Goal: Task Accomplishment & Management: Manage account settings

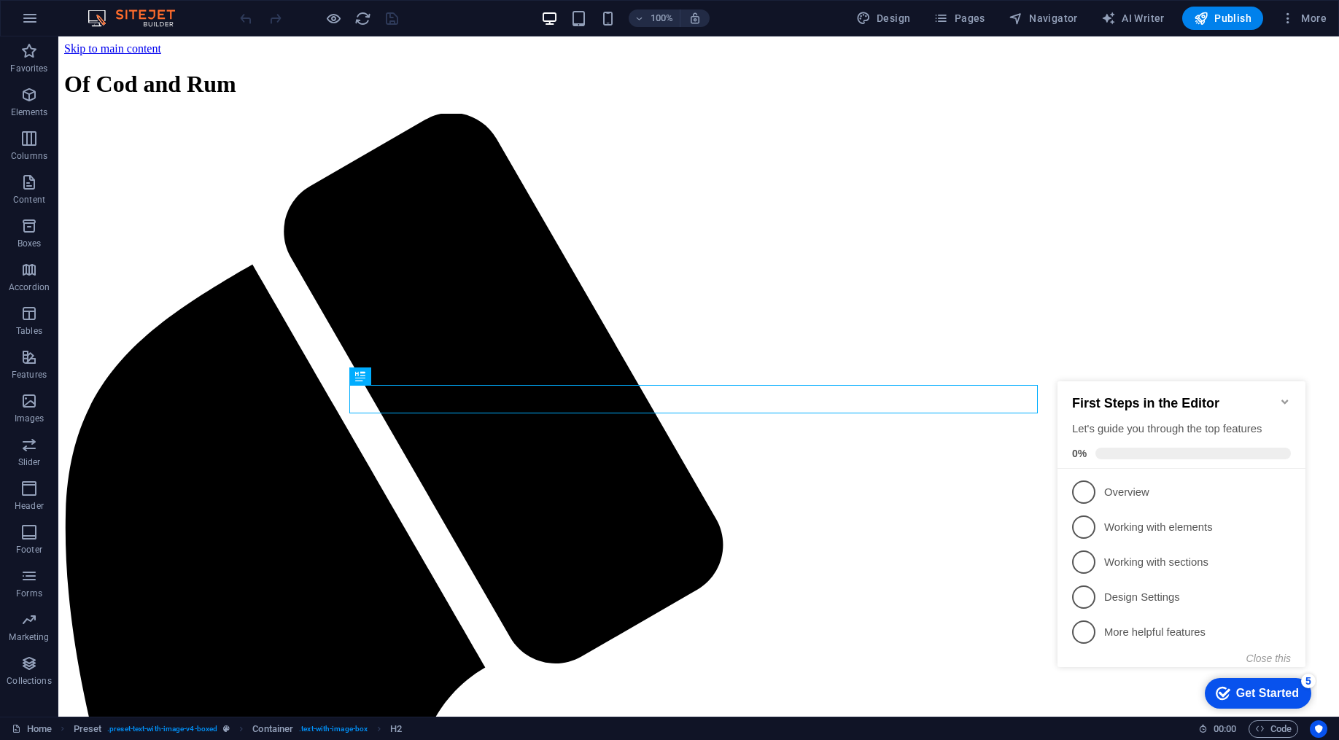
scroll to position [934, 0]
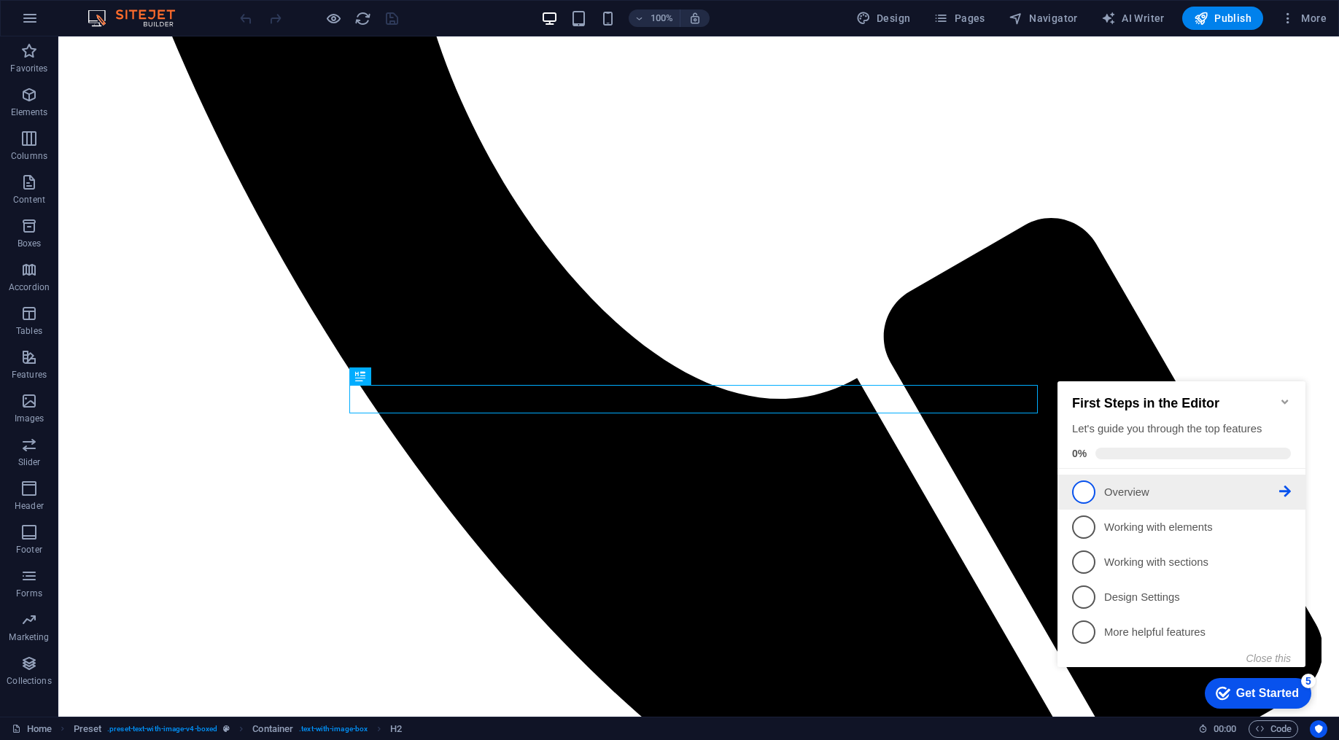
click at [1130, 497] on p "Overview - incomplete" at bounding box center [1191, 492] width 175 height 15
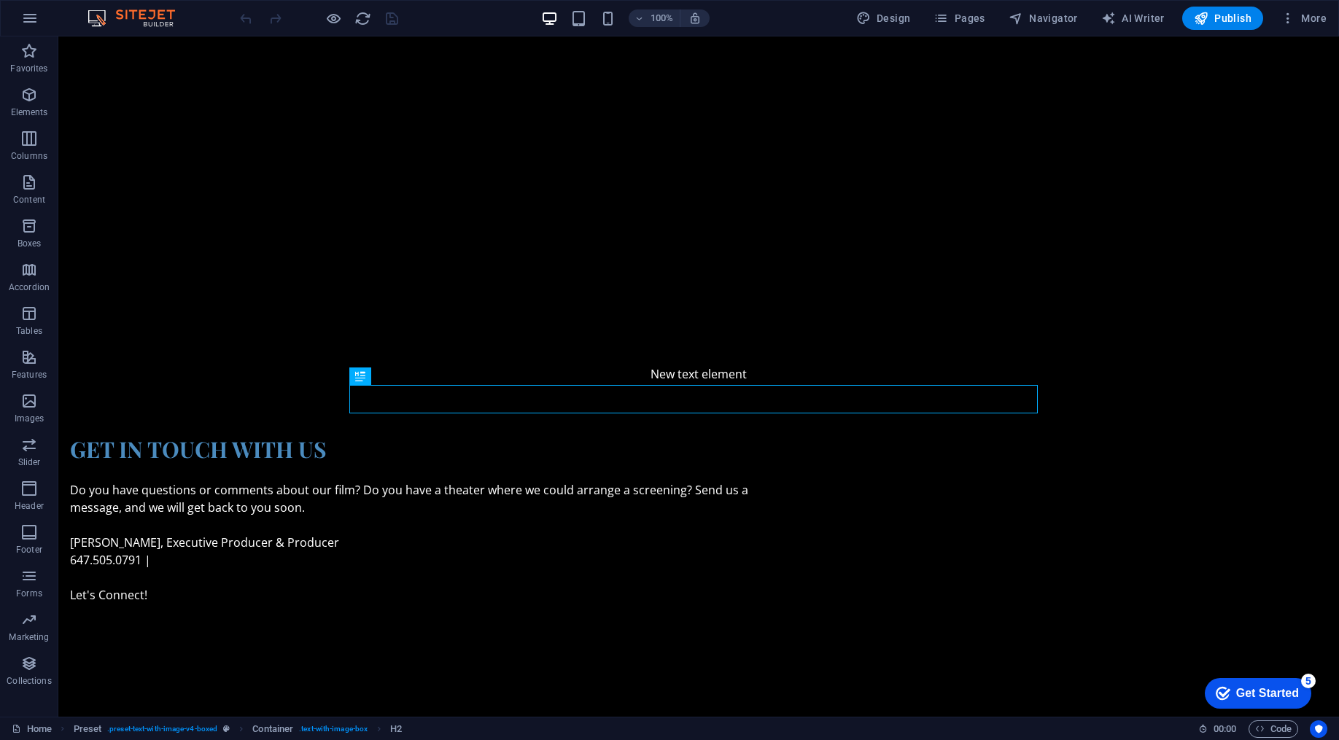
scroll to position [0, 0]
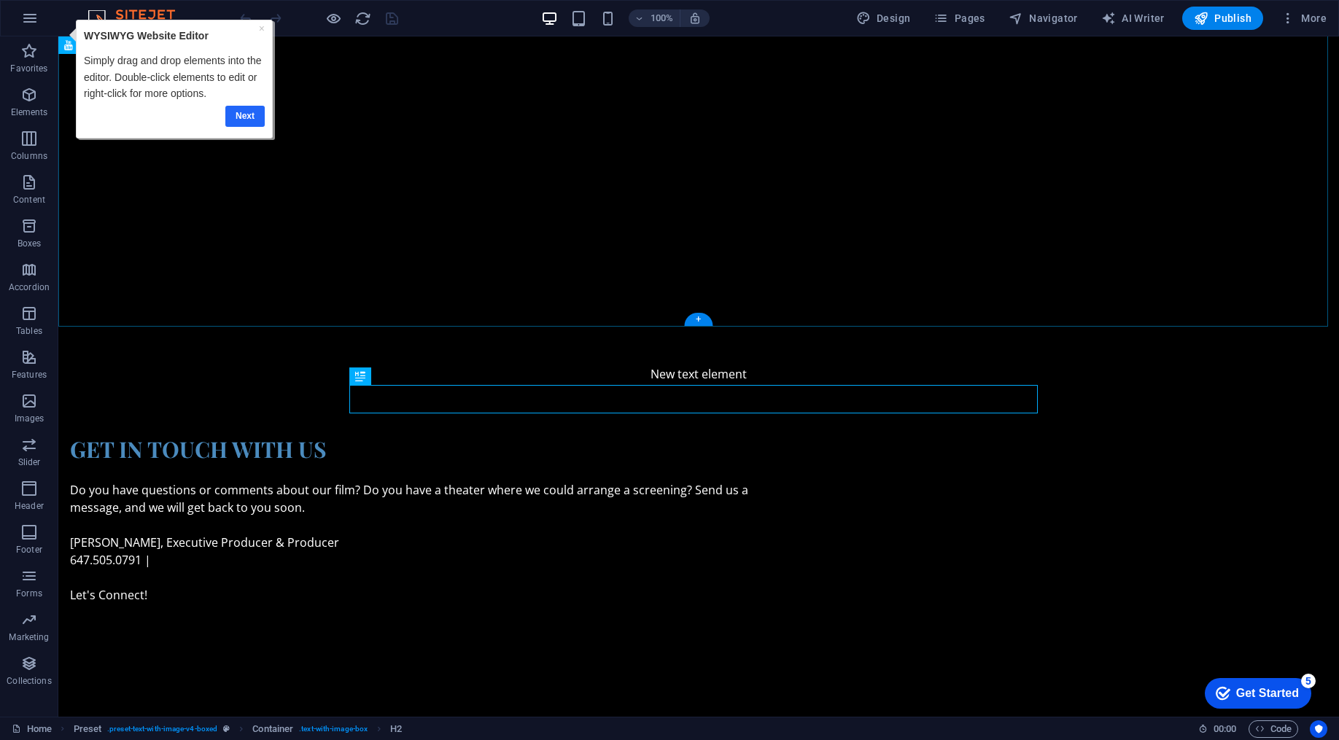
click at [250, 118] on link "Next" at bounding box center [244, 116] width 39 height 21
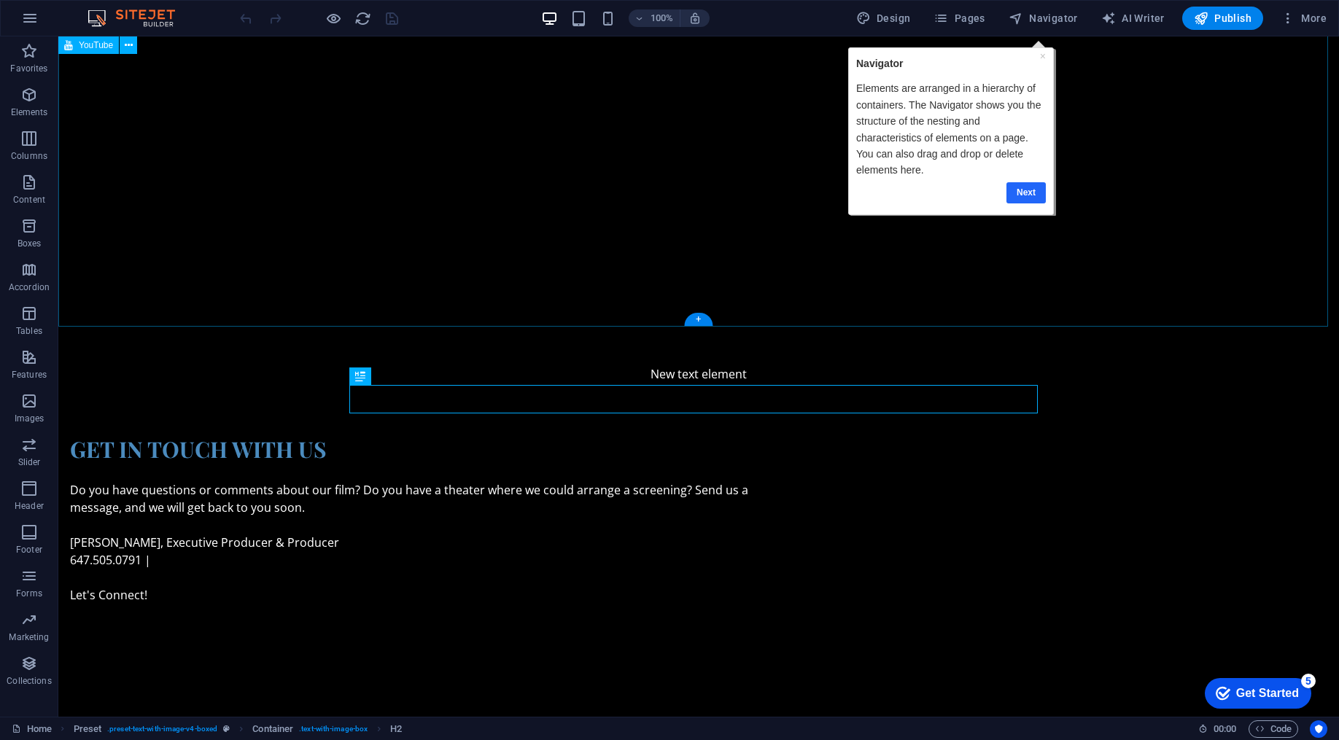
click at [1021, 192] on link "Next" at bounding box center [1025, 192] width 39 height 21
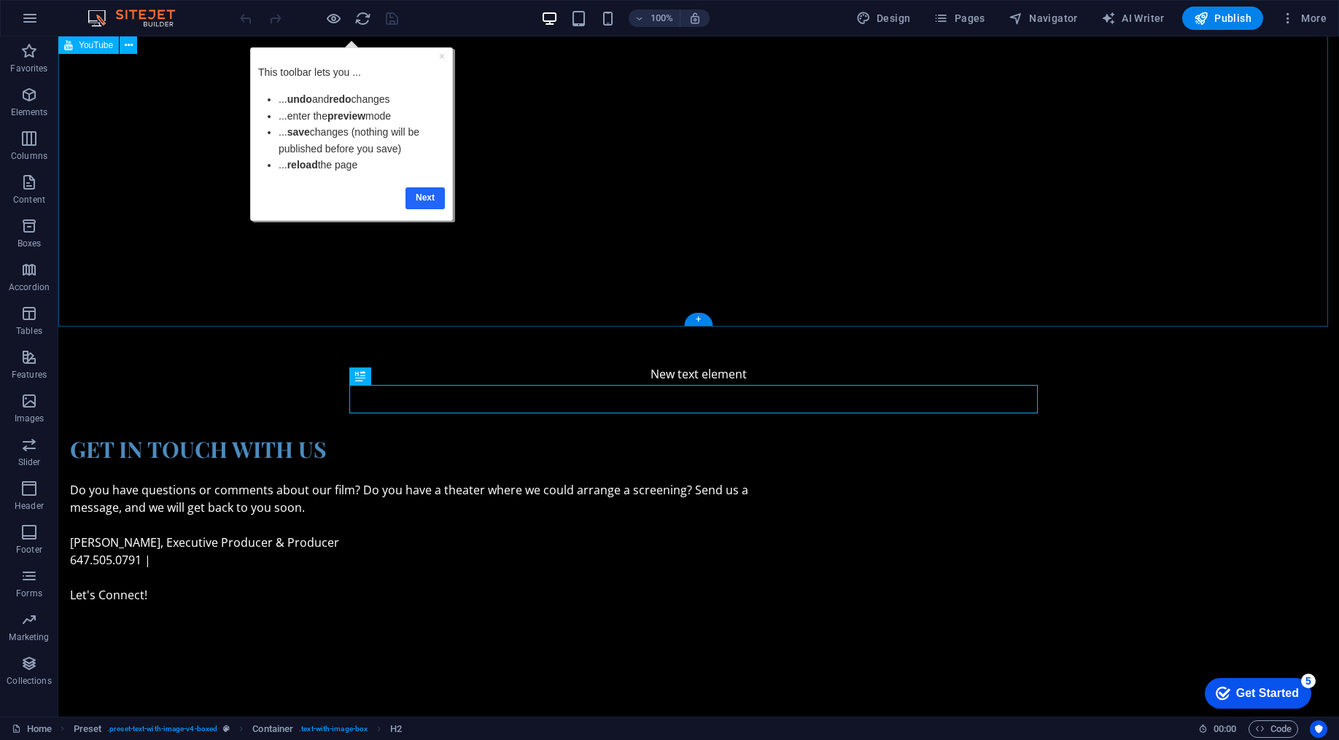
click at [425, 196] on link "Next" at bounding box center [425, 197] width 39 height 21
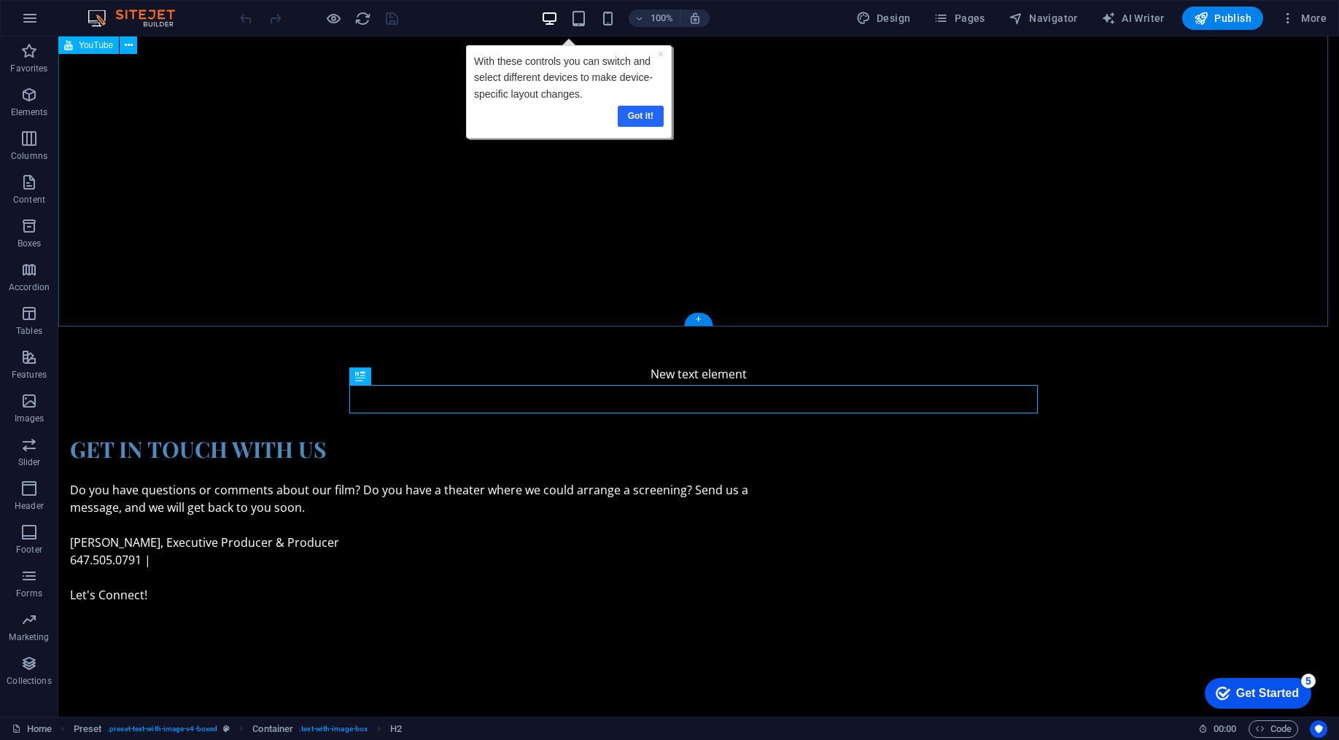
click at [636, 115] on link "Got it!" at bounding box center [641, 116] width 46 height 21
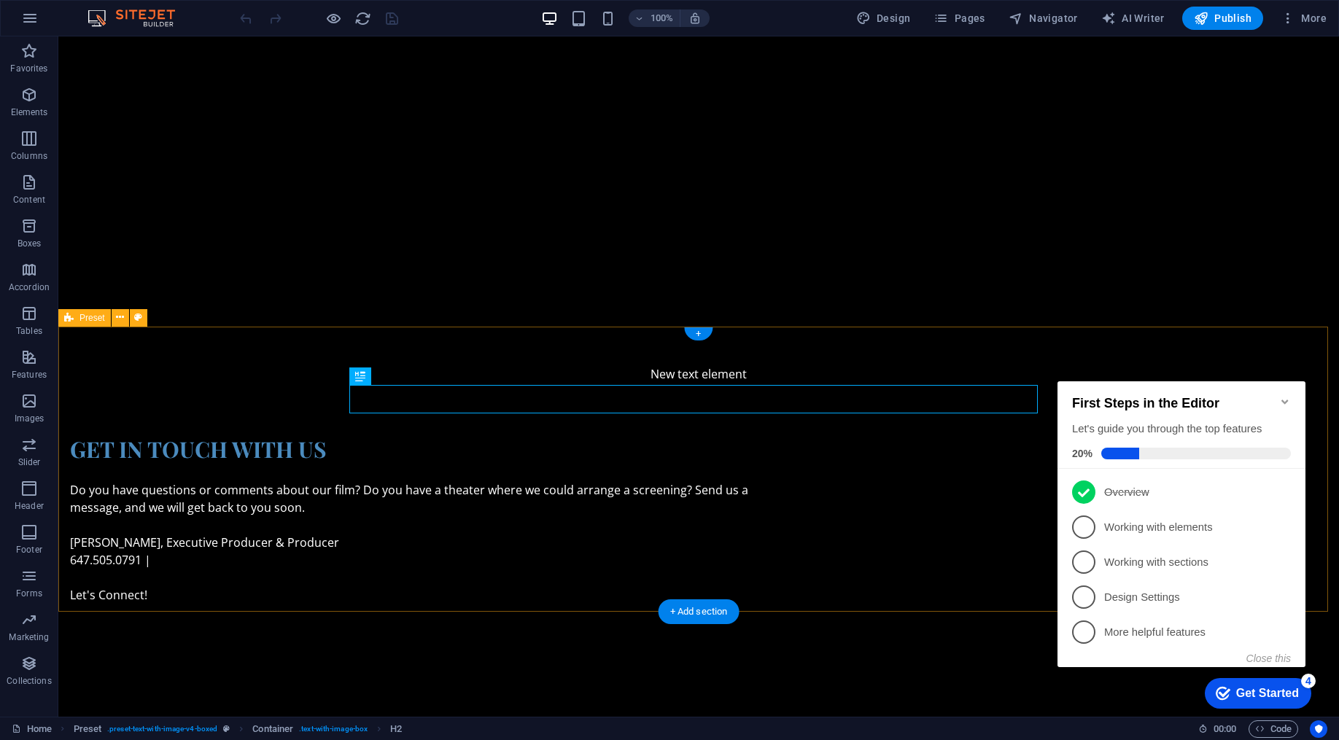
click at [1283, 400] on icon "Minimize checklist" at bounding box center [1285, 402] width 7 height 4
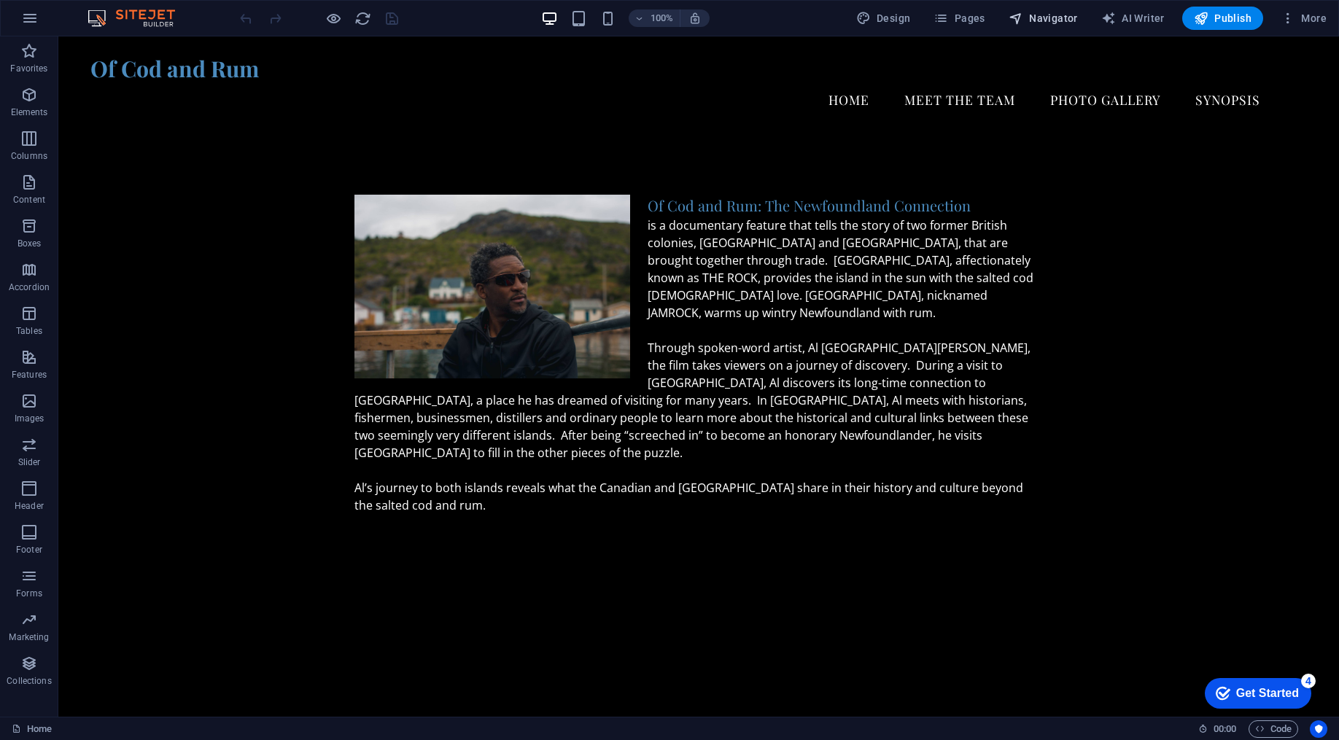
click at [1035, 14] on span "Navigator" at bounding box center [1043, 18] width 69 height 15
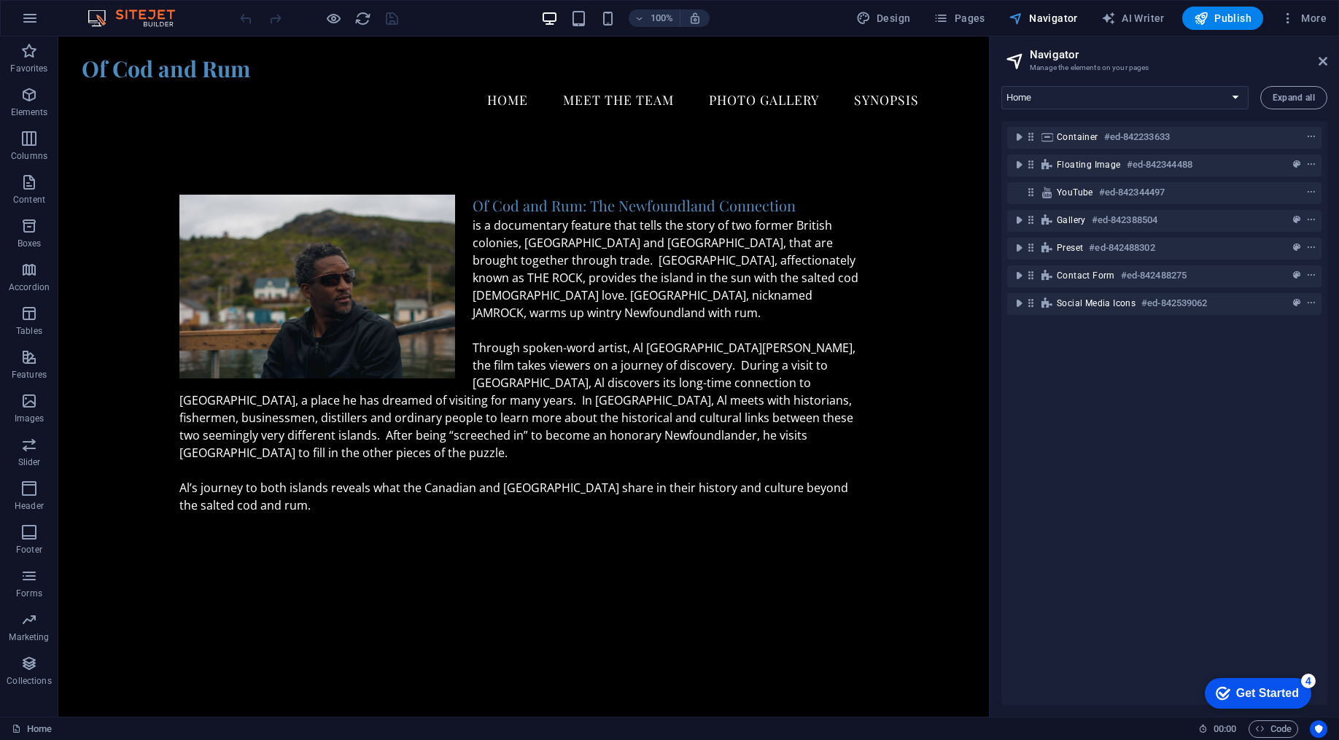
click at [1035, 14] on span "Navigator" at bounding box center [1043, 18] width 69 height 15
click at [970, 19] on span "Pages" at bounding box center [959, 18] width 51 height 15
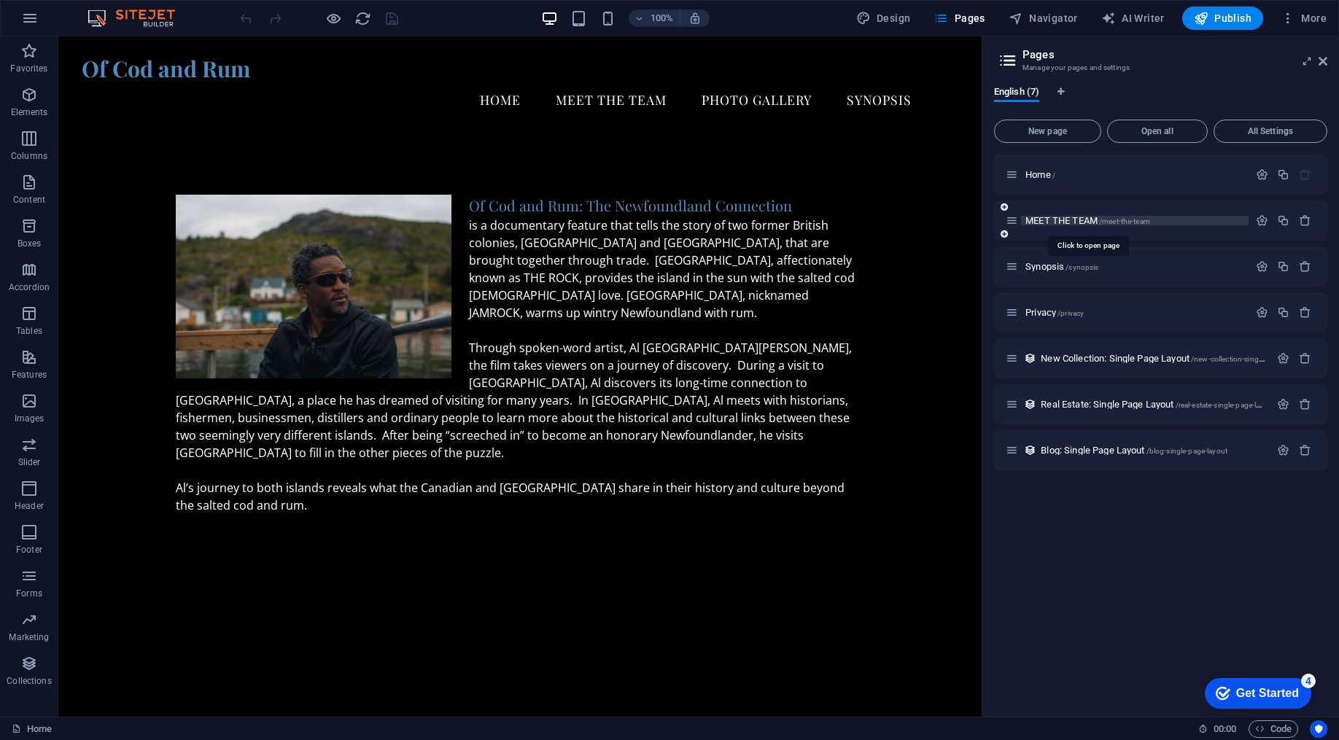
click at [1059, 220] on span "MEET THE TEAM /meet-the-team" at bounding box center [1088, 220] width 125 height 11
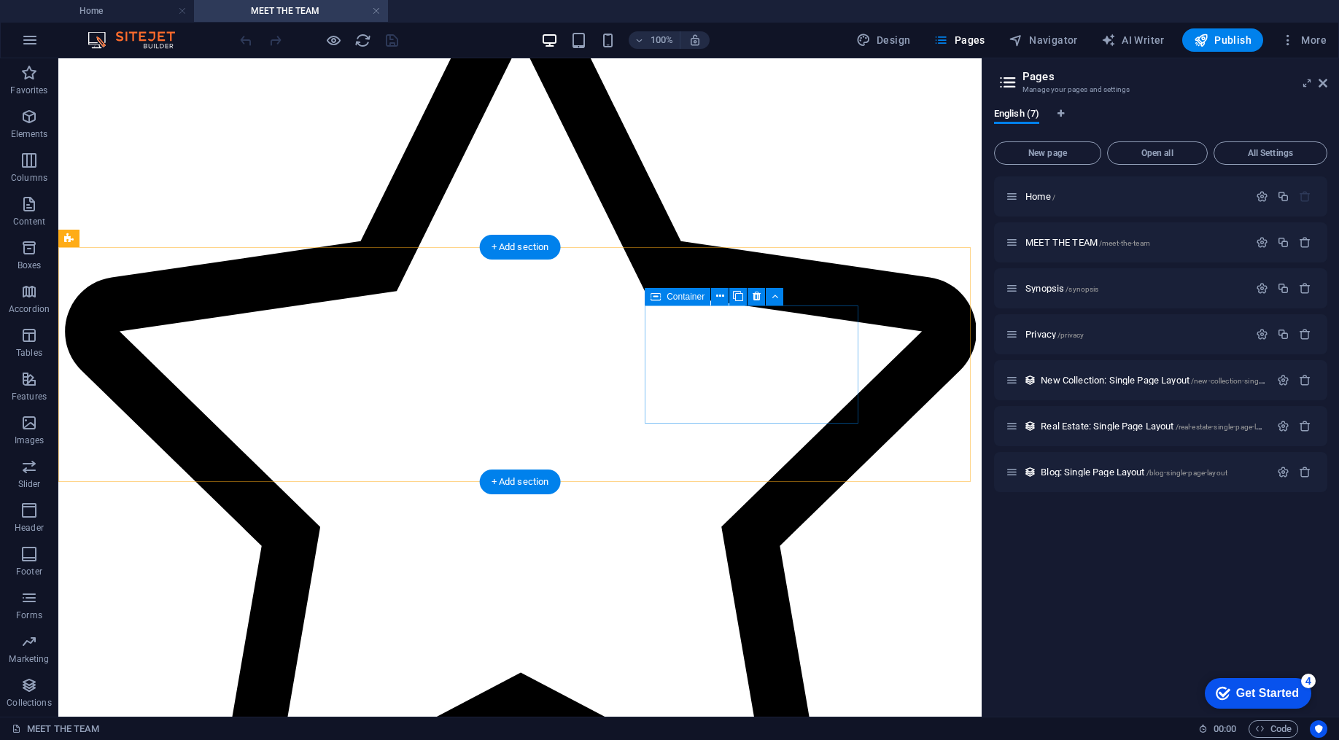
scroll to position [874, 0]
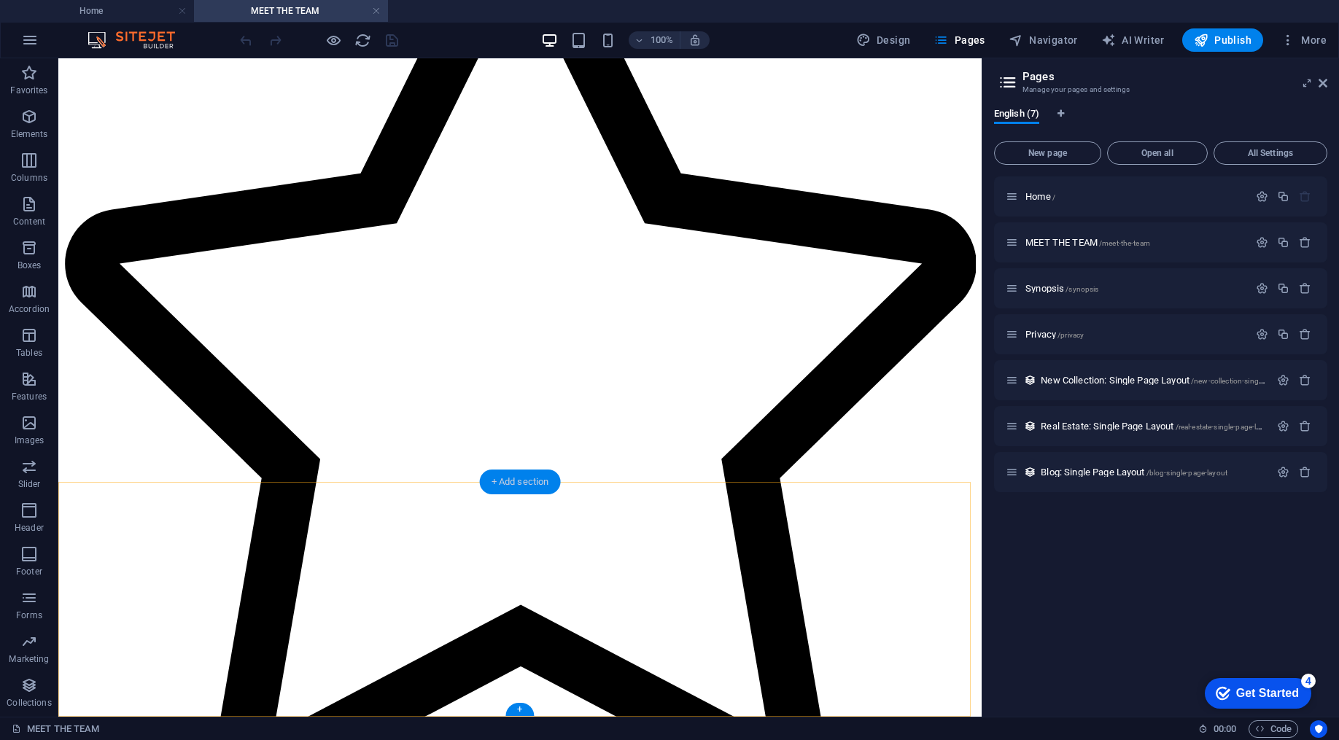
click at [527, 481] on div "+ Add section" at bounding box center [520, 482] width 81 height 25
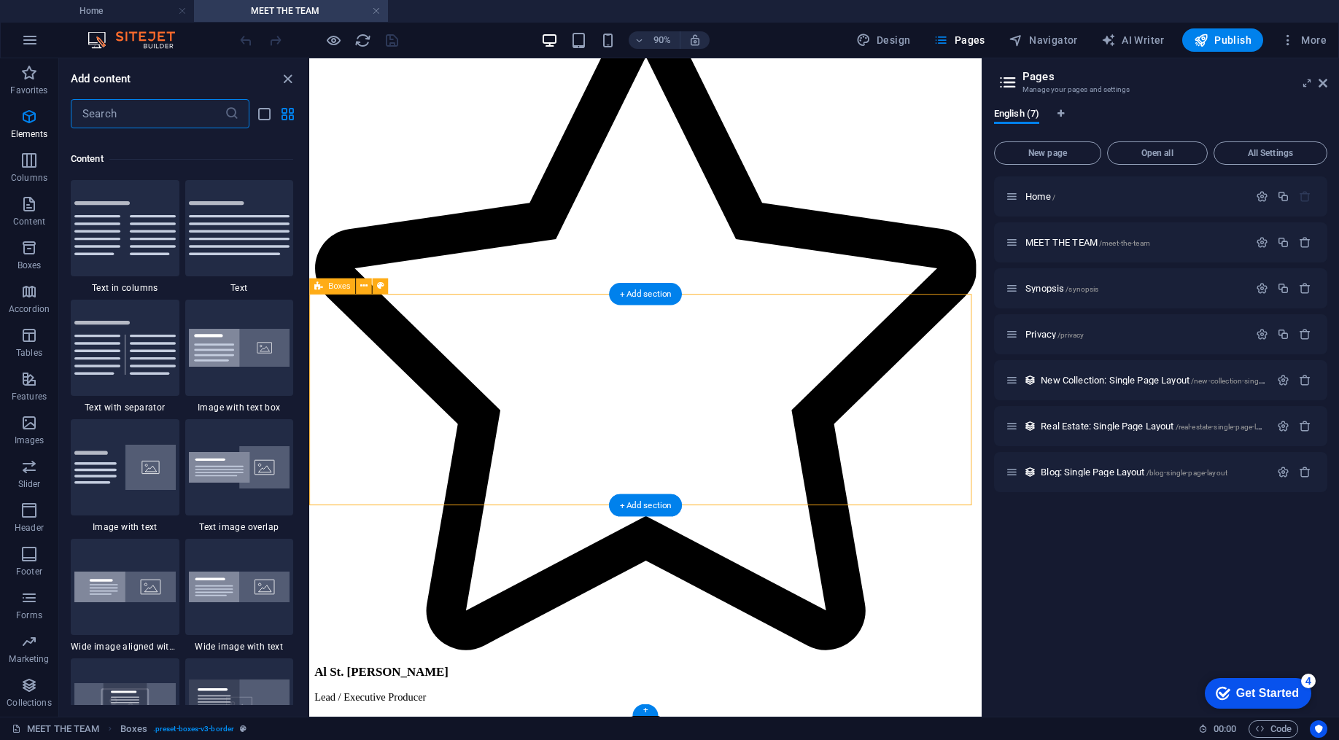
scroll to position [2553, 0]
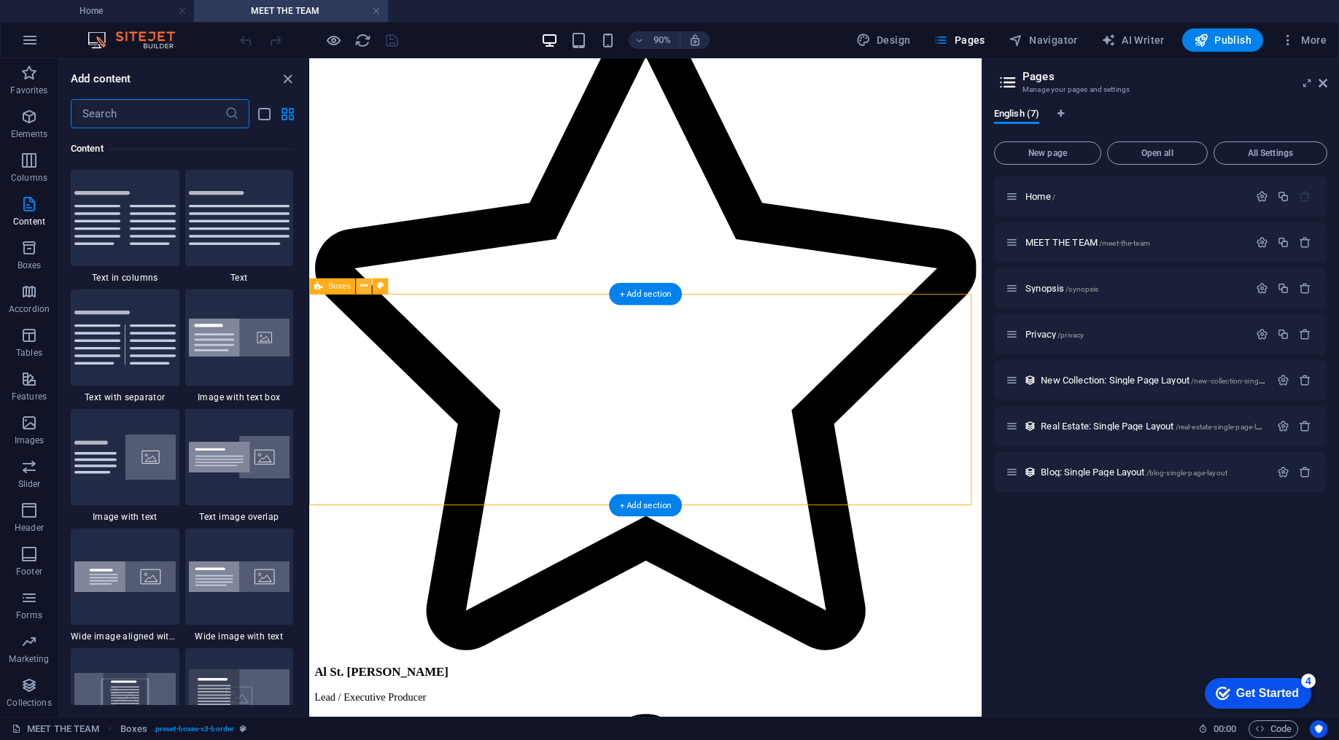
click at [361, 290] on icon at bounding box center [363, 286] width 7 height 14
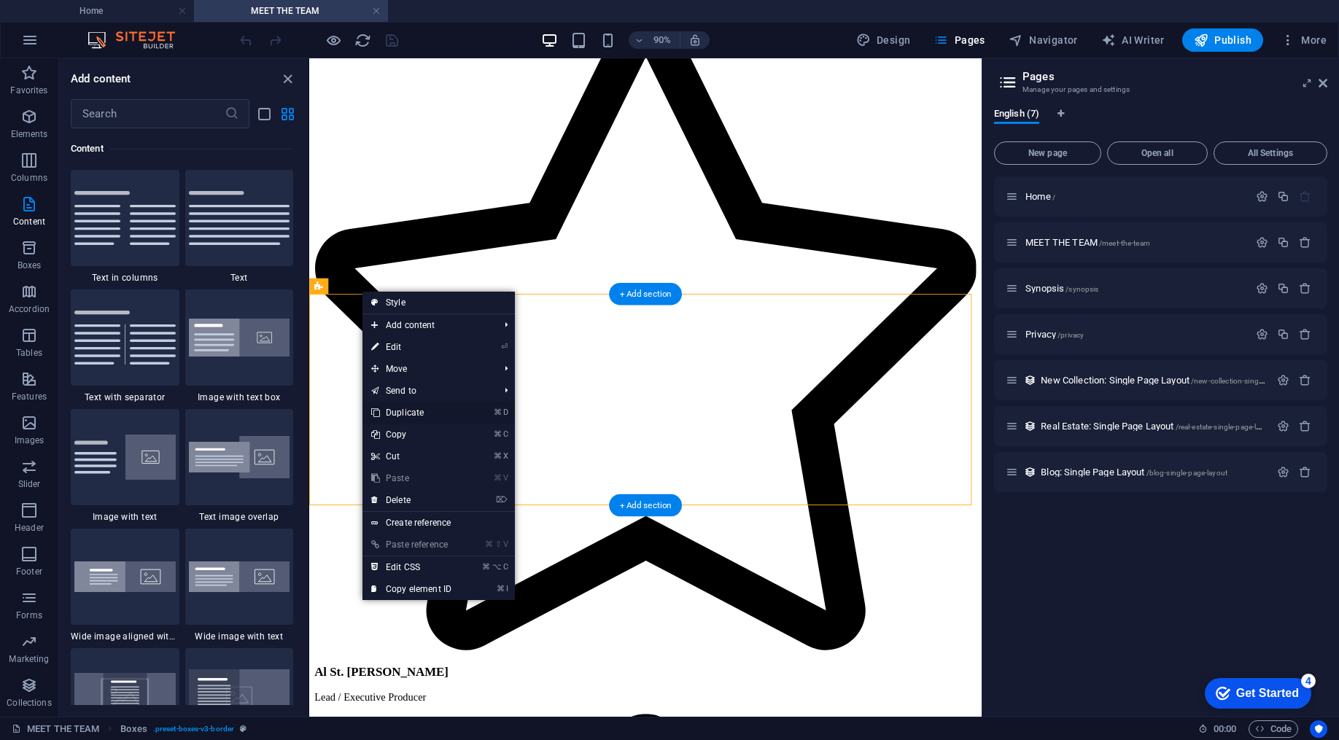
click at [406, 418] on link "⌘ D Duplicate" at bounding box center [412, 413] width 98 height 22
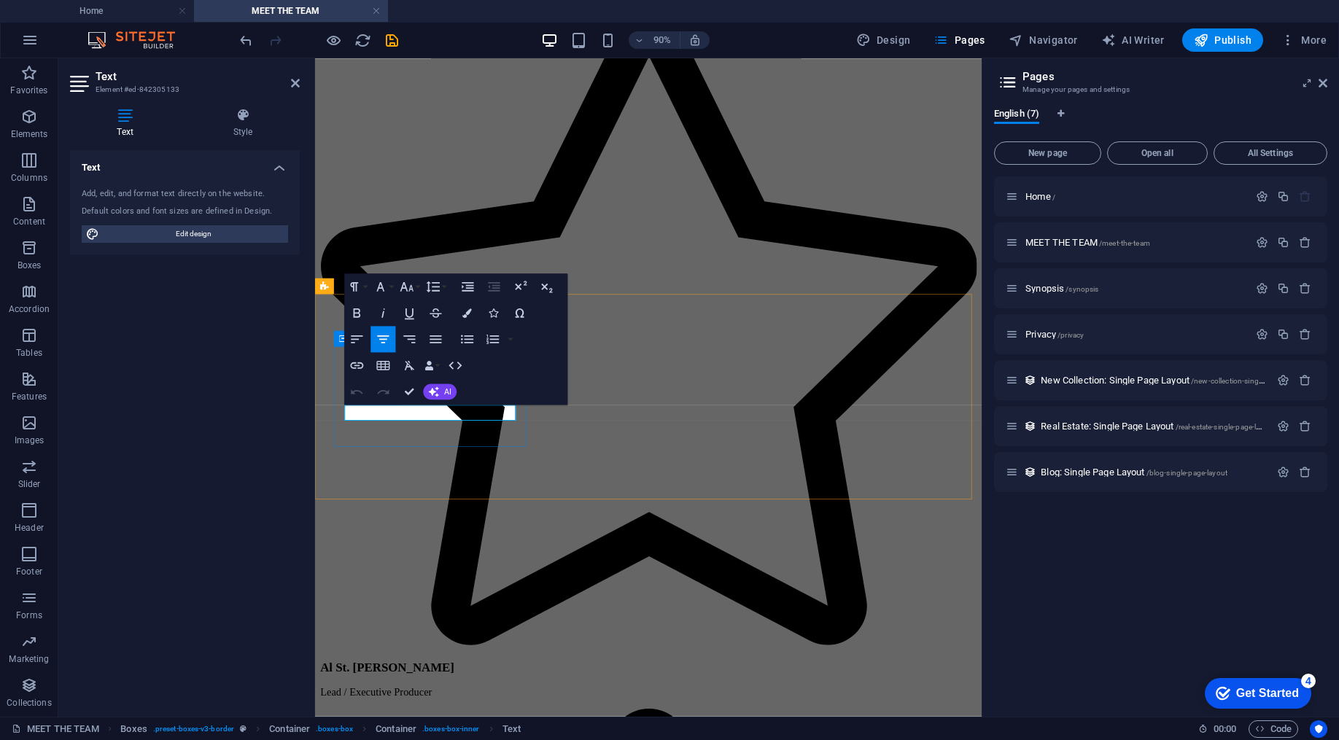
drag, startPoint x: 374, startPoint y: 451, endPoint x: 537, endPoint y: 452, distance: 163.4
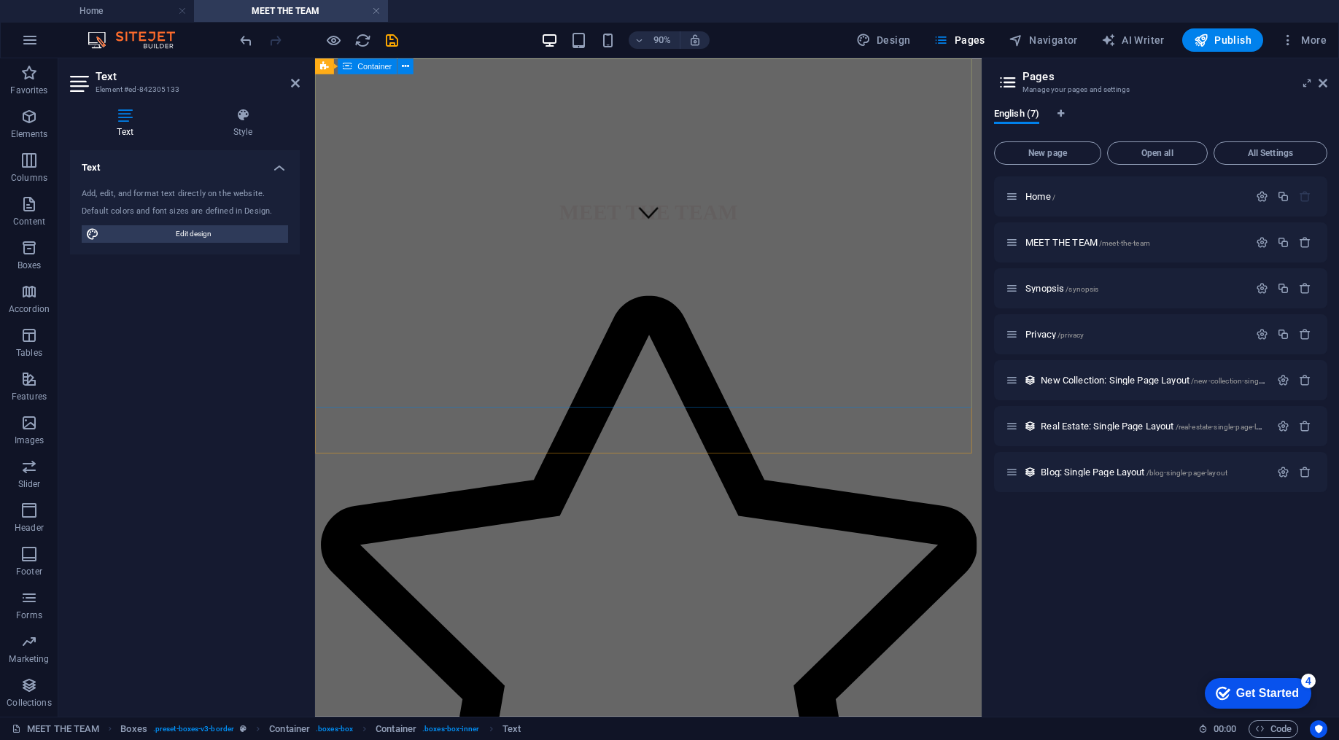
scroll to position [0, 0]
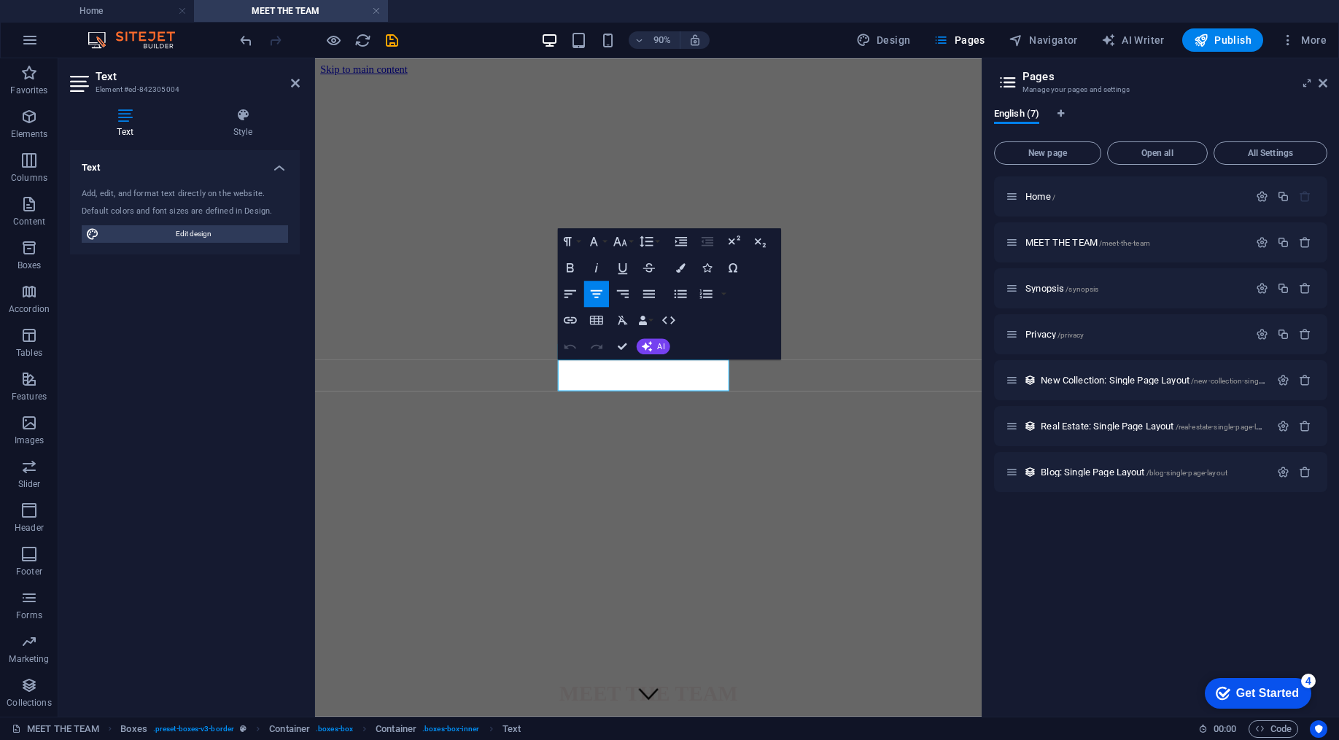
scroll to position [214, 0]
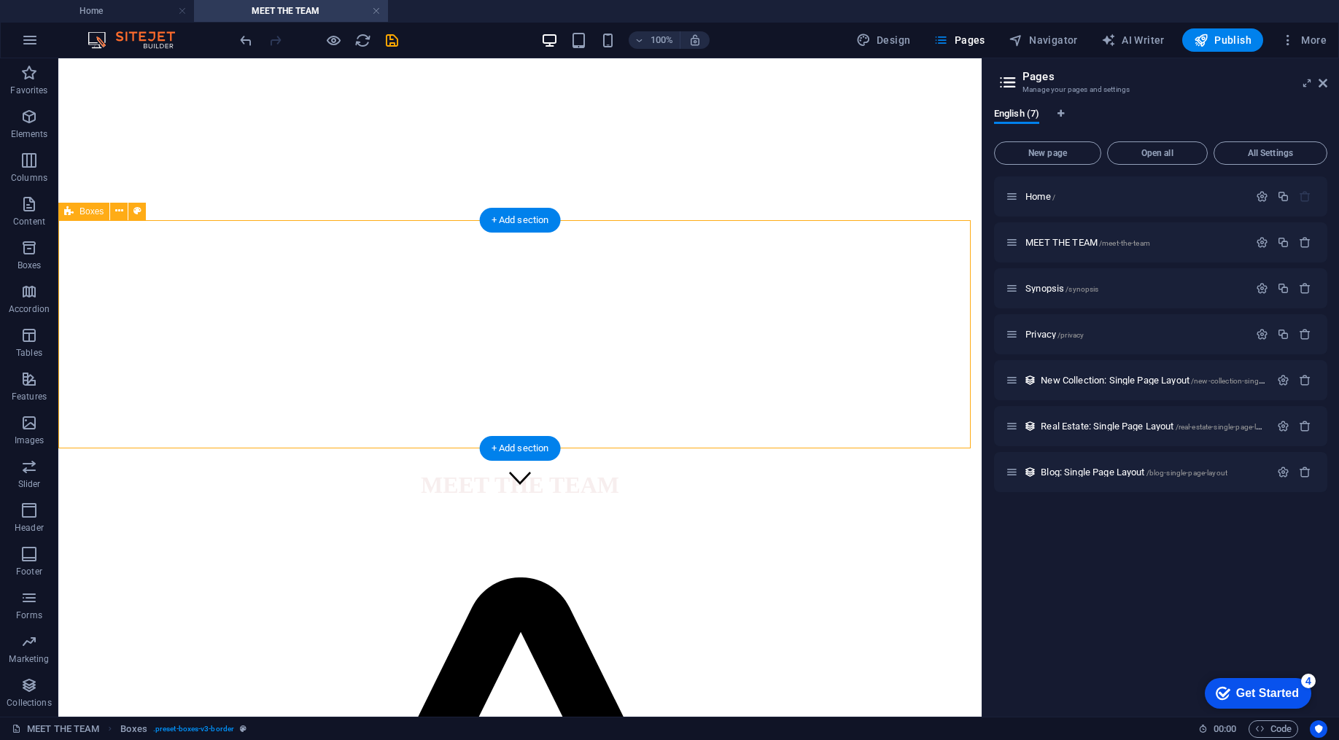
scroll to position [274, 0]
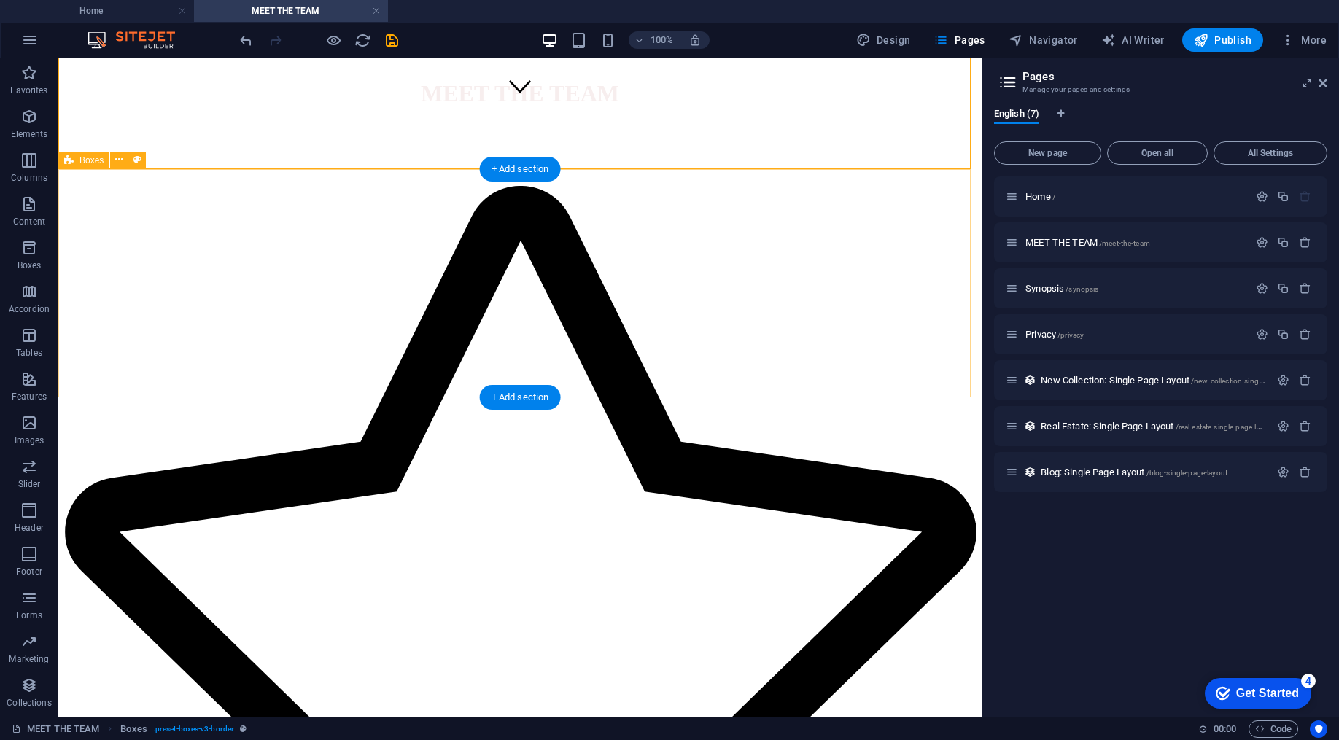
scroll to position [724, 0]
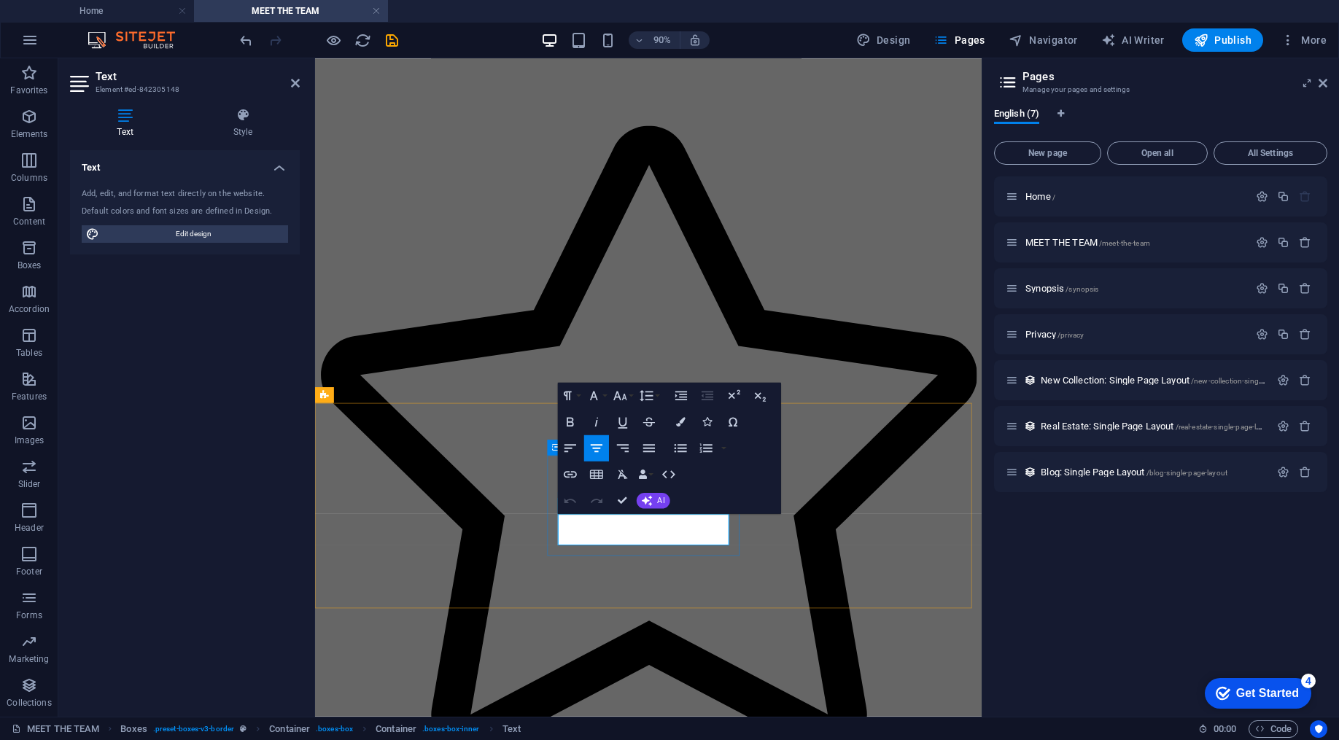
drag, startPoint x: 770, startPoint y: 592, endPoint x: 587, endPoint y: 578, distance: 184.4
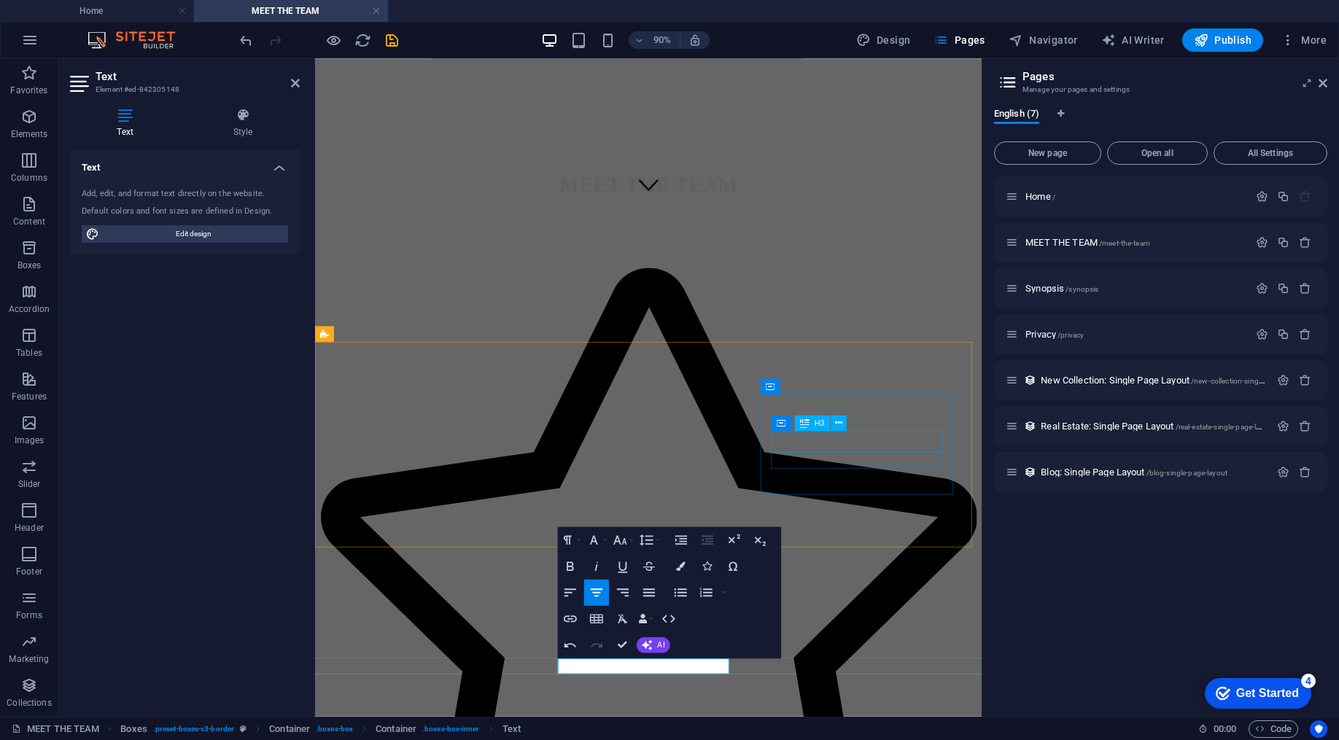
scroll to position [696, 0]
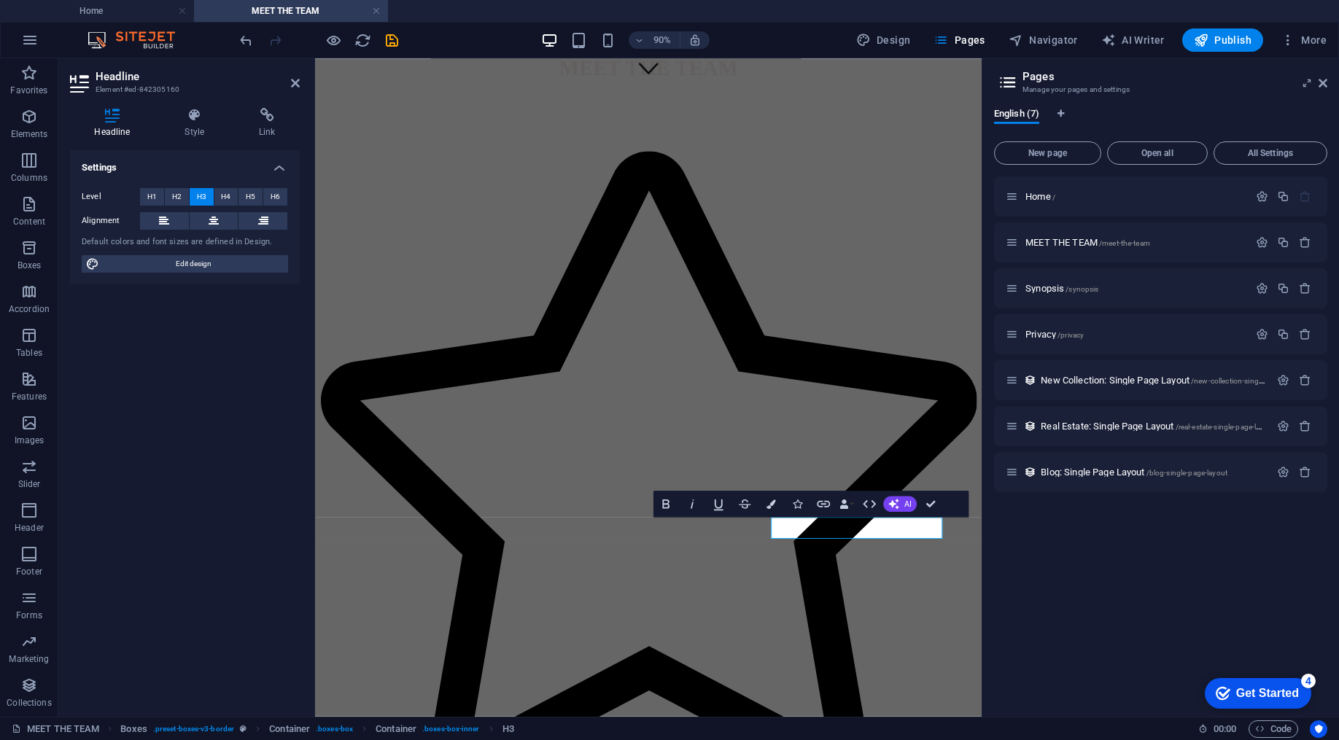
click at [767, 4] on ul "Home MEET THE TEAM" at bounding box center [669, 11] width 1339 height 22
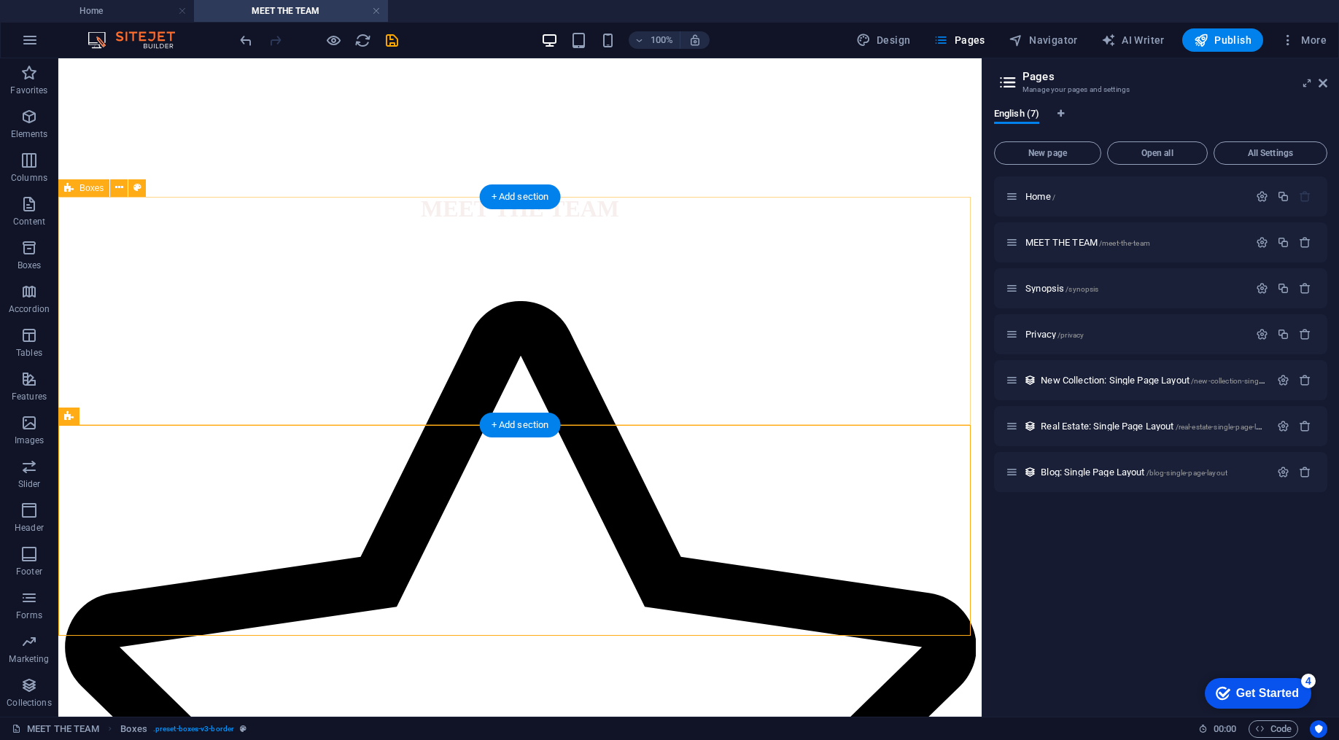
scroll to position [0, 0]
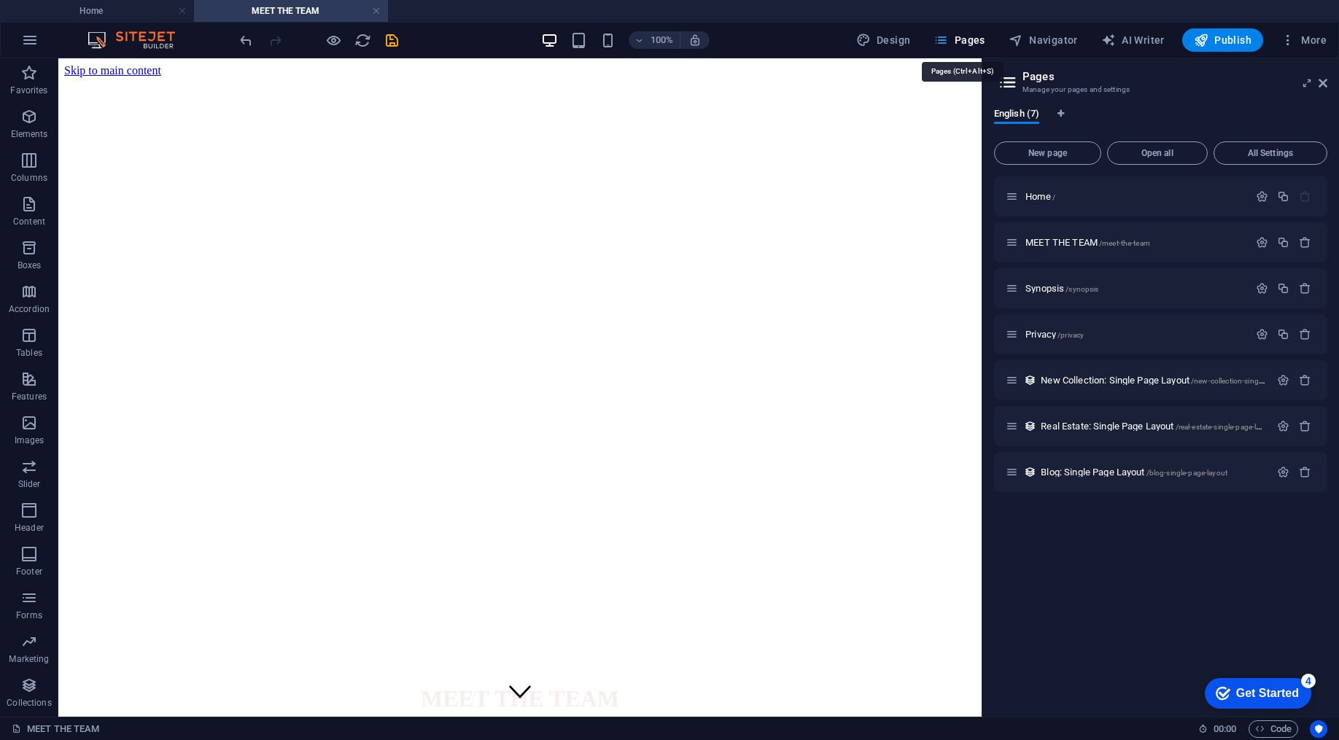
click at [973, 42] on span "Pages" at bounding box center [959, 40] width 51 height 15
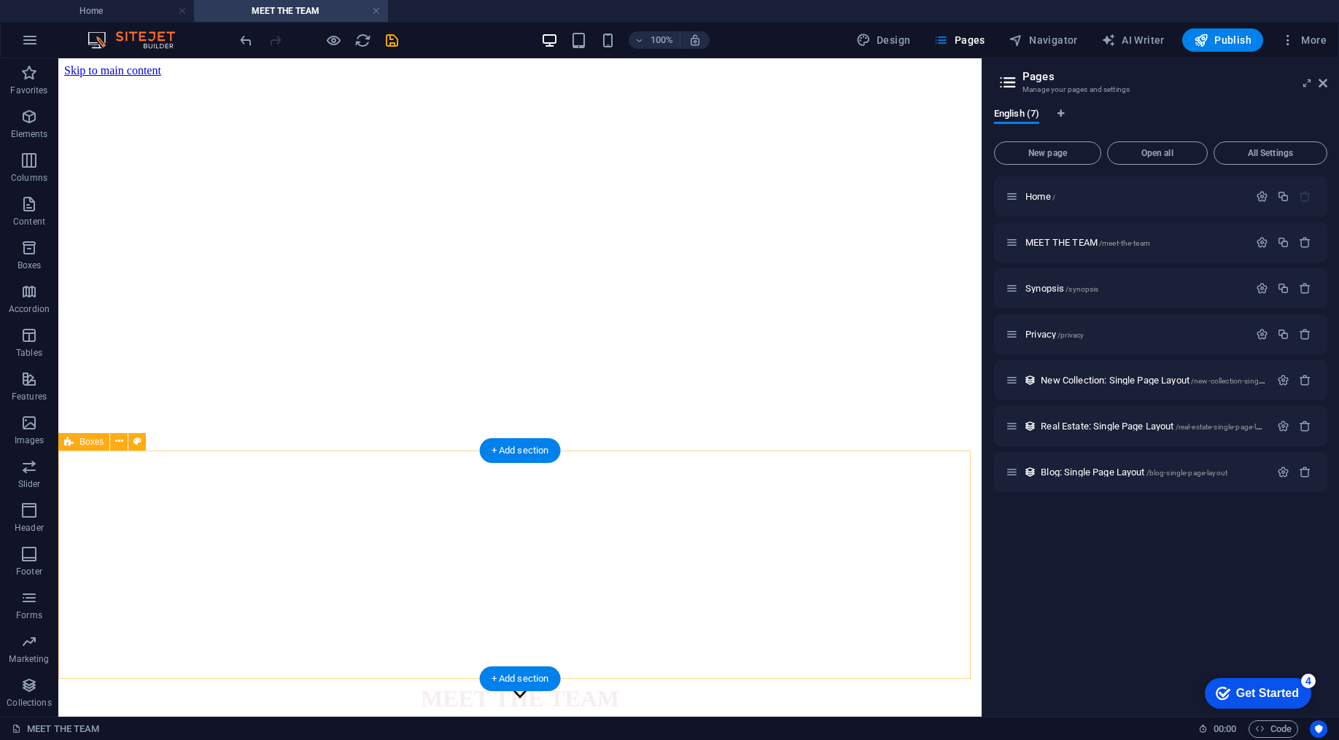
scroll to position [354, 0]
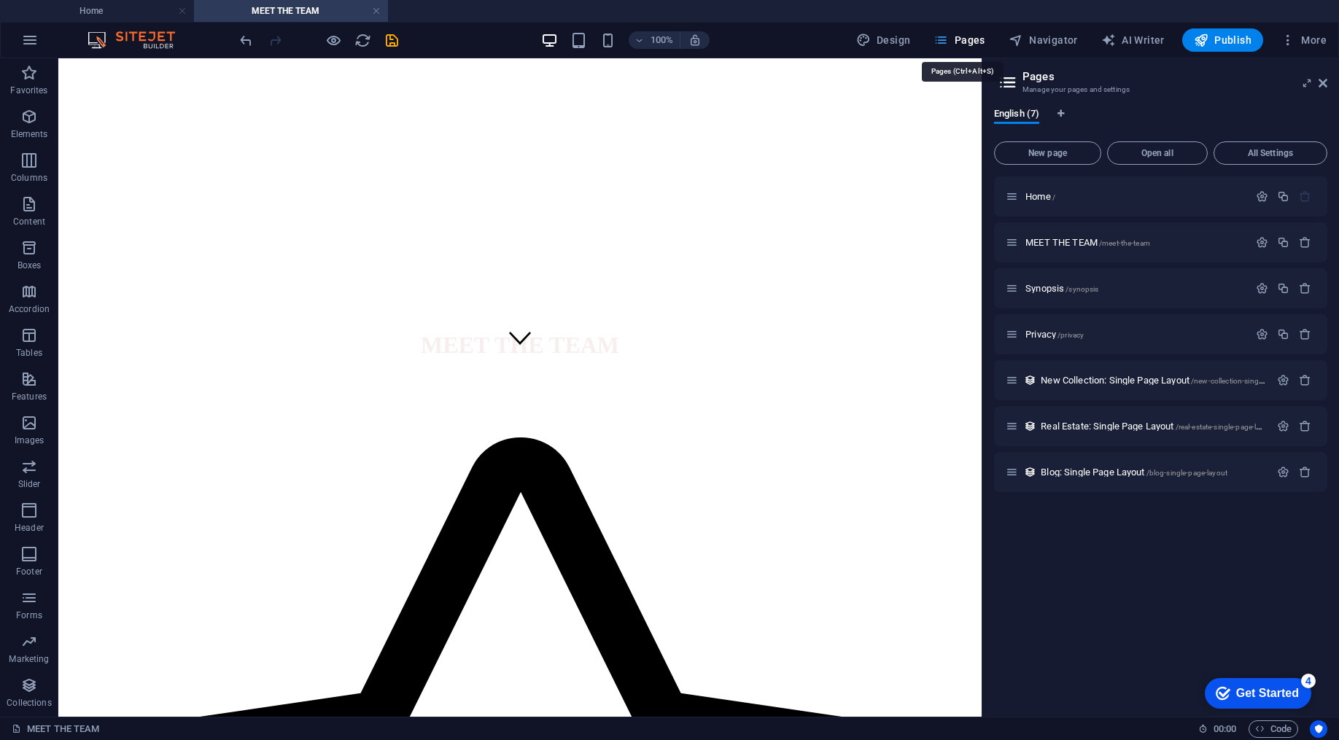
click at [965, 42] on span "Pages" at bounding box center [959, 40] width 51 height 15
click at [956, 39] on span "Pages" at bounding box center [959, 40] width 51 height 15
click at [1051, 285] on span "Synopsis /synopsis" at bounding box center [1062, 288] width 73 height 11
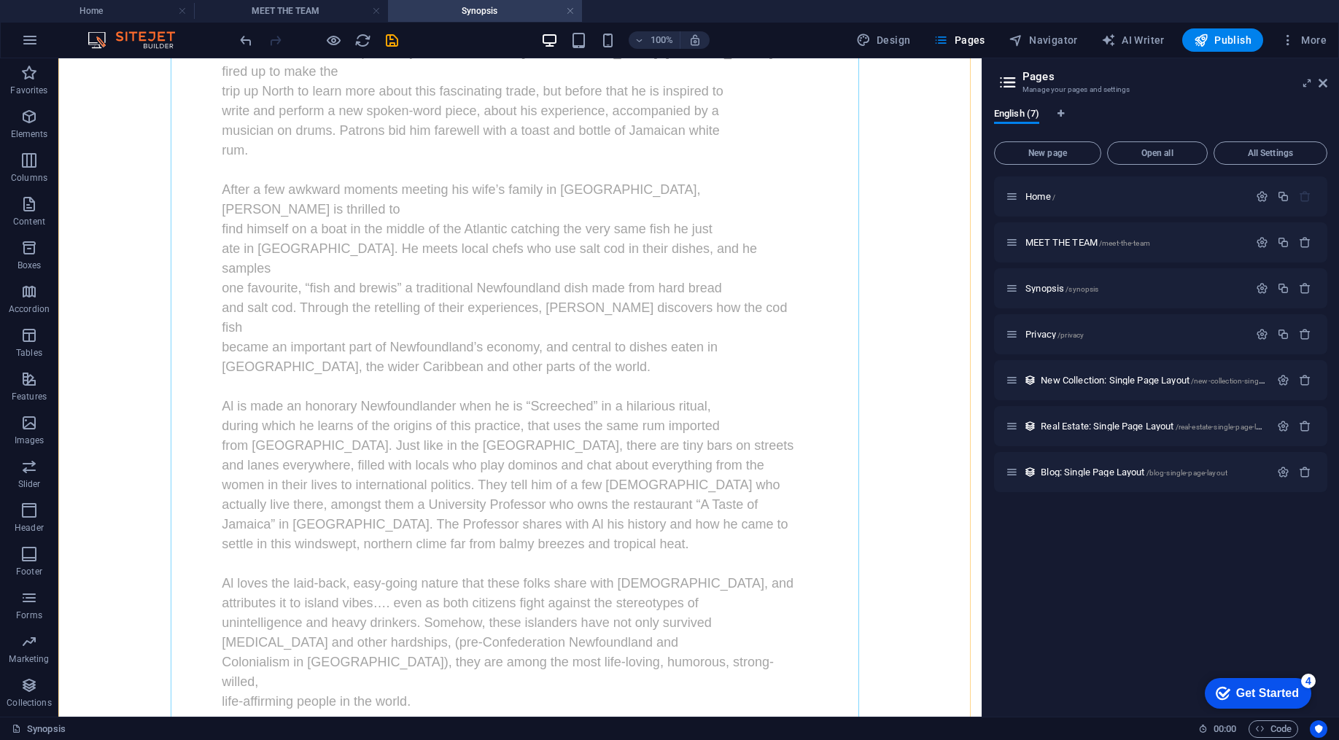
scroll to position [0, 0]
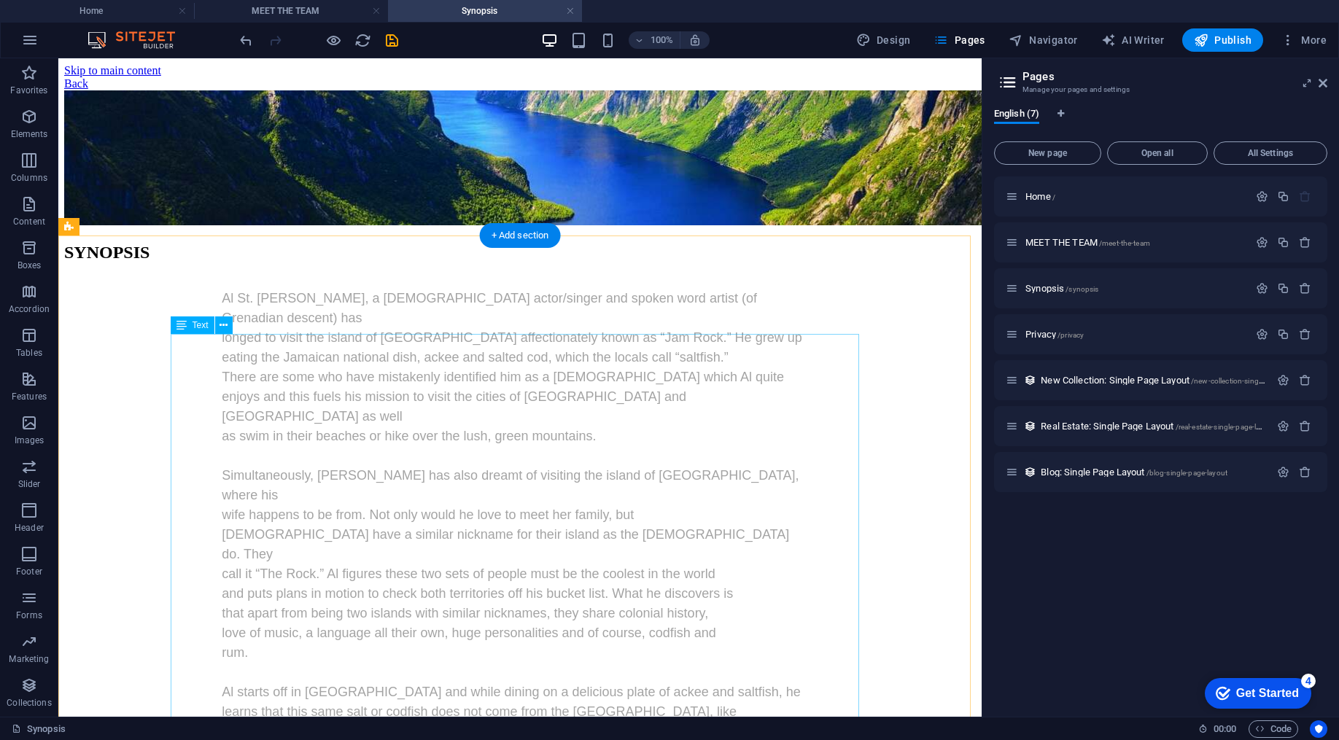
click at [1231, 48] on button "Publish" at bounding box center [1223, 39] width 81 height 23
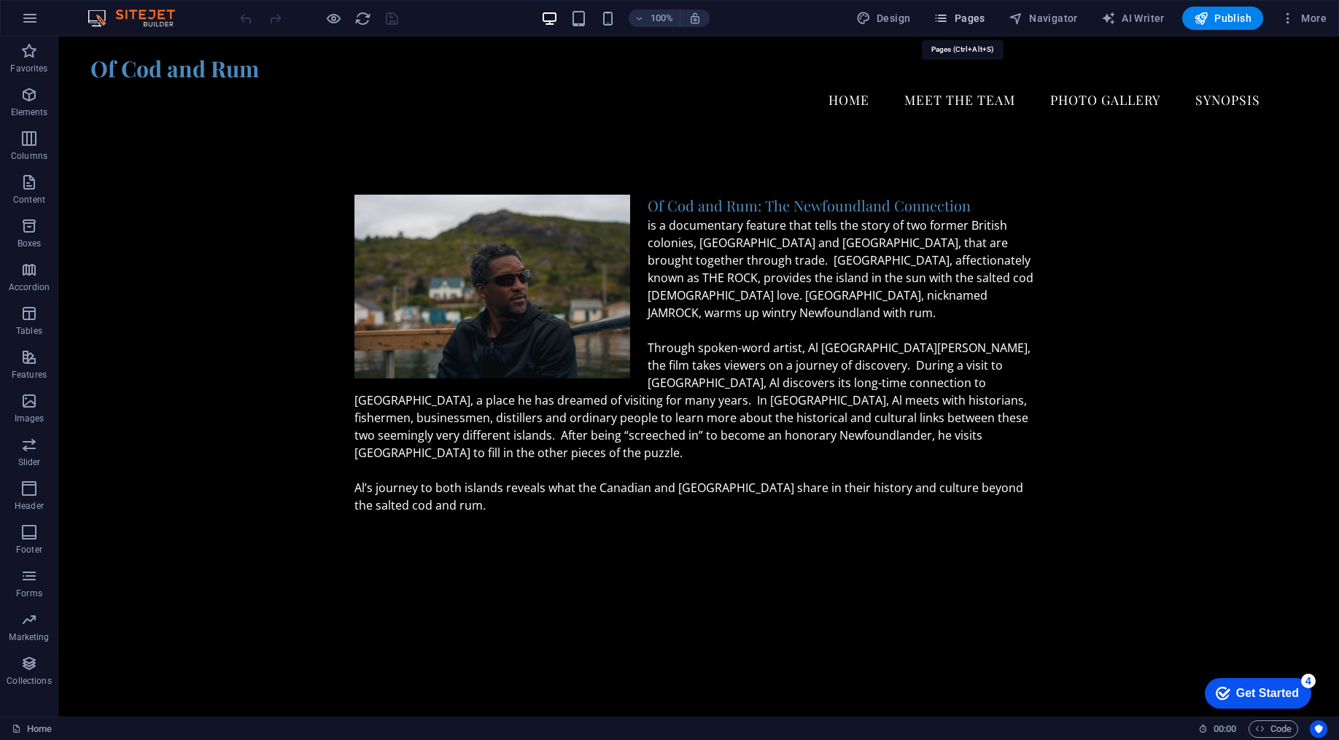
click at [965, 17] on span "Pages" at bounding box center [959, 18] width 51 height 15
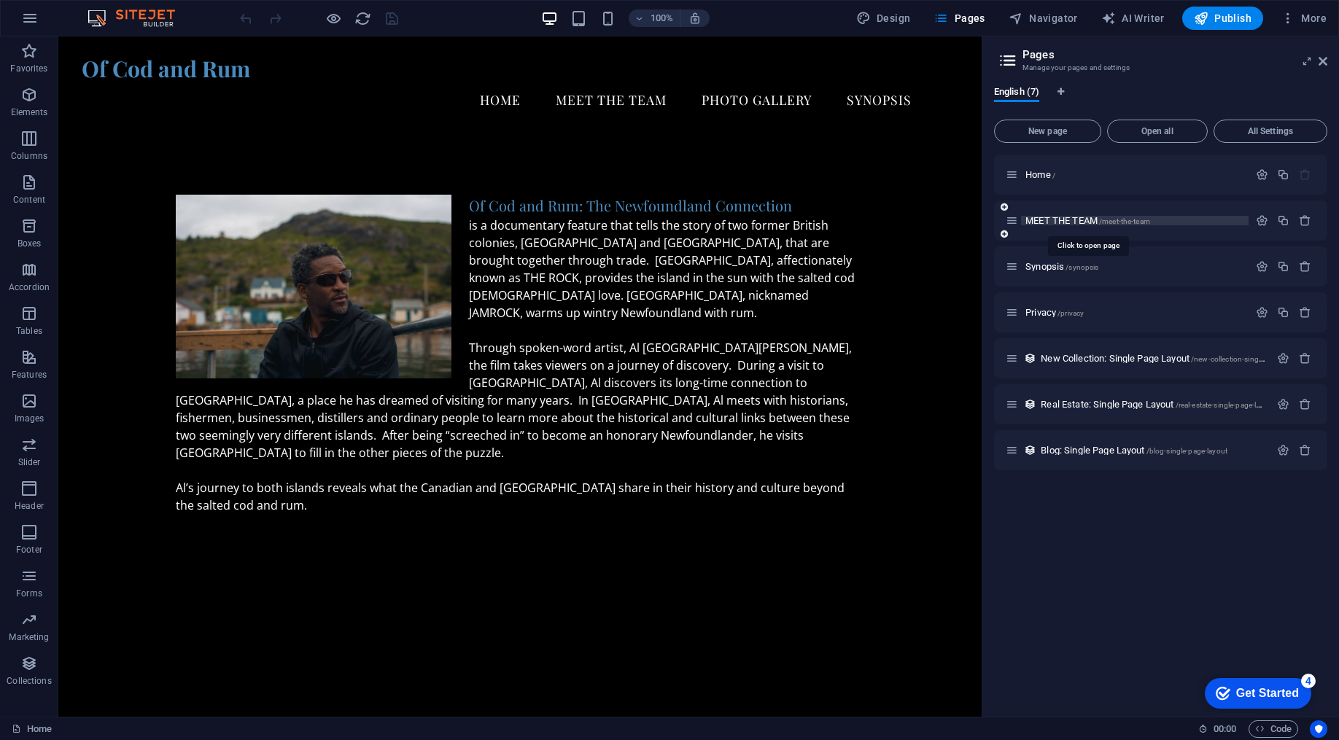
click at [1048, 220] on span "MEET THE TEAM /meet-the-team" at bounding box center [1088, 220] width 125 height 11
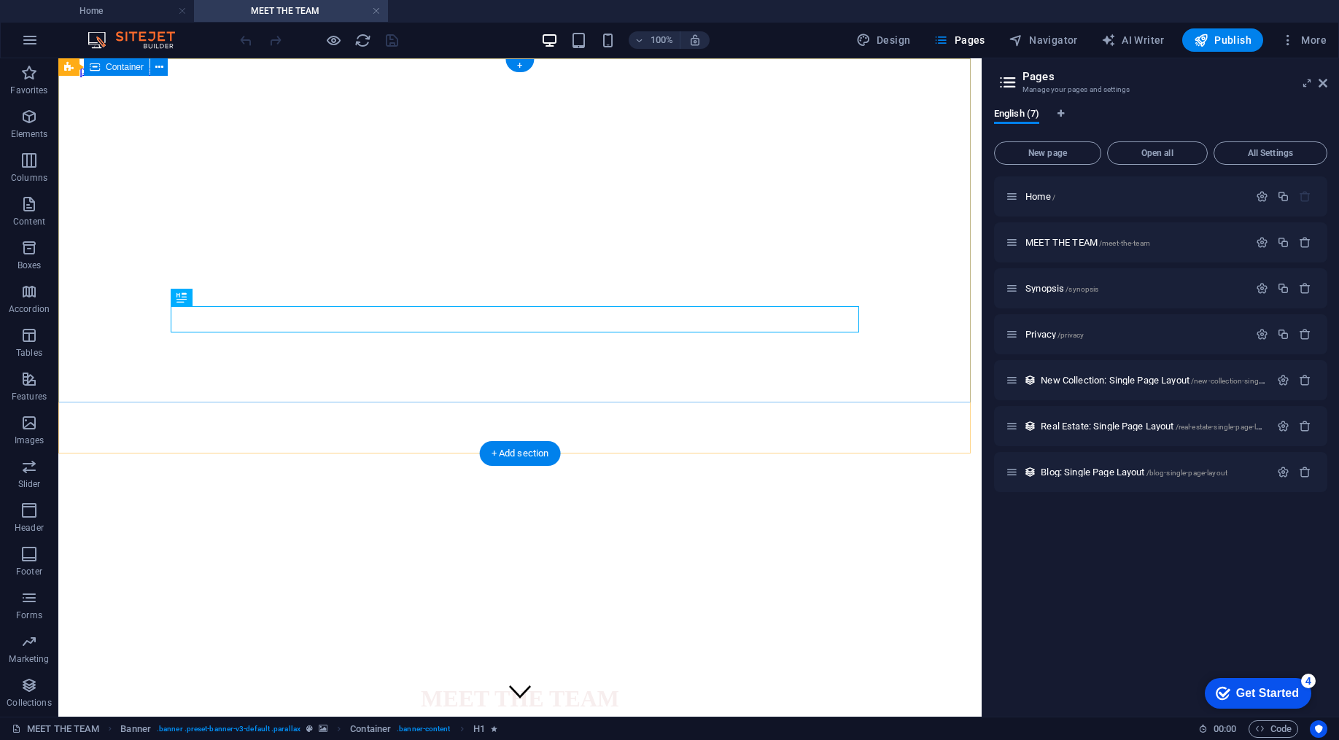
click at [842, 670] on div "MEET THE TEAM" at bounding box center [520, 705] width 912 height 70
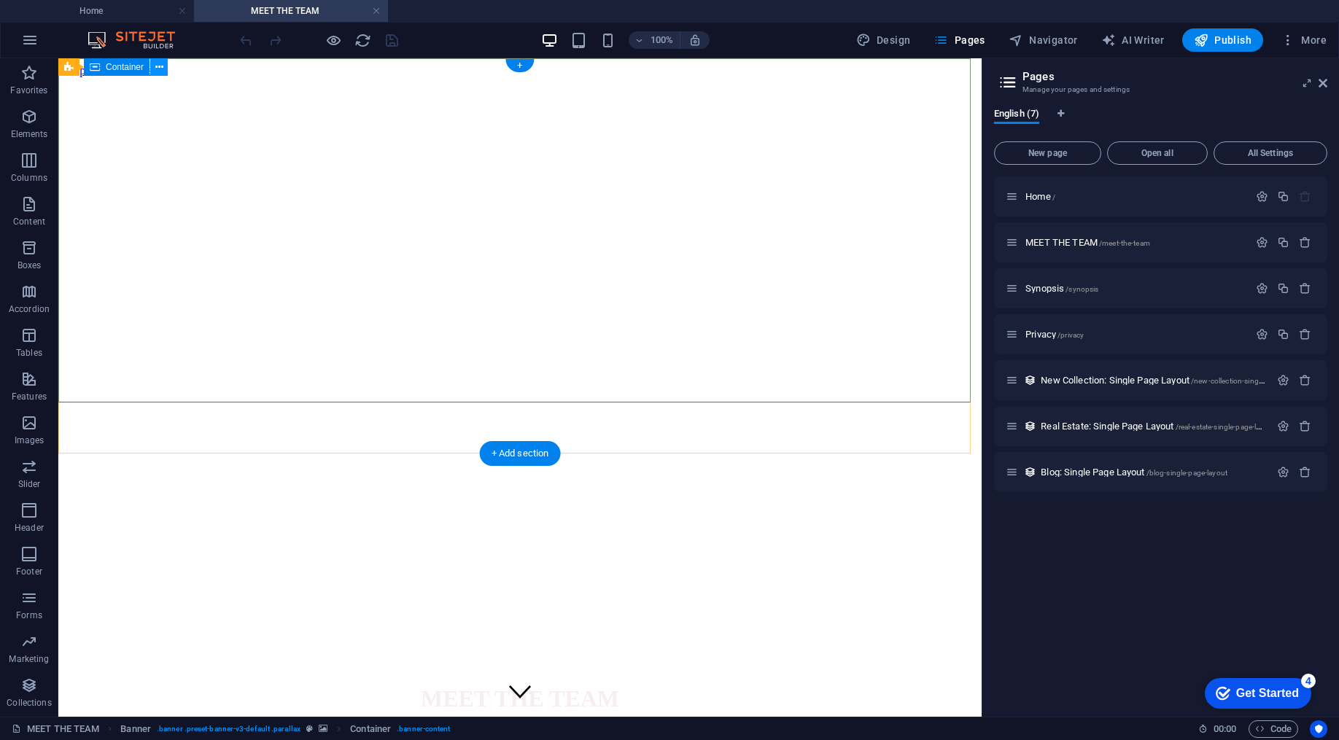
click at [166, 64] on button at bounding box center [159, 67] width 18 height 18
click at [1126, 123] on div "English (7)" at bounding box center [1160, 122] width 333 height 28
click at [163, 67] on icon at bounding box center [159, 67] width 8 height 15
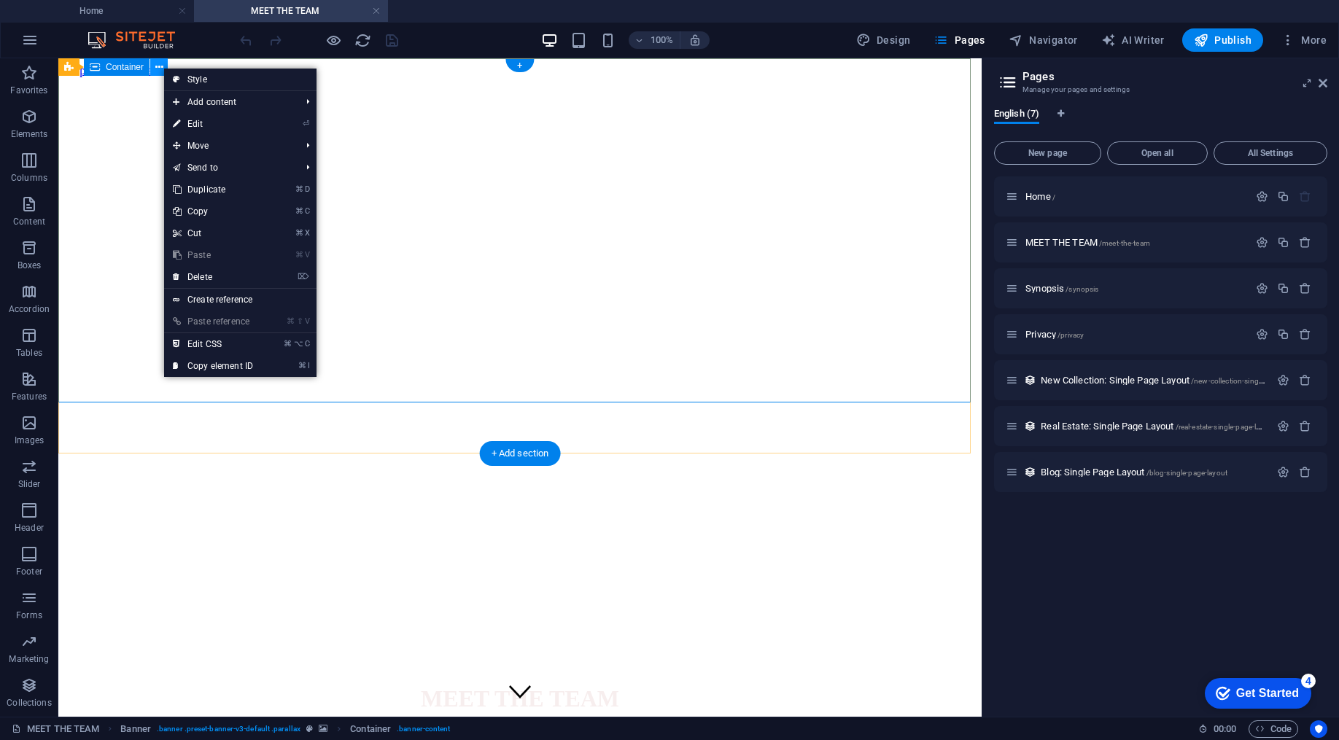
click at [163, 67] on icon at bounding box center [159, 67] width 8 height 15
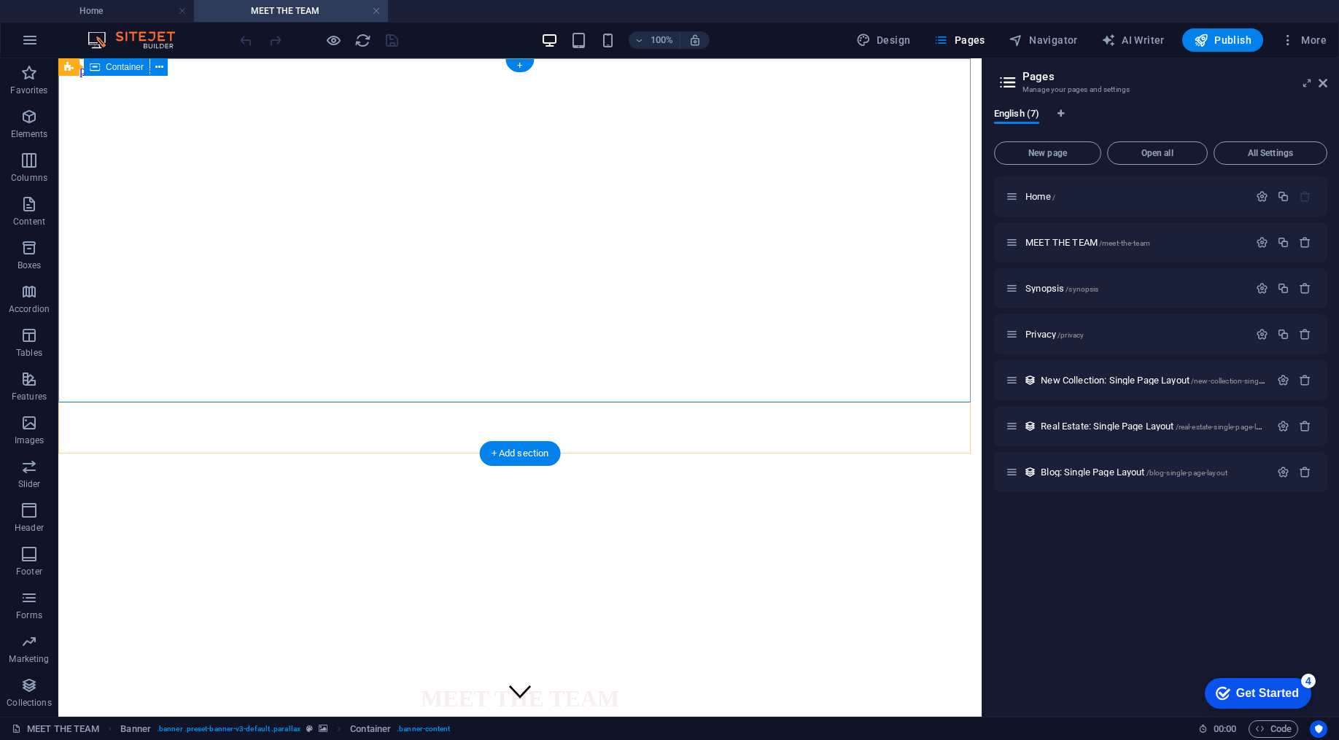
click at [778, 670] on div "MEET THE TEAM" at bounding box center [520, 705] width 912 height 70
click at [128, 67] on span "Container" at bounding box center [125, 67] width 38 height 9
click at [686, 670] on div "MEET THE TEAM" at bounding box center [520, 705] width 912 height 70
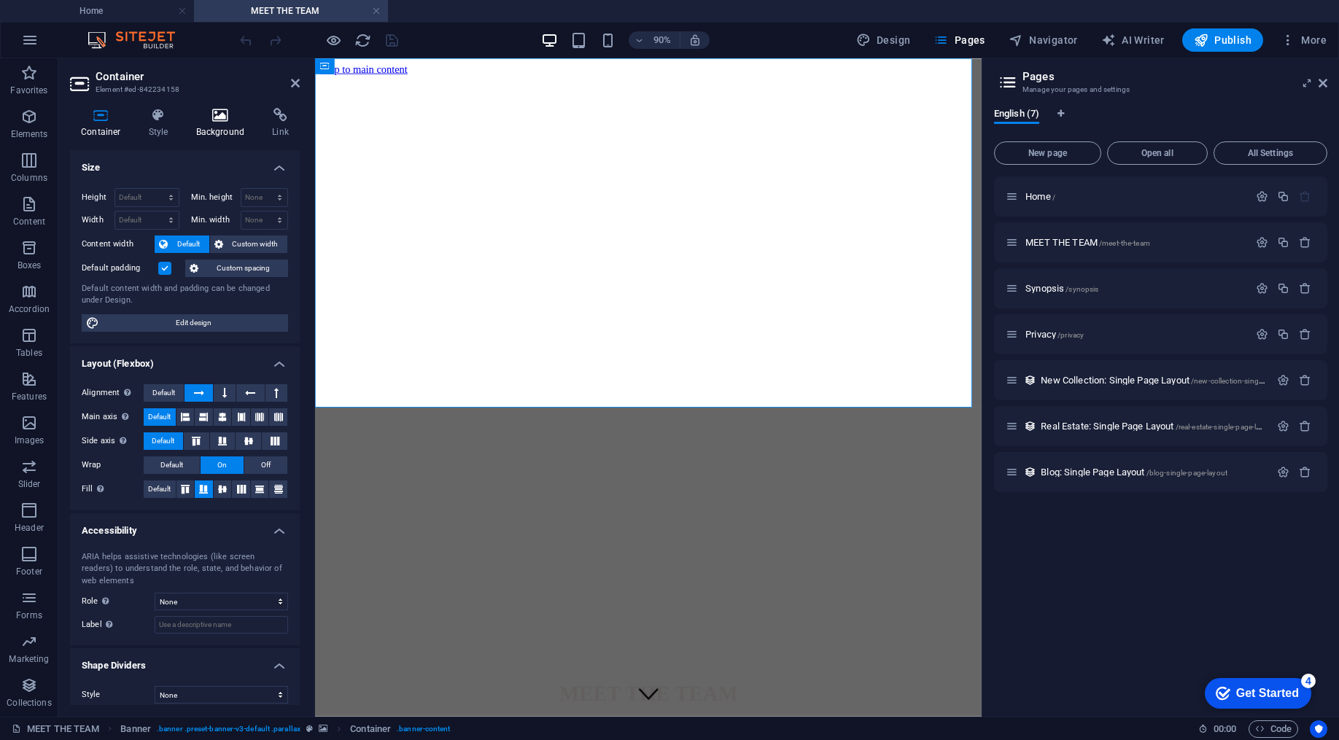
click at [215, 126] on h4 "Background" at bounding box center [223, 123] width 77 height 31
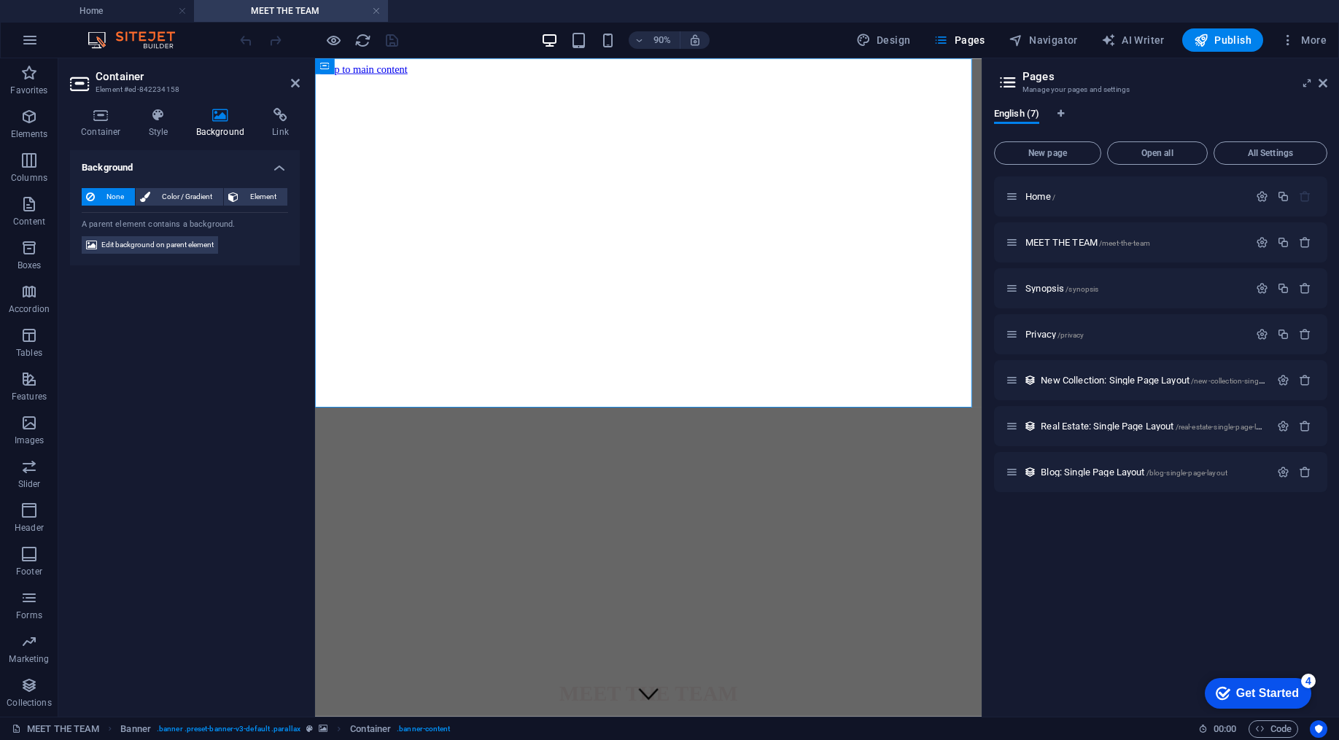
click at [459, 77] on figure at bounding box center [686, 77] width 730 height 0
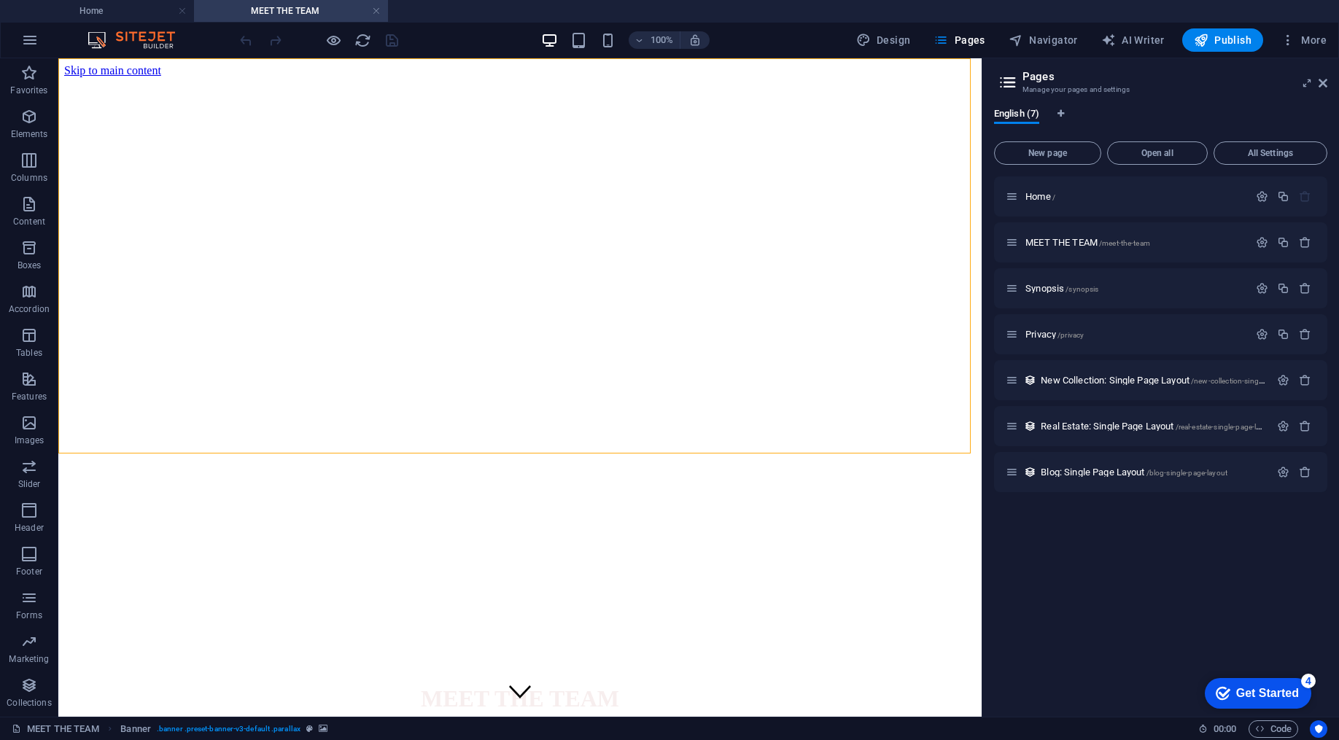
click at [445, 77] on figure at bounding box center [520, 77] width 912 height 0
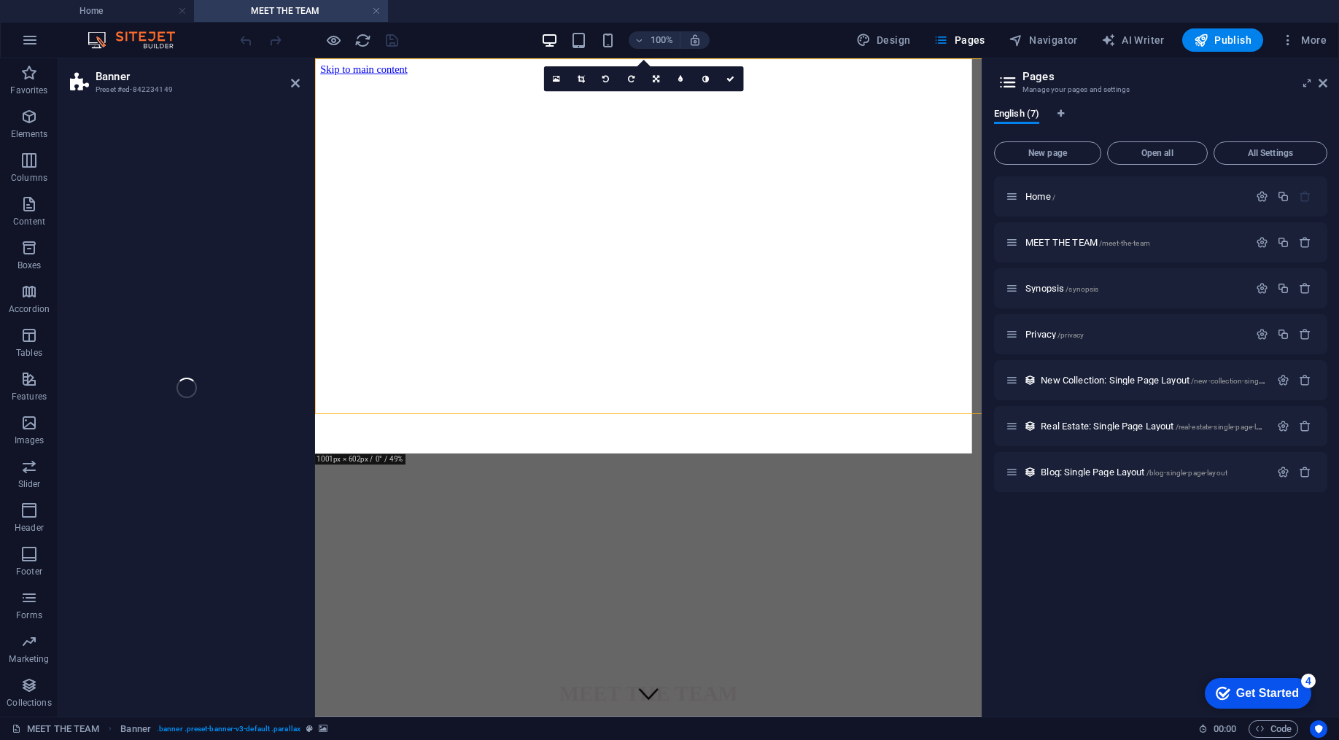
select select "vh"
select select "%"
select select "px"
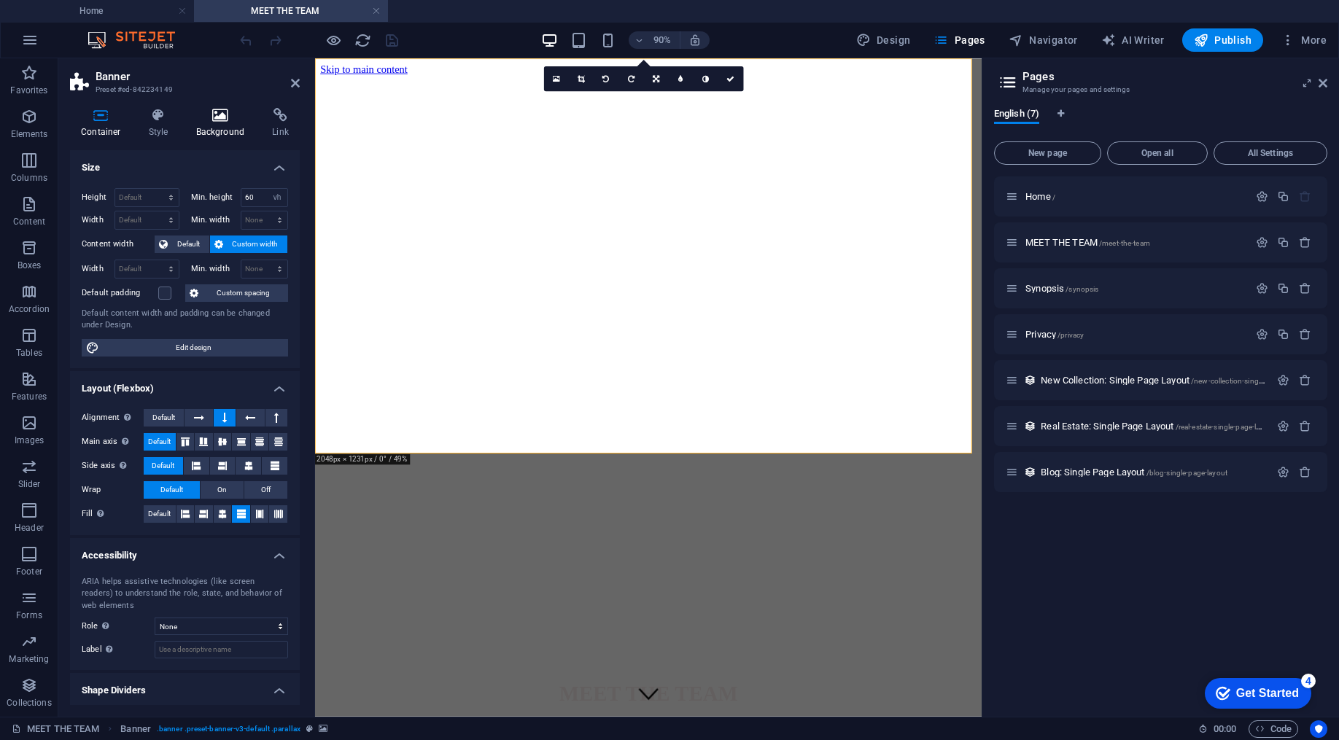
click at [225, 118] on icon at bounding box center [220, 115] width 71 height 15
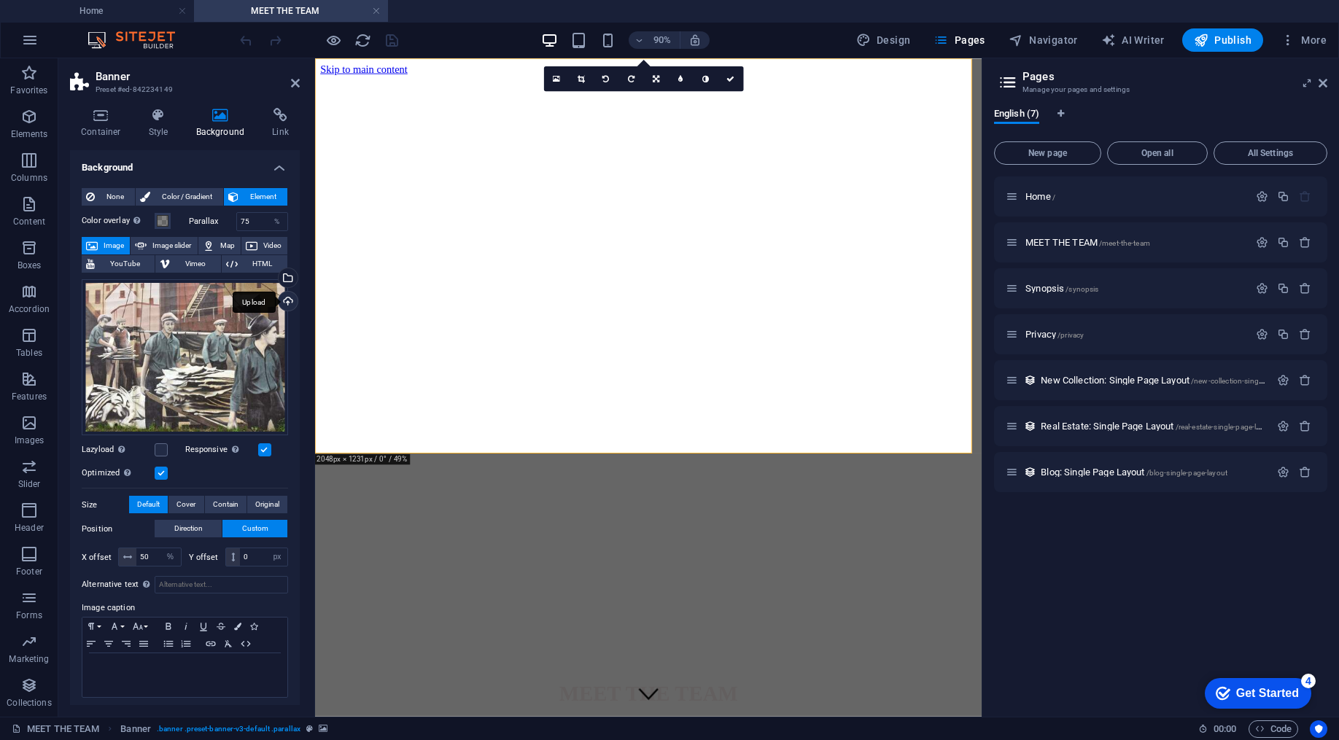
click at [289, 298] on div "Upload" at bounding box center [287, 303] width 22 height 22
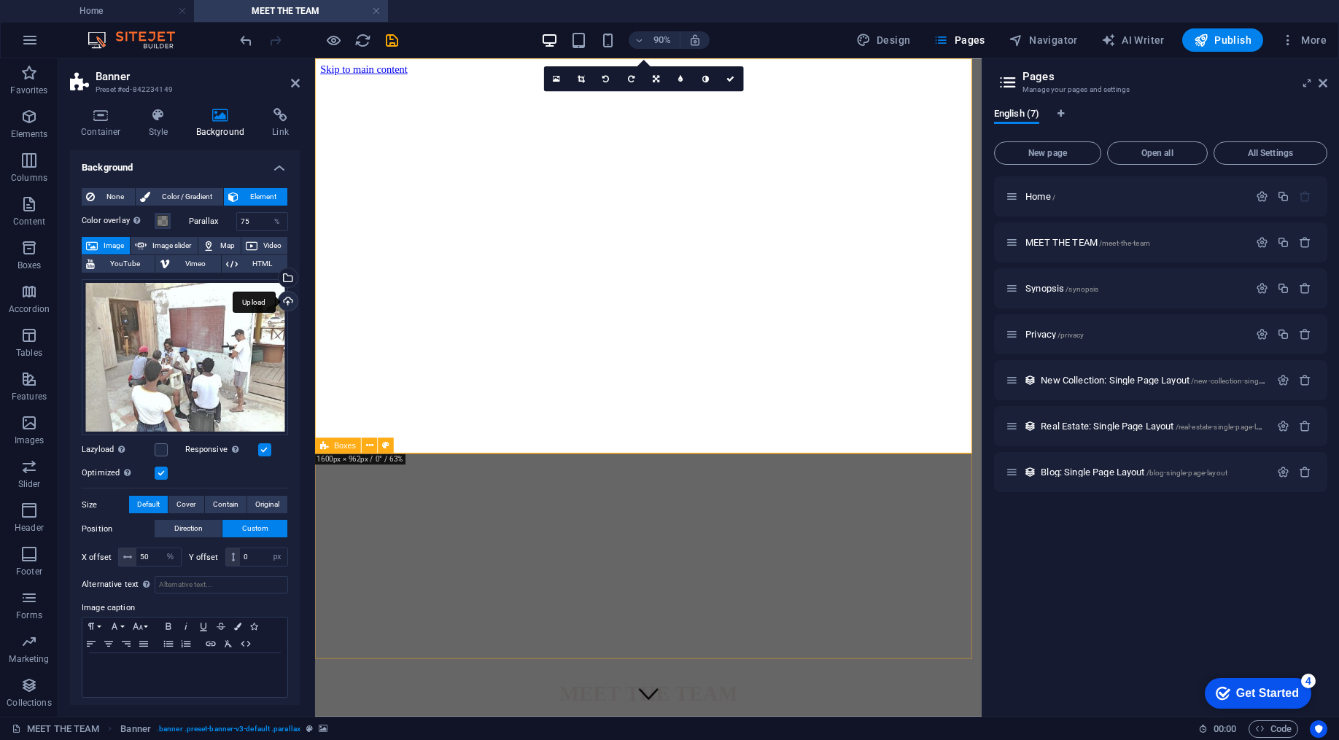
click at [291, 303] on div "Upload" at bounding box center [287, 303] width 22 height 22
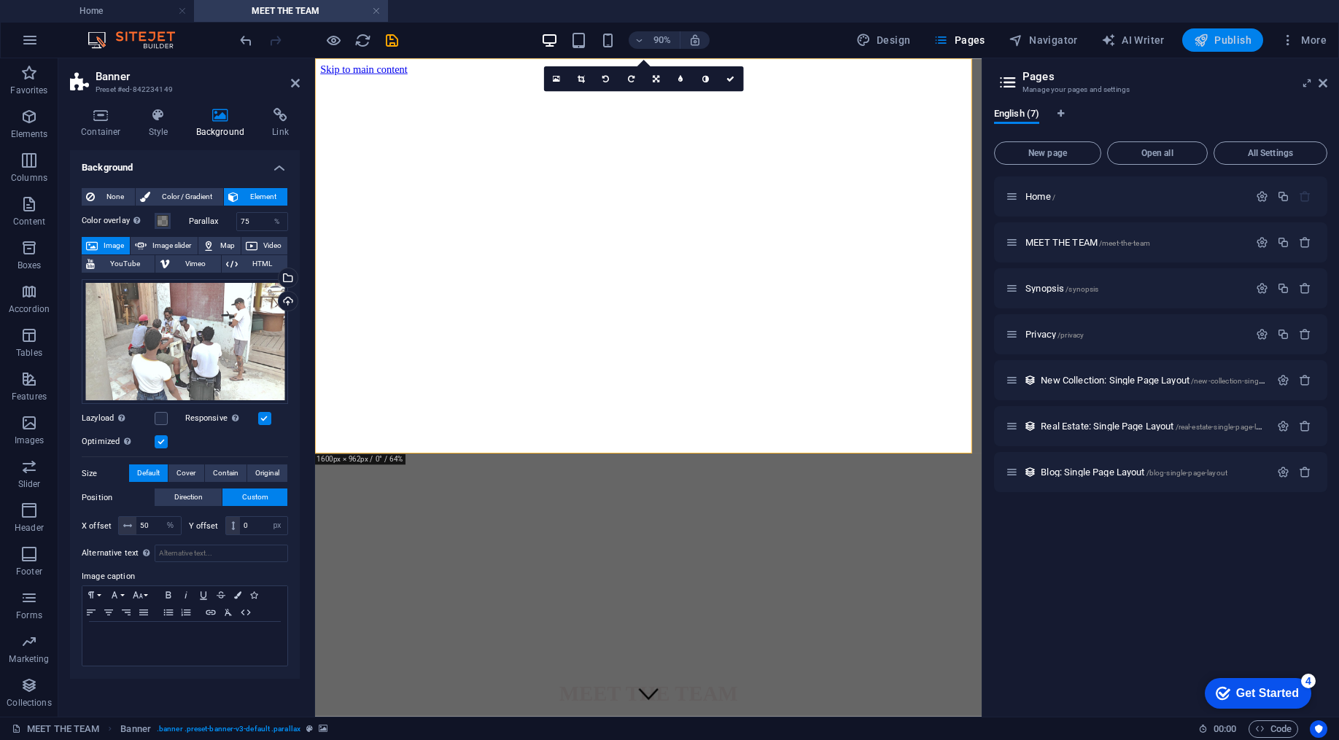
click at [1216, 42] on span "Publish" at bounding box center [1223, 40] width 58 height 15
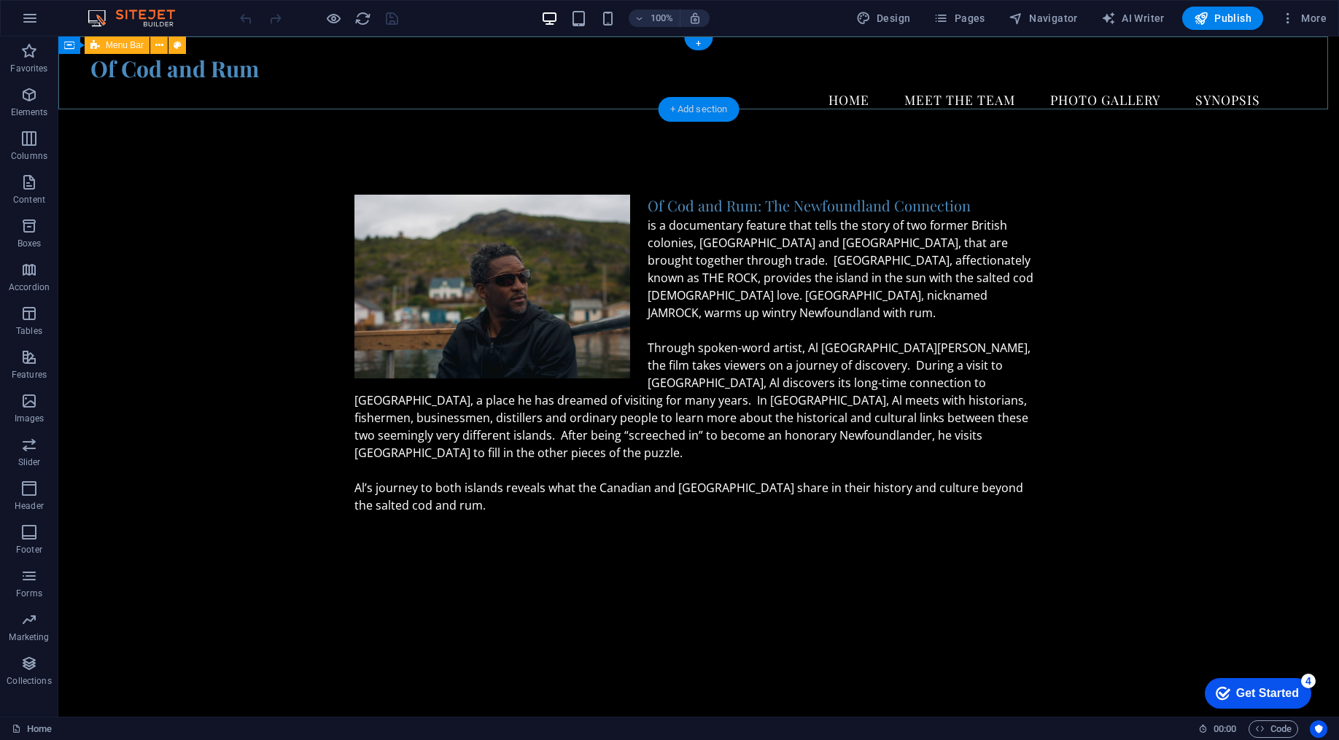
click at [709, 106] on div "+ Add section" at bounding box center [699, 109] width 81 height 25
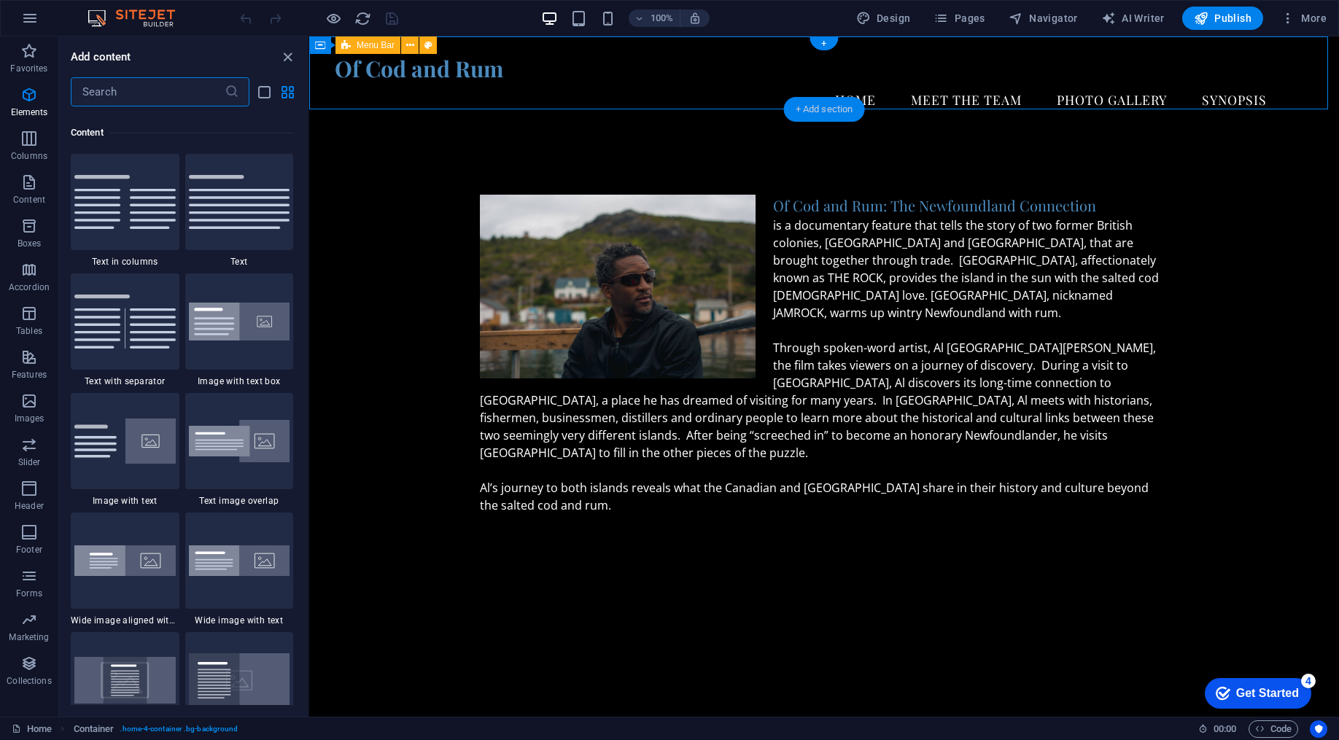
scroll to position [2565, 0]
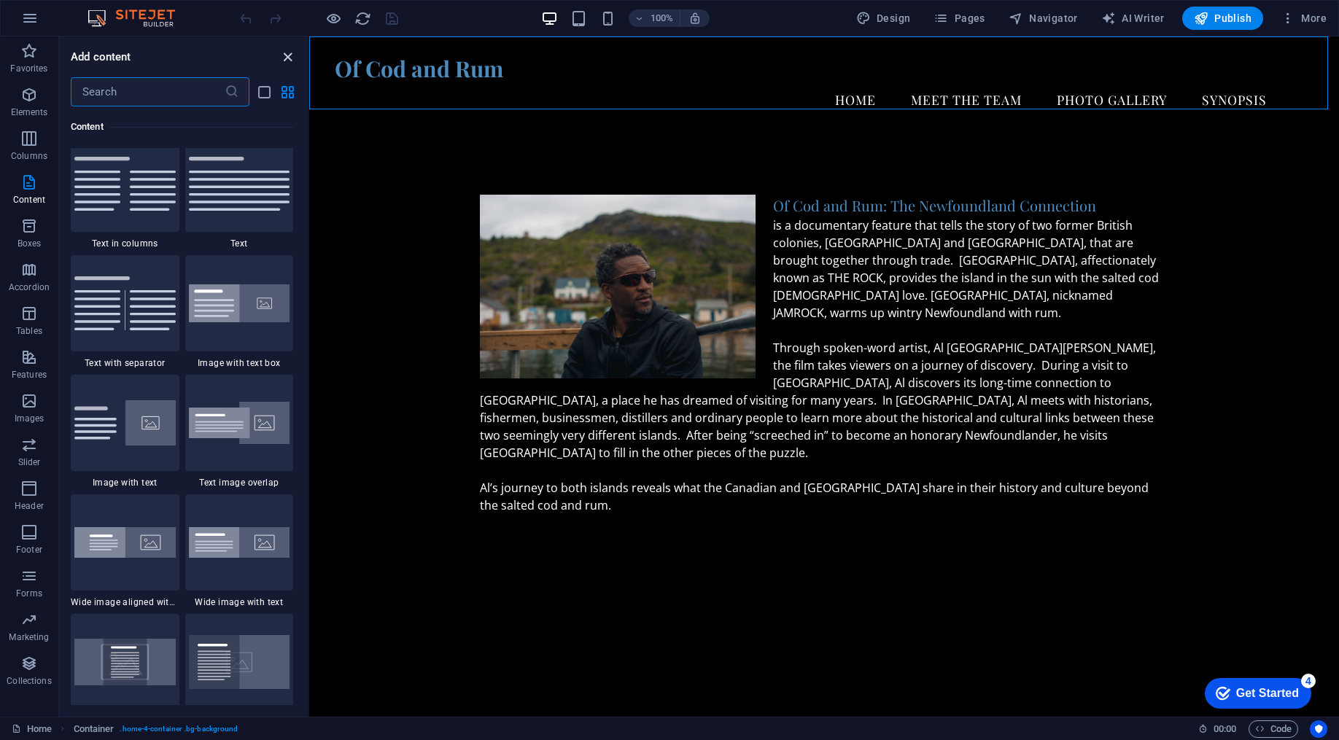
click at [289, 57] on icon "close panel" at bounding box center [287, 57] width 17 height 17
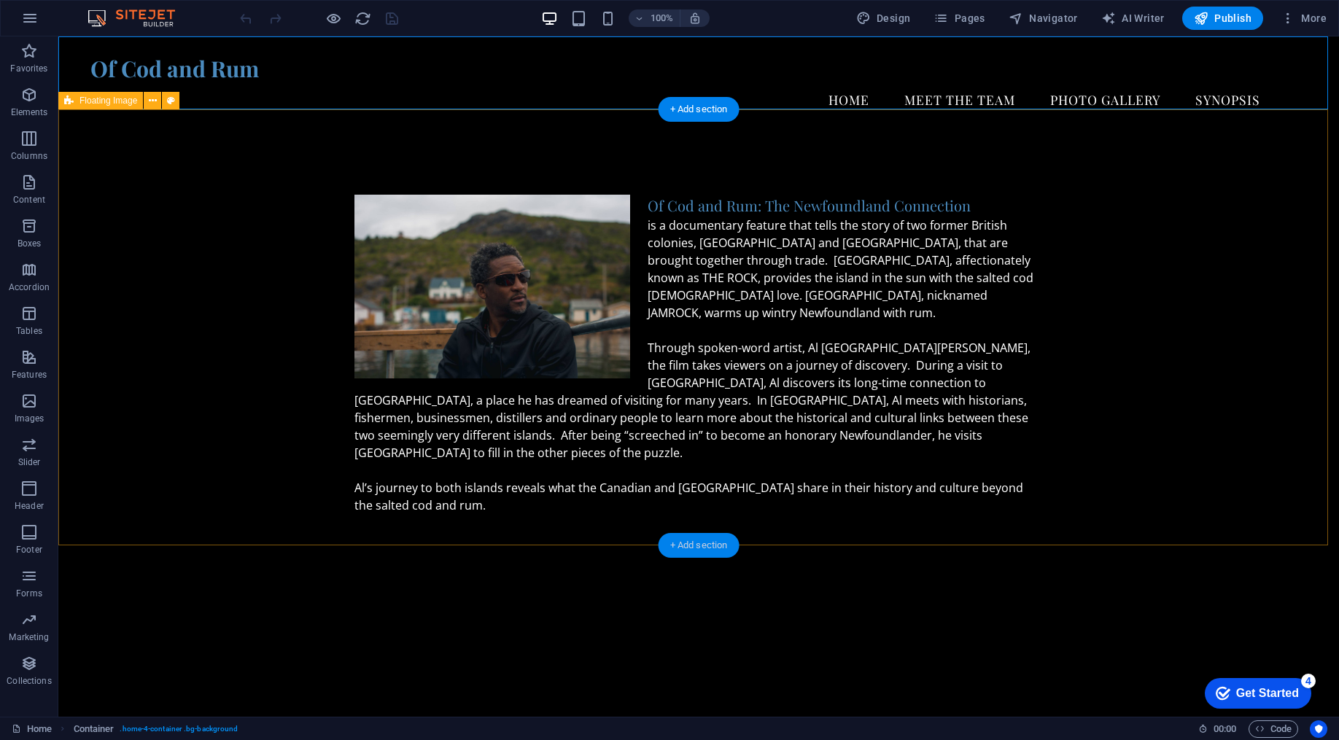
click at [703, 549] on div "+ Add section" at bounding box center [699, 545] width 81 height 25
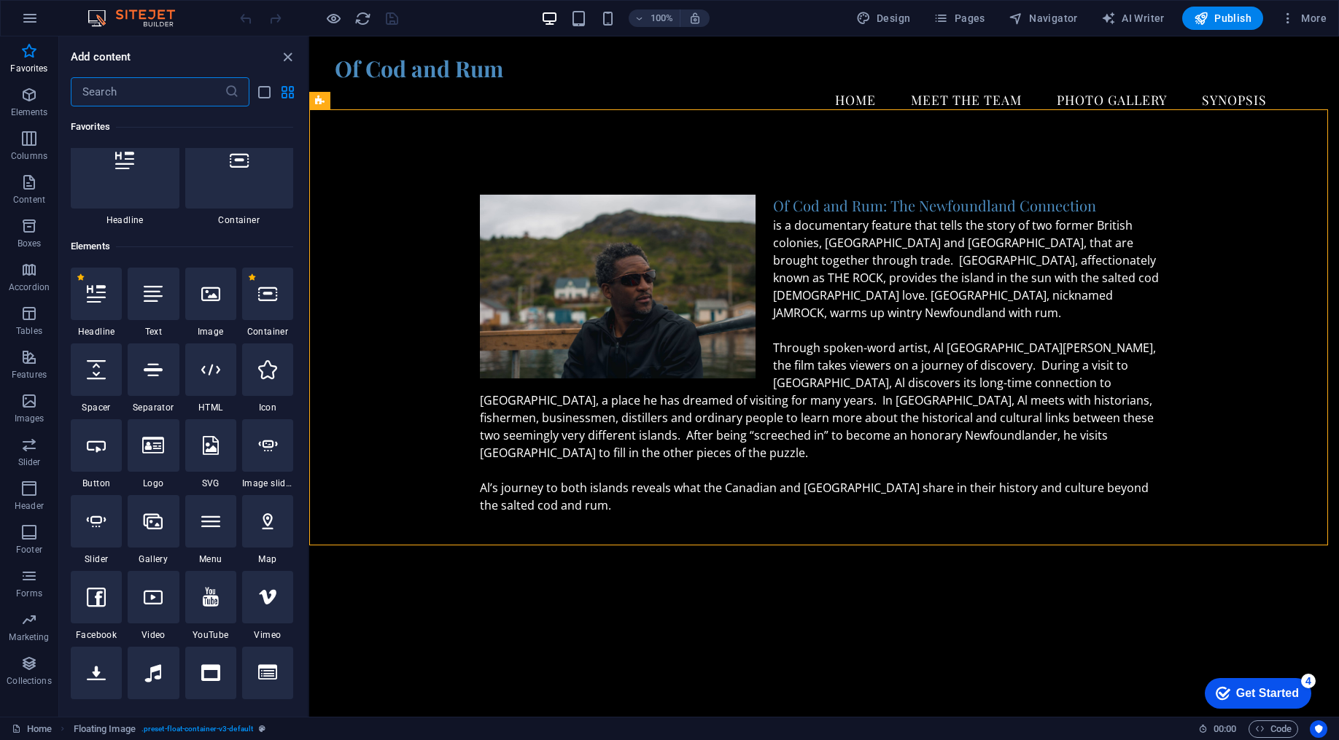
scroll to position [0, 0]
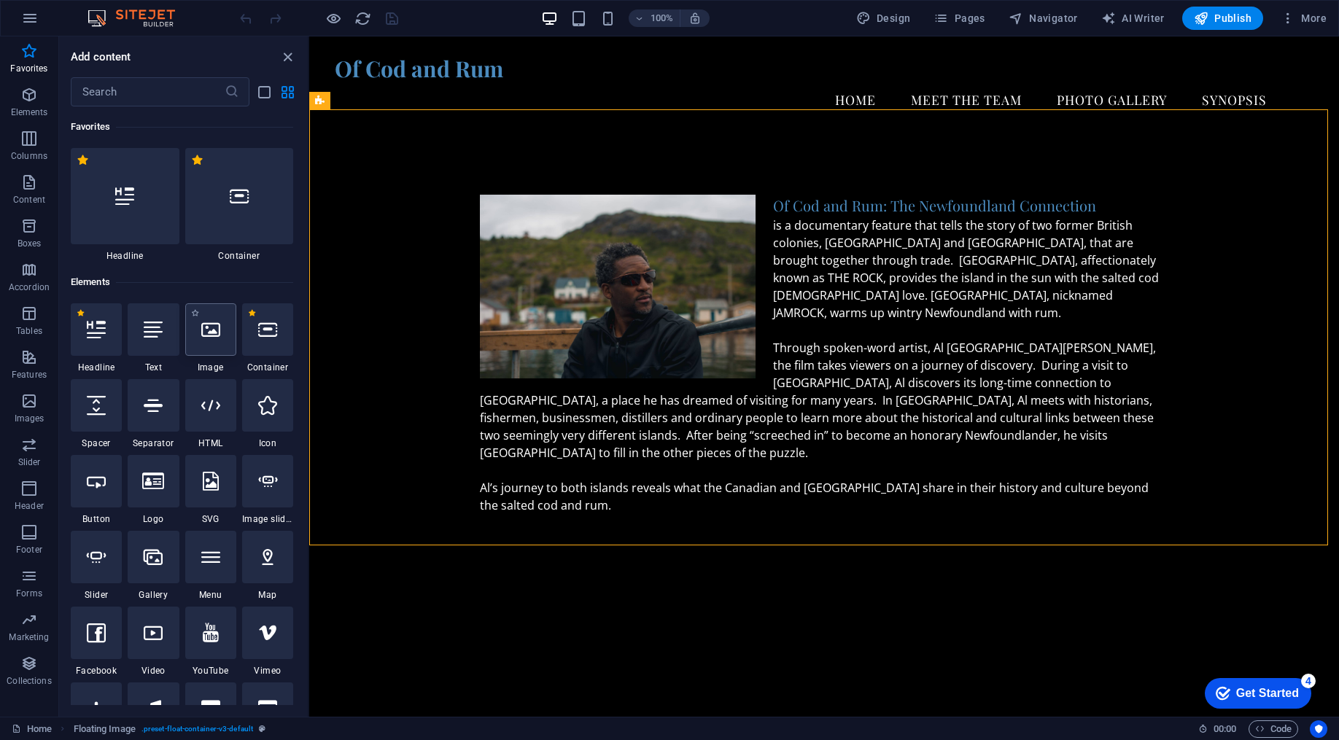
click at [211, 350] on div at bounding box center [210, 329] width 51 height 53
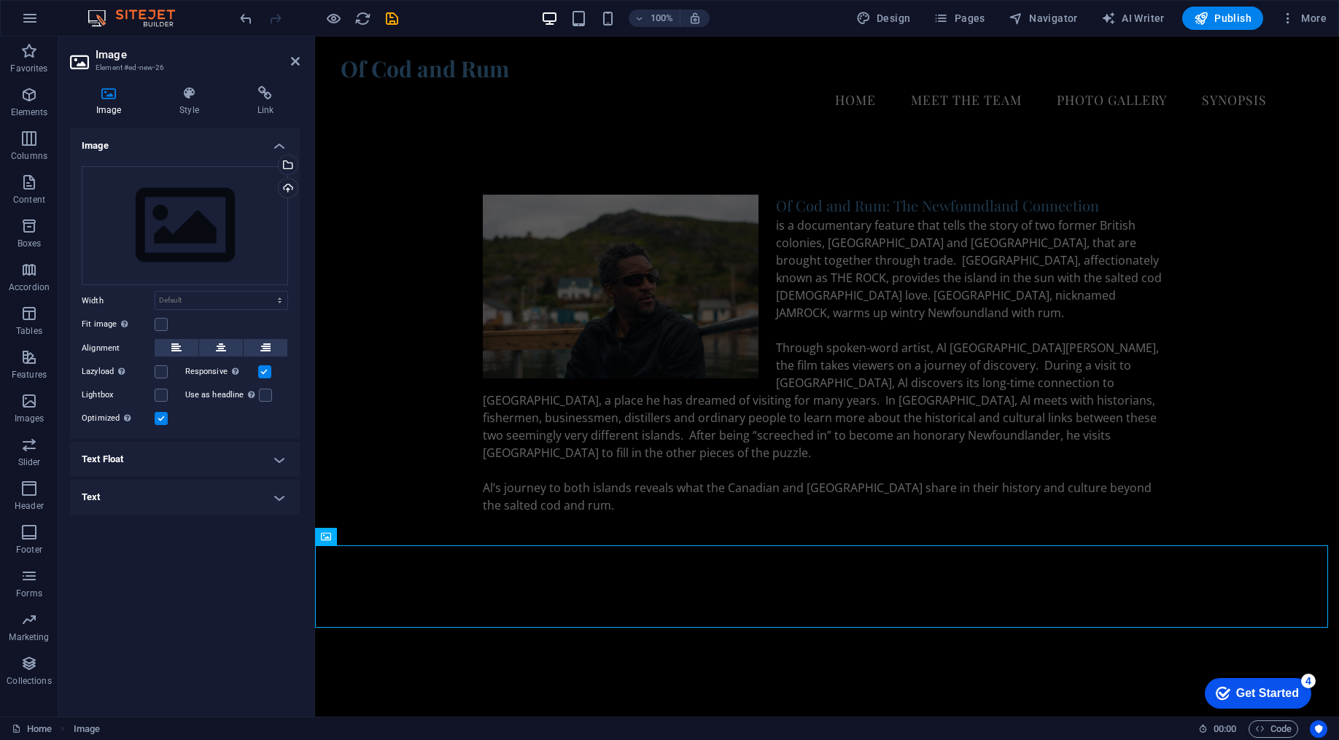
click at [303, 57] on aside "Image Element #ed-new-26 Image Style Link Image Drag files here, click to choos…" at bounding box center [186, 376] width 257 height 681
click at [298, 59] on icon at bounding box center [295, 61] width 9 height 12
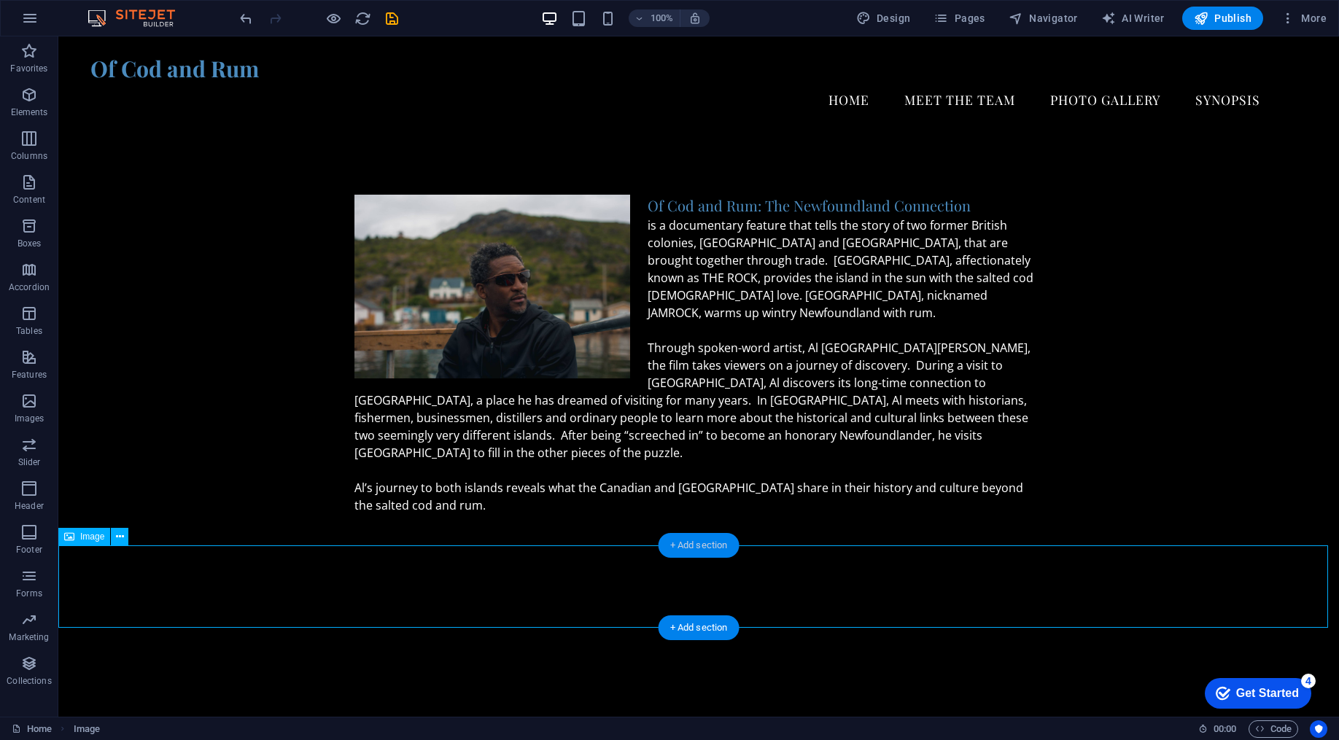
click at [682, 552] on div "+ Add section" at bounding box center [699, 545] width 81 height 25
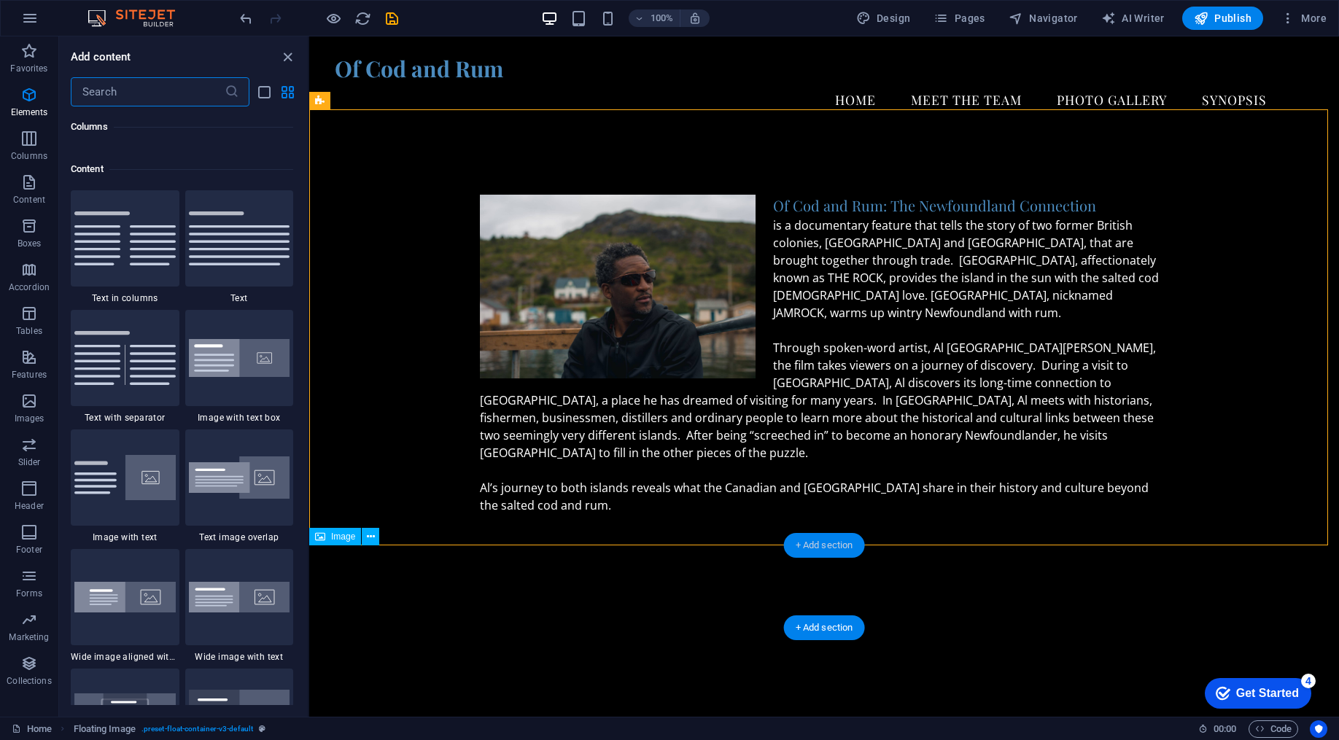
scroll to position [2553, 0]
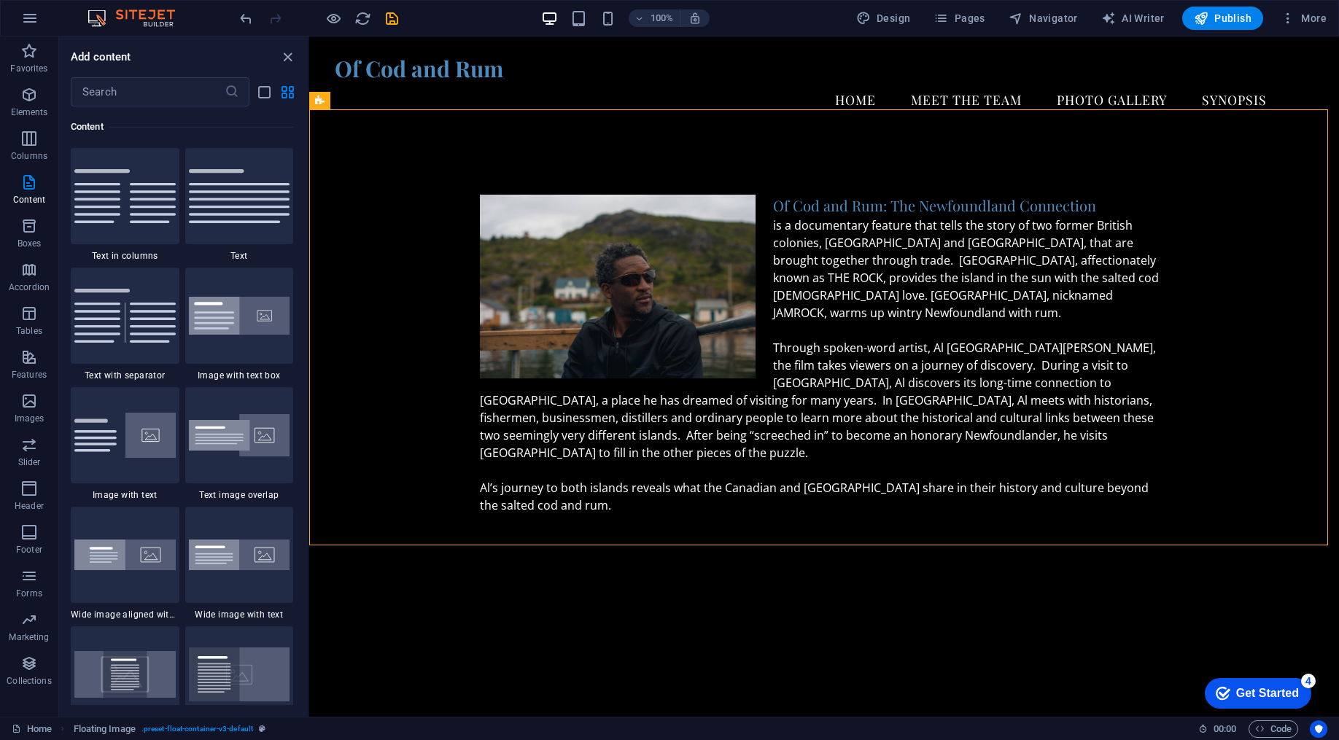
drag, startPoint x: 303, startPoint y: 219, endPoint x: 306, endPoint y: 117, distance: 102.2
click at [306, 117] on div "Favorites 1 Star Headline 1 Star Container Elements 1 Star Headline 1 Star Text…" at bounding box center [183, 406] width 249 height 599
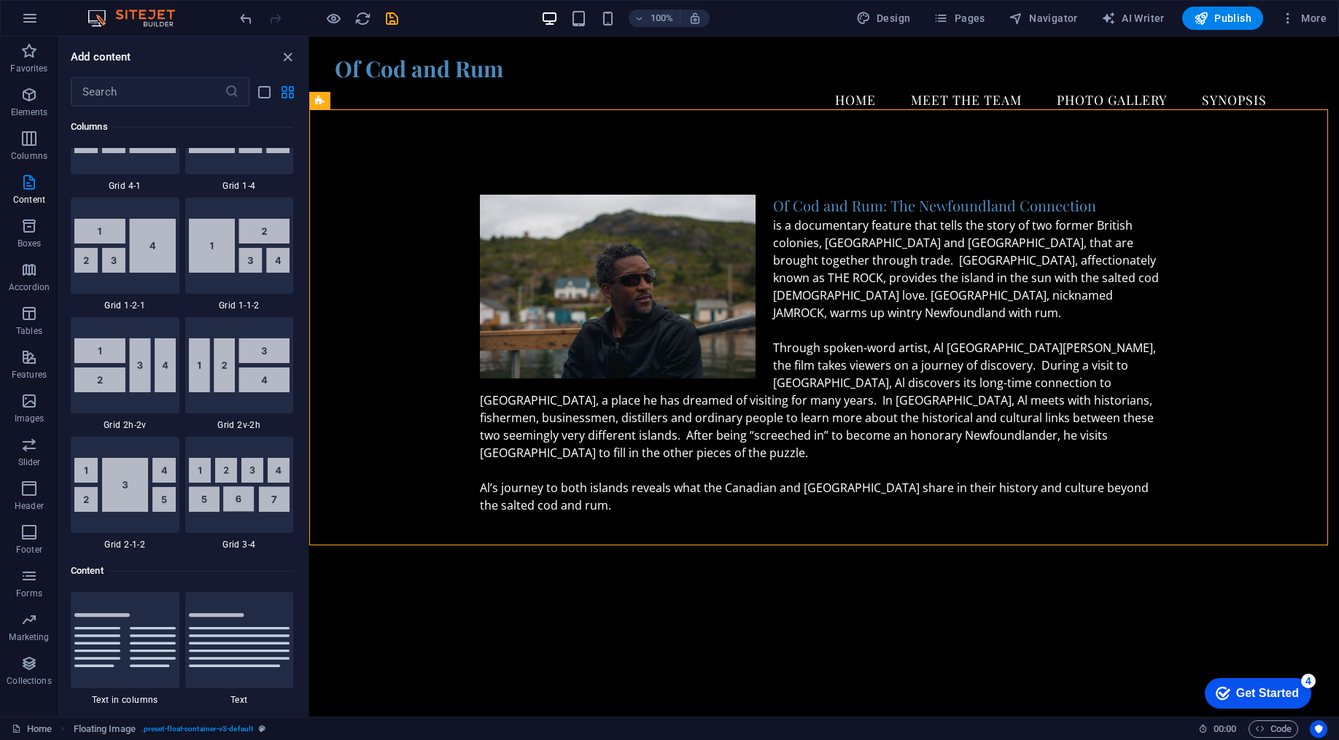
scroll to position [1983, 0]
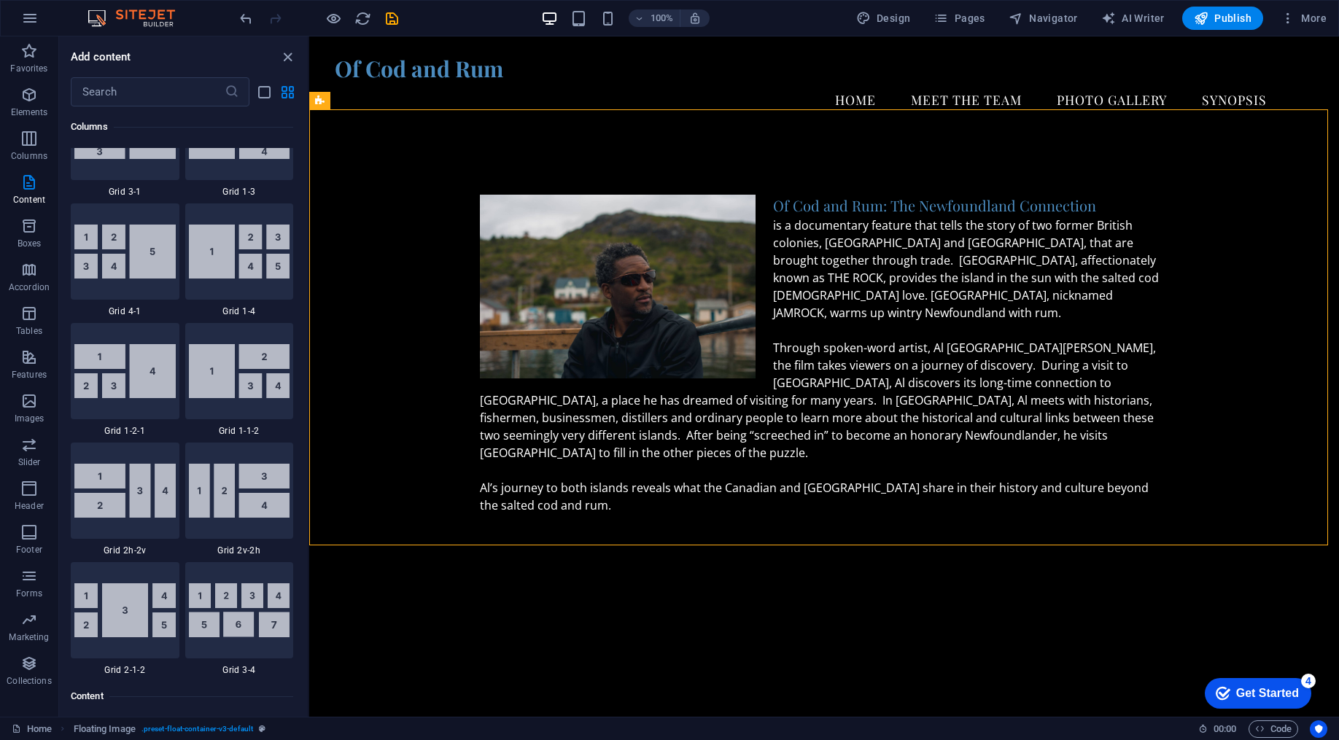
drag, startPoint x: 304, startPoint y: 197, endPoint x: 302, endPoint y: 144, distance: 52.6
click at [302, 144] on div "Favorites 1 Star Headline 1 Star Container Elements 1 Star Headline 1 Star Text…" at bounding box center [183, 406] width 249 height 599
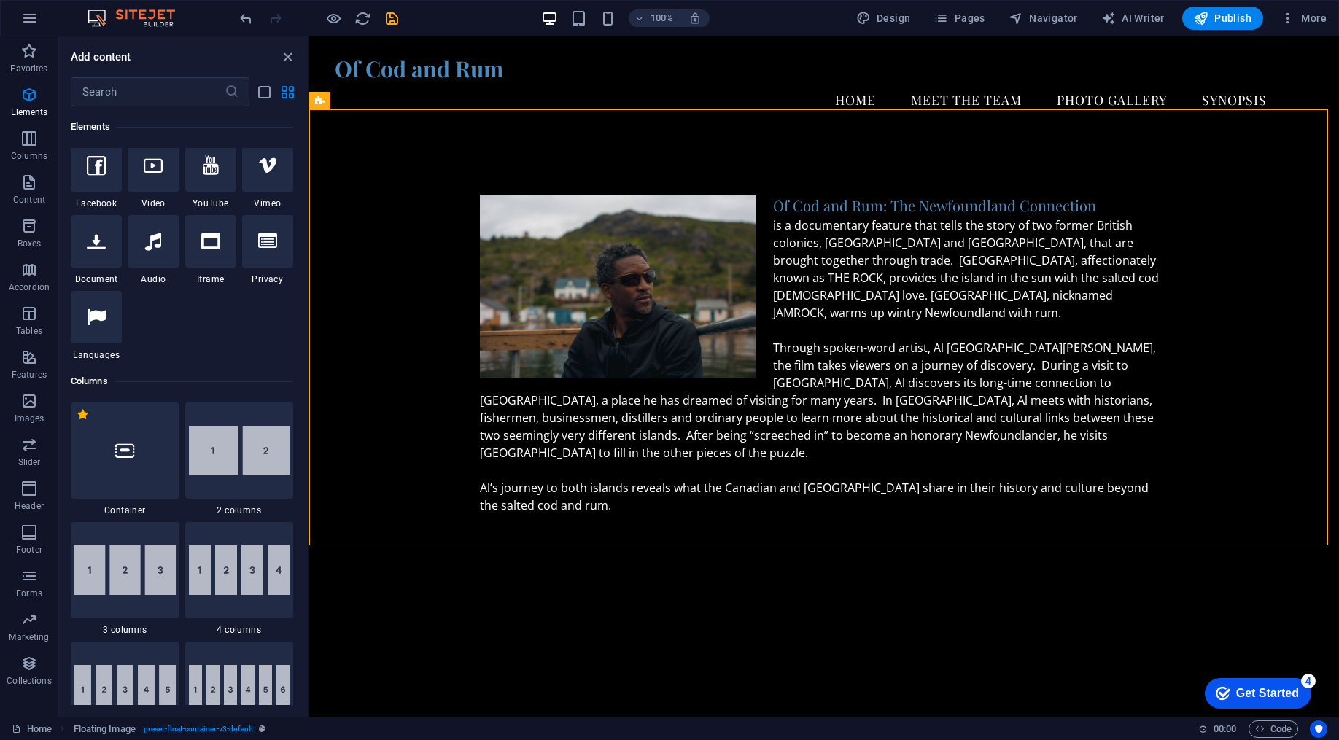
scroll to position [0, 0]
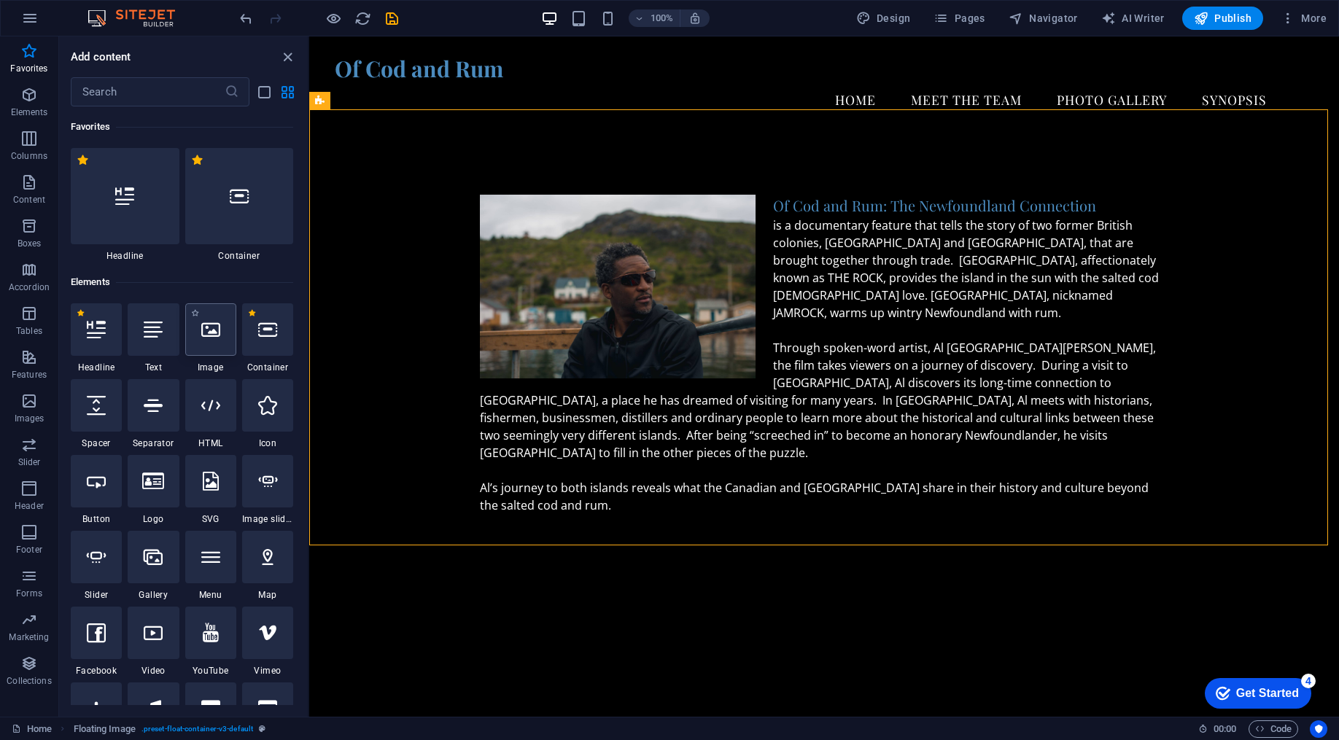
click at [206, 327] on icon at bounding box center [210, 329] width 19 height 19
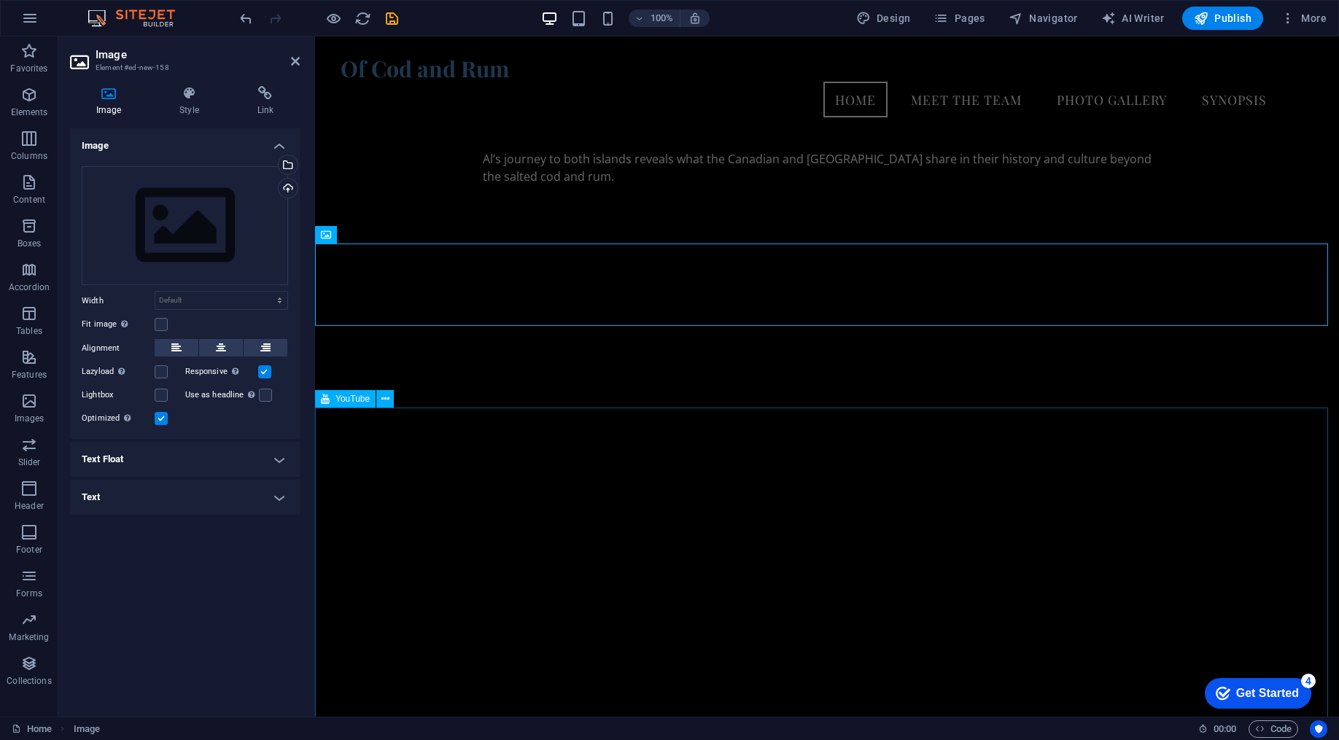
scroll to position [71, 0]
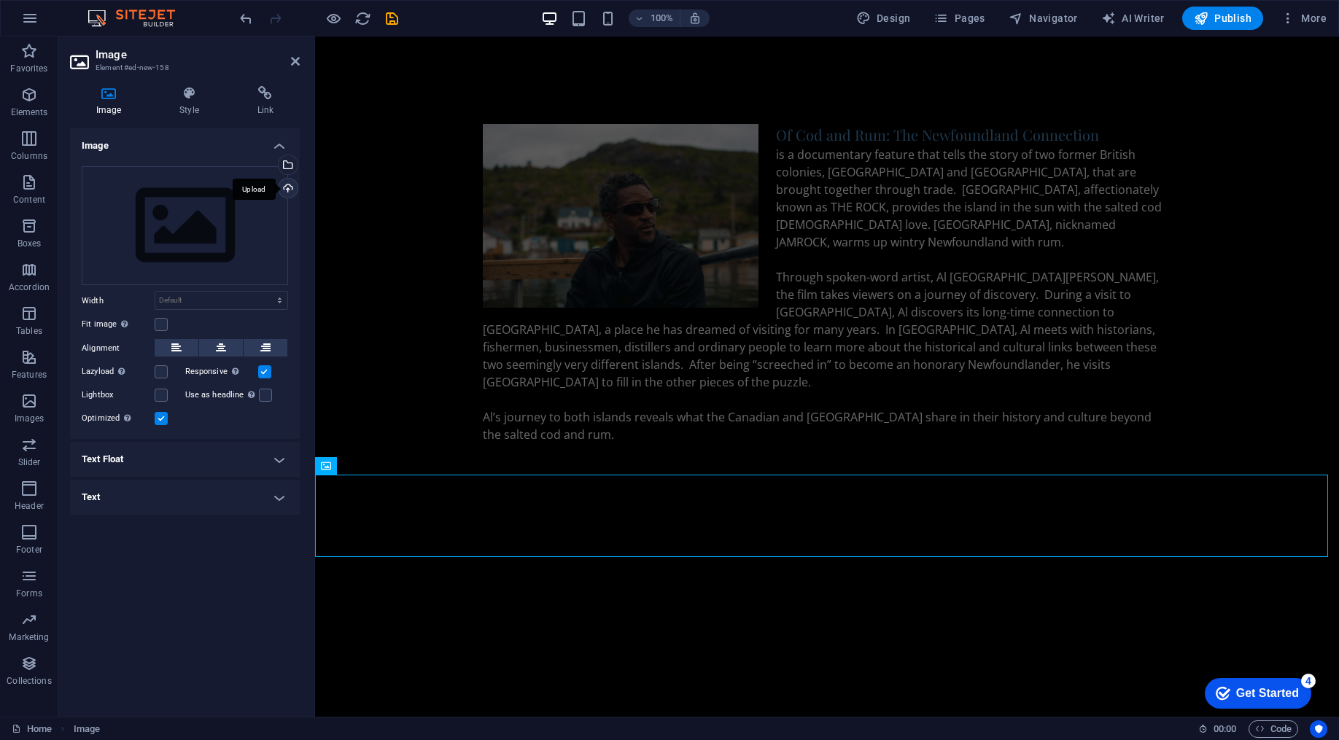
click at [290, 187] on div "Upload" at bounding box center [287, 190] width 22 height 22
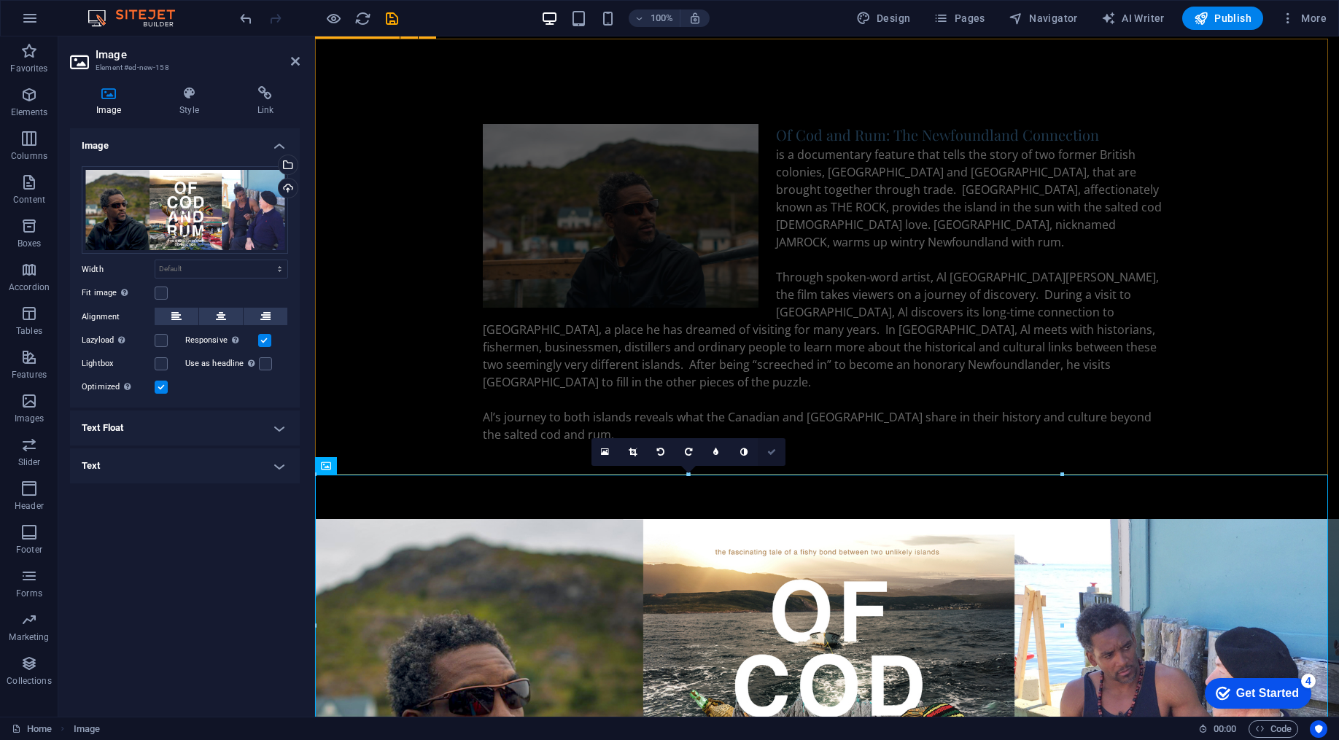
click at [775, 457] on link at bounding box center [772, 452] width 28 height 28
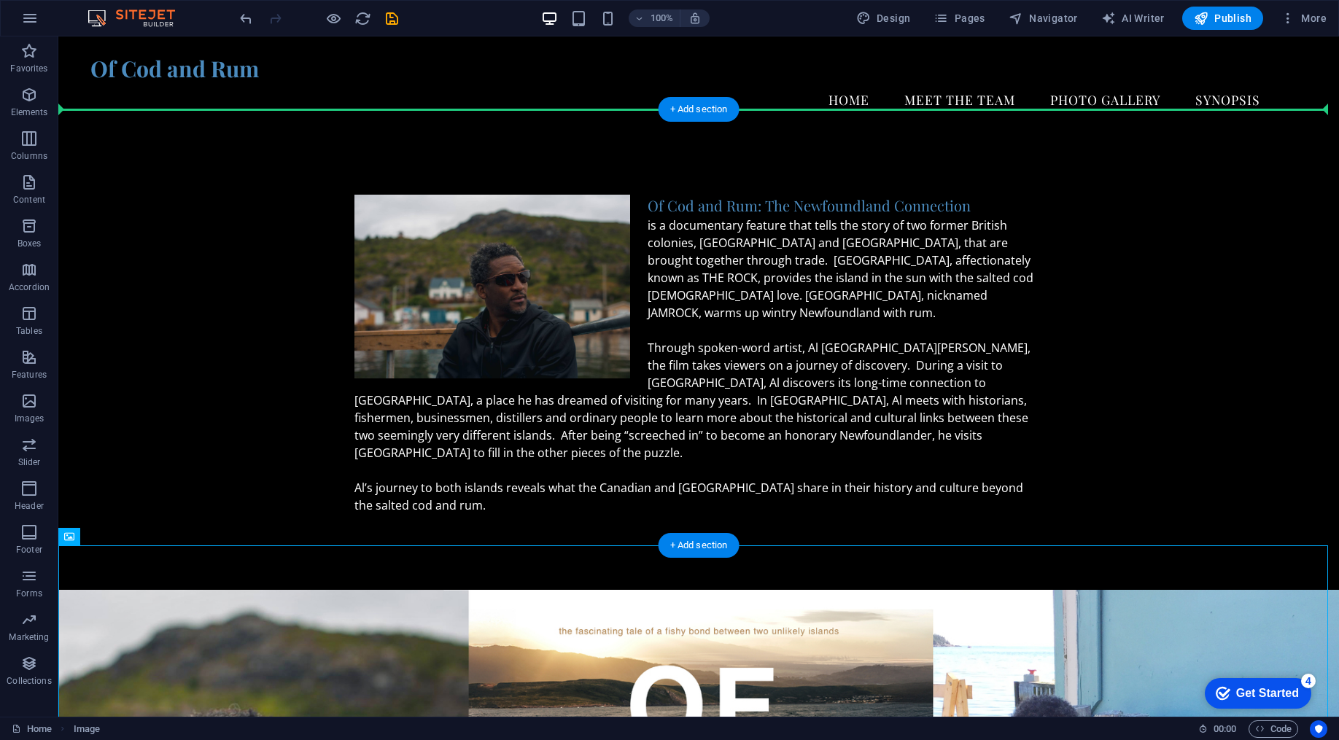
drag, startPoint x: 368, startPoint y: 343, endPoint x: 433, endPoint y: 124, distance: 228.3
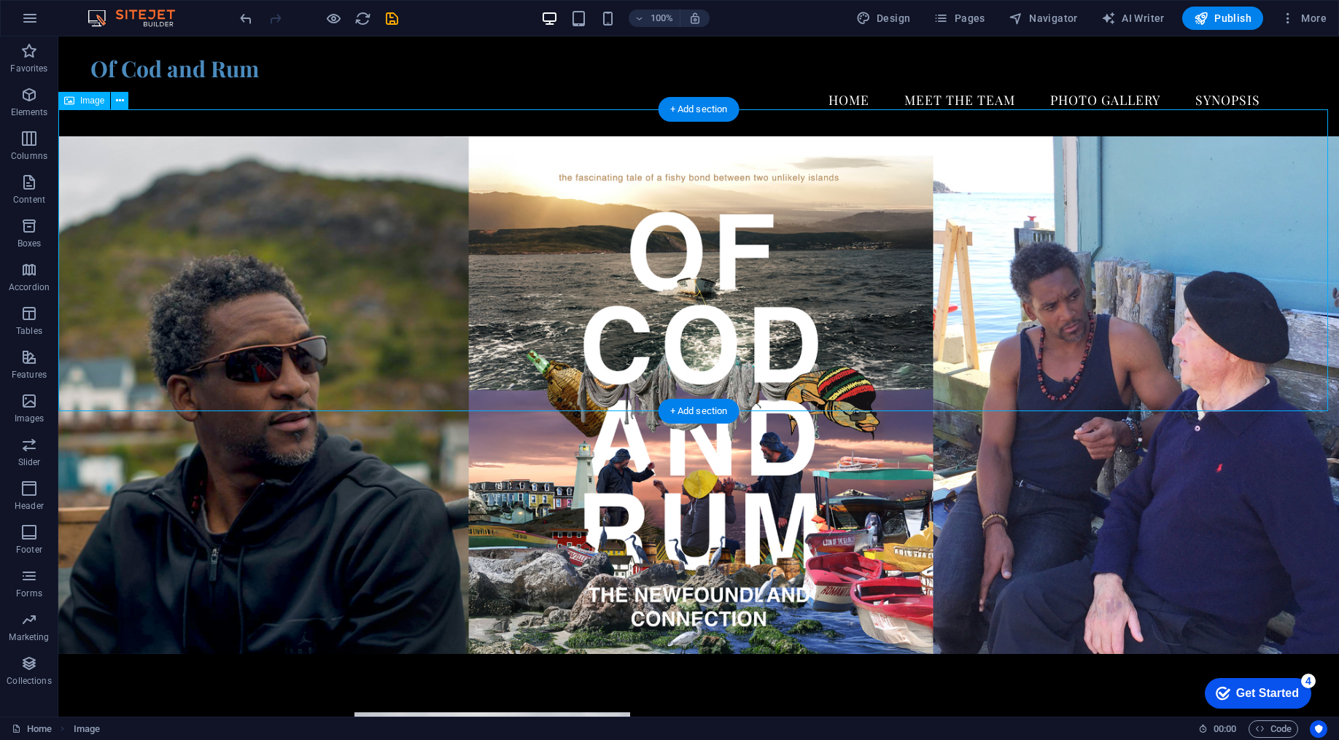
click at [678, 175] on figure at bounding box center [698, 395] width 1281 height 518
click at [123, 103] on icon at bounding box center [120, 100] width 8 height 15
click at [778, 305] on figure at bounding box center [698, 395] width 1281 height 518
click at [522, 305] on figure at bounding box center [698, 395] width 1281 height 518
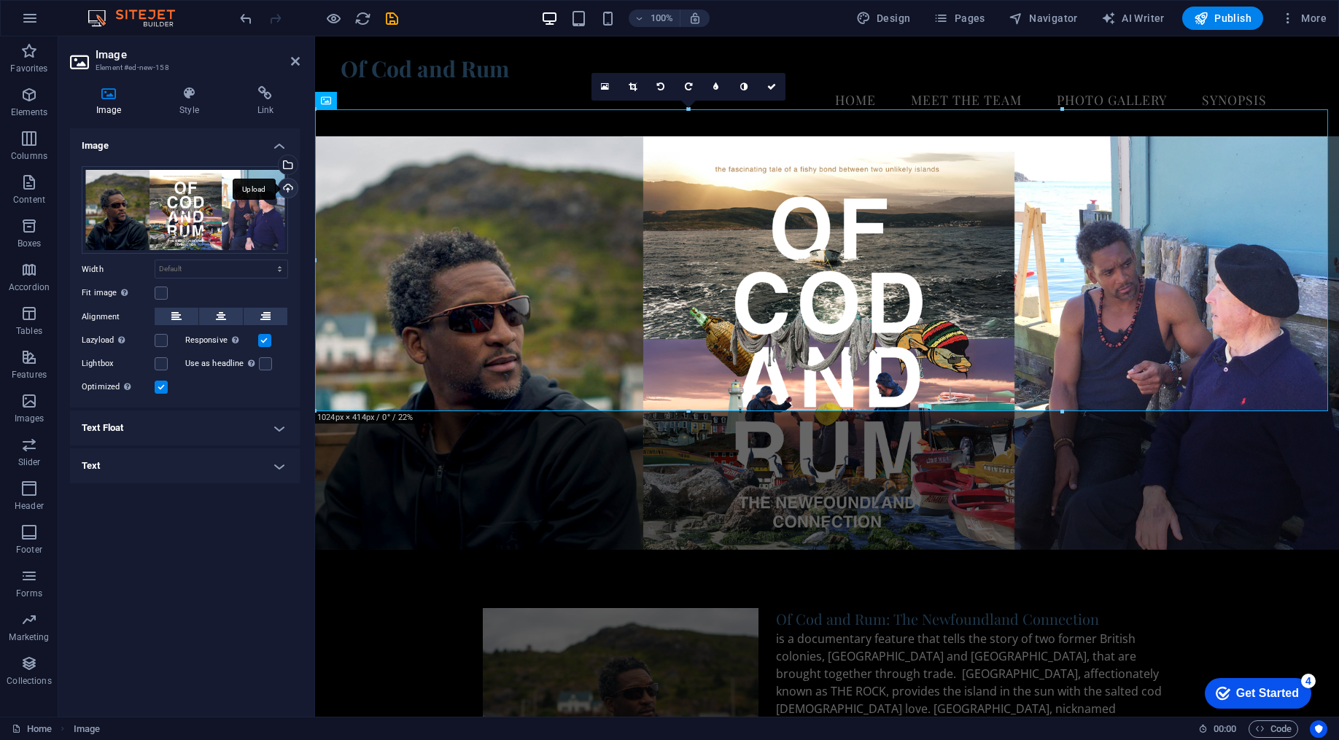
click at [288, 187] on div "Upload" at bounding box center [287, 190] width 22 height 22
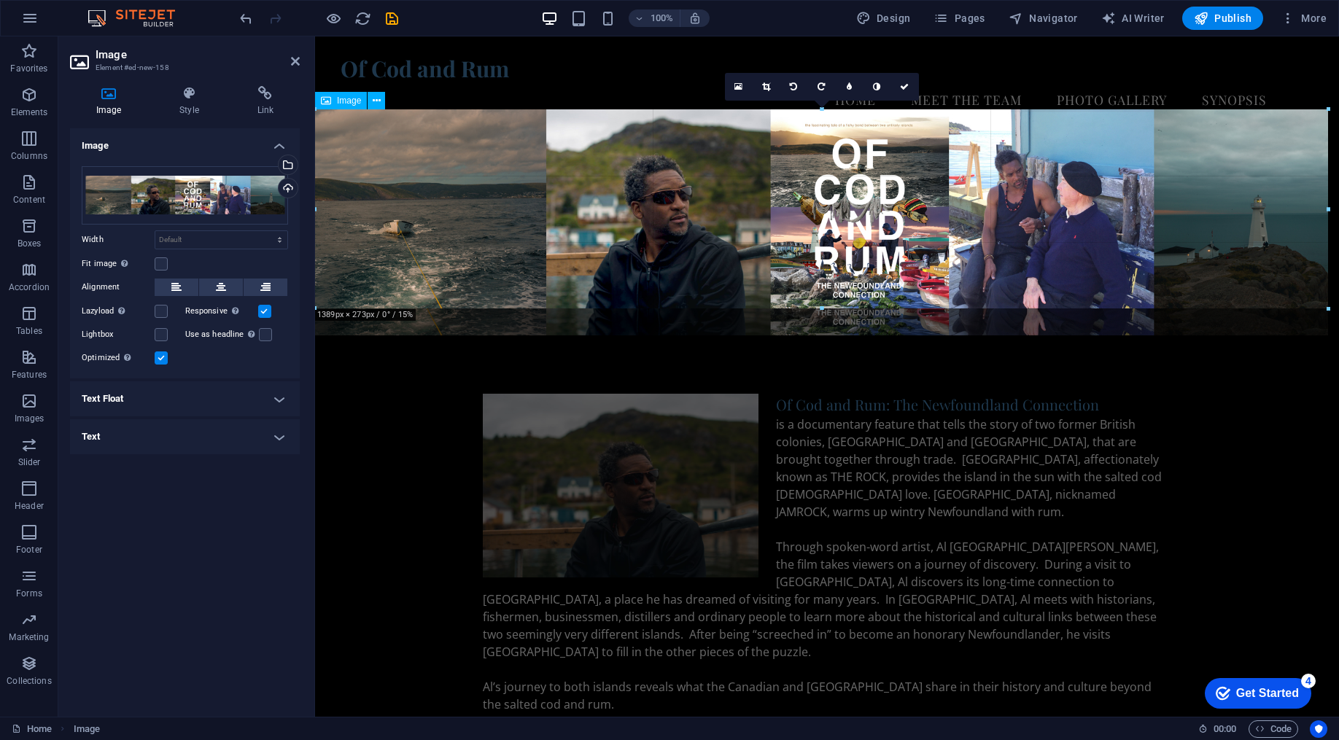
drag, startPoint x: 1063, startPoint y: 181, endPoint x: 1326, endPoint y: 177, distance: 263.4
type input "1389"
select select "px"
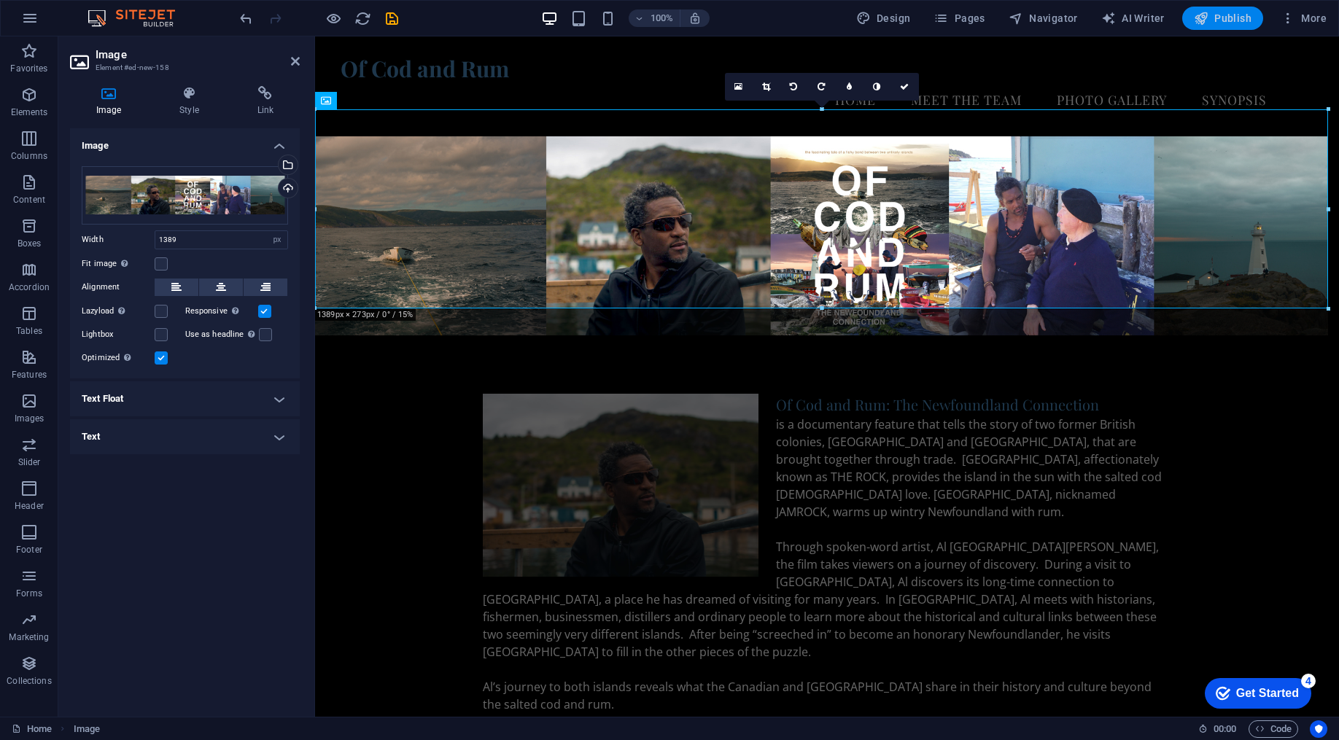
click at [1247, 12] on span "Publish" at bounding box center [1223, 18] width 58 height 15
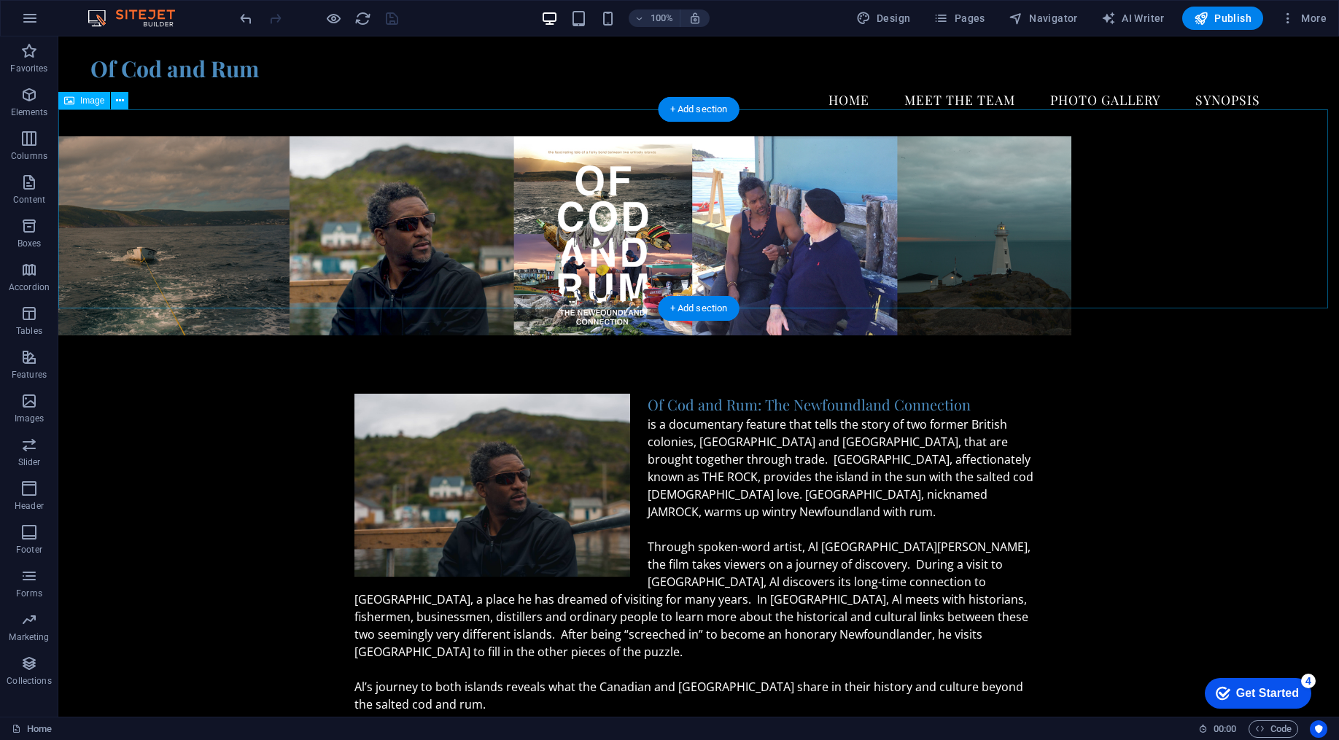
click at [964, 251] on figure at bounding box center [698, 235] width 1281 height 199
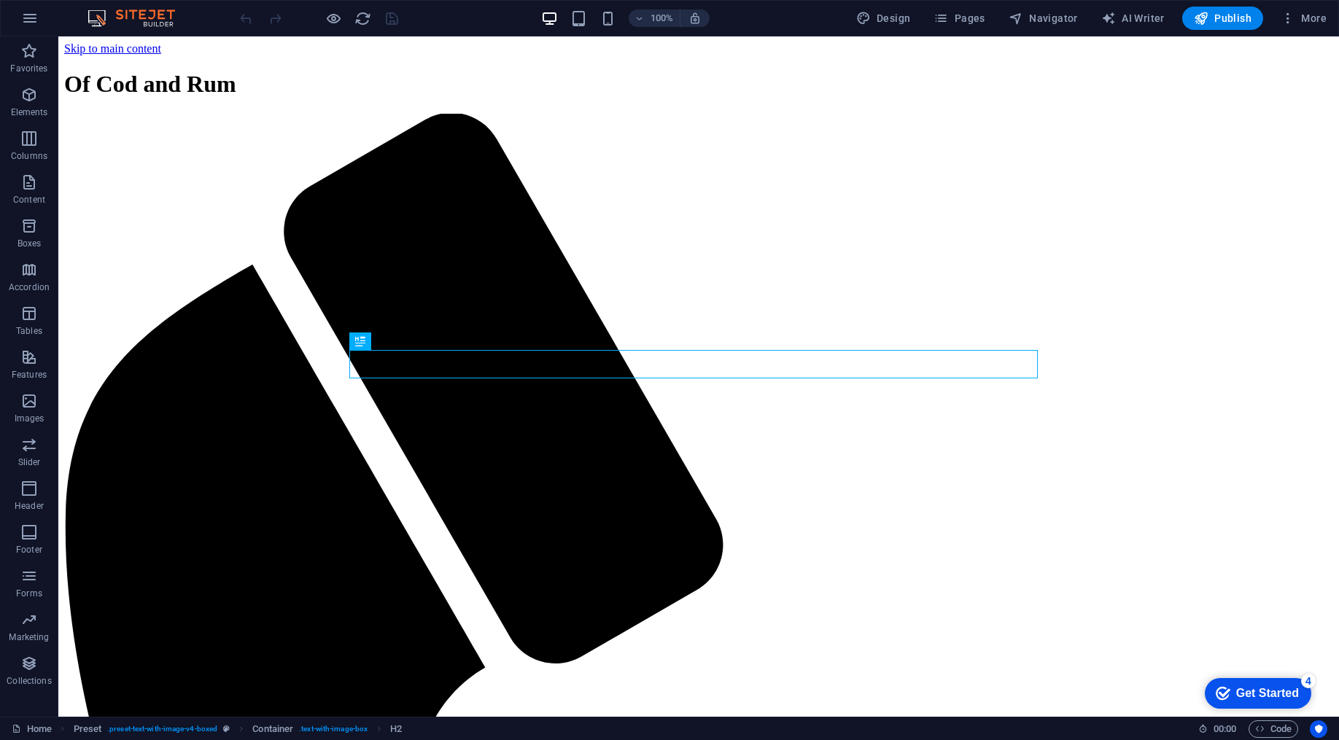
scroll to position [1250, 0]
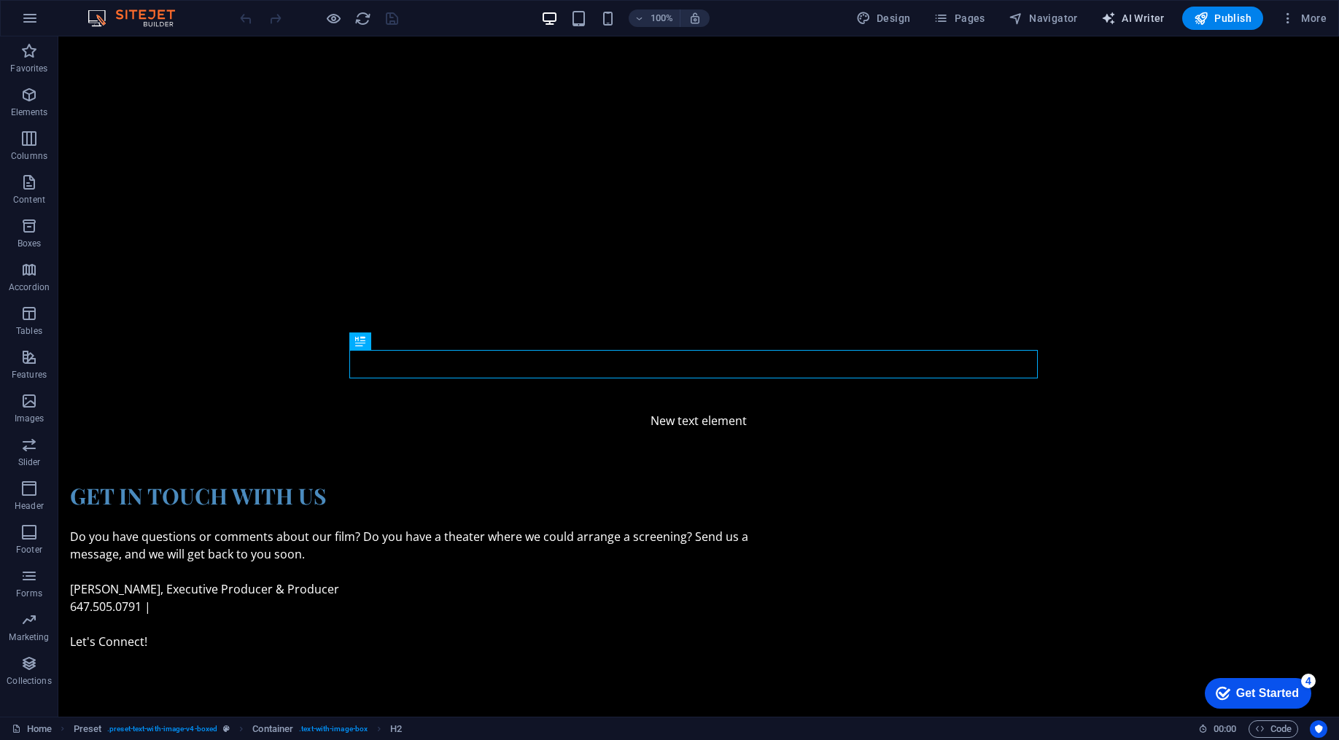
click at [1128, 26] on button "AI Writer" at bounding box center [1133, 18] width 75 height 23
select select "English"
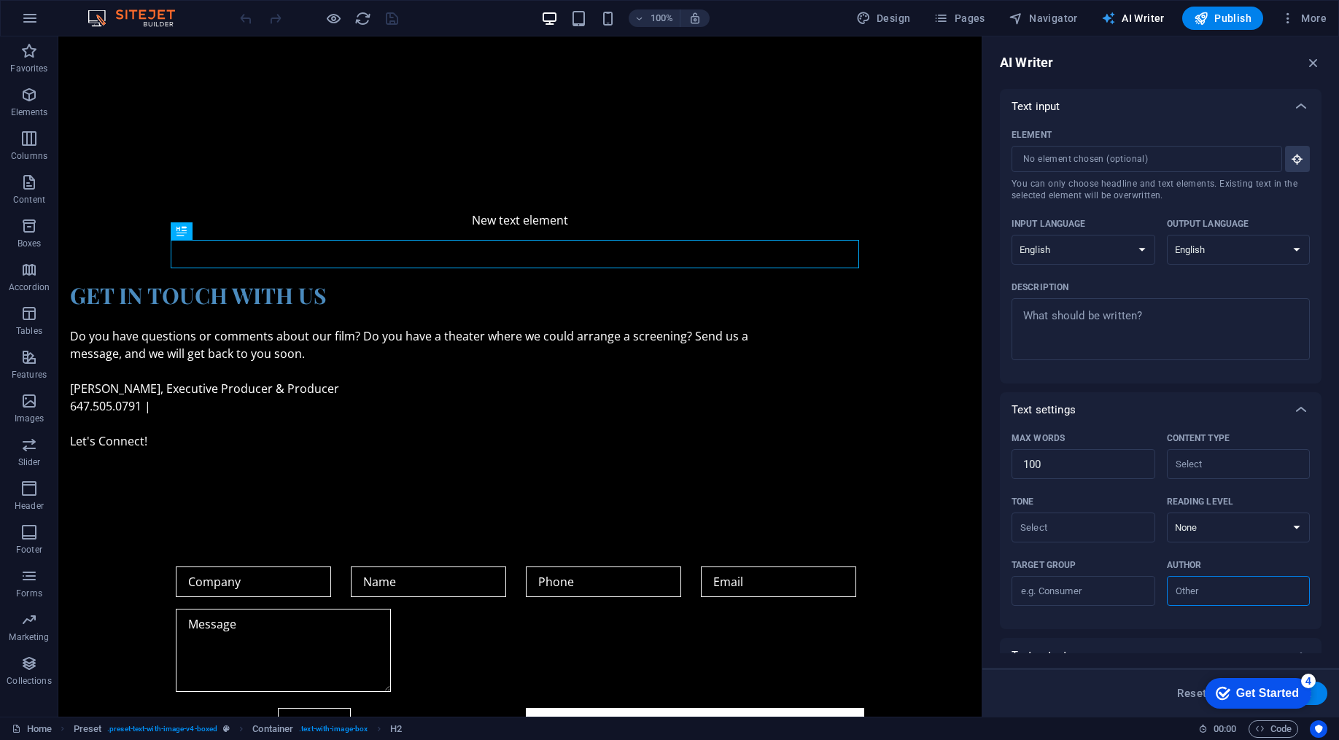
scroll to position [1139, 0]
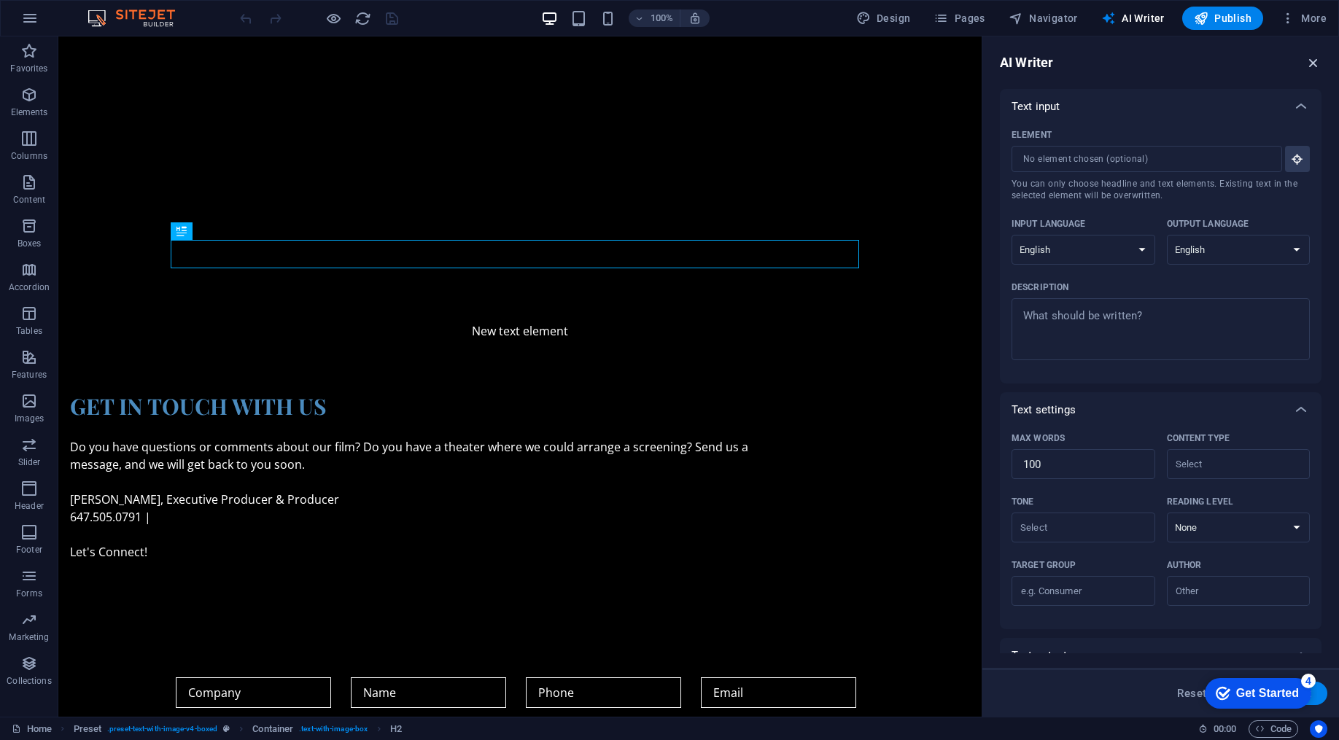
click at [1316, 60] on icon "button" at bounding box center [1314, 63] width 16 height 16
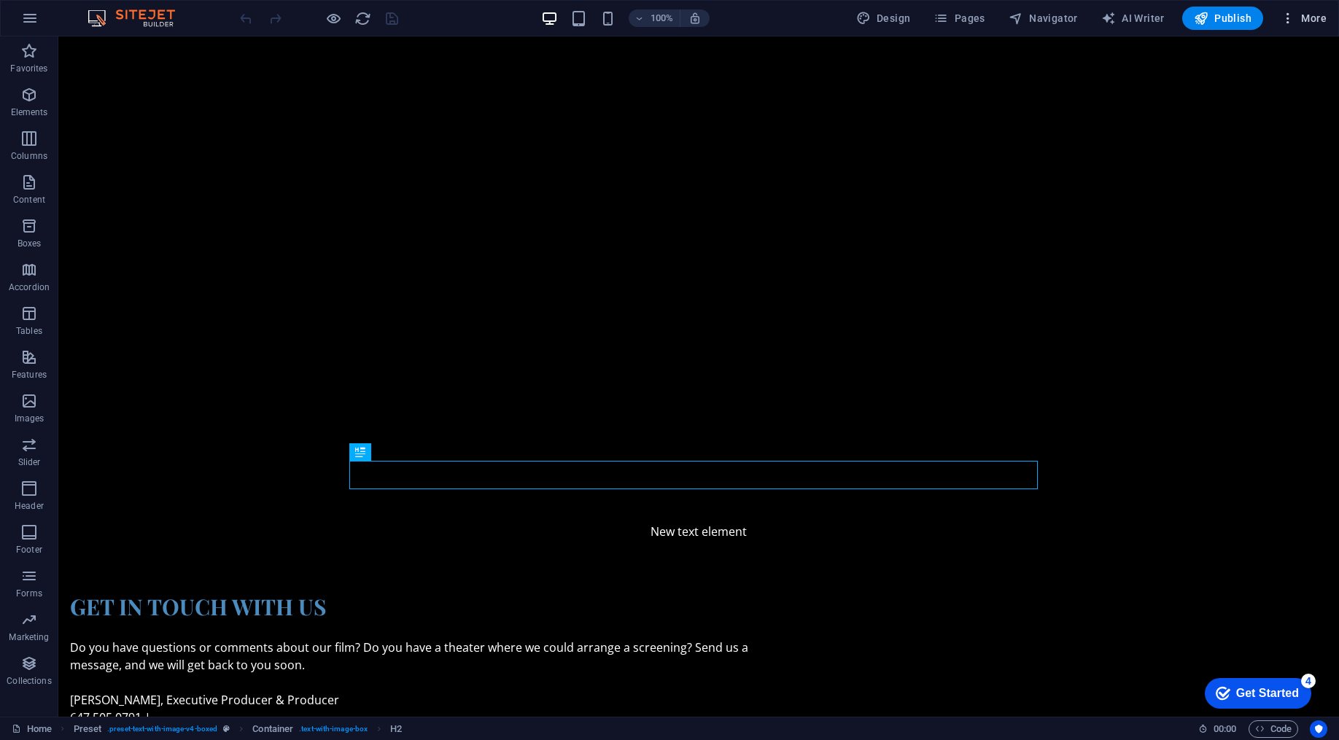
click at [1285, 18] on icon "button" at bounding box center [1288, 18] width 15 height 15
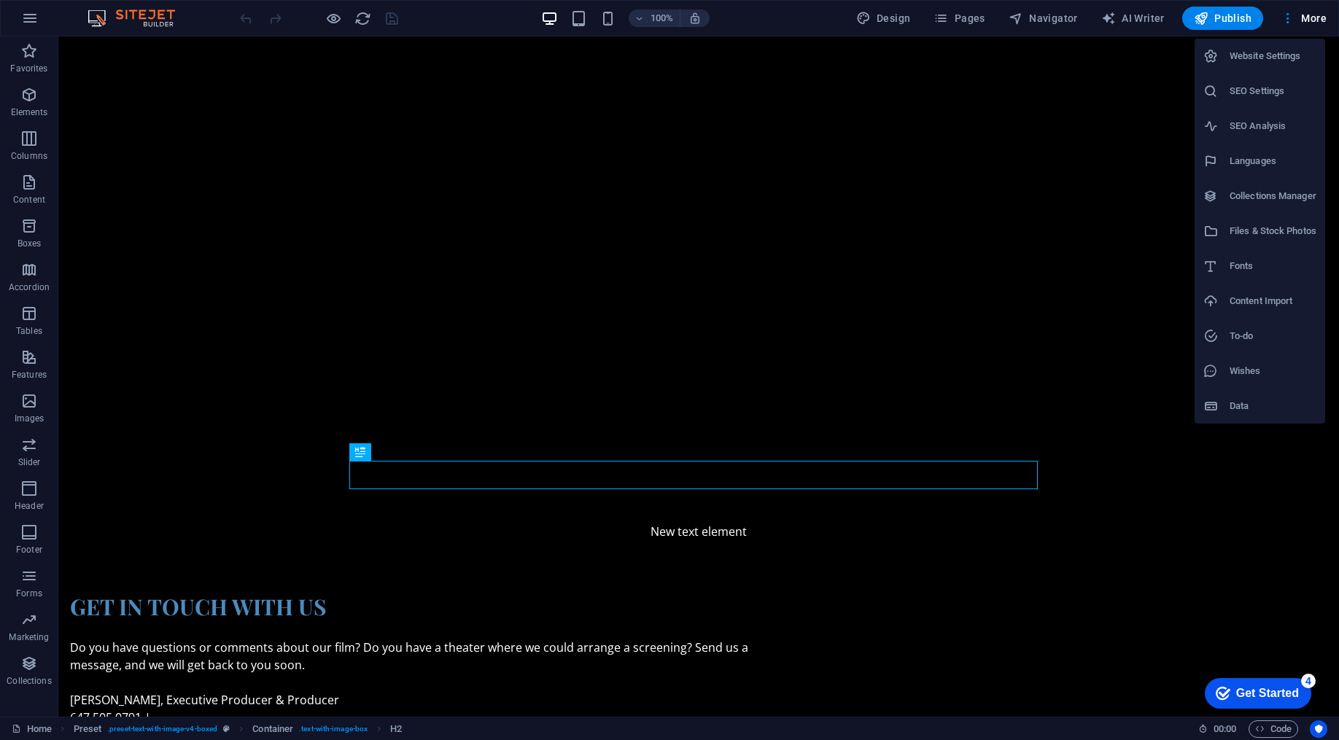
click at [884, 16] on div at bounding box center [669, 370] width 1339 height 740
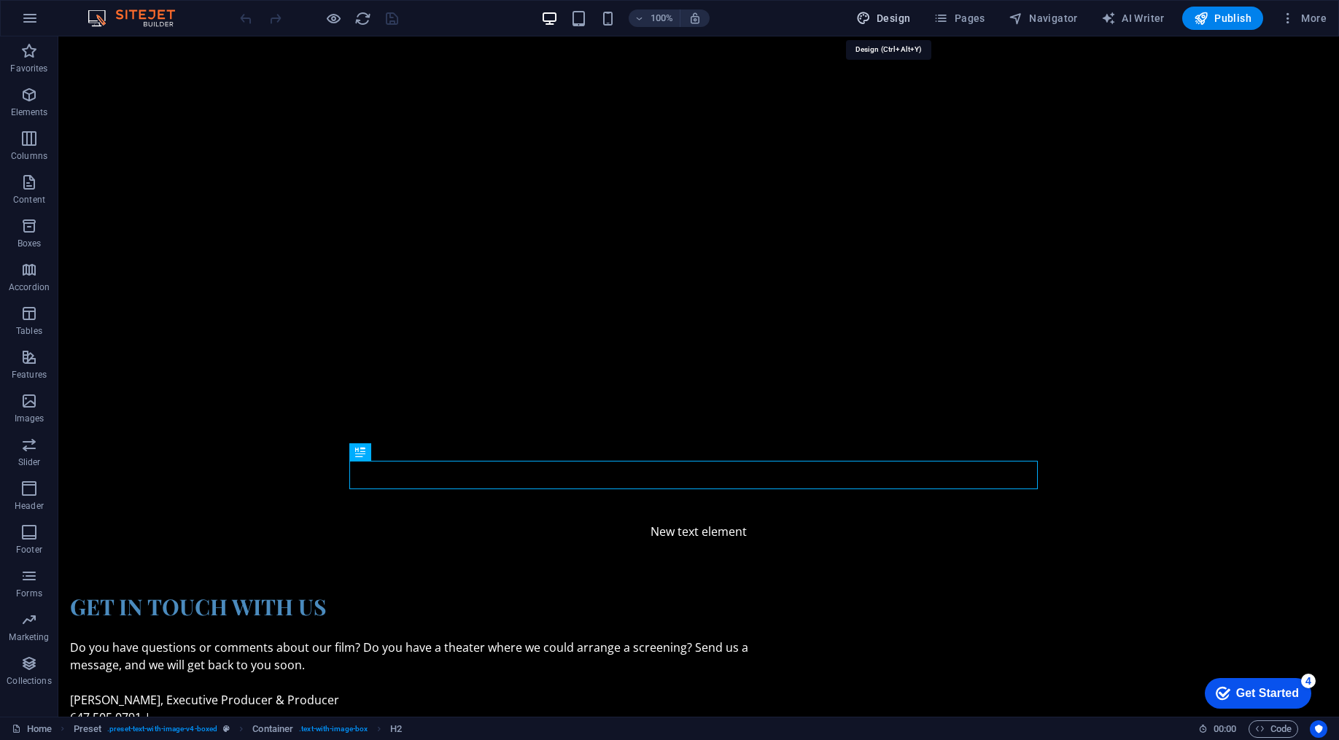
click at [890, 26] on button "Design" at bounding box center [884, 18] width 66 height 23
select select "px"
select select "200"
select select "px"
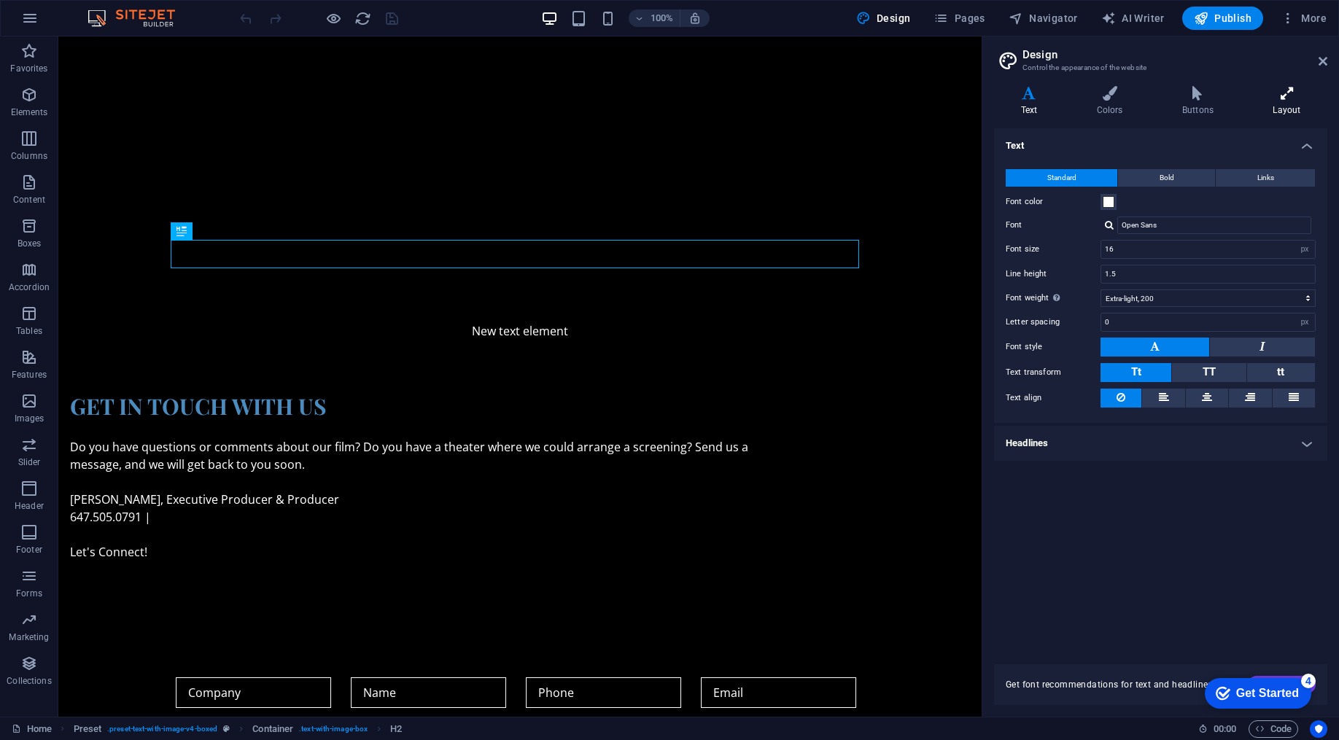
click at [1288, 100] on icon at bounding box center [1287, 93] width 81 height 15
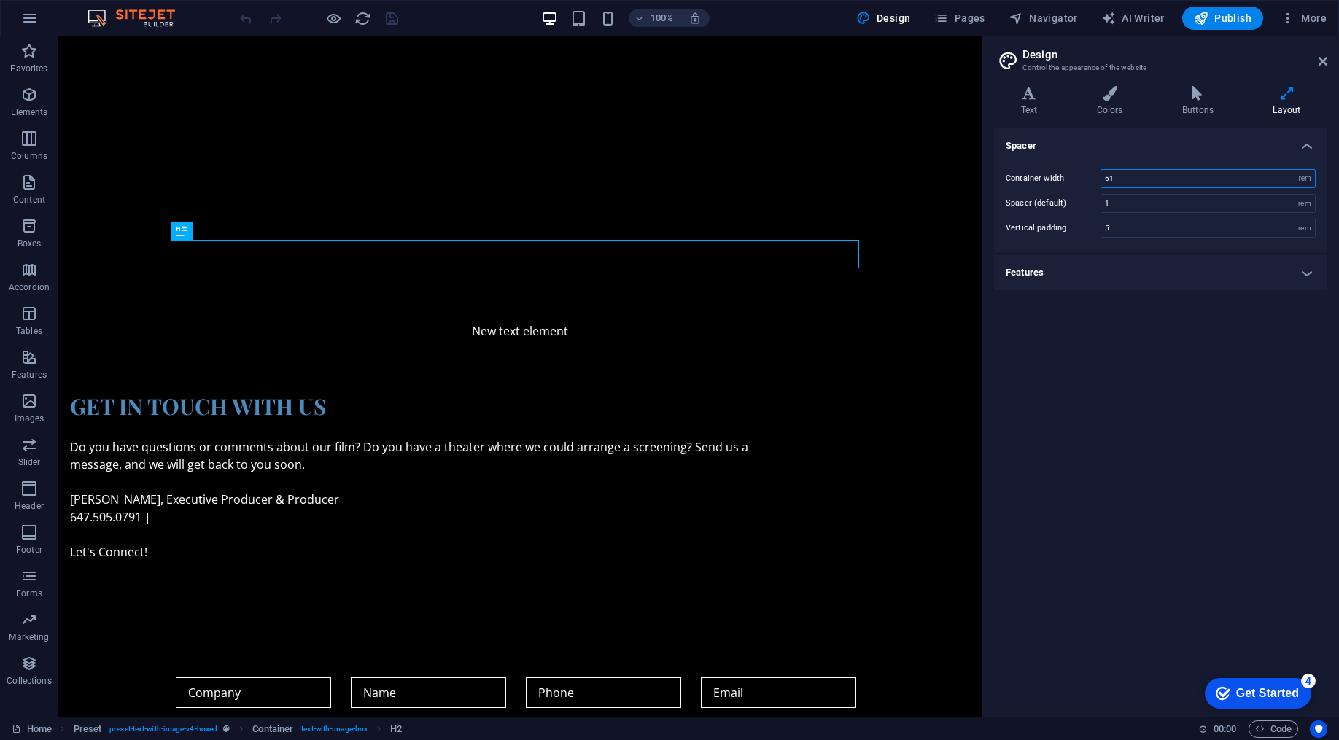
click at [1134, 177] on input "61" at bounding box center [1209, 179] width 214 height 18
click at [1276, 700] on div "Get Started" at bounding box center [1268, 693] width 63 height 13
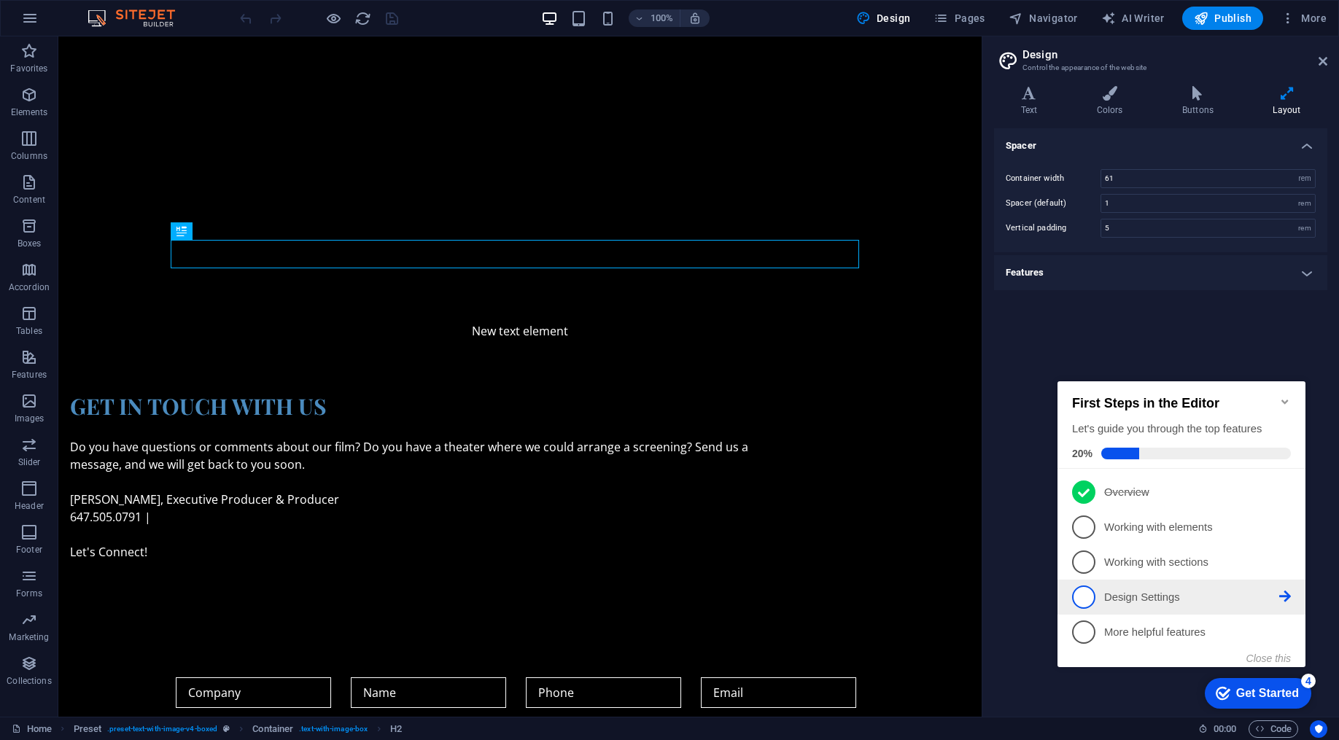
click at [1153, 595] on p "Design Settings - incomplete" at bounding box center [1191, 597] width 175 height 15
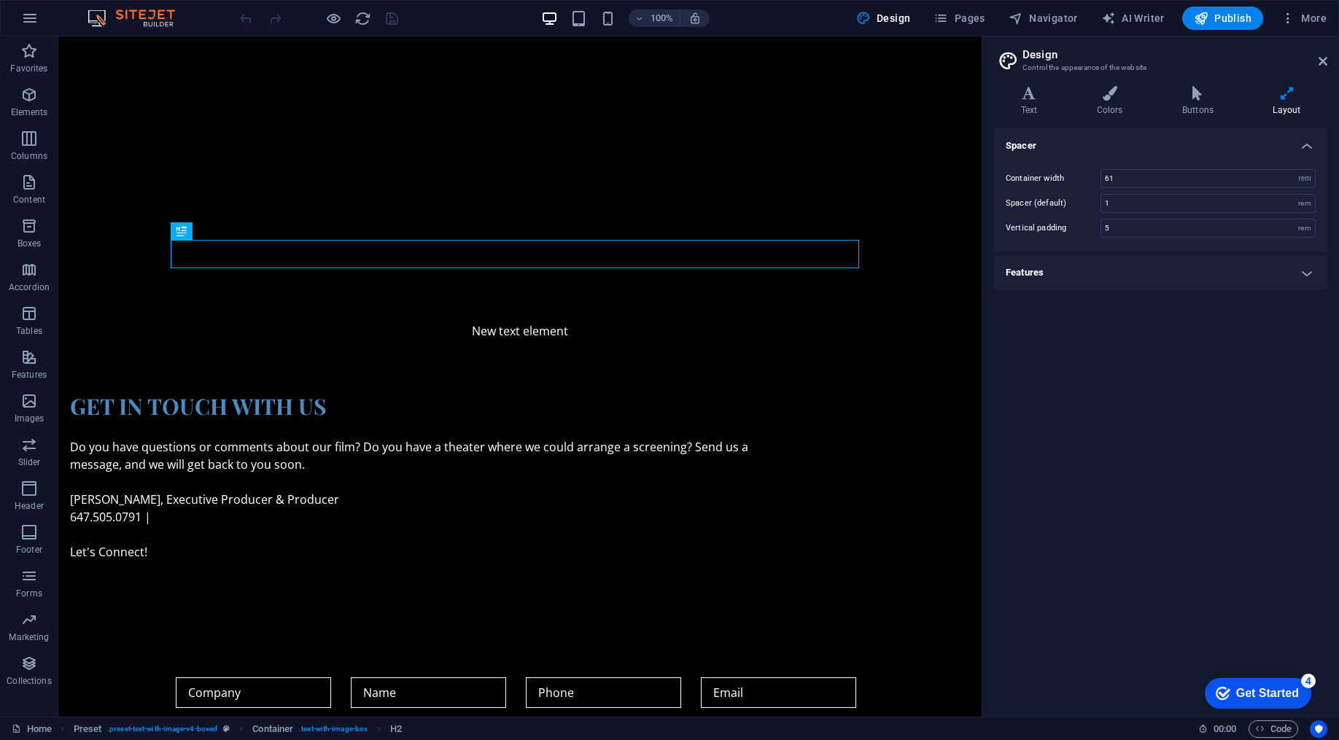
scroll to position [0, 0]
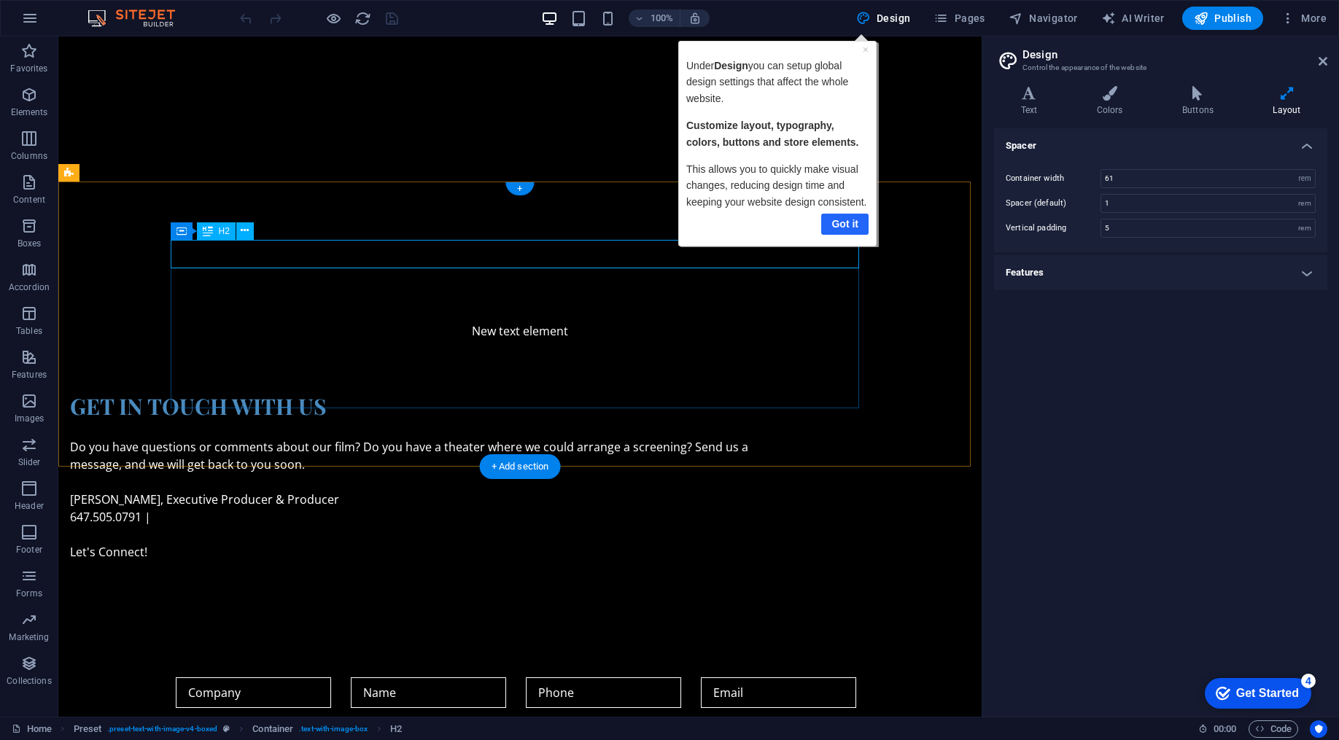
click at [854, 227] on link "Got it" at bounding box center [844, 224] width 47 height 21
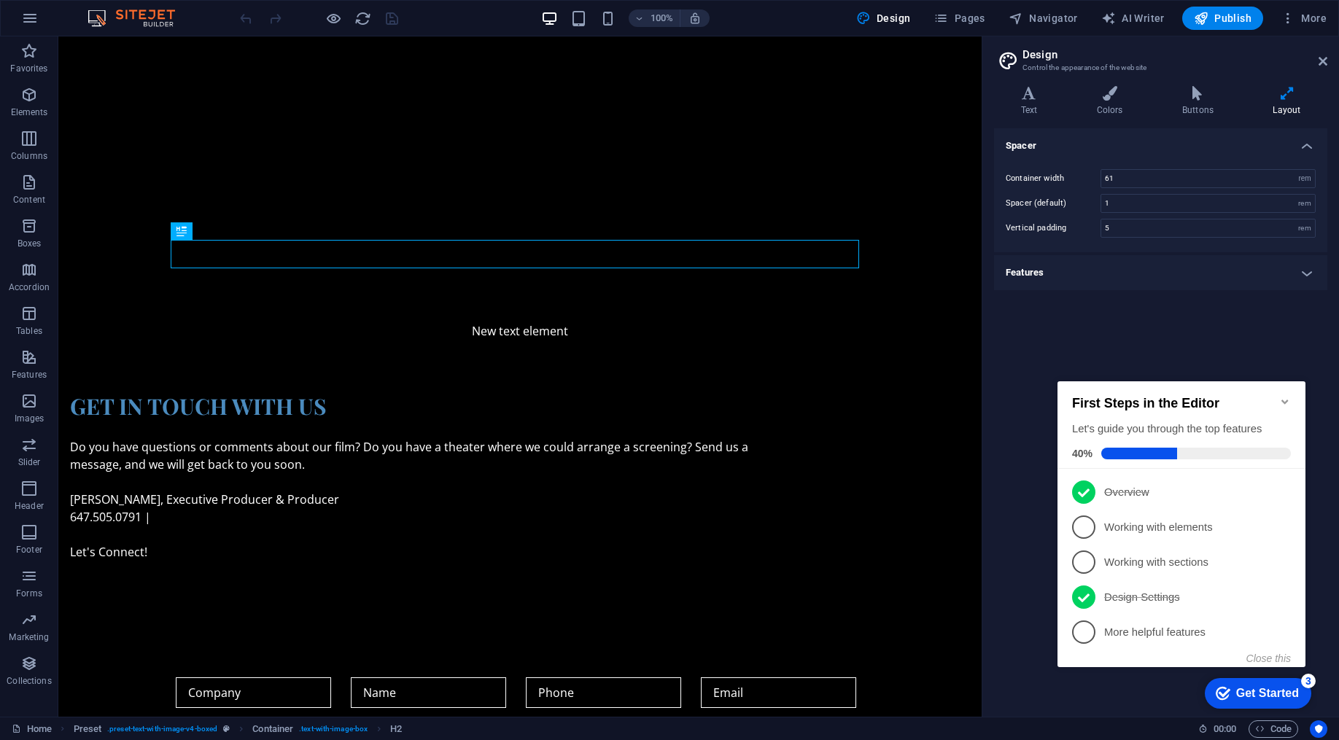
click at [1288, 400] on icon "Minimize checklist" at bounding box center [1286, 402] width 12 height 12
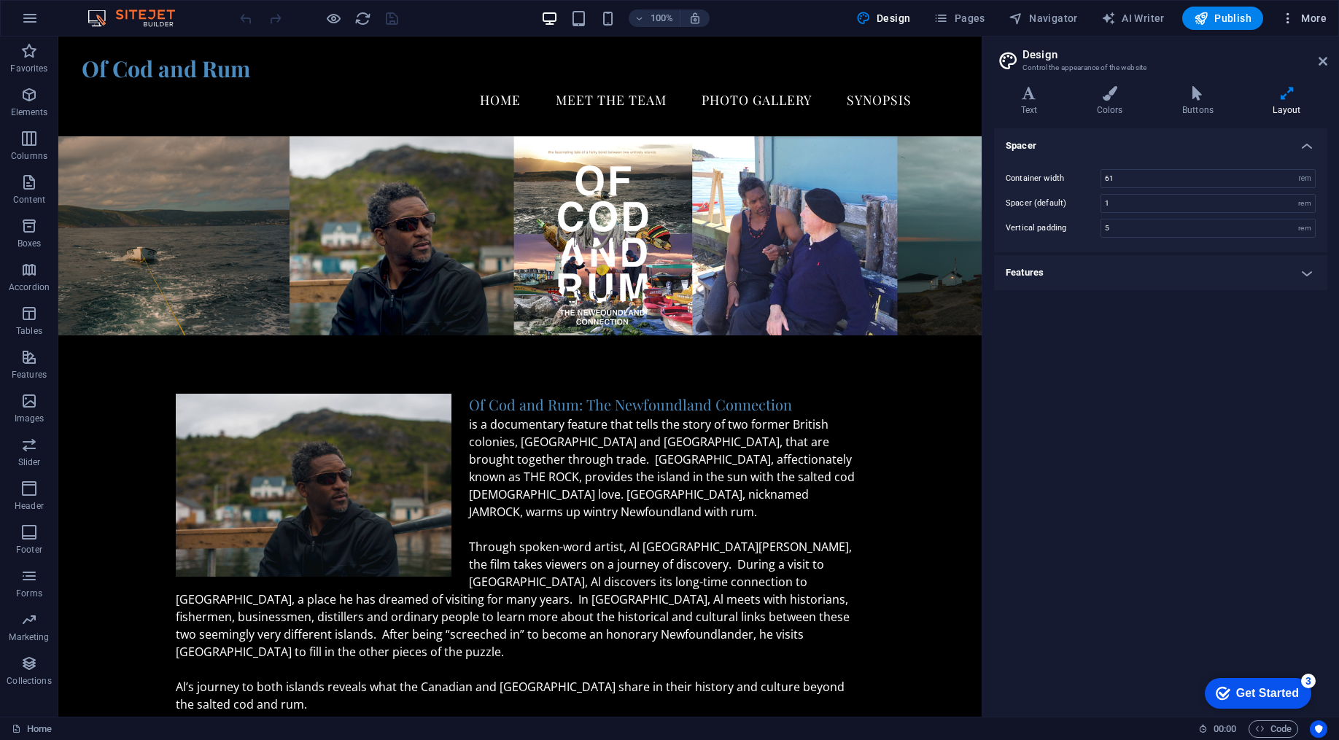
click at [1288, 19] on icon "button" at bounding box center [1288, 18] width 15 height 15
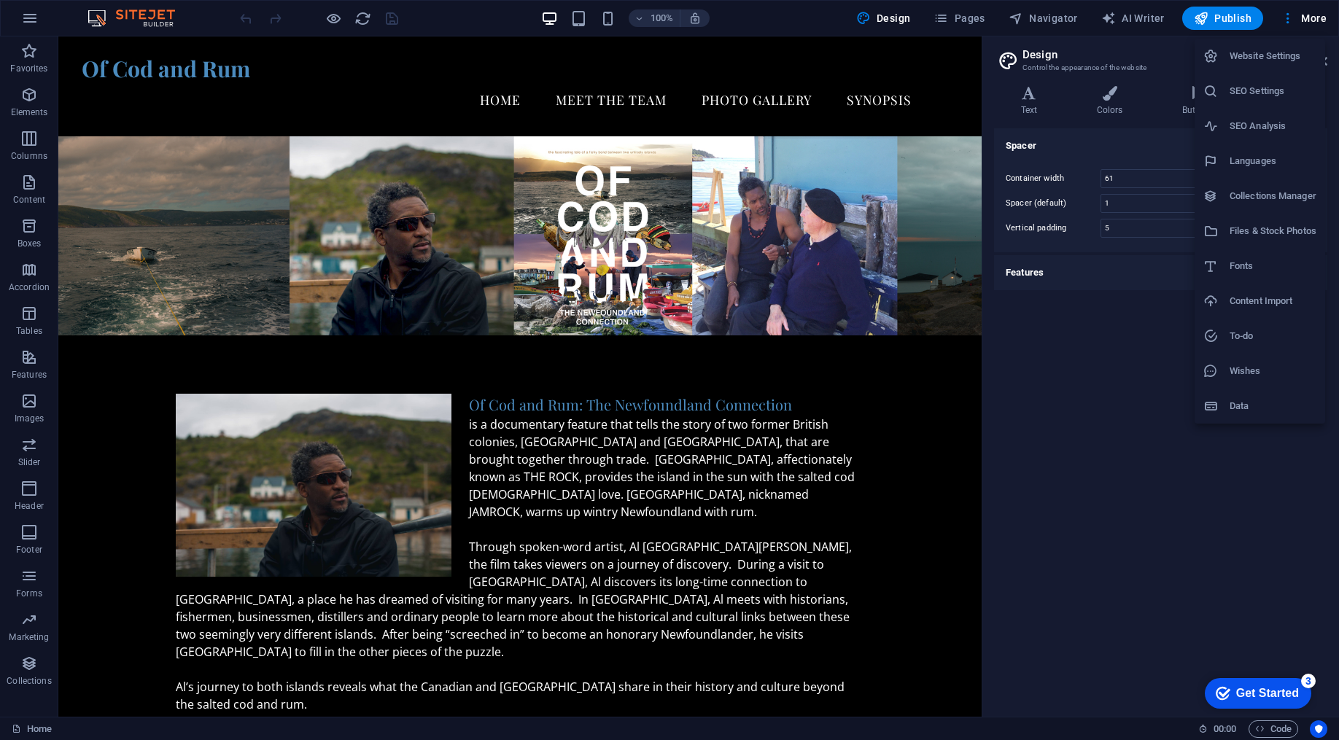
click at [1288, 19] on div at bounding box center [669, 370] width 1339 height 740
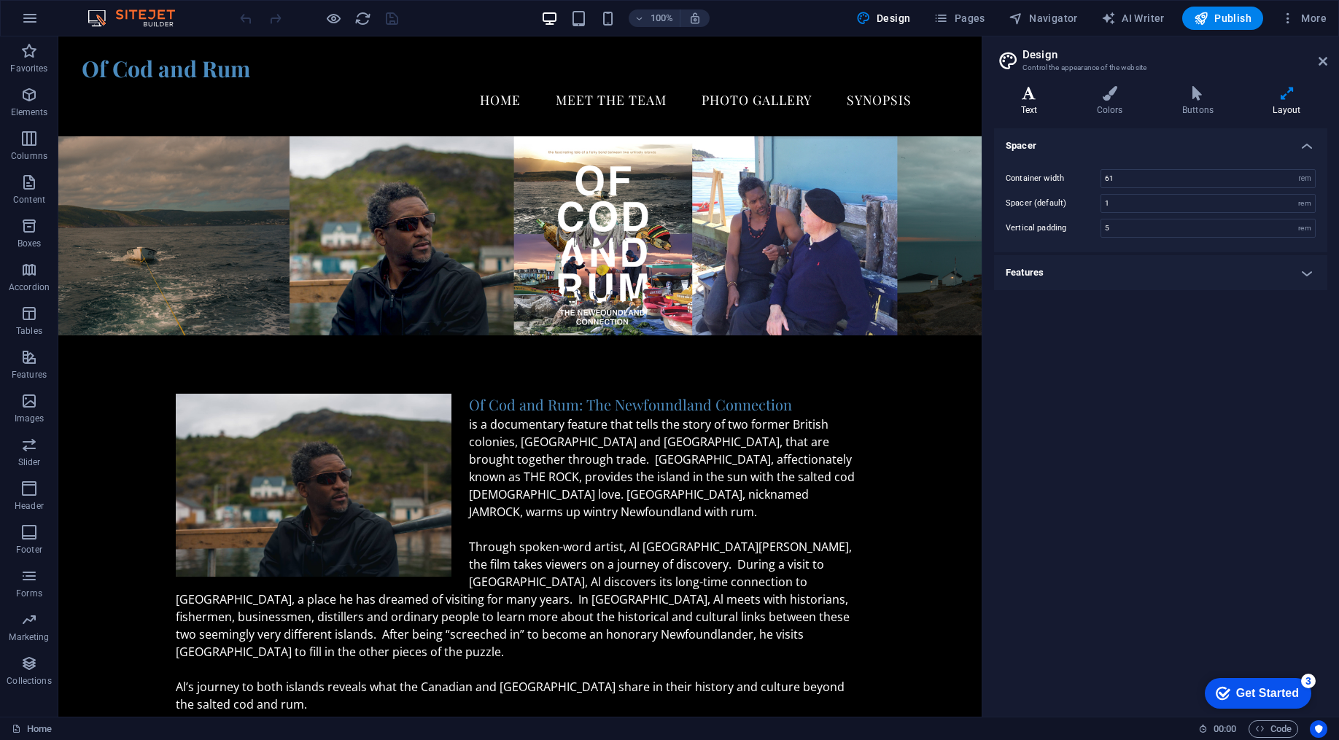
click at [1032, 109] on h4 "Text" at bounding box center [1032, 101] width 76 height 31
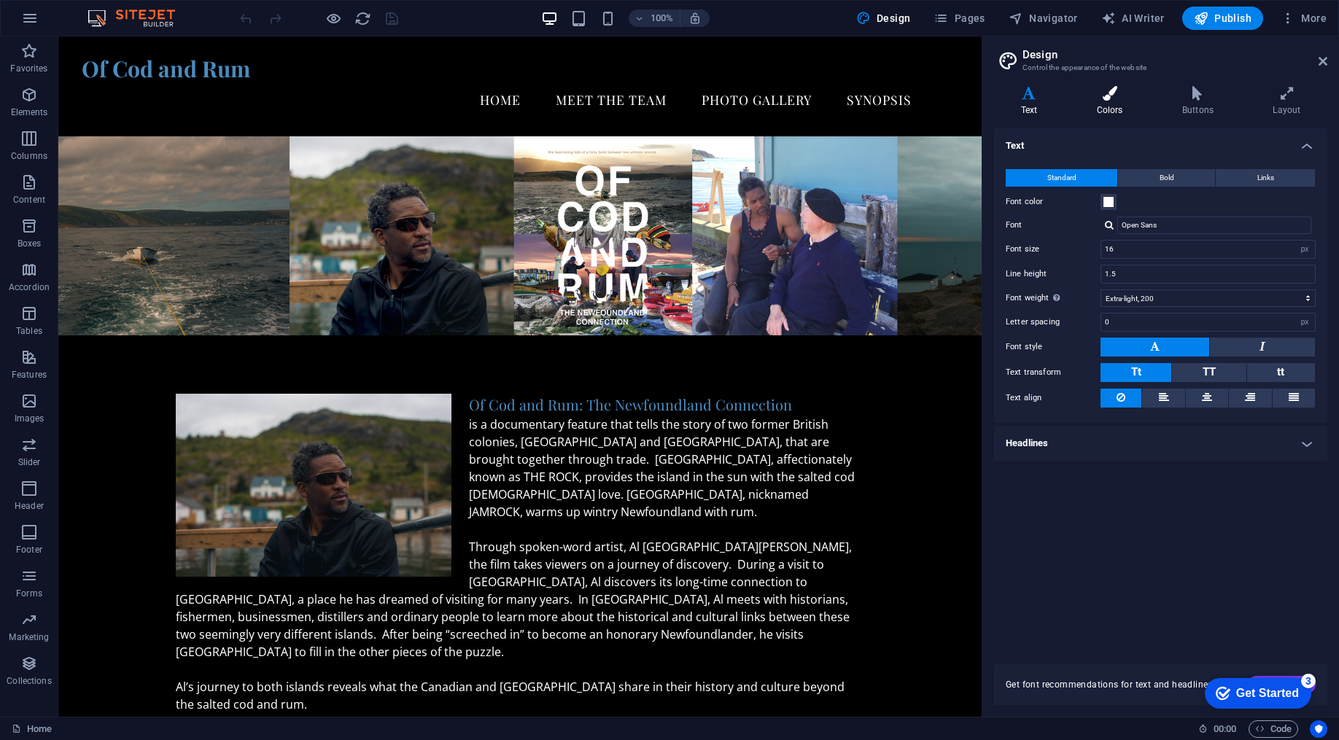
click at [1113, 100] on icon at bounding box center [1110, 93] width 80 height 15
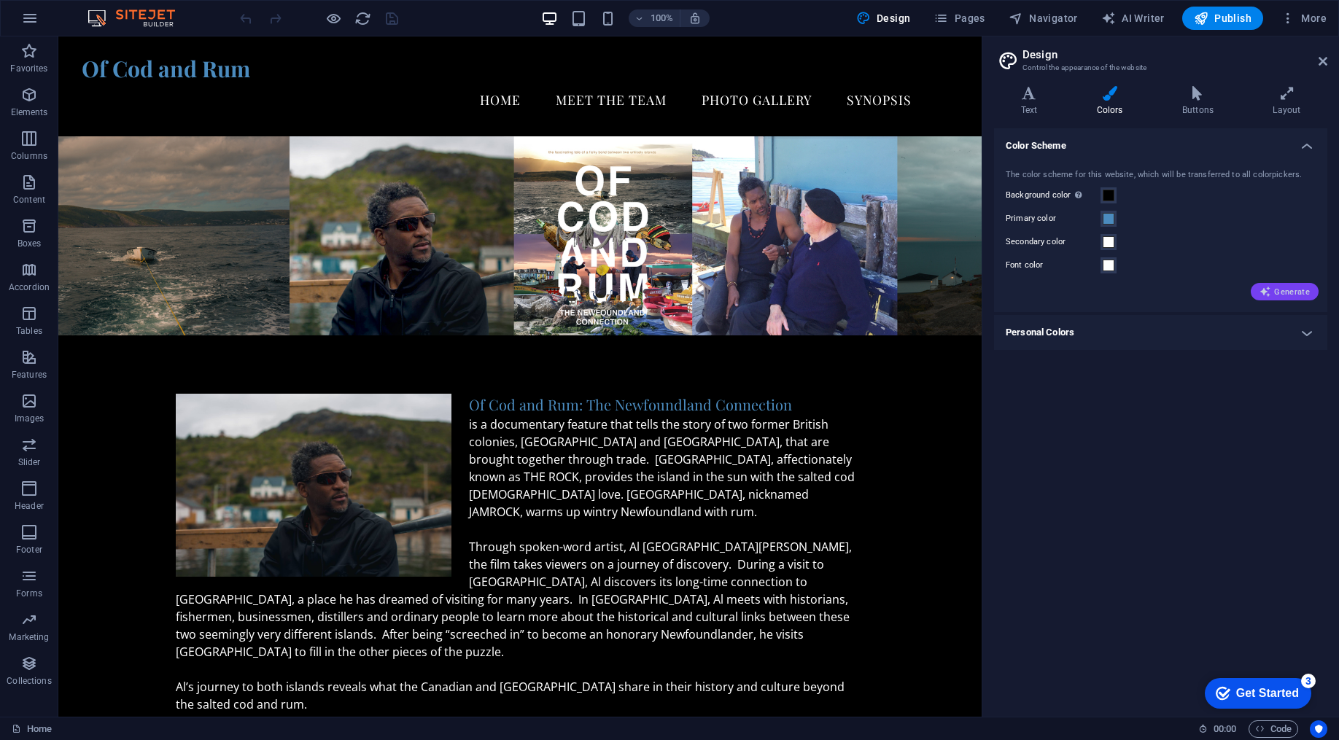
click at [1269, 288] on icon "button" at bounding box center [1266, 292] width 12 height 12
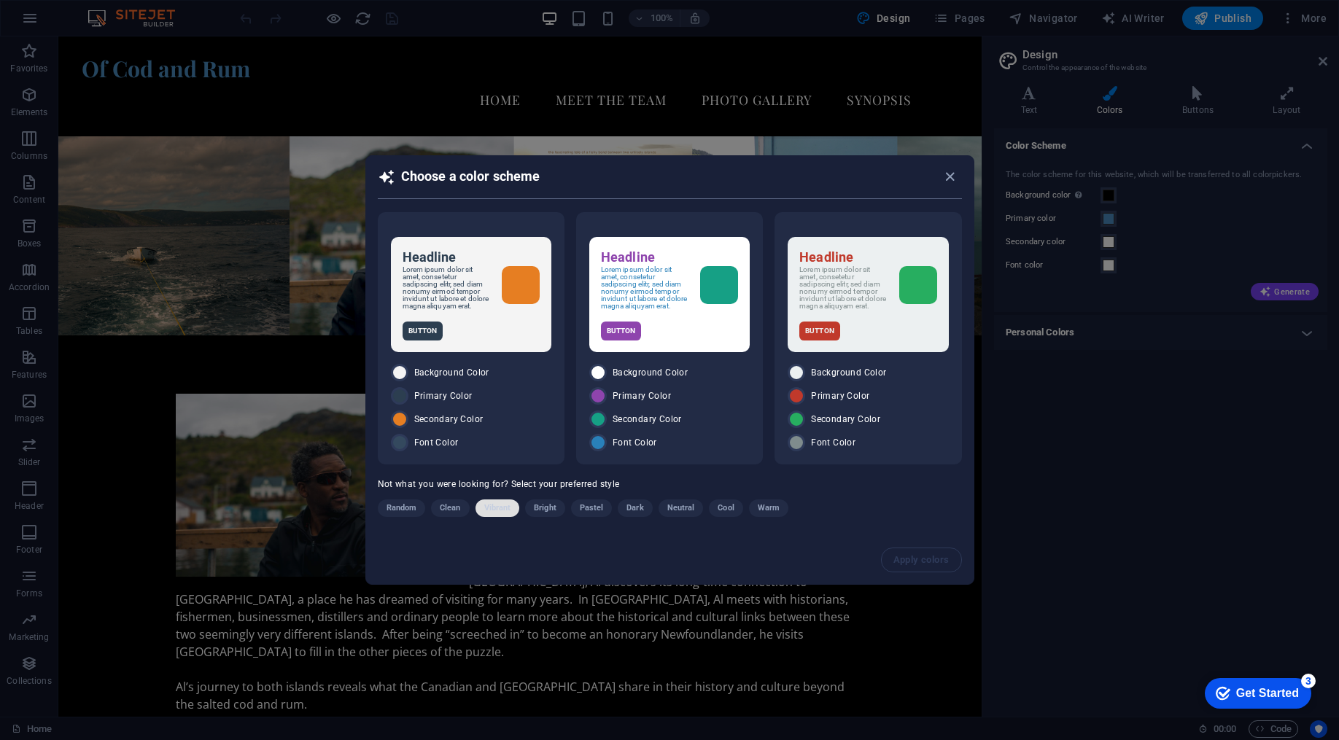
click at [487, 513] on span "Vibrant" at bounding box center [497, 509] width 27 height 18
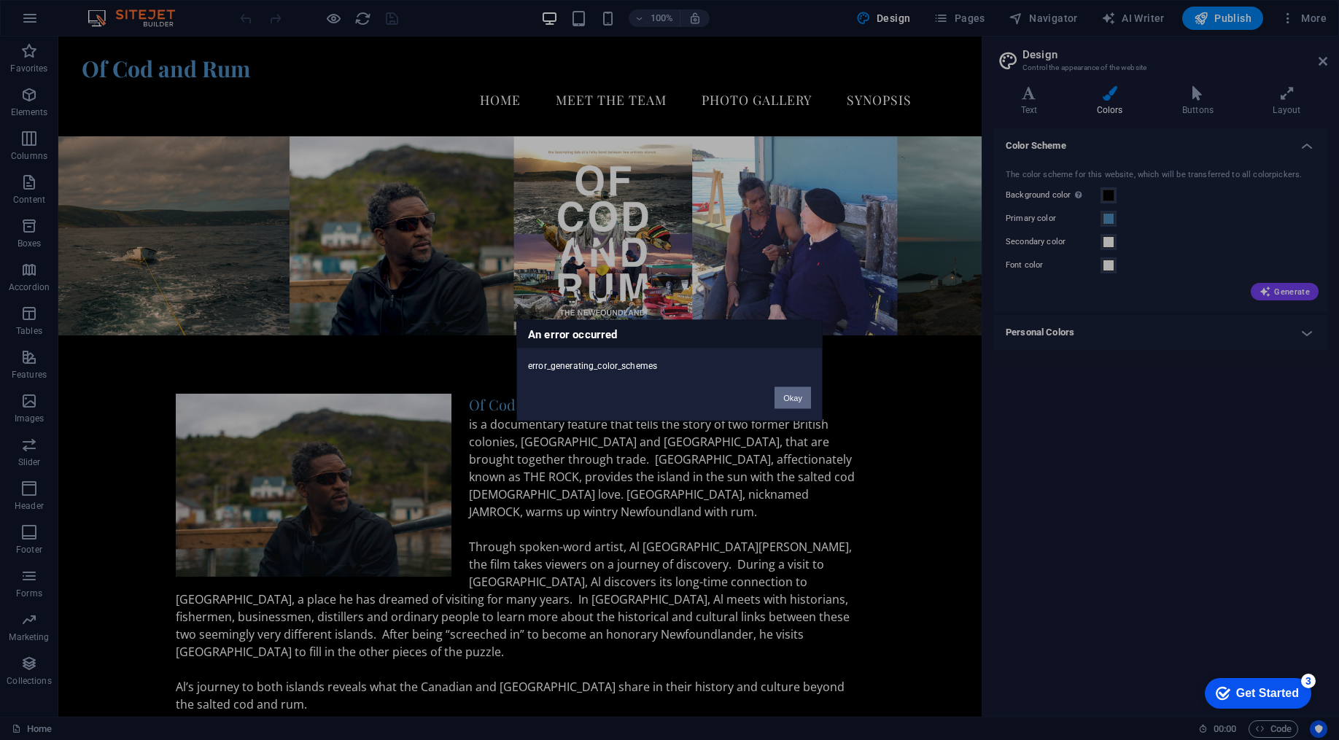
click at [802, 398] on button "Okay" at bounding box center [793, 398] width 36 height 22
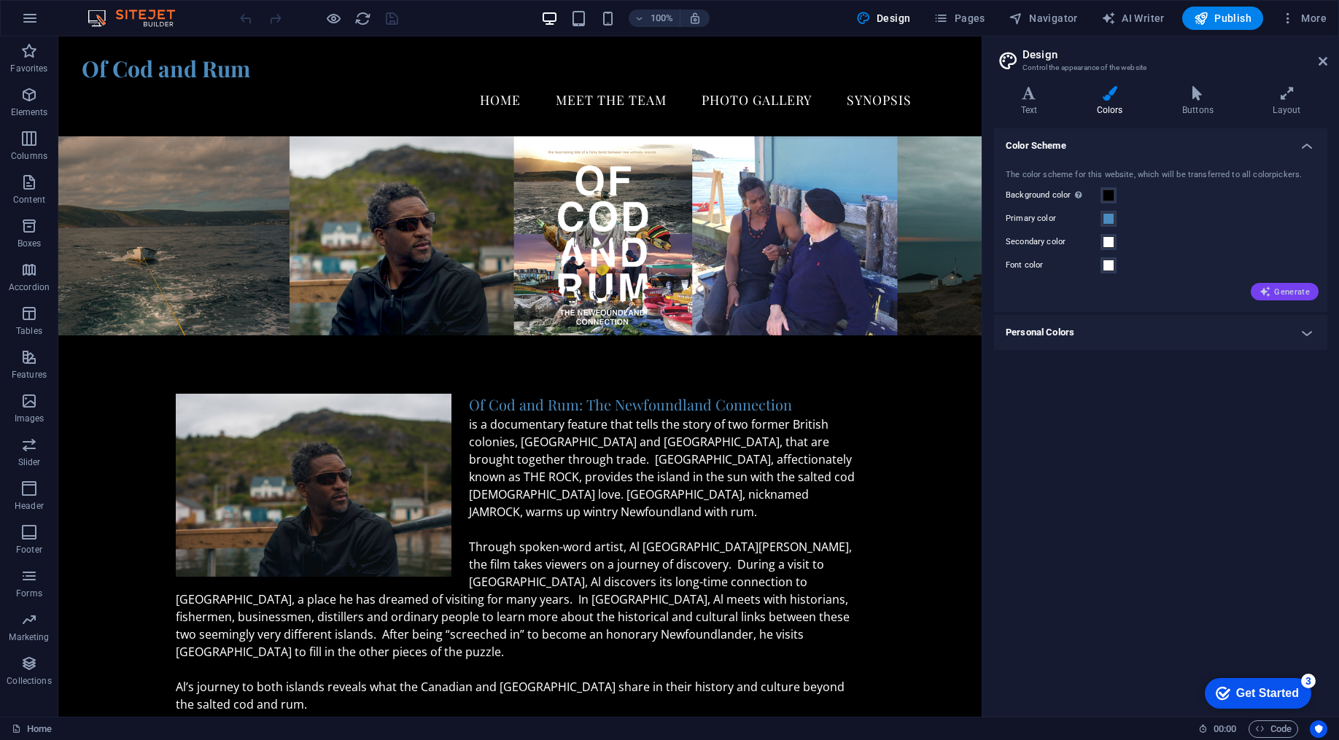
click at [1277, 292] on span "Generate" at bounding box center [1285, 292] width 50 height 12
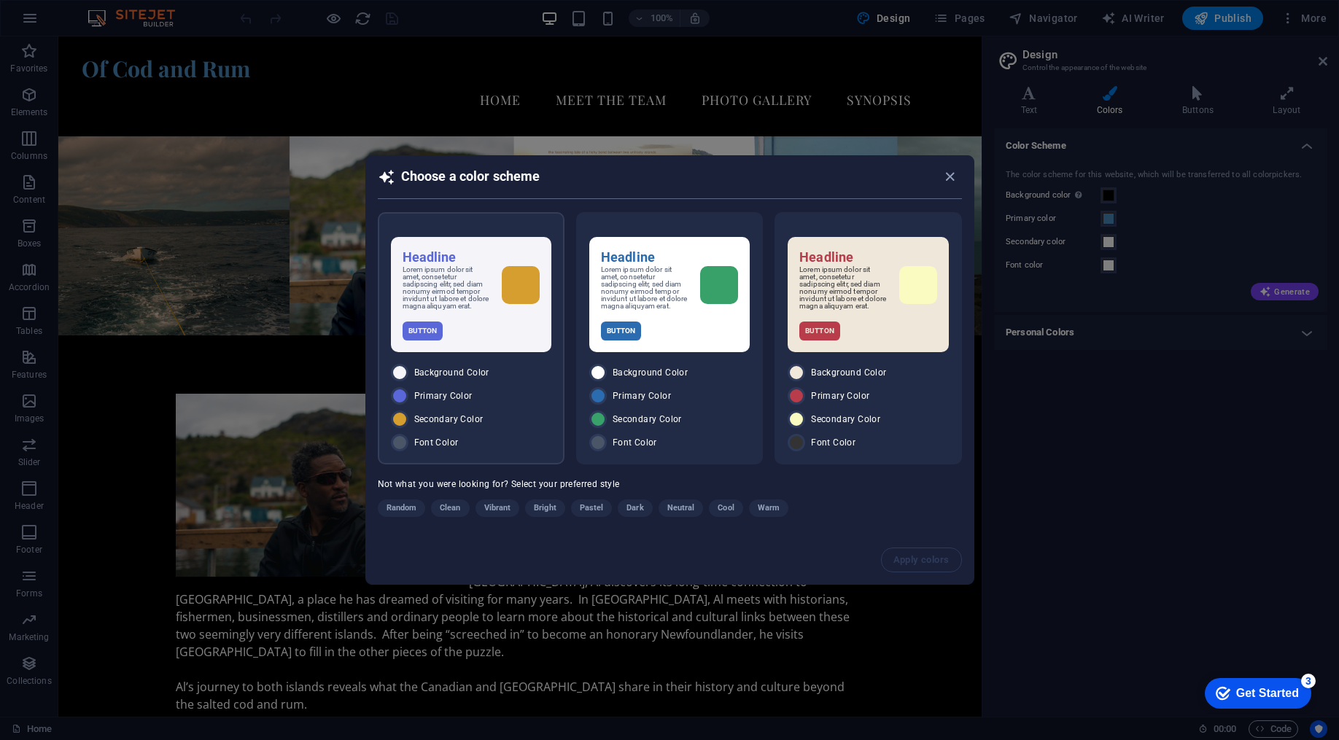
click at [471, 322] on div "Headline Lorem ipsum dolor sit amet, consetetur sadipscing elitr, sed diam nonu…" at bounding box center [471, 294] width 160 height 115
click at [913, 561] on span "Apply colors" at bounding box center [922, 560] width 56 height 12
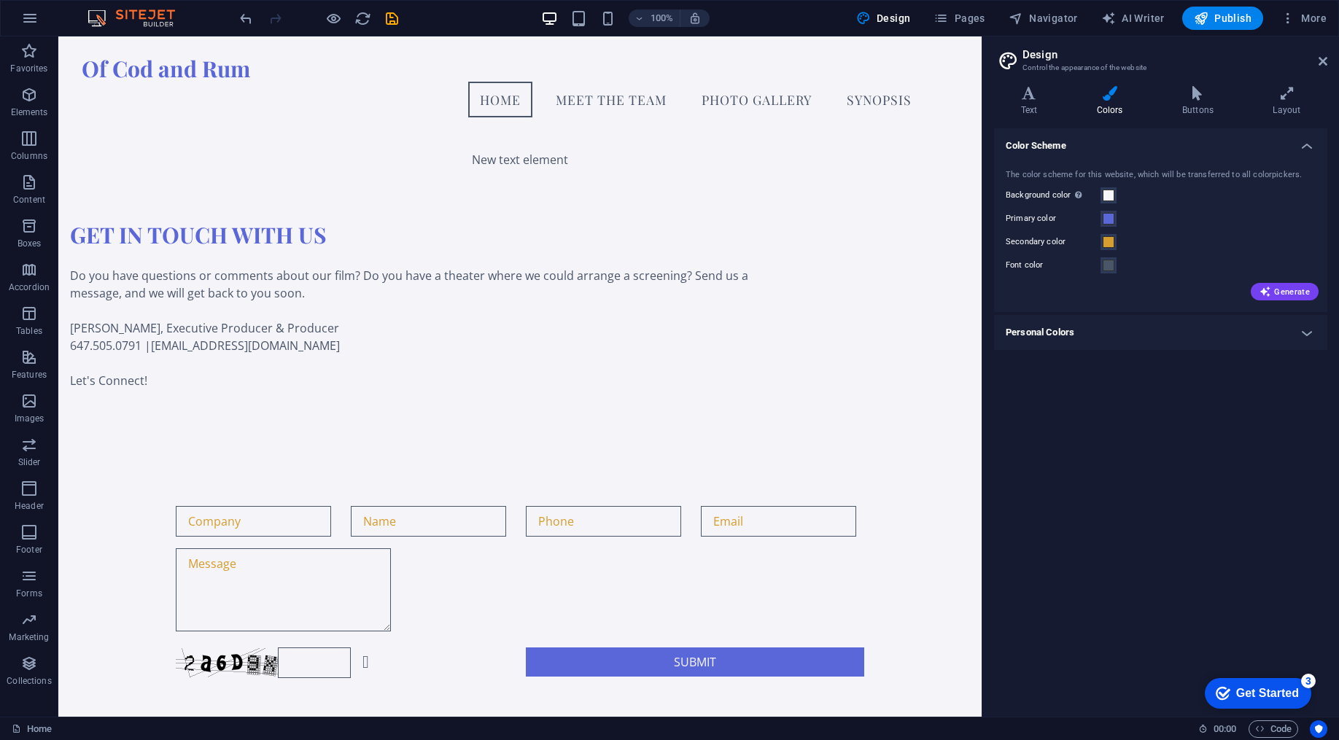
scroll to position [835, 0]
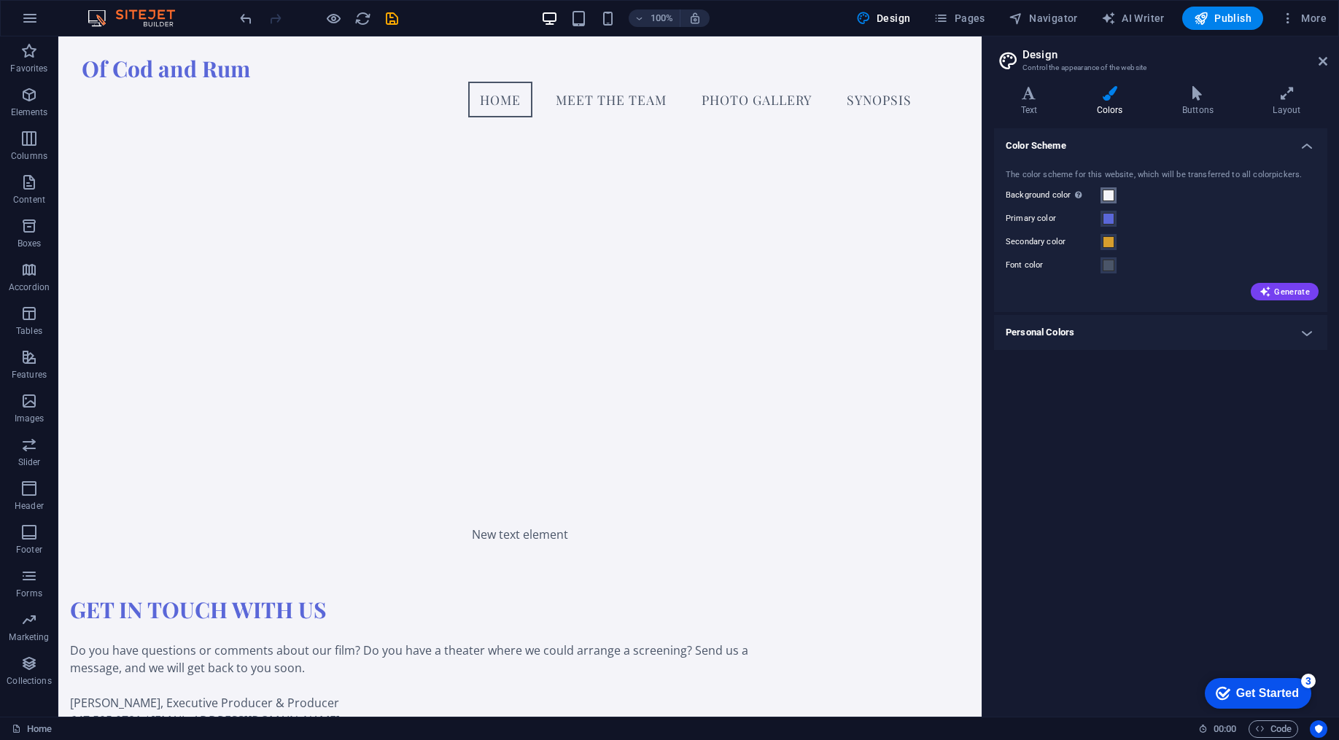
click at [1104, 199] on span at bounding box center [1109, 196] width 12 height 12
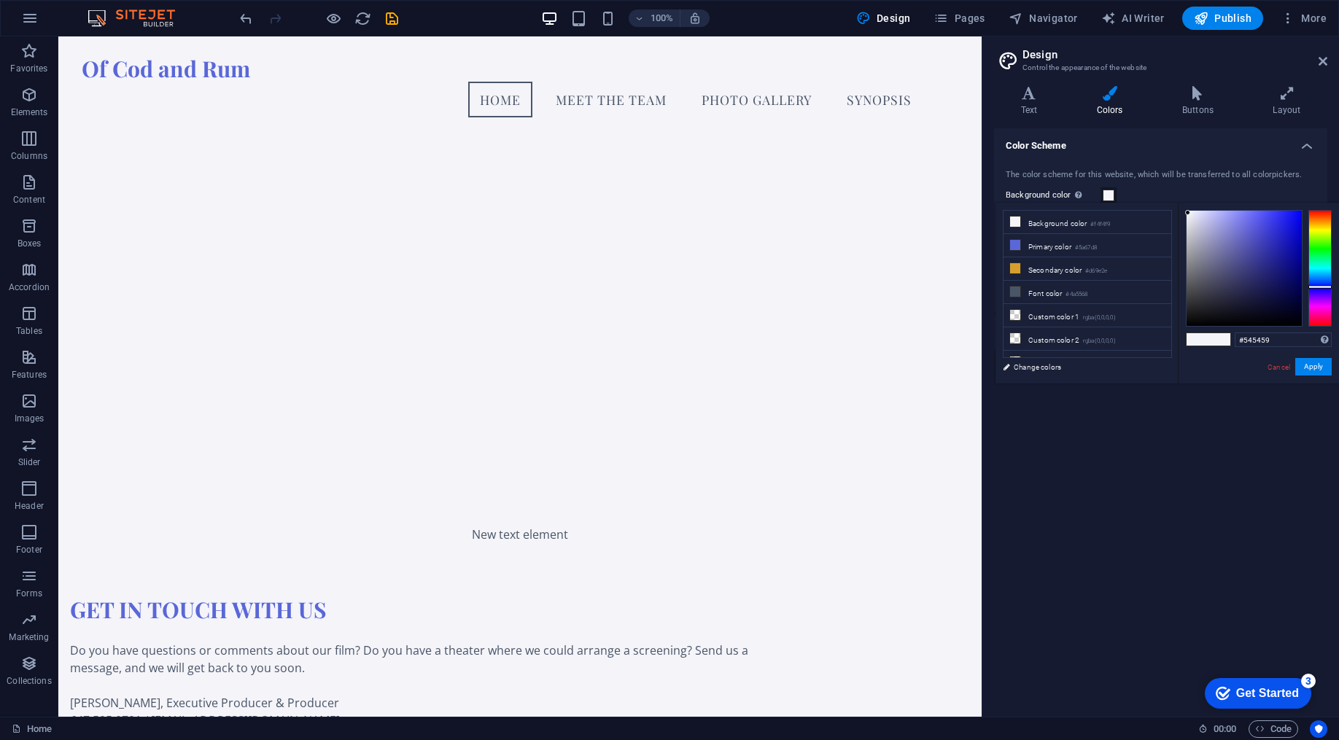
click at [1192, 285] on div at bounding box center [1244, 268] width 115 height 115
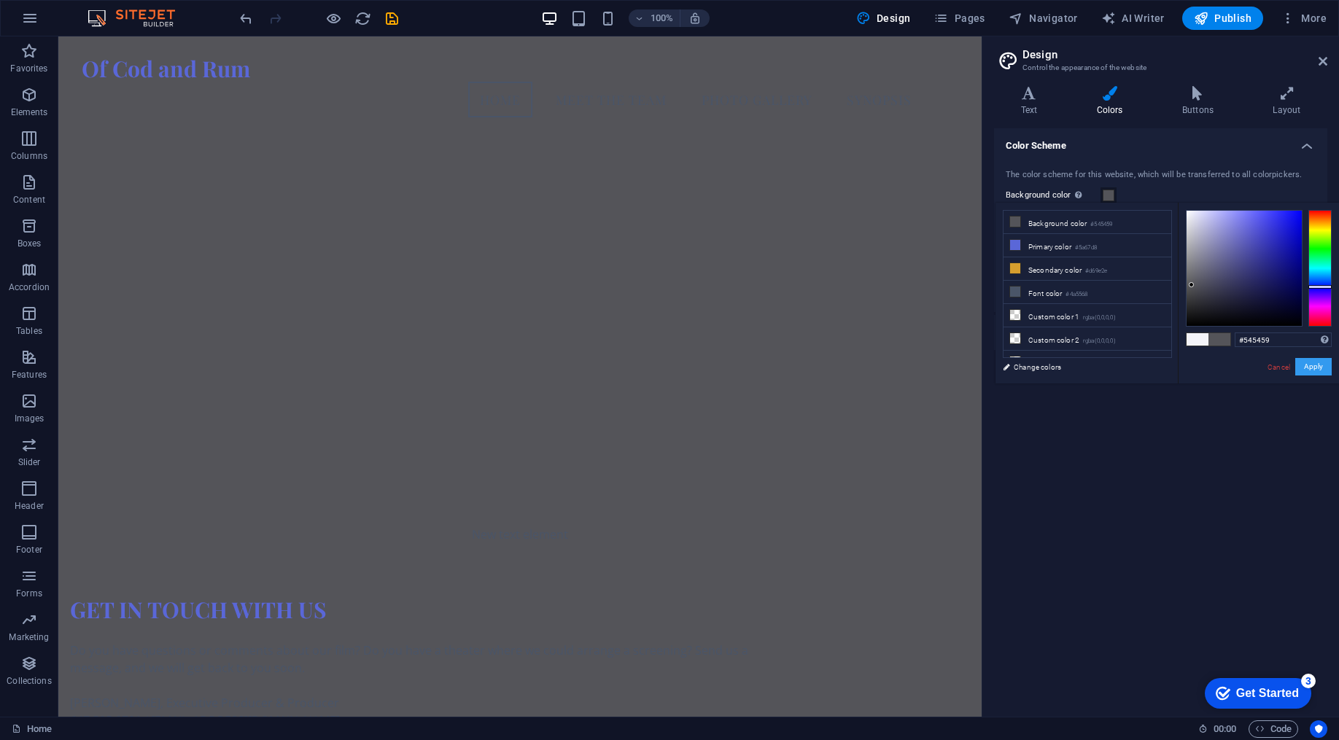
click at [1310, 368] on button "Apply" at bounding box center [1314, 367] width 36 height 18
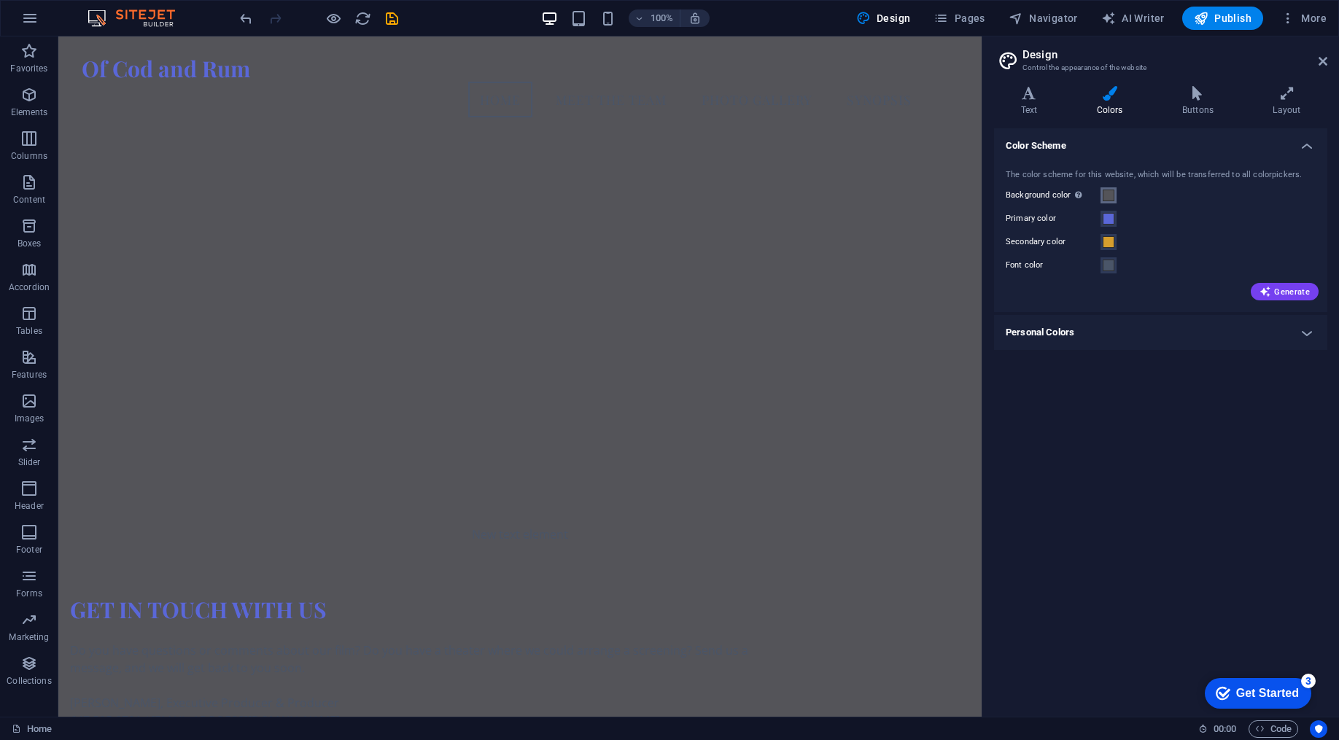
click at [1103, 193] on span at bounding box center [1109, 196] width 12 height 12
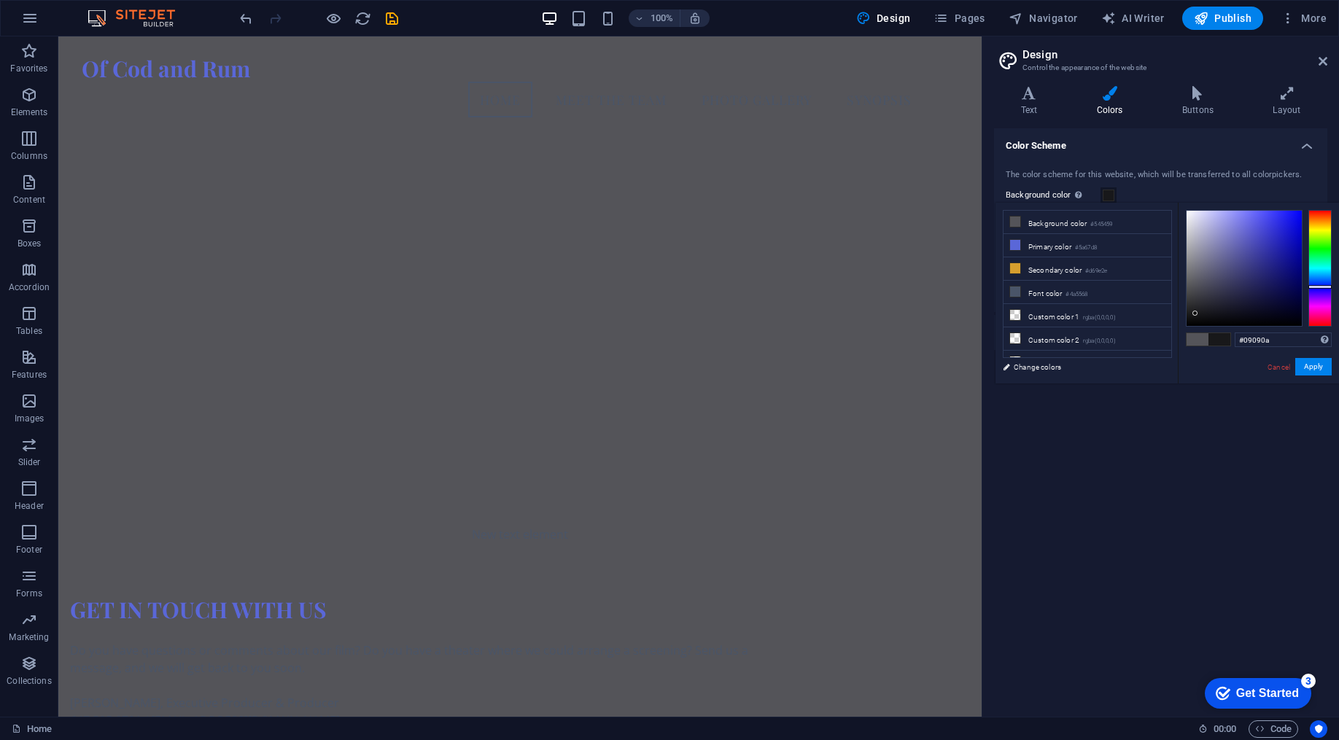
type input "#000000"
drag, startPoint x: 1196, startPoint y: 314, endPoint x: 1181, endPoint y: 349, distance: 37.9
click at [1181, 349] on div "#000000 Supported formats #0852ed rgb(8, 82, 237) rgba(8, 82, 237, 90%) hsv(221…" at bounding box center [1258, 399] width 161 height 392
click at [1327, 370] on button "Apply" at bounding box center [1314, 367] width 36 height 18
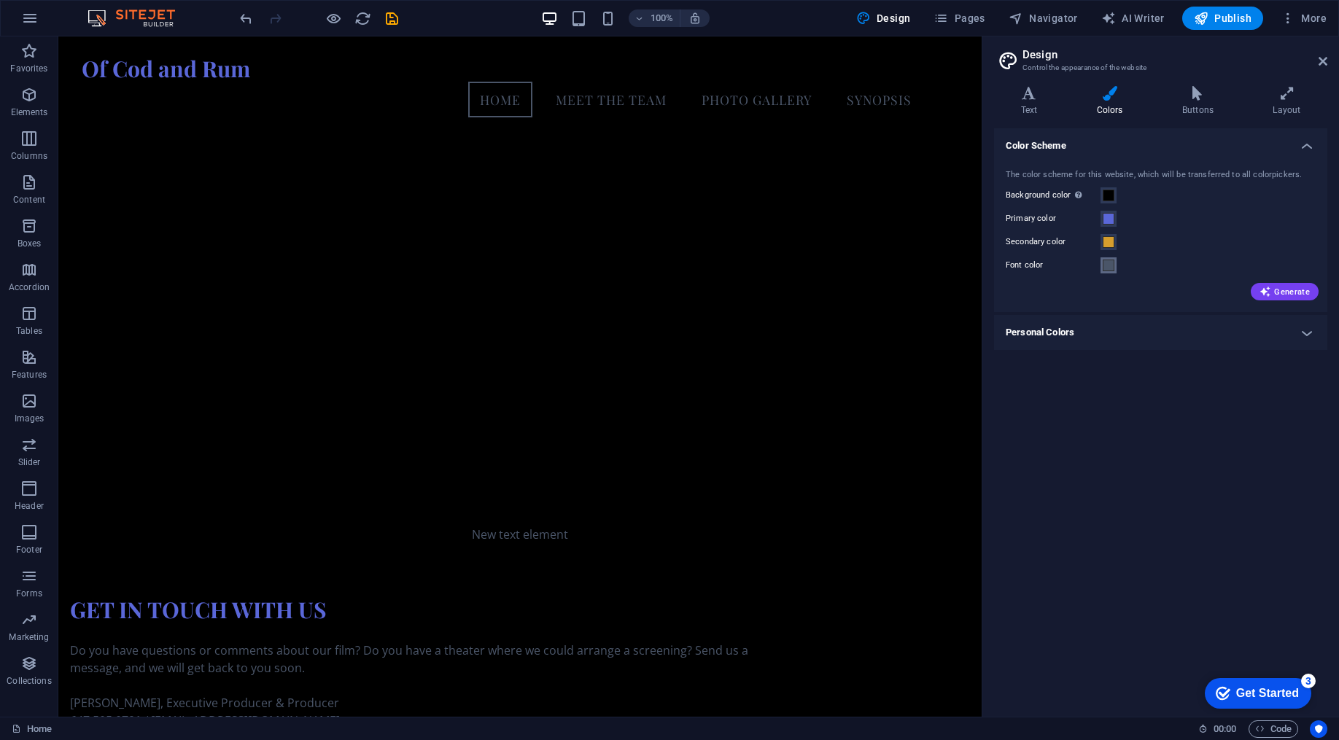
click at [1111, 263] on span at bounding box center [1109, 266] width 12 height 12
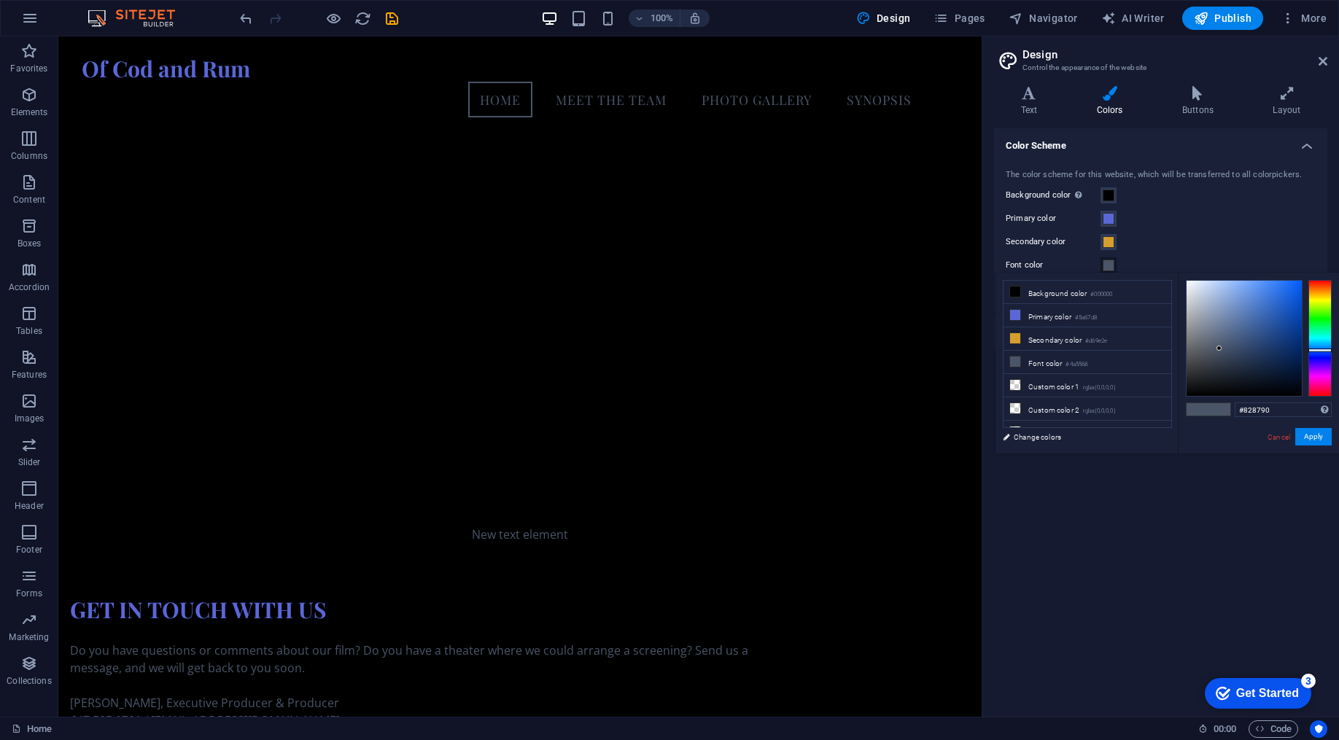
click at [1197, 330] on div at bounding box center [1244, 338] width 115 height 115
click at [1316, 438] on button "Apply" at bounding box center [1314, 437] width 36 height 18
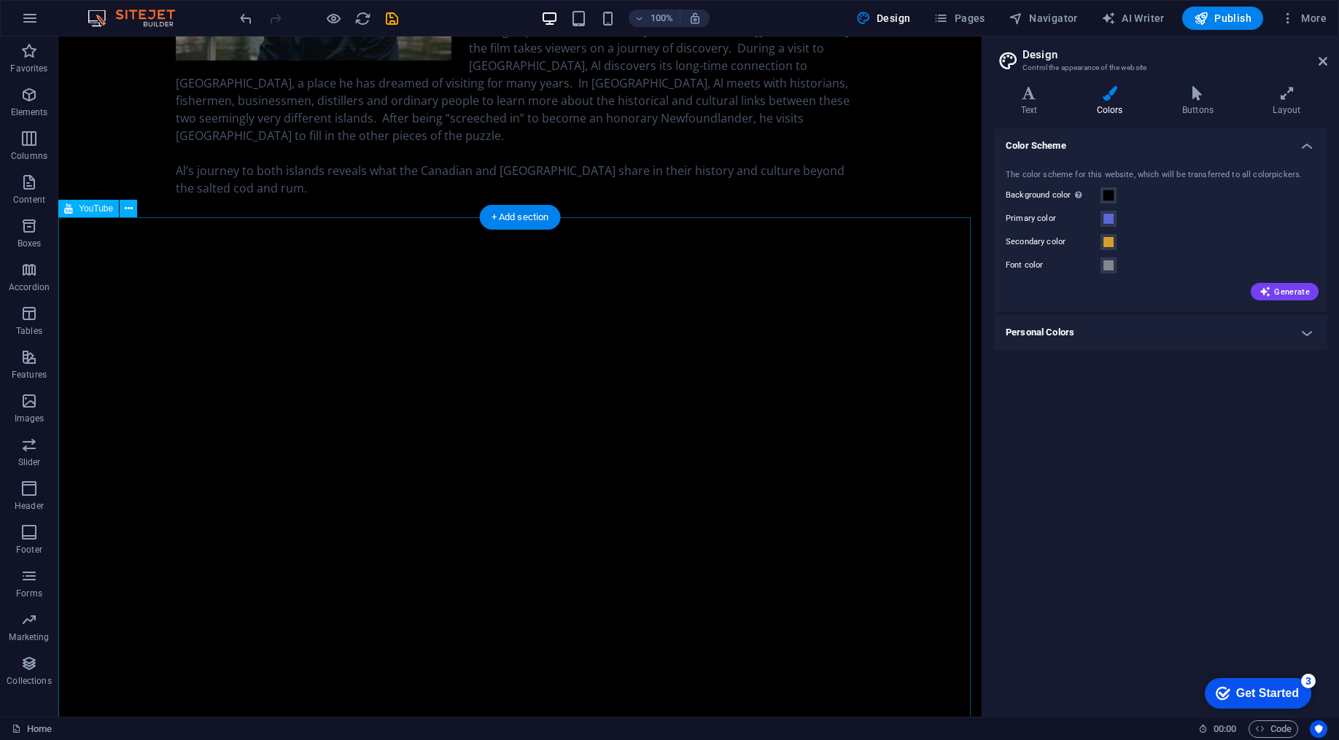
scroll to position [0, 0]
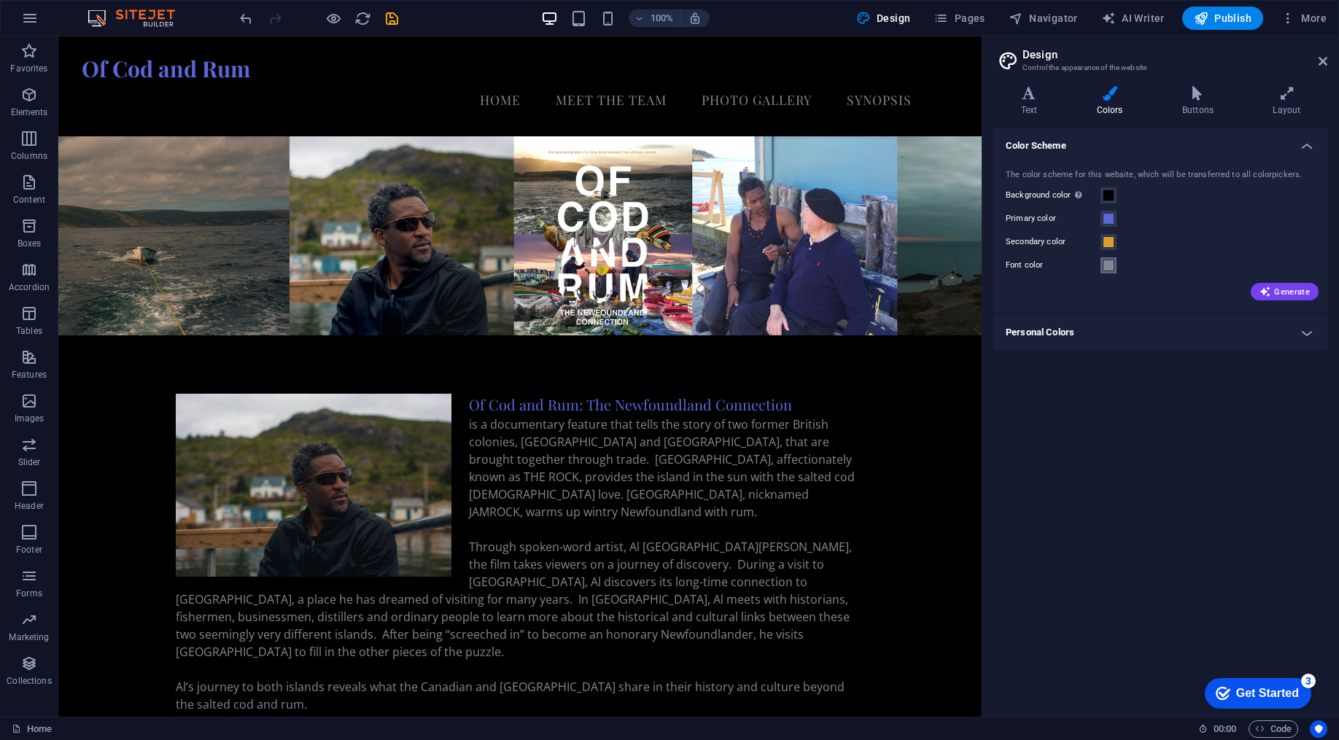
click at [1108, 268] on span at bounding box center [1109, 266] width 12 height 12
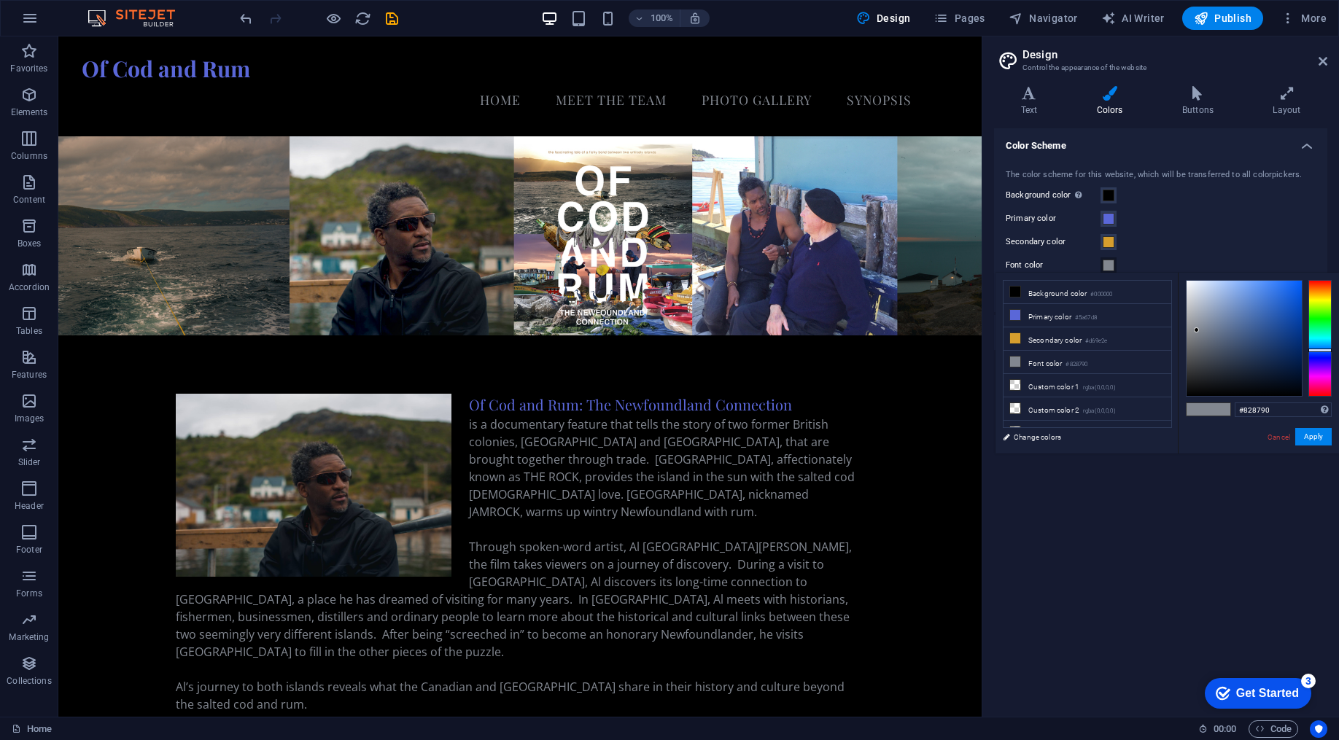
type input "#cacdd2"
click at [1191, 301] on div at bounding box center [1244, 338] width 115 height 115
click at [1305, 438] on button "Apply" at bounding box center [1314, 437] width 36 height 18
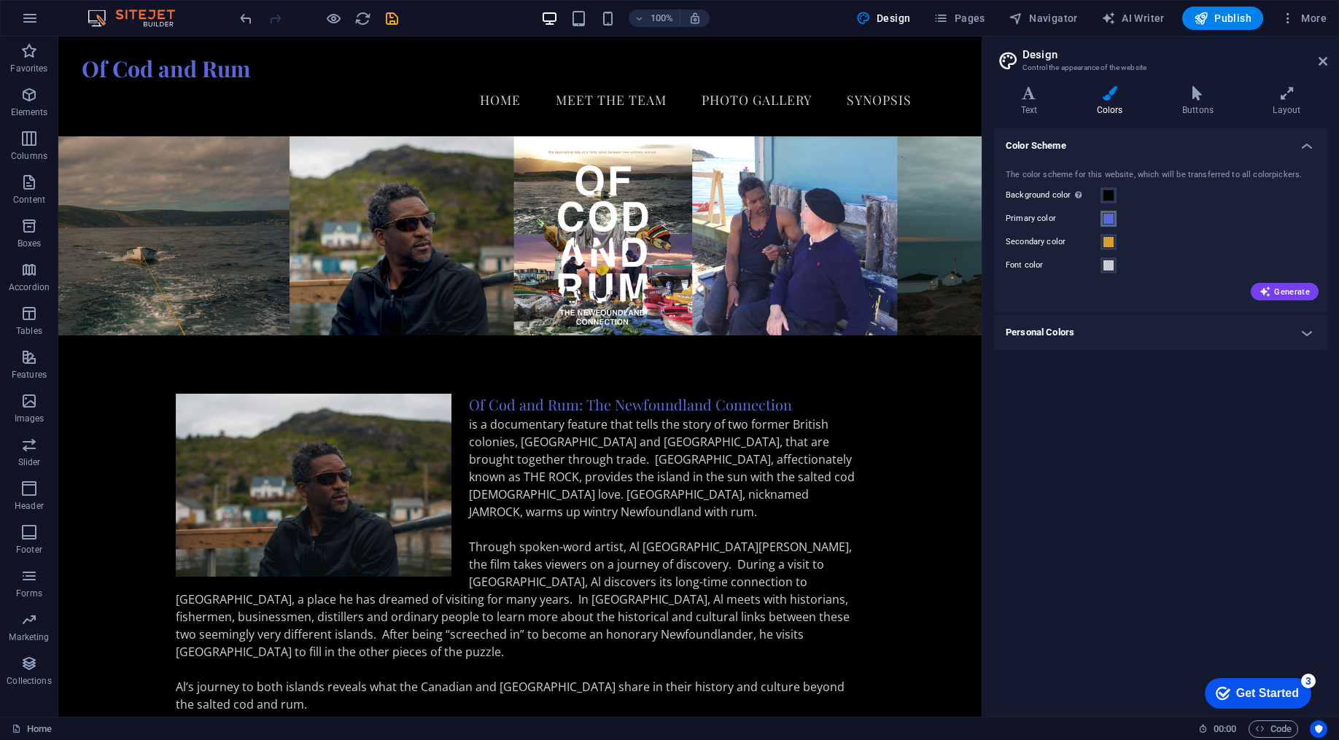
click at [1110, 220] on span at bounding box center [1109, 219] width 12 height 12
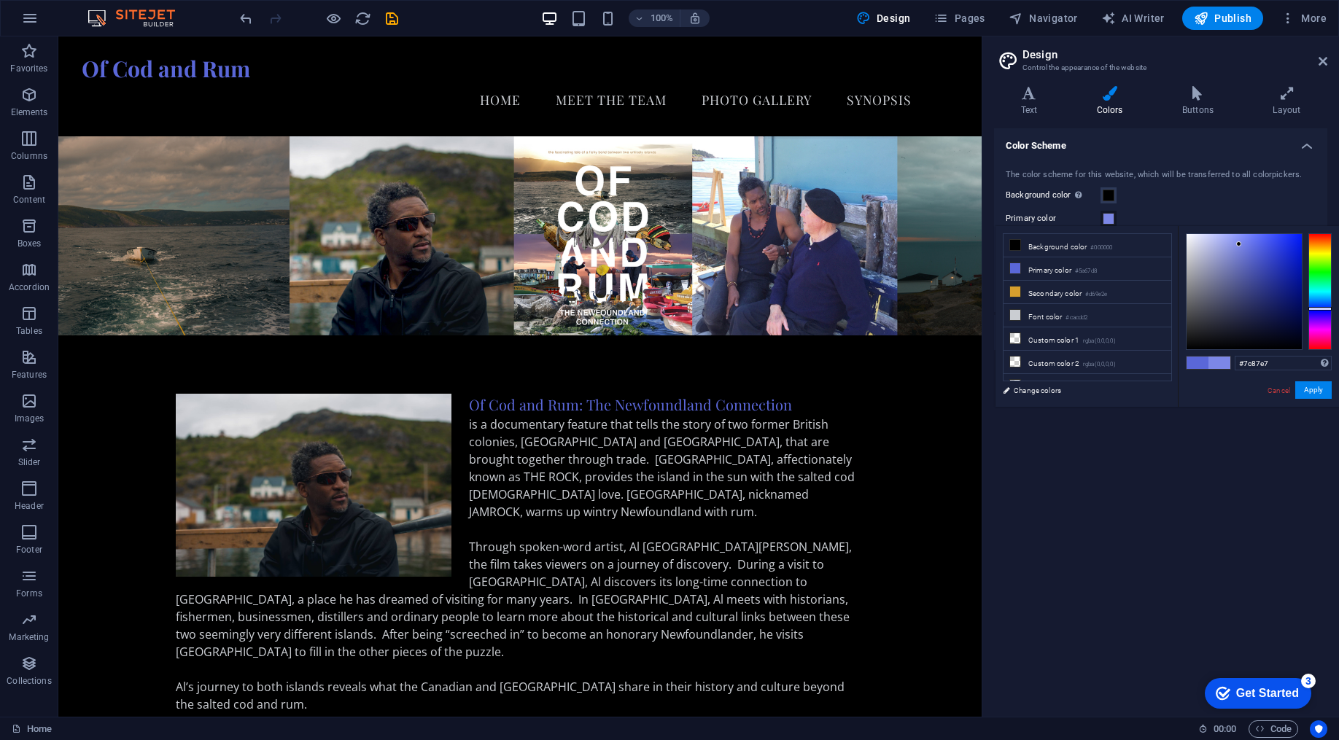
click at [1239, 244] on div at bounding box center [1244, 291] width 115 height 115
click at [1312, 392] on button "Apply" at bounding box center [1314, 391] width 36 height 18
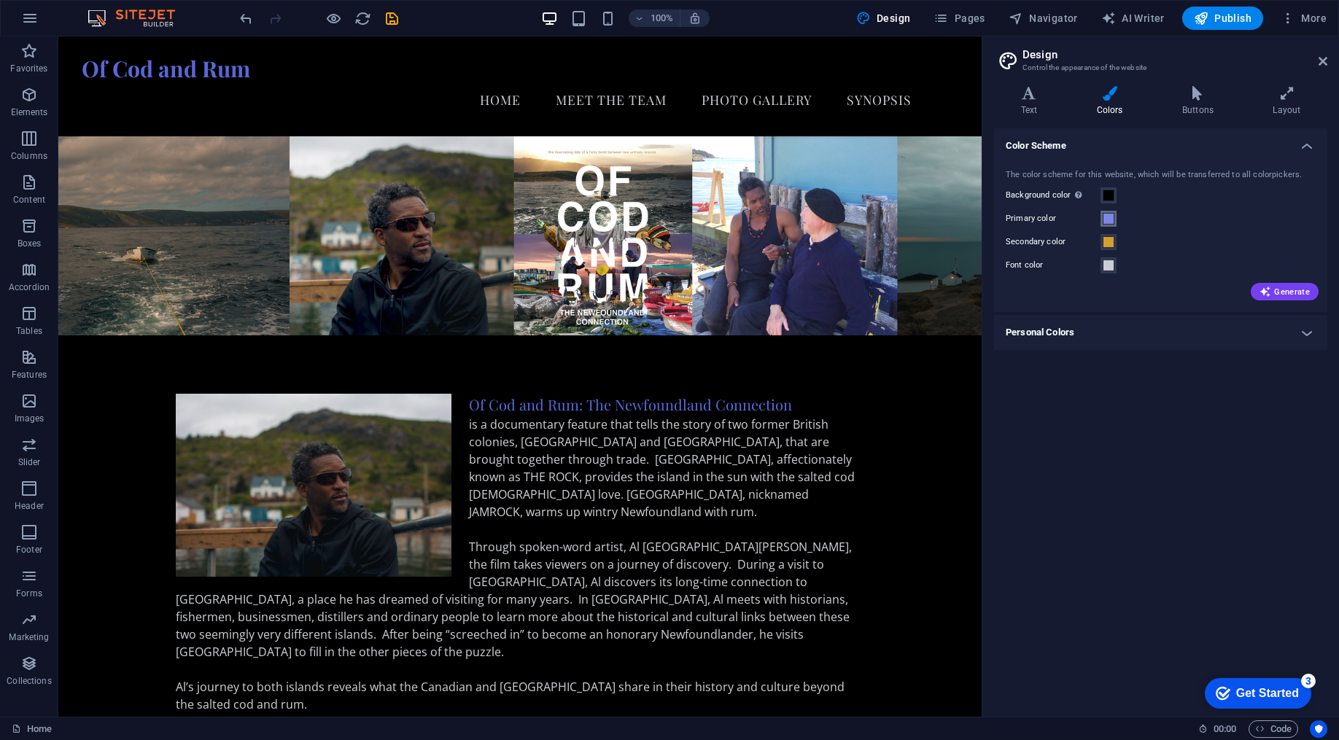
click at [1104, 220] on span at bounding box center [1109, 219] width 12 height 12
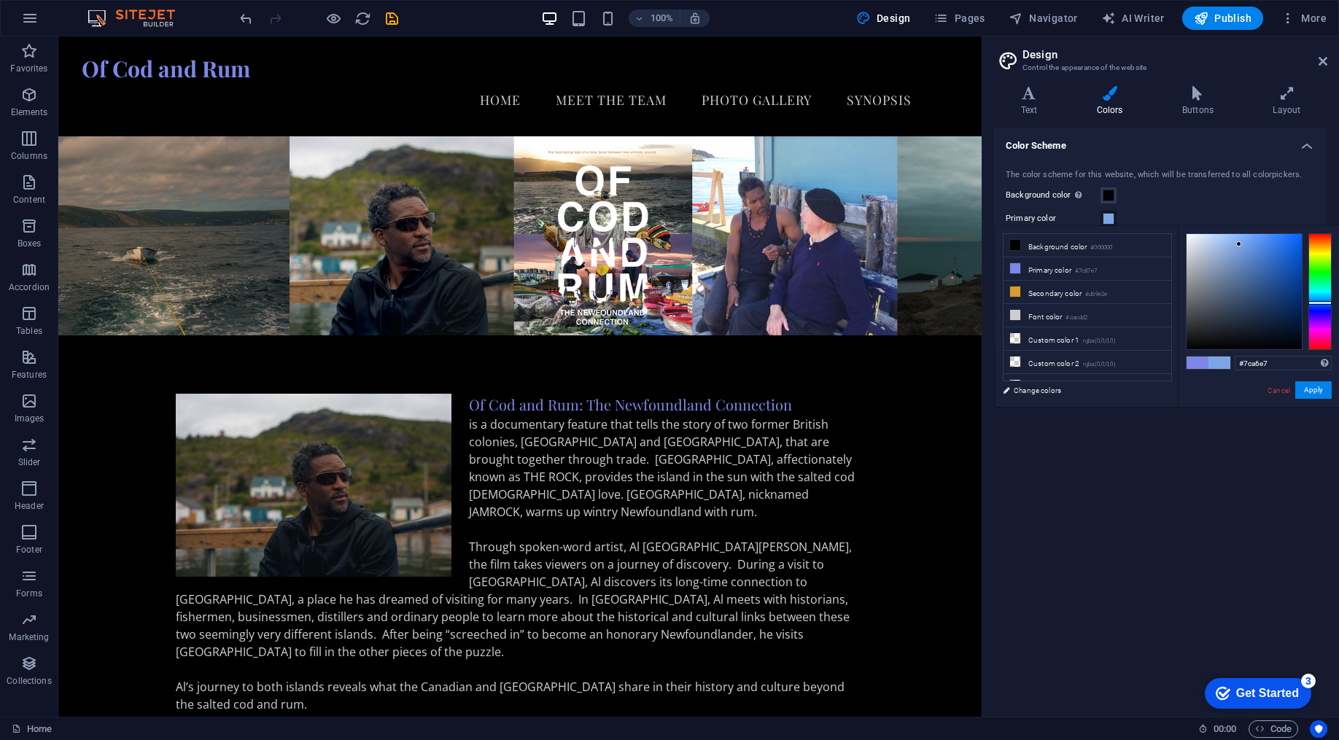
type input "#7caae7"
click at [1320, 302] on div at bounding box center [1320, 303] width 23 height 4
click at [1315, 386] on button "Apply" at bounding box center [1314, 391] width 36 height 18
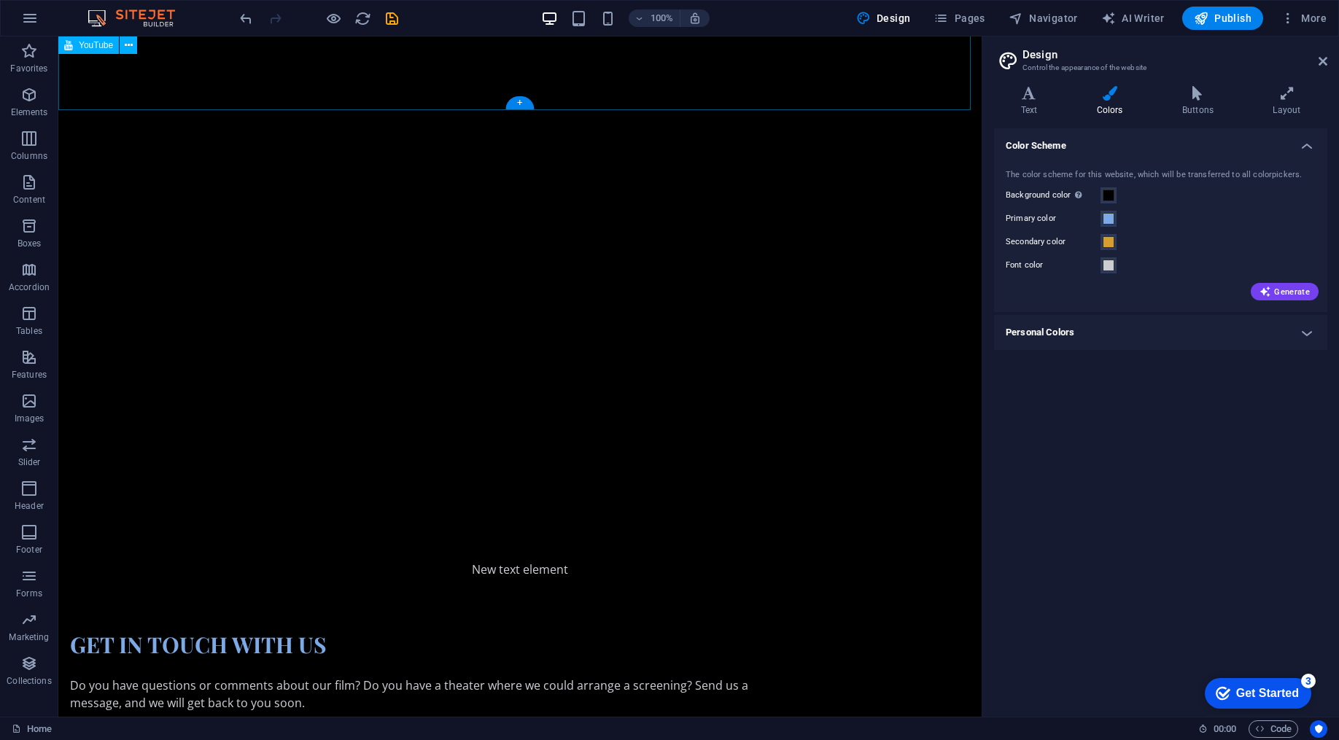
scroll to position [1210, 0]
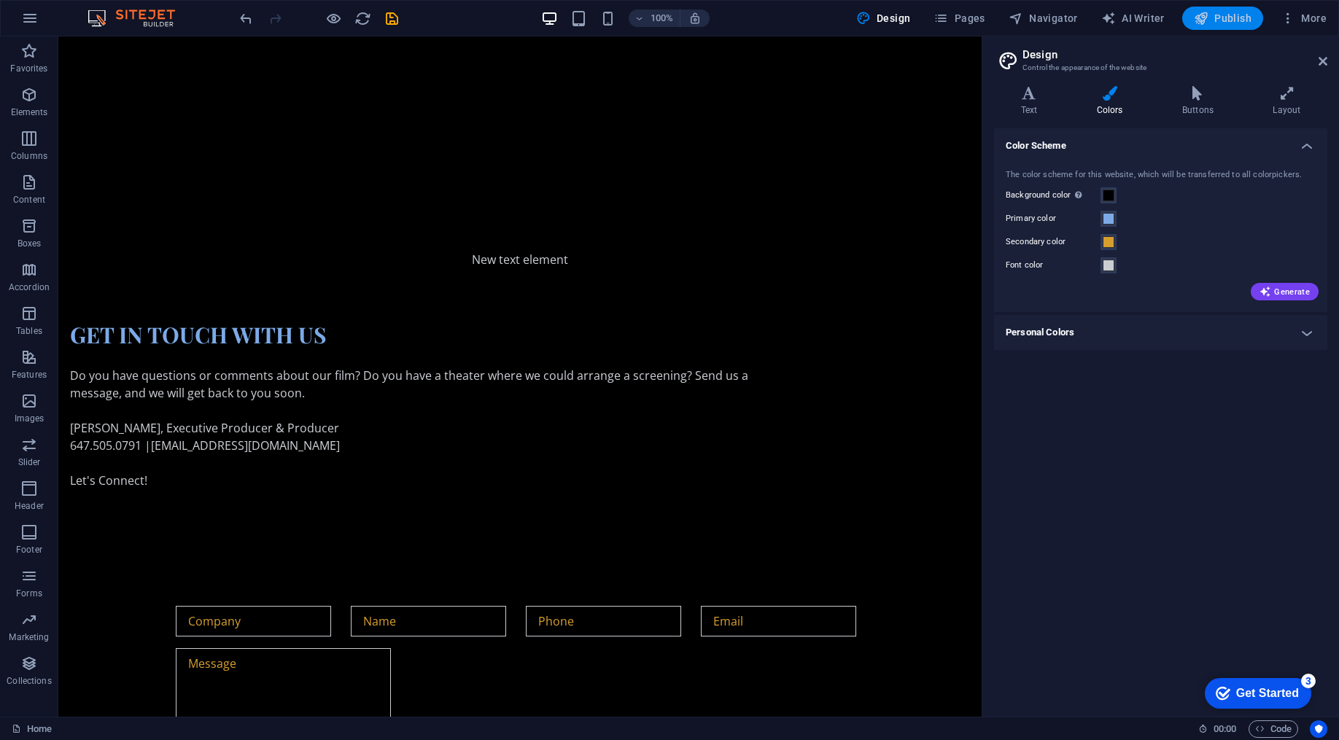
click at [1196, 23] on icon "button" at bounding box center [1201, 18] width 15 height 15
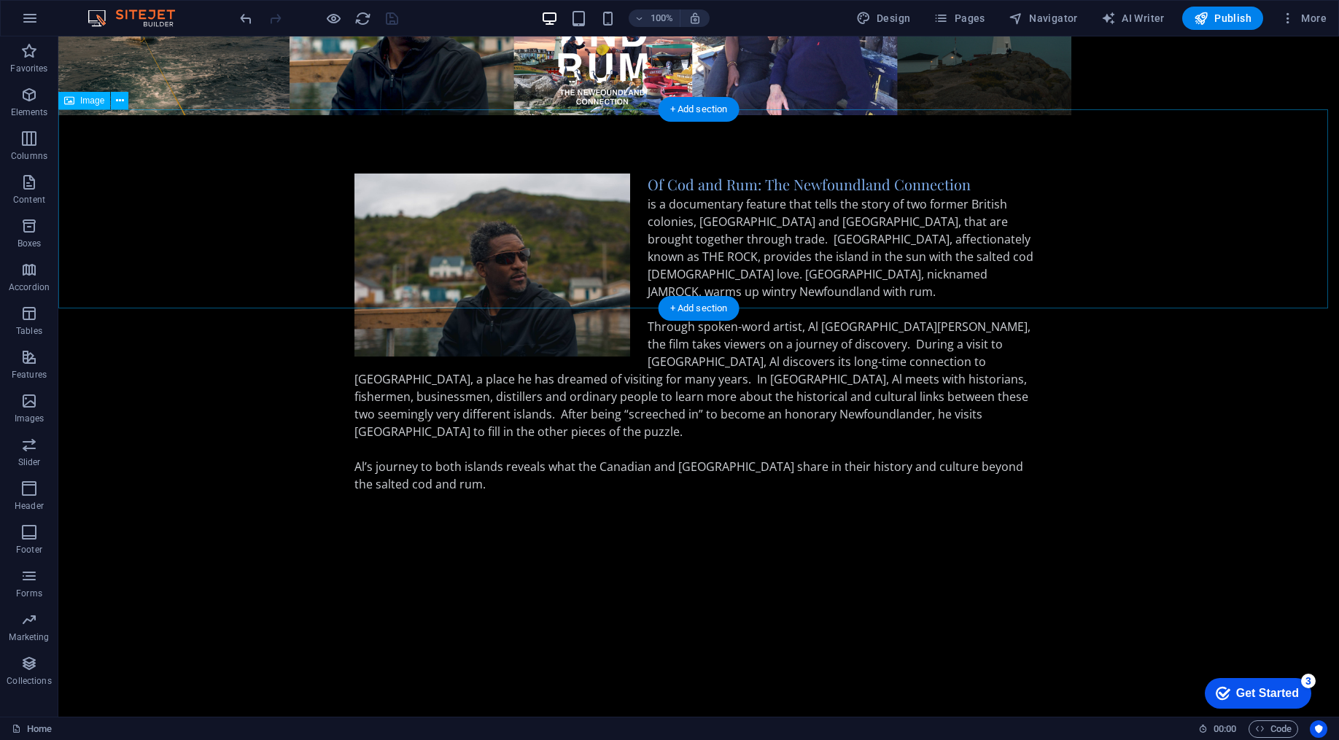
scroll to position [0, 0]
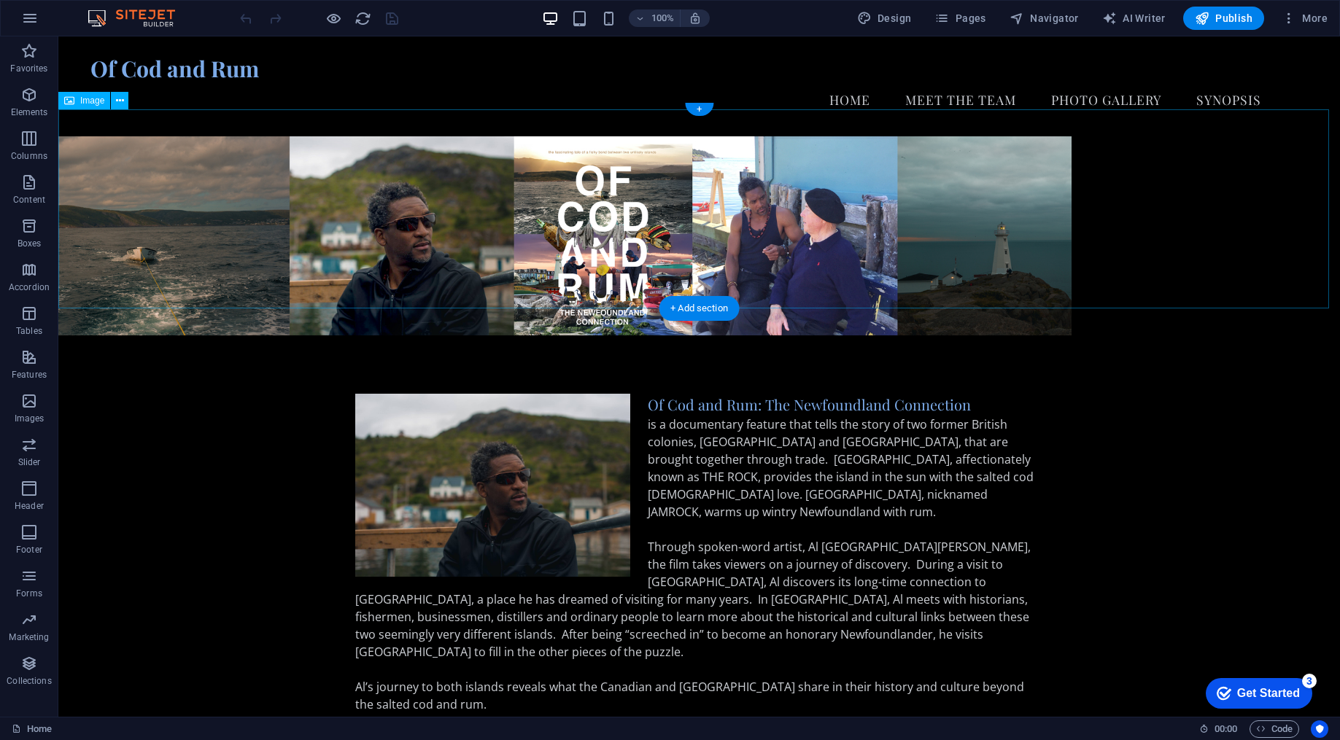
click at [685, 151] on figure at bounding box center [699, 235] width 1282 height 199
click at [1040, 213] on figure at bounding box center [699, 235] width 1282 height 199
select select "px"
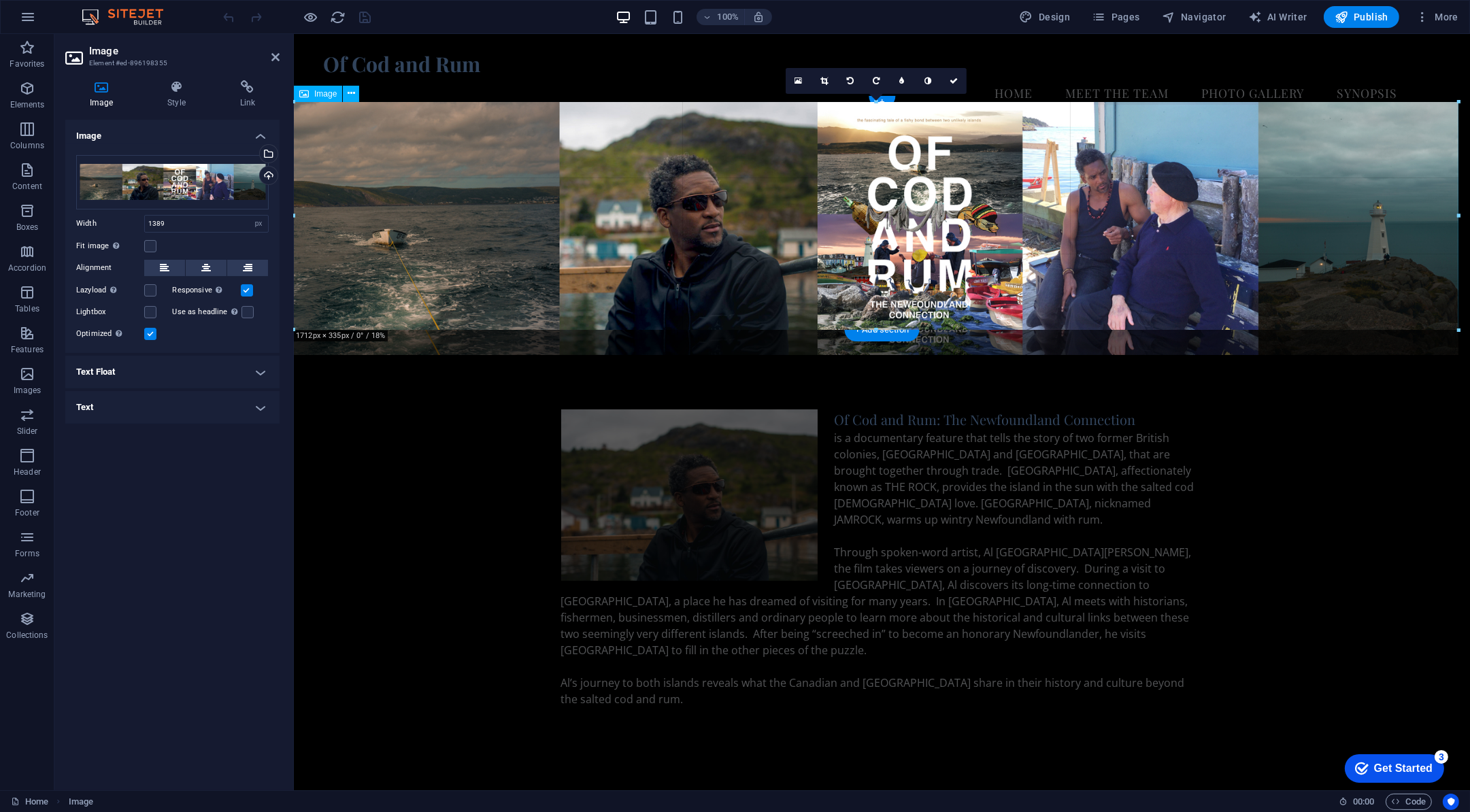
drag, startPoint x: 1241, startPoint y: 194, endPoint x: 1463, endPoint y: 189, distance: 222.1
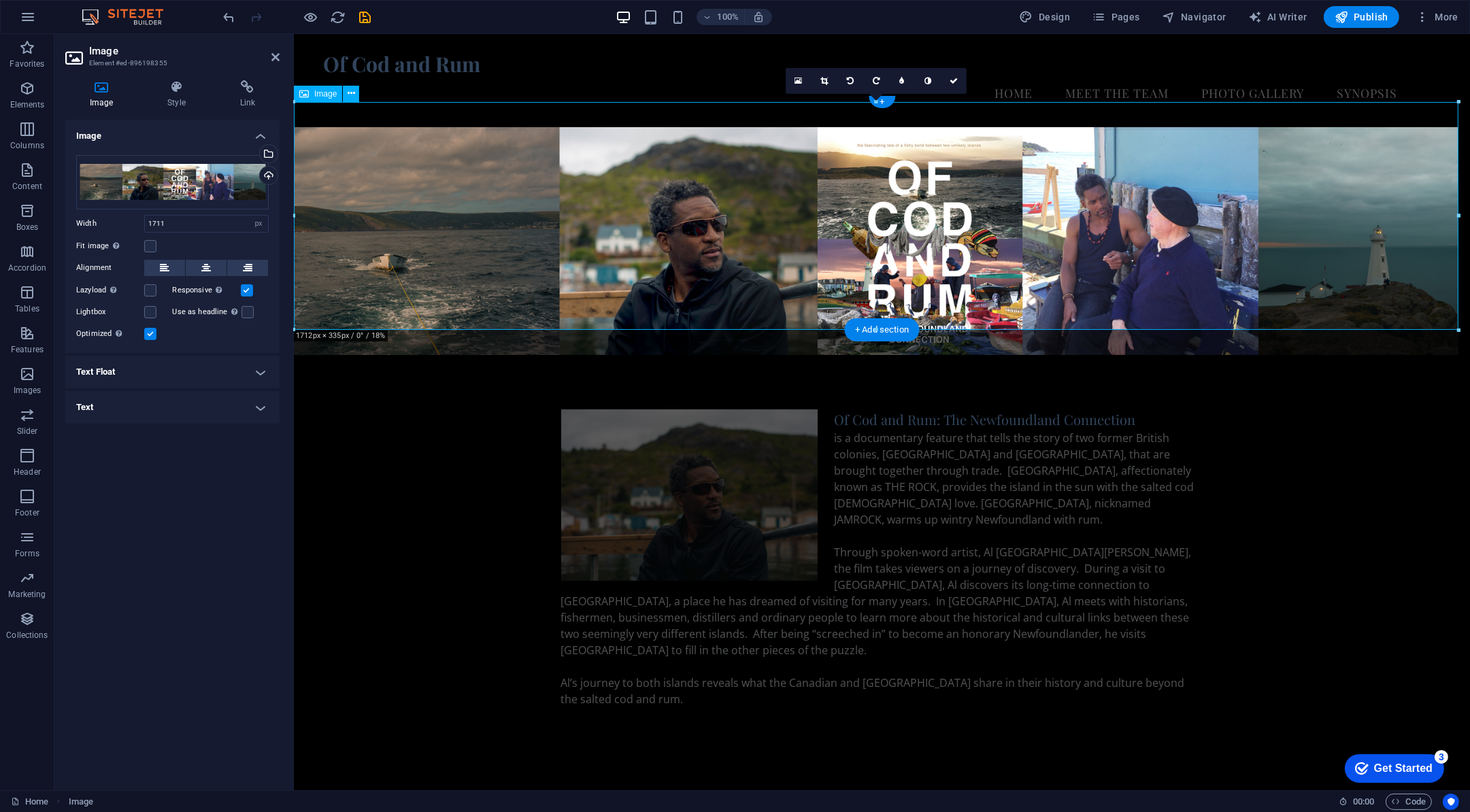
type input "1711"
click at [1249, 419] on div "Of Cod and Rum: The Newfoundland Connection is a documentary feature that tells…" at bounding box center [881, 568] width 1176 height 423
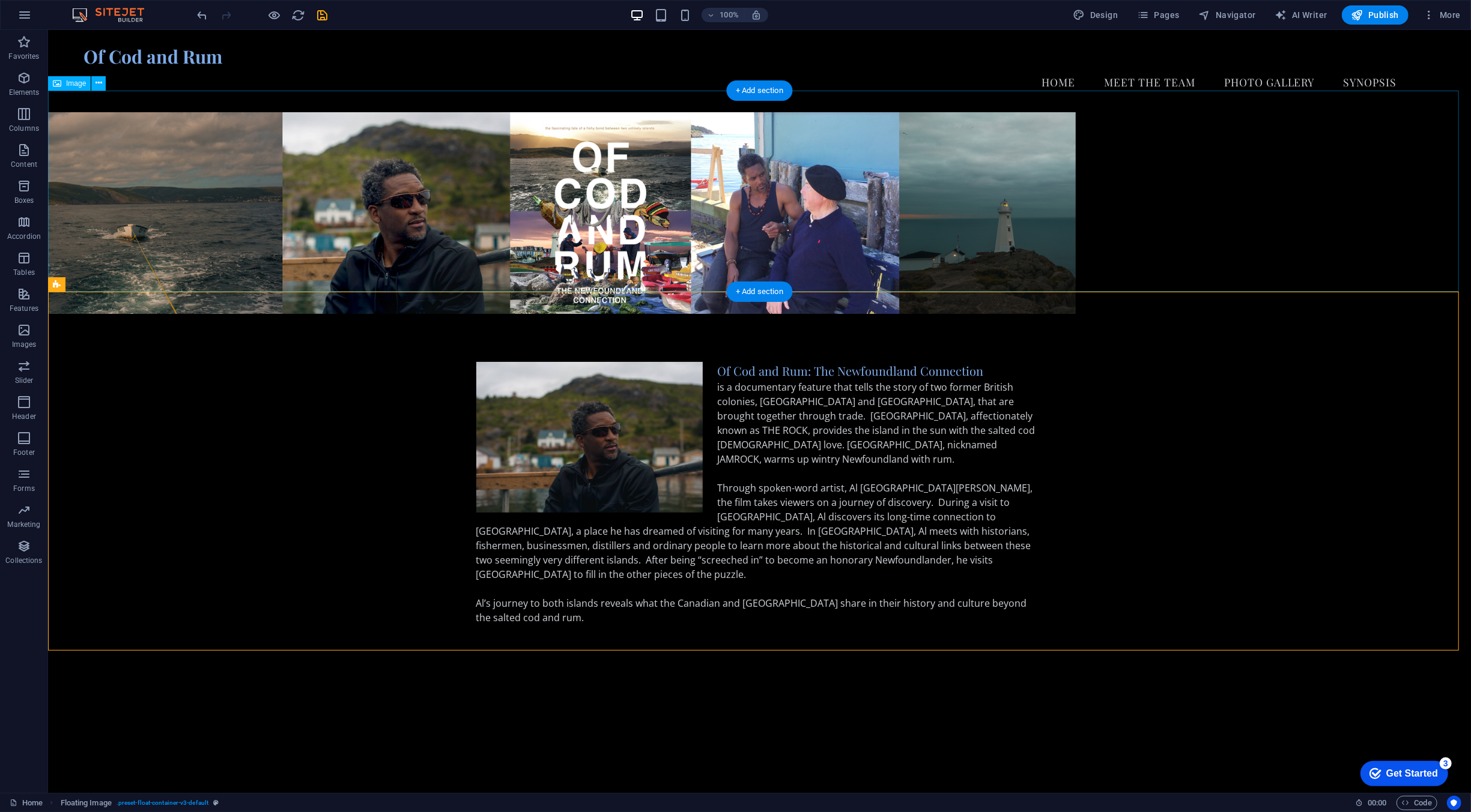
click at [909, 186] on figure at bounding box center [759, 212] width 1422 height 202
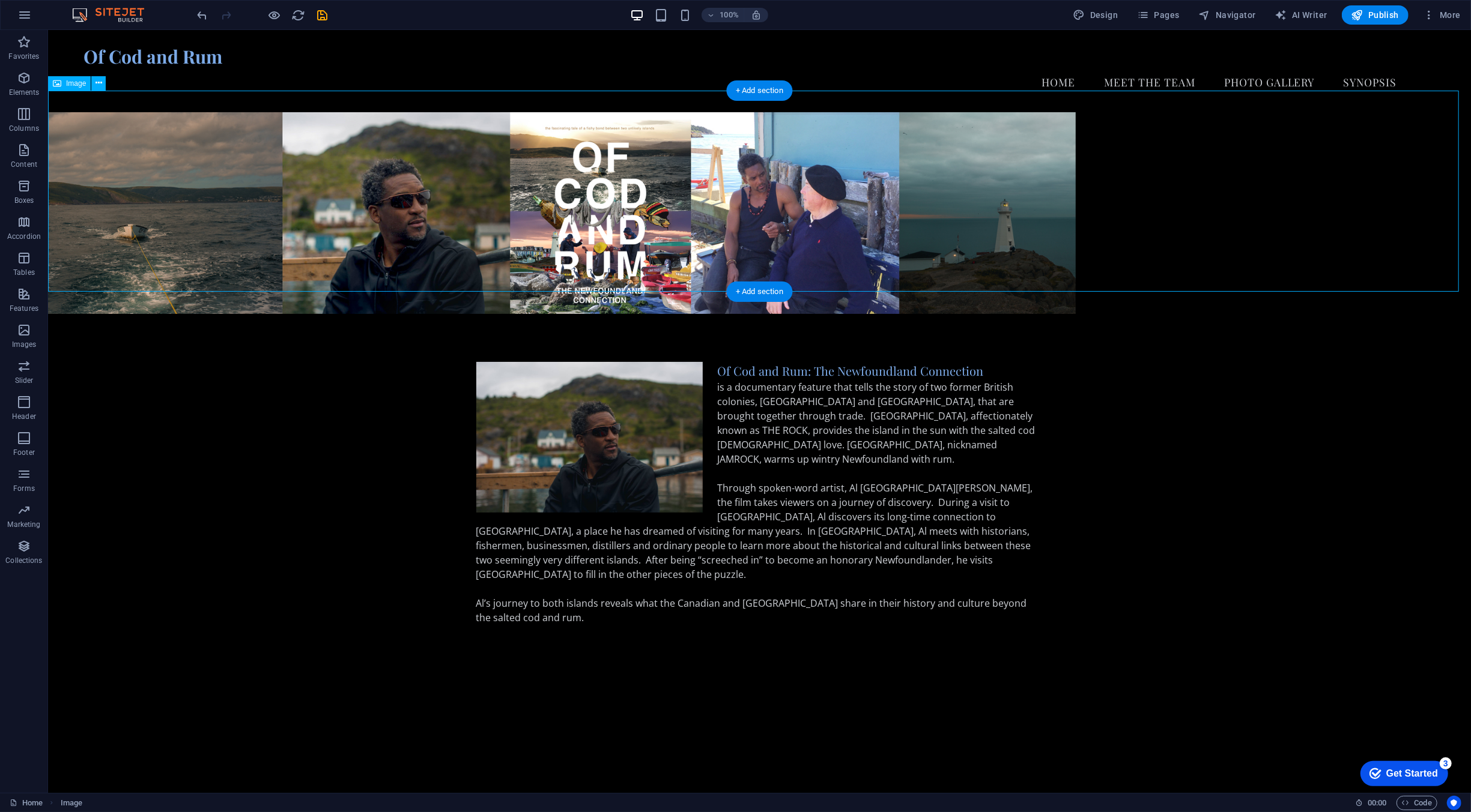
click at [990, 185] on figure at bounding box center [759, 212] width 1422 height 202
select select "px"
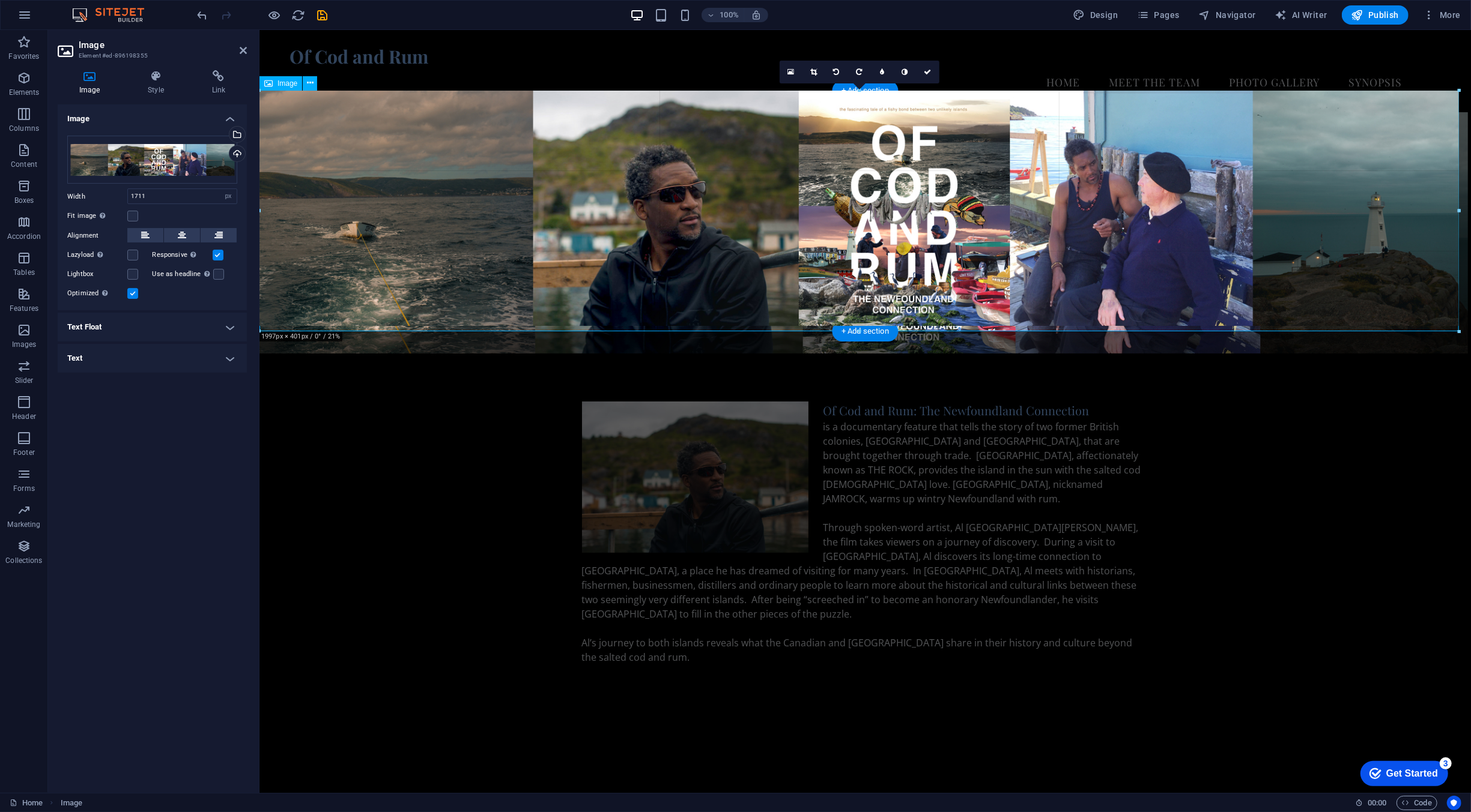
drag, startPoint x: 1289, startPoint y: 191, endPoint x: 1469, endPoint y: 183, distance: 180.2
type input "1997"
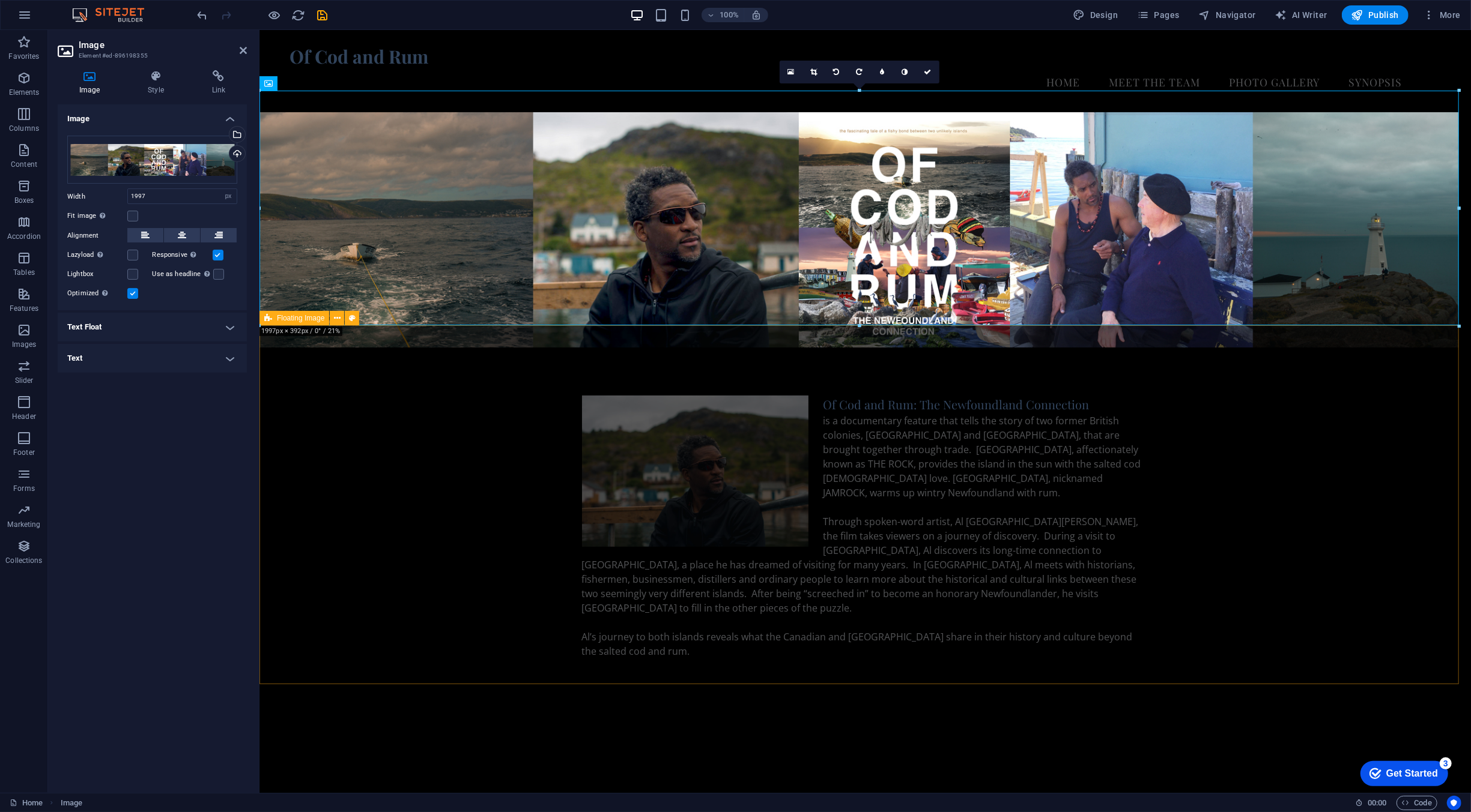
click at [1102, 356] on div "Of Cod and Rum: The Newfoundland Connection is a documentary feature that tells…" at bounding box center [864, 534] width 1211 height 374
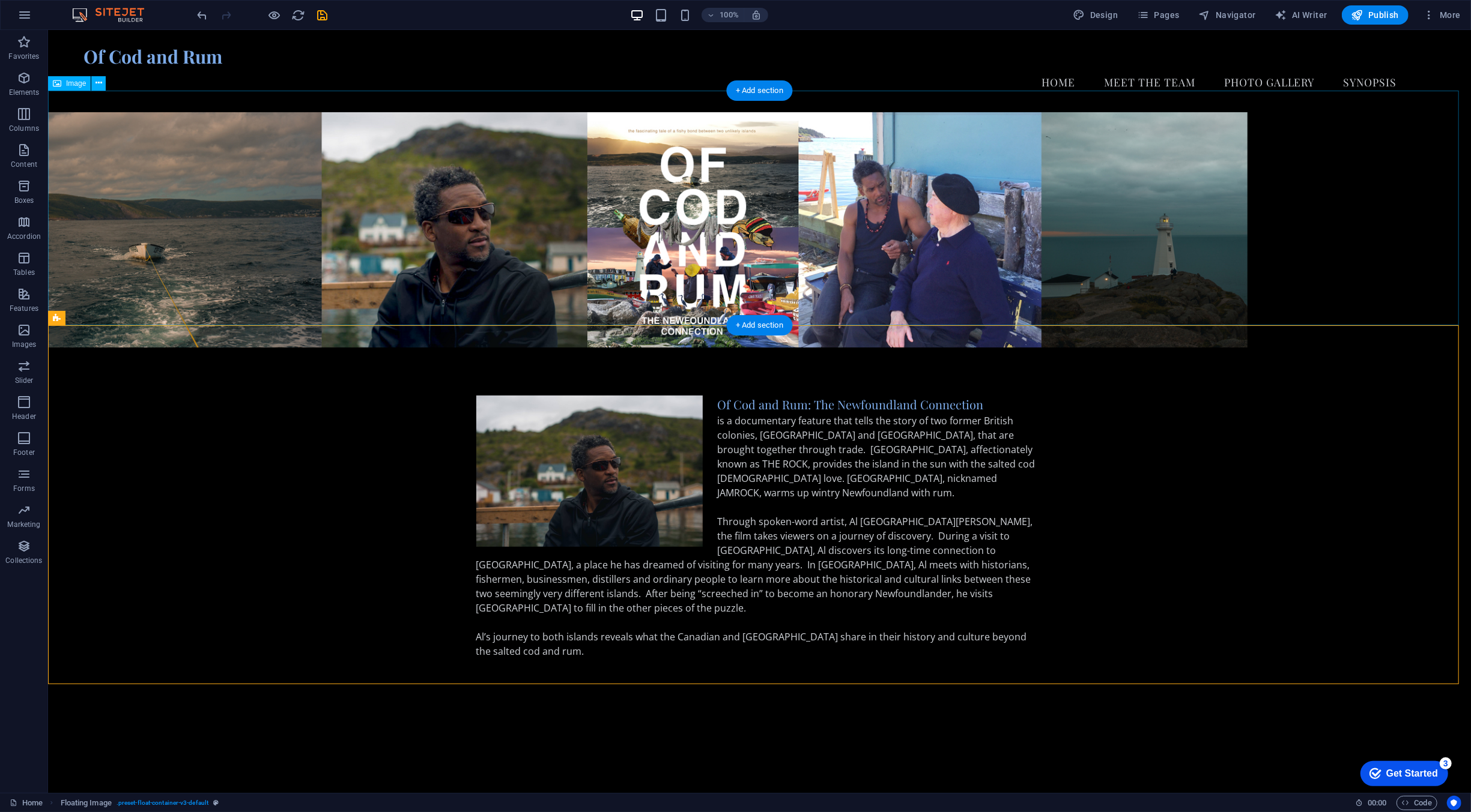
click at [1102, 230] on figure at bounding box center [759, 230] width 1422 height 235
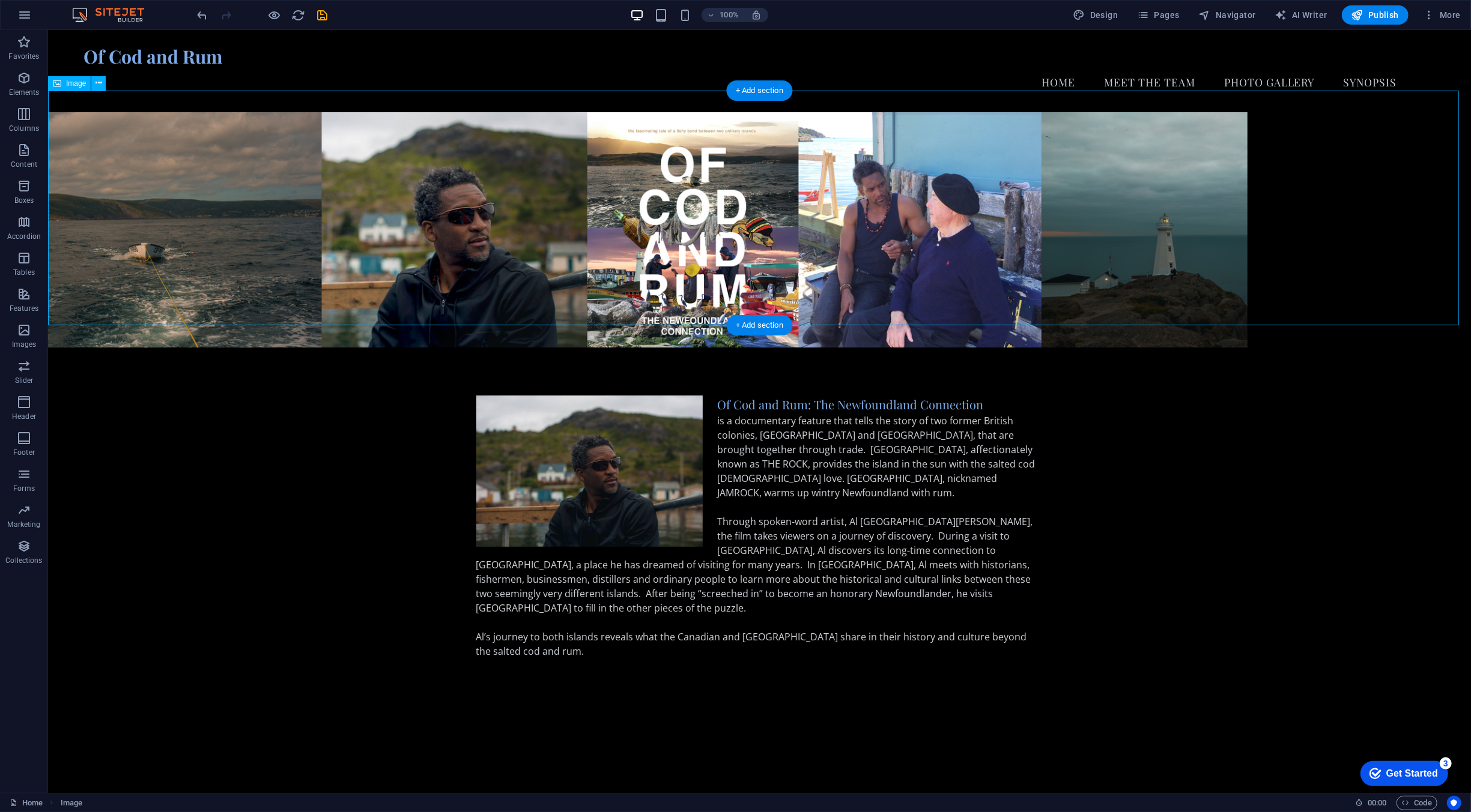
click at [1102, 203] on figure at bounding box center [759, 230] width 1422 height 235
select select "px"
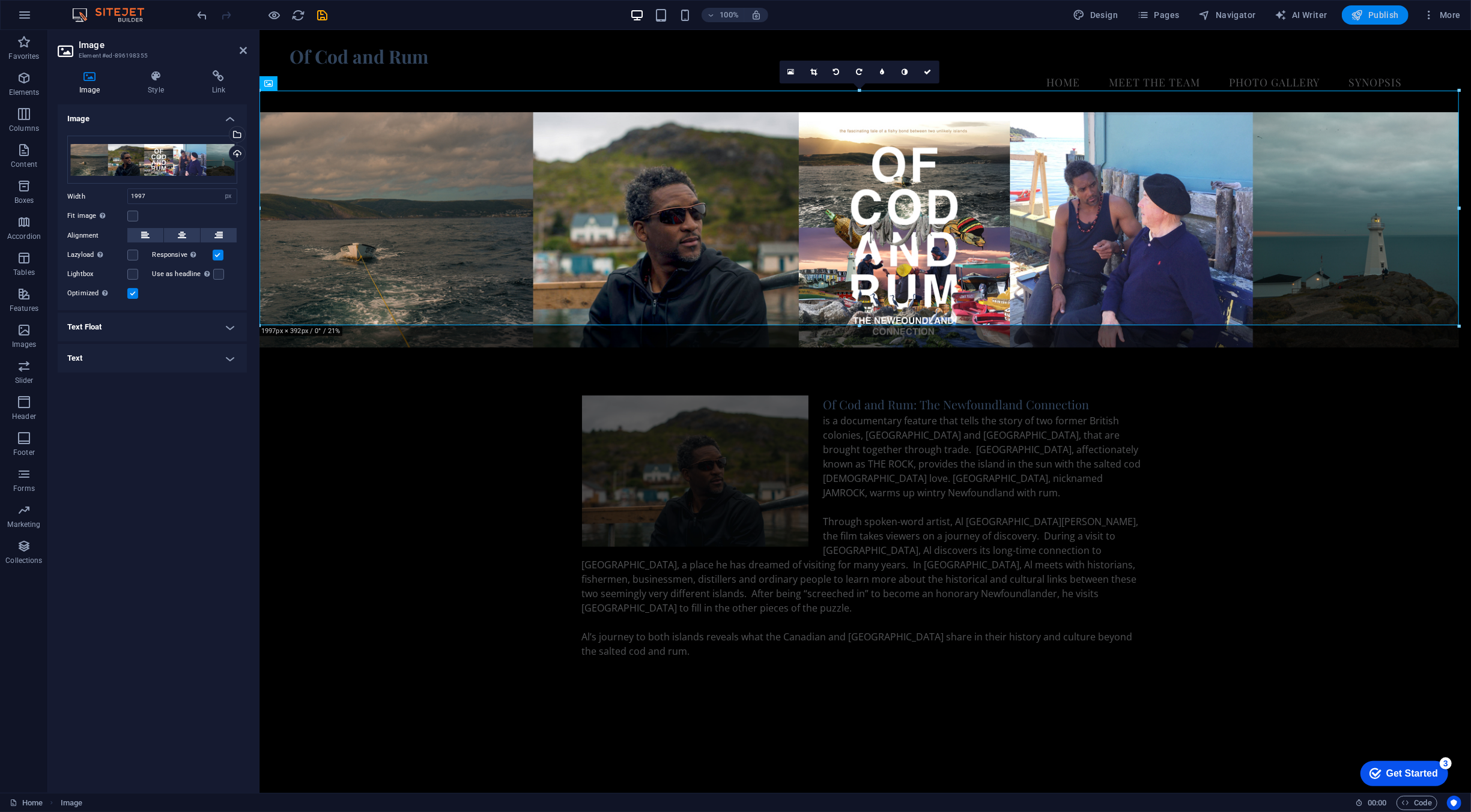
click at [1102, 12] on icon "button" at bounding box center [1357, 15] width 12 height 12
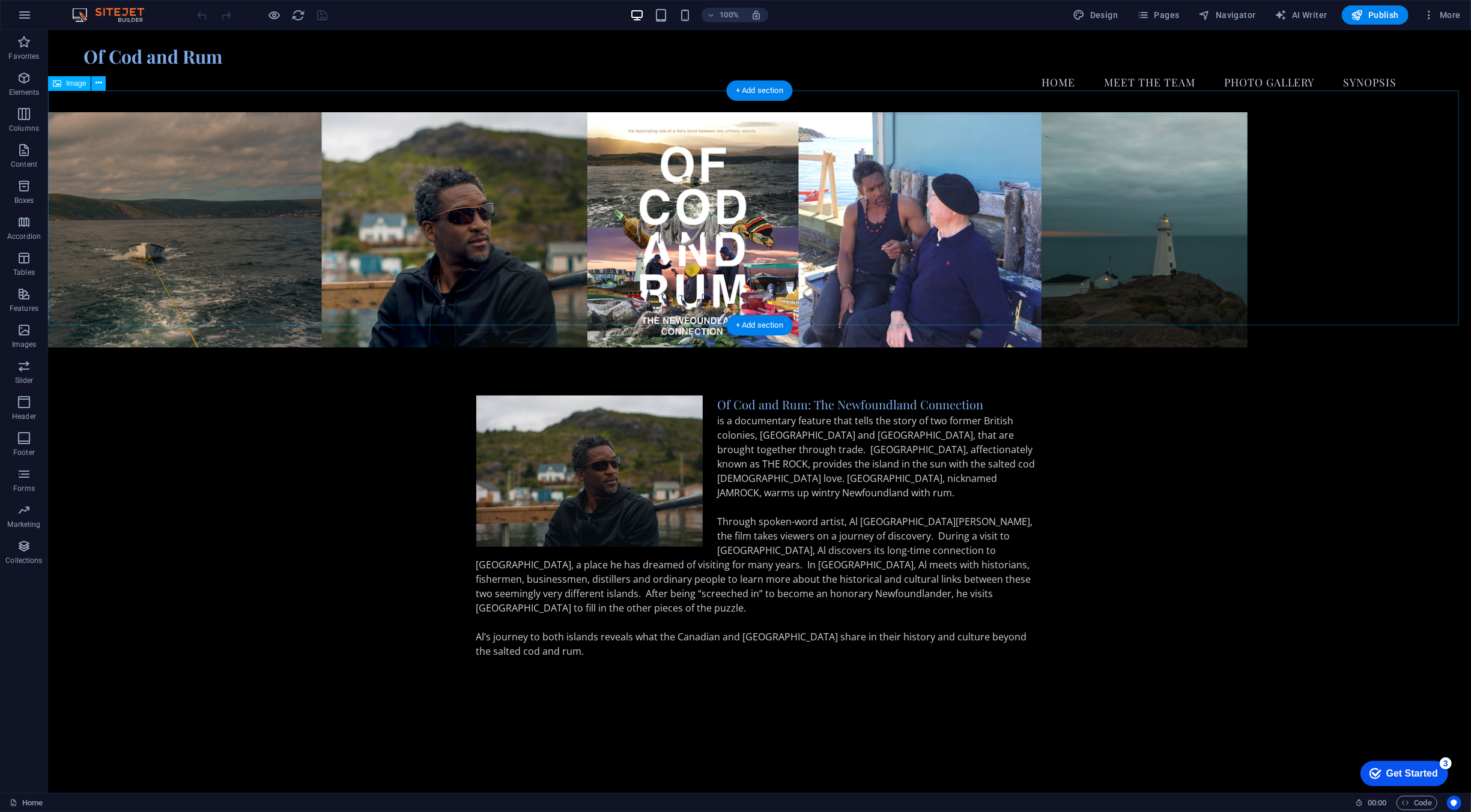
click at [794, 146] on figure at bounding box center [759, 230] width 1422 height 235
click at [977, 181] on figure at bounding box center [759, 230] width 1422 height 235
select select "px"
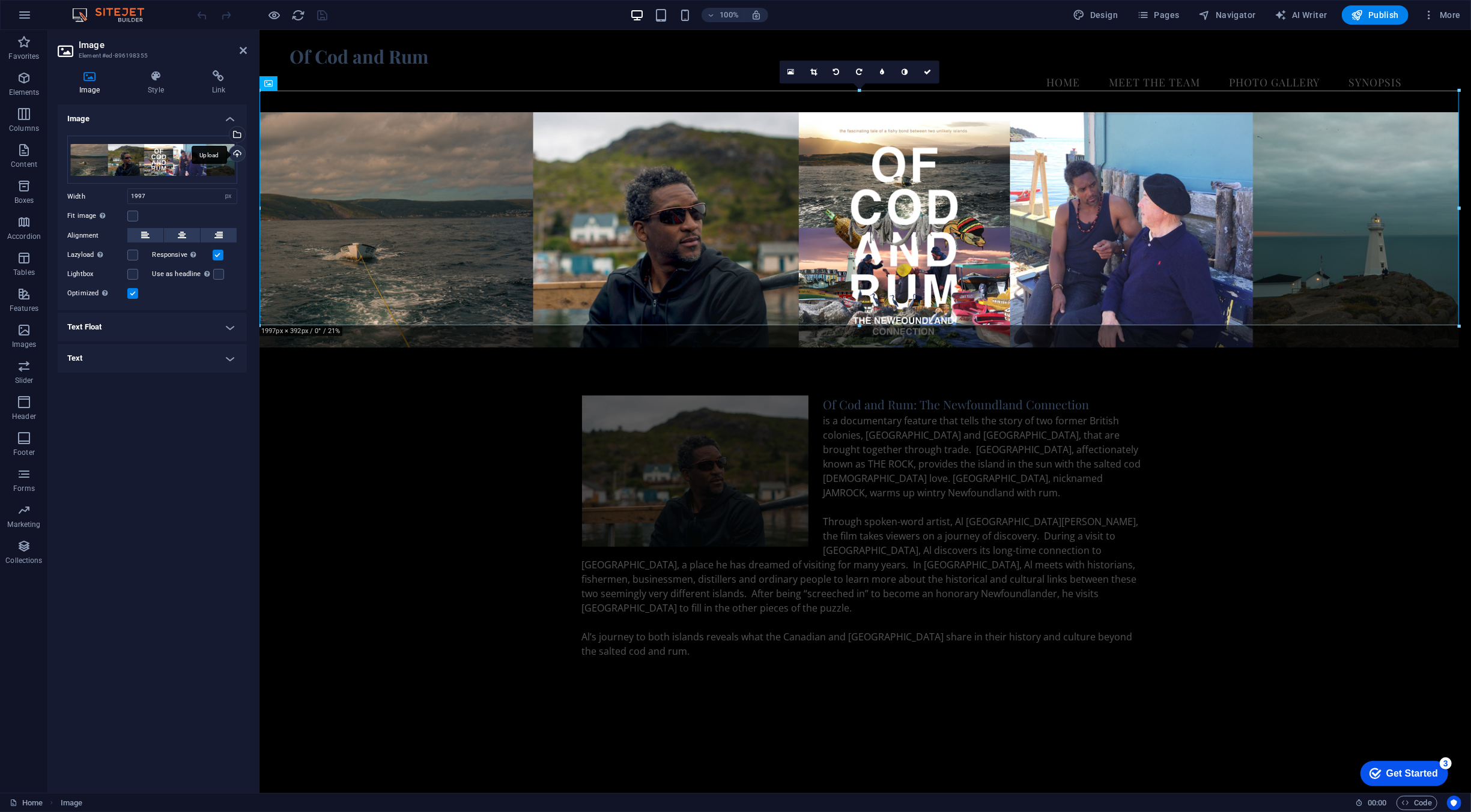
click at [238, 152] on div "Upload" at bounding box center [236, 155] width 18 height 18
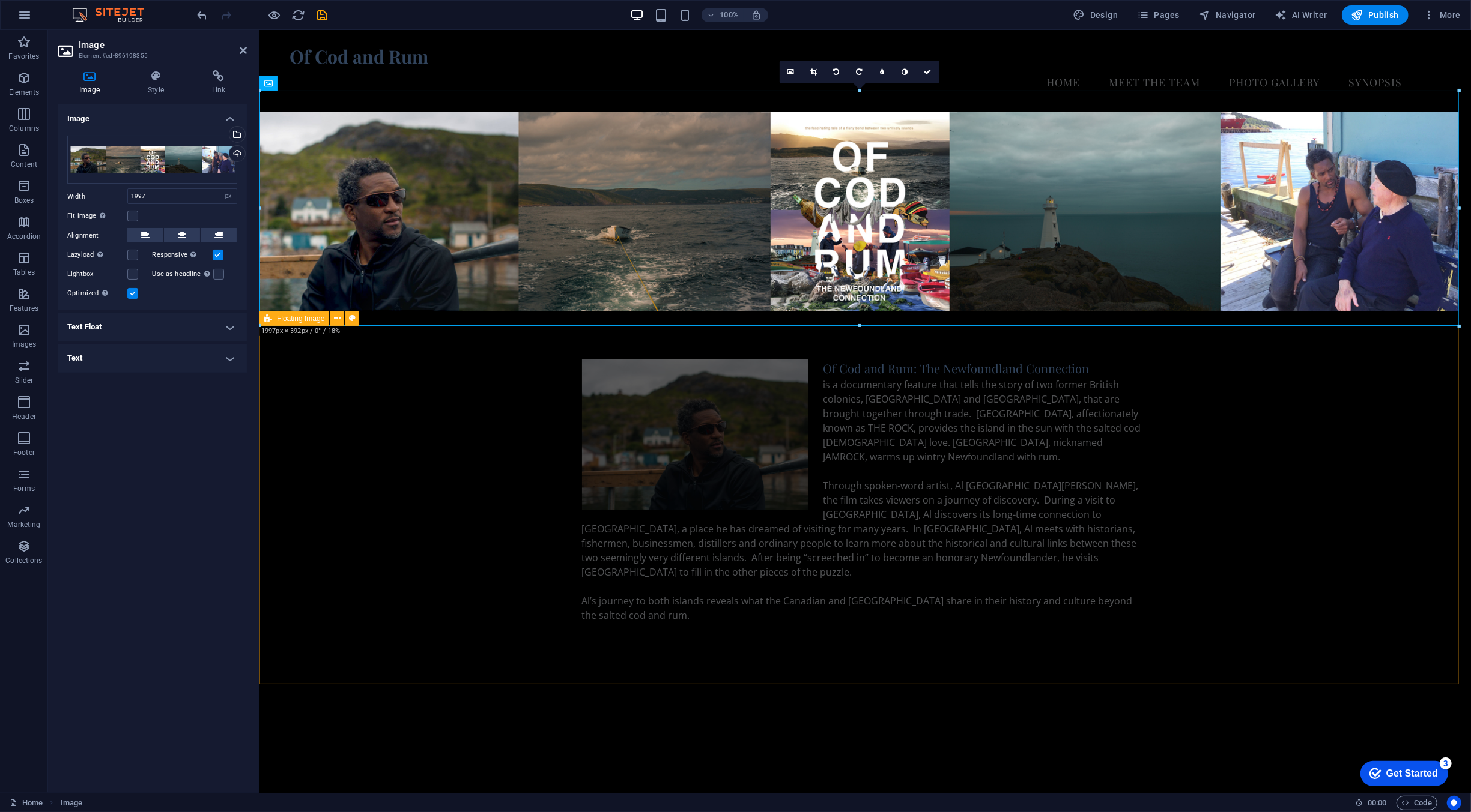
click at [1271, 438] on div "Of Cod and Rum: The Newfoundland Connection is a documentary feature that tells…" at bounding box center [864, 499] width 1211 height 374
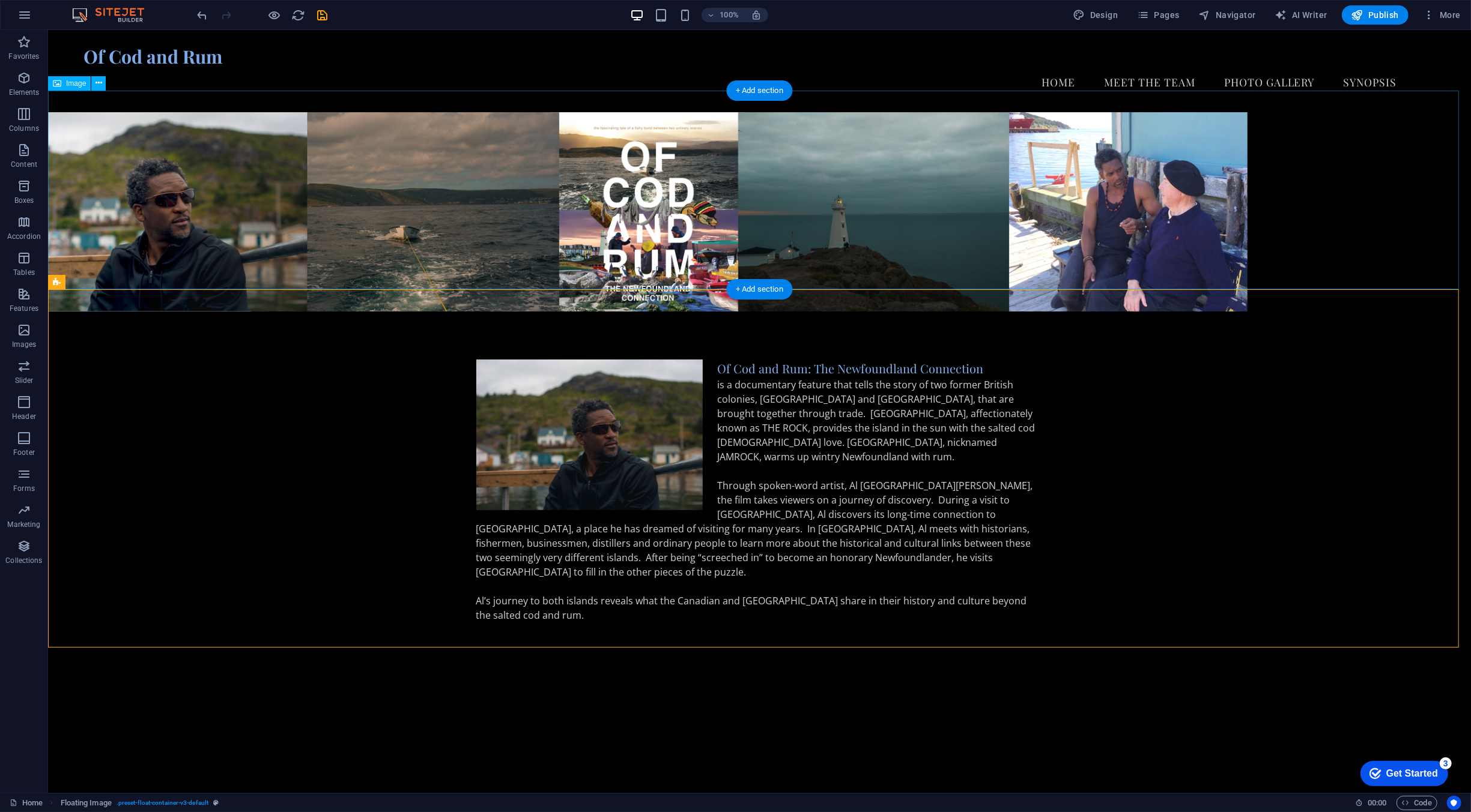
click at [1140, 211] on figure at bounding box center [759, 211] width 1422 height 199
click at [1221, 216] on figure at bounding box center [759, 211] width 1422 height 199
select select "px"
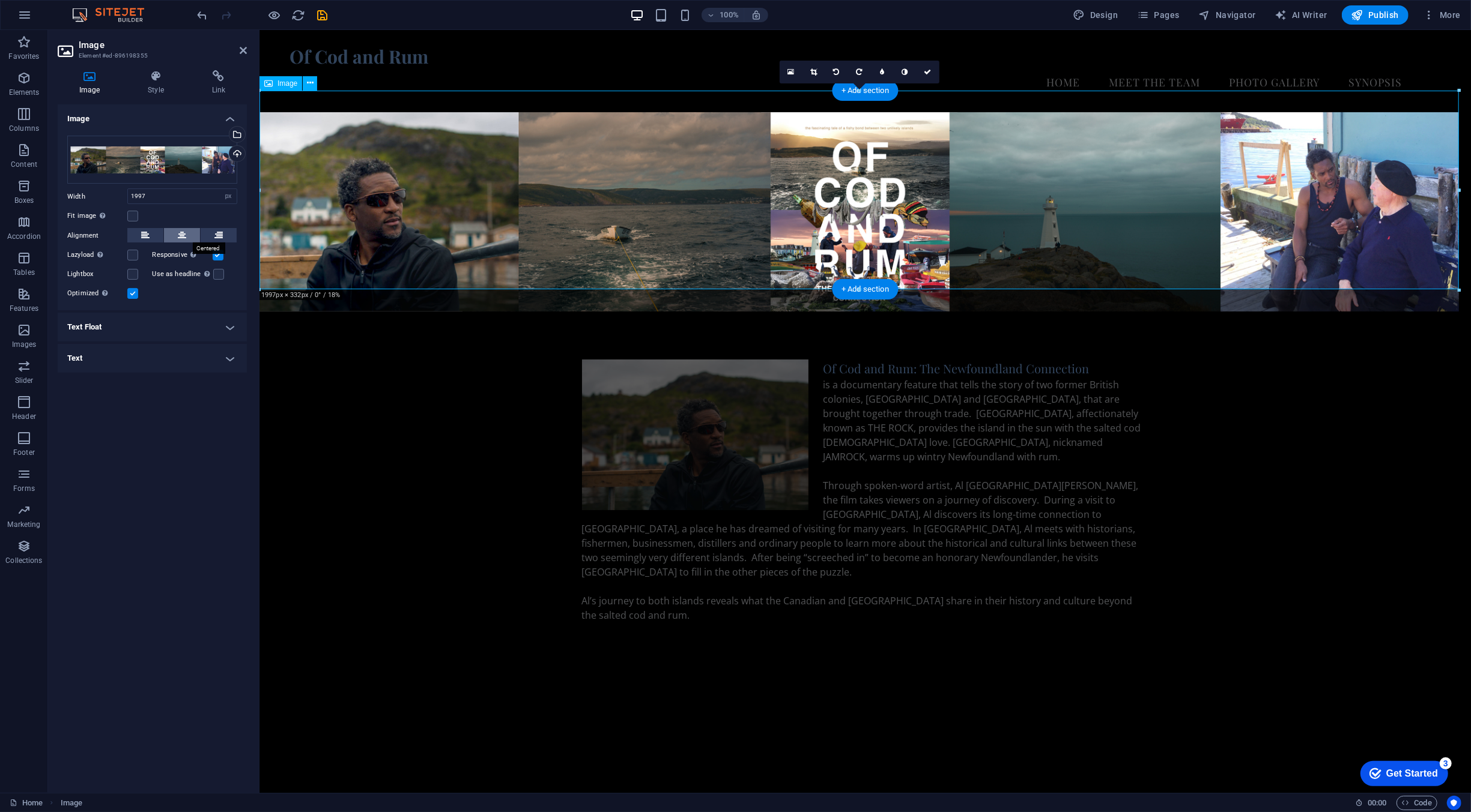
click at [178, 238] on icon at bounding box center [182, 235] width 8 height 15
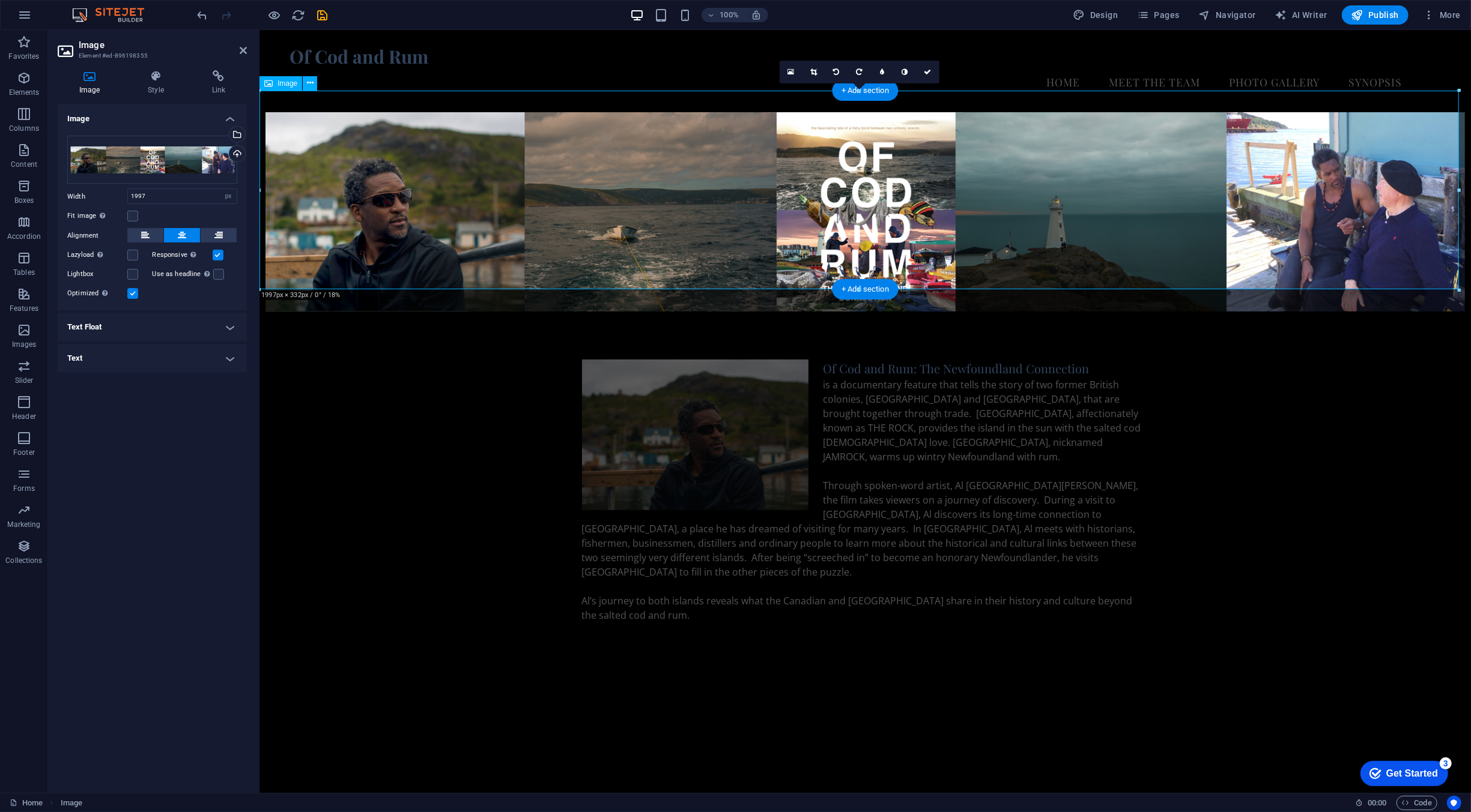
click at [214, 260] on label at bounding box center [217, 254] width 11 height 11
click at [0, 0] on input "Responsive Automatically load retina image and smartphone optimized sizes." at bounding box center [0, 0] width 0 height 0
click at [1147, 348] on div "Of Cod and Rum: The Newfoundland Connection is a documentary feature that tells…" at bounding box center [864, 499] width 1211 height 374
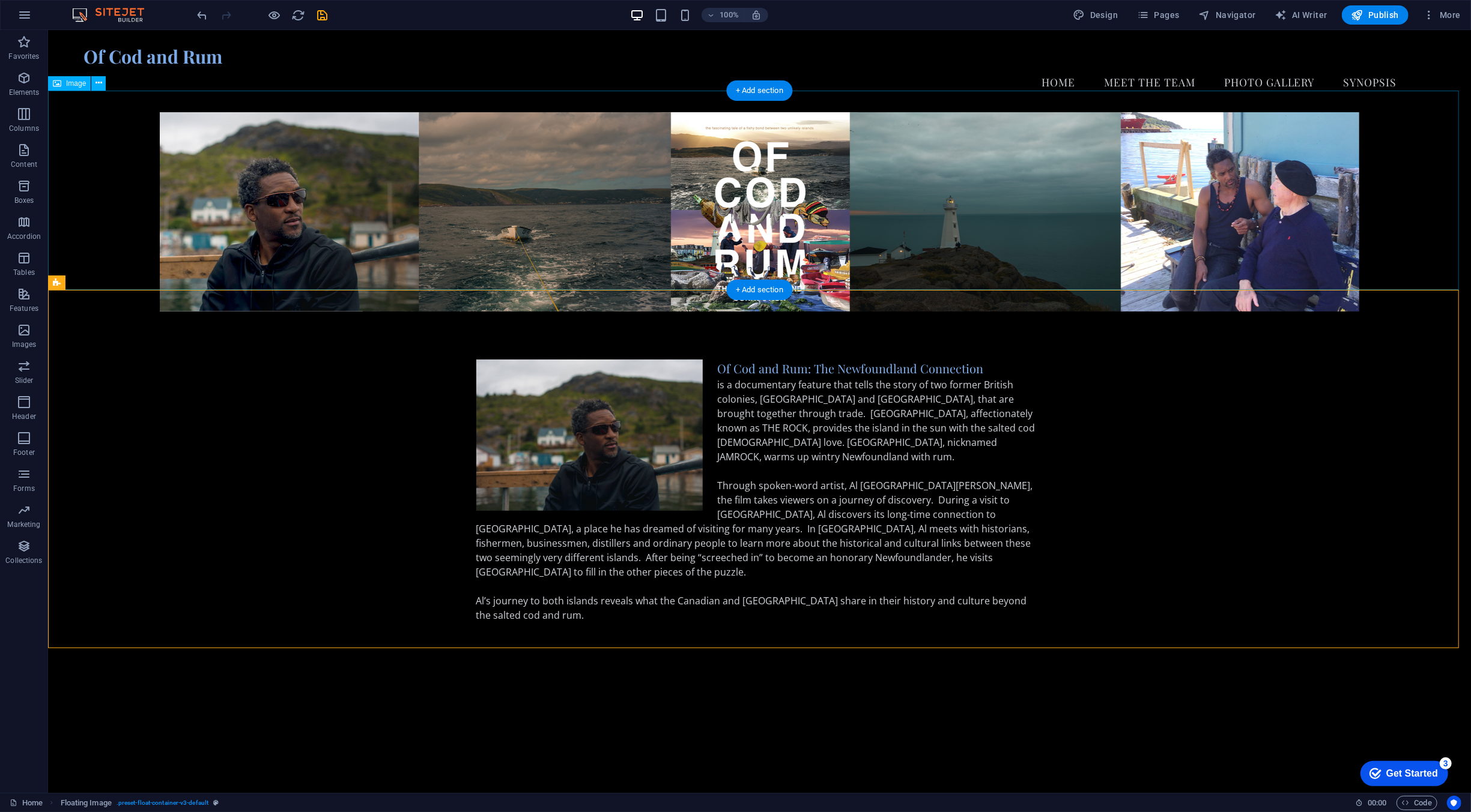
click at [481, 165] on figure at bounding box center [759, 211] width 1422 height 199
select select "px"
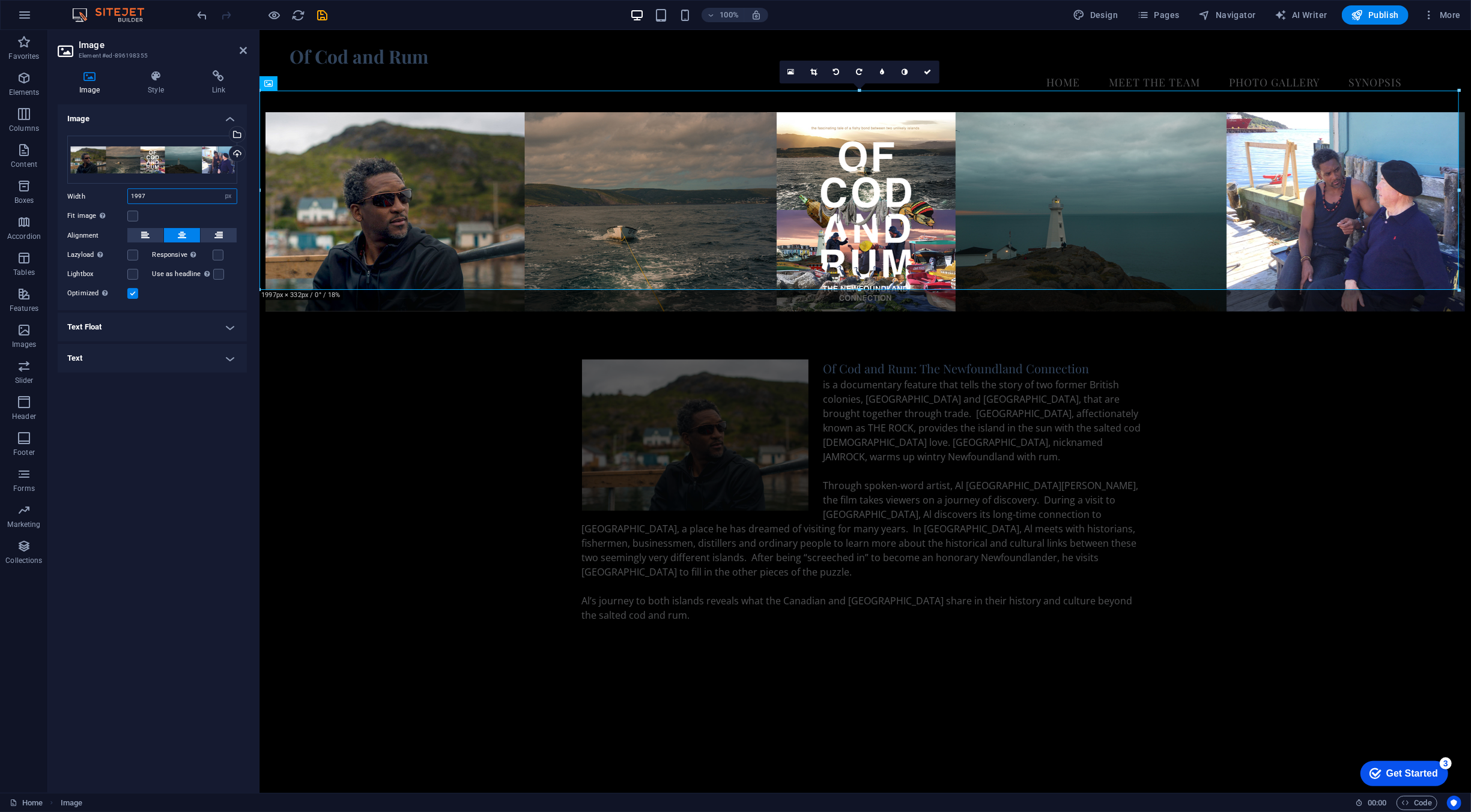
click at [156, 192] on input "1997" at bounding box center [182, 197] width 109 height 15
type input "1"
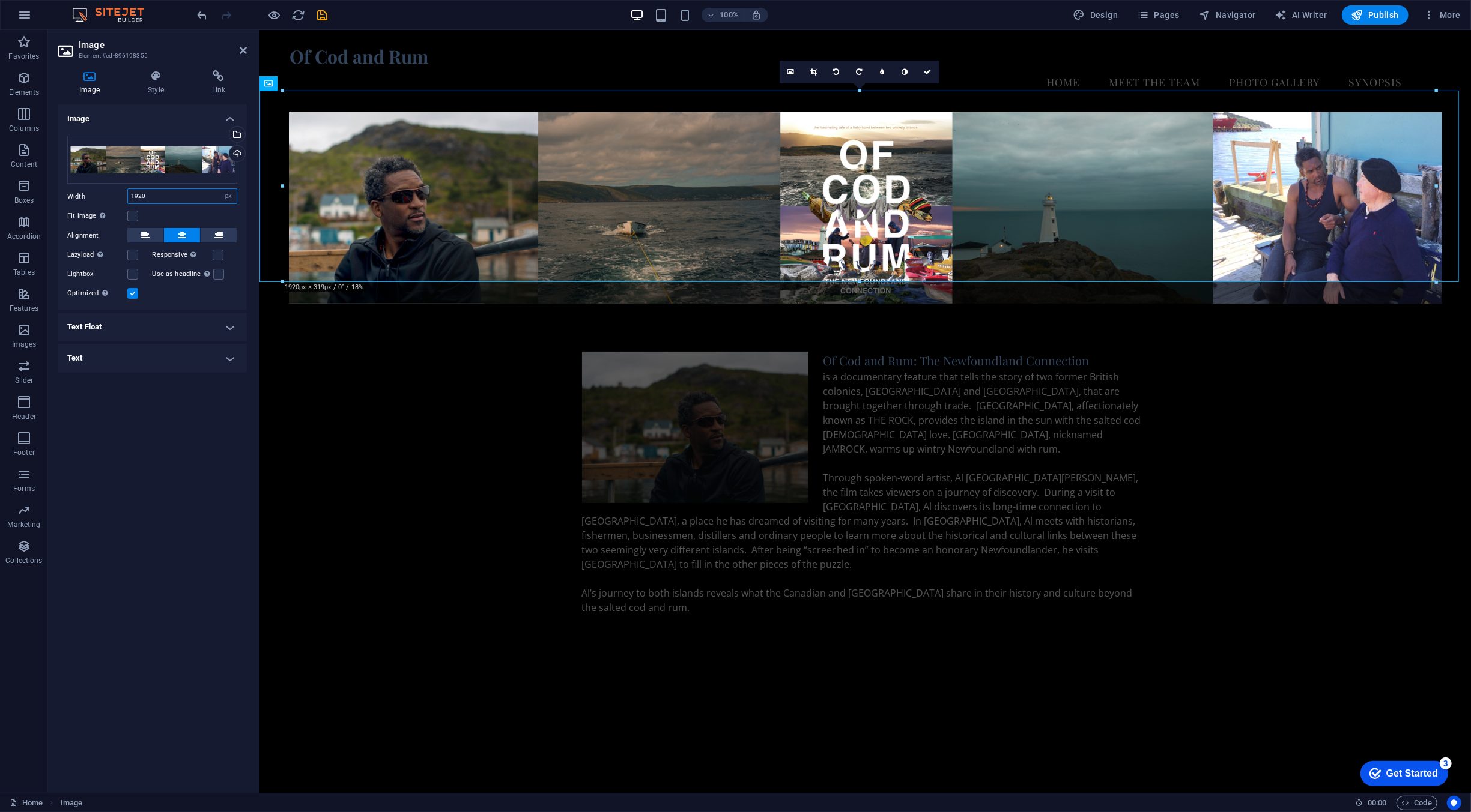
click at [174, 191] on input "1920" at bounding box center [182, 197] width 109 height 15
click at [170, 438] on div "Image Drag files here, click to choose files or select files from Files or our …" at bounding box center [152, 443] width 189 height 679
click at [134, 219] on label at bounding box center [133, 216] width 11 height 11
click at [0, 0] on input "Fit image Automatically fit image to a fixed width and height" at bounding box center [0, 0] width 0 height 0
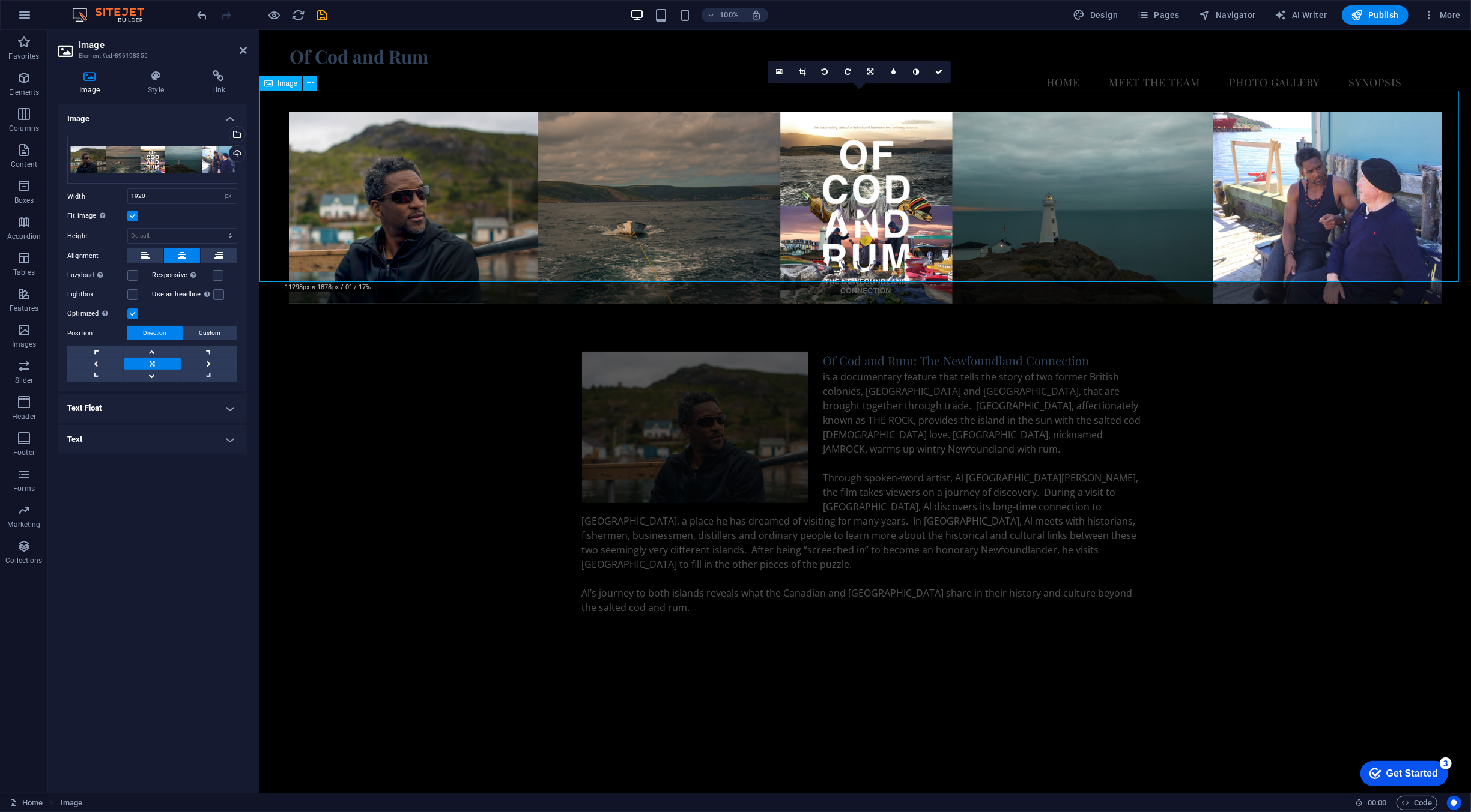
click at [324, 192] on figure at bounding box center [864, 207] width 1211 height 192
click at [133, 216] on label at bounding box center [133, 216] width 11 height 11
click at [0, 0] on input "Fit image Automatically fit image to a fixed width and height" at bounding box center [0, 0] width 0 height 0
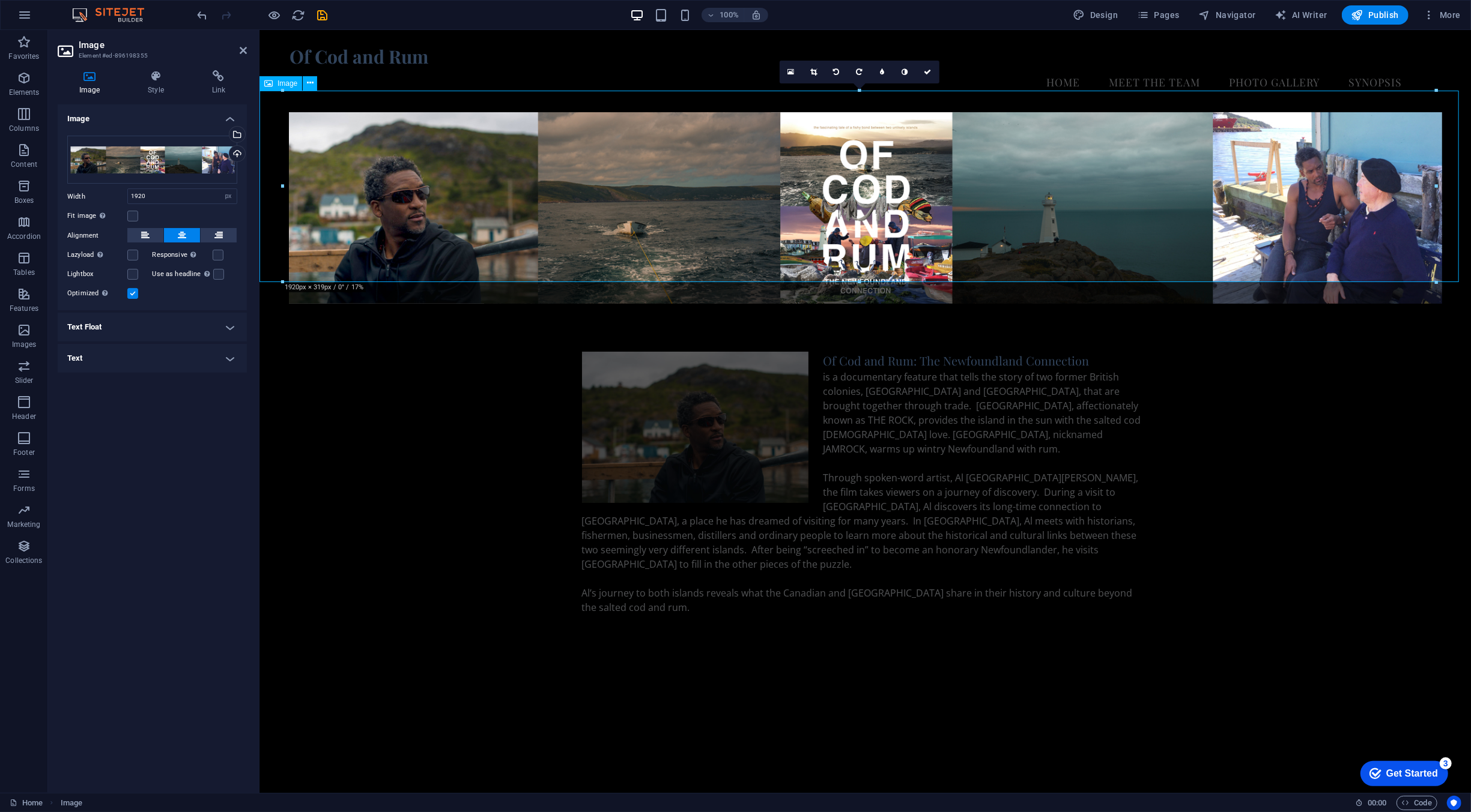
click at [300, 179] on figure at bounding box center [864, 207] width 1211 height 192
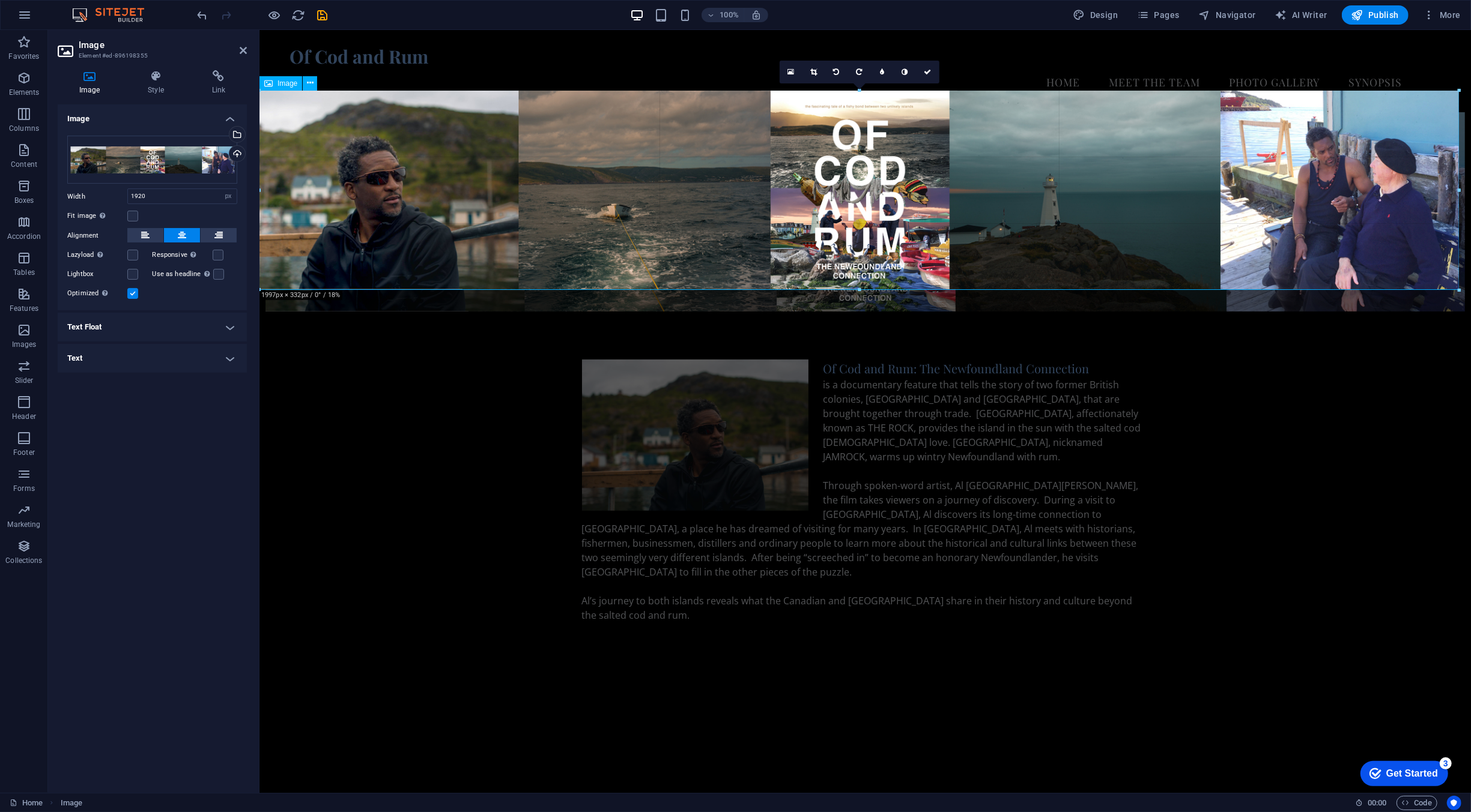
drag, startPoint x: 283, startPoint y: 188, endPoint x: 239, endPoint y: 188, distance: 44.0
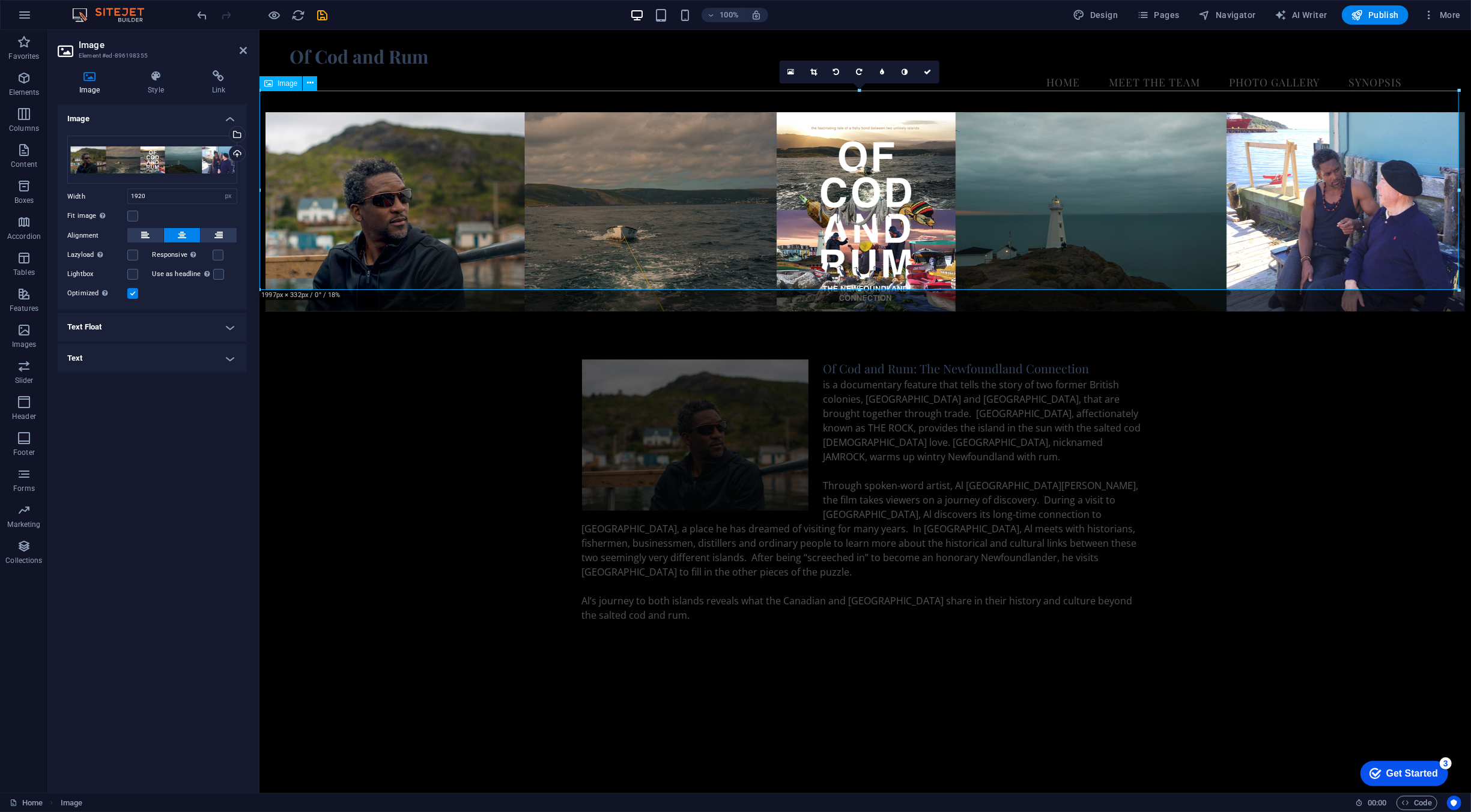
type input "1997"
click at [284, 379] on div "Of Cod and Rum: The Newfoundland Connection is a documentary feature that tells…" at bounding box center [864, 499] width 1211 height 374
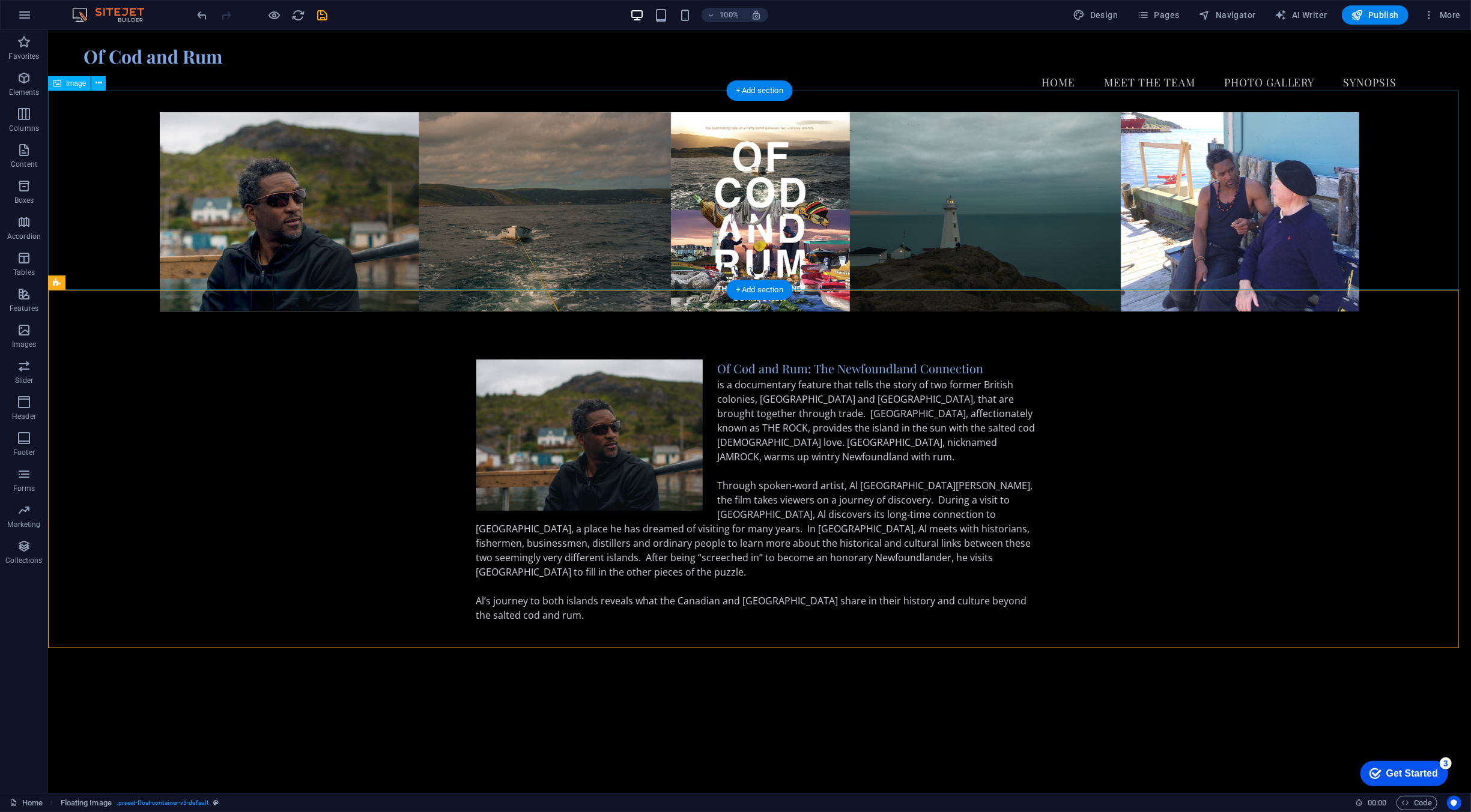
click at [547, 248] on figure at bounding box center [759, 211] width 1422 height 199
click at [545, 243] on figure at bounding box center [759, 211] width 1422 height 199
select select "px"
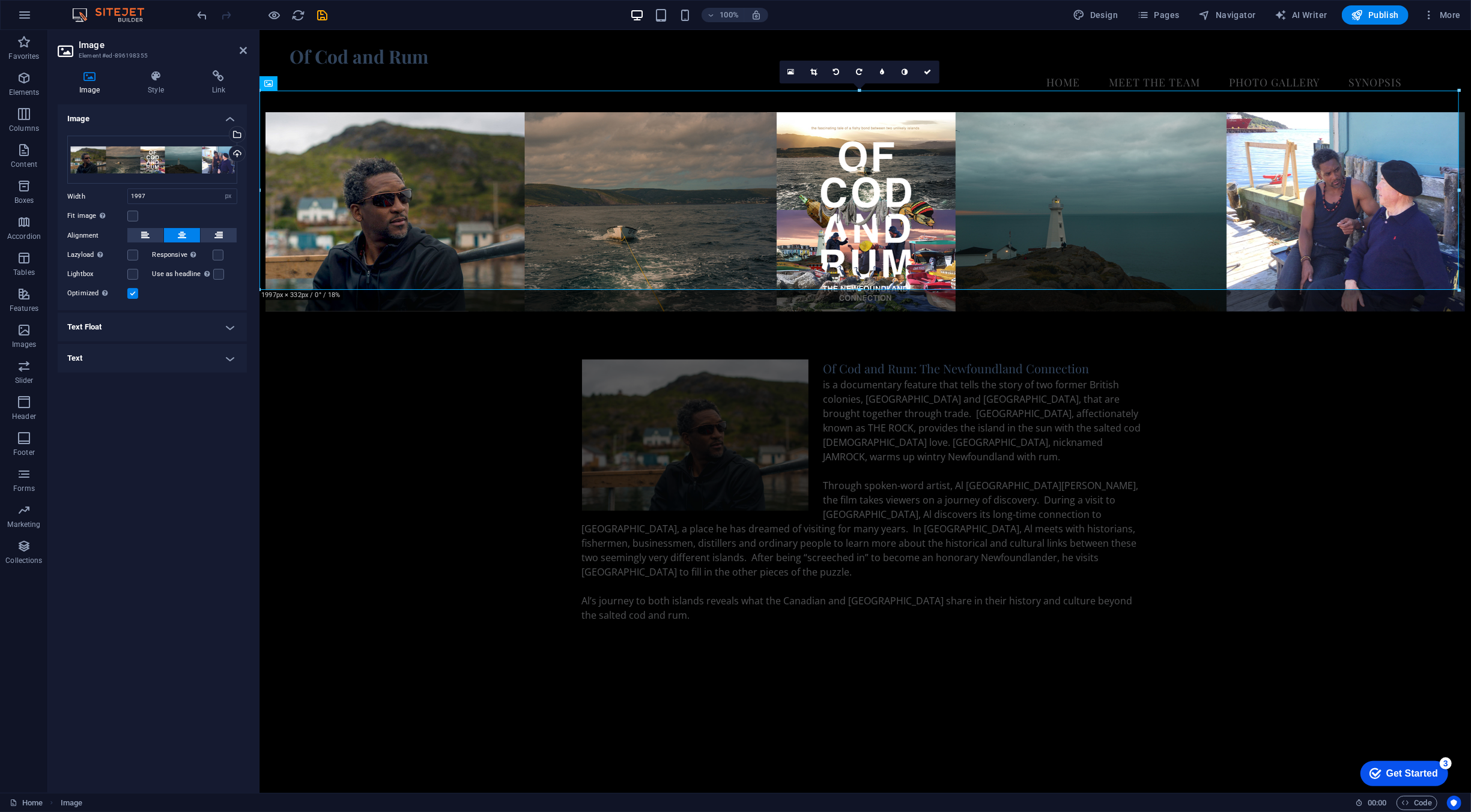
click at [134, 296] on label at bounding box center [133, 293] width 11 height 11
click at [0, 0] on input "Optimized Images are compressed to improve page speed." at bounding box center [0, 0] width 0 height 0
click at [336, 337] on div "Of Cod and Rum: The Newfoundland Connection is a documentary feature that tells…" at bounding box center [864, 499] width 1211 height 374
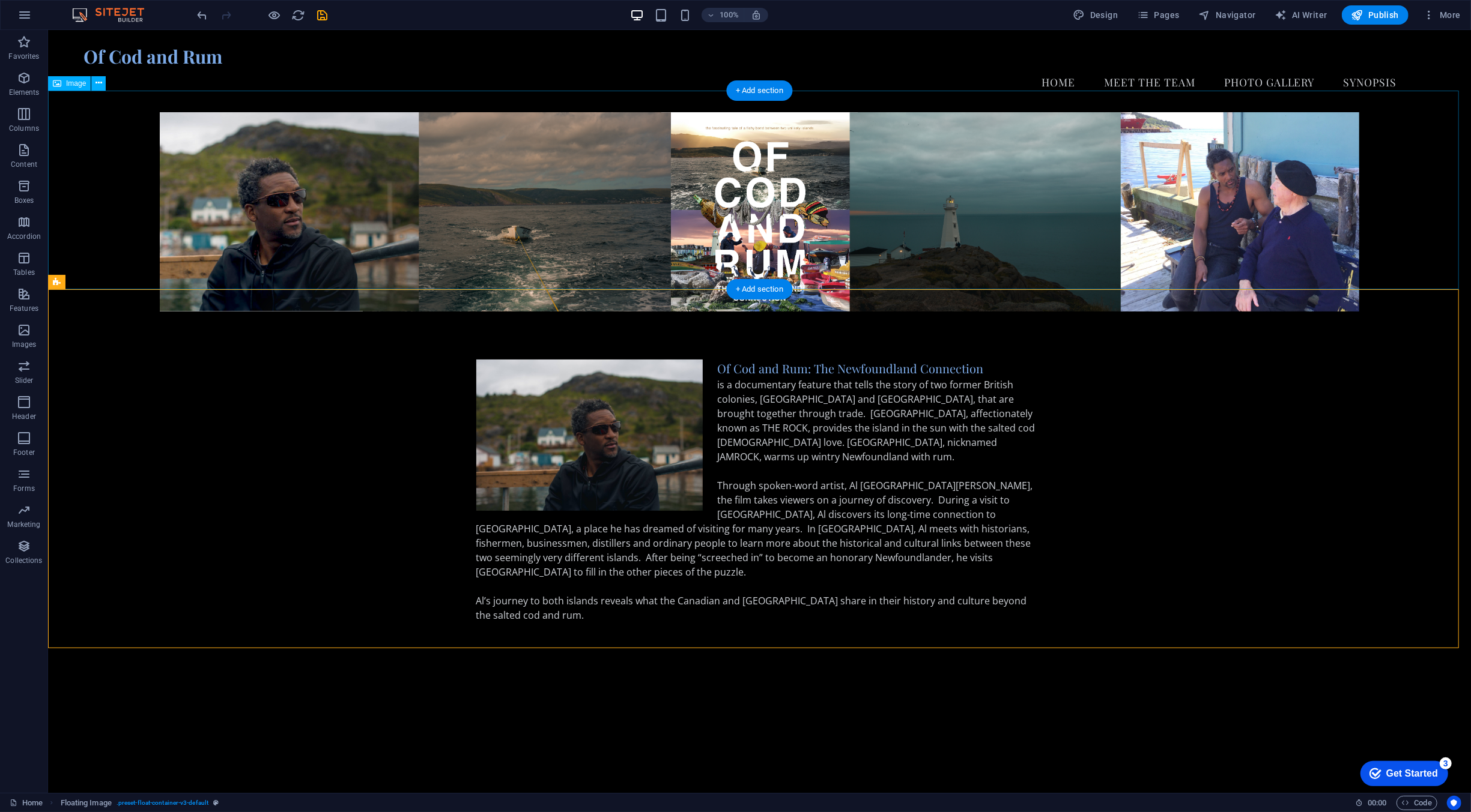
click at [365, 235] on figure at bounding box center [759, 211] width 1422 height 199
click at [370, 220] on figure at bounding box center [759, 211] width 1422 height 199
select select "px"
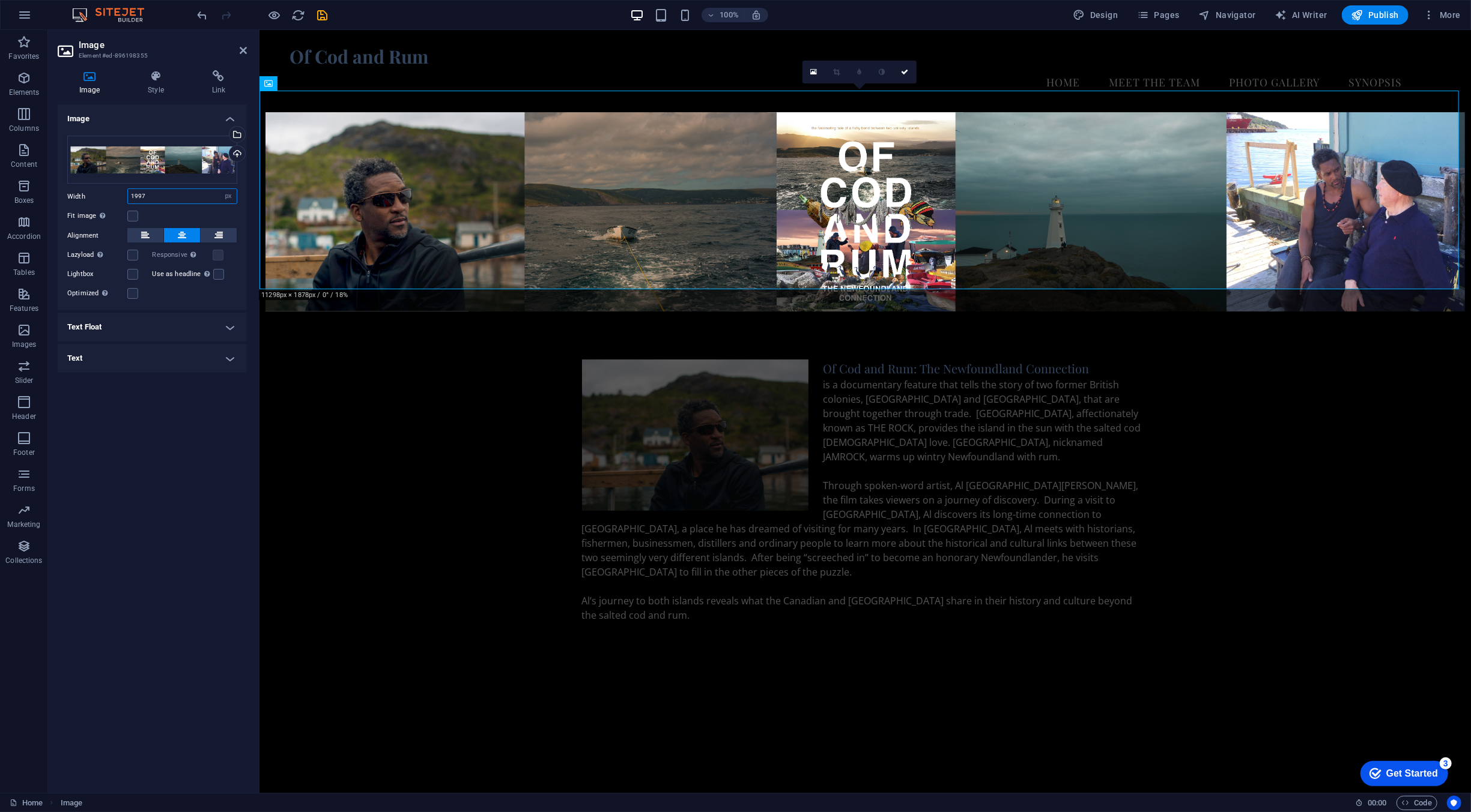
click at [165, 197] on input "1997" at bounding box center [182, 197] width 109 height 15
type input "1920"
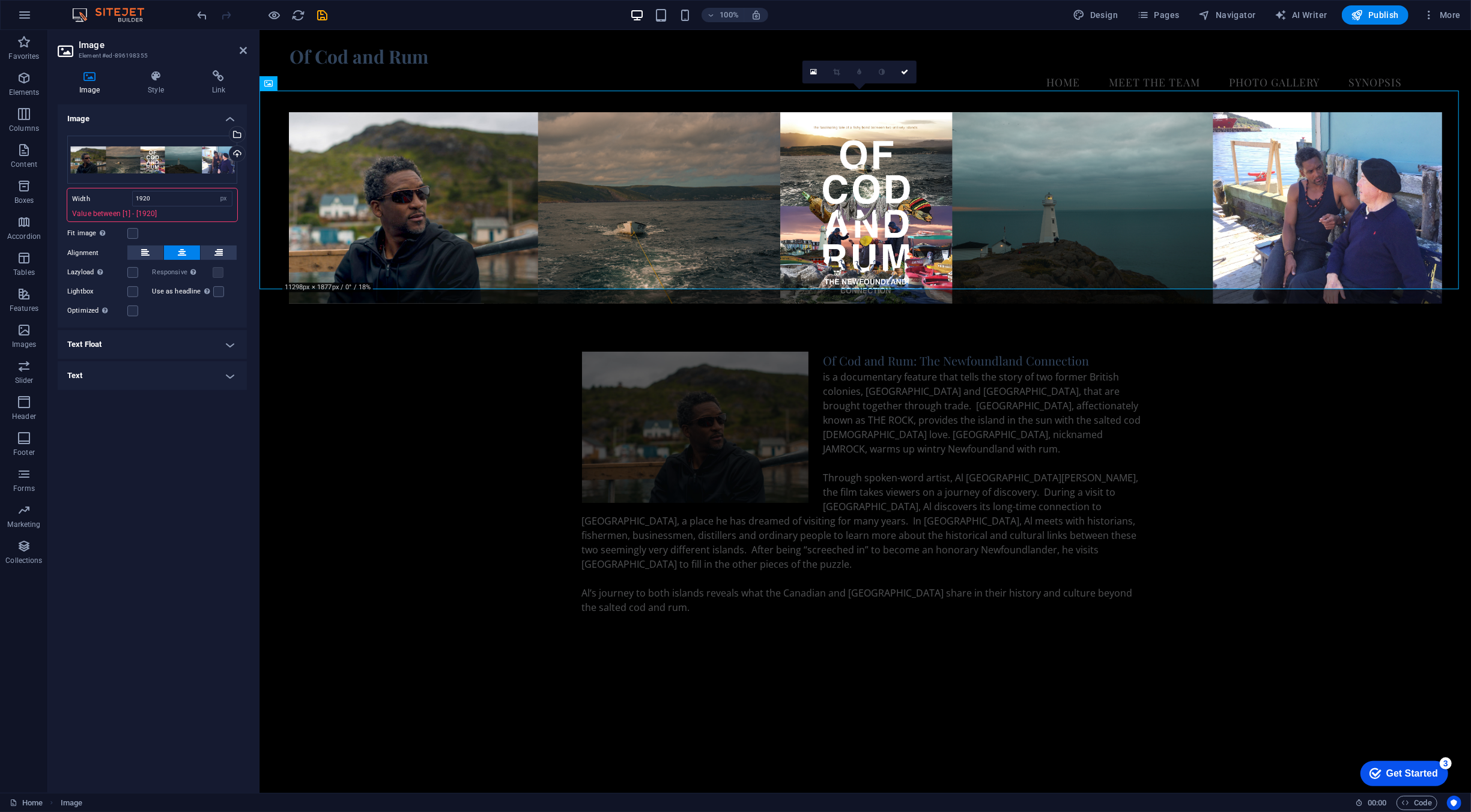
click at [165, 411] on div "Image Drag files here, click to choose files or select files from Files or our …" at bounding box center [152, 443] width 189 height 679
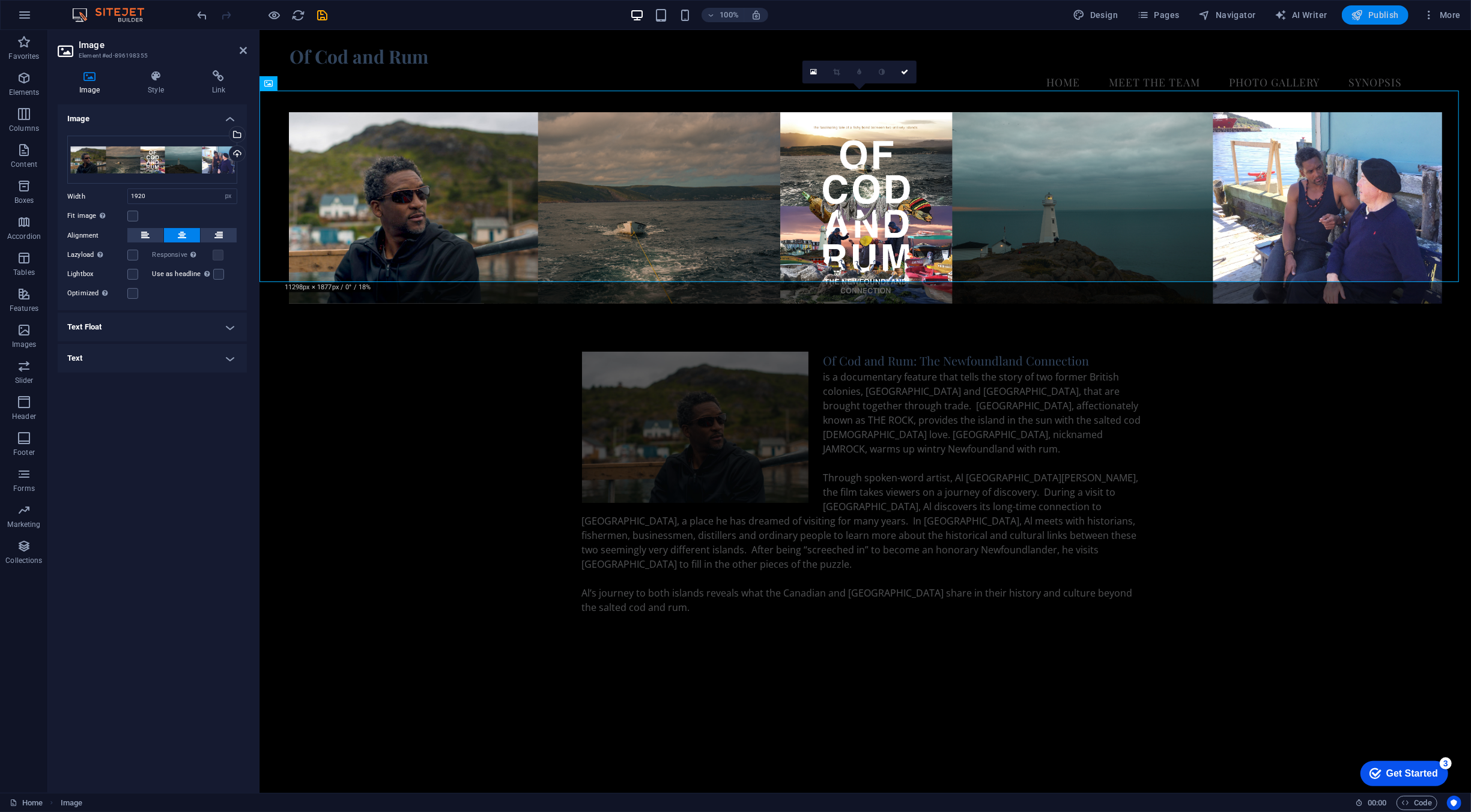
click at [1370, 7] on button "Publish" at bounding box center [1375, 15] width 67 height 19
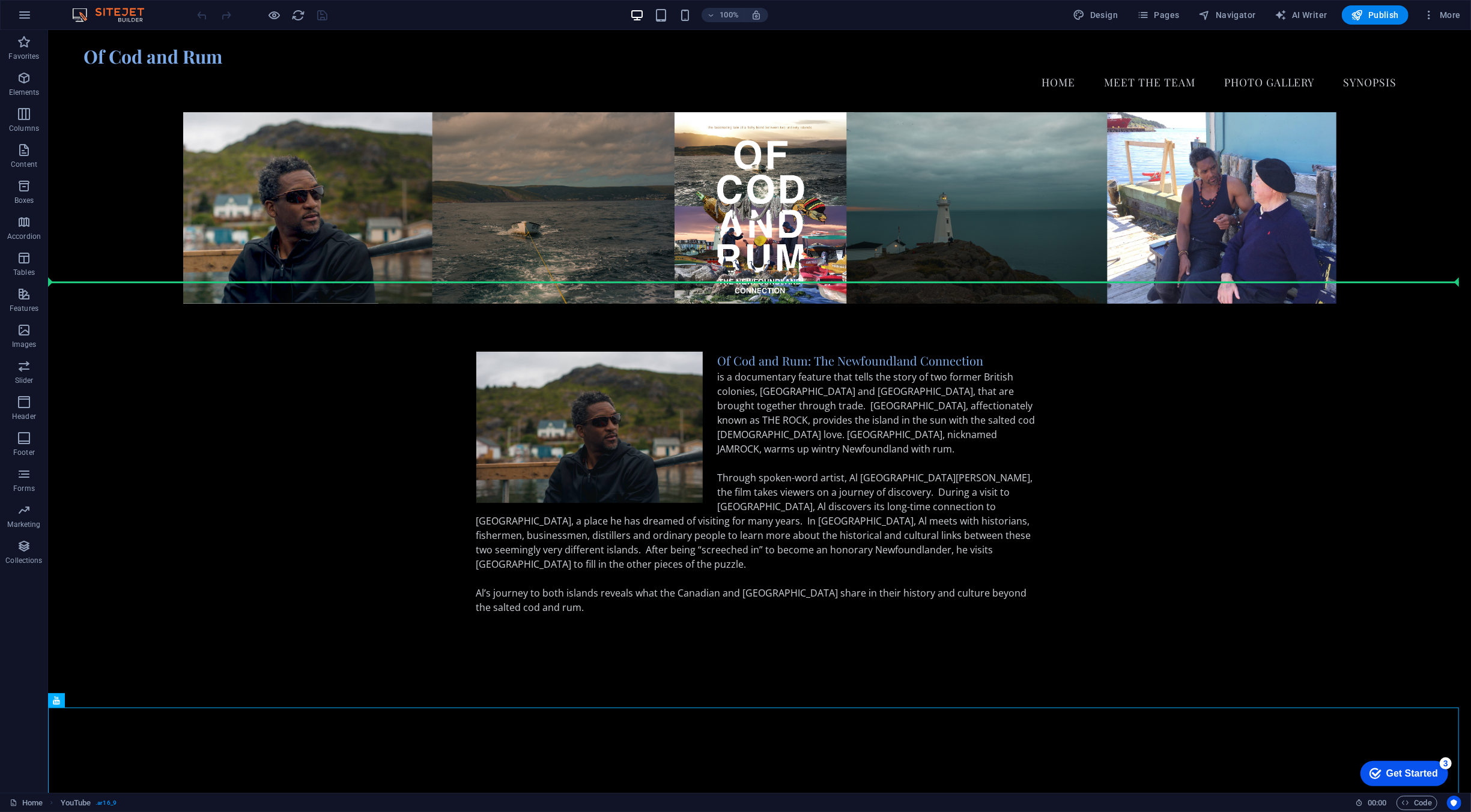
drag, startPoint x: 1060, startPoint y: 354, endPoint x: 924, endPoint y: 302, distance: 145.6
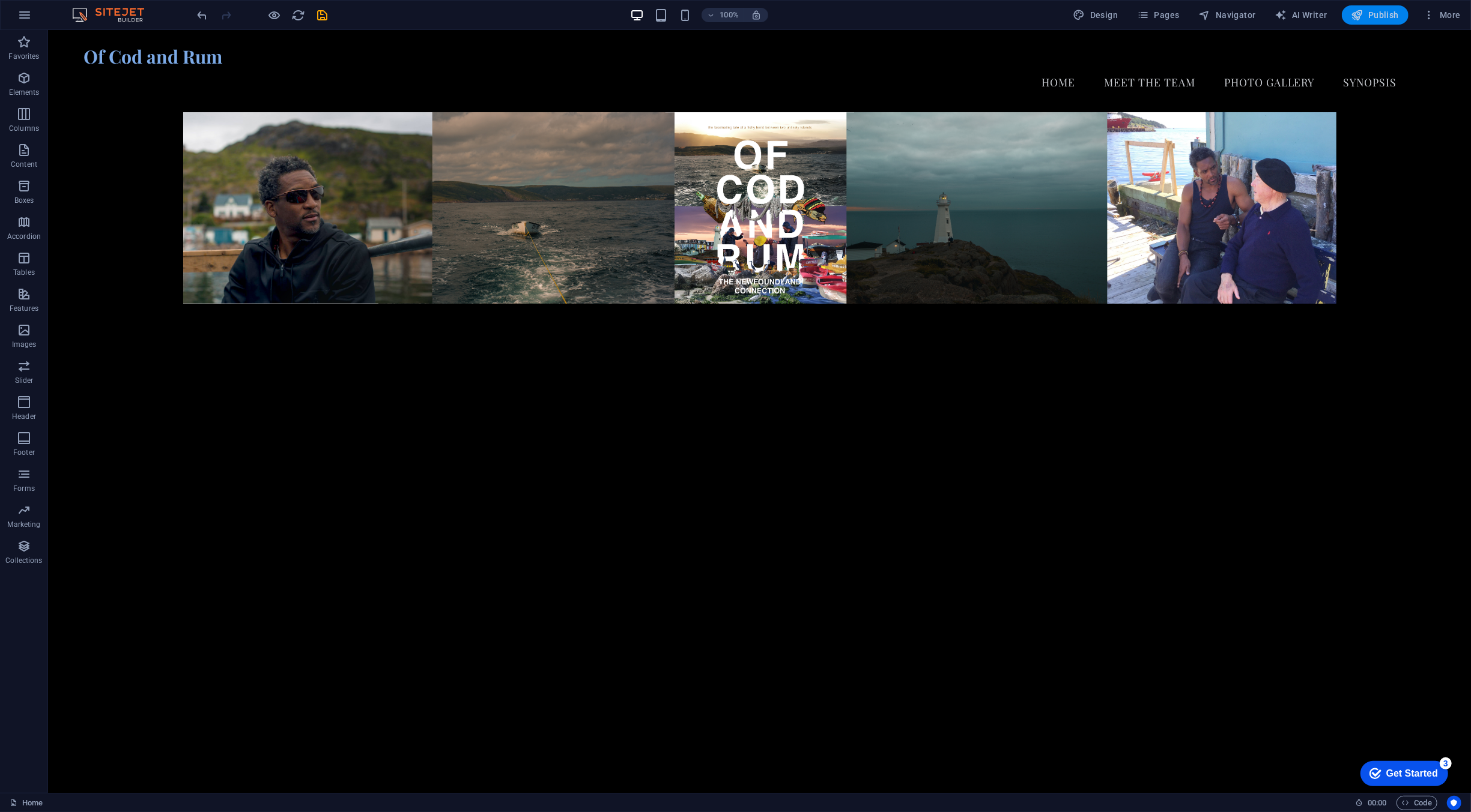
click at [1394, 20] on span "Publish" at bounding box center [1375, 15] width 48 height 12
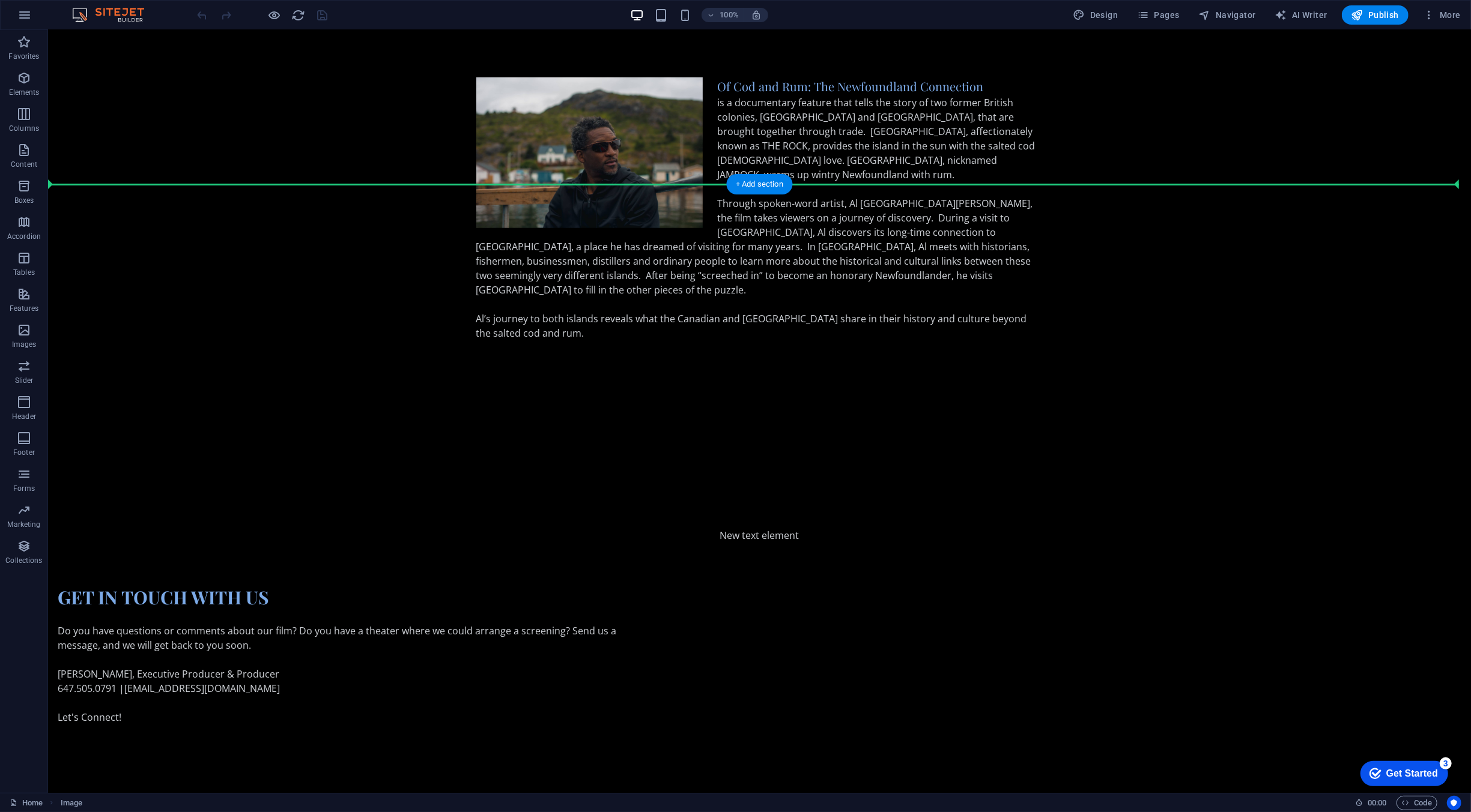
scroll to position [1210, 0]
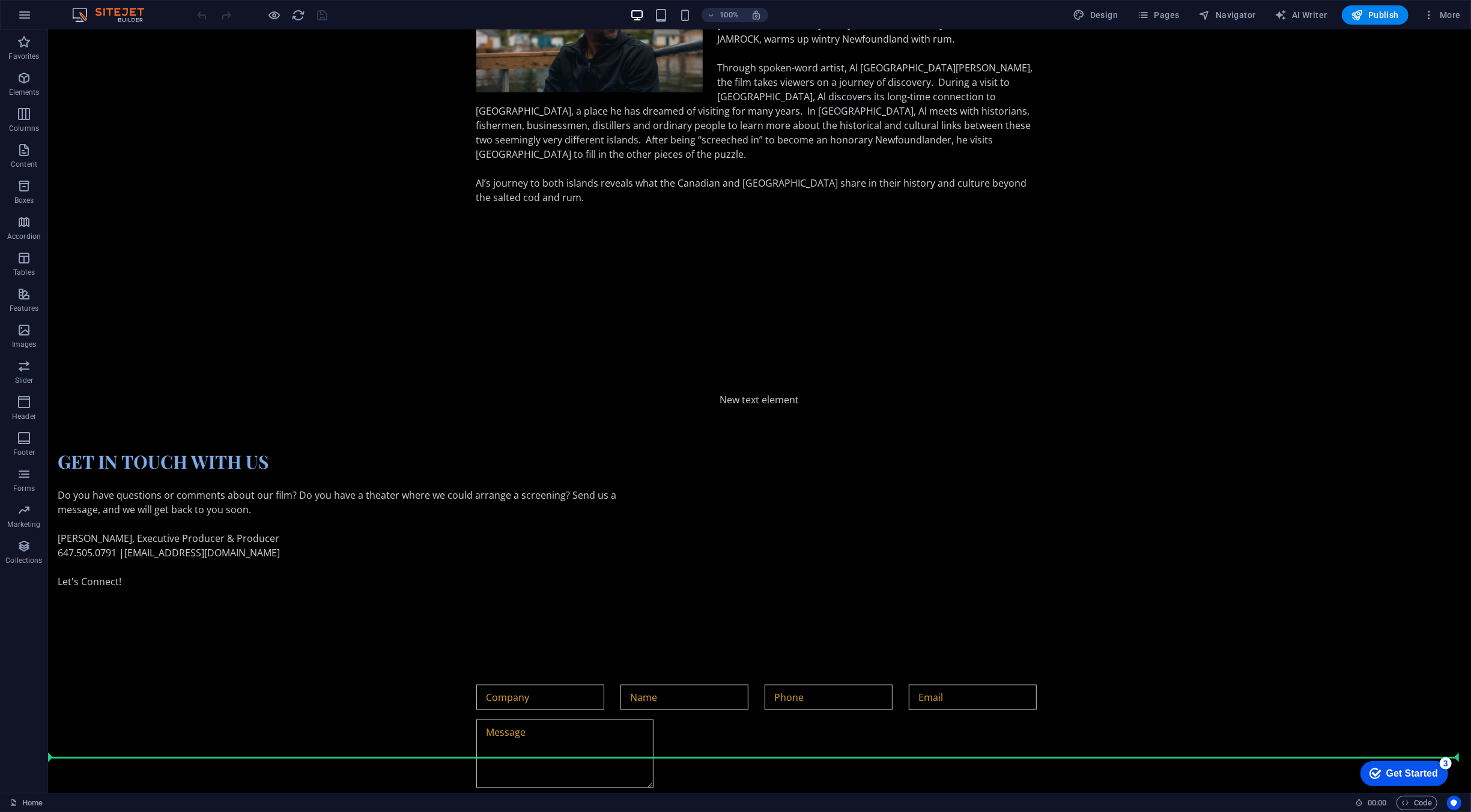
drag, startPoint x: 949, startPoint y: 213, endPoint x: 877, endPoint y: 735, distance: 526.9
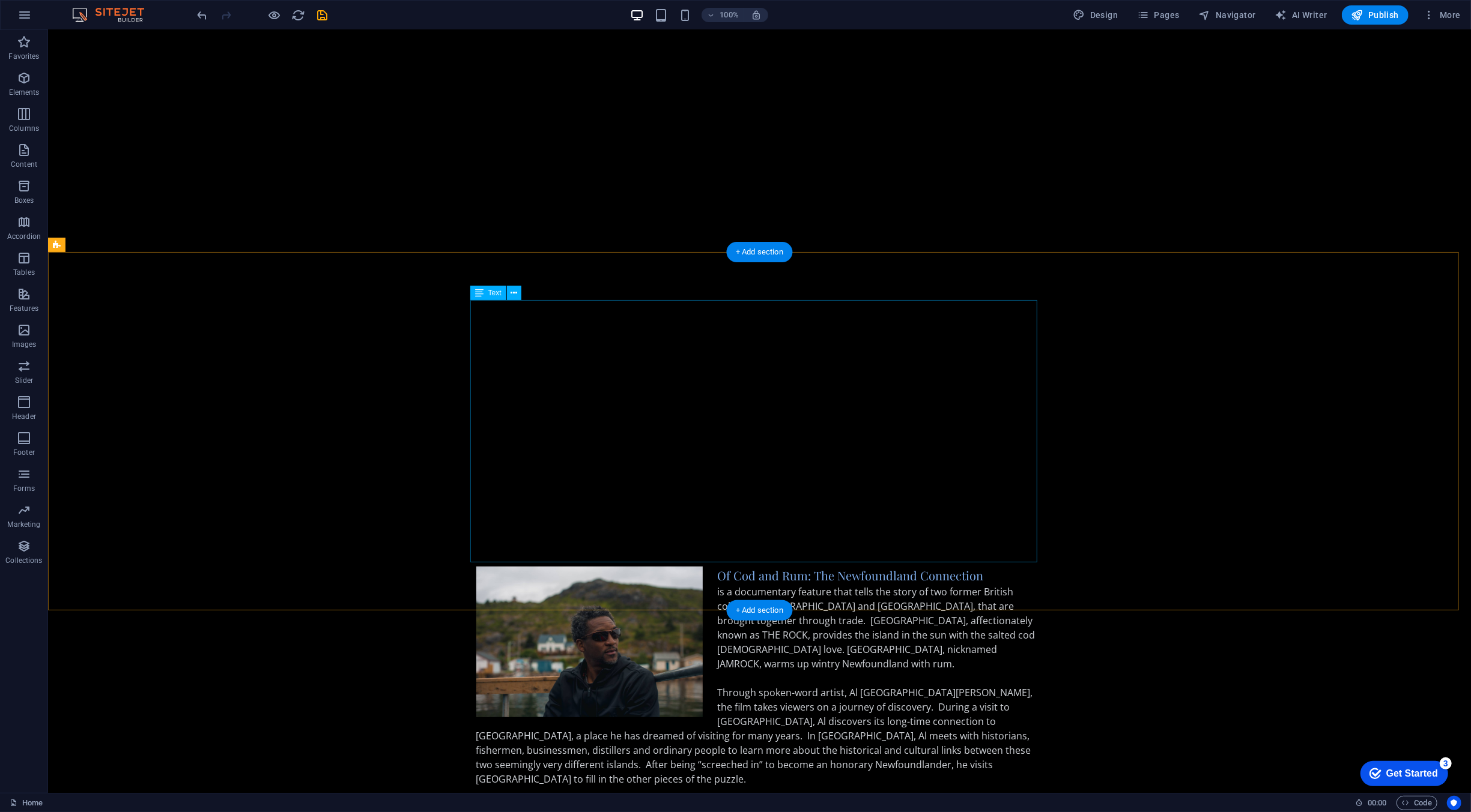
scroll to position [631, 0]
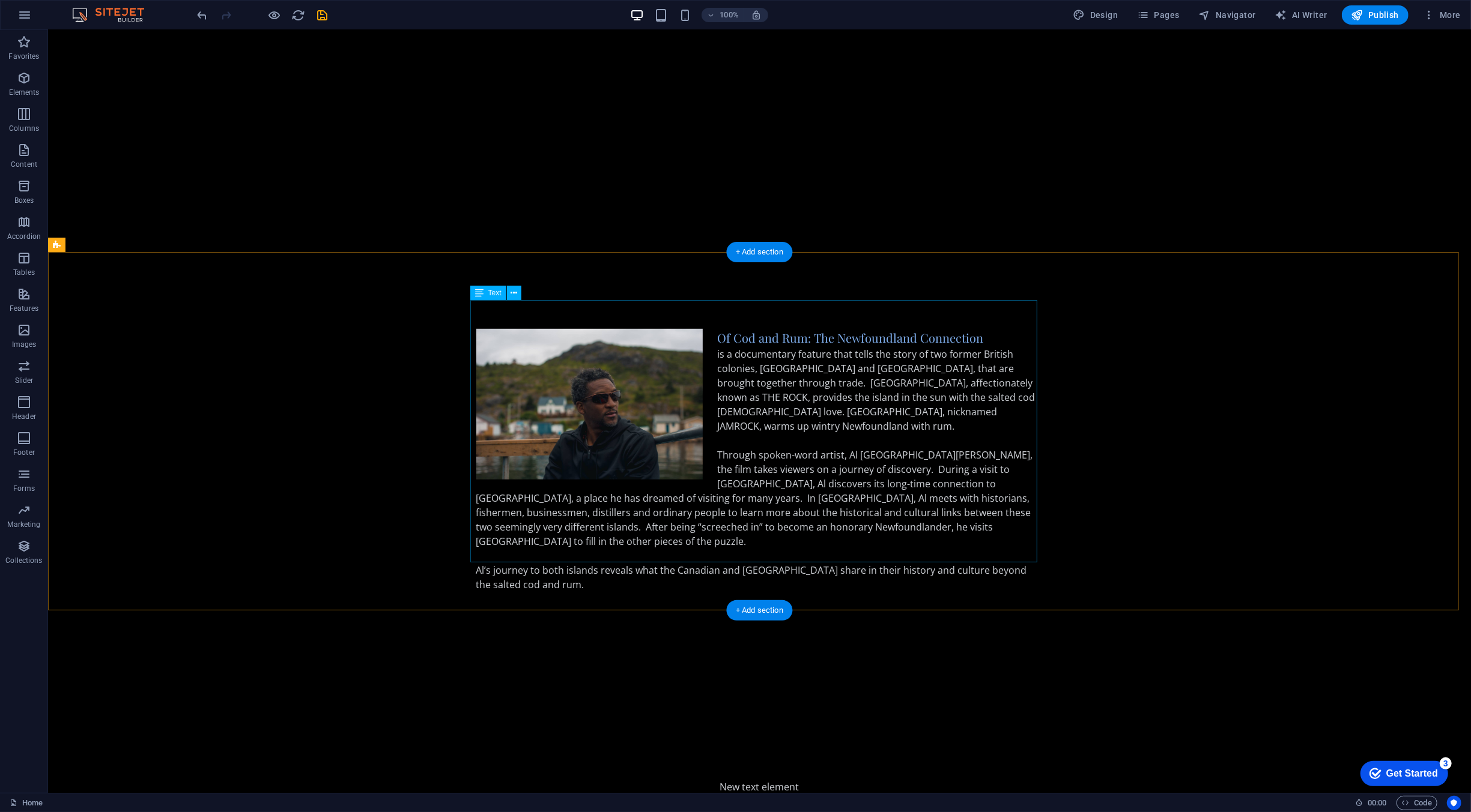
click at [898, 452] on div "Of Cod and Rum: The Newfoundland Connection is a documentary feature that tells…" at bounding box center [759, 467] width 567 height 277
click at [922, 341] on div "Of Cod and Rum: The Newfoundland Connection is a documentary feature that tells…" at bounding box center [759, 467] width 567 height 277
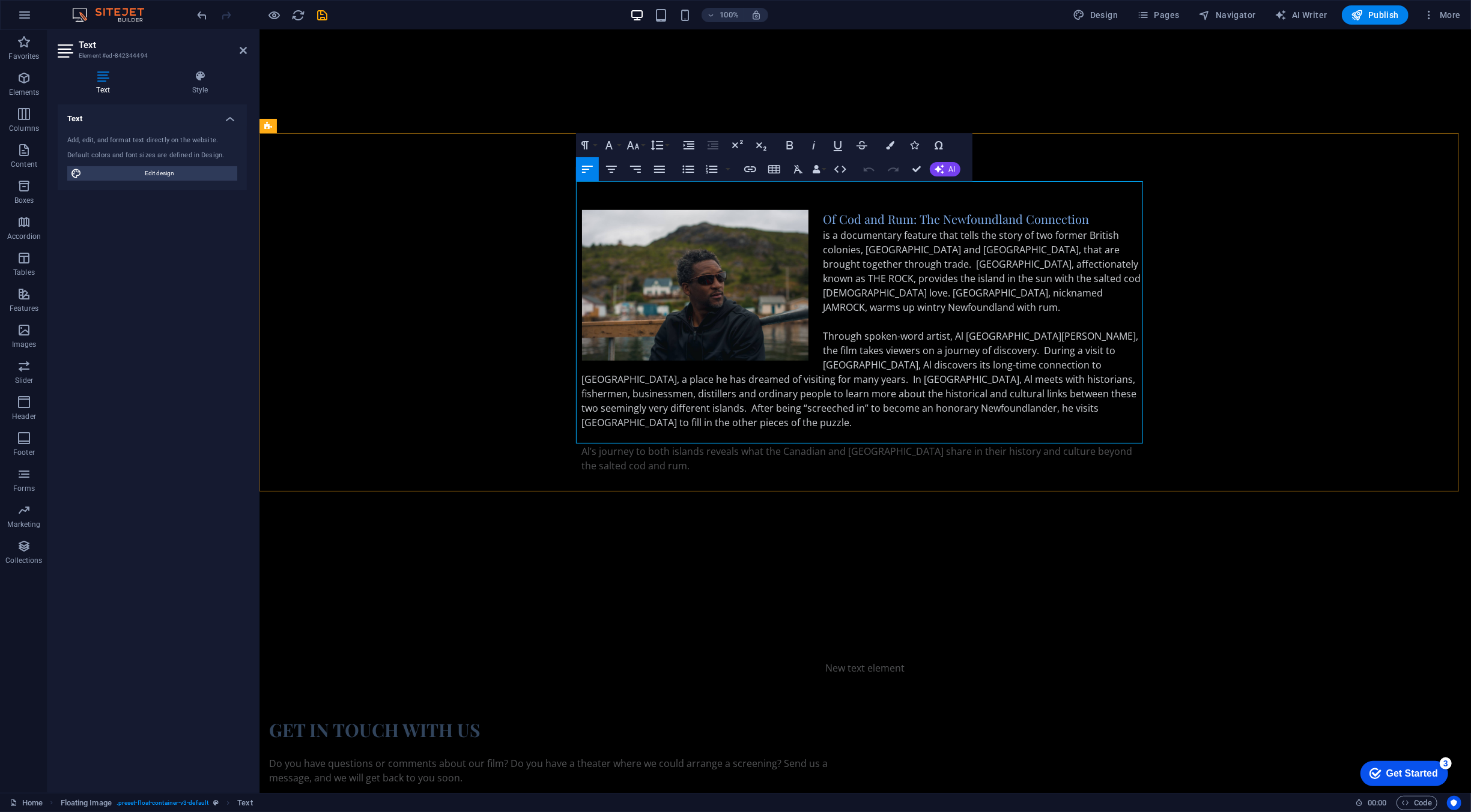
click at [896, 234] on p "is a documentary feature that tells the story of two former British colonies, […" at bounding box center [864, 350] width 567 height 245
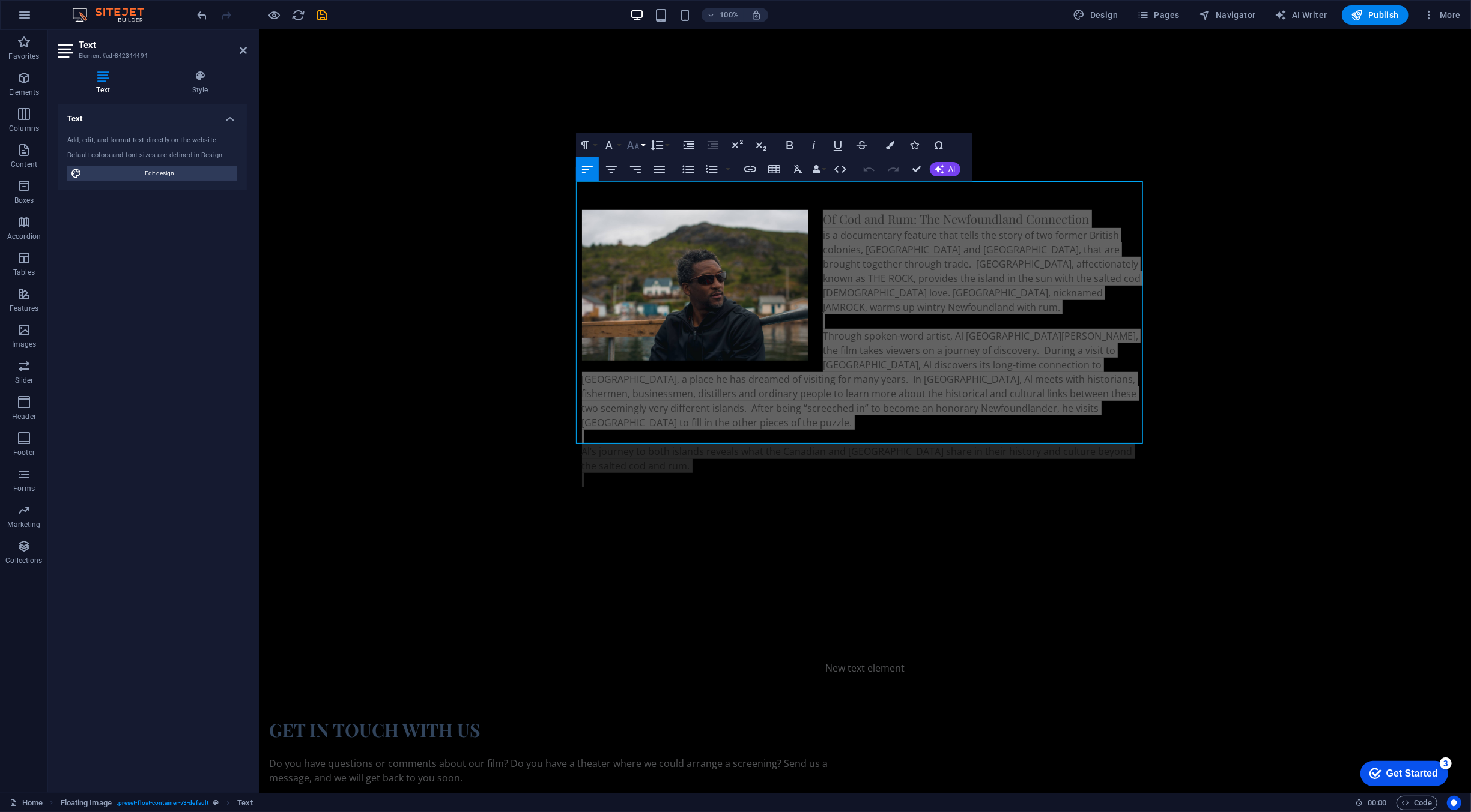
click at [630, 149] on icon "button" at bounding box center [633, 146] width 15 height 15
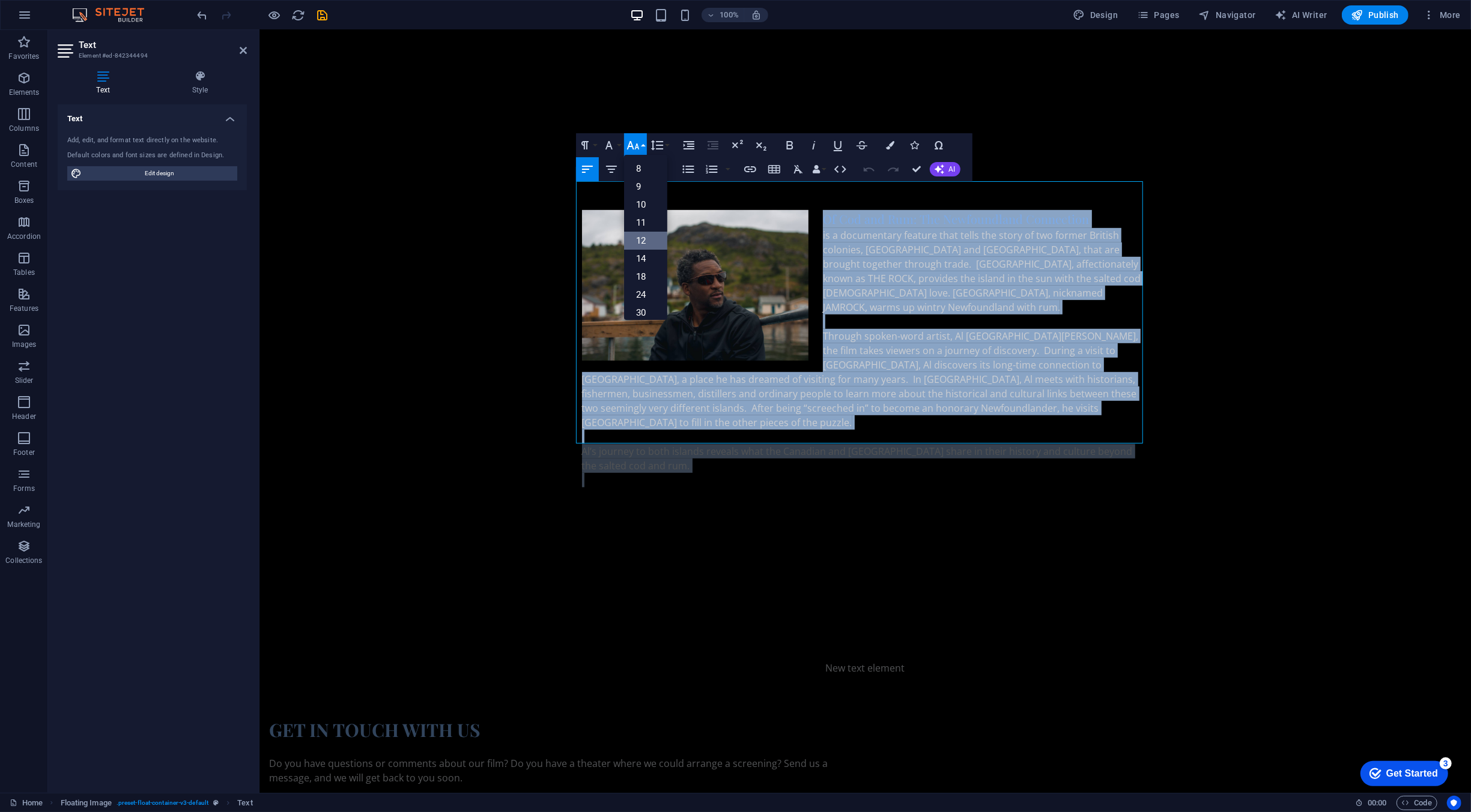
click at [645, 234] on link "12" at bounding box center [645, 241] width 44 height 18
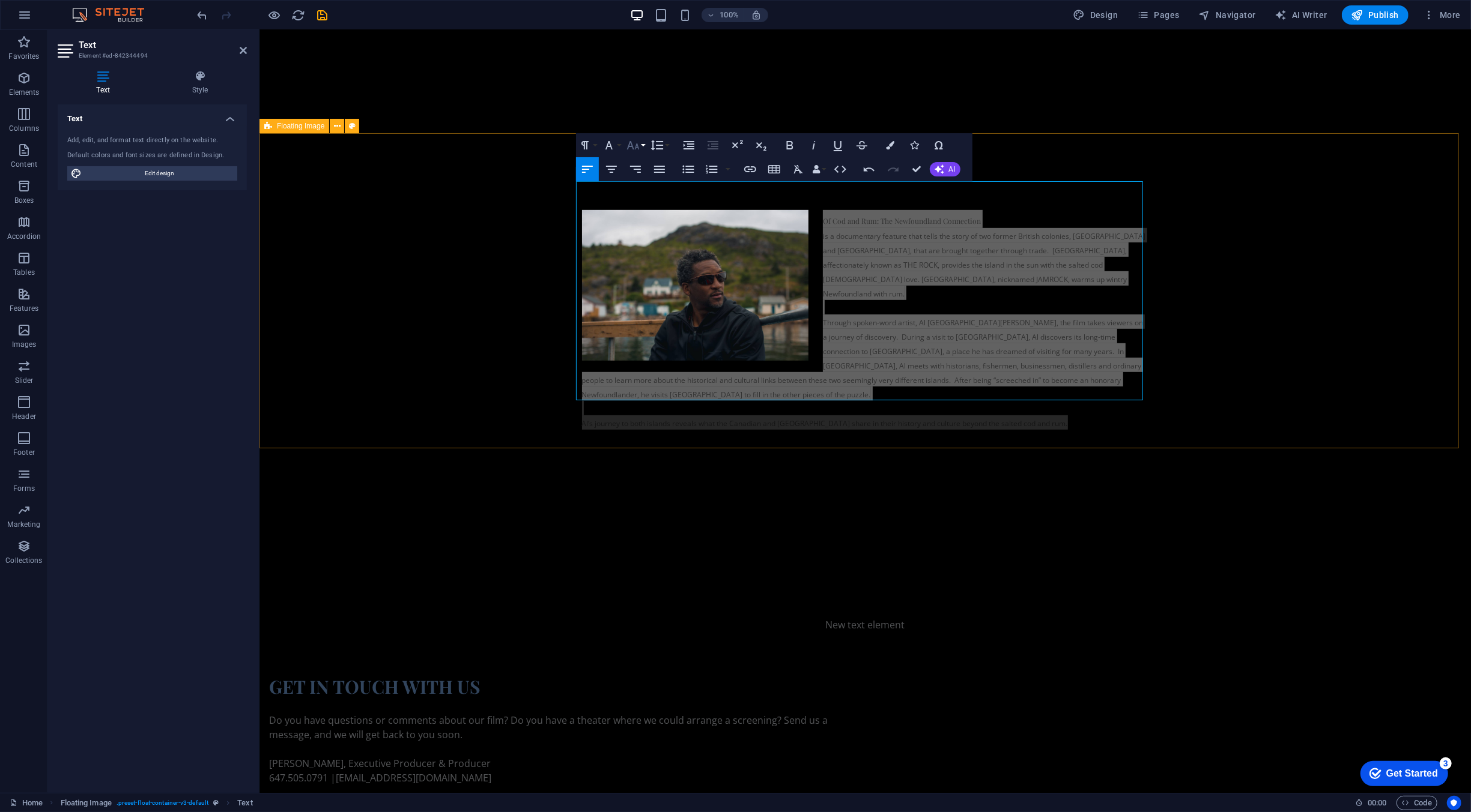
click at [638, 137] on button "Font Size" at bounding box center [635, 145] width 23 height 24
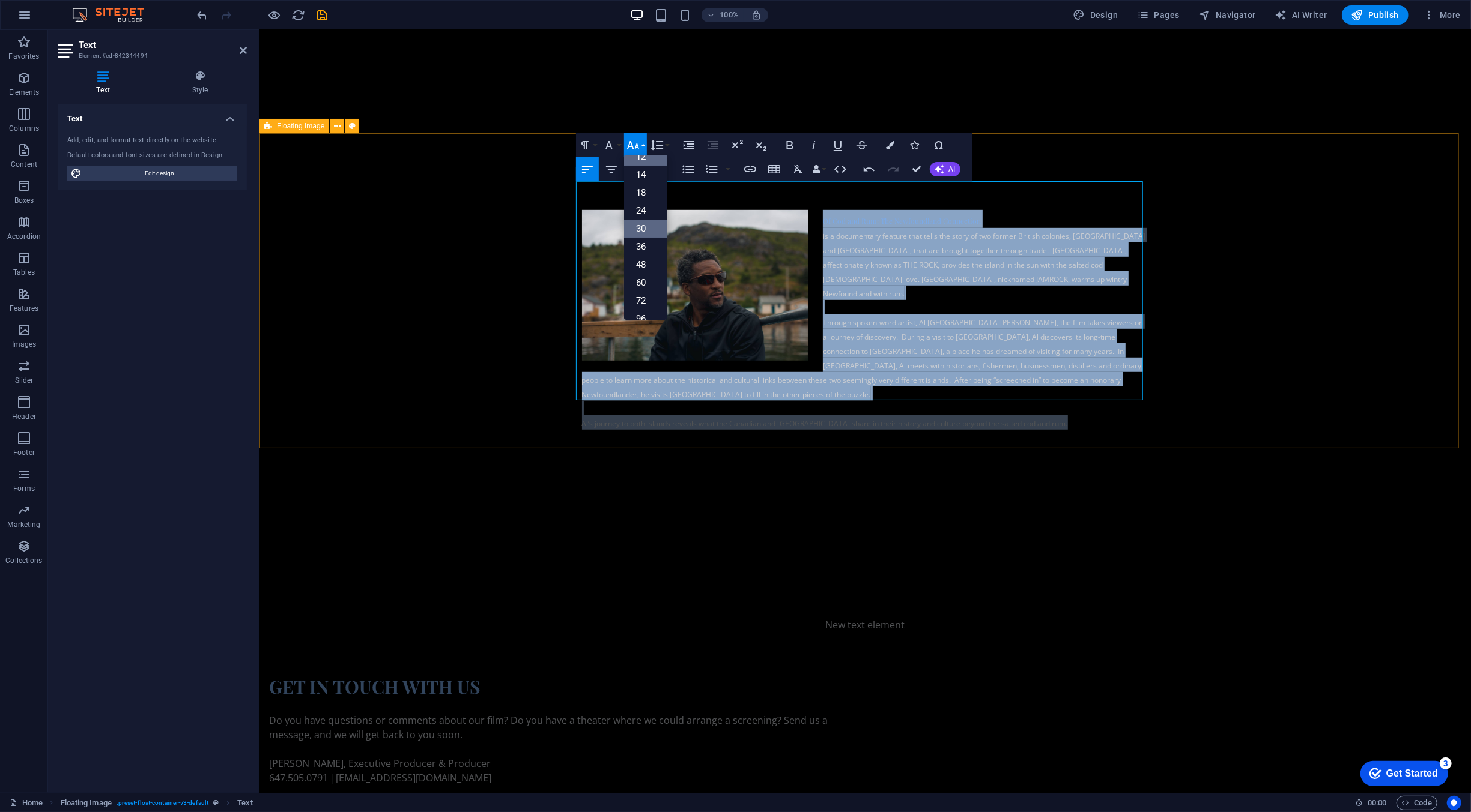
click at [643, 228] on link "30" at bounding box center [645, 229] width 44 height 18
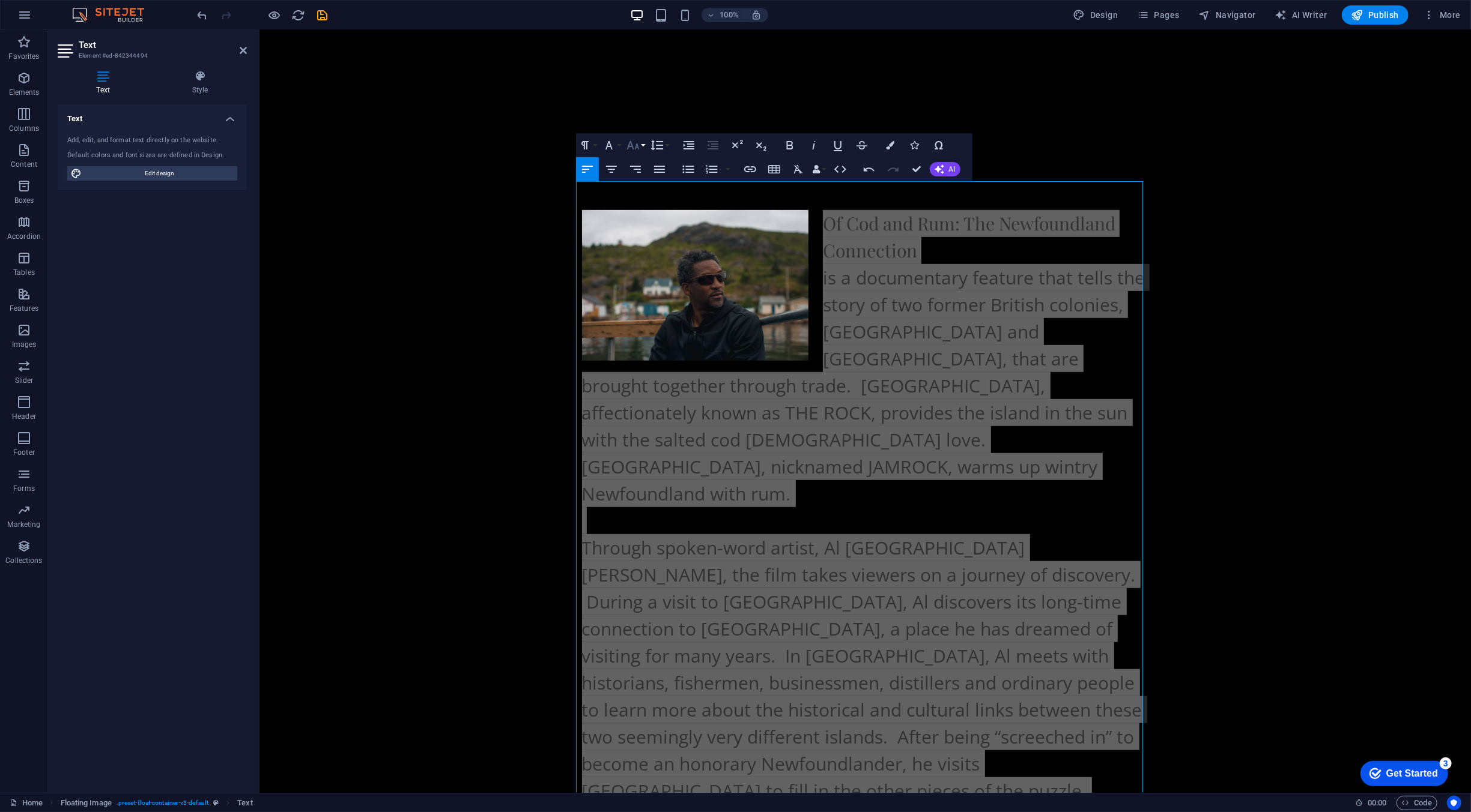
click at [627, 135] on button "Font Size" at bounding box center [635, 145] width 23 height 24
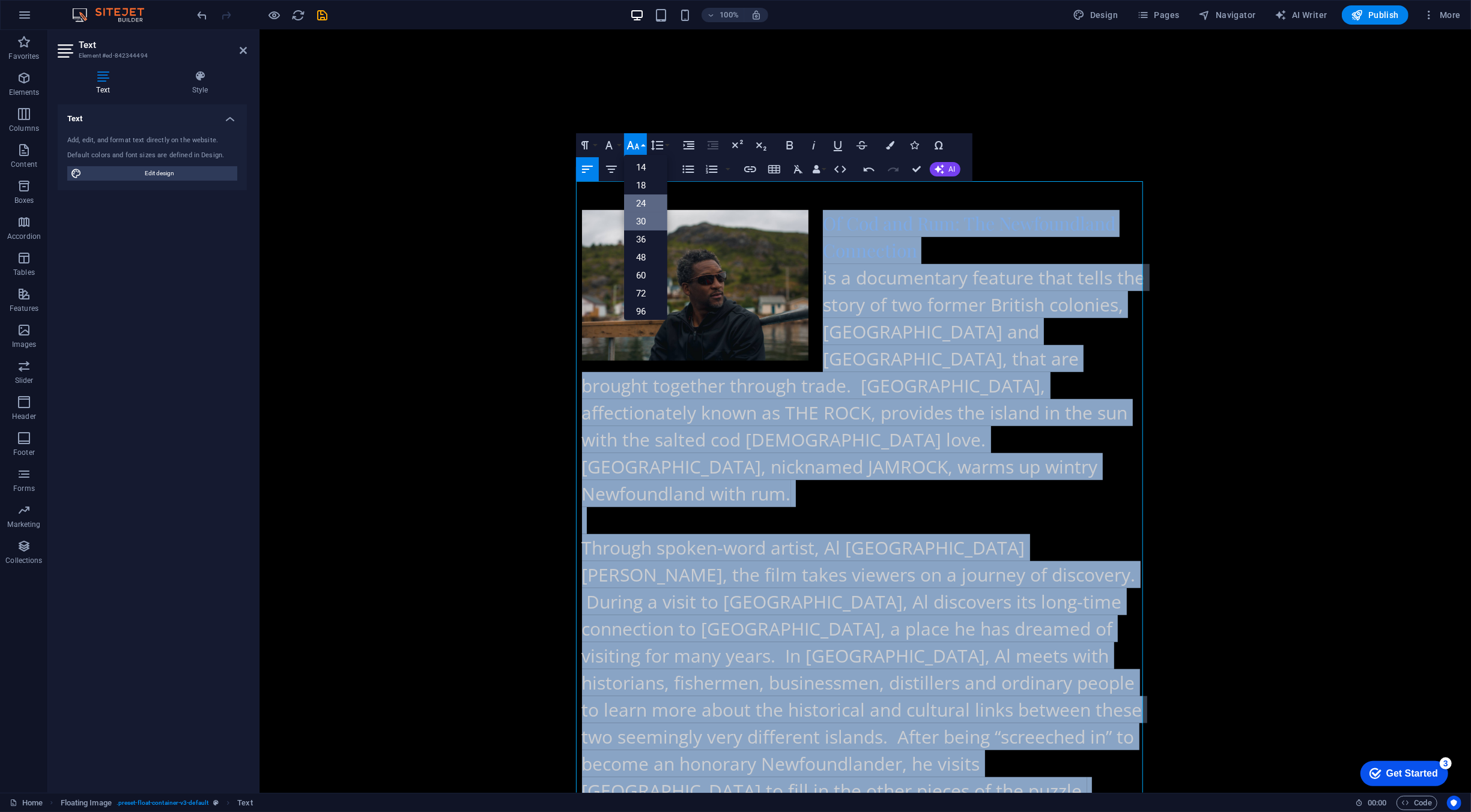
click at [645, 209] on link "24" at bounding box center [645, 203] width 44 height 18
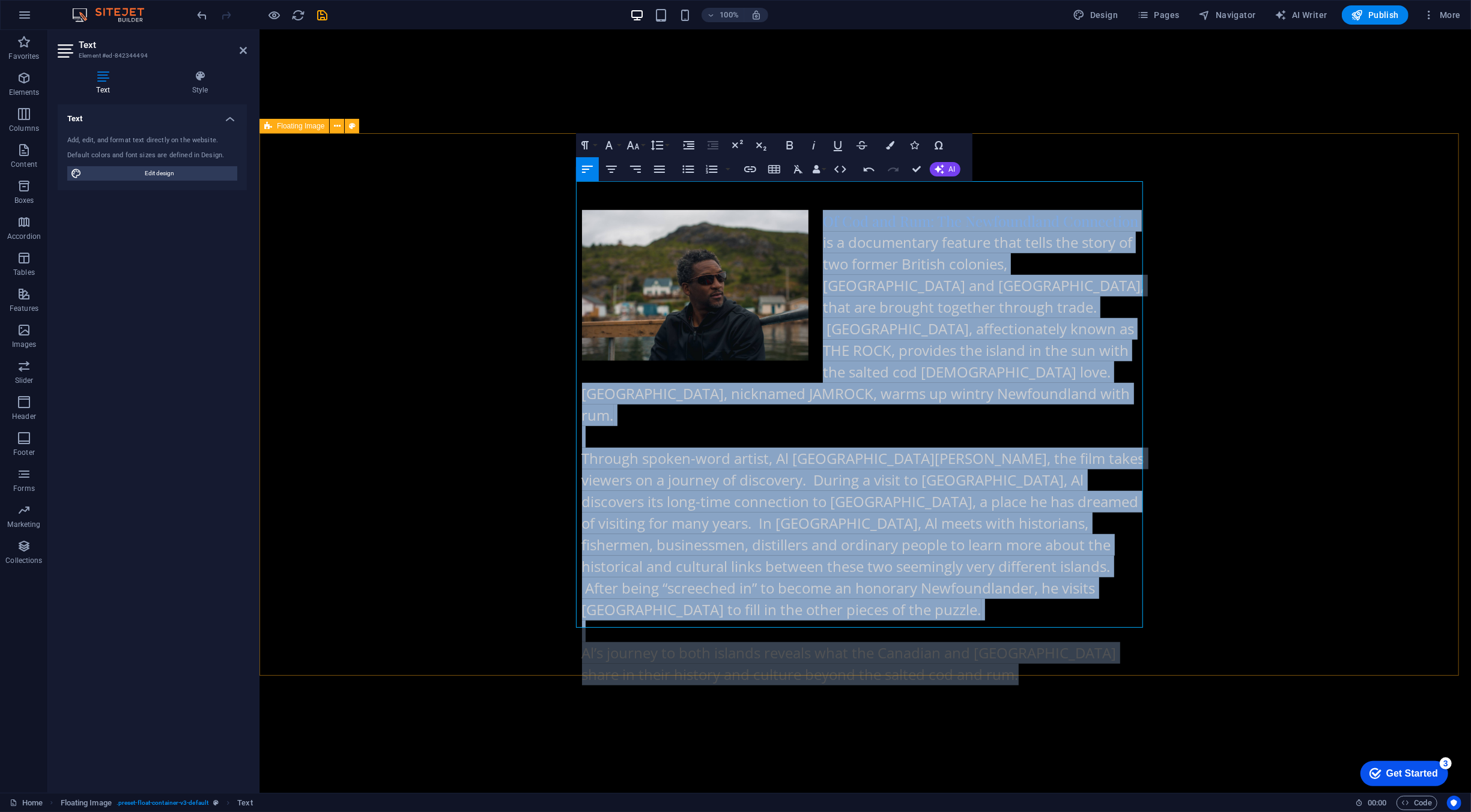
click at [1237, 276] on div "Of Cod and Rum: The Newfoundland Connection is a documentary feature that tells…" at bounding box center [864, 455] width 1211 height 586
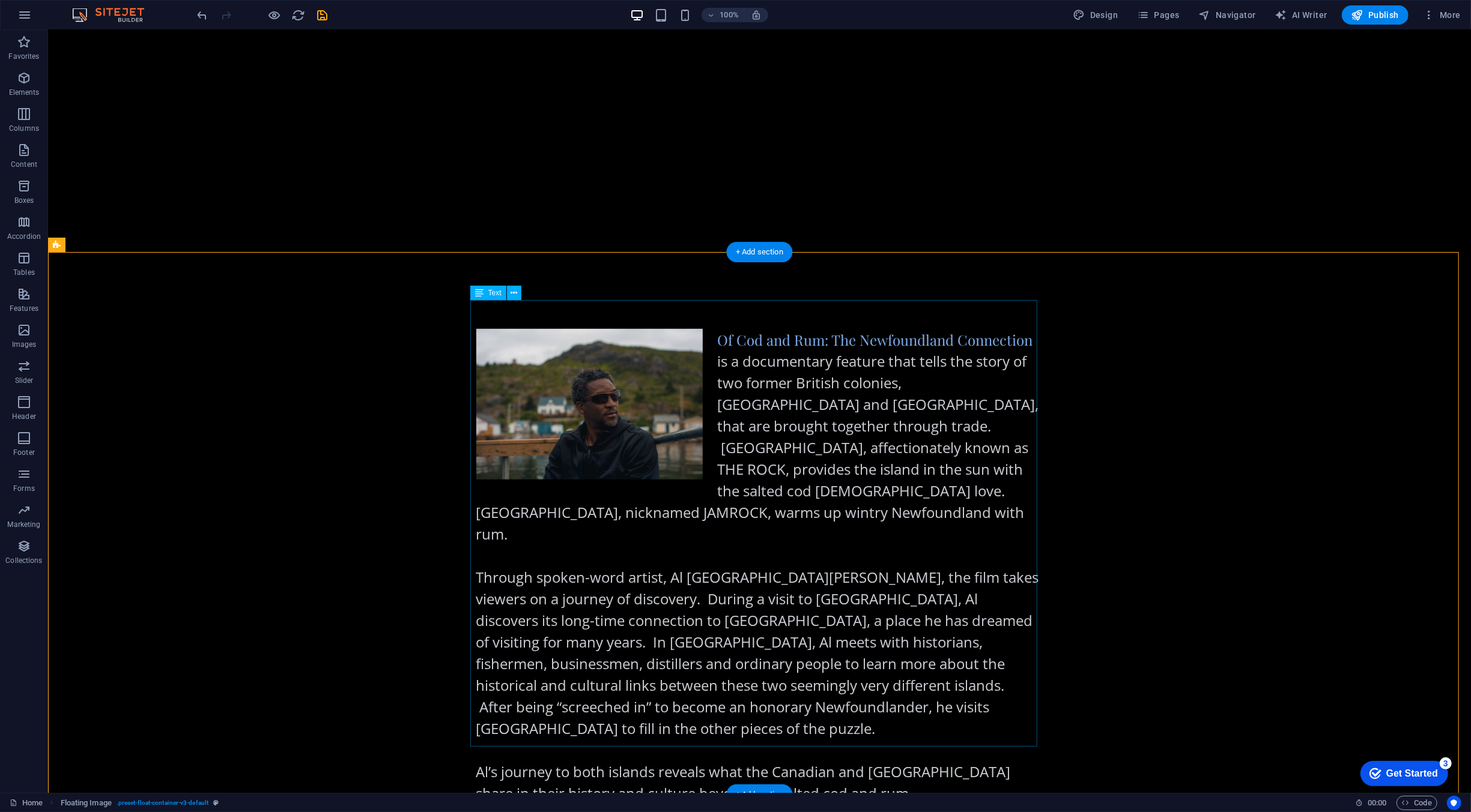
click at [924, 400] on div "Of Cod and Rum: The Newfoundland Connection is a documentary feature that tells…" at bounding box center [759, 573] width 567 height 490
click at [872, 407] on div "Of Cod and Rum: The Newfoundland Connection is a documentary feature that tells…" at bounding box center [759, 573] width 567 height 490
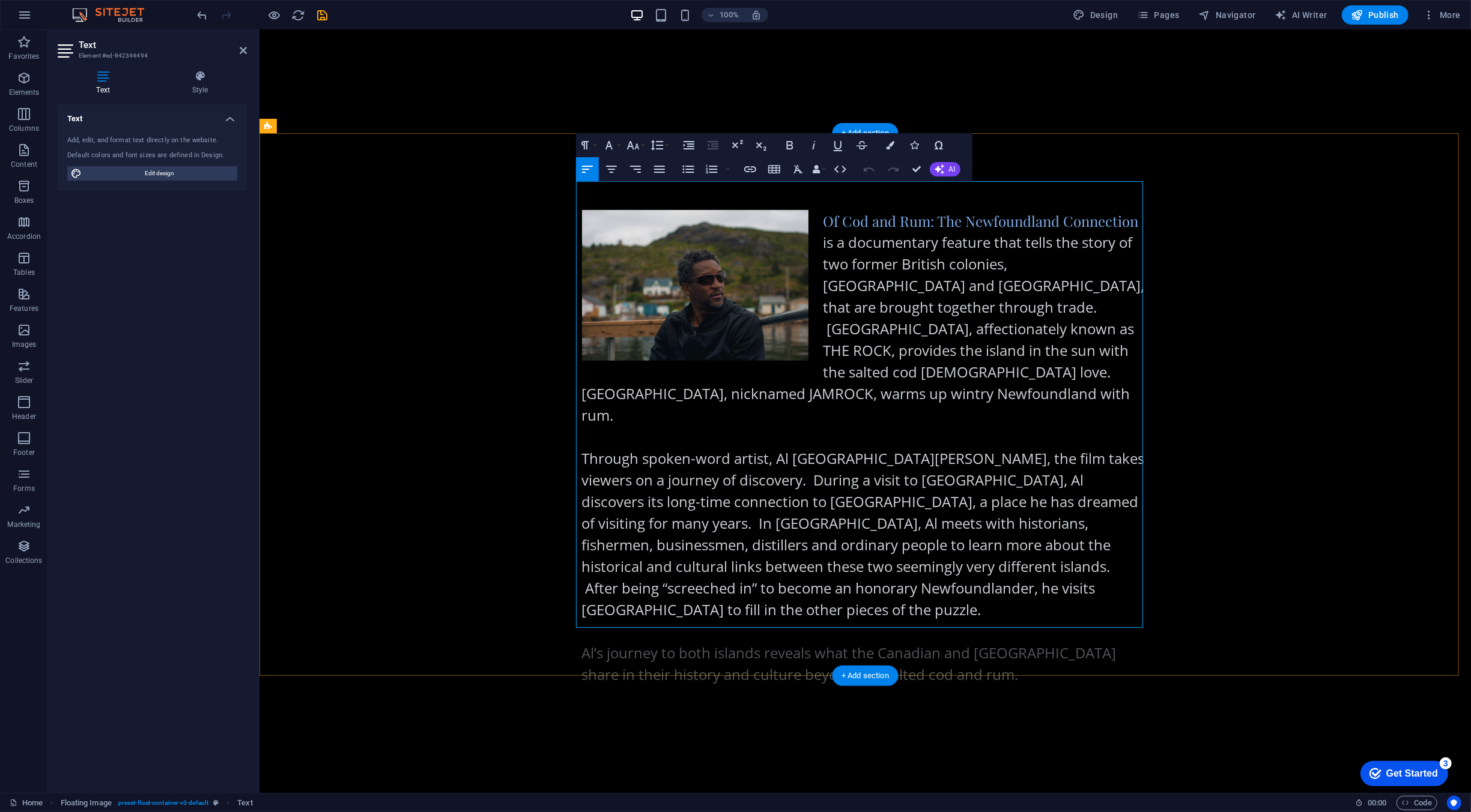
click at [872, 407] on span "is a documentary feature that tells the story of two former British colonies, […" at bounding box center [863, 457] width 563 height 452
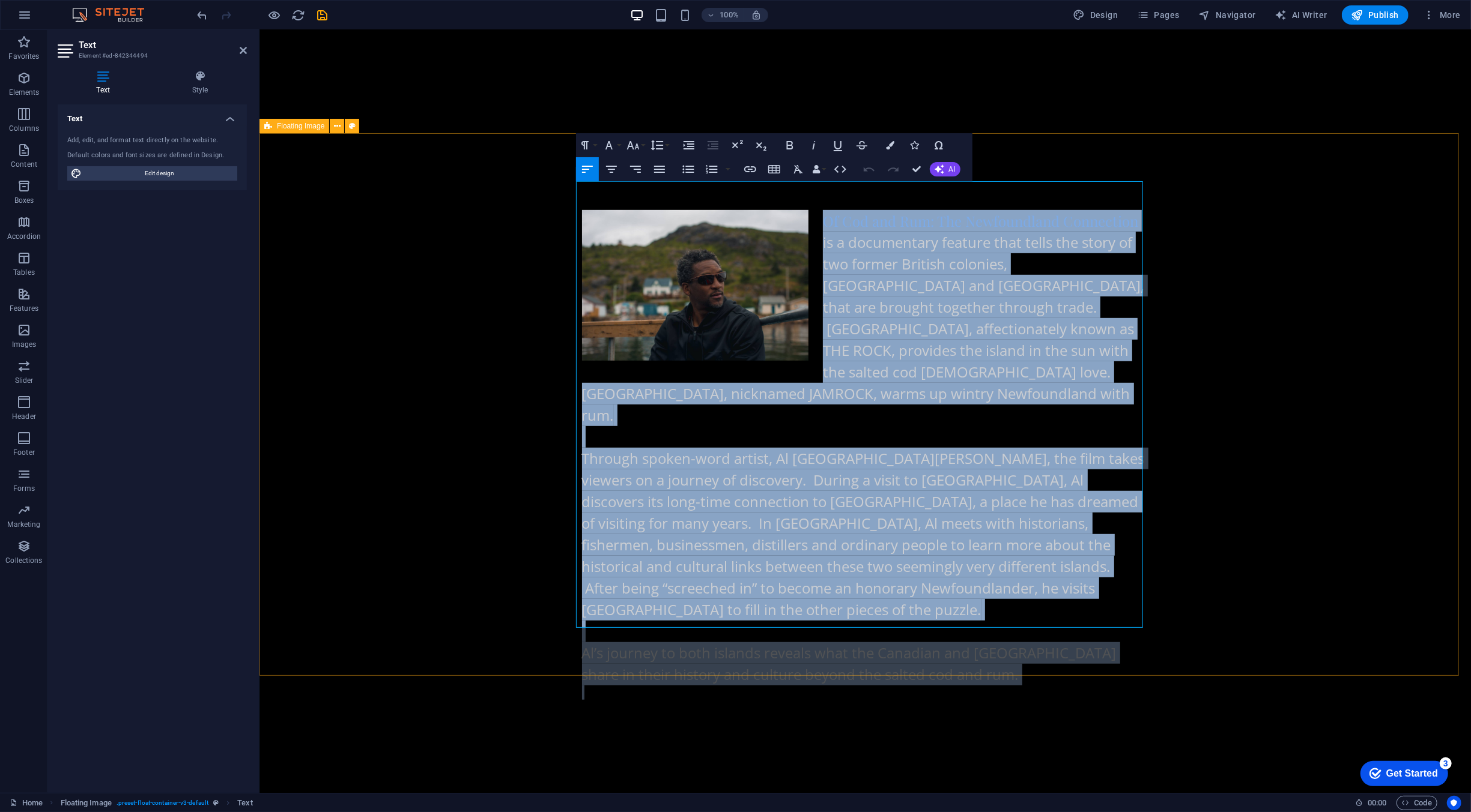
click at [1245, 237] on div "Of Cod and Rum: The Newfoundland Connection is a documentary feature that tells…" at bounding box center [864, 455] width 1211 height 586
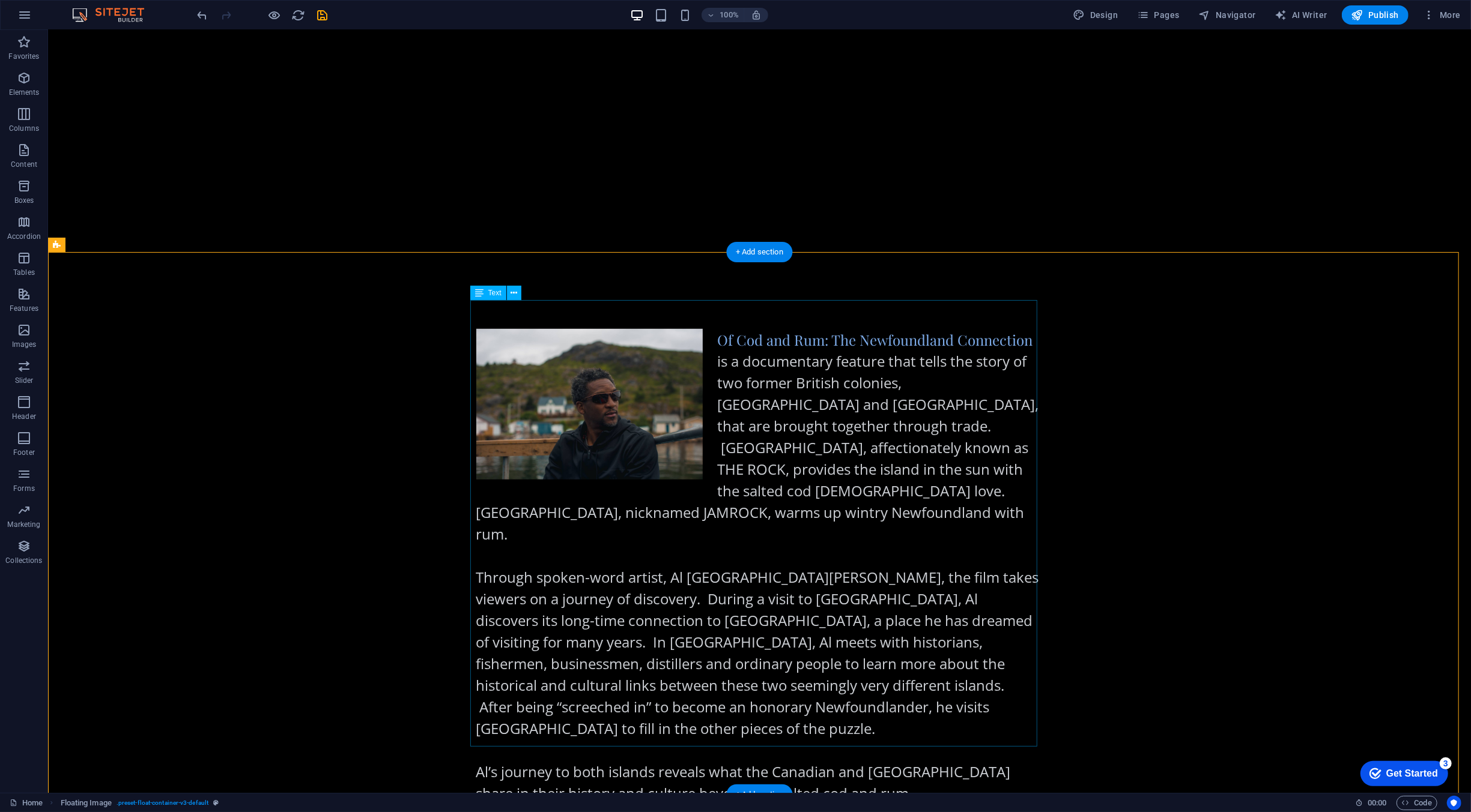
click at [728, 329] on div "Of Cod and Rum: The Newfoundland Connection is a documentary feature that tells…" at bounding box center [759, 573] width 567 height 490
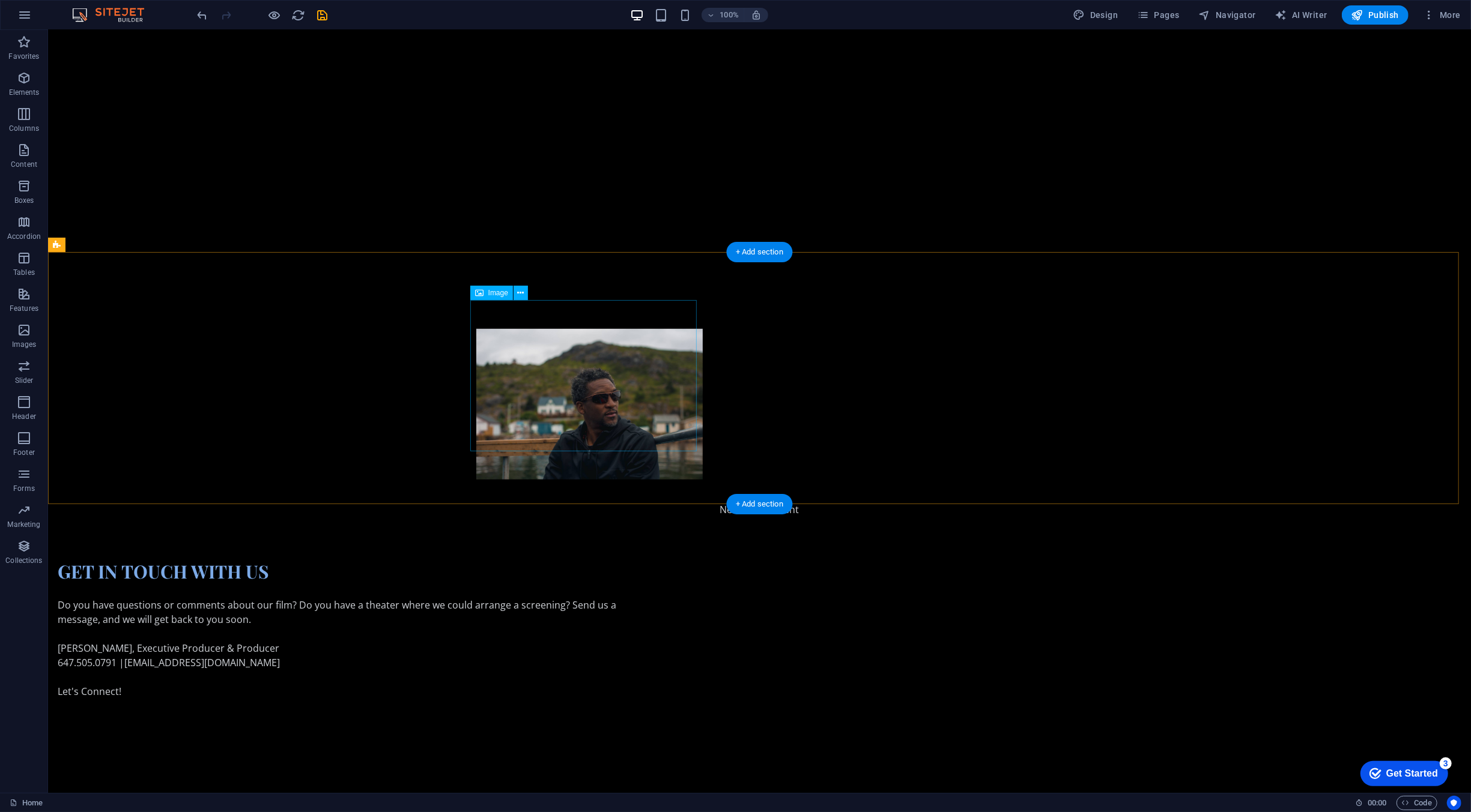
click at [600, 330] on figure at bounding box center [589, 405] width 227 height 151
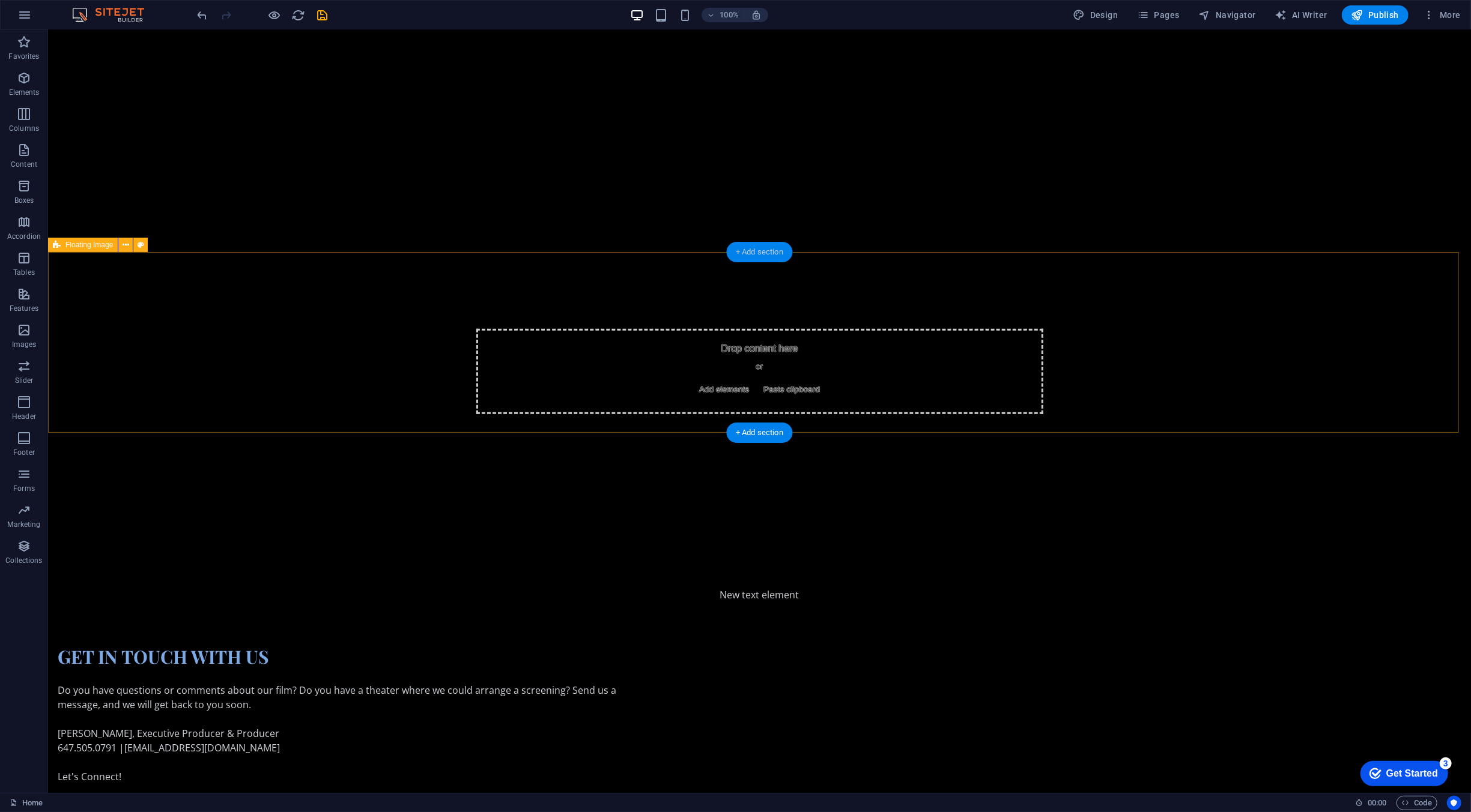
click at [770, 259] on div "+ Add section" at bounding box center [759, 252] width 67 height 21
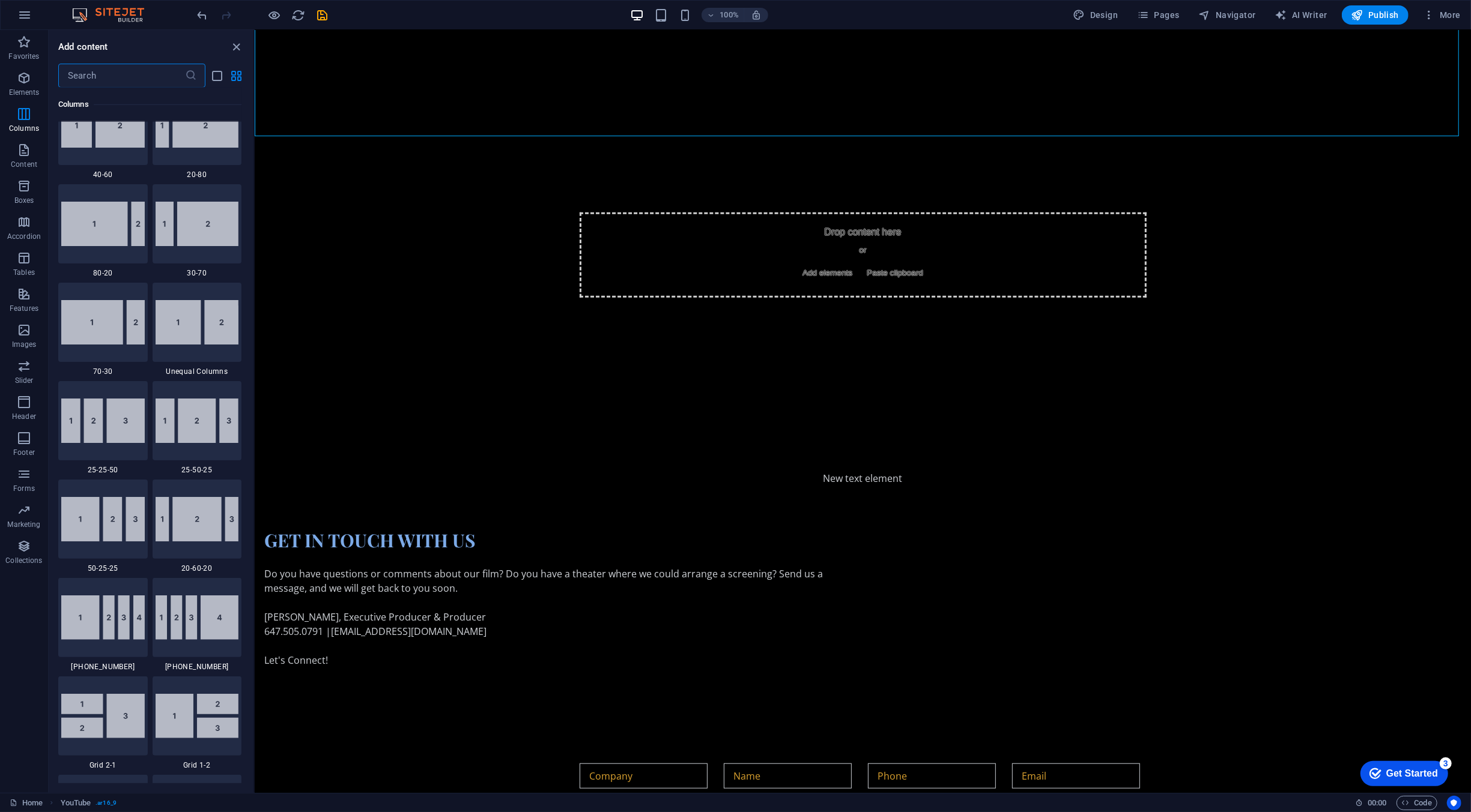
scroll to position [1974, 0]
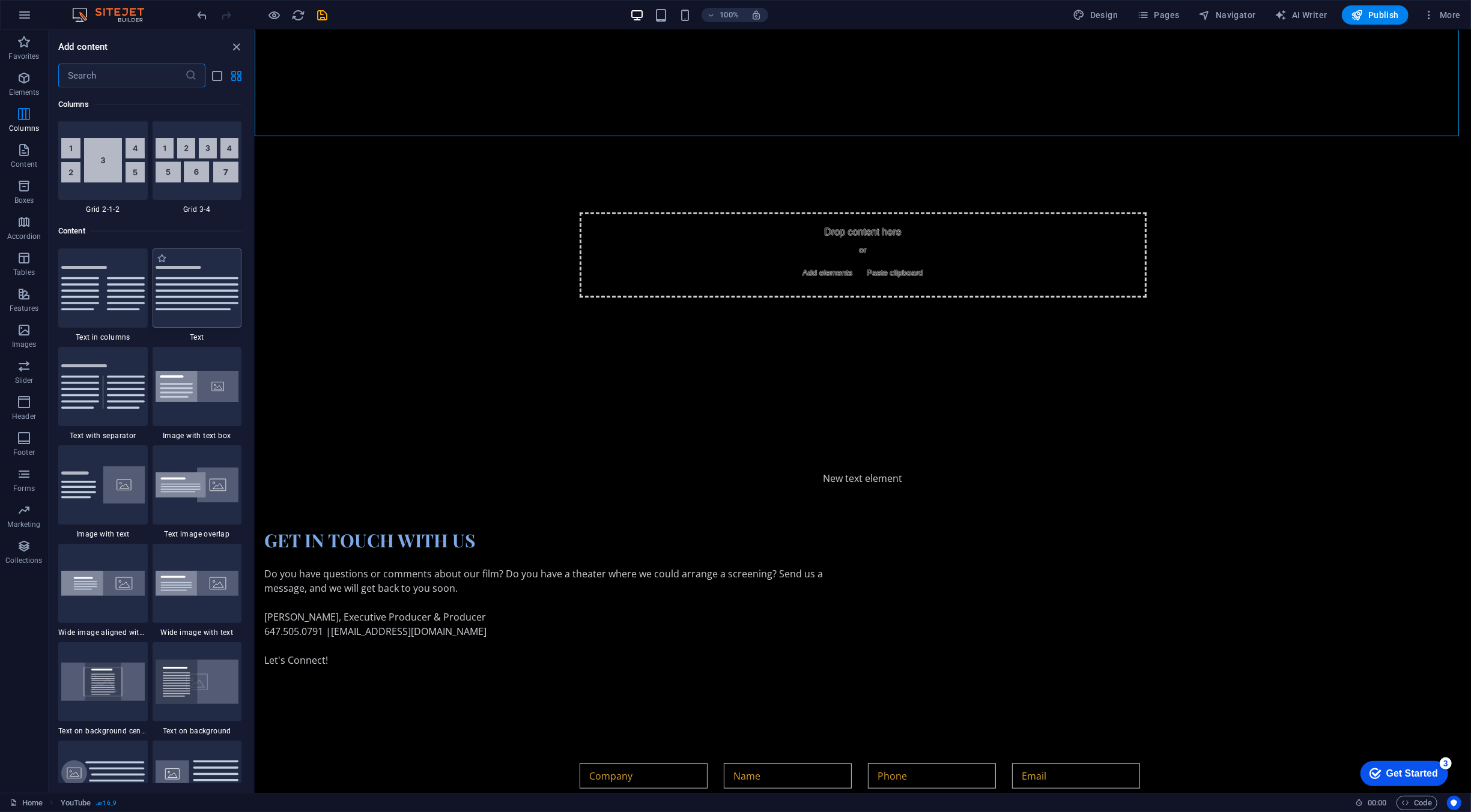
click at [205, 287] on img at bounding box center [197, 288] width 83 height 44
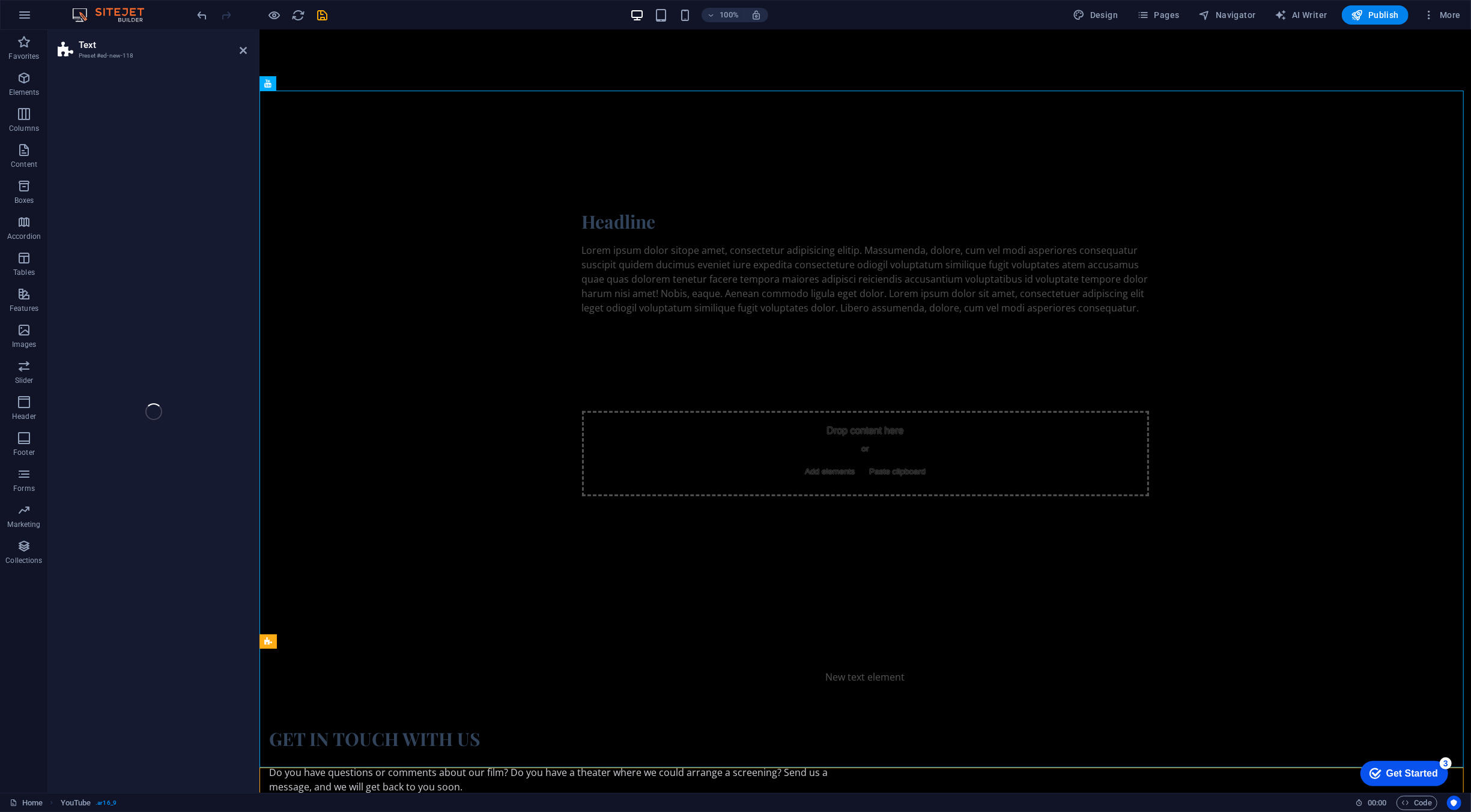
select select "preset-text-v2-default"
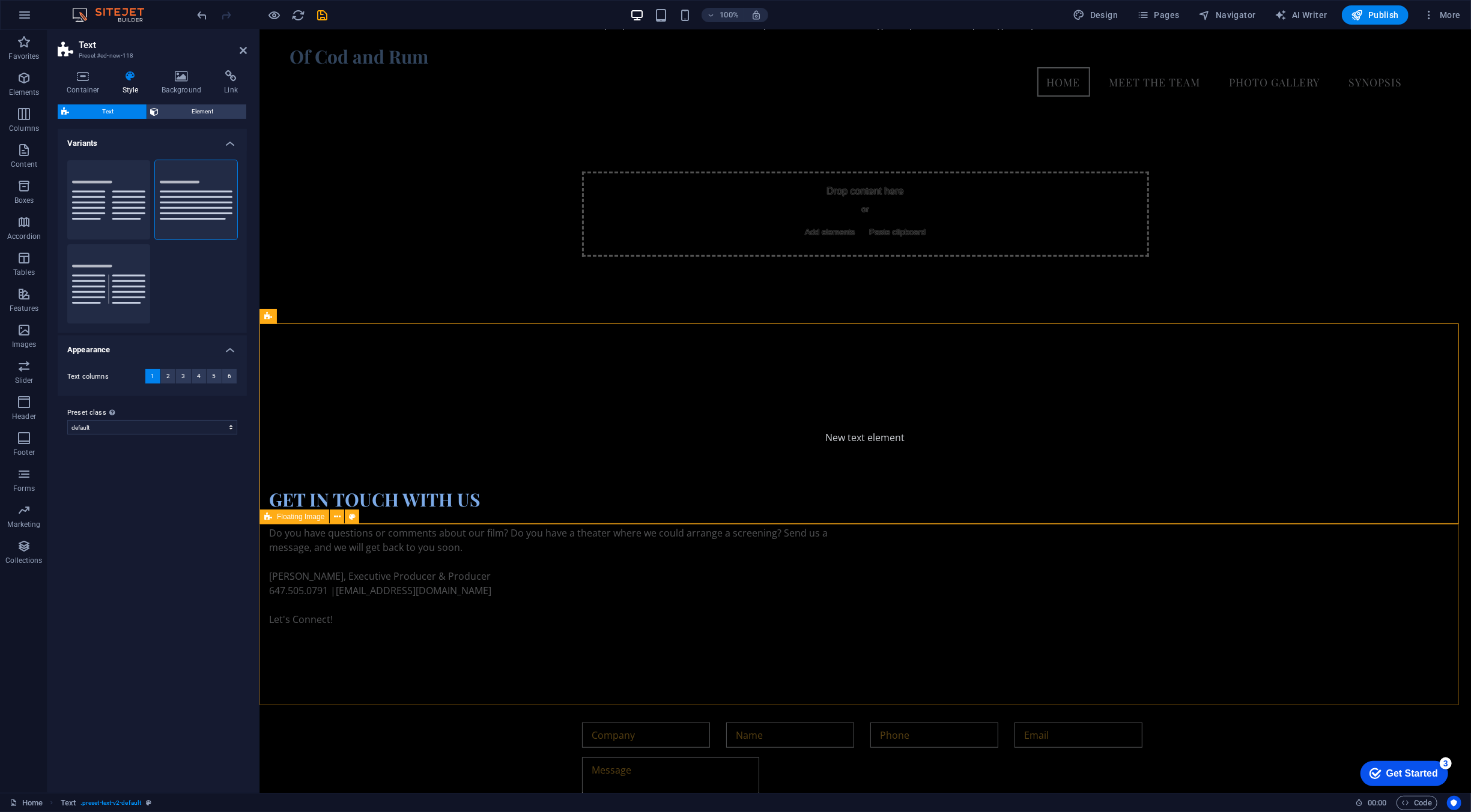
scroll to position [381, 0]
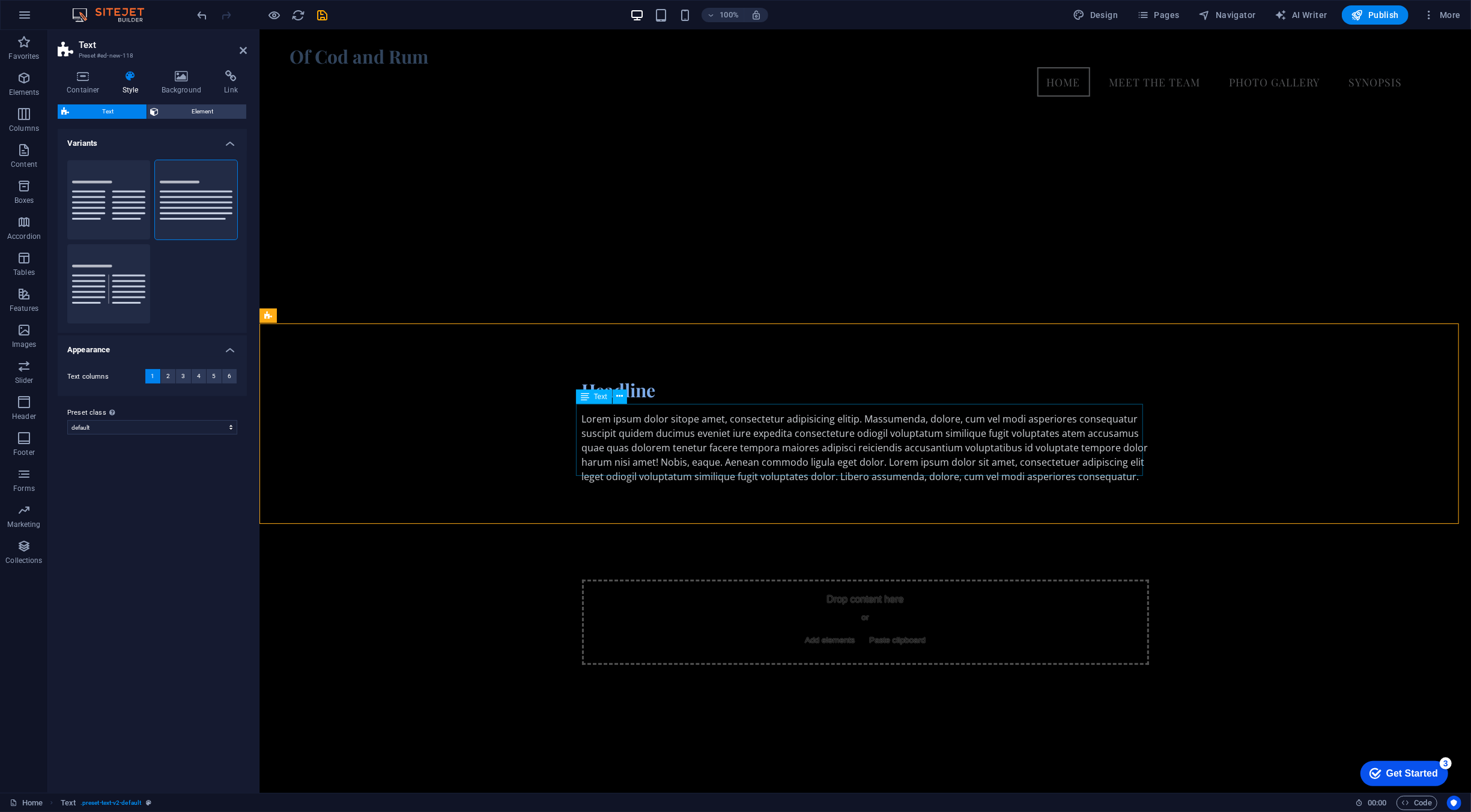
click at [752, 425] on div "Lorem ipsum dolor sitope amet, consectetur adipisicing elitip. Massumenda, dolo…" at bounding box center [864, 448] width 567 height 72
click at [752, 425] on div "Headline Lorem ipsum dolor sitope amet, consectetur adipisicing elitip. [PERSON…" at bounding box center [864, 431] width 1211 height 201
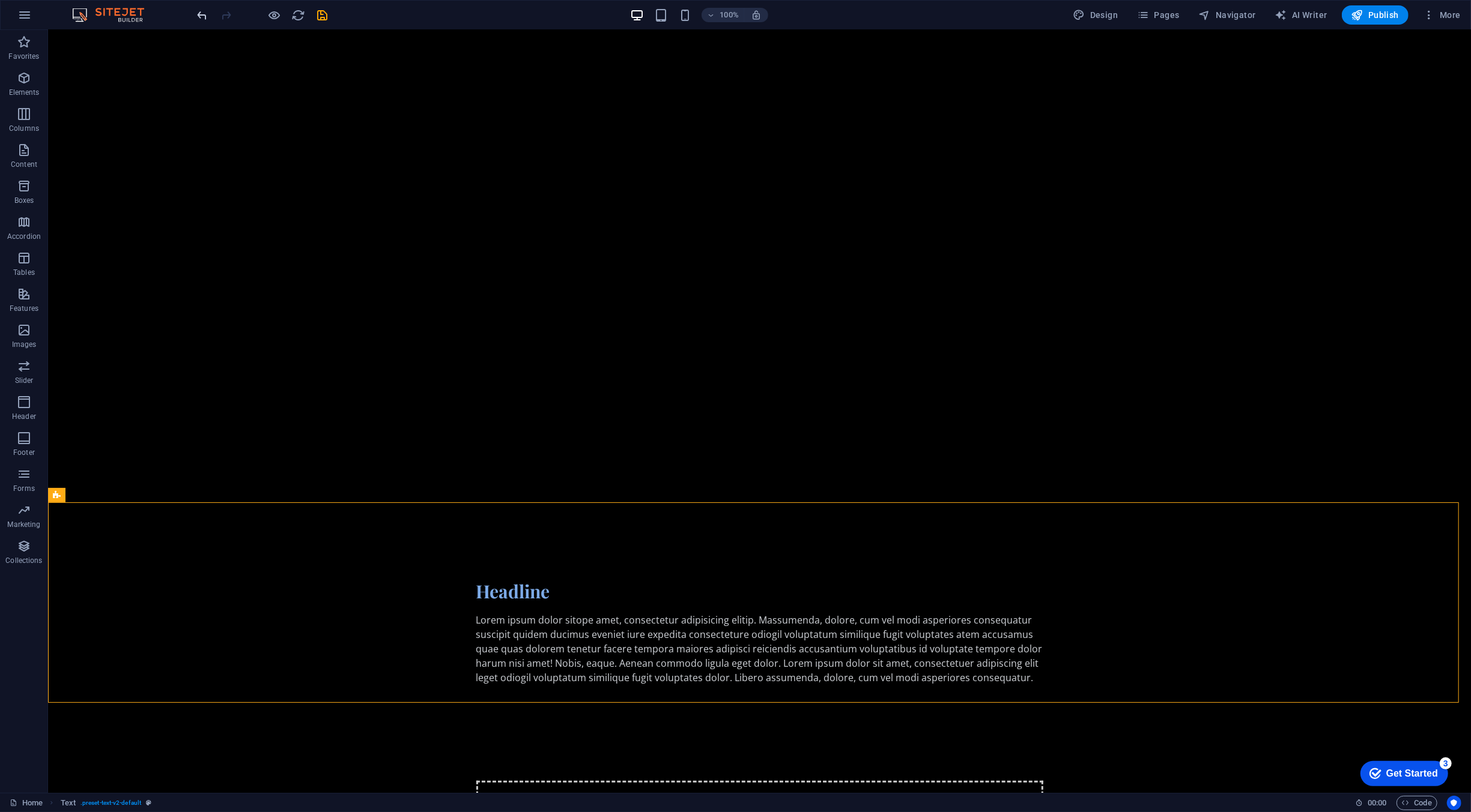
click at [203, 21] on icon "undo" at bounding box center [202, 15] width 14 height 14
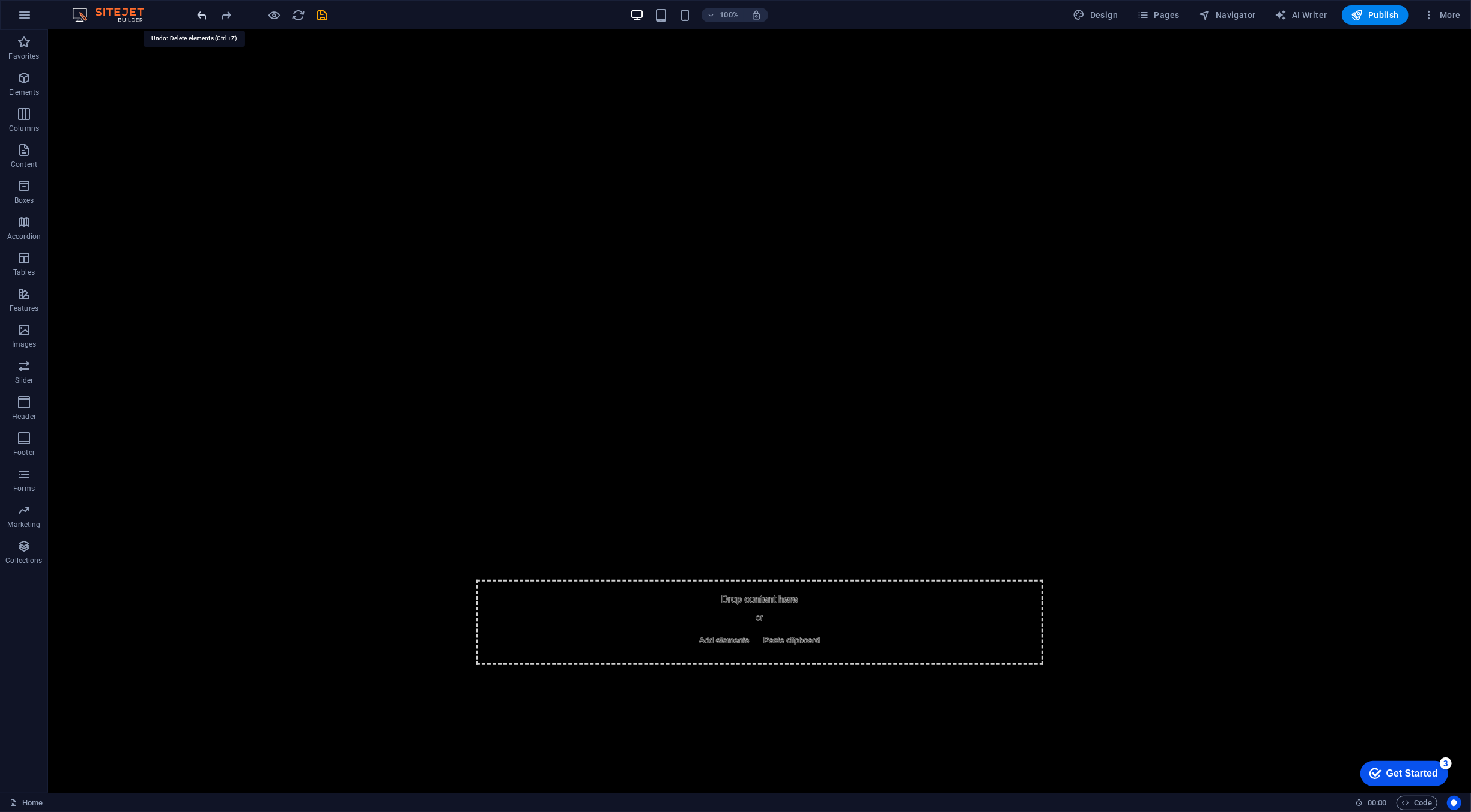
click at [202, 19] on icon "undo" at bounding box center [202, 15] width 14 height 14
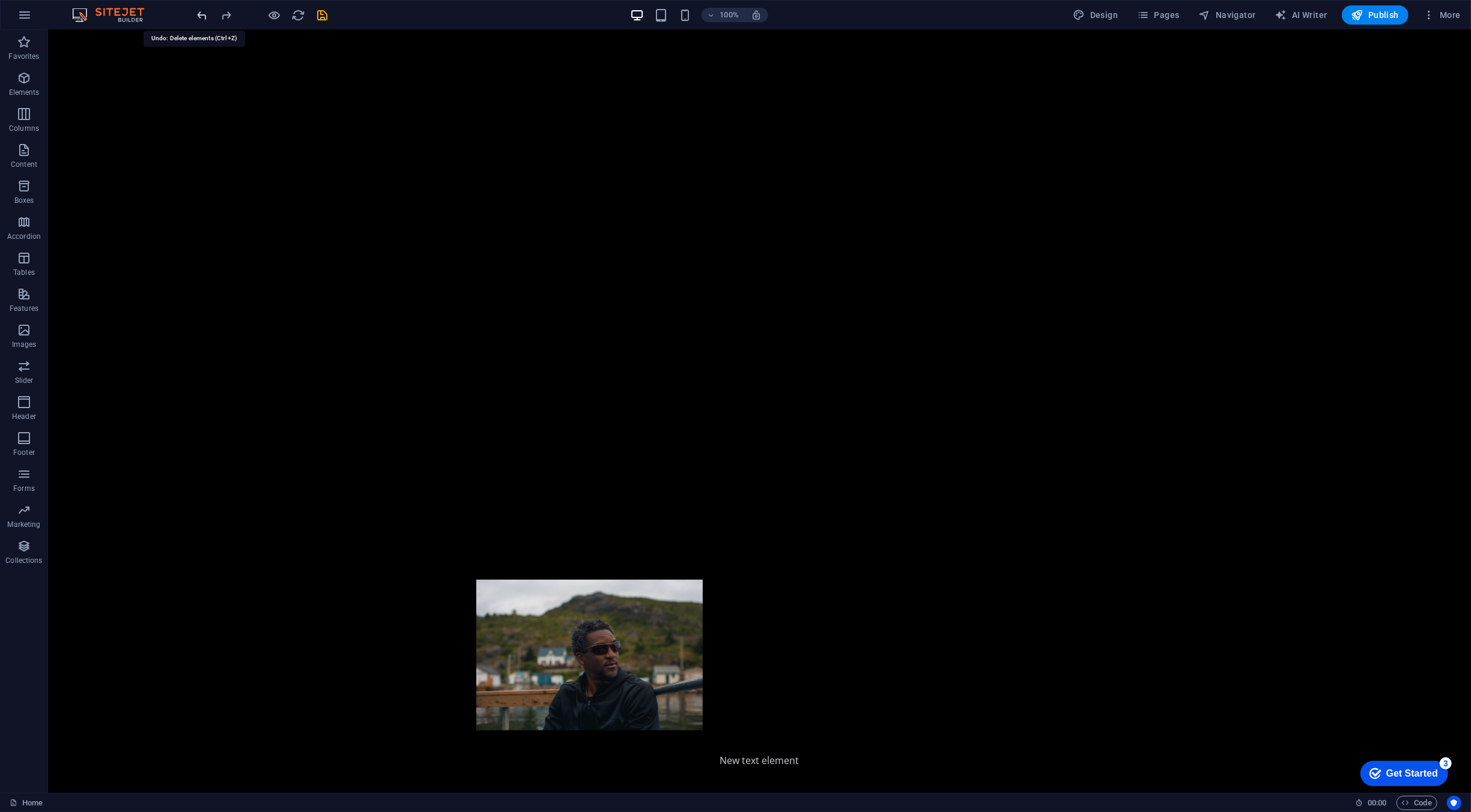
click at [202, 19] on icon "undo" at bounding box center [202, 15] width 14 height 14
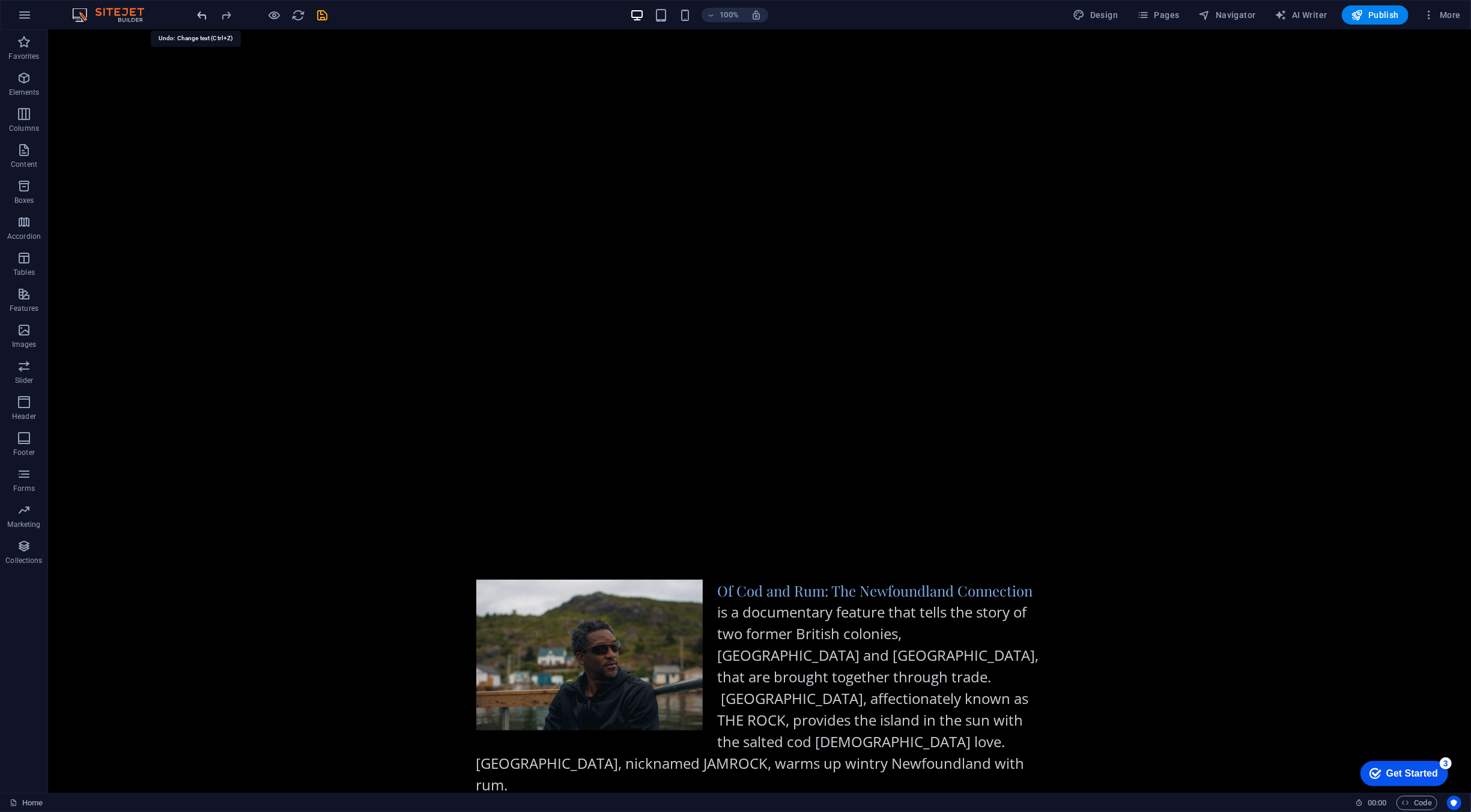
click at [205, 10] on icon "undo" at bounding box center [202, 15] width 14 height 14
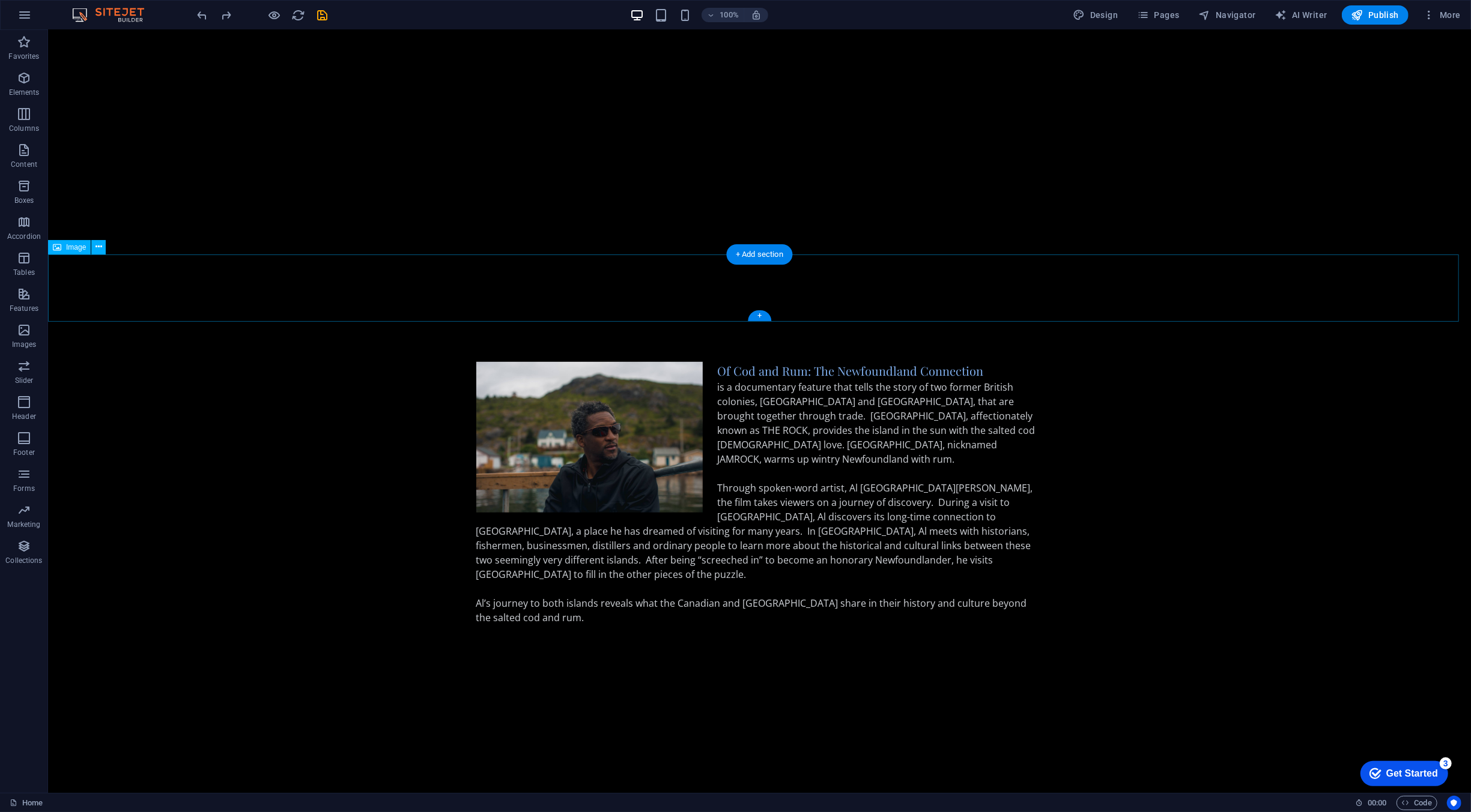
scroll to position [987, 0]
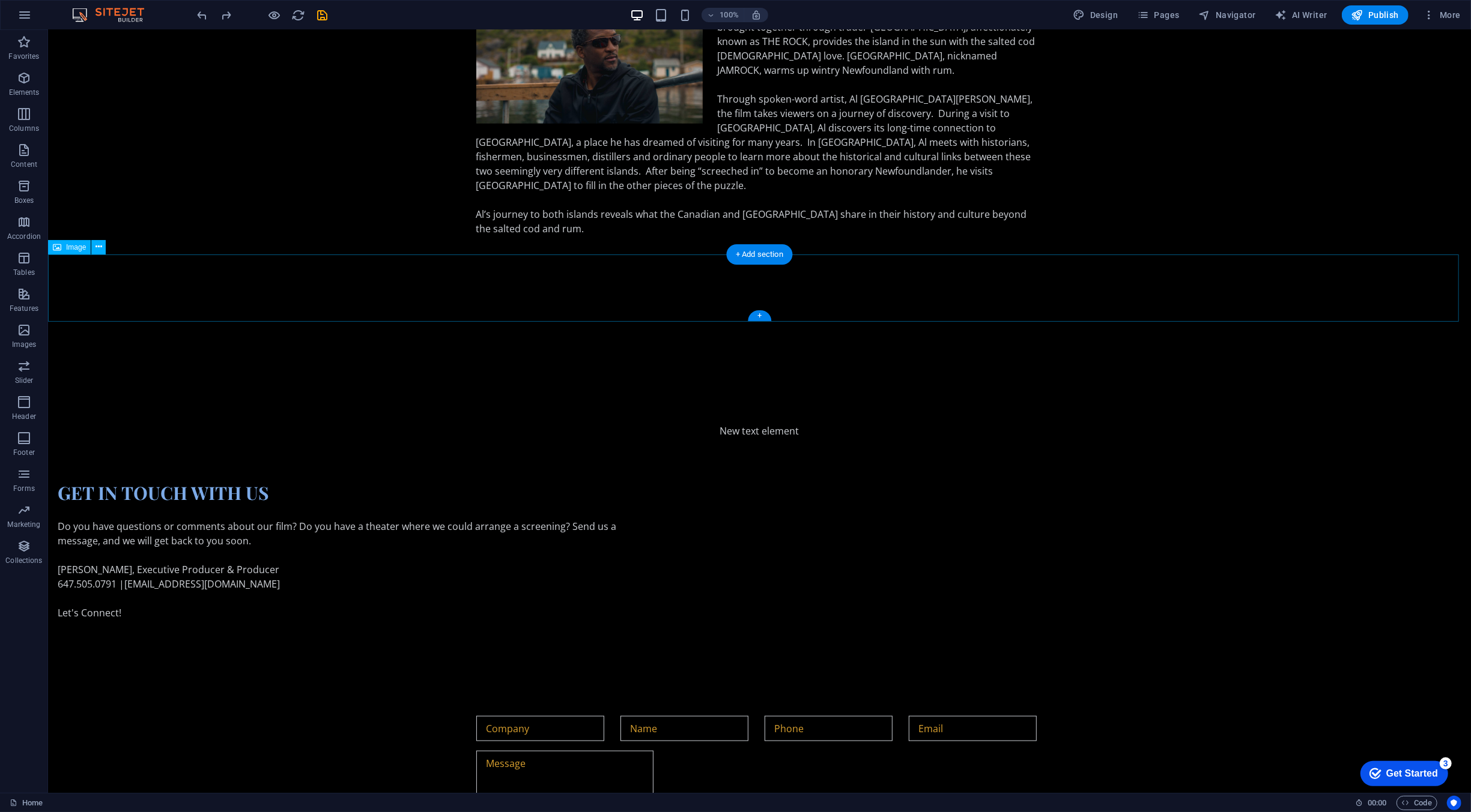
click at [716, 307] on figure at bounding box center [759, 366] width 1422 height 135
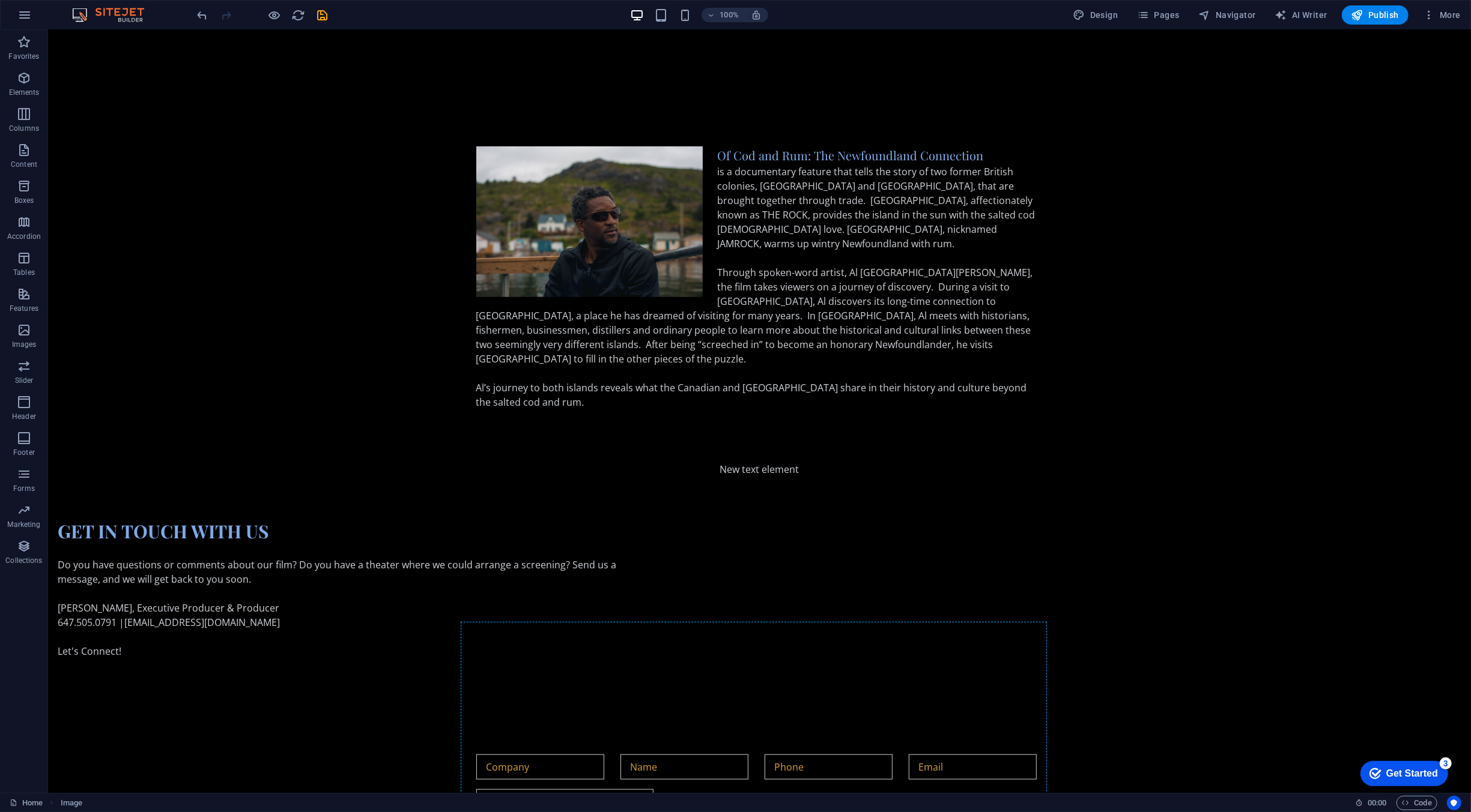
scroll to position [0, 0]
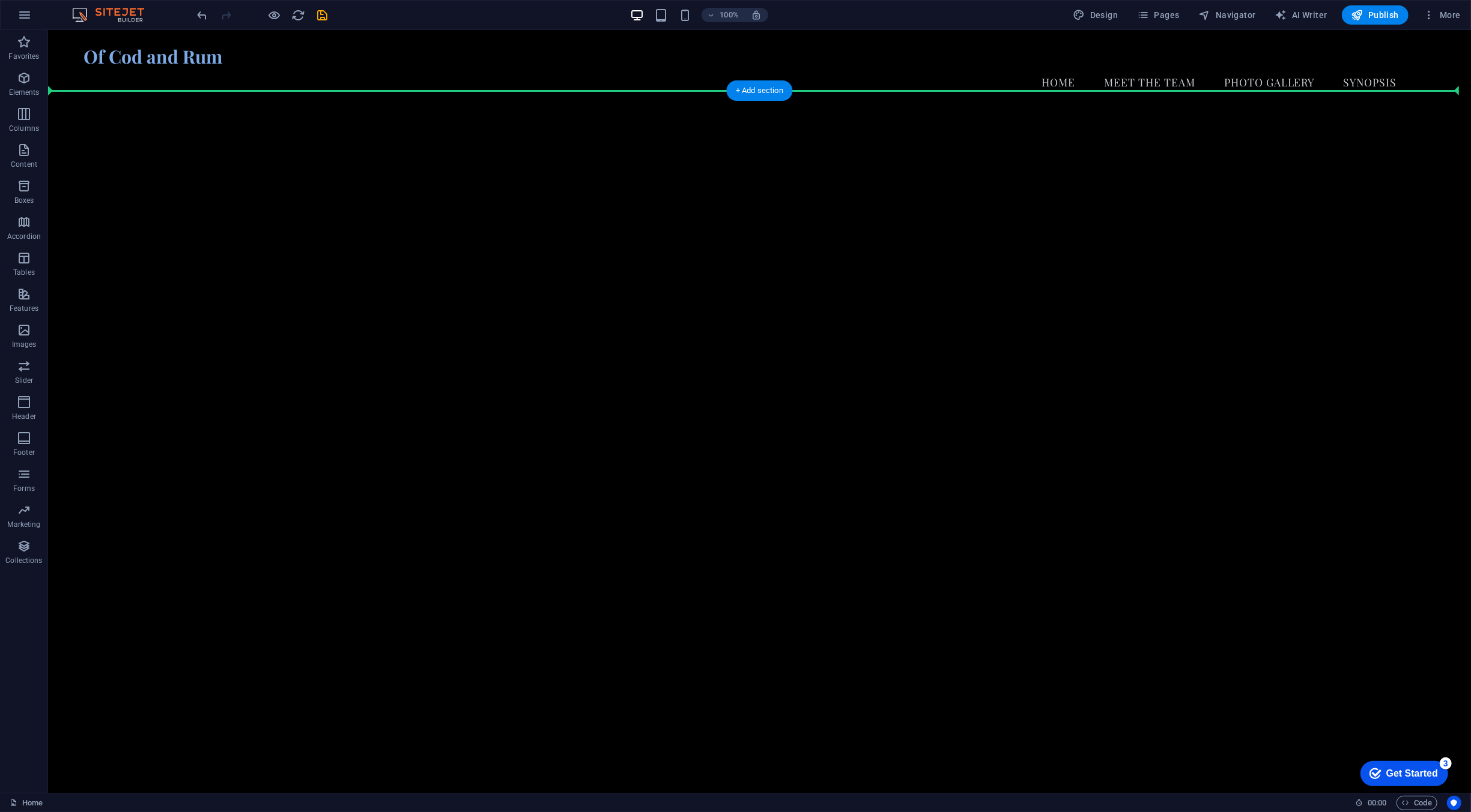
drag, startPoint x: 1009, startPoint y: 738, endPoint x: 872, endPoint y: 105, distance: 647.7
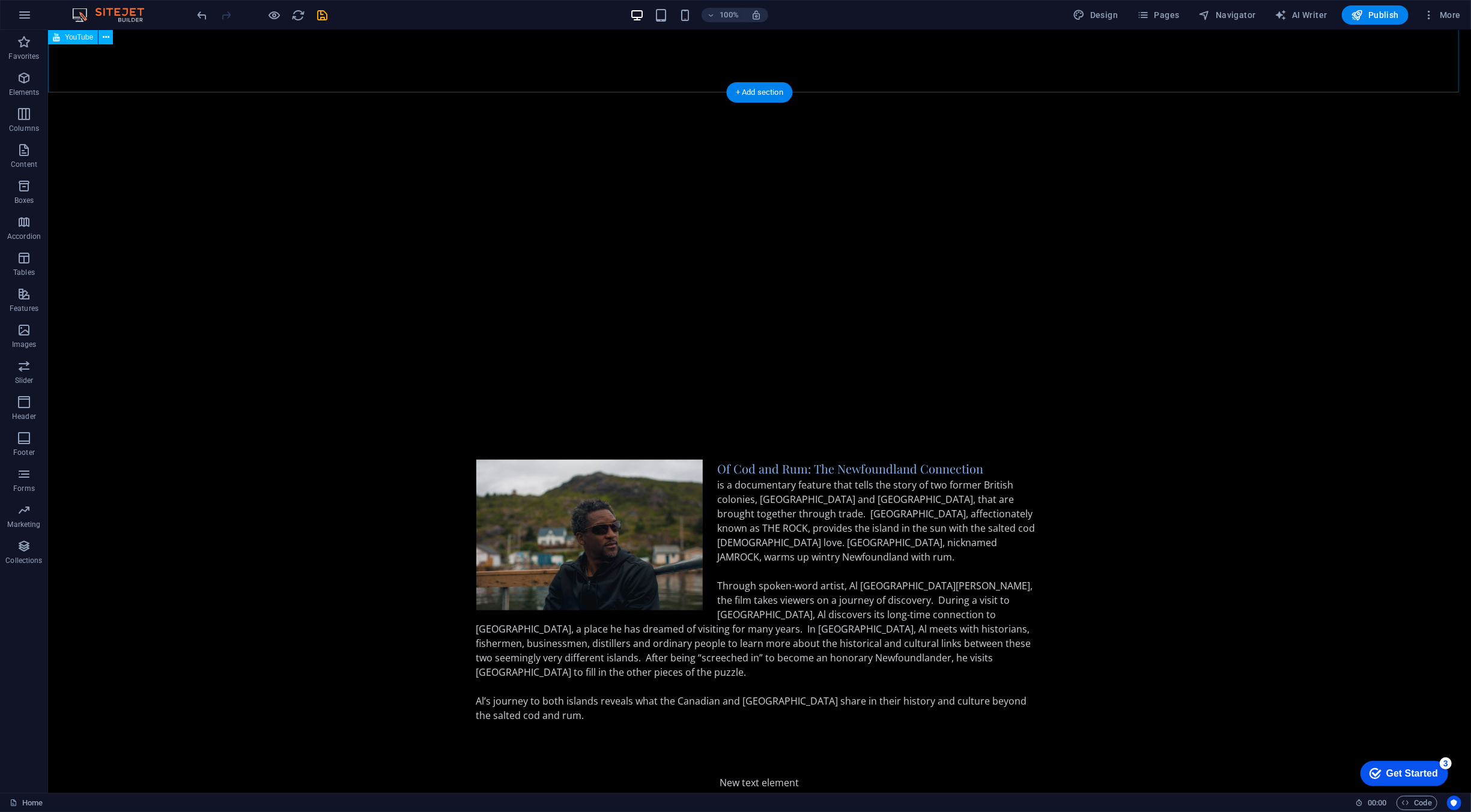
scroll to position [982, 0]
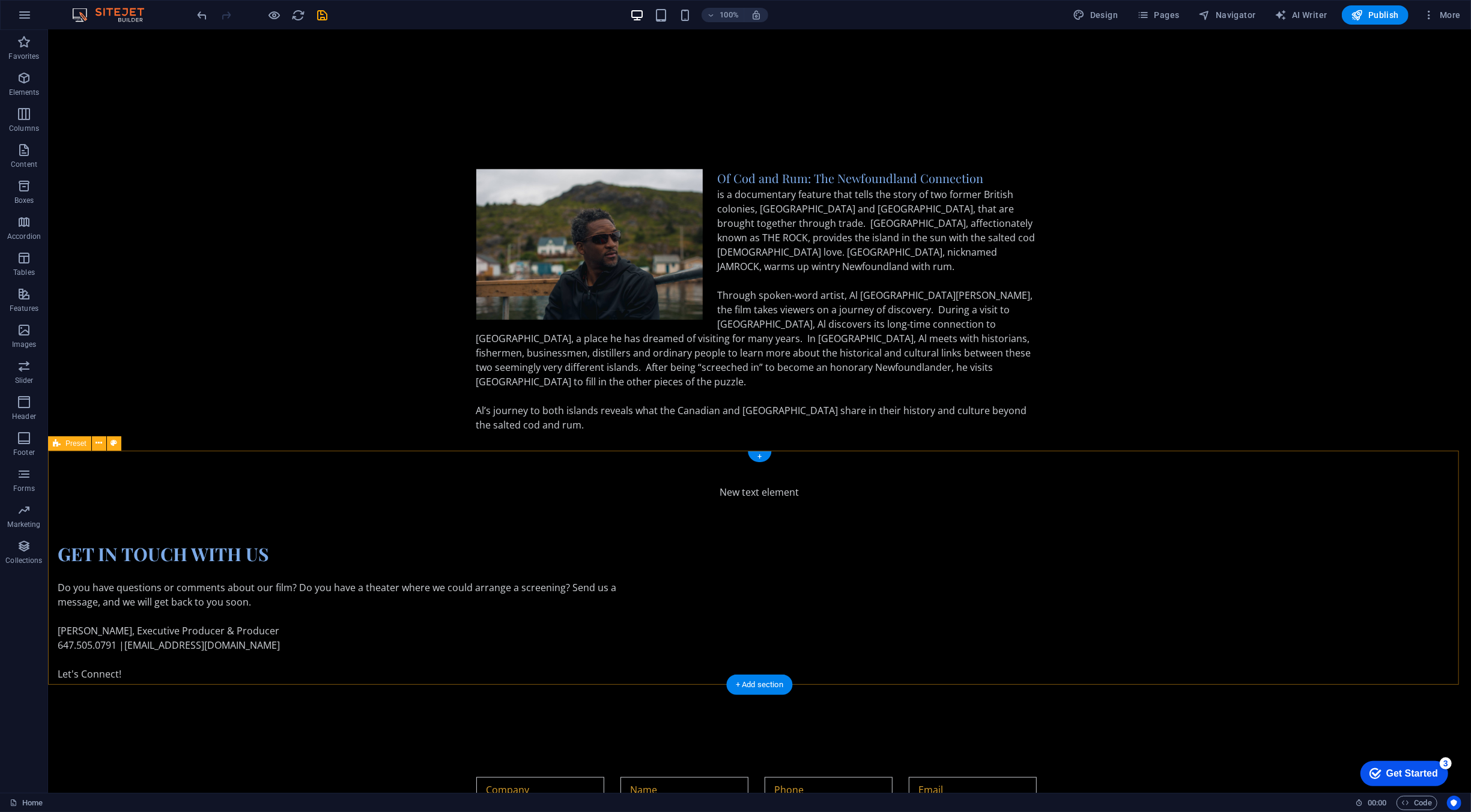
click at [791, 494] on div "GET IN TOUCH WITH US Do you have questions or comments about our film? Do you h…" at bounding box center [759, 611] width 1422 height 234
click at [1136, 220] on div "Of Cod and Rum: The Newfoundland Connection is a documentary feature that tells…" at bounding box center [759, 308] width 1422 height 374
click at [756, 326] on div "Of Cod and Rum: The Newfoundland Connection is a documentary feature that tells…" at bounding box center [759, 308] width 567 height 277
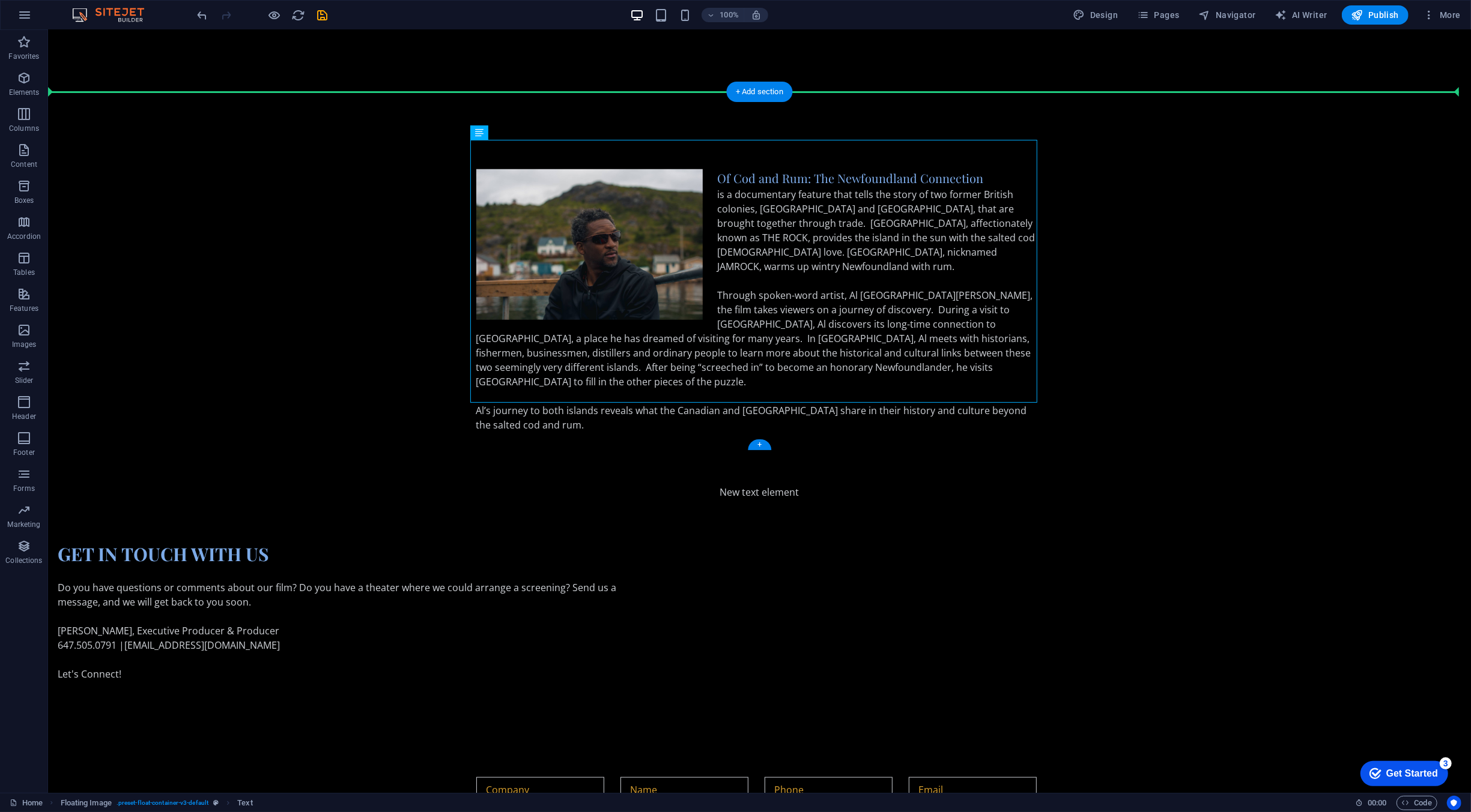
drag, startPoint x: 809, startPoint y: 242, endPoint x: 212, endPoint y: 230, distance: 597.1
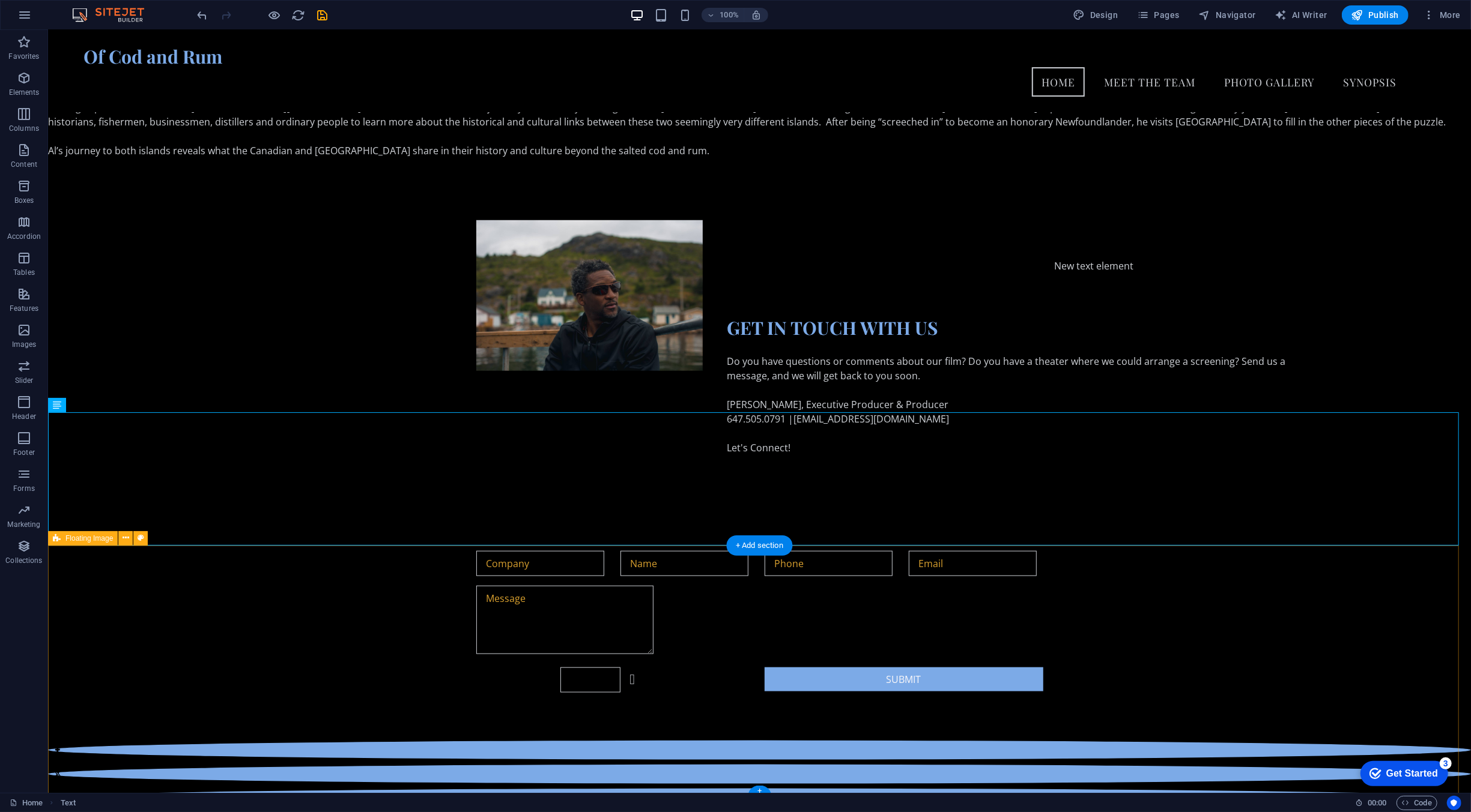
scroll to position [601, 0]
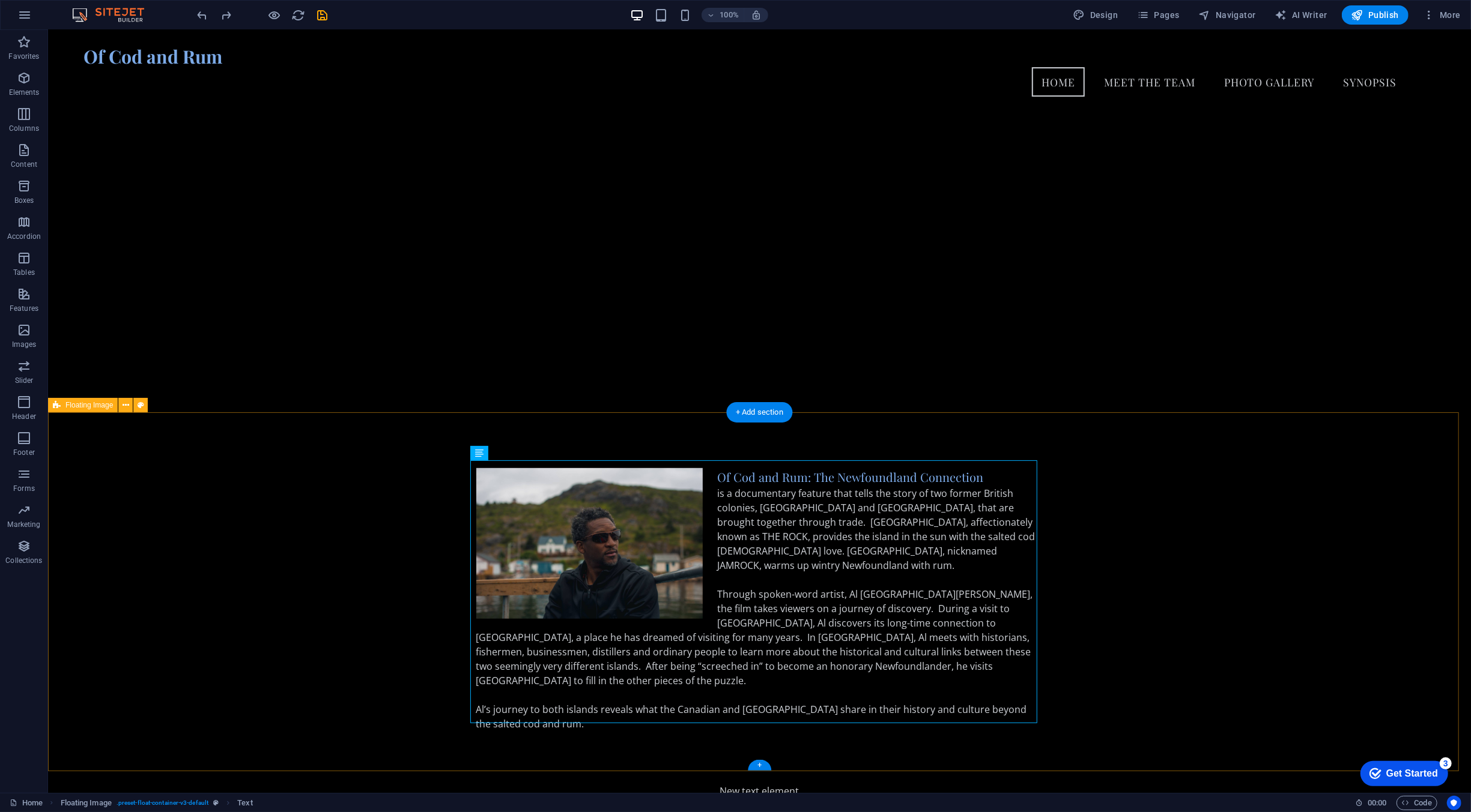
click at [317, 574] on div "Of Cod and Rum: The Newfoundland Connection is a documentary feature that tells…" at bounding box center [759, 607] width 1422 height 374
click at [31, 17] on icon "button" at bounding box center [25, 15] width 15 height 15
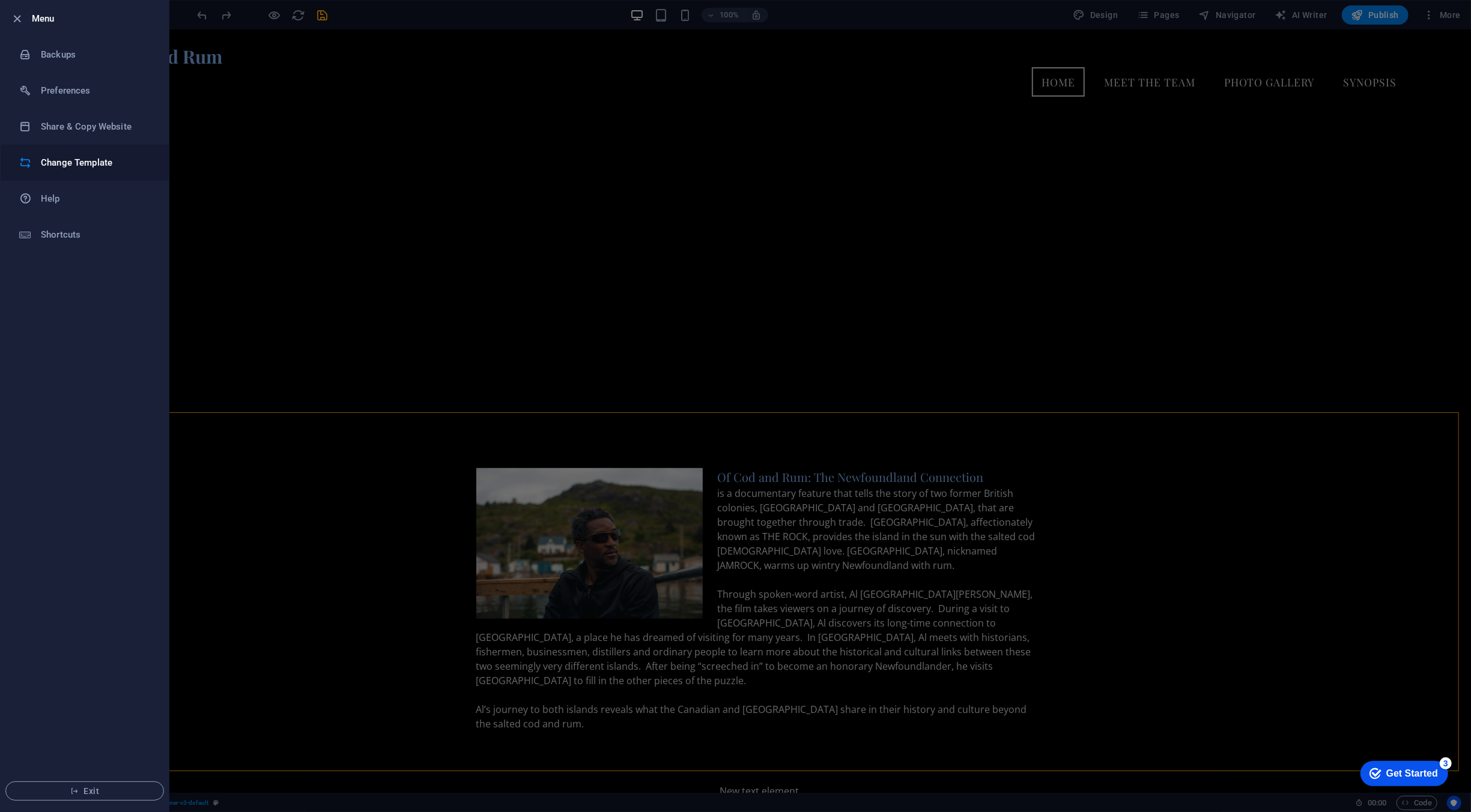
click at [54, 169] on h6 "Change Template" at bounding box center [96, 163] width 111 height 15
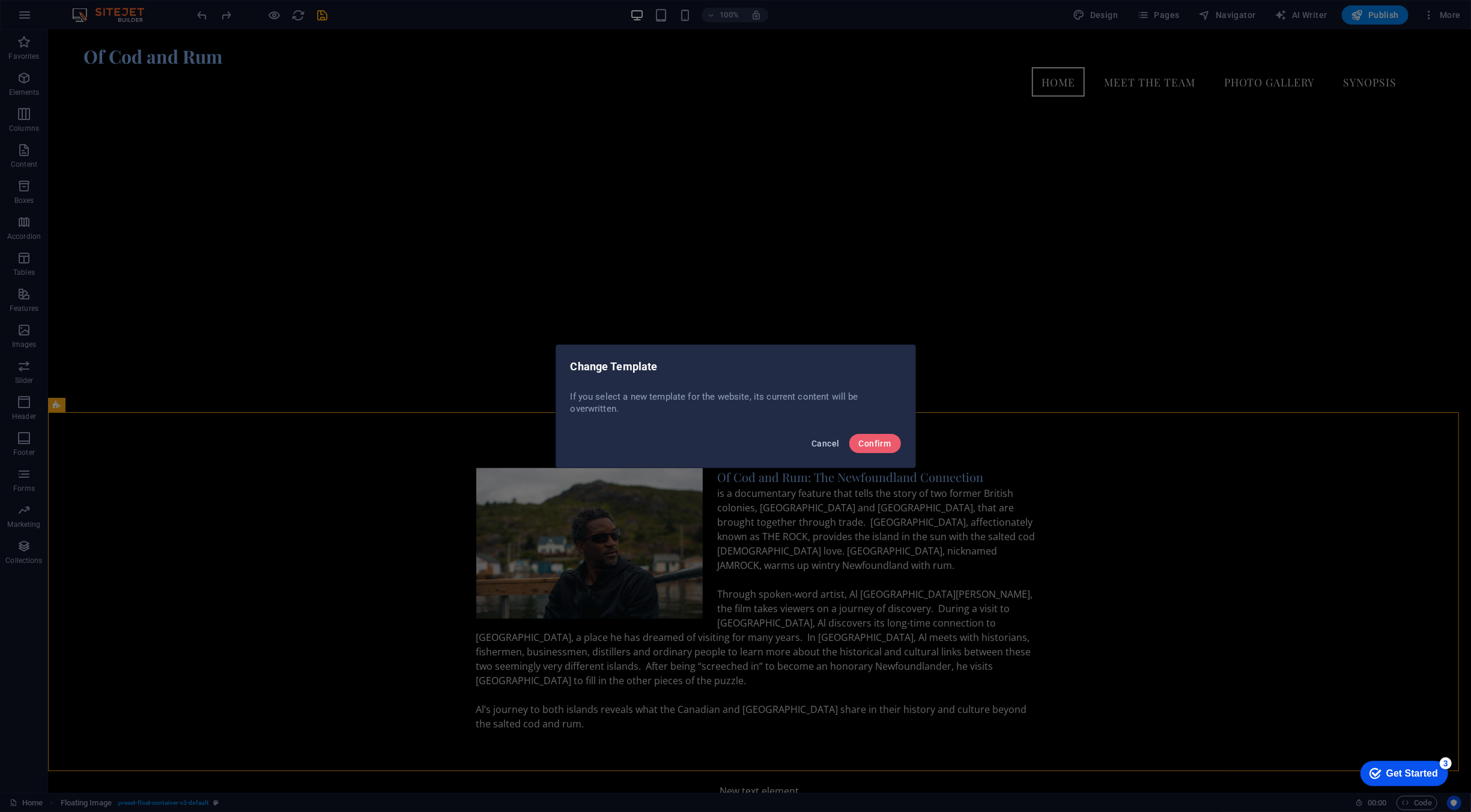
click at [831, 449] on button "Cancel" at bounding box center [825, 443] width 37 height 19
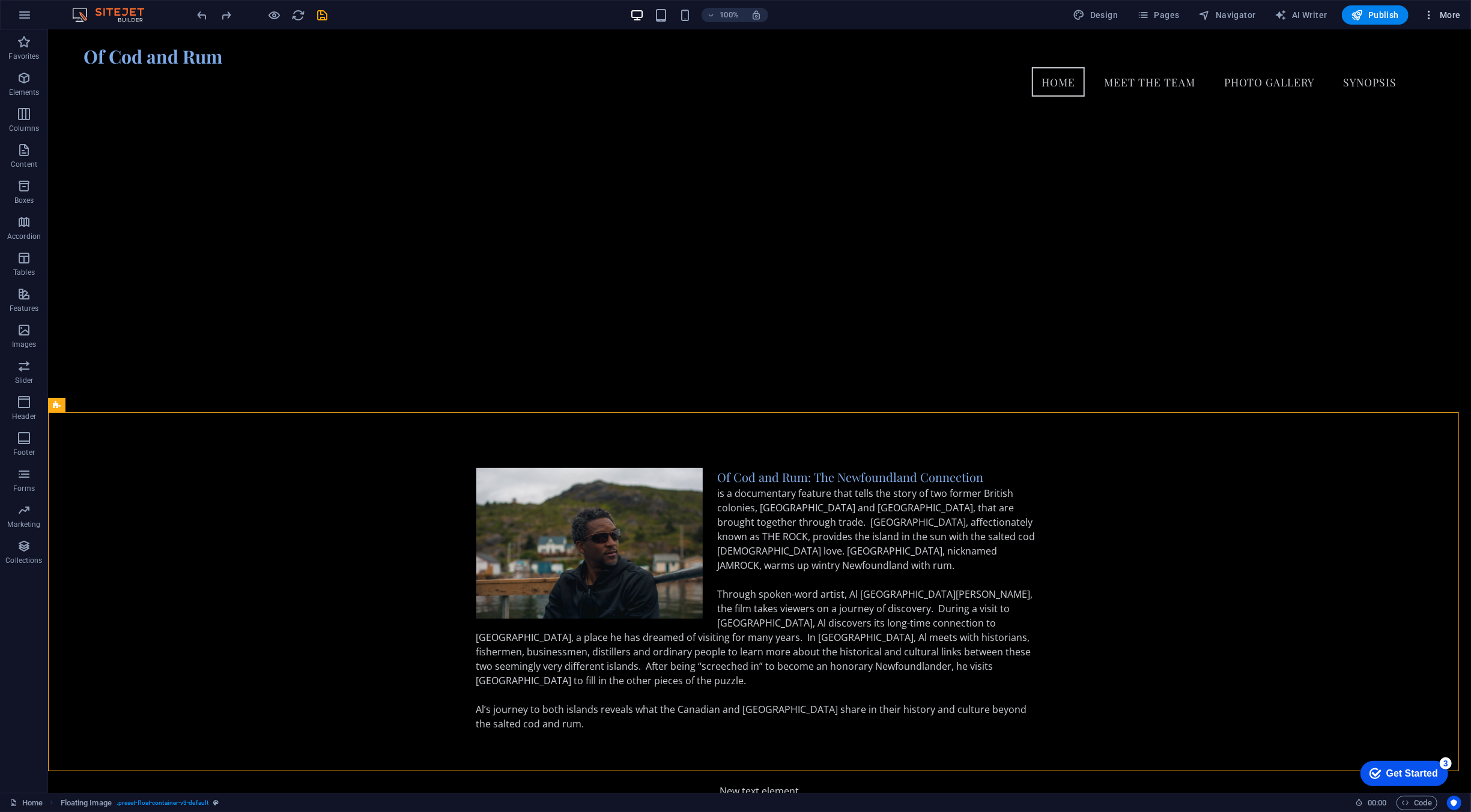
click at [1423, 20] on icon "button" at bounding box center [1428, 15] width 12 height 12
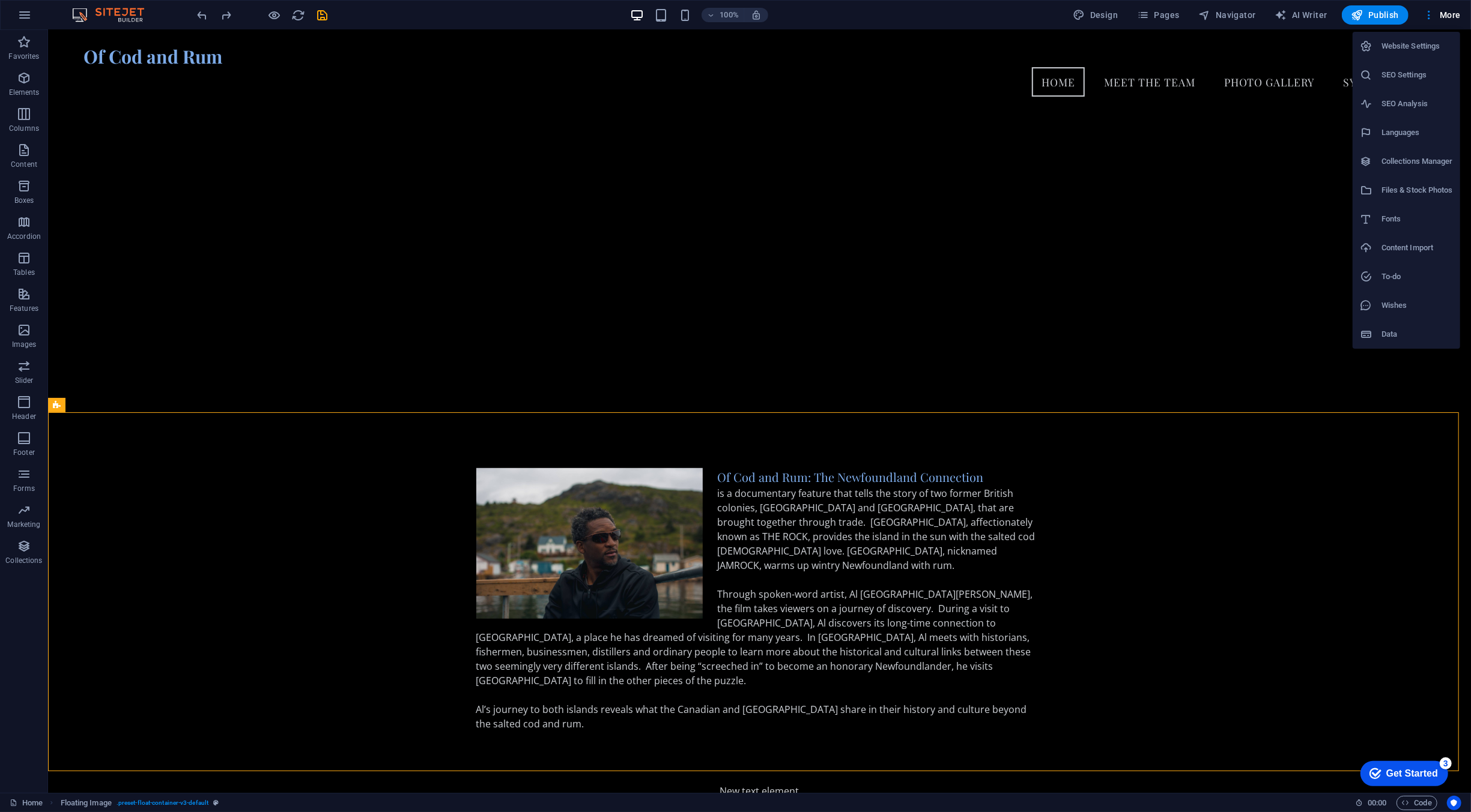
click at [1424, 45] on h6 "Website Settings" at bounding box center [1417, 46] width 72 height 15
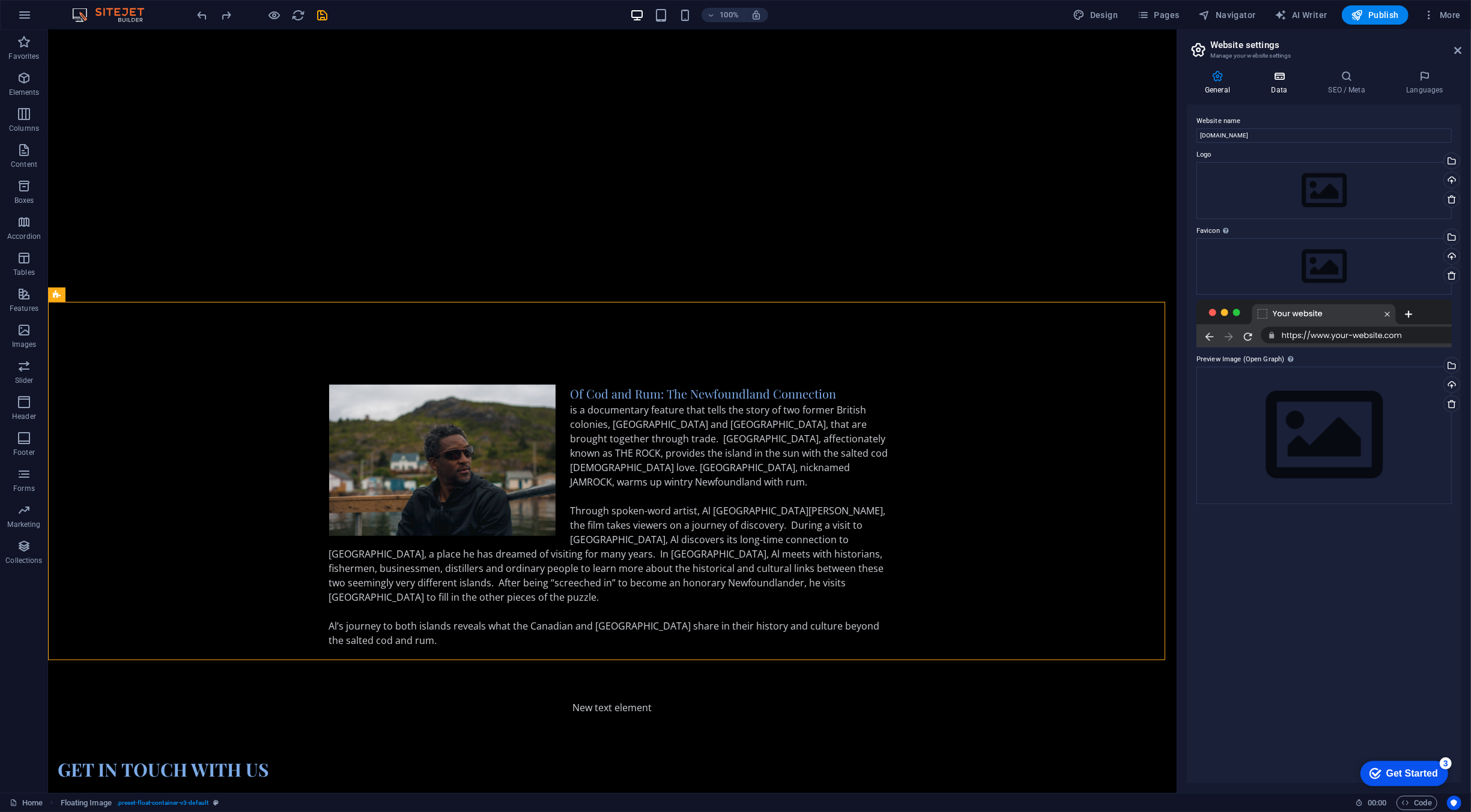
click at [1273, 91] on h4 "Data" at bounding box center [1281, 82] width 57 height 26
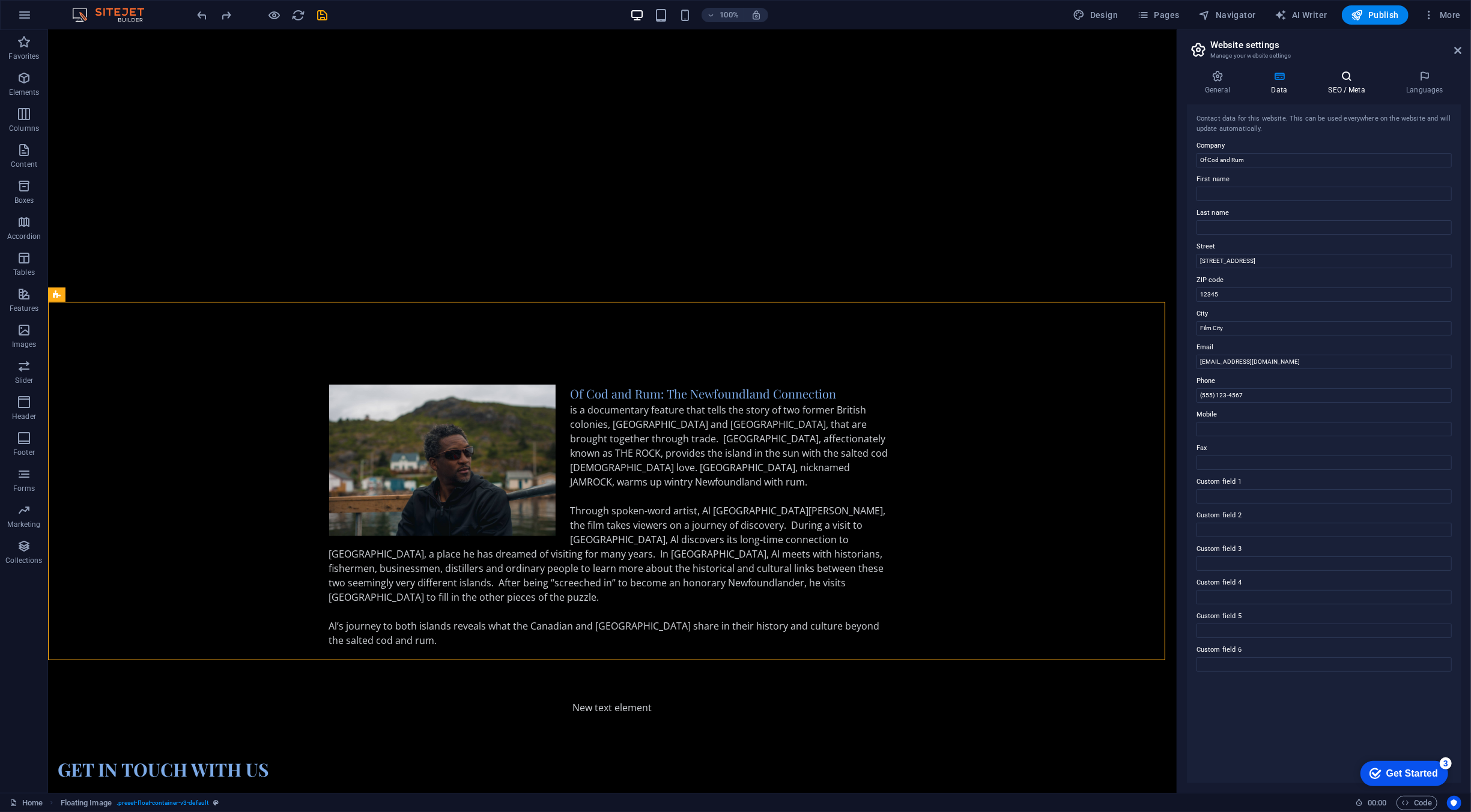
click at [1341, 87] on h4 "SEO / Meta" at bounding box center [1348, 82] width 78 height 26
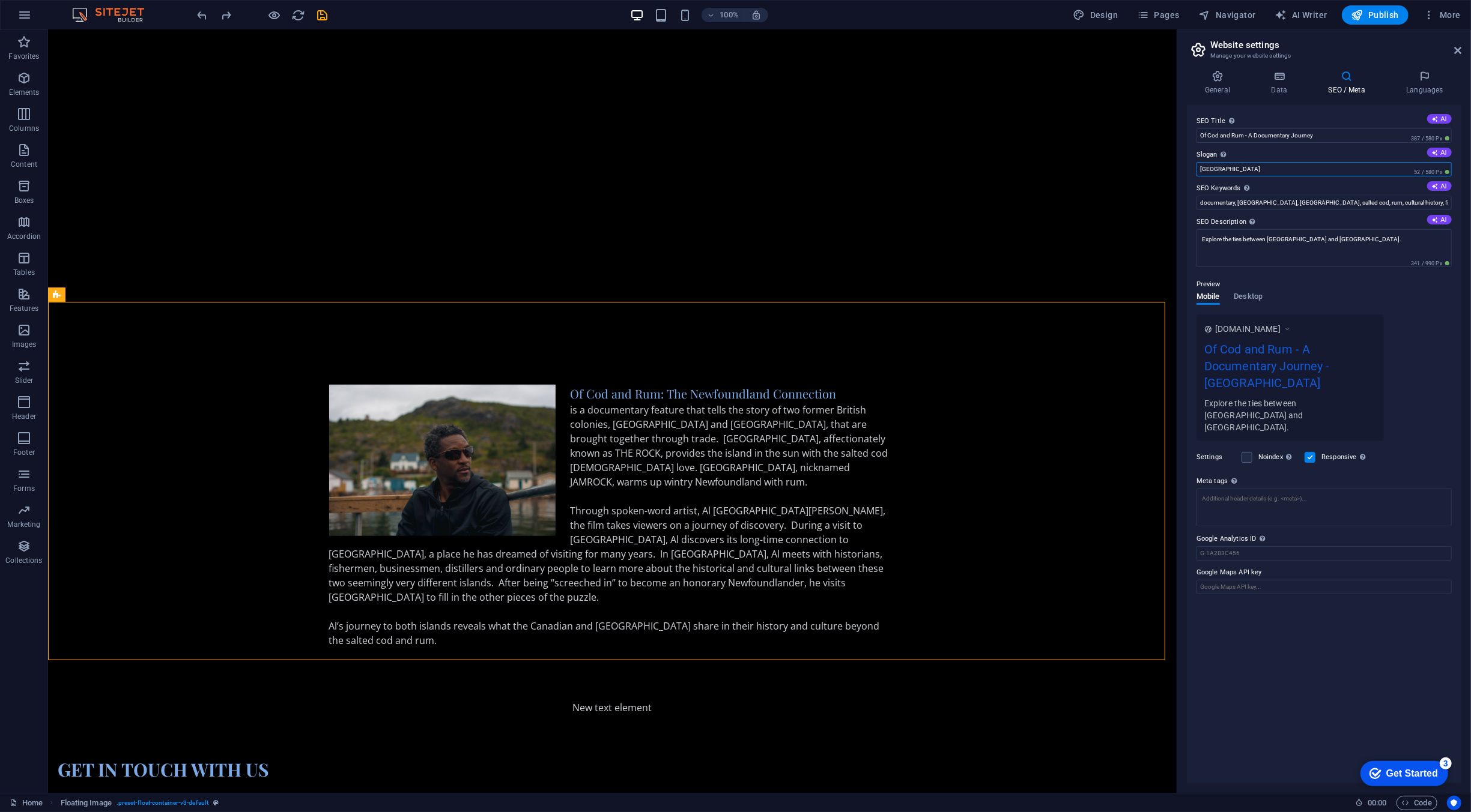
click at [1232, 165] on input "Berlin" at bounding box center [1324, 169] width 255 height 15
click at [1275, 134] on input "Of Cod and Rum - A Documentary Journey" at bounding box center [1324, 136] width 255 height 15
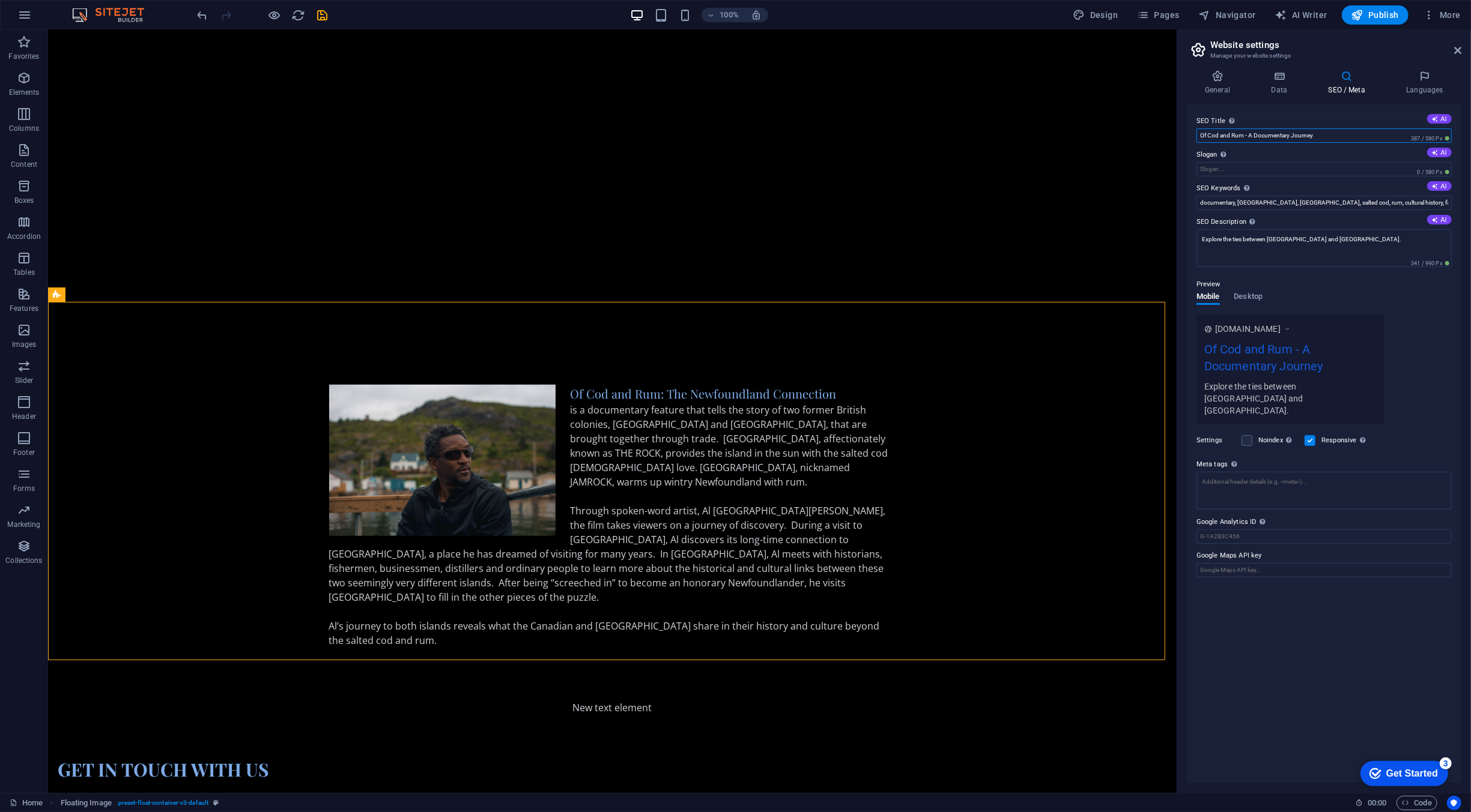
click at [1275, 134] on input "Of Cod and Rum - A Documentary Journey" at bounding box center [1324, 136] width 255 height 15
click at [1318, 142] on div "SEO Title The title of your website - make it something that stands out in sear…" at bounding box center [1324, 443] width 274 height 679
click at [1259, 134] on input "Of Cod and Rum - A Documentary Journey" at bounding box center [1324, 136] width 255 height 15
drag, startPoint x: 1258, startPoint y: 133, endPoint x: 1357, endPoint y: 128, distance: 99.1
click at [1357, 128] on input "Of Cod and Rum - A Documentary Journey" at bounding box center [1324, 136] width 255 height 15
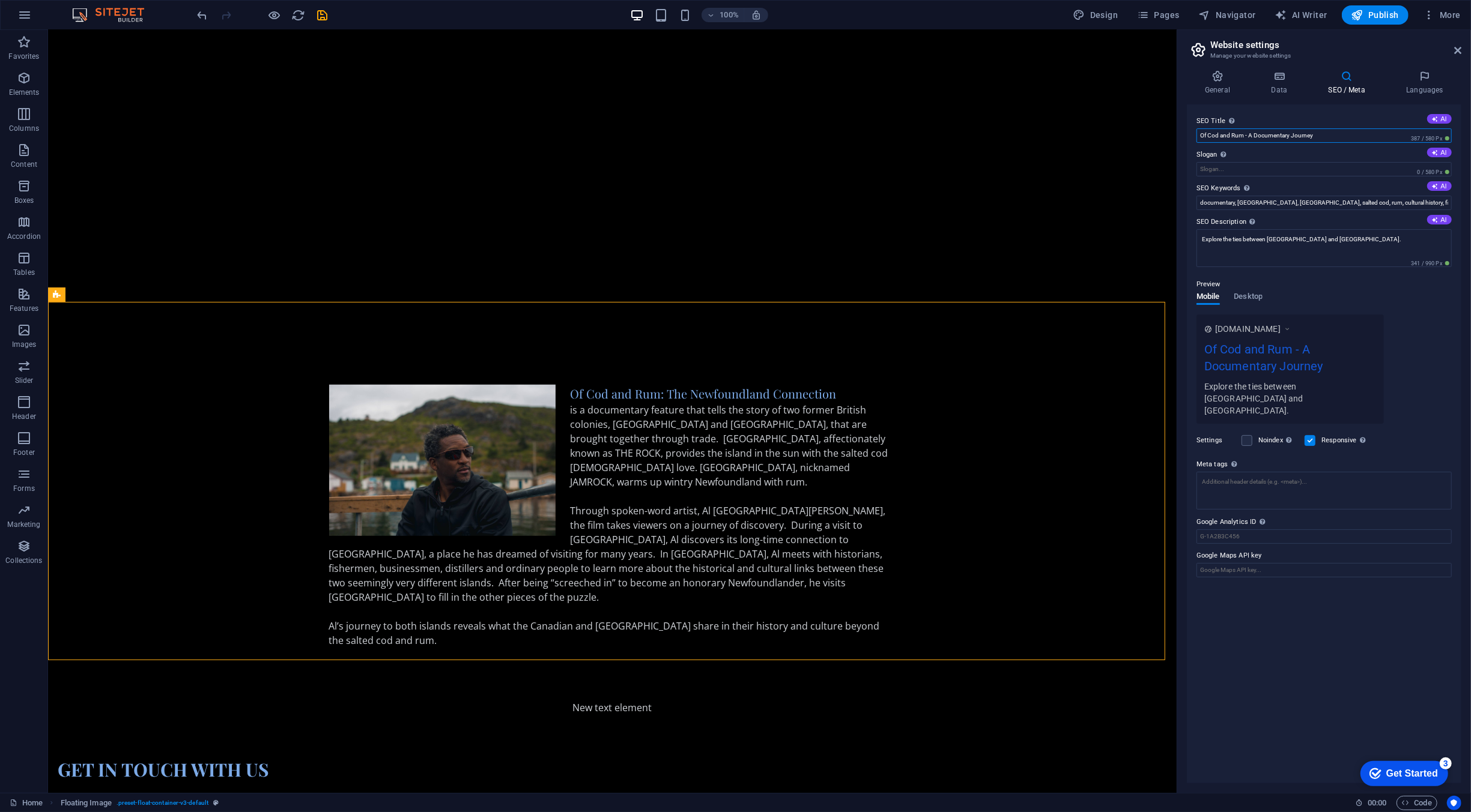
click at [1361, 131] on input "Of Cod and Rum - A Documentary Journey" at bounding box center [1324, 136] width 255 height 15
type input "Of Cod and Rum - The Newfoundland Connection"
drag, startPoint x: 1361, startPoint y: 131, endPoint x: 1398, endPoint y: 110, distance: 42.5
click at [1398, 110] on div "SEO Title The title of your website - make it something that stands out in sear…" at bounding box center [1324, 443] width 274 height 679
click at [609, 420] on div "Of Cod and Rum: The Newfoundland Connection is a documentary feature that tells…" at bounding box center [612, 523] width 567 height 277
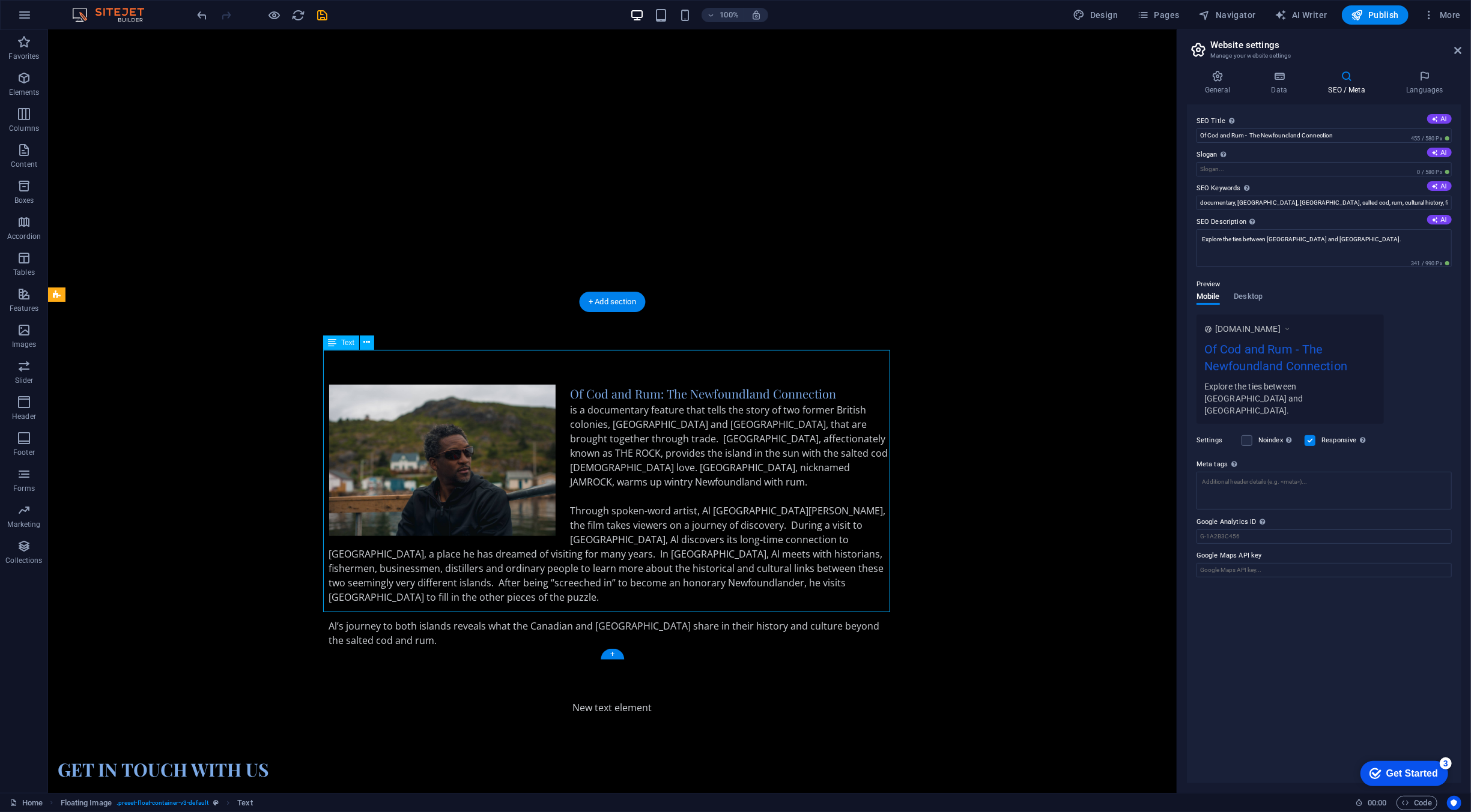
click at [609, 420] on div "Of Cod and Rum: The Newfoundland Connection is a documentary feature that tells…" at bounding box center [612, 523] width 567 height 277
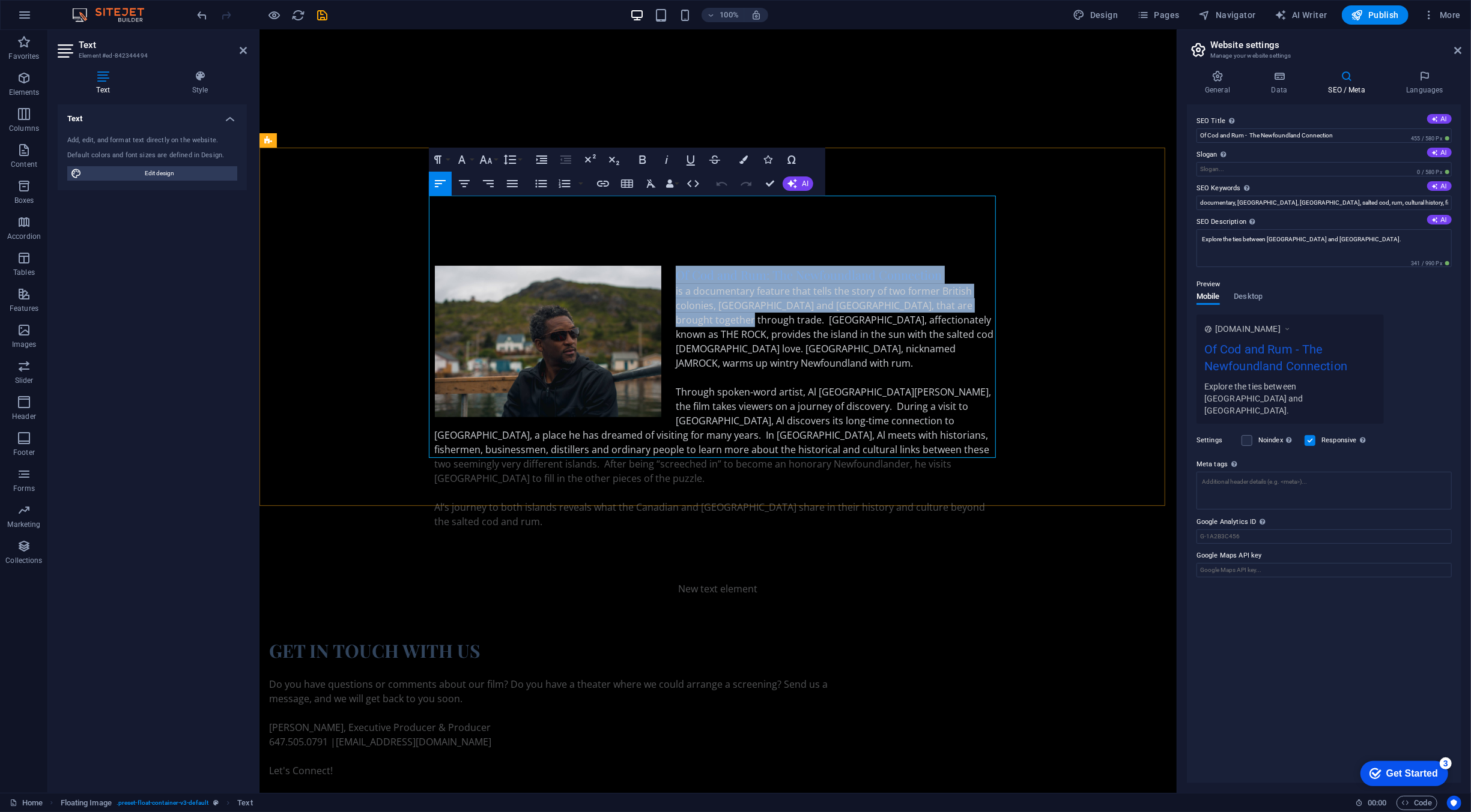
drag, startPoint x: 695, startPoint y: 249, endPoint x: 665, endPoint y: 211, distance: 48.4
click at [665, 266] on div "Of Cod and Rum: The Newfoundland Connection is a documentary feature that tells…" at bounding box center [717, 404] width 567 height 277
copy div "Of Cod and Rum: The Newfoundland Connection is a documentary feature that tells…"
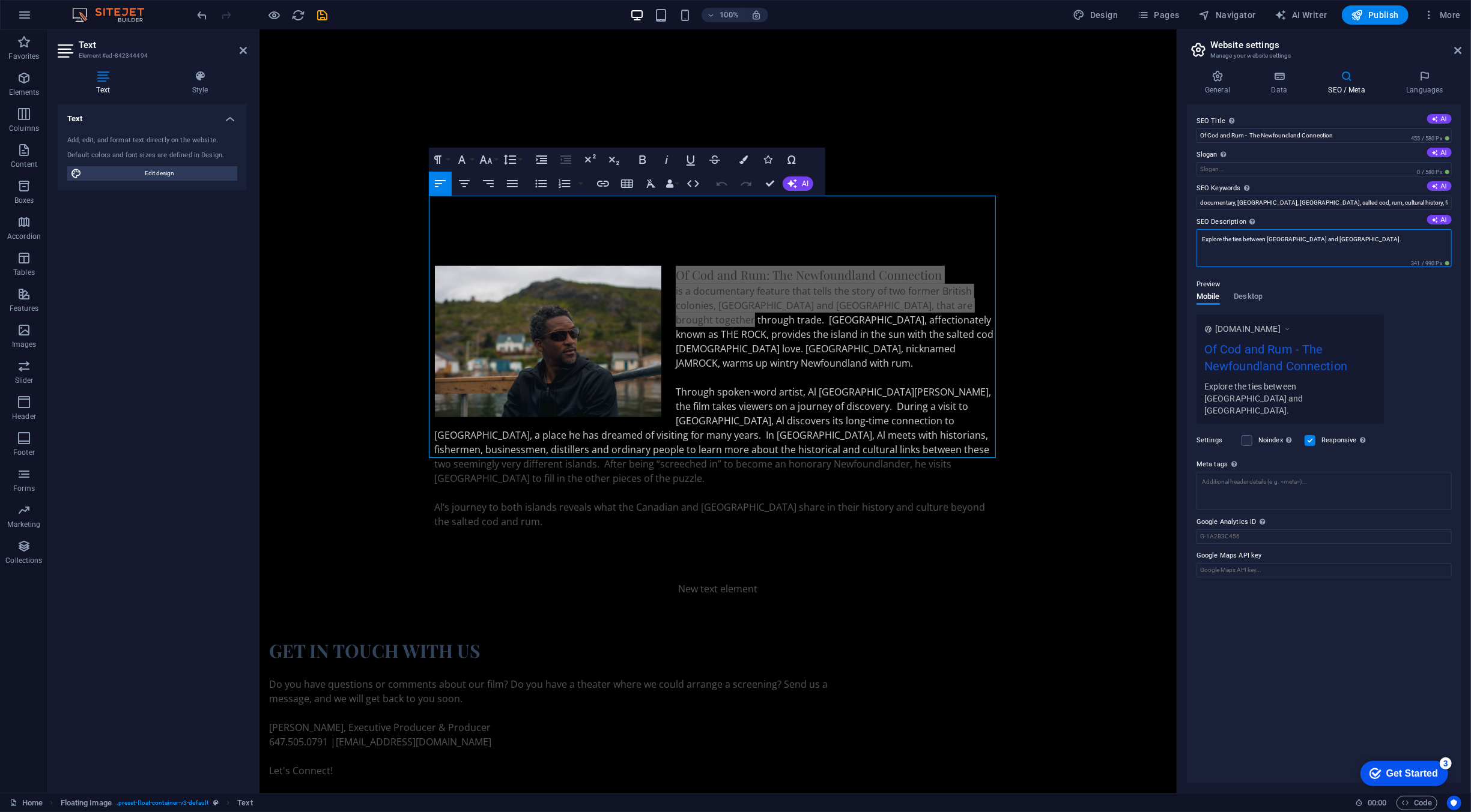
click at [1272, 239] on textarea "Explore the ties between Newfoundland and Jamaica." at bounding box center [1324, 248] width 255 height 38
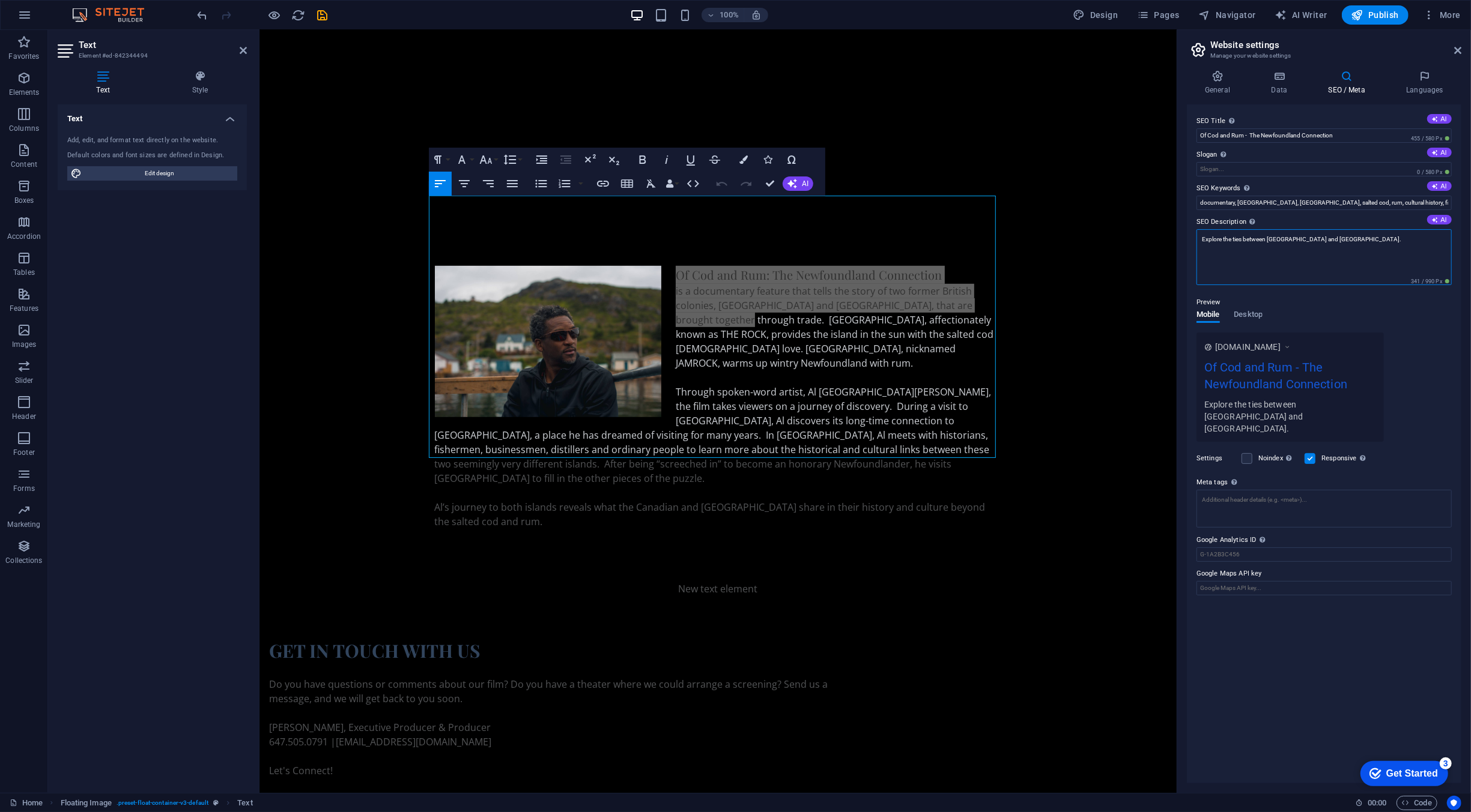
click at [1272, 239] on textarea "Explore the ties between Newfoundland and Jamaica." at bounding box center [1324, 258] width 255 height 56
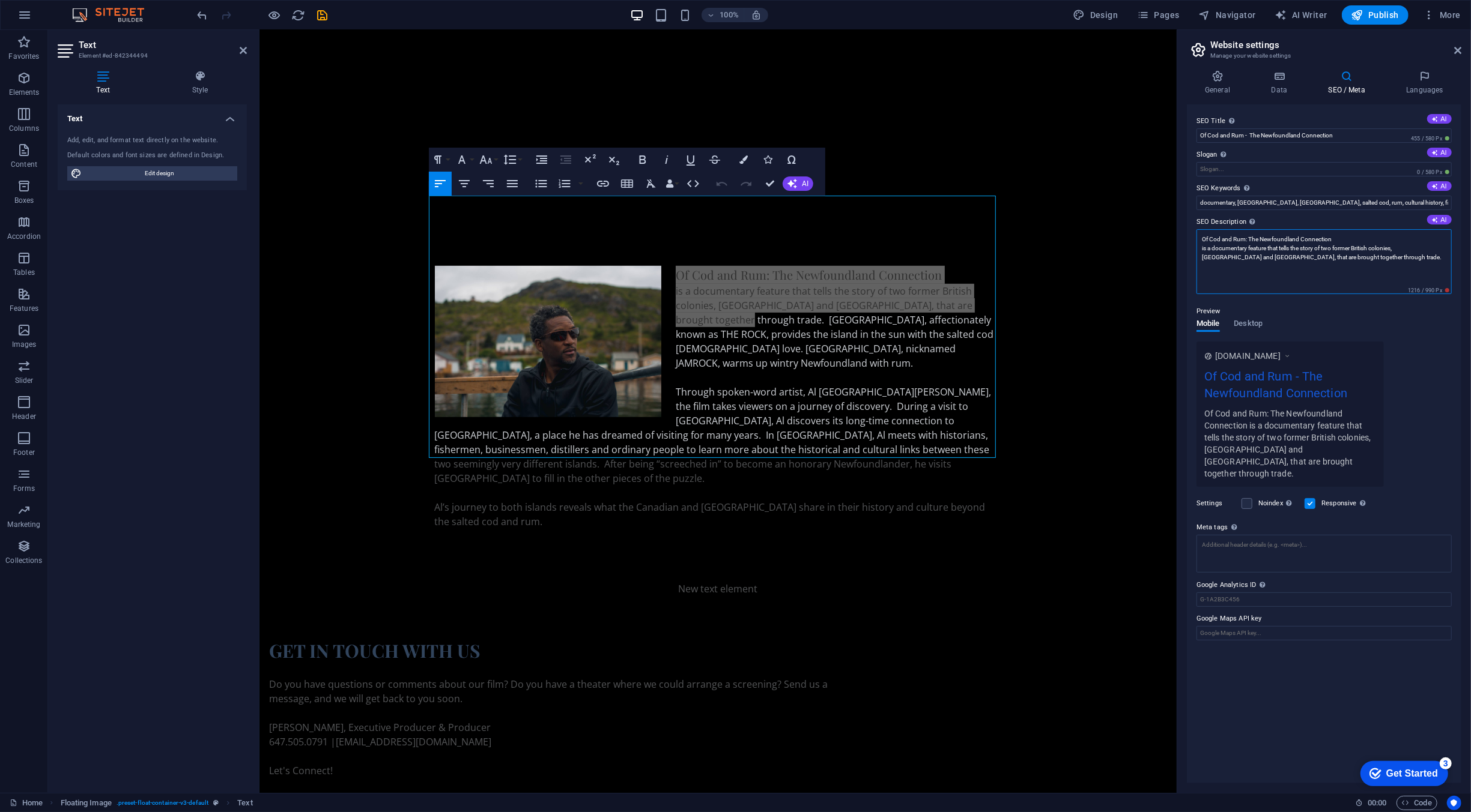
type textarea "Of Cod and Rum: The Newfoundland Connection is a documentary feature that tells…"
click at [1422, 351] on div "Preview Mobile Desktop www.example.com Of Cod and Rum - The Newfoundland Connec…" at bounding box center [1324, 390] width 255 height 192
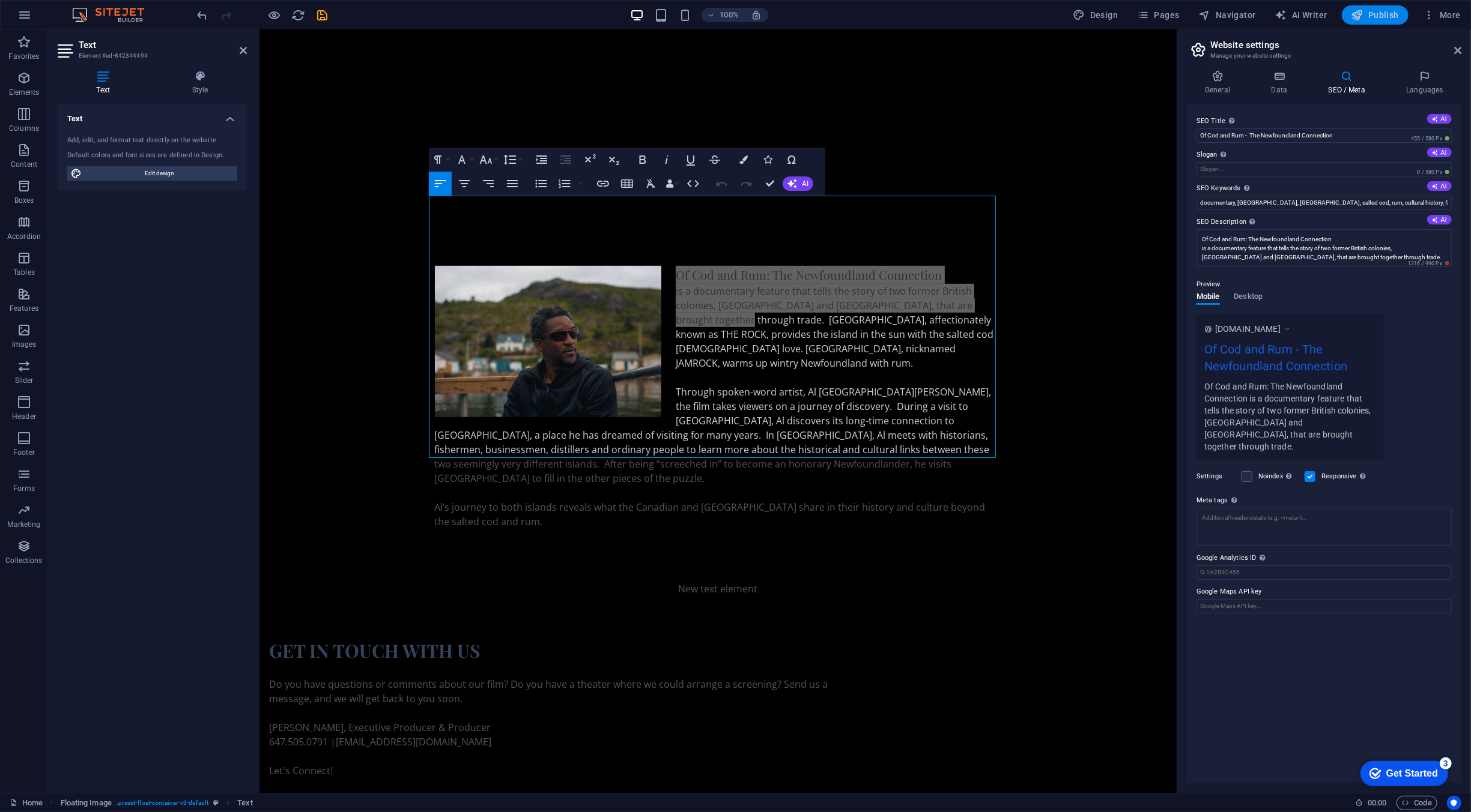
click at [1373, 19] on span "Publish" at bounding box center [1375, 15] width 48 height 12
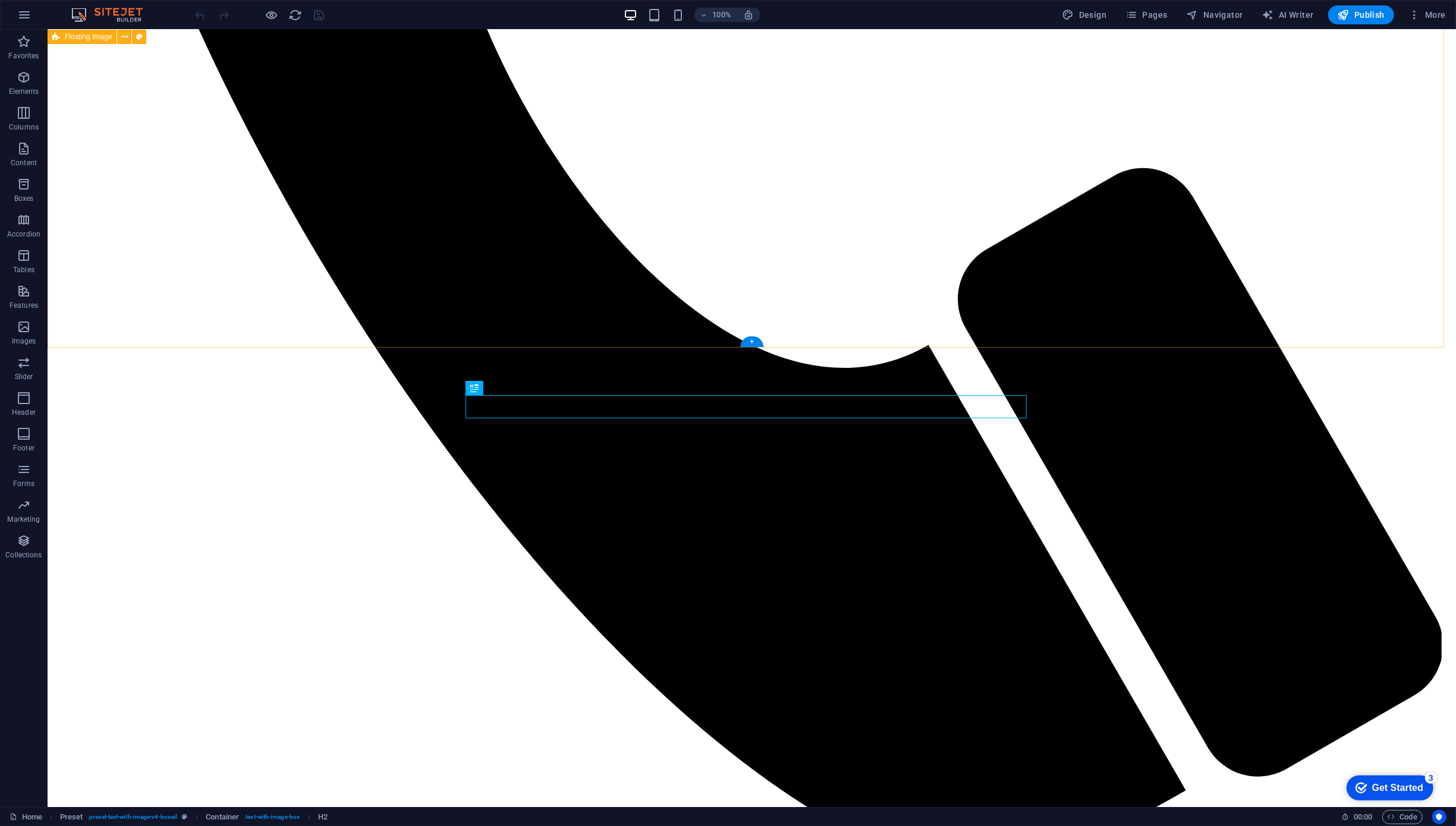
scroll to position [1071, 0]
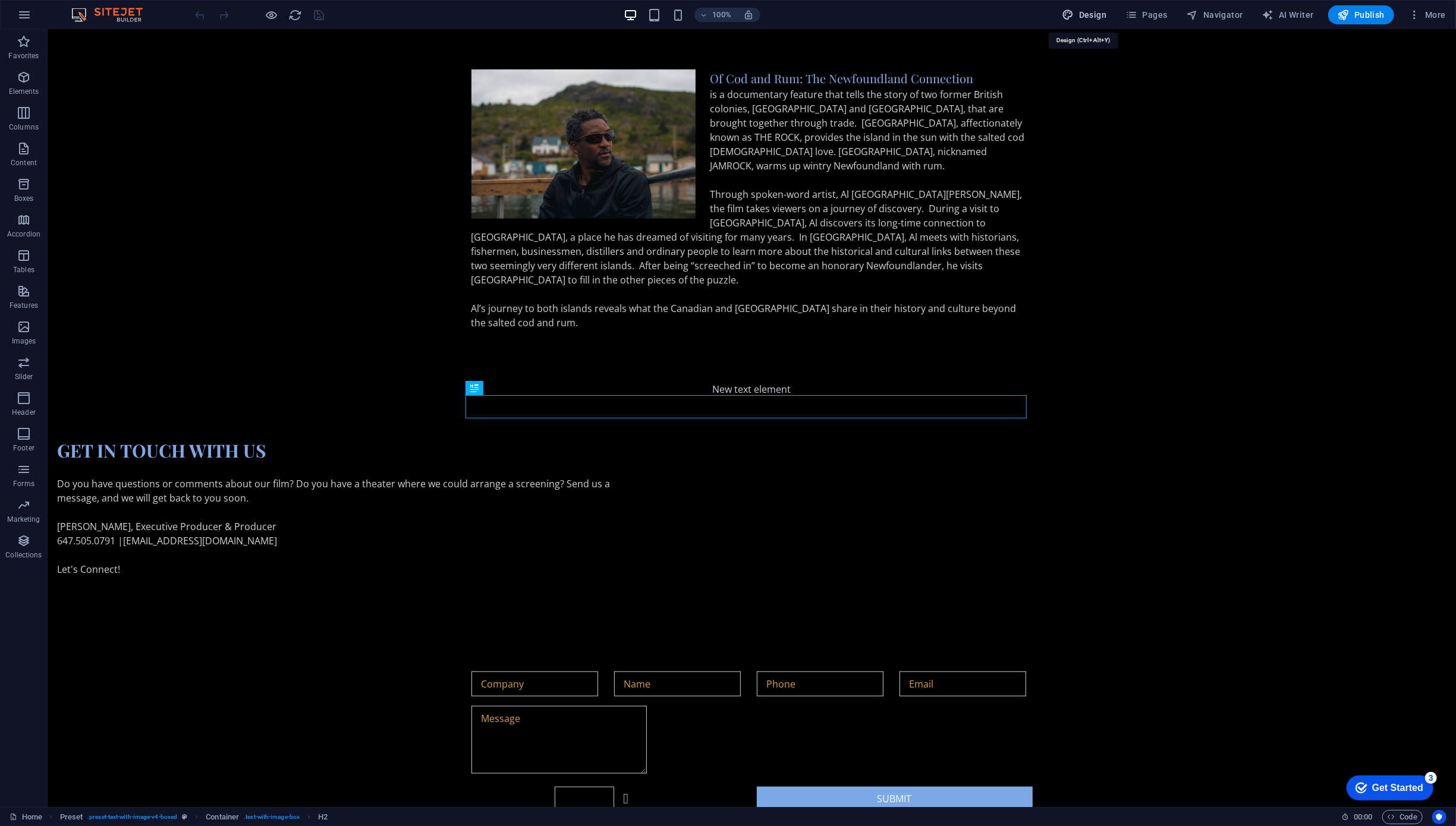
click at [1093, 20] on span "Design" at bounding box center [1084, 15] width 45 height 12
select select "px"
select select "200"
select select "px"
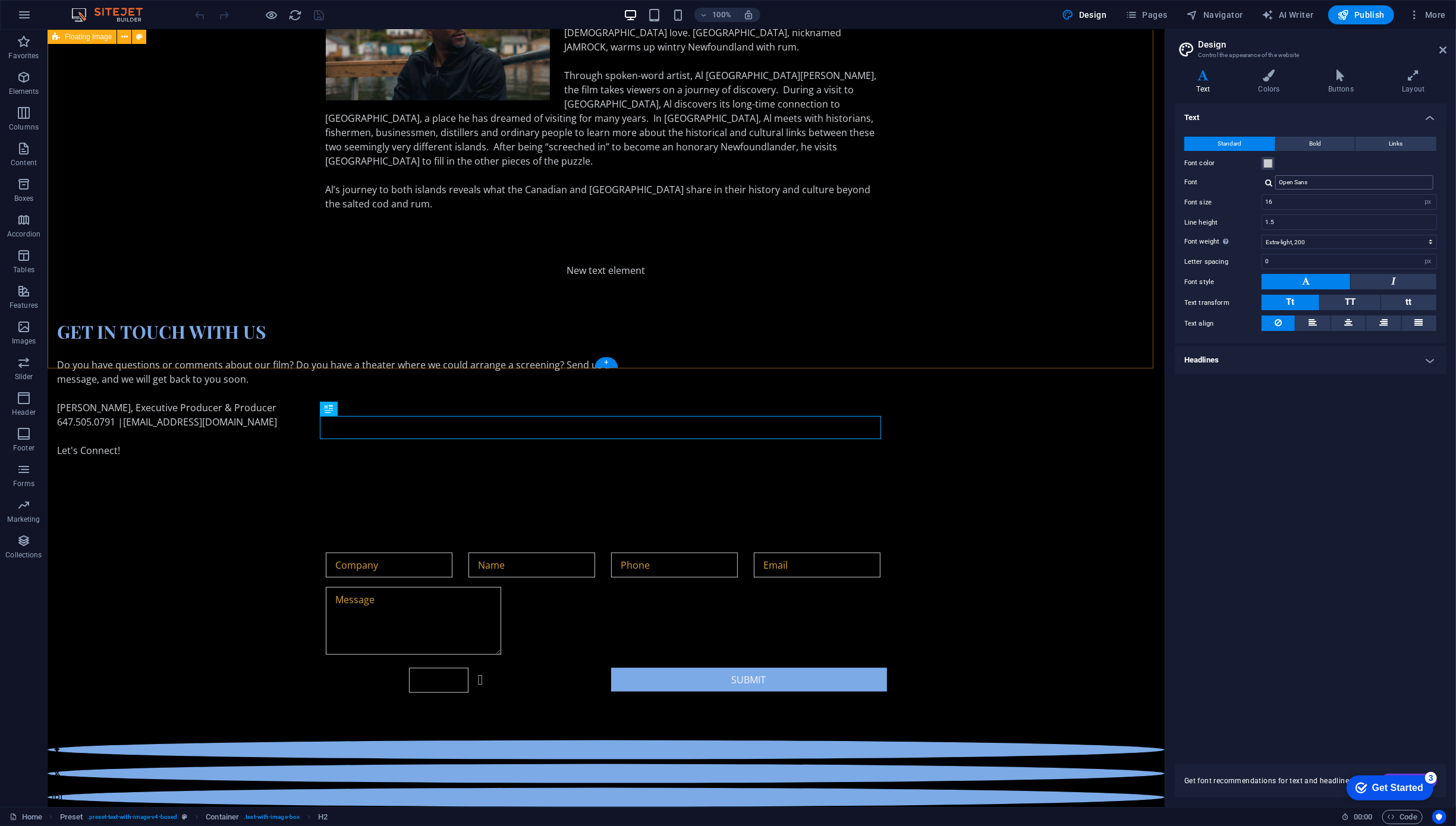
scroll to position [881, 0]
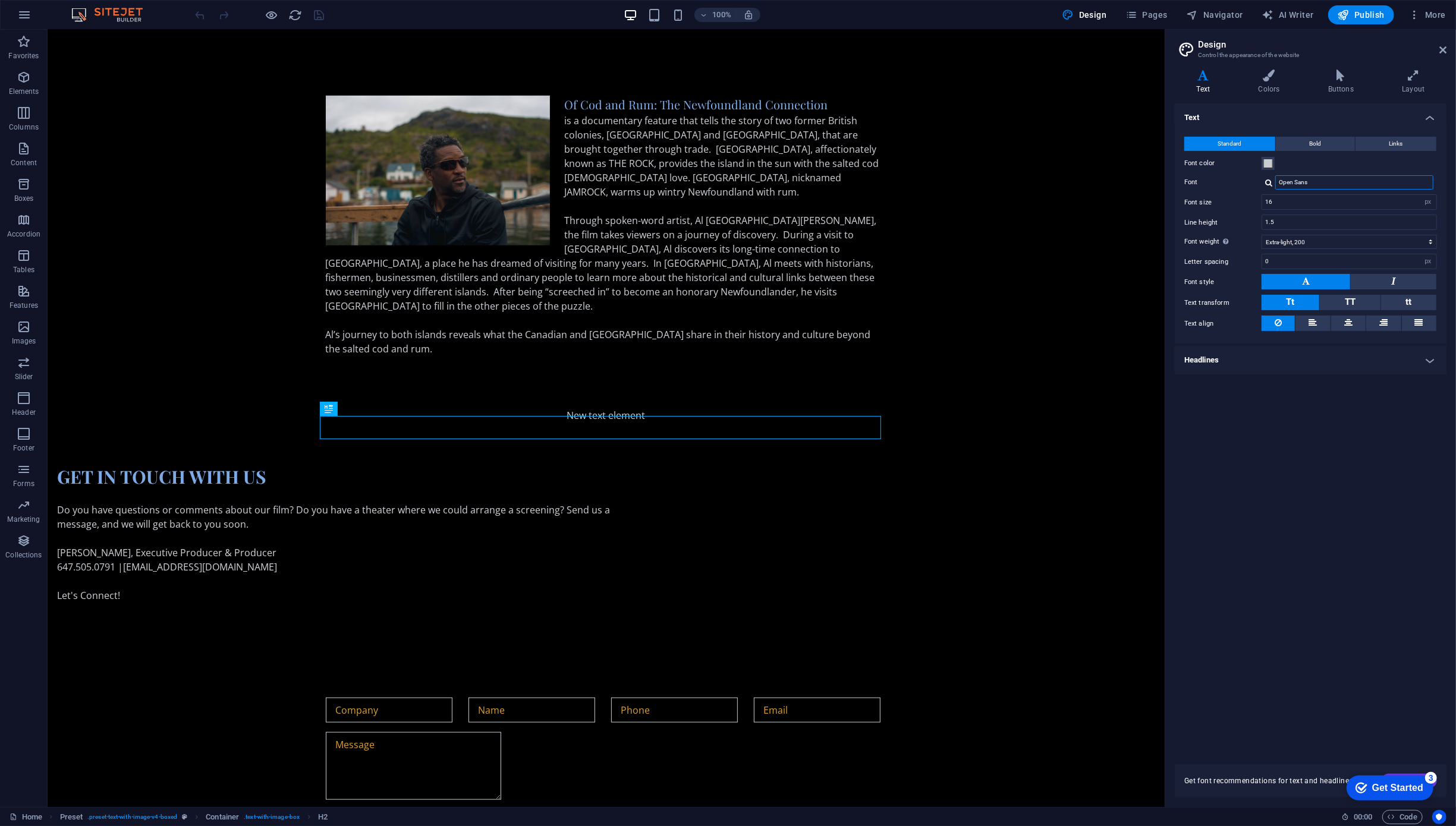
click at [1320, 183] on input "Open Sans" at bounding box center [1354, 182] width 158 height 15
click at [1269, 179] on div at bounding box center [1268, 182] width 7 height 7
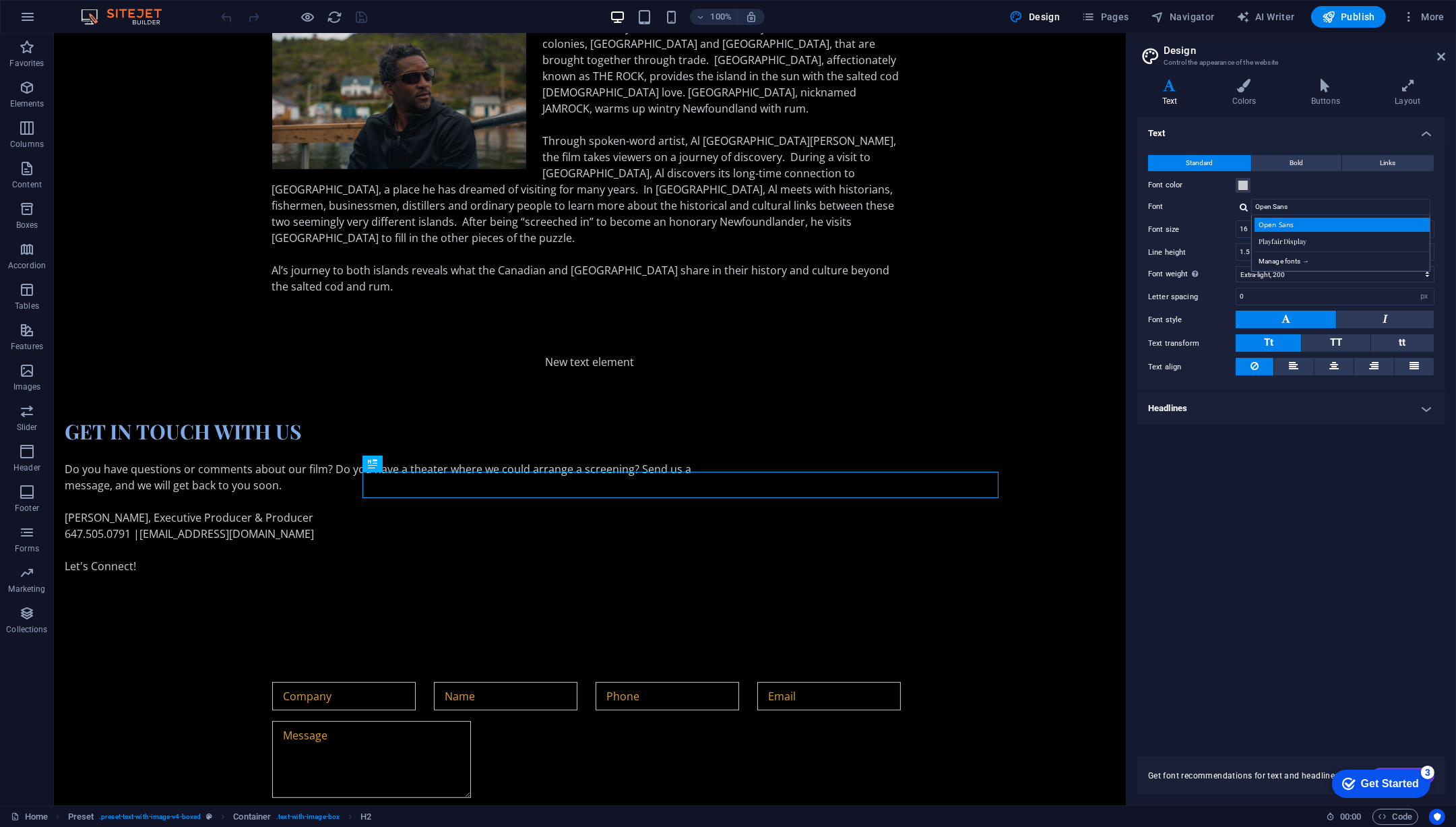
scroll to position [944, 0]
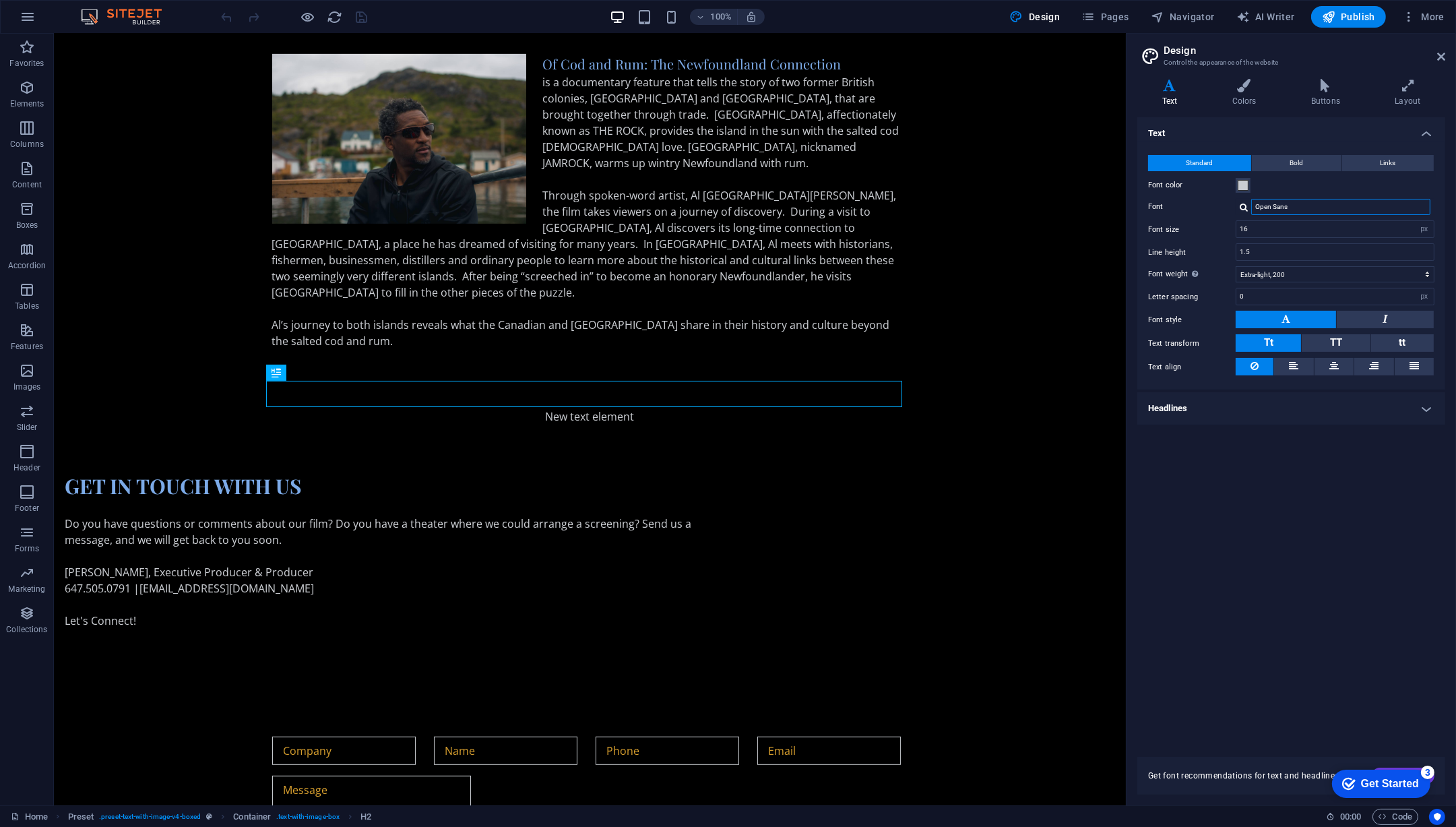
click at [1316, 212] on input "Open Sans" at bounding box center [1341, 207] width 179 height 17
click at [1242, 208] on div at bounding box center [1244, 207] width 8 height 8
click at [1309, 259] on div "Manage fonts →" at bounding box center [1343, 260] width 178 height 17
select select "popularity"
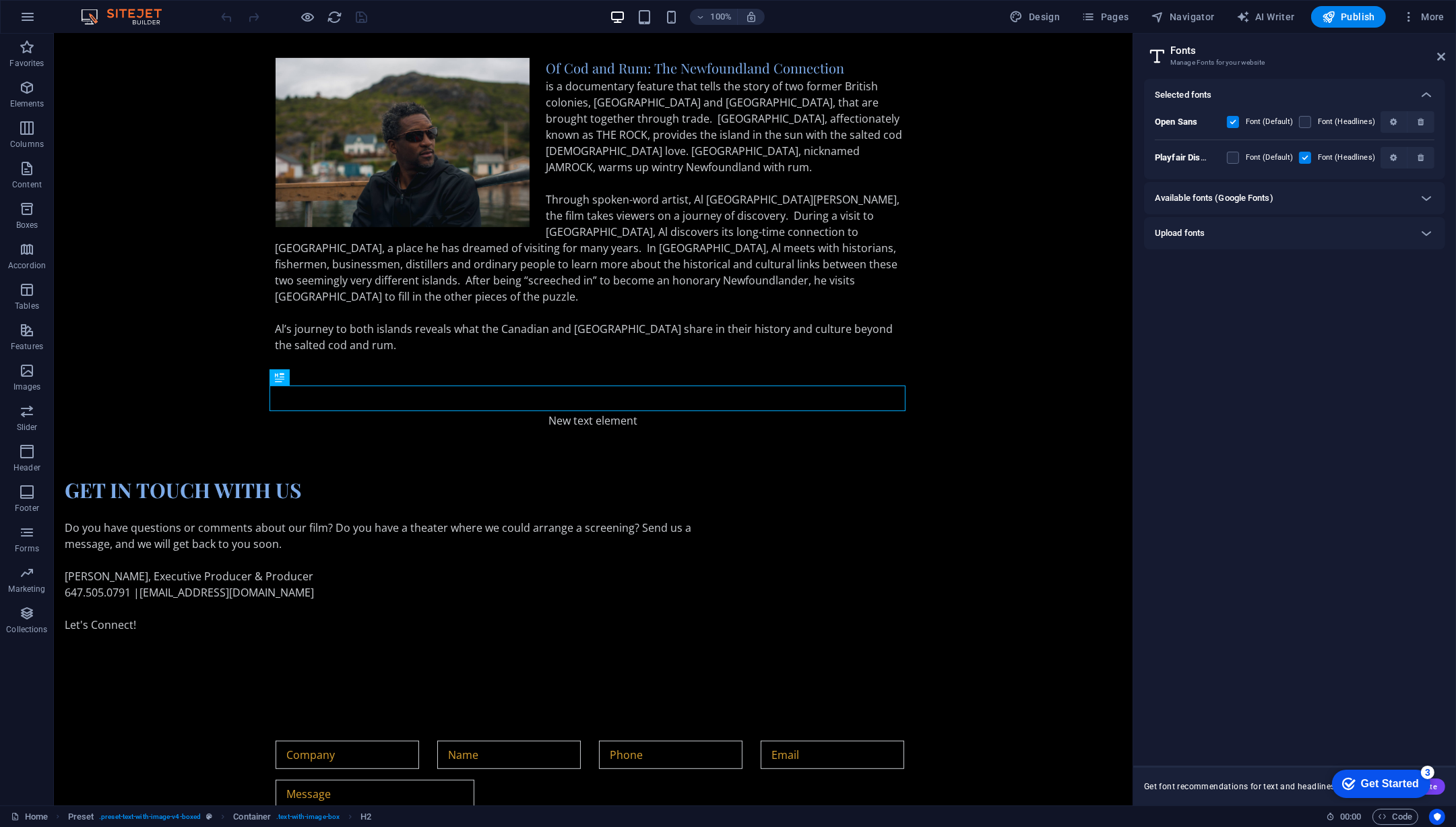
click at [1206, 196] on h6 "Available fonts (Google Fonts)" at bounding box center [1214, 199] width 118 height 17
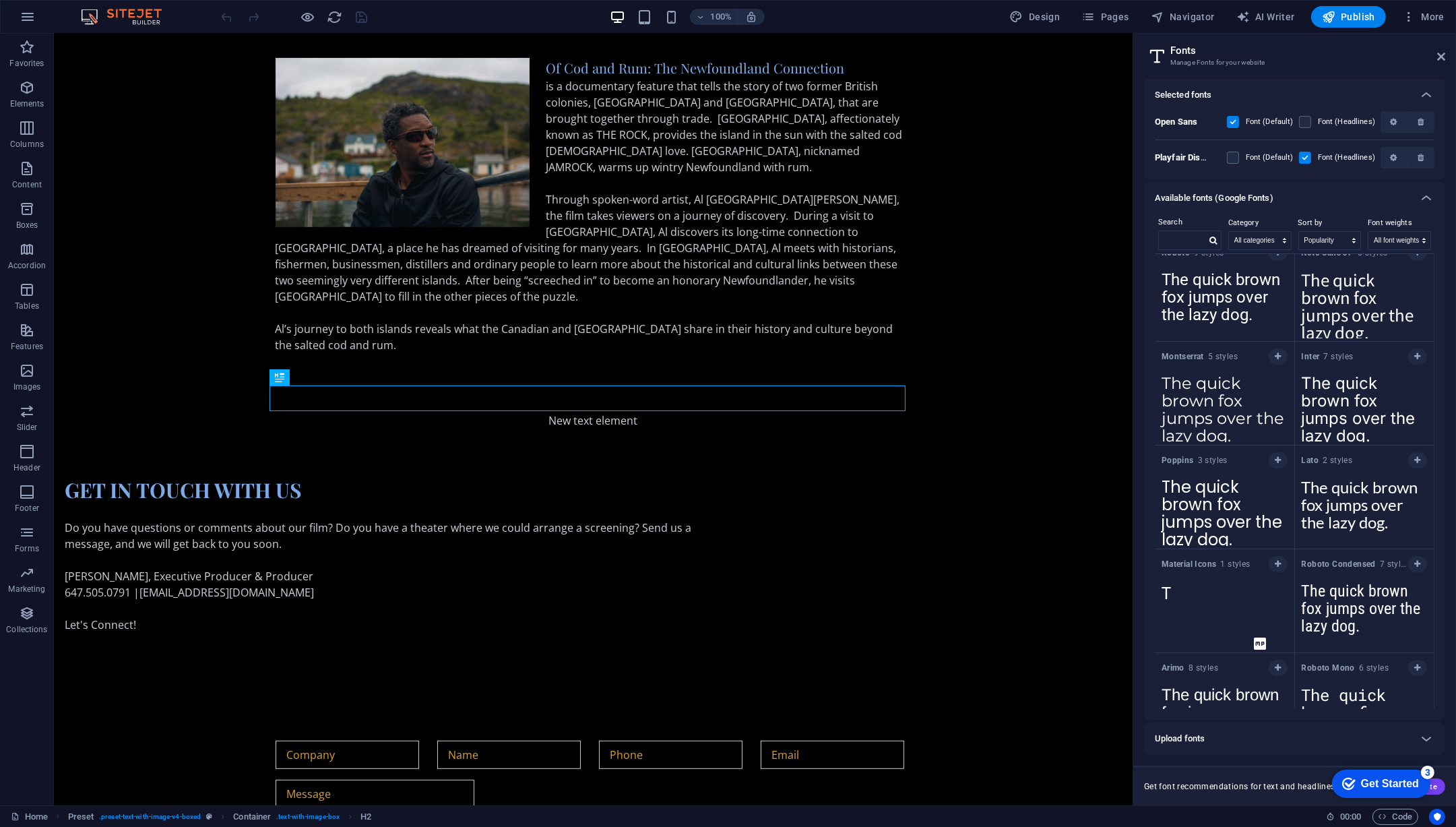
scroll to position [183, 0]
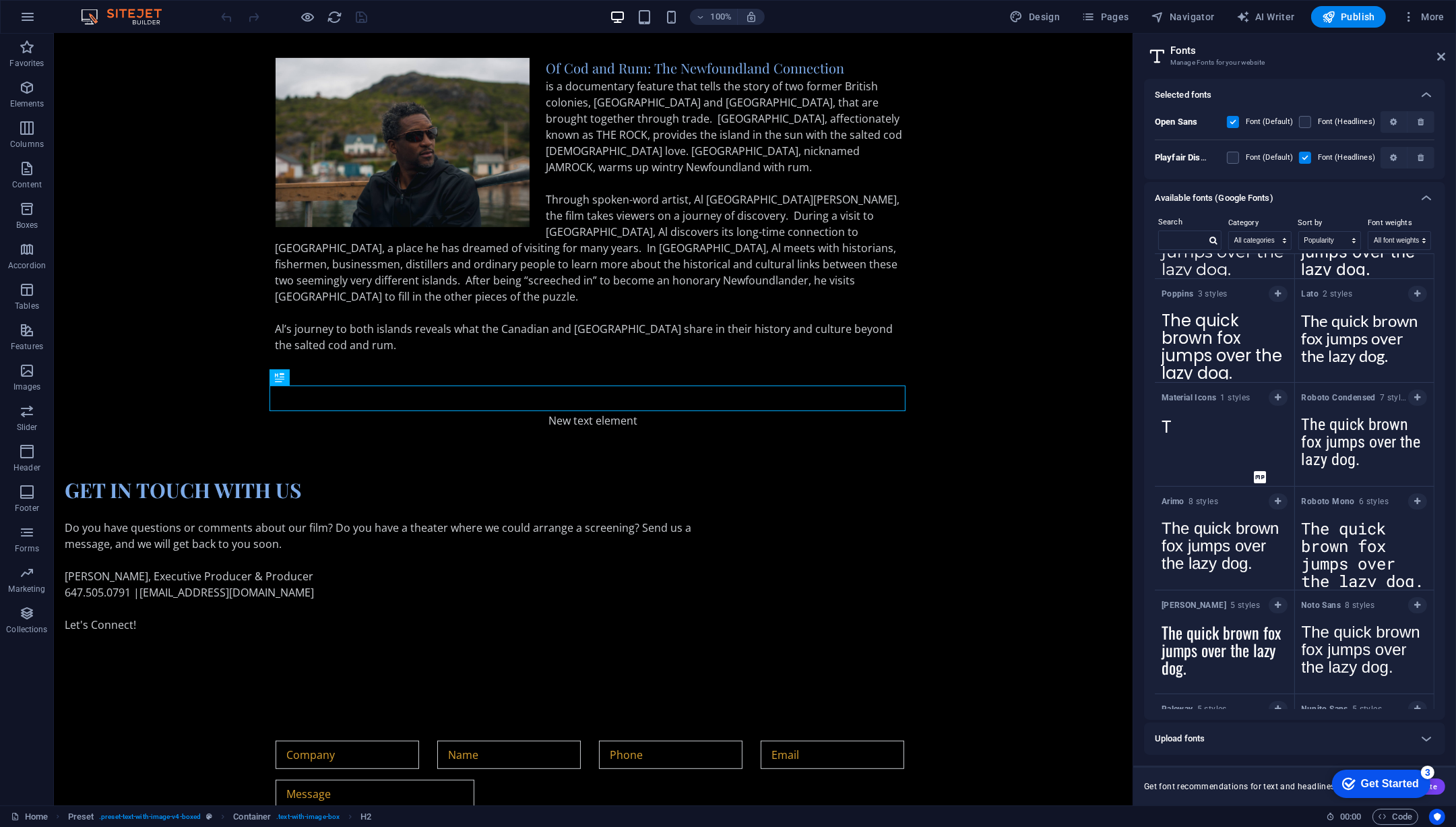
click at [1358, 445] on textarea "The quick brown fox jumps over the lazy dog." at bounding box center [1365, 446] width 140 height 74
drag, startPoint x: 1304, startPoint y: 397, endPoint x: 1374, endPoint y: 399, distance: 70.0
click at [1374, 399] on strong "Roboto Condensed" at bounding box center [1341, 397] width 79 height 9
click at [1414, 395] on icon "button" at bounding box center [1417, 397] width 6 height 8
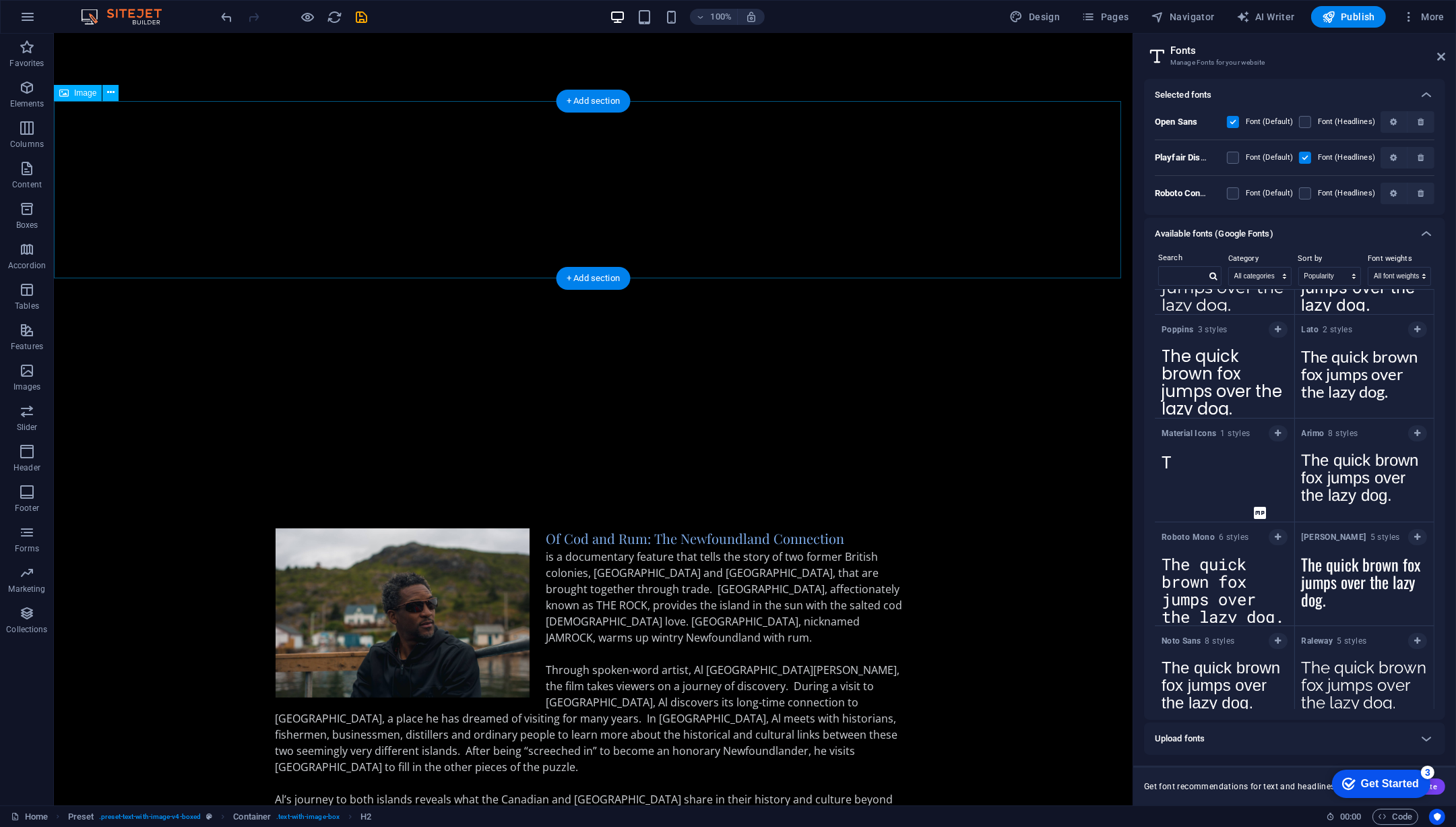
scroll to position [0, 0]
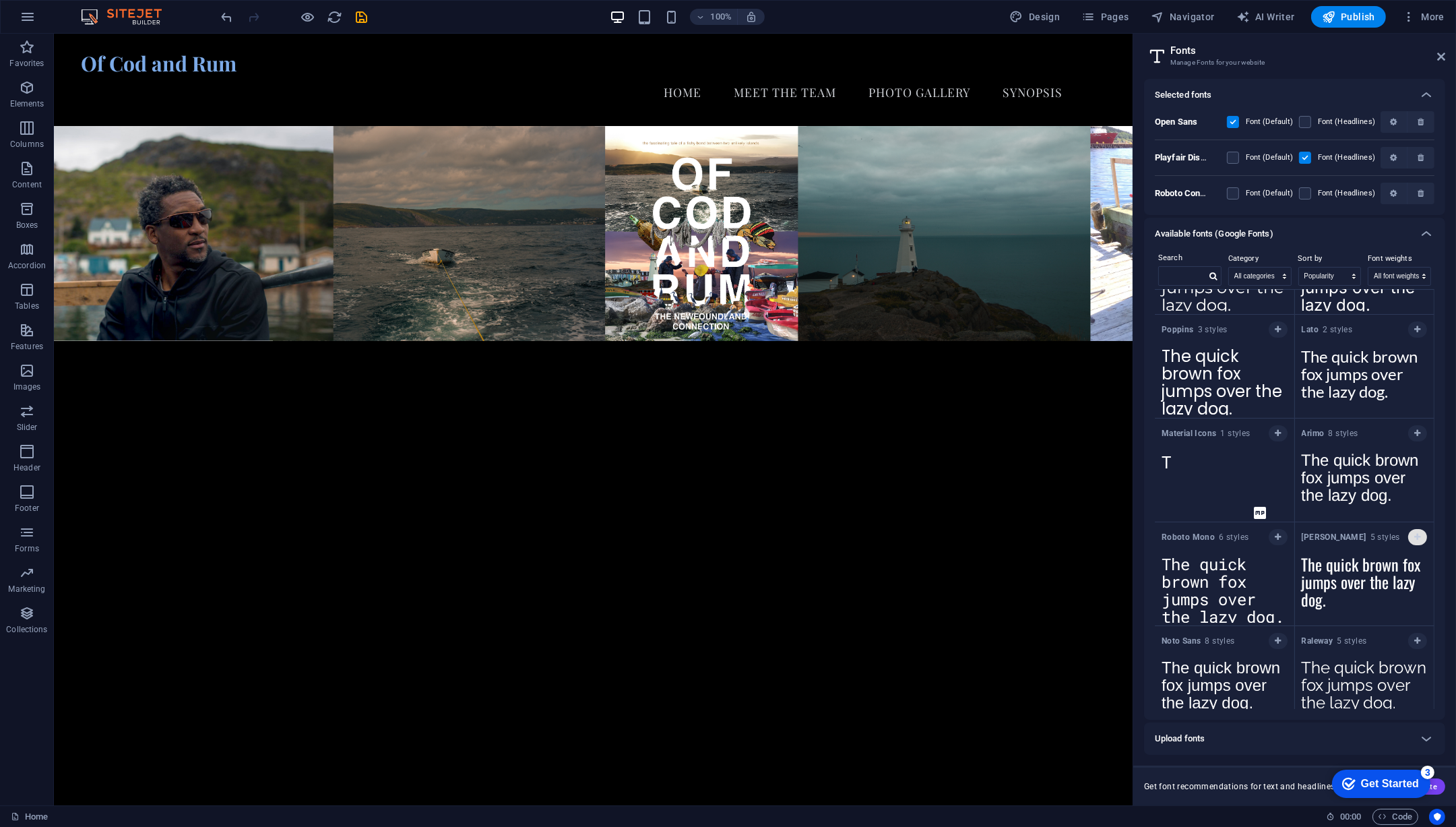
click at [1414, 534] on icon "button" at bounding box center [1417, 537] width 6 height 8
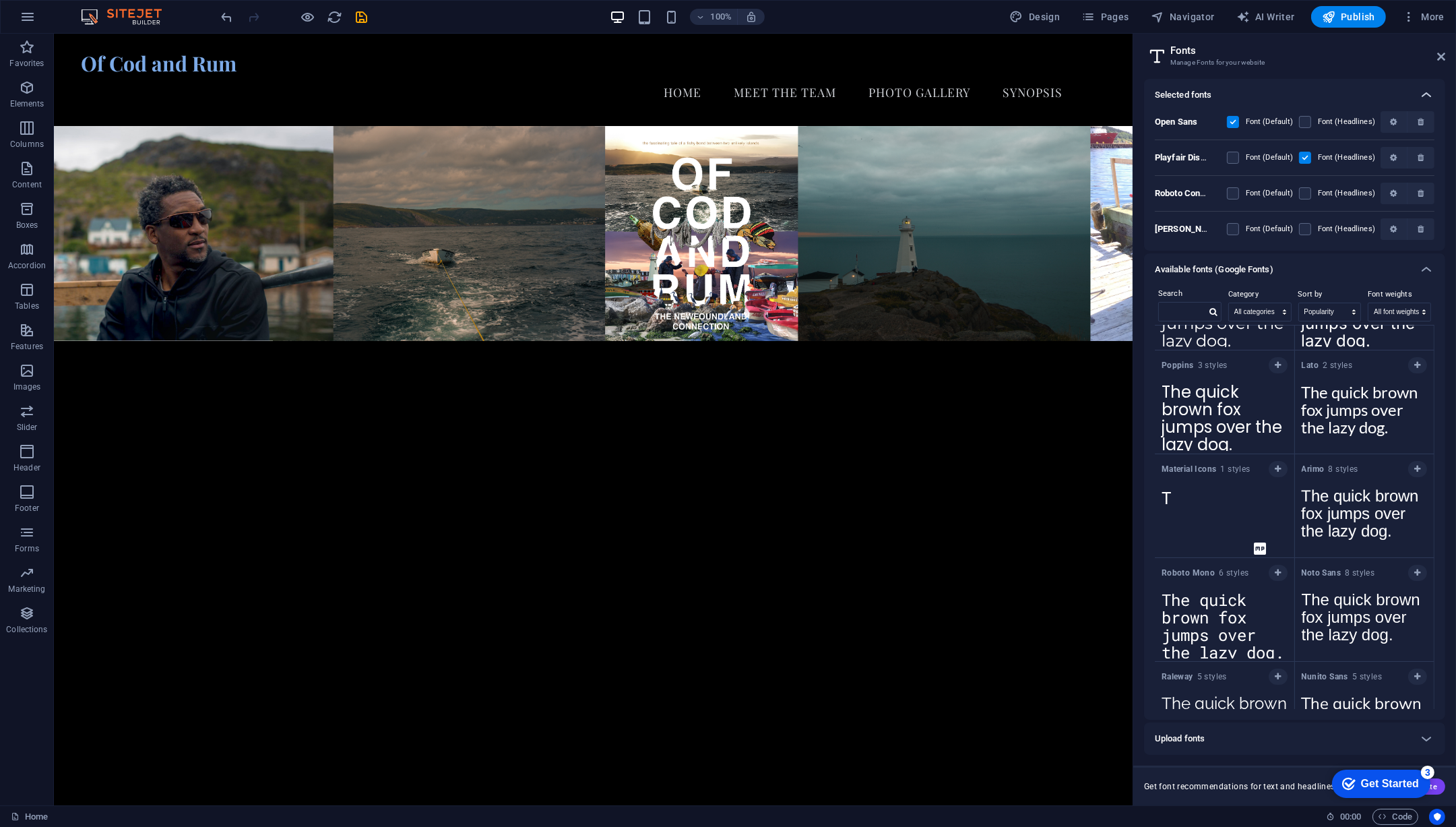
click at [1424, 93] on icon at bounding box center [1427, 95] width 17 height 17
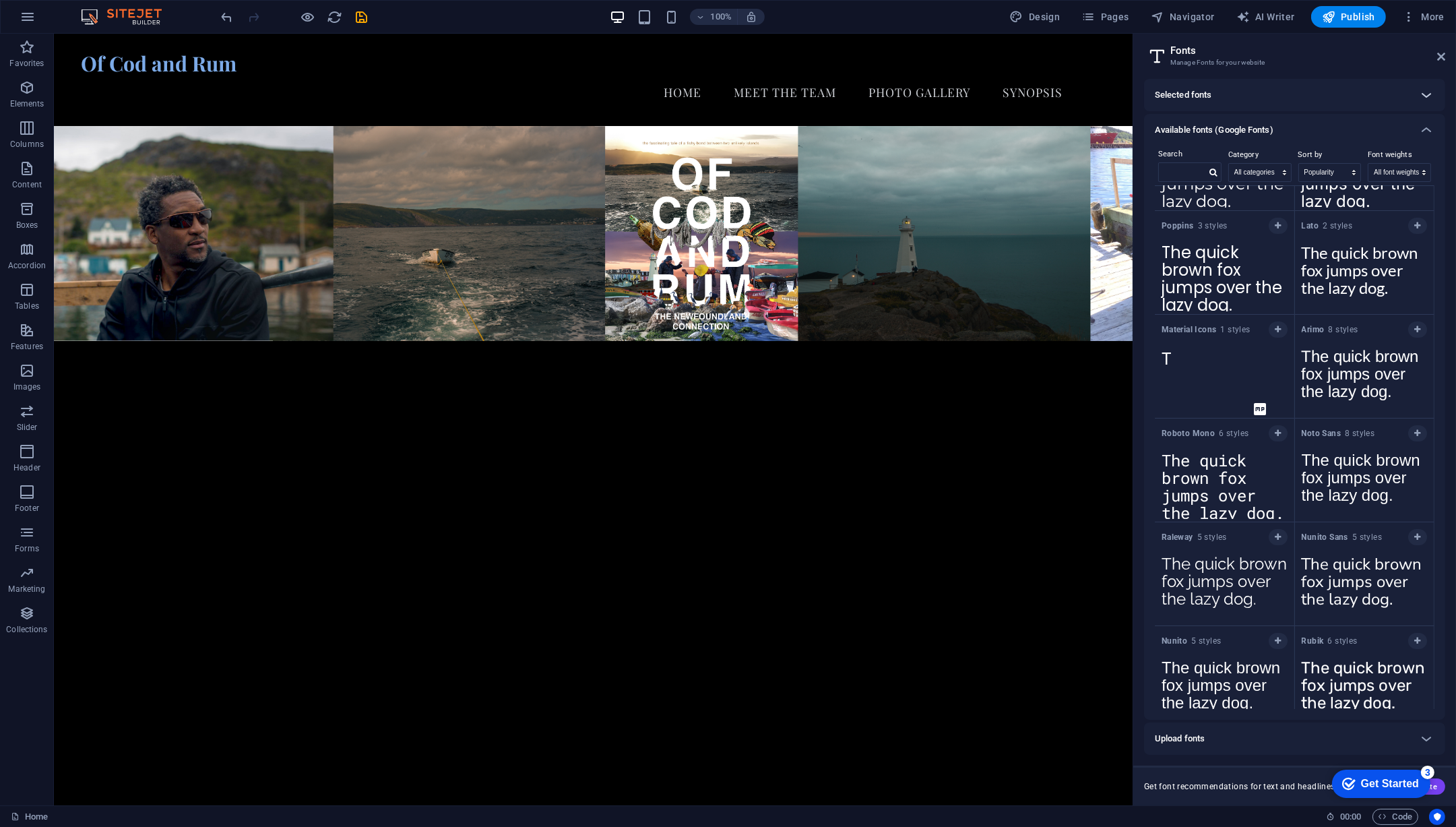
click at [1424, 93] on icon at bounding box center [1427, 95] width 17 height 17
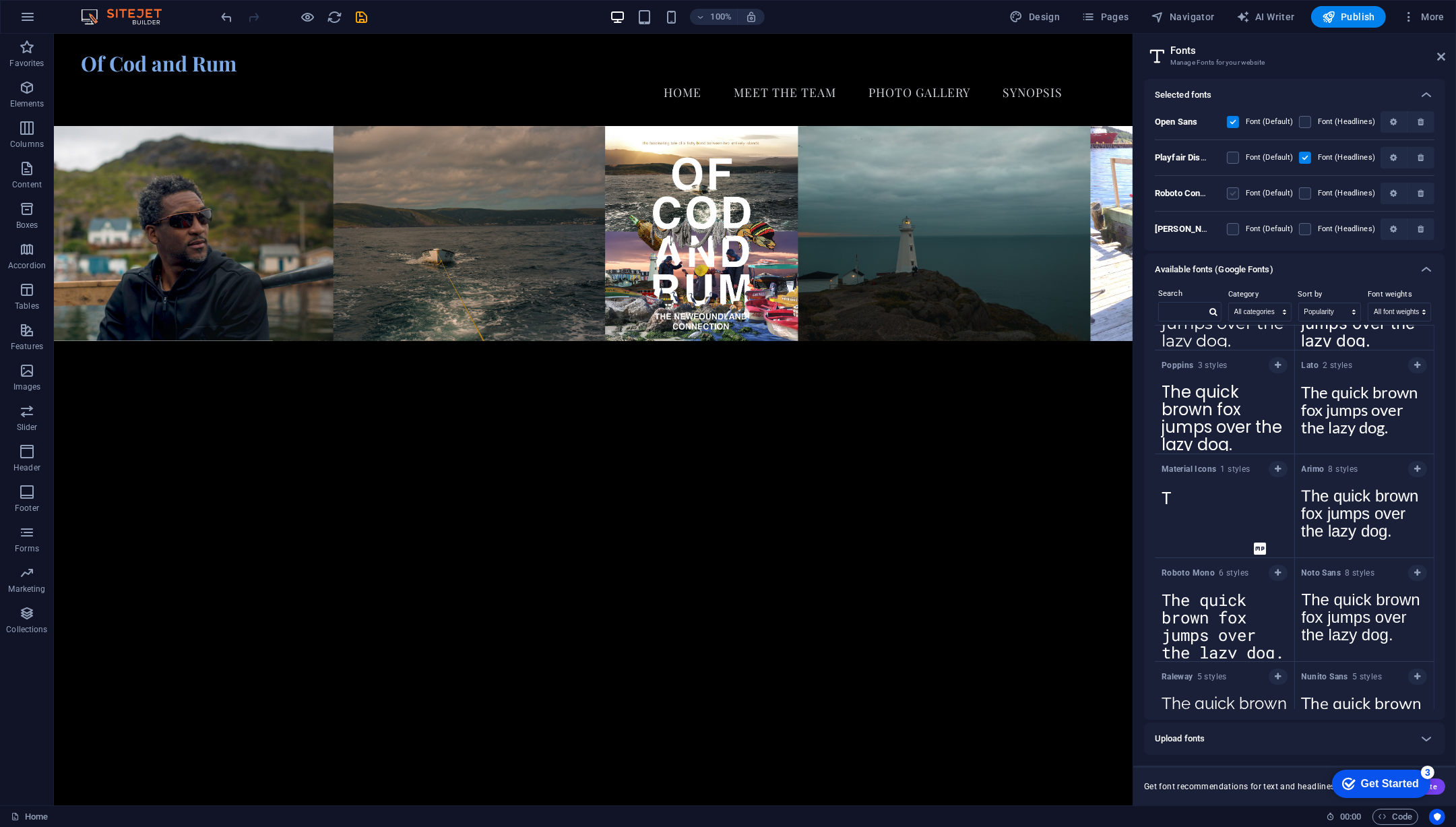
click at [1240, 194] on label at bounding box center [1232, 193] width 12 height 12
click at [0, 0] on Condensed "checkbox" at bounding box center [0, 0] width 0 height 0
click at [1306, 231] on label at bounding box center [1305, 228] width 12 height 12
click at [0, 0] on input "checkbox" at bounding box center [0, 0] width 0 height 0
click at [1309, 156] on label at bounding box center [1305, 157] width 12 height 12
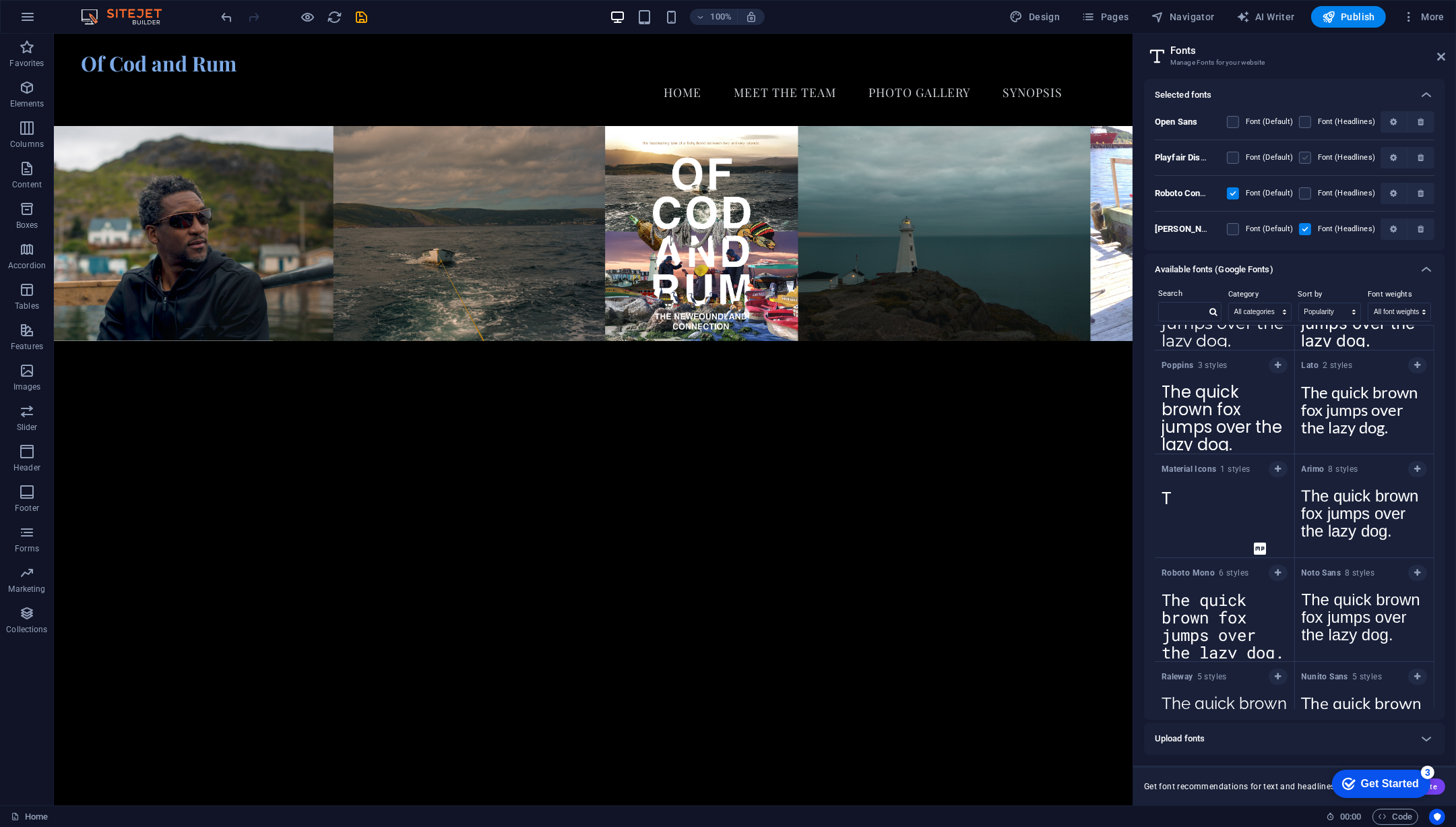
click at [0, 0] on Display "checkbox" at bounding box center [0, 0] width 0 height 0
click at [1309, 228] on label at bounding box center [1305, 228] width 12 height 12
click at [0, 0] on input "checkbox" at bounding box center [0, 0] width 0 height 0
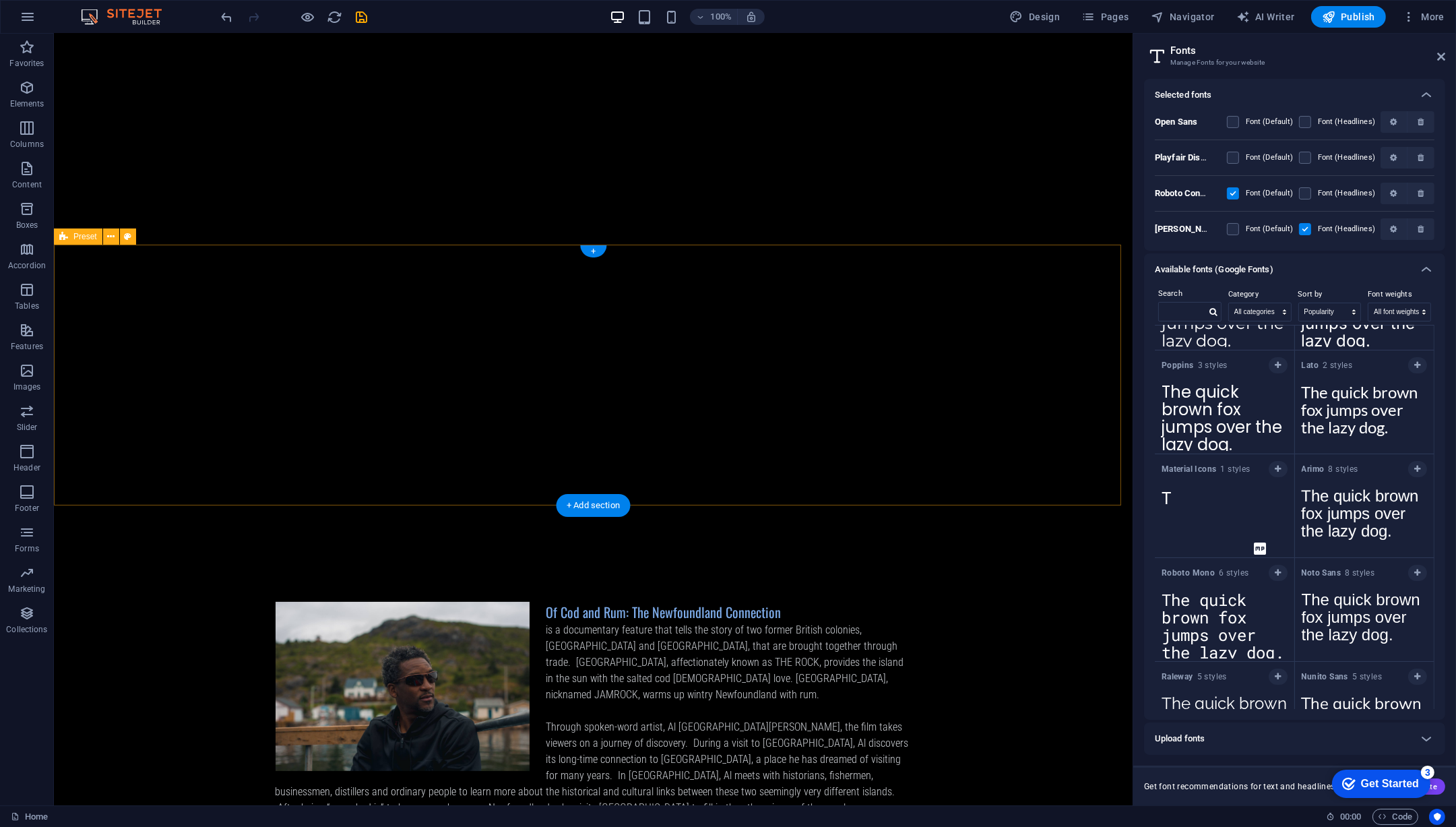
scroll to position [999, 0]
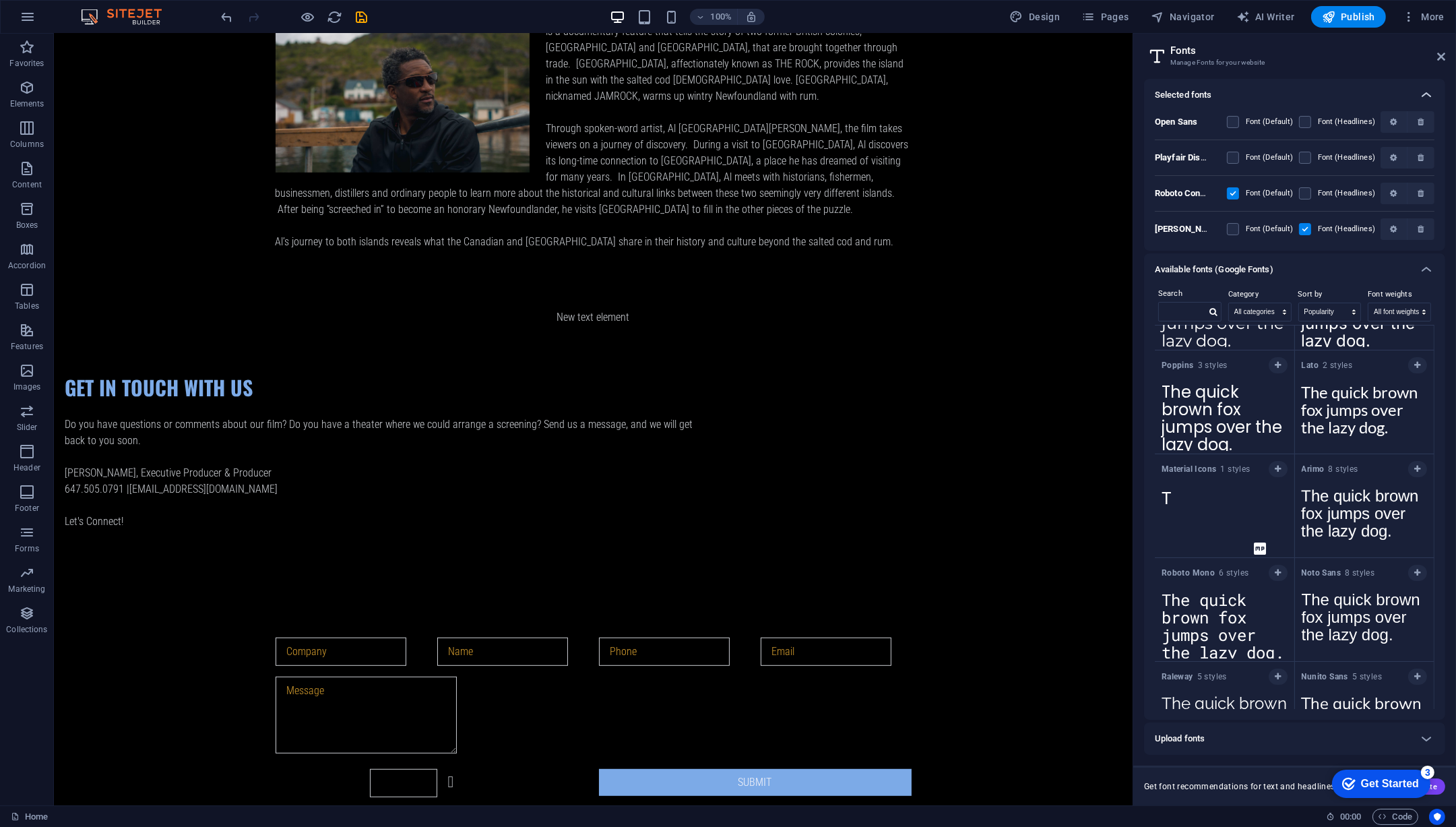
click at [1426, 91] on icon at bounding box center [1427, 95] width 17 height 17
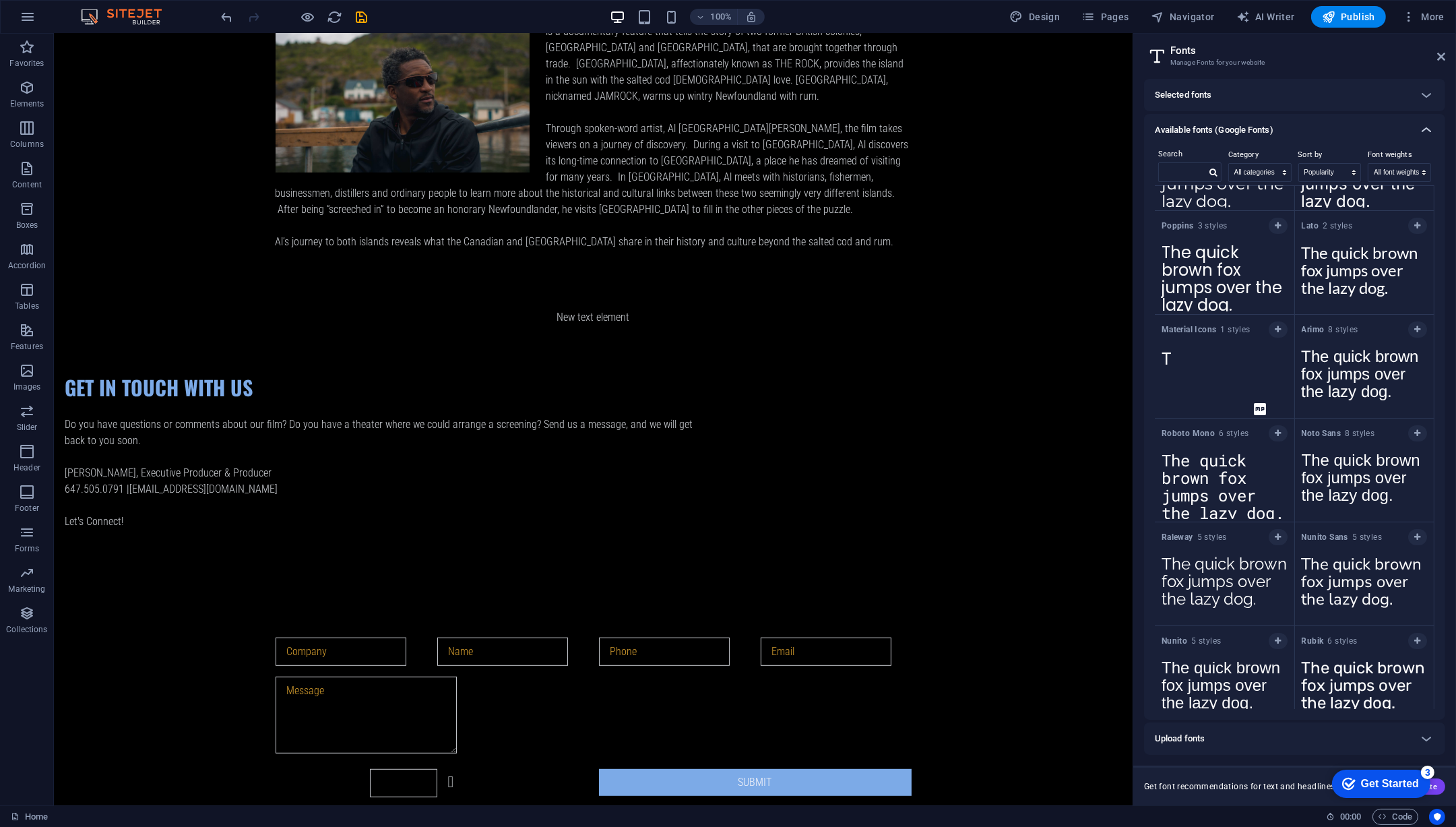
click at [1425, 129] on icon at bounding box center [1427, 130] width 17 height 17
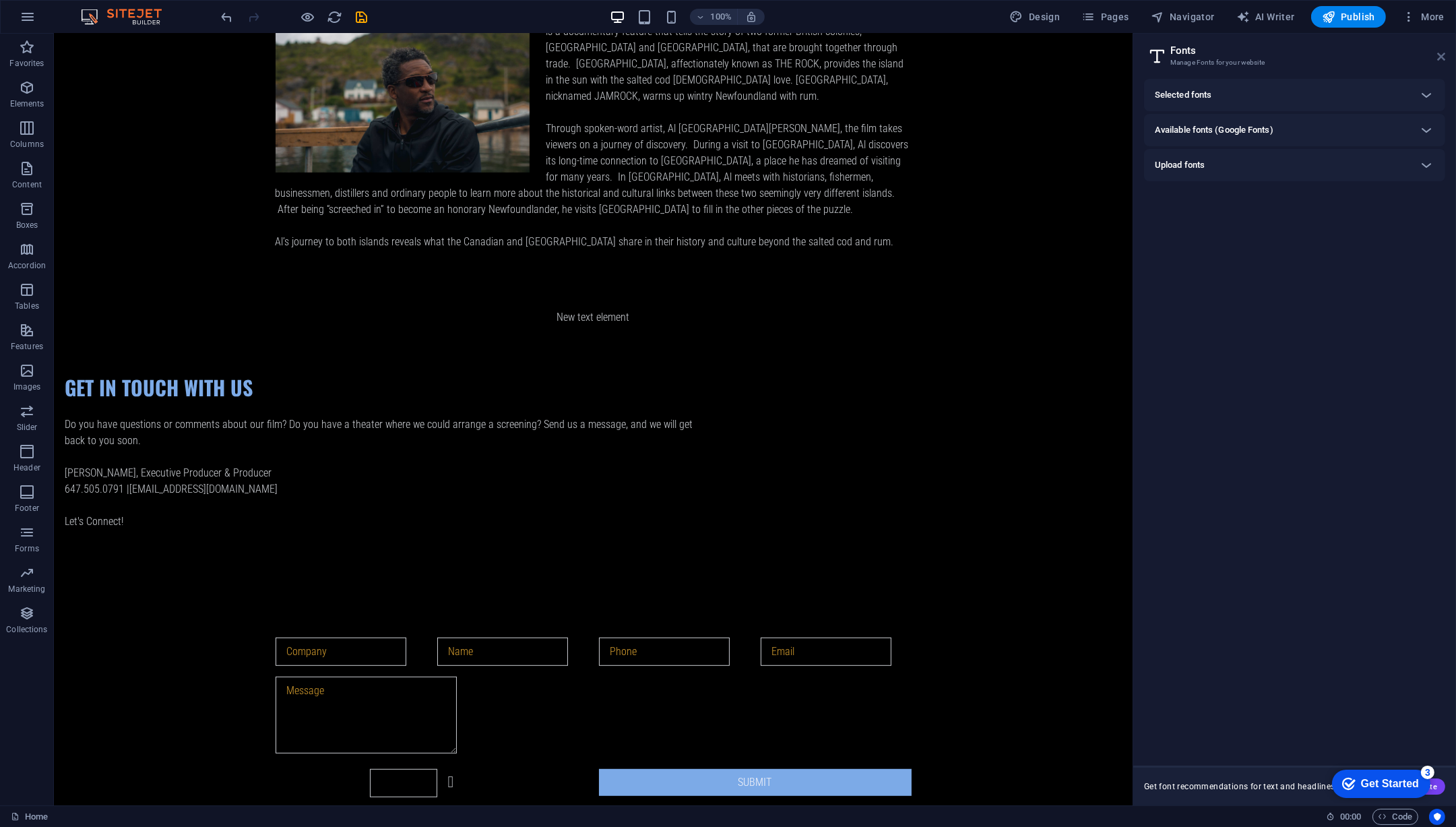
click at [1441, 55] on icon at bounding box center [1441, 56] width 8 height 11
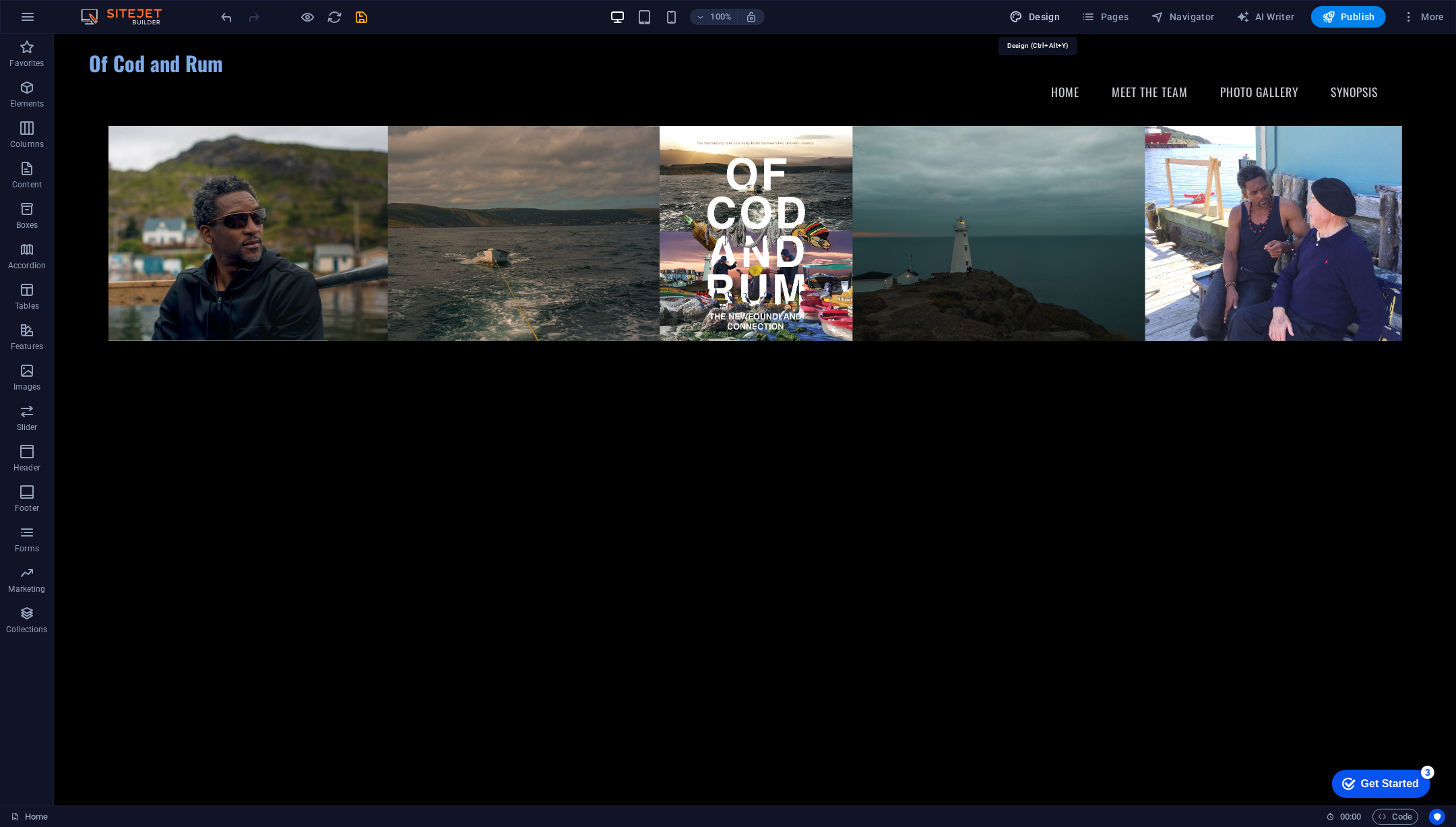
click at [1035, 24] on button "Design" at bounding box center [1036, 17] width 61 height 21
select select "px"
select select "200"
select select "px"
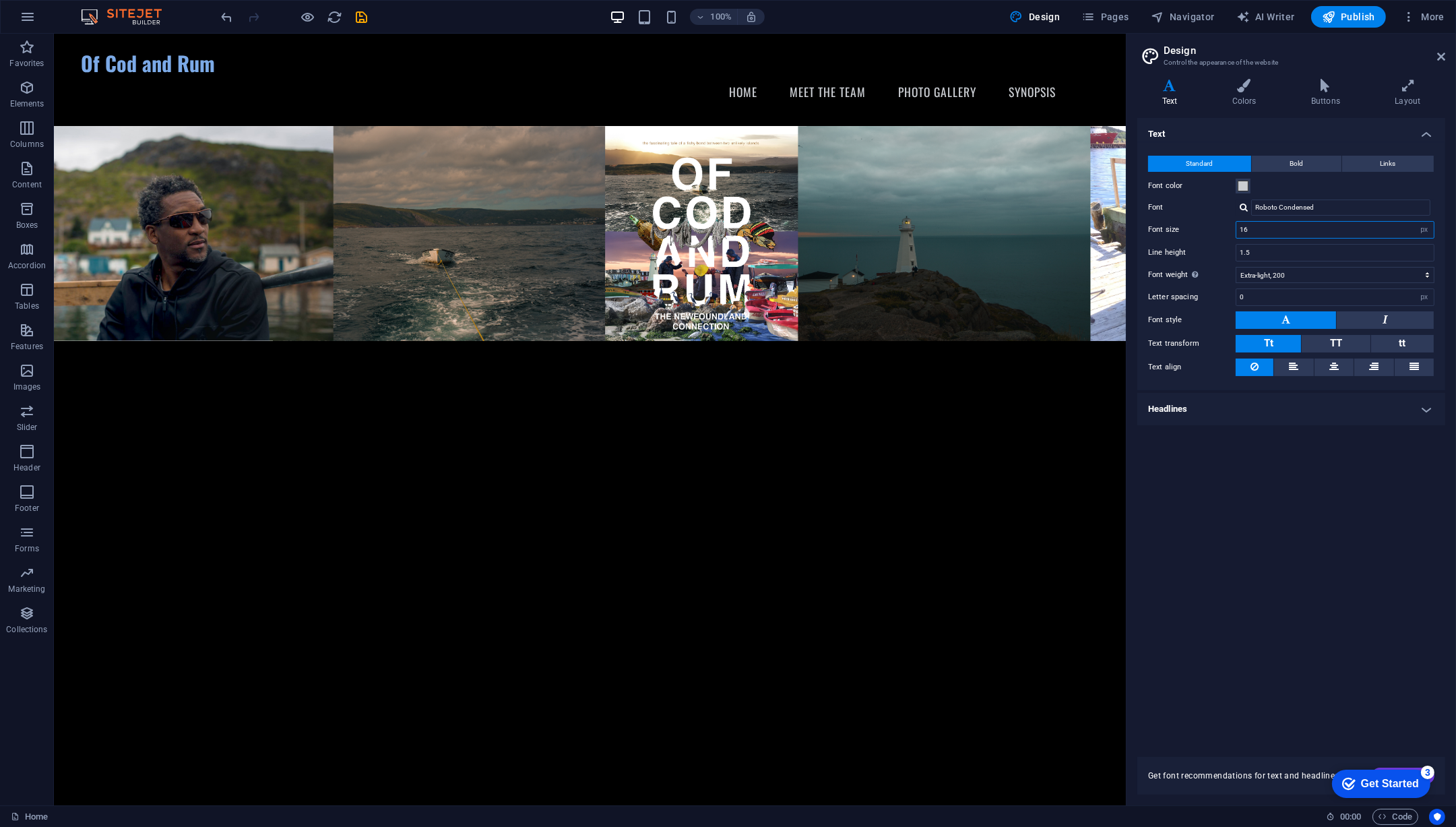
click at [1261, 231] on input "16" at bounding box center [1336, 230] width 198 height 17
type input "19"
click at [1193, 412] on h4 "Headlines" at bounding box center [1291, 408] width 308 height 32
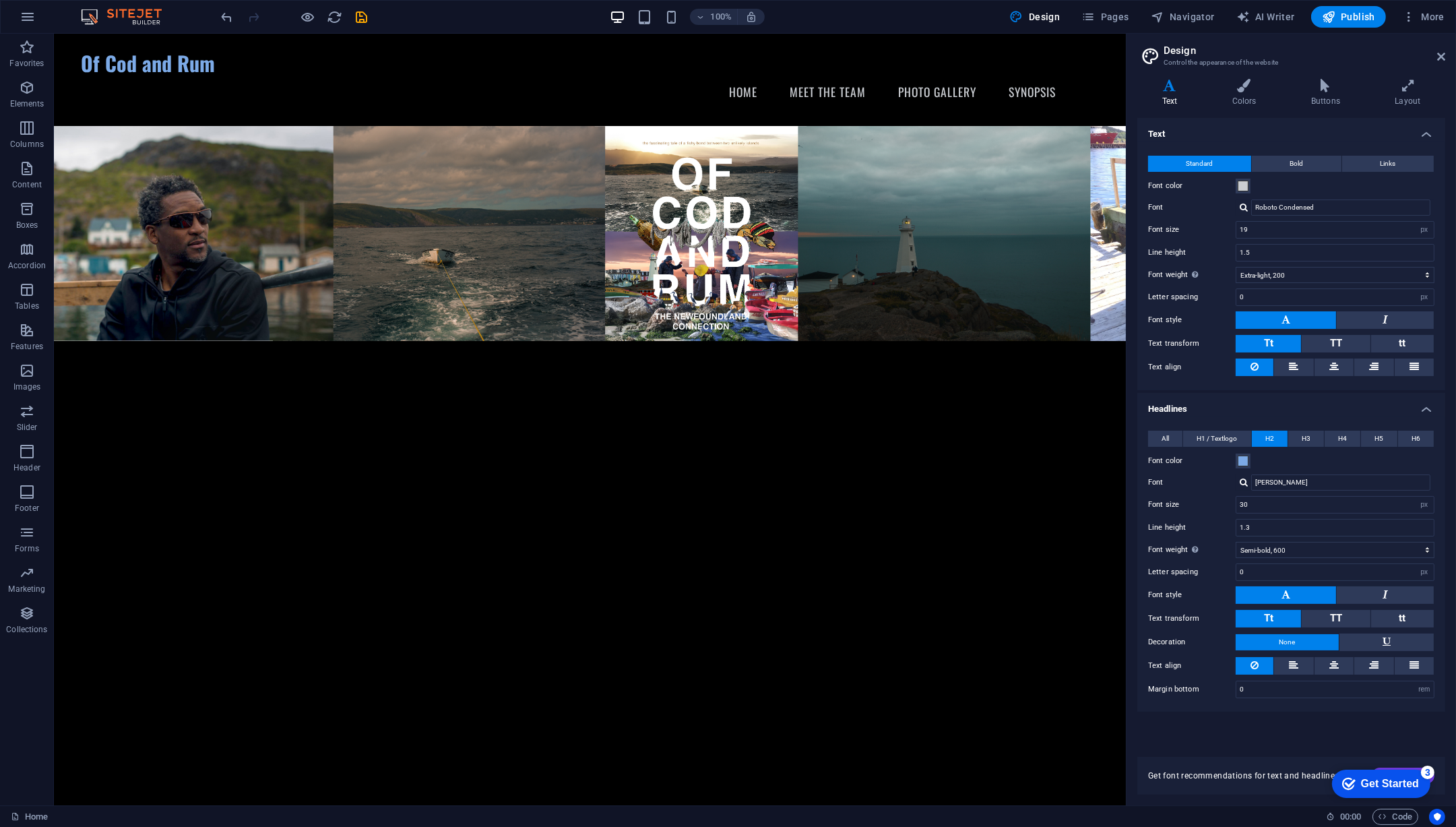
click at [1350, 29] on div "100% Design Pages Navigator AI Writer Publish More" at bounding box center [728, 17] width 1455 height 32
click at [1349, 23] on span "Publish" at bounding box center [1349, 17] width 54 height 14
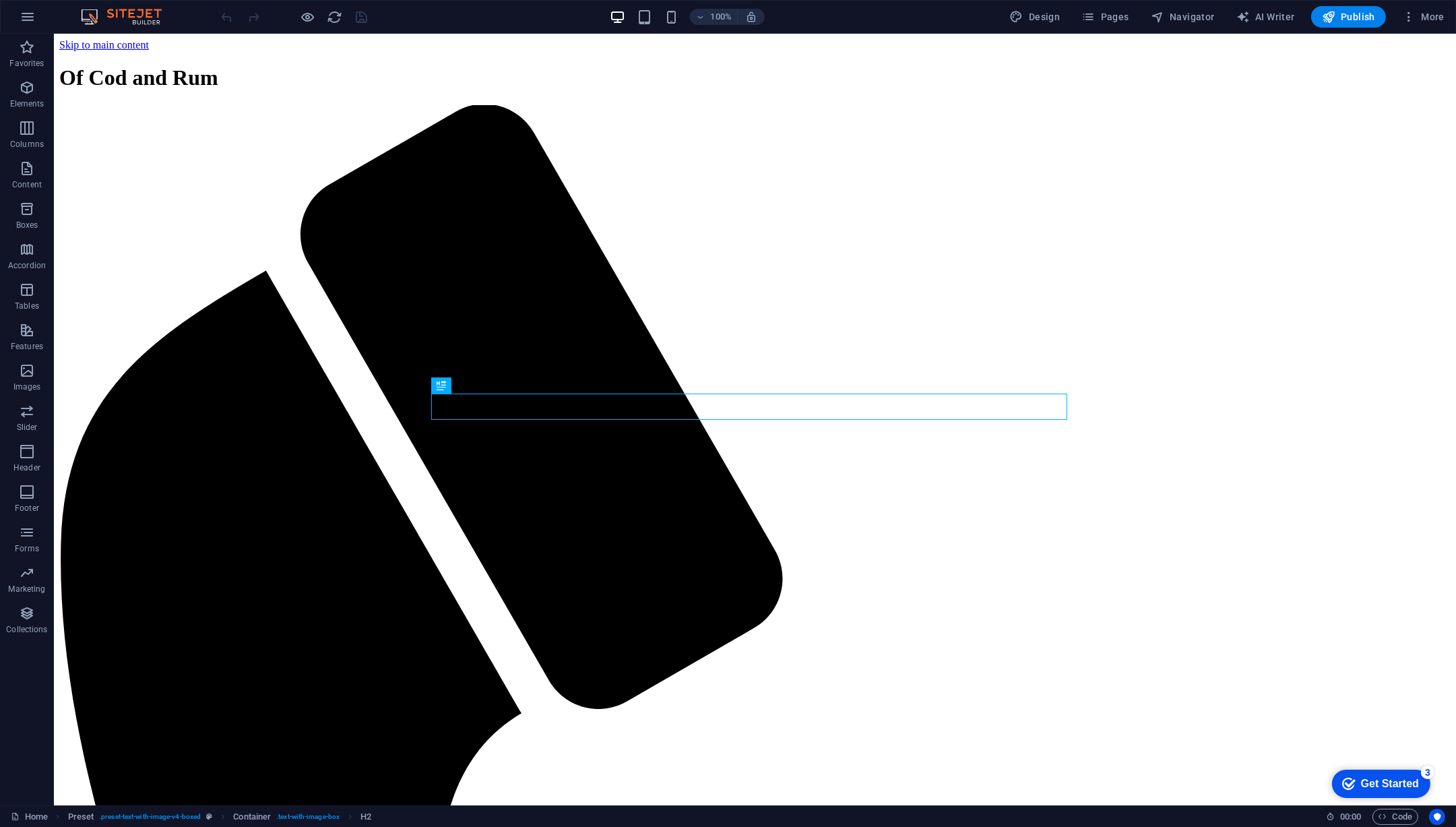
scroll to position [1190, 0]
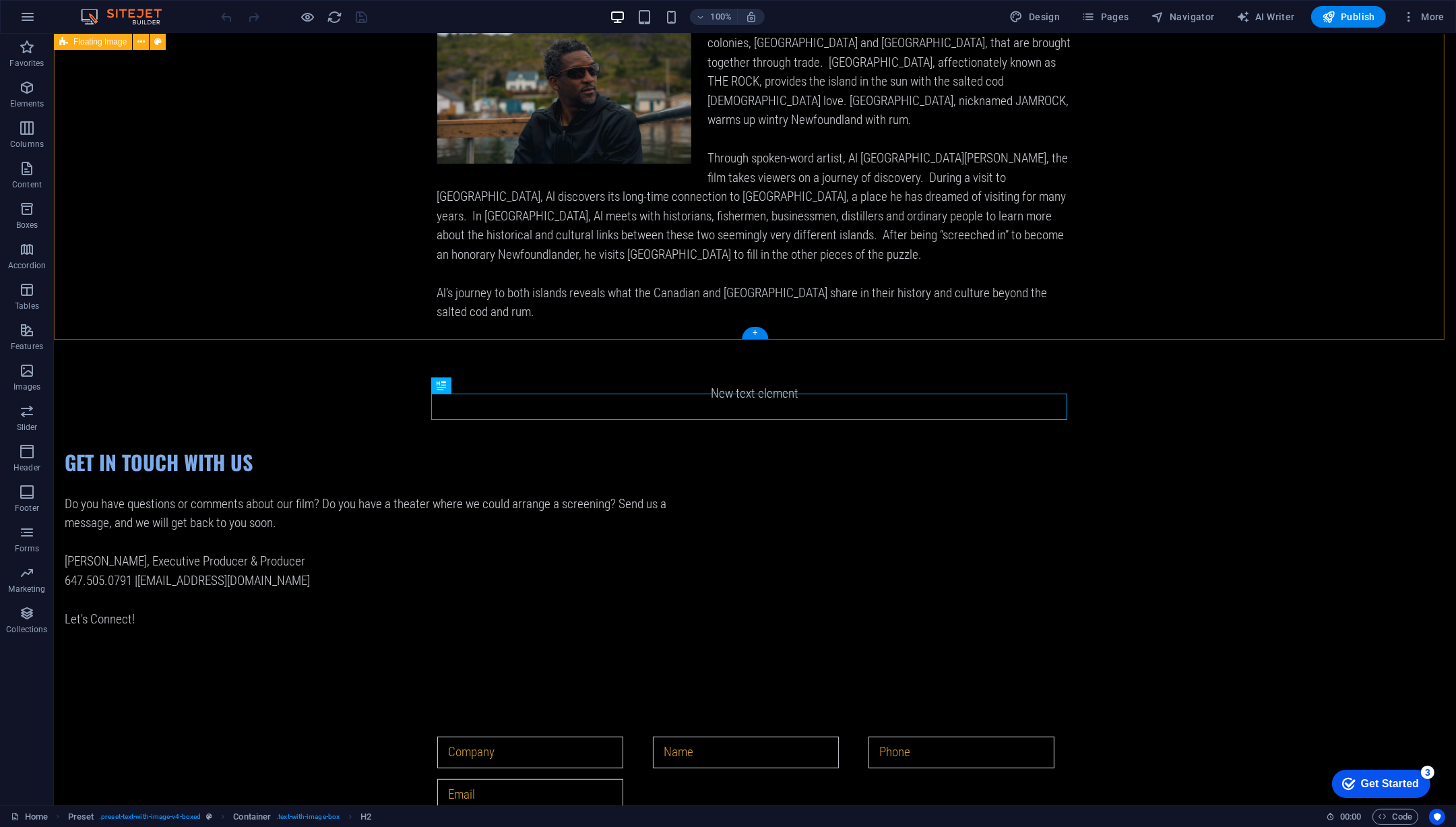
click at [1225, 404] on div "GET IN TOUCH WITH US Do you have questions or comments about our film? Do you h…" at bounding box center [755, 539] width 1402 height 288
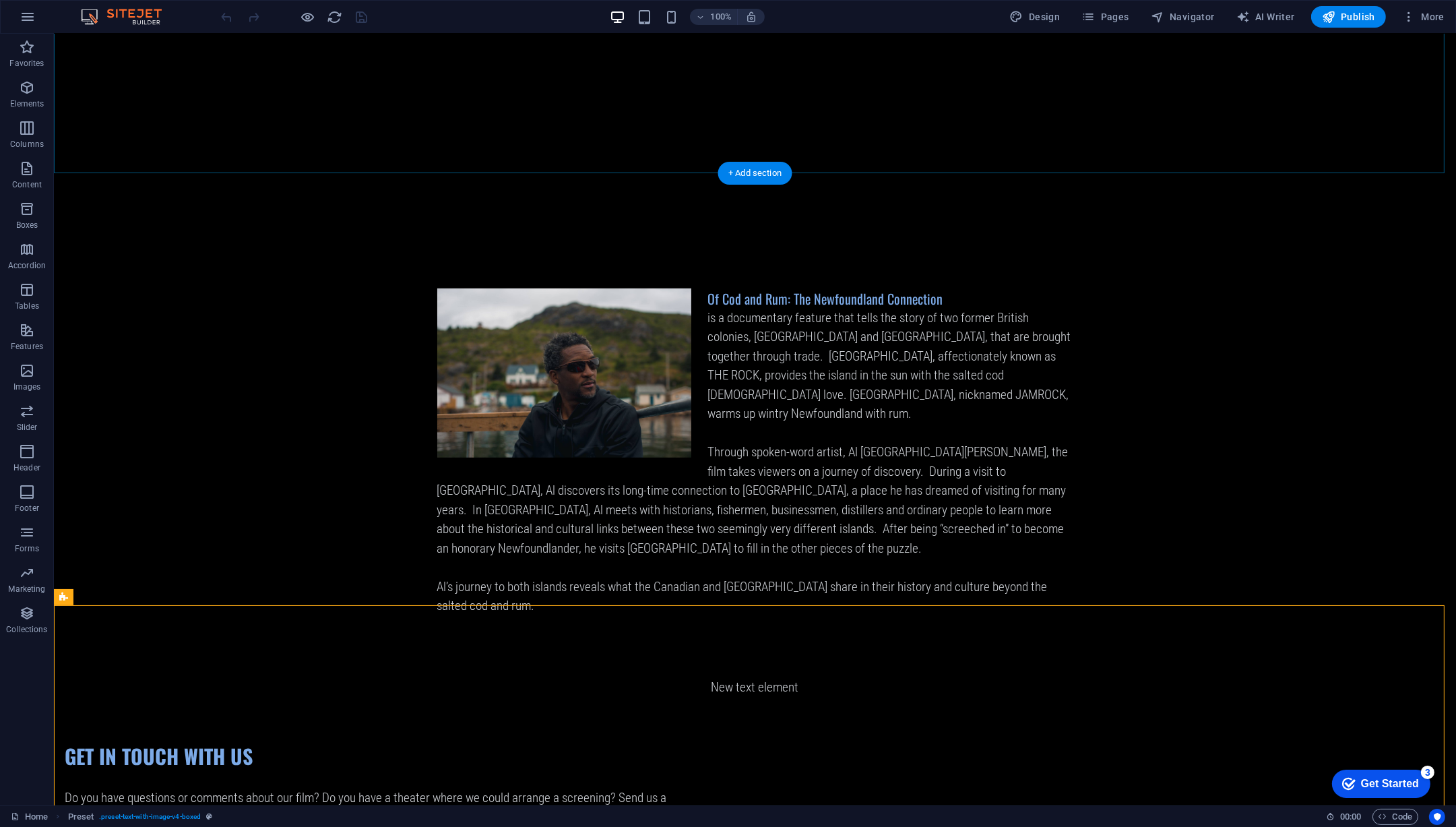
scroll to position [0, 0]
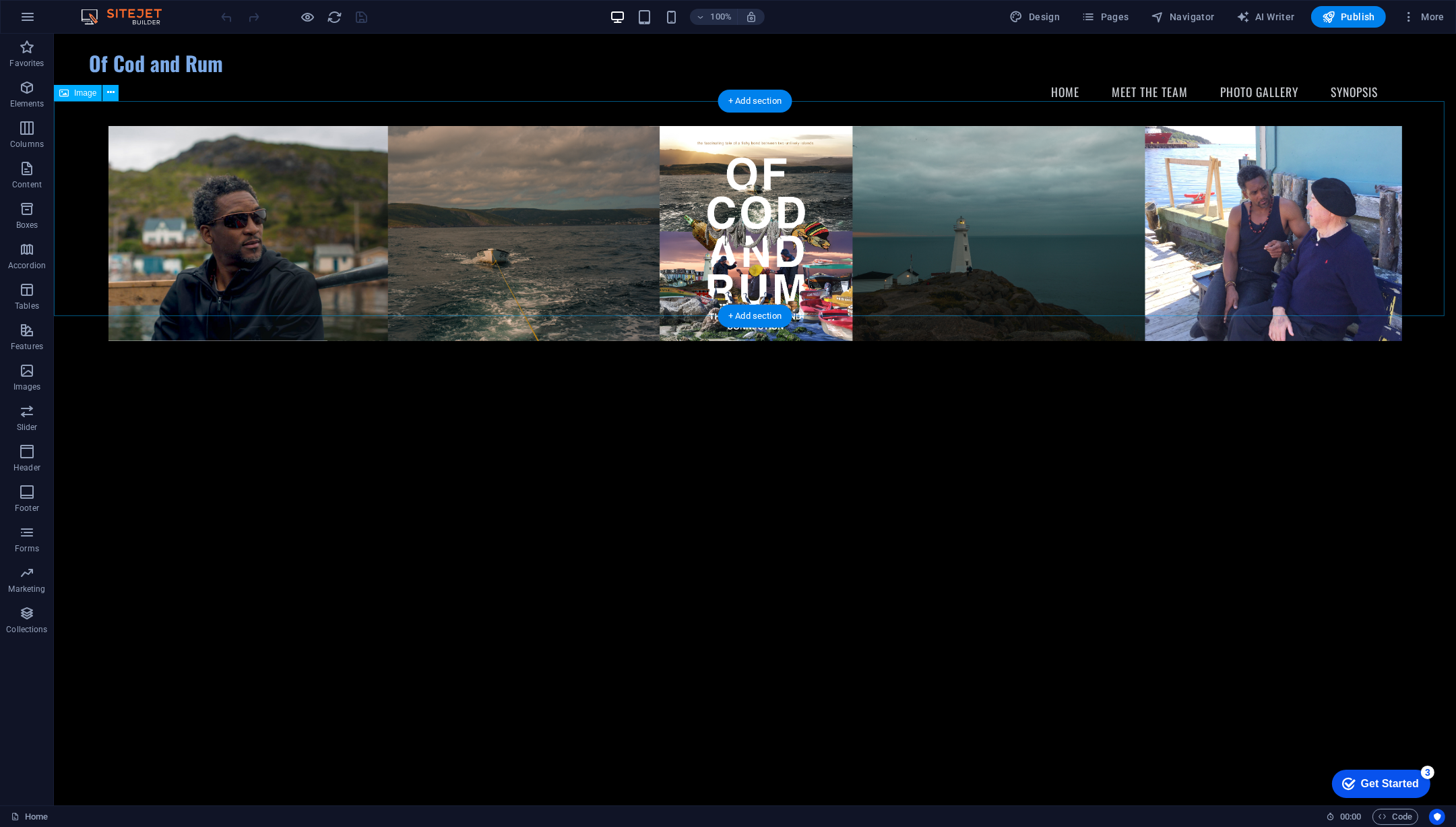
click at [978, 146] on figure at bounding box center [755, 233] width 1402 height 215
click at [107, 96] on icon at bounding box center [111, 92] width 7 height 14
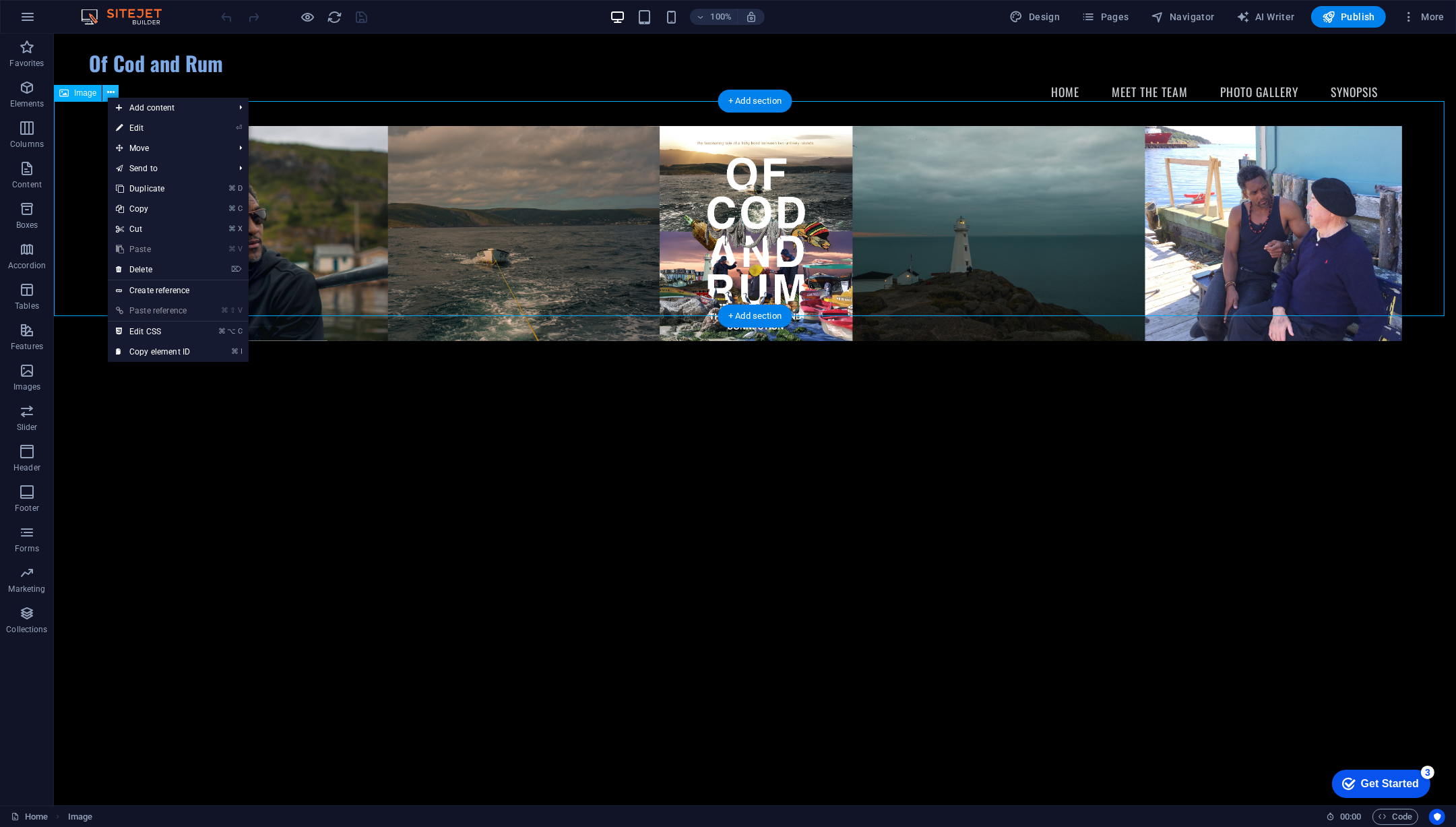
click at [118, 86] on button at bounding box center [111, 93] width 17 height 17
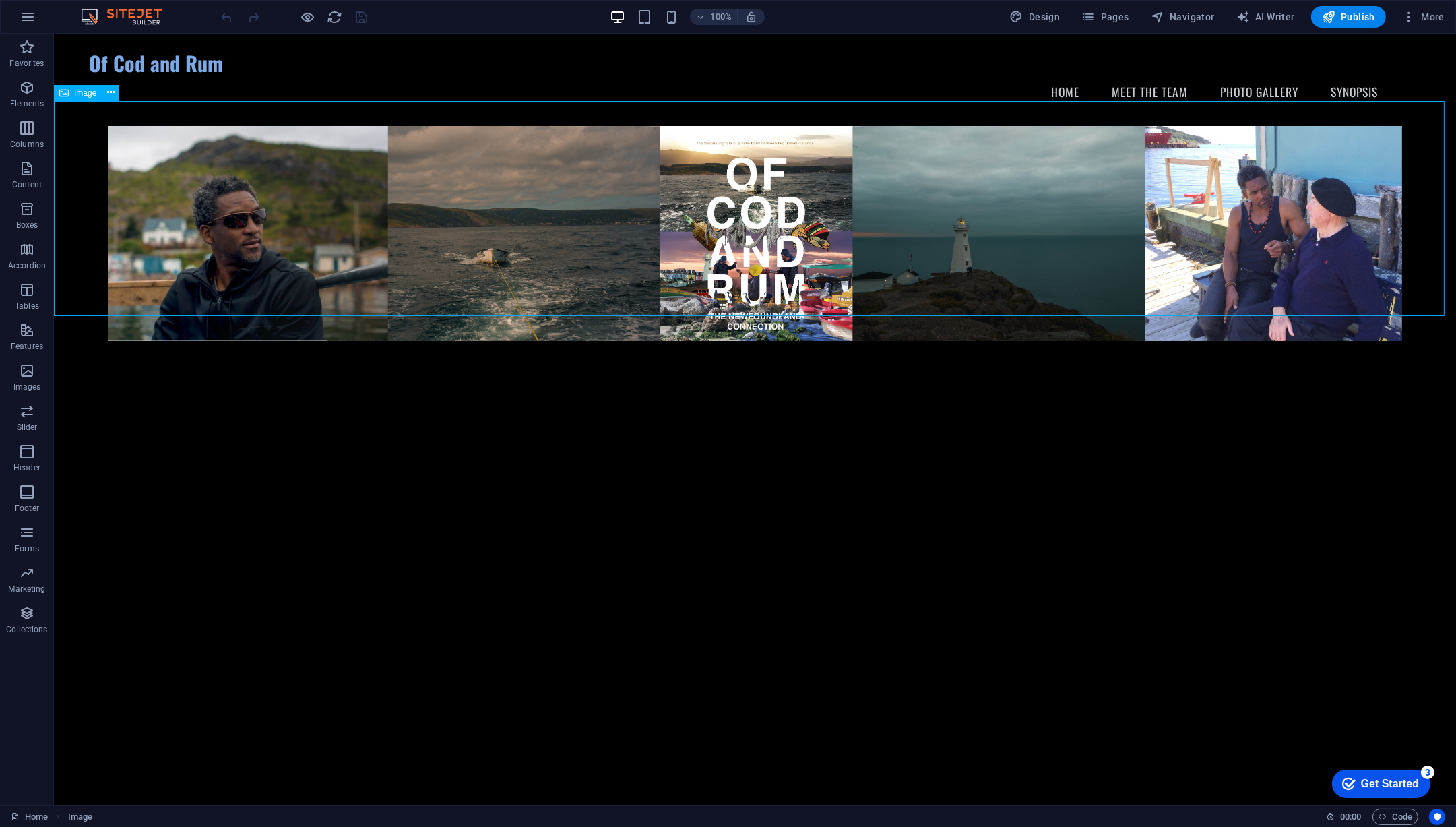
click at [776, 157] on figure at bounding box center [755, 233] width 1402 height 215
click at [111, 93] on icon at bounding box center [111, 92] width 7 height 14
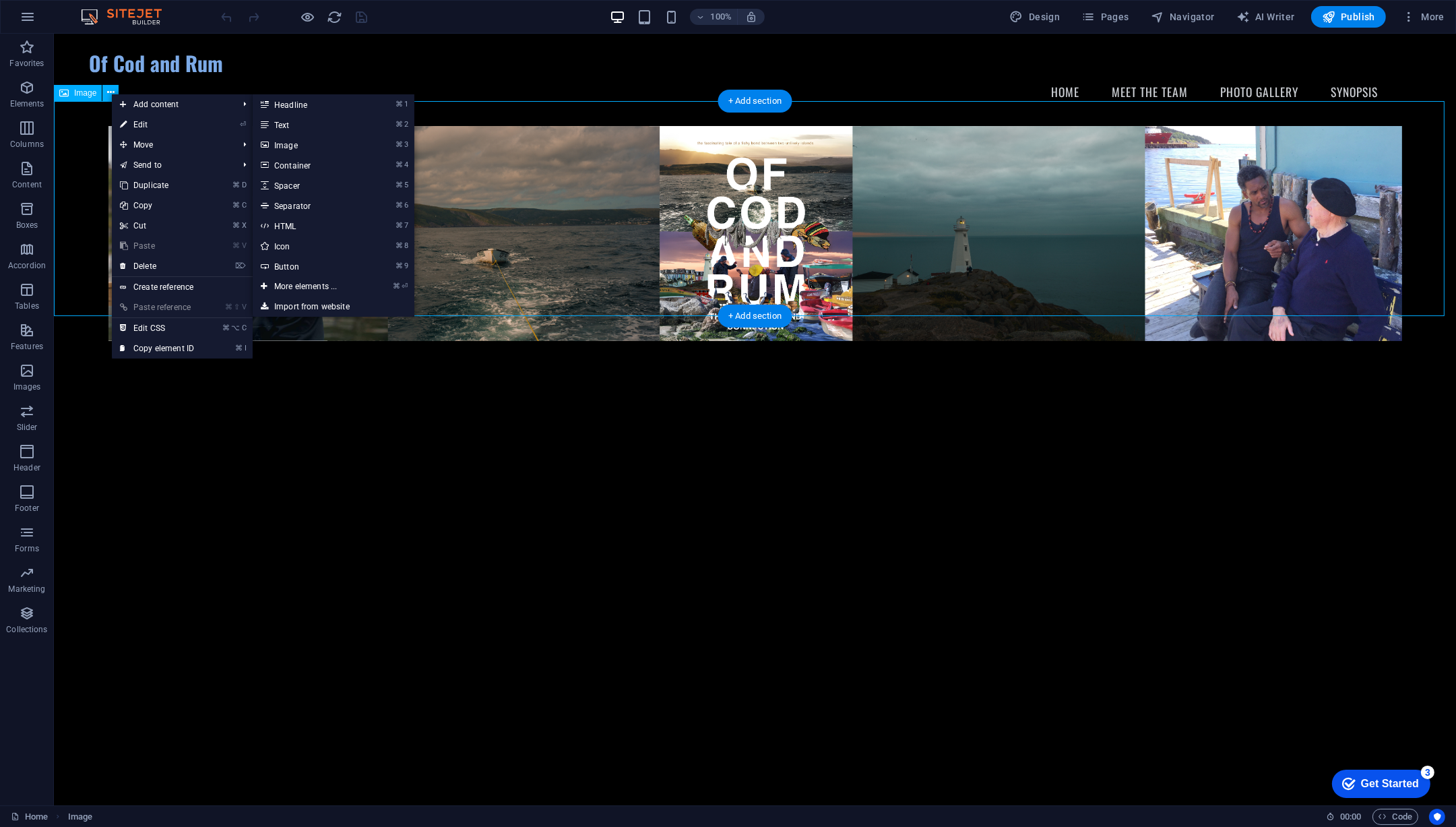
click at [616, 158] on figure at bounding box center [755, 233] width 1402 height 215
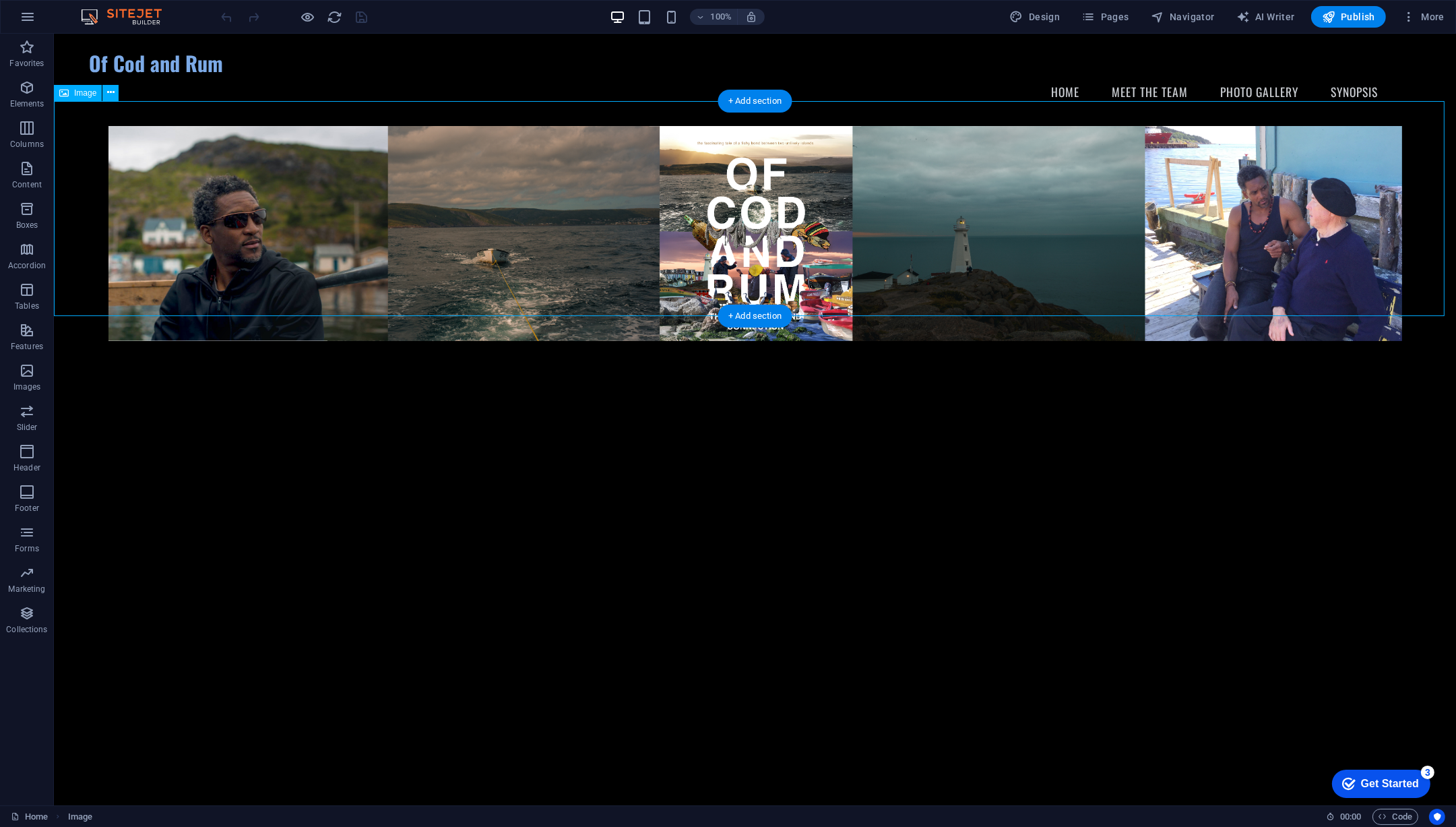
click at [958, 165] on figure at bounding box center [755, 233] width 1402 height 215
select select "px"
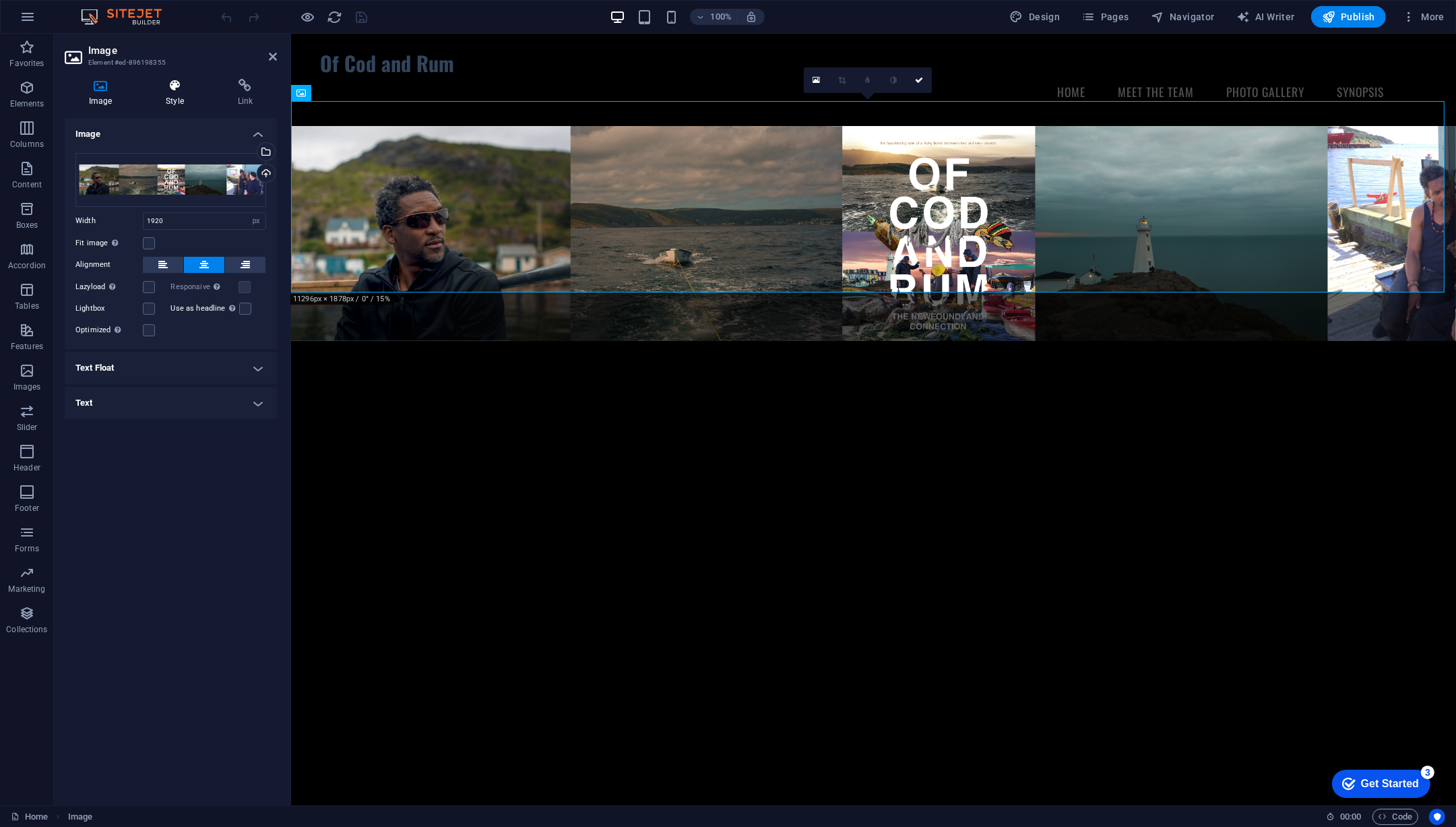
click at [173, 83] on icon at bounding box center [174, 85] width 66 height 14
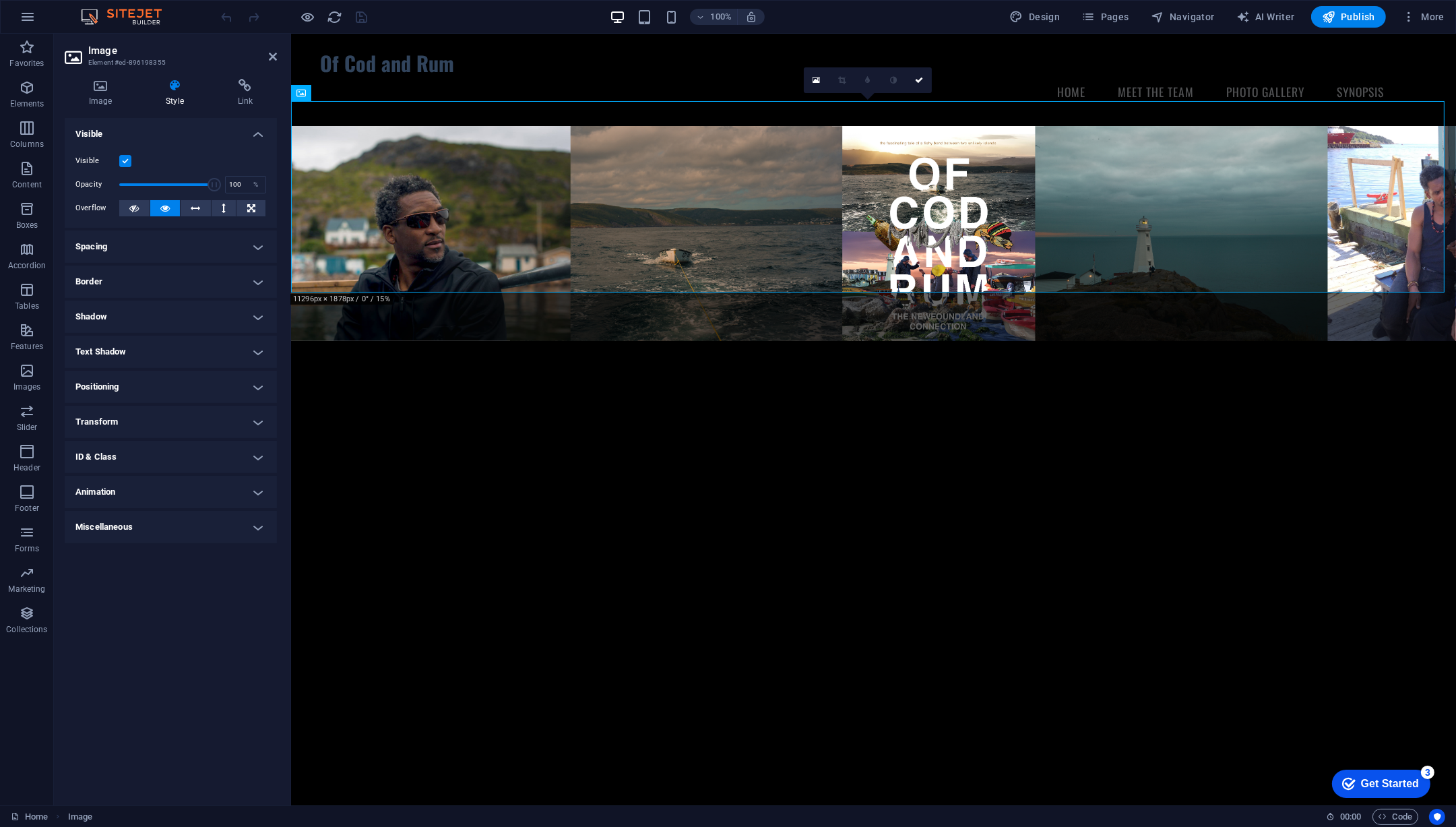
click at [123, 410] on h4 "Transform" at bounding box center [171, 421] width 212 height 32
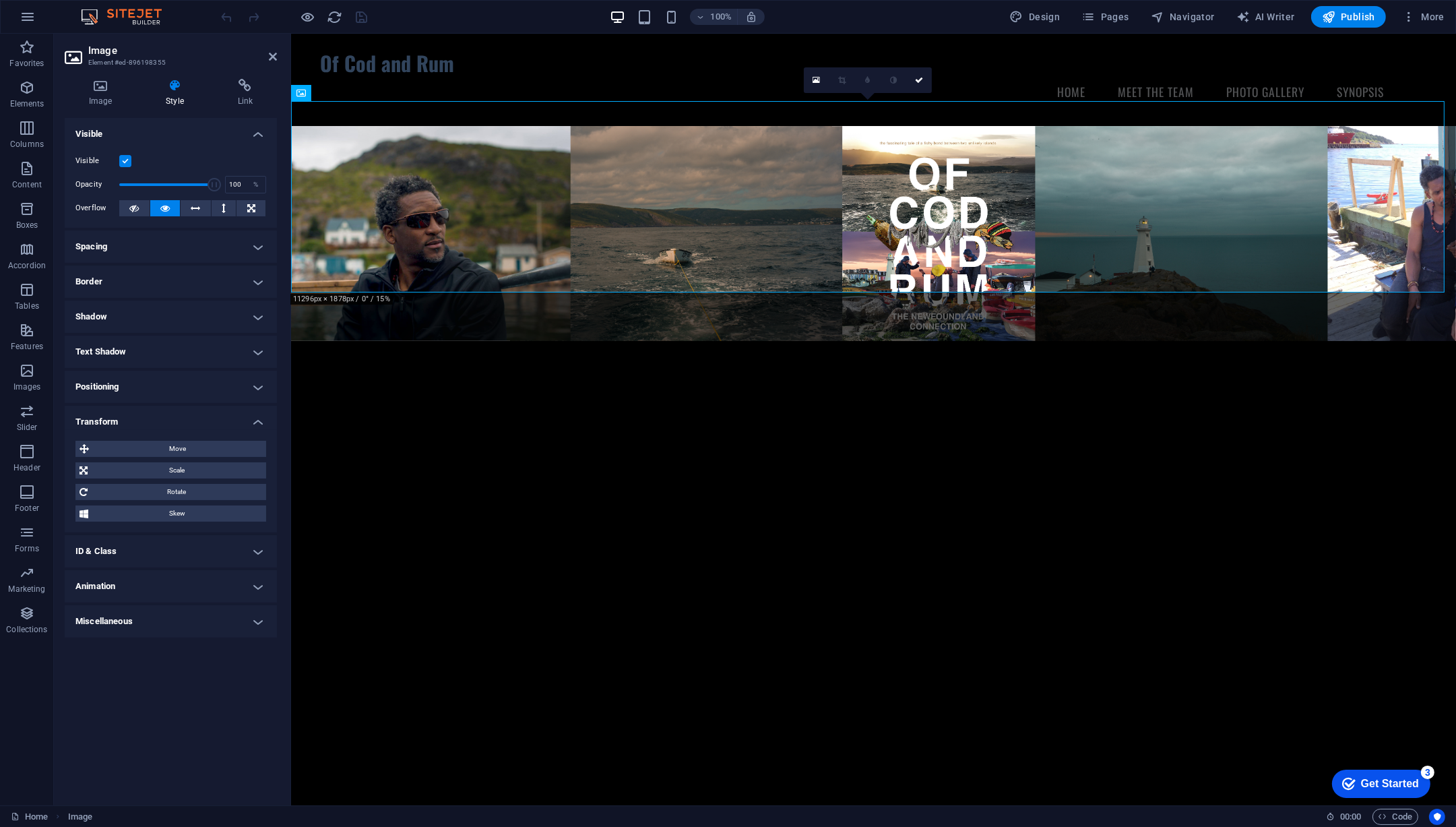
click at [123, 410] on h4 "Transform" at bounding box center [171, 418] width 212 height 24
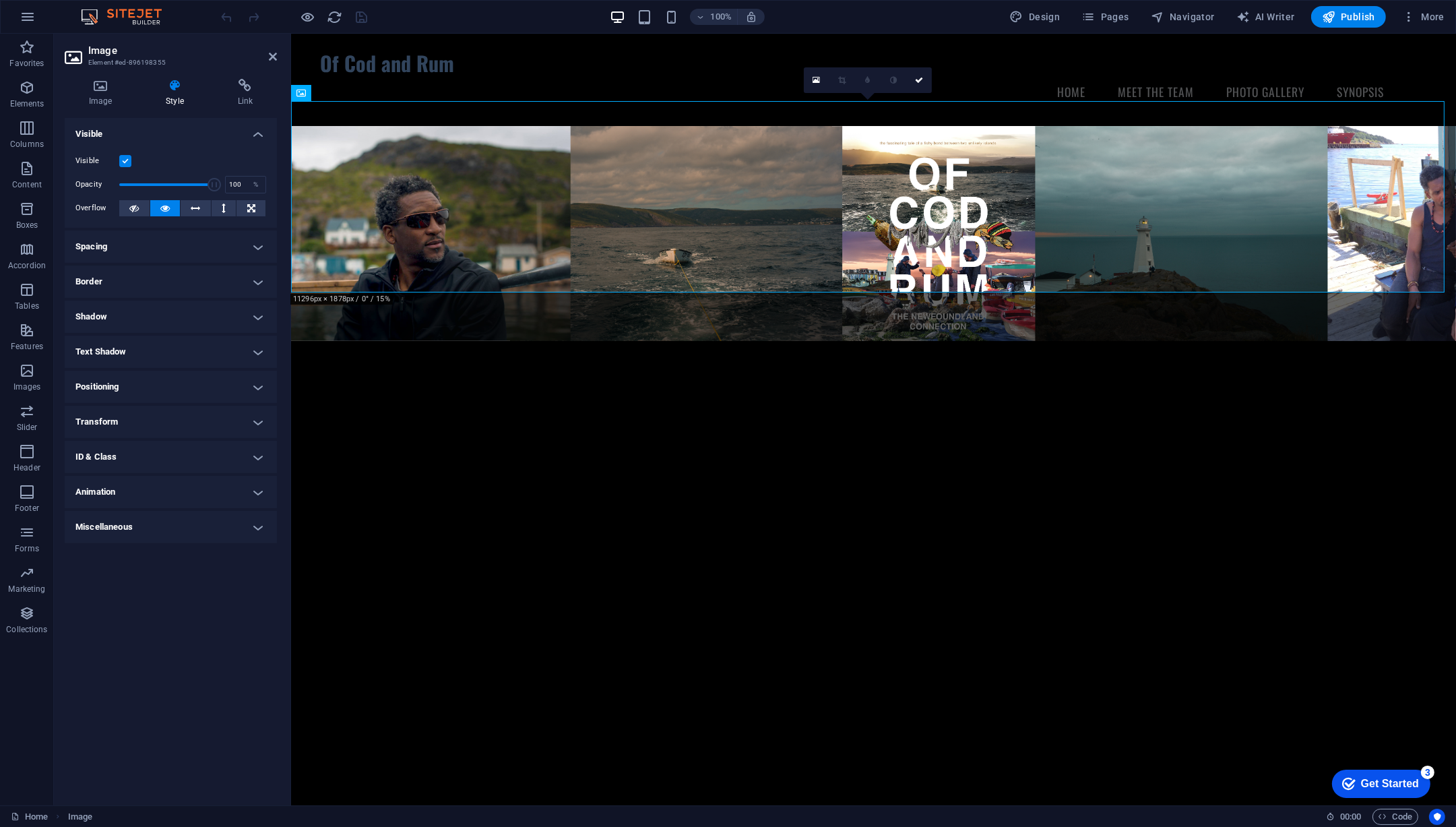
click at [111, 490] on h4 "Animation" at bounding box center [171, 492] width 212 height 32
click at [118, 539] on div "Copy Paste Preview Don't animate Show / Hide Slide up/down Zoom in/out Slide le…" at bounding box center [171, 526] width 212 height 52
select select "fade"
select select "scroll"
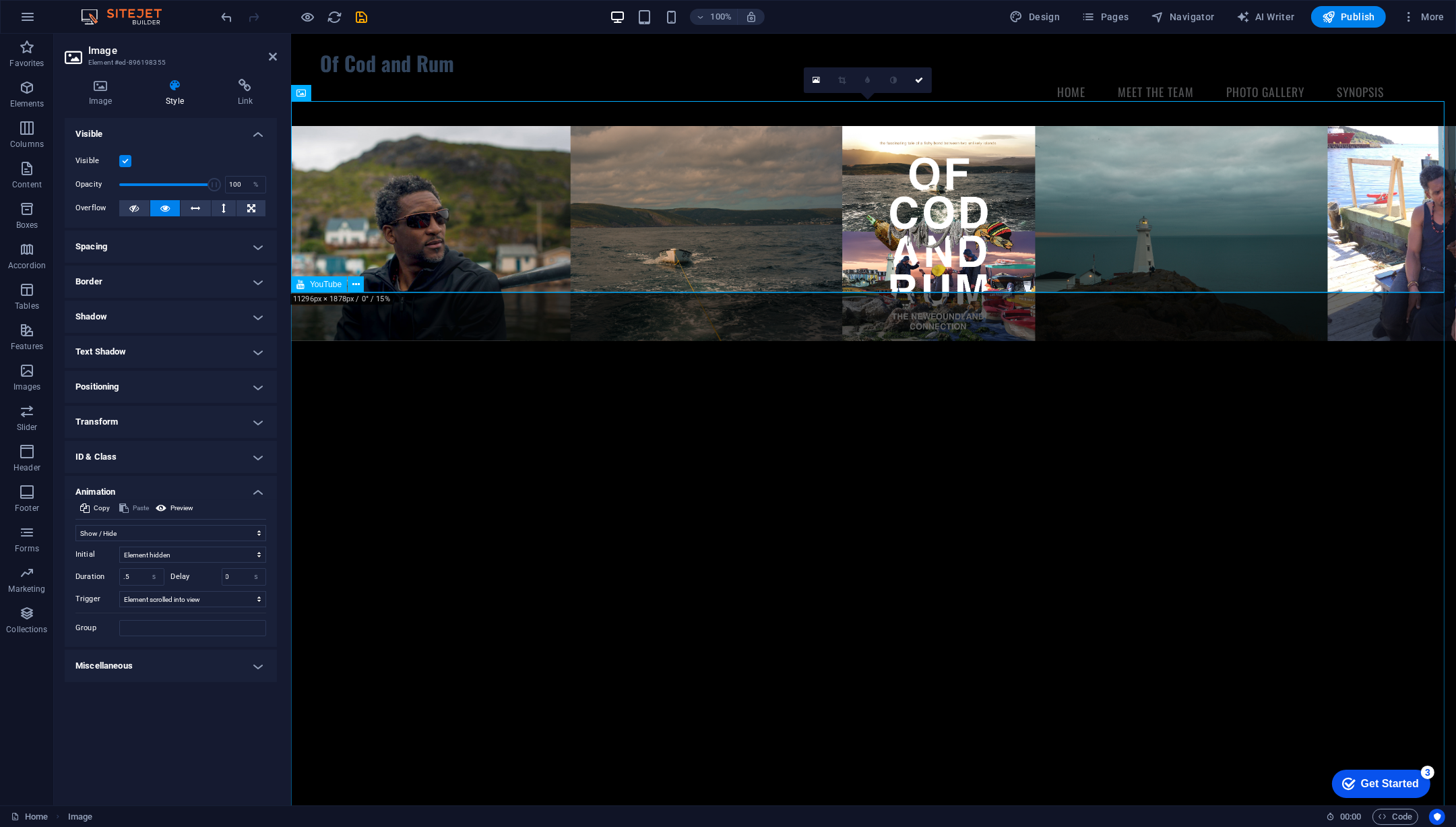
click at [599, 480] on div at bounding box center [872, 669] width 1165 height 656
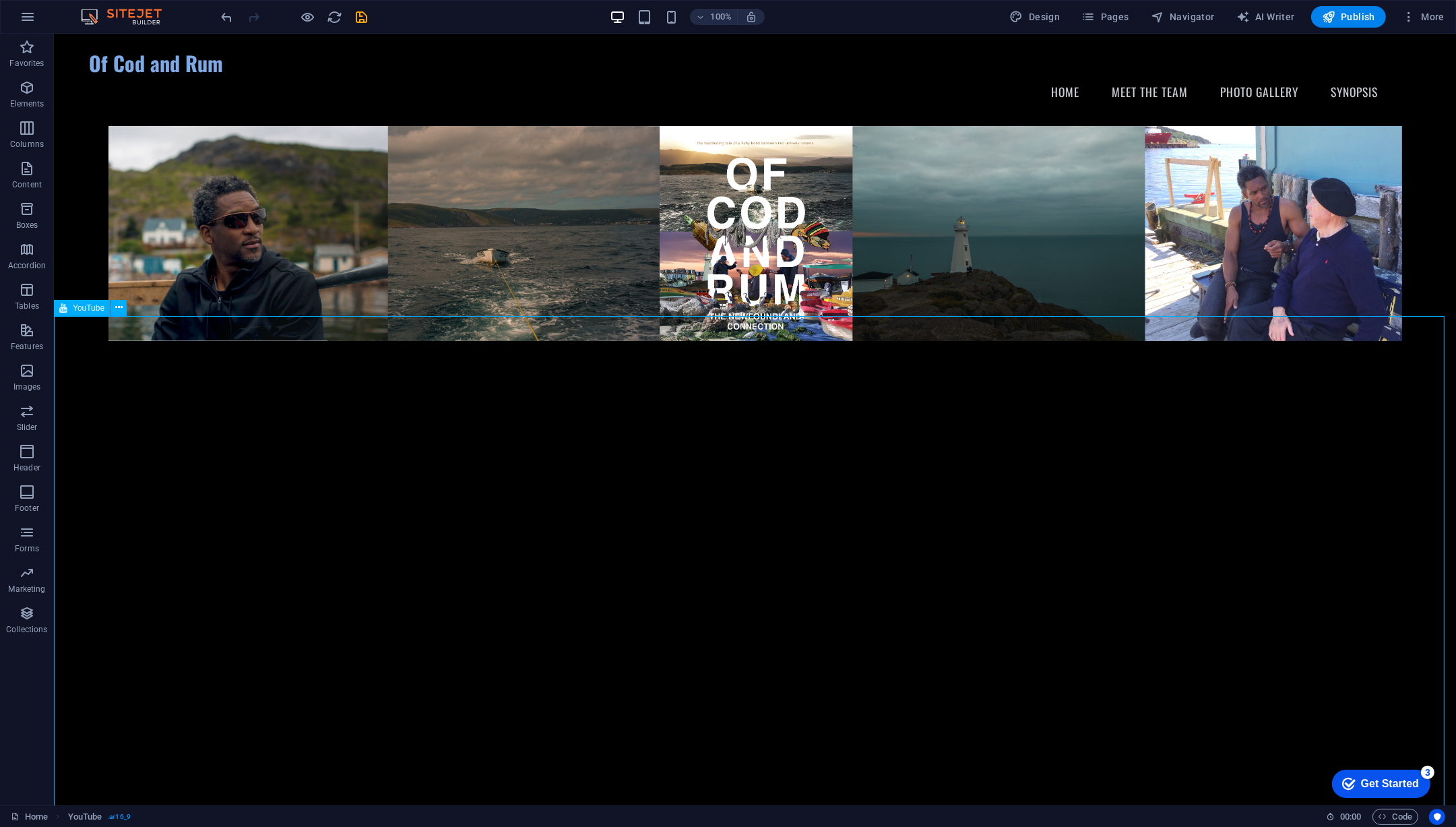
click at [375, 383] on div at bounding box center [755, 736] width 1402 height 789
select select "ar16_9"
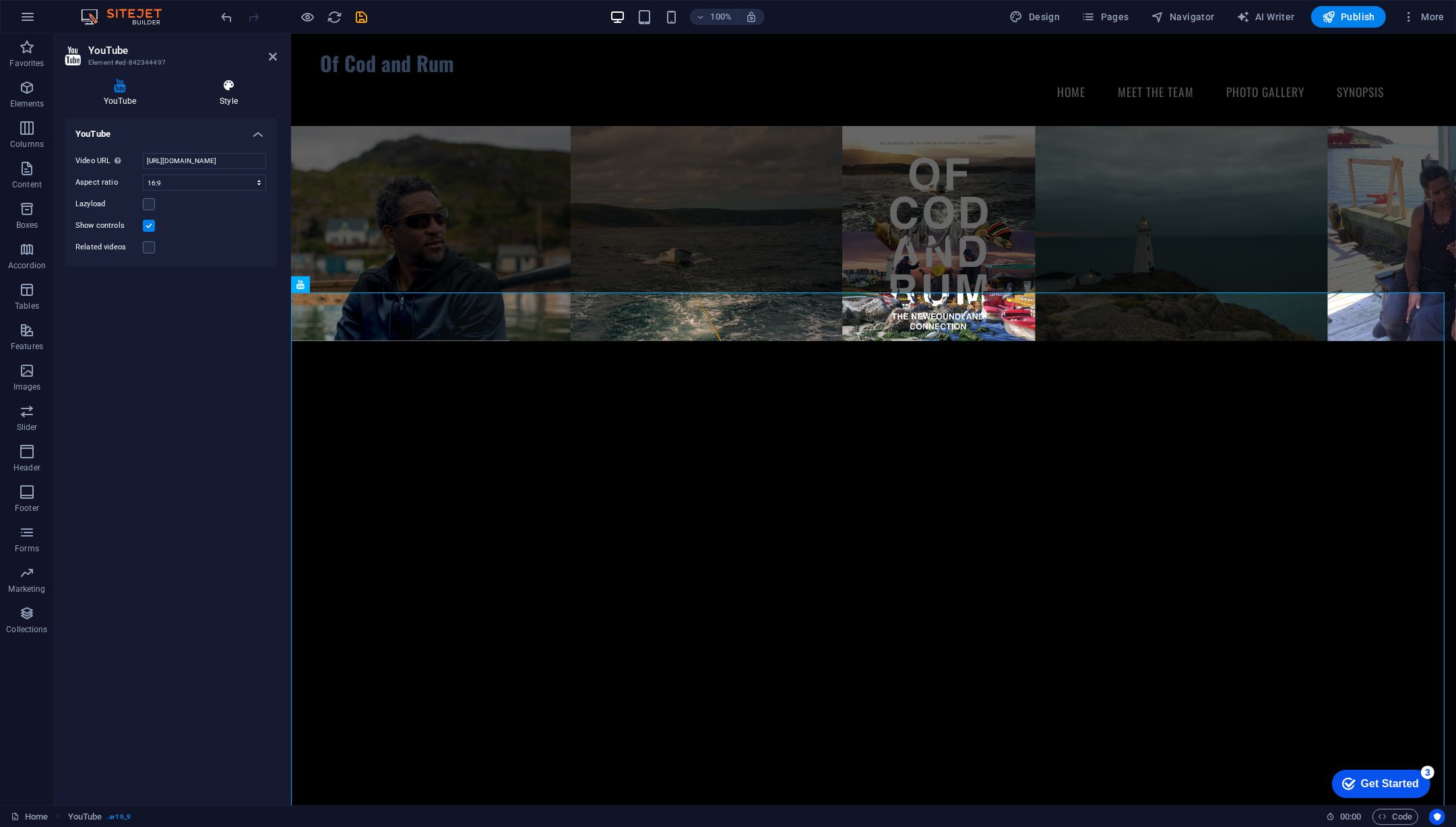
click at [234, 91] on icon at bounding box center [229, 85] width 96 height 14
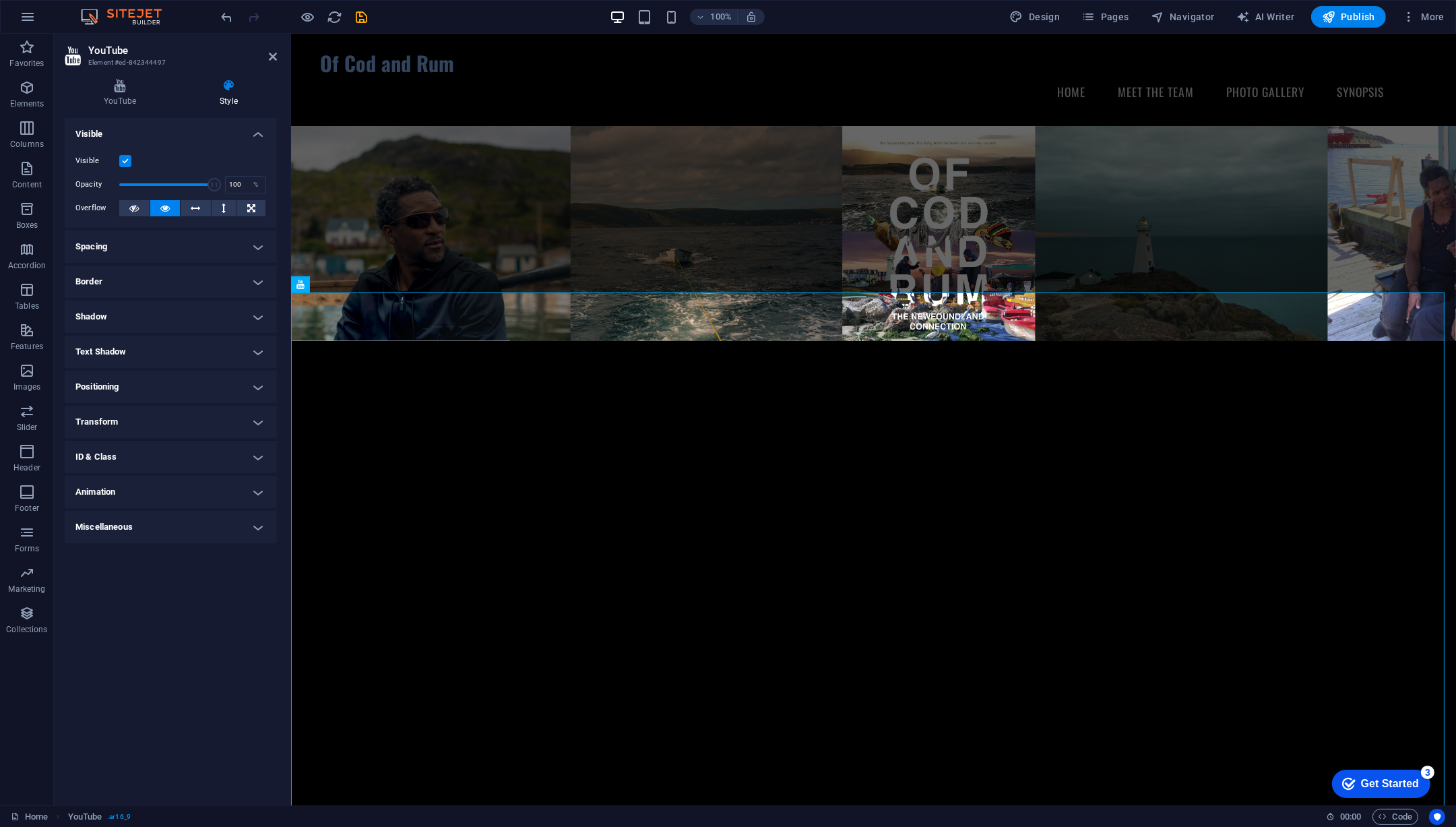
click at [91, 490] on h4 "Animation" at bounding box center [171, 492] width 212 height 32
click at [97, 537] on div "Copy Paste Preview Don't animate Show / Hide Slide up/down Zoom in/out Slide le…" at bounding box center [171, 526] width 212 height 52
select select "fade"
select select "scroll"
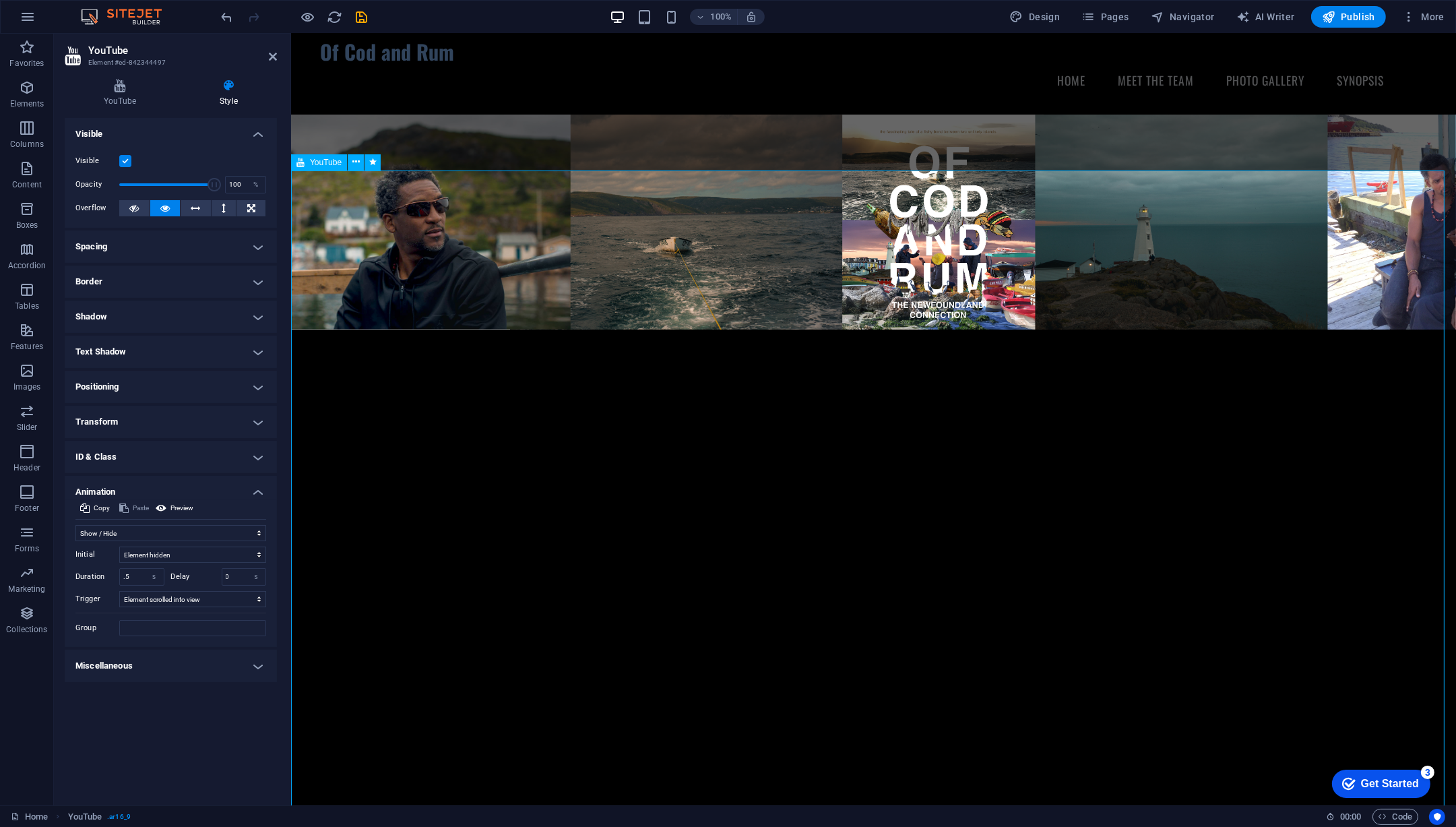
scroll to position [122, 0]
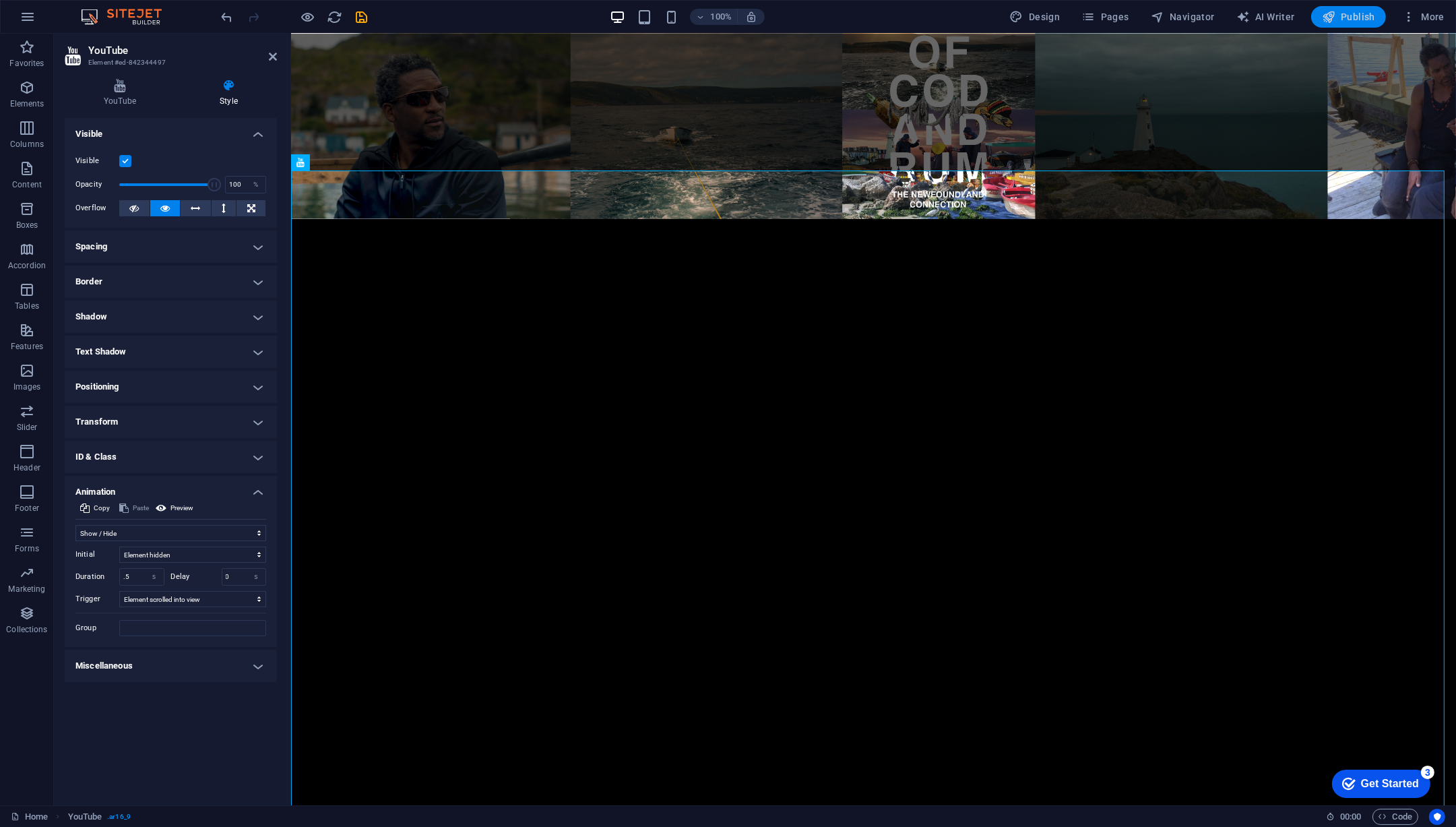
click at [1347, 10] on span "Publish" at bounding box center [1349, 17] width 54 height 14
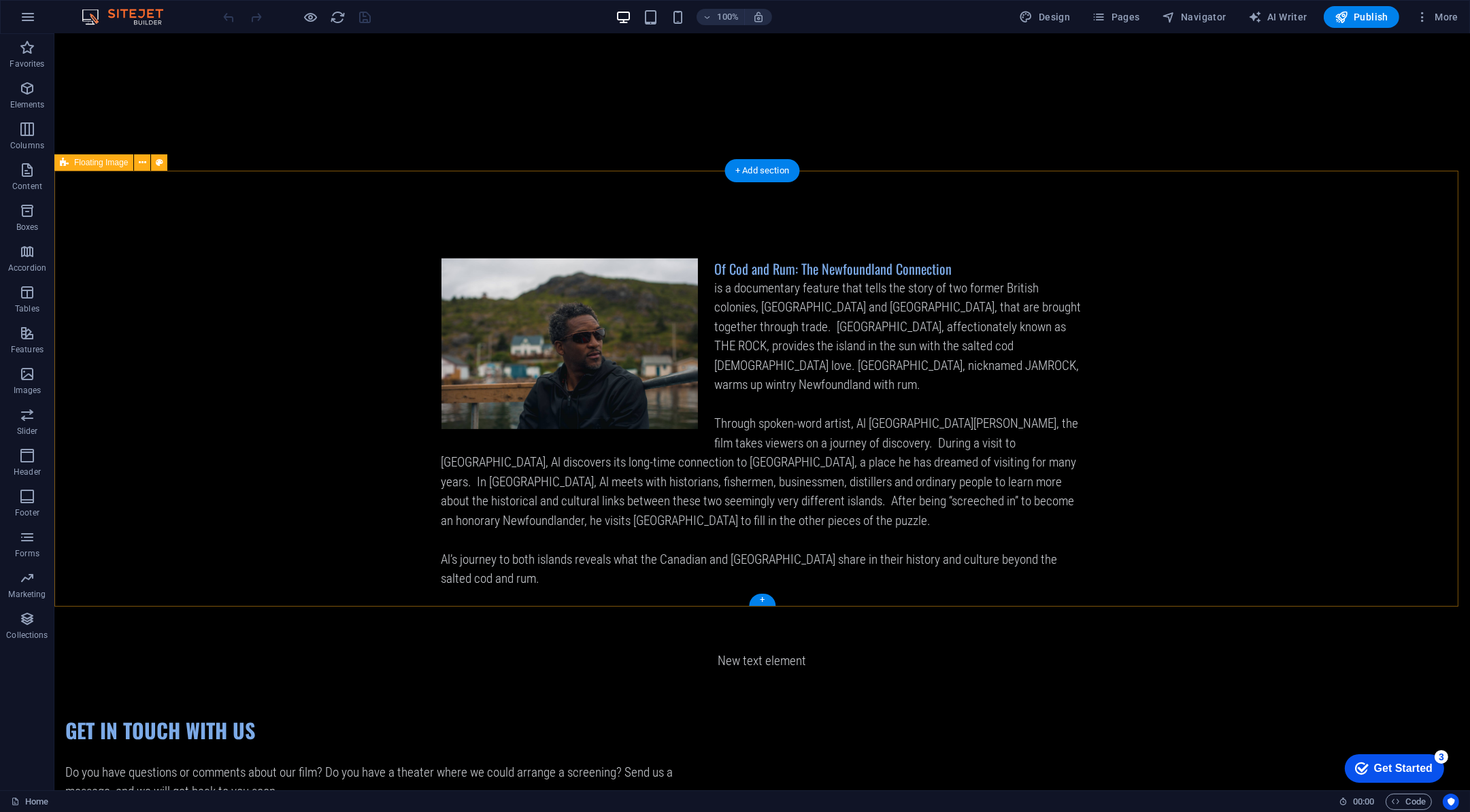
scroll to position [940, 0]
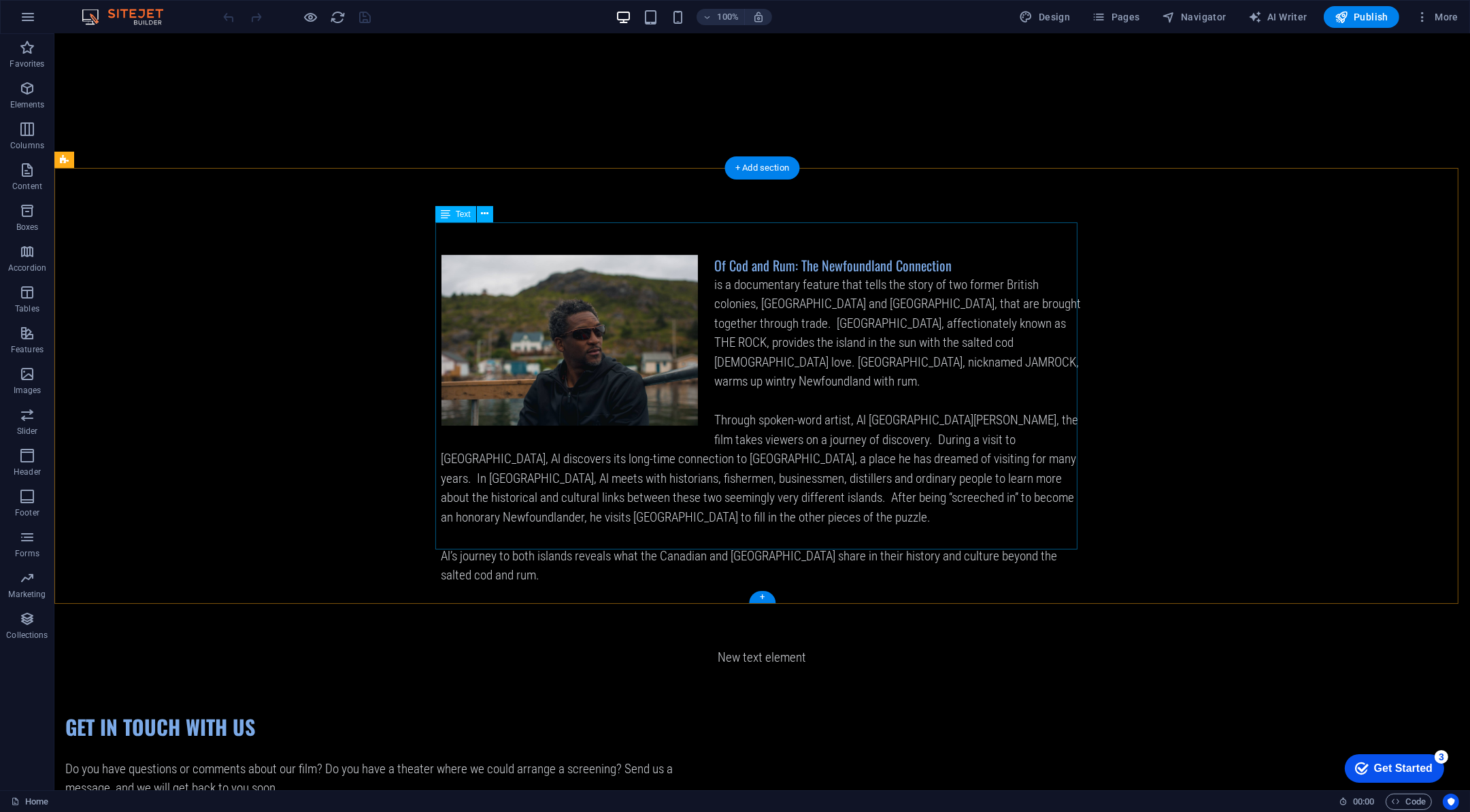
click at [826, 285] on div "Of Cod and Rum: The Newfoundland Connection is a documentary feature that tells…" at bounding box center [762, 431] width 643 height 351
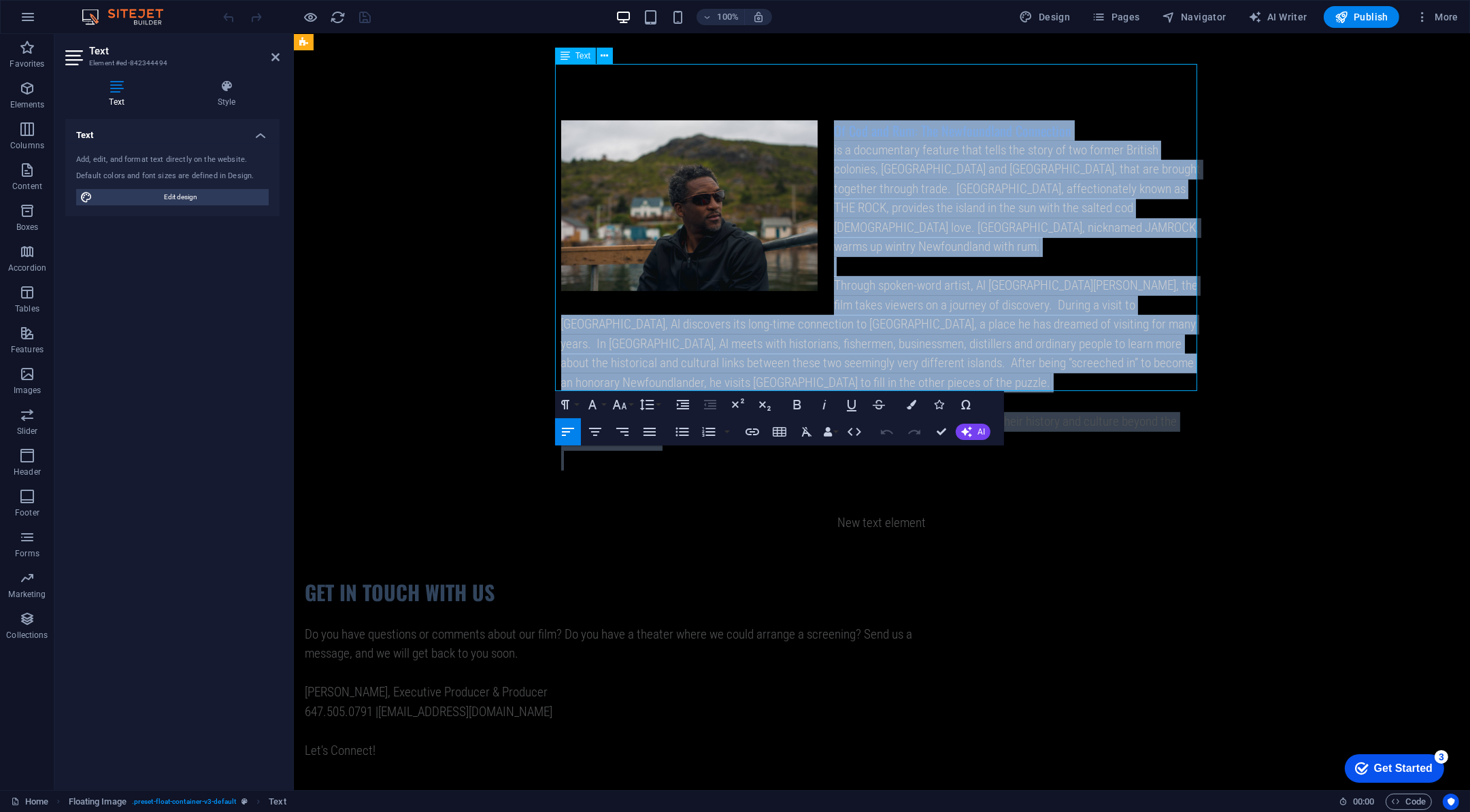
copy div "Lo Ips dol Sit: Ame Consectetura Elitseddoe te i utlaboreetd magnaal enim admin…"
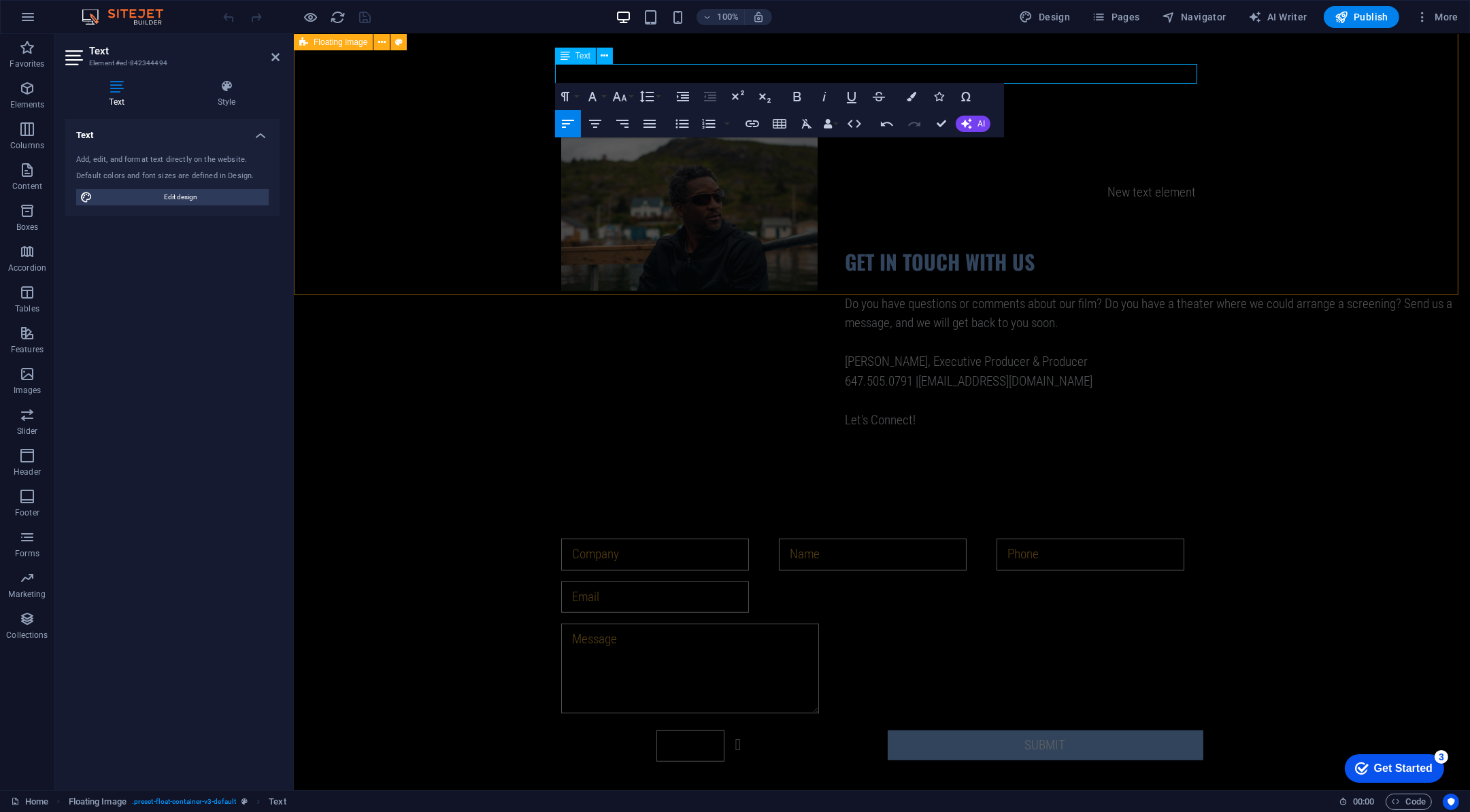
click at [1252, 195] on div at bounding box center [881, 131] width 1176 height 129
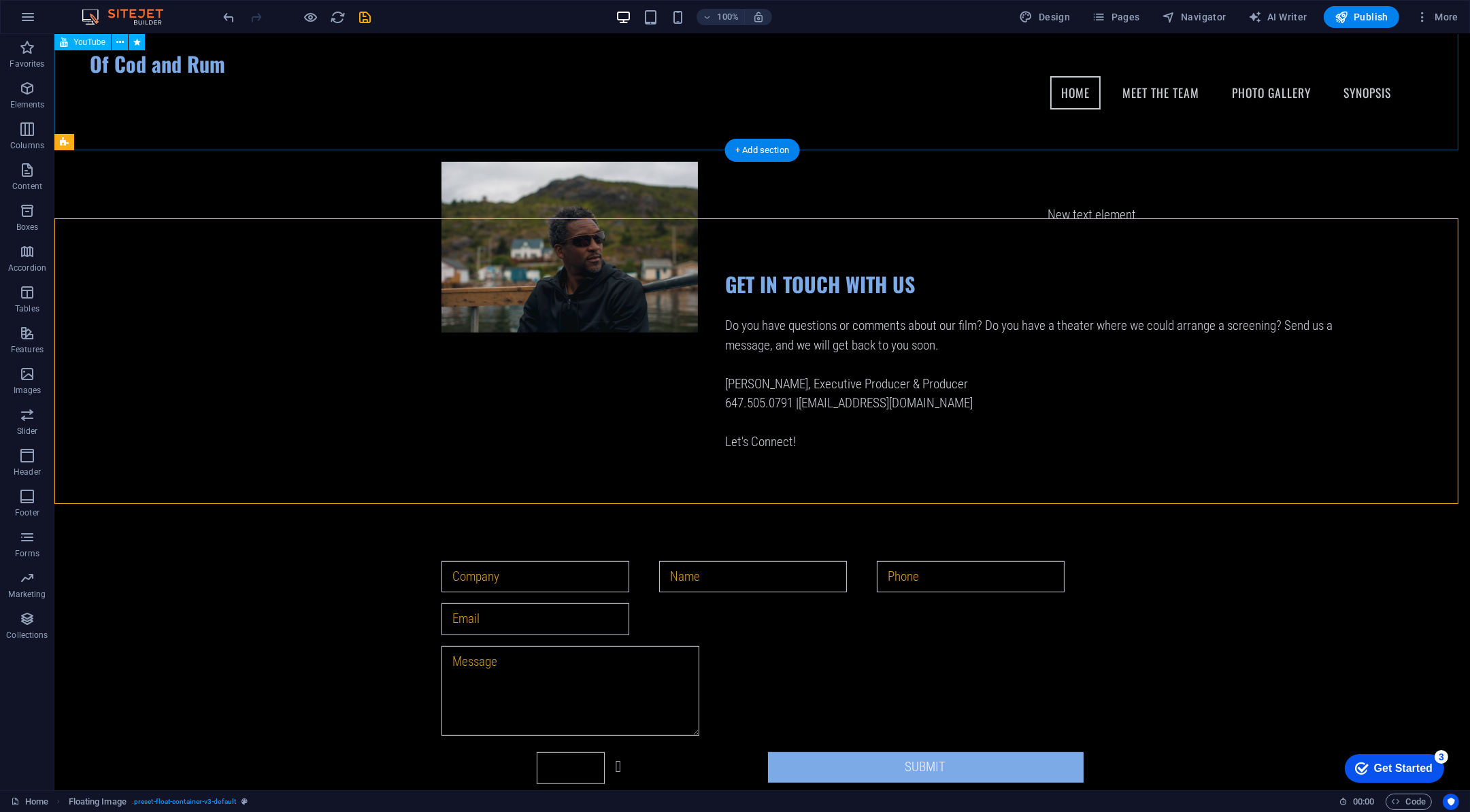
scroll to position [709, 0]
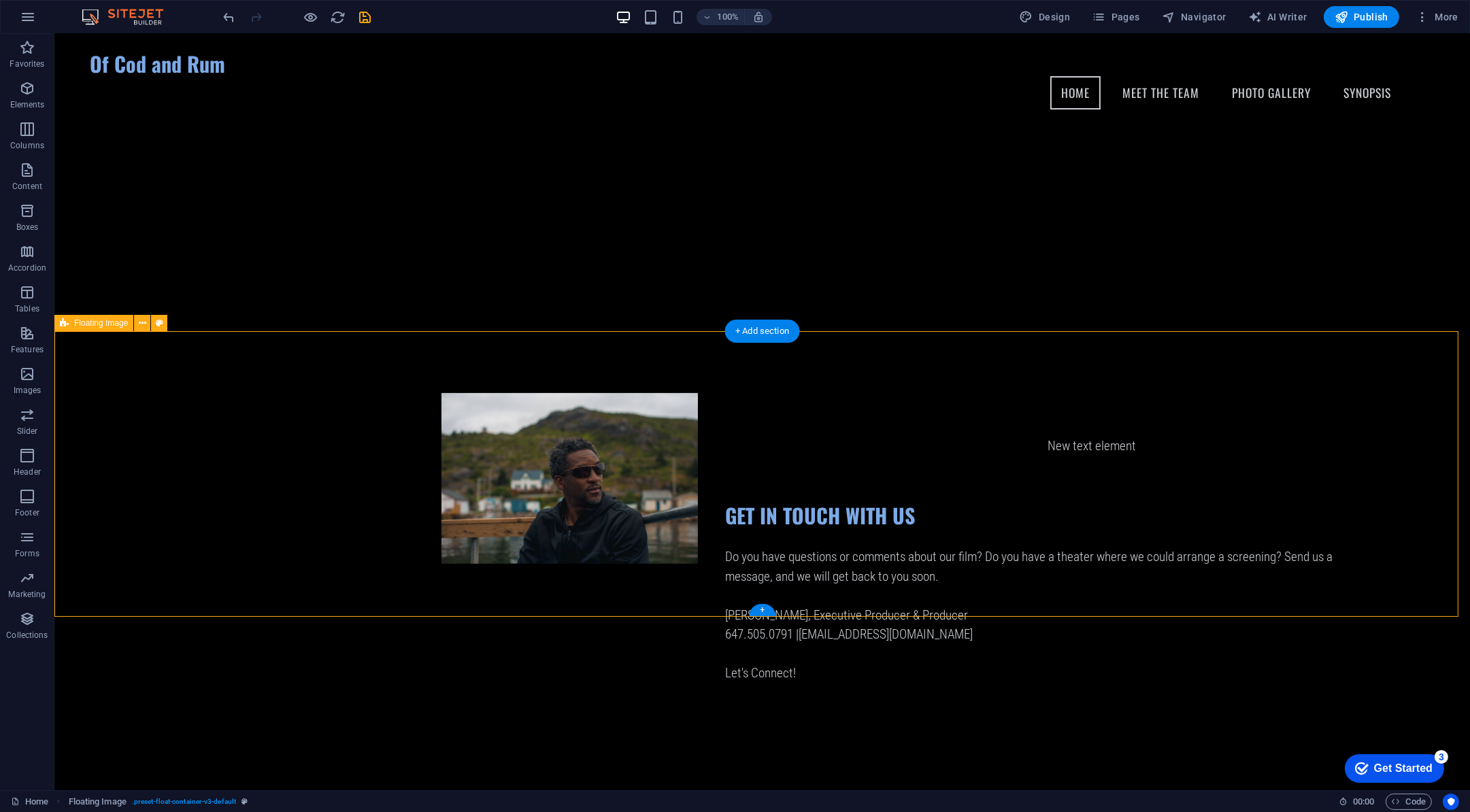
click at [794, 447] on div at bounding box center [762, 392] width 1416 height 109
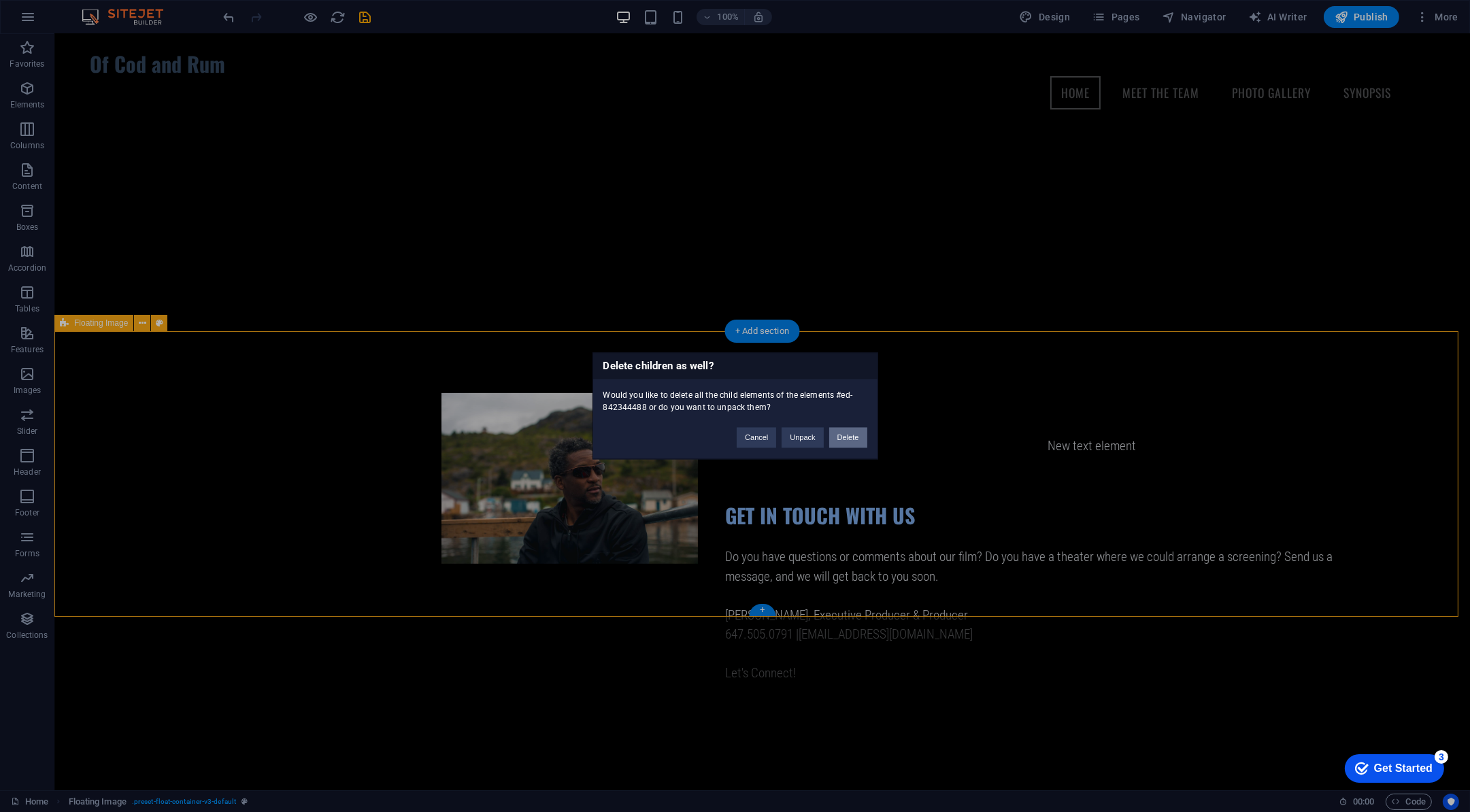
click at [842, 441] on button "Delete" at bounding box center [848, 438] width 38 height 21
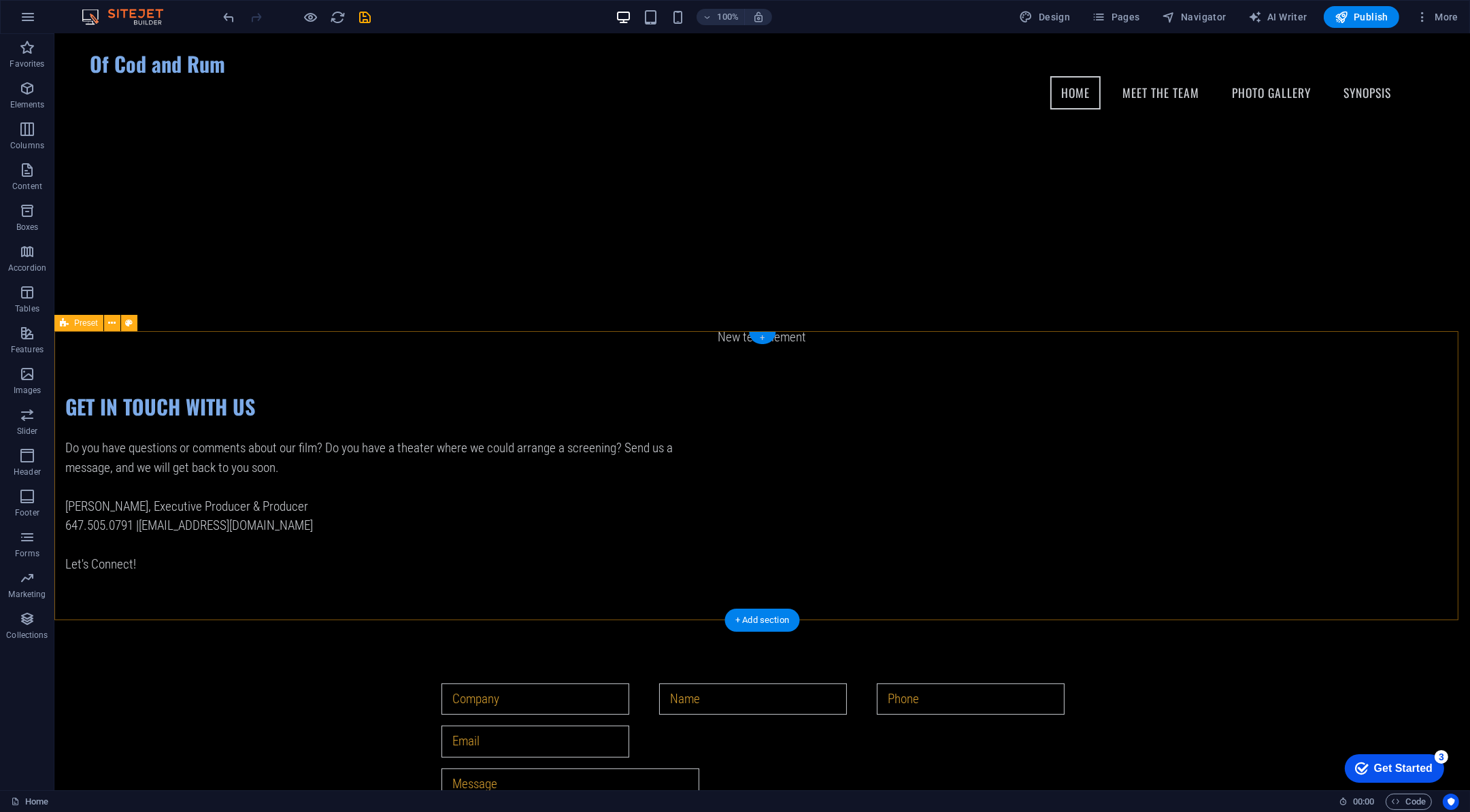
click at [764, 339] on div "+" at bounding box center [762, 337] width 26 height 12
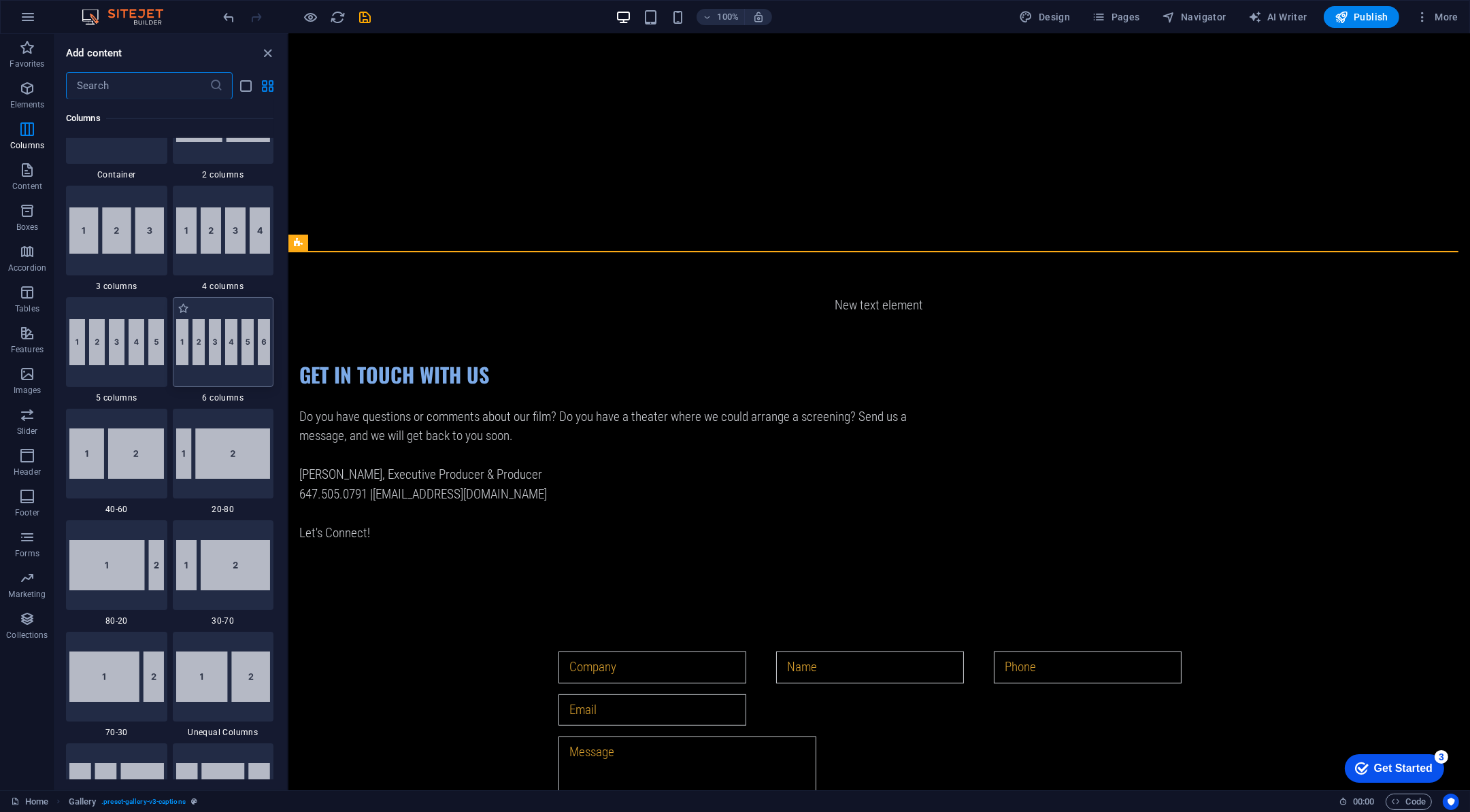
scroll to position [0, 0]
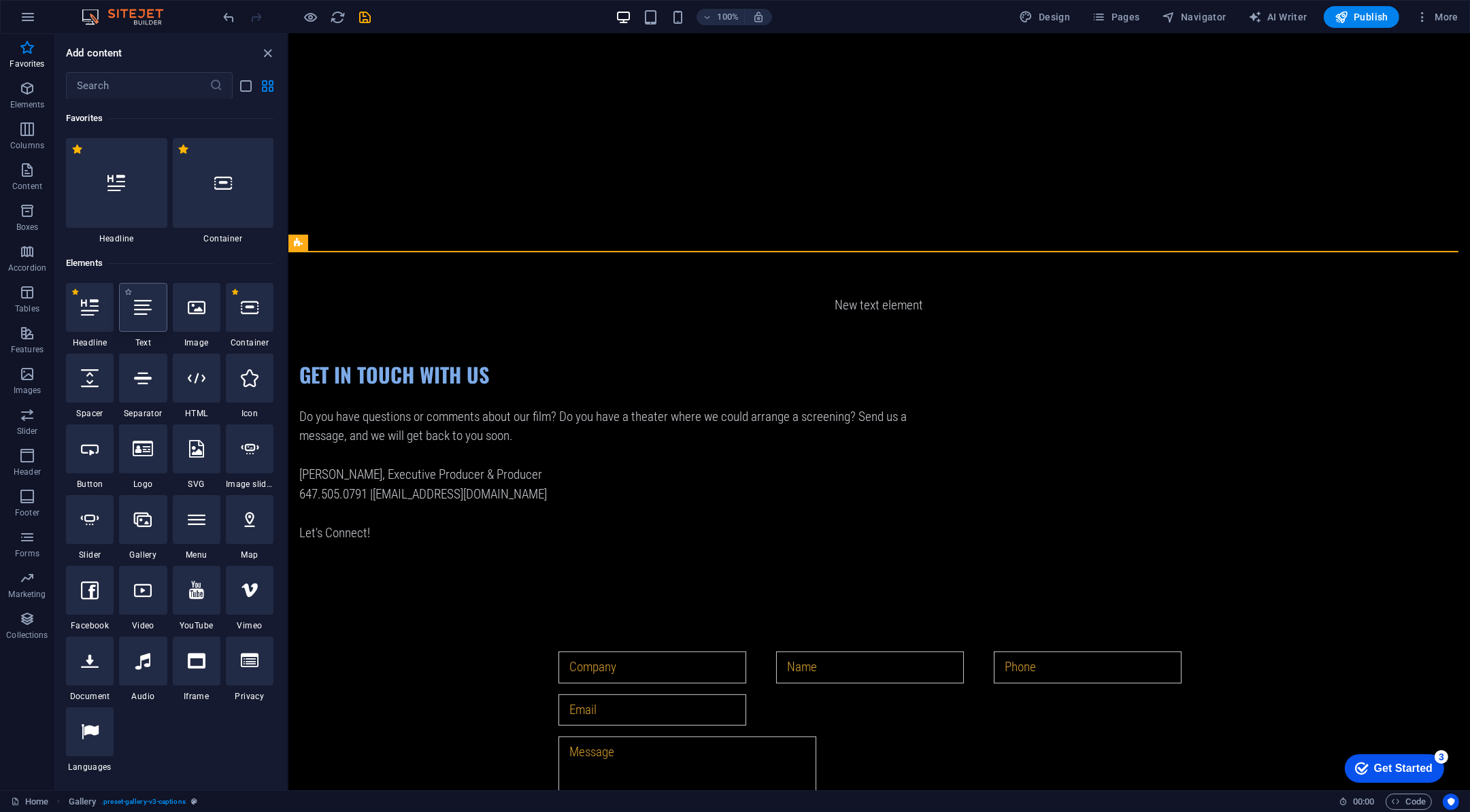
click at [149, 325] on div at bounding box center [143, 307] width 48 height 49
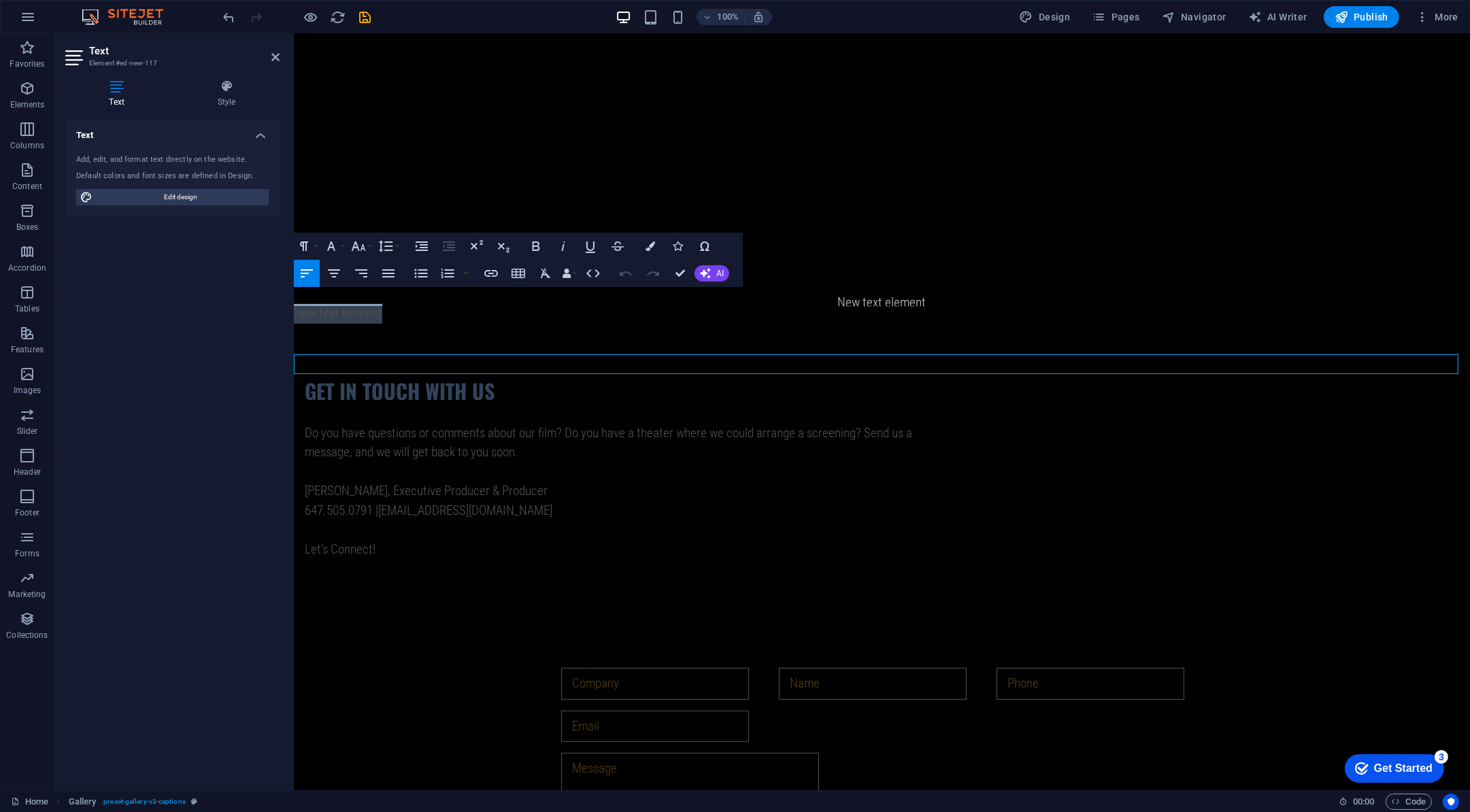
scroll to position [595, 0]
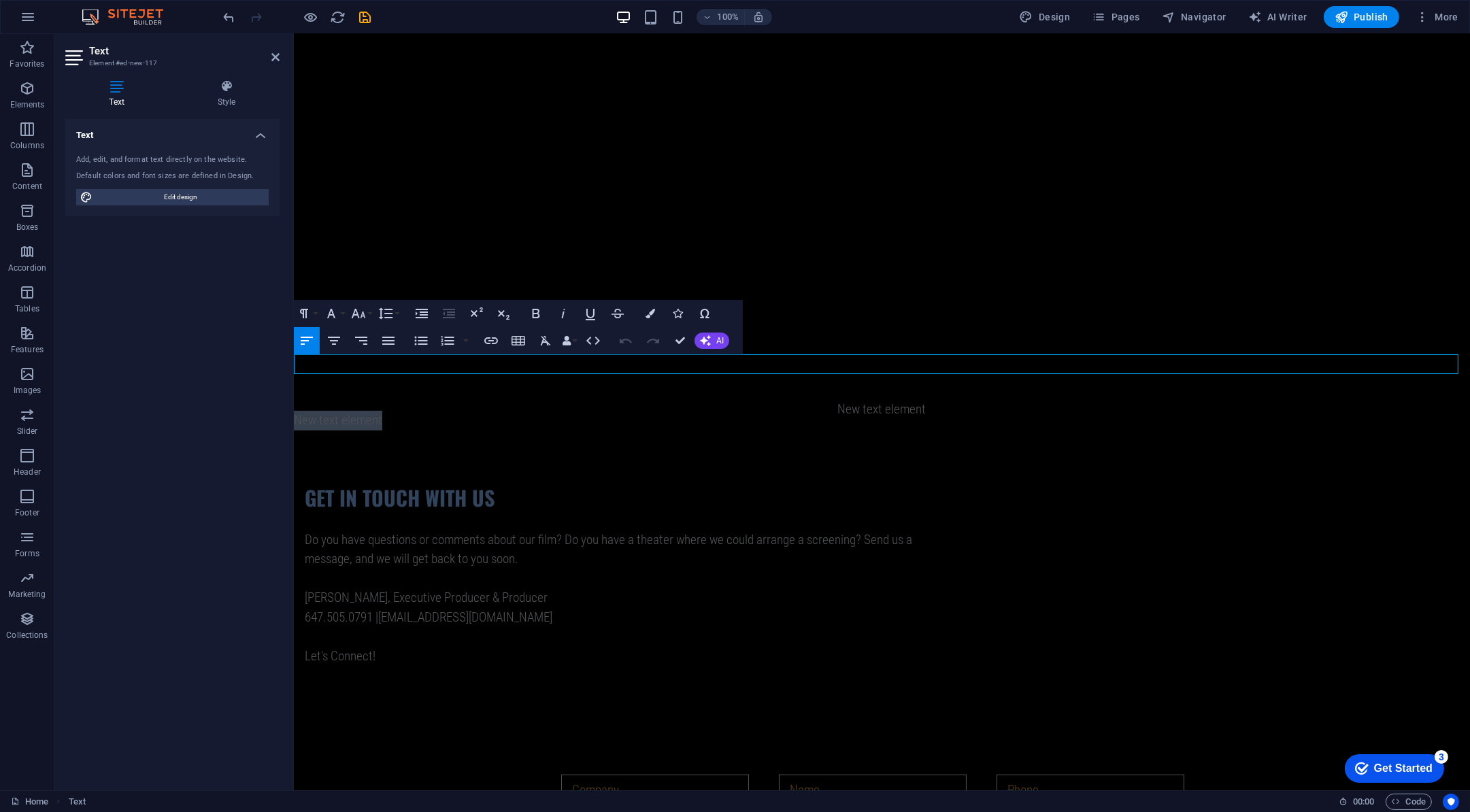
click at [449, 411] on p "New text element" at bounding box center [881, 420] width 1176 height 20
click at [441, 444] on div "GET IN TOUCH WITH US Do you have questions or comments about our film? Do you h…" at bounding box center [881, 575] width 1176 height 291
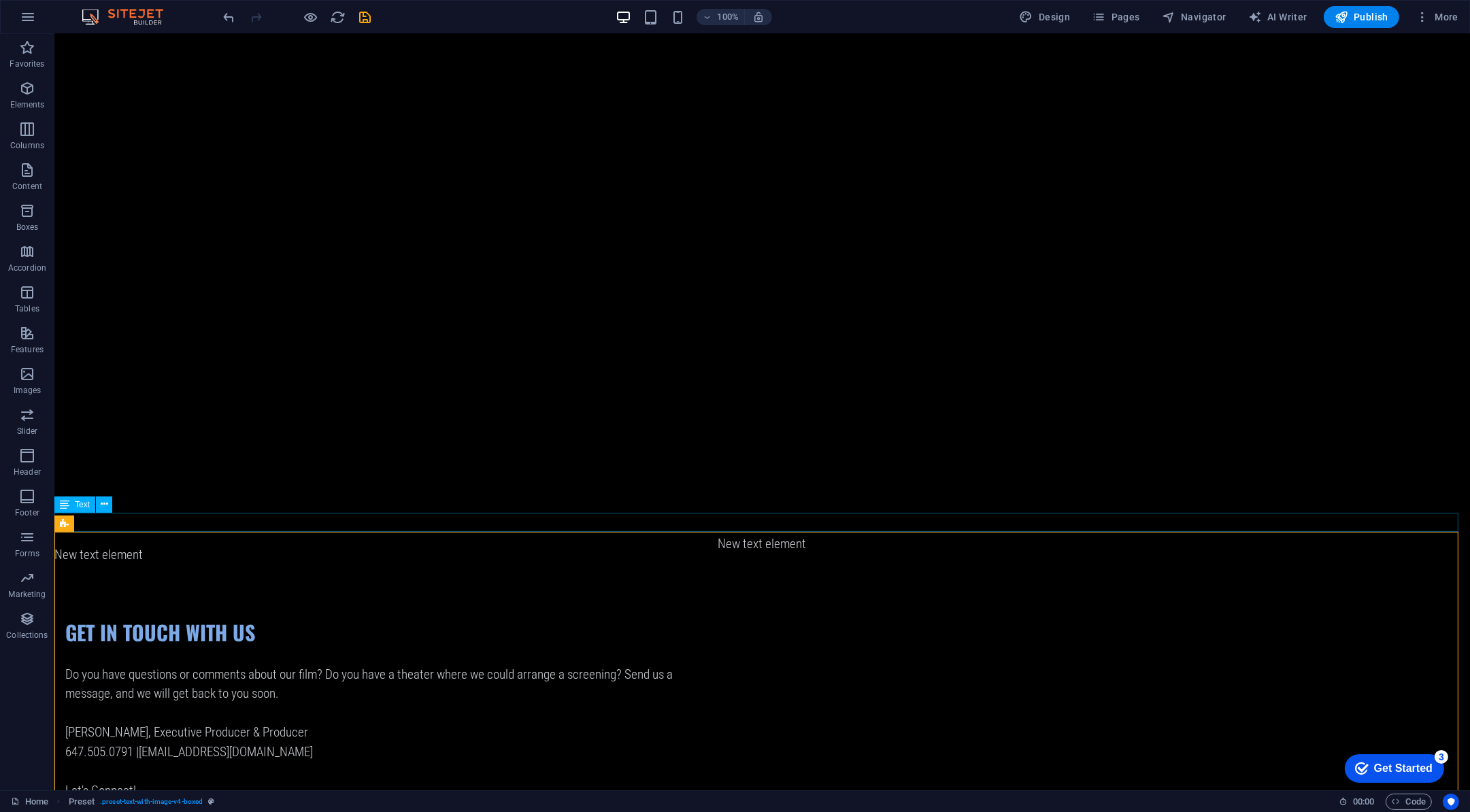
click at [402, 545] on div "New text element" at bounding box center [762, 555] width 1416 height 20
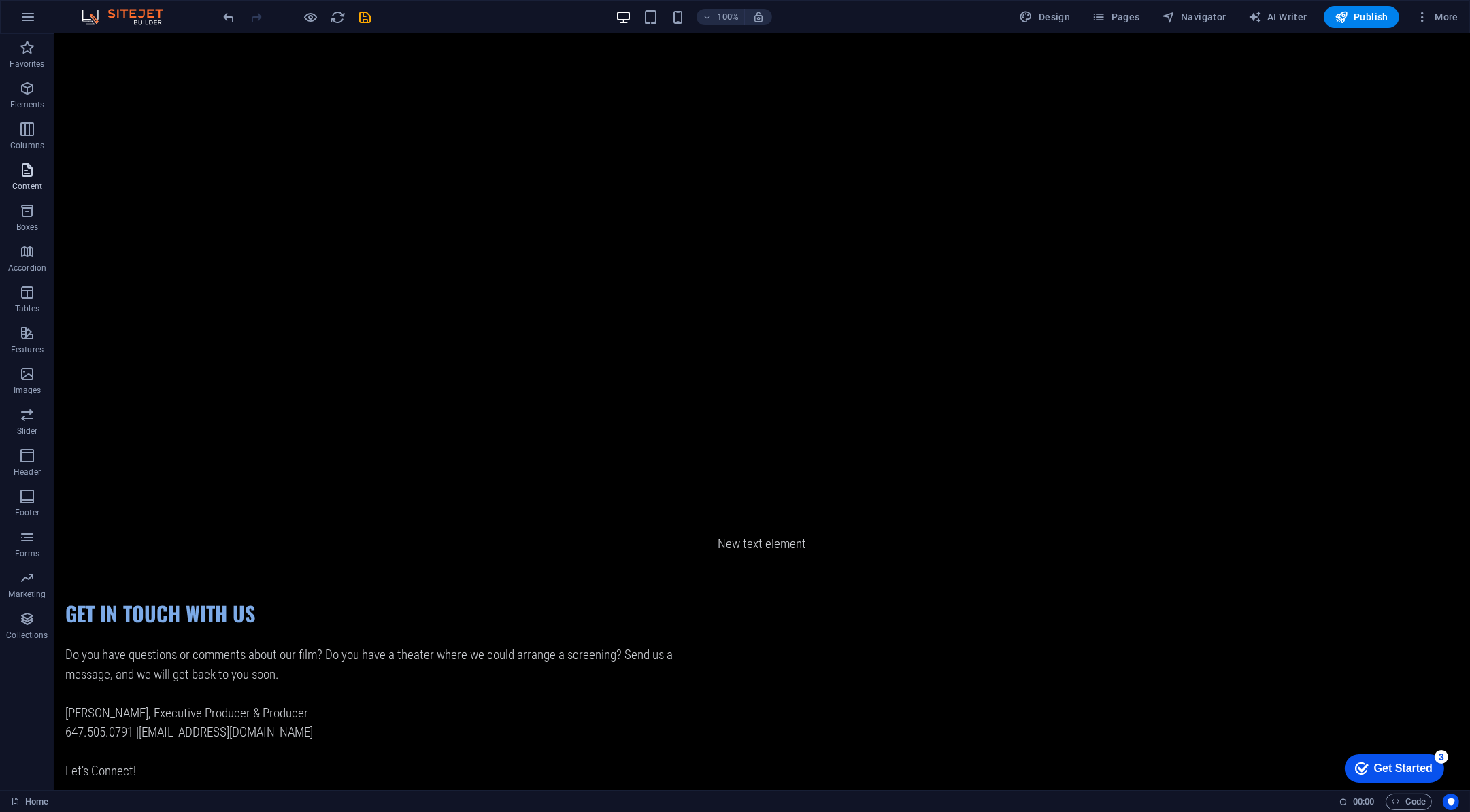
click at [39, 177] on span "Content" at bounding box center [27, 178] width 54 height 33
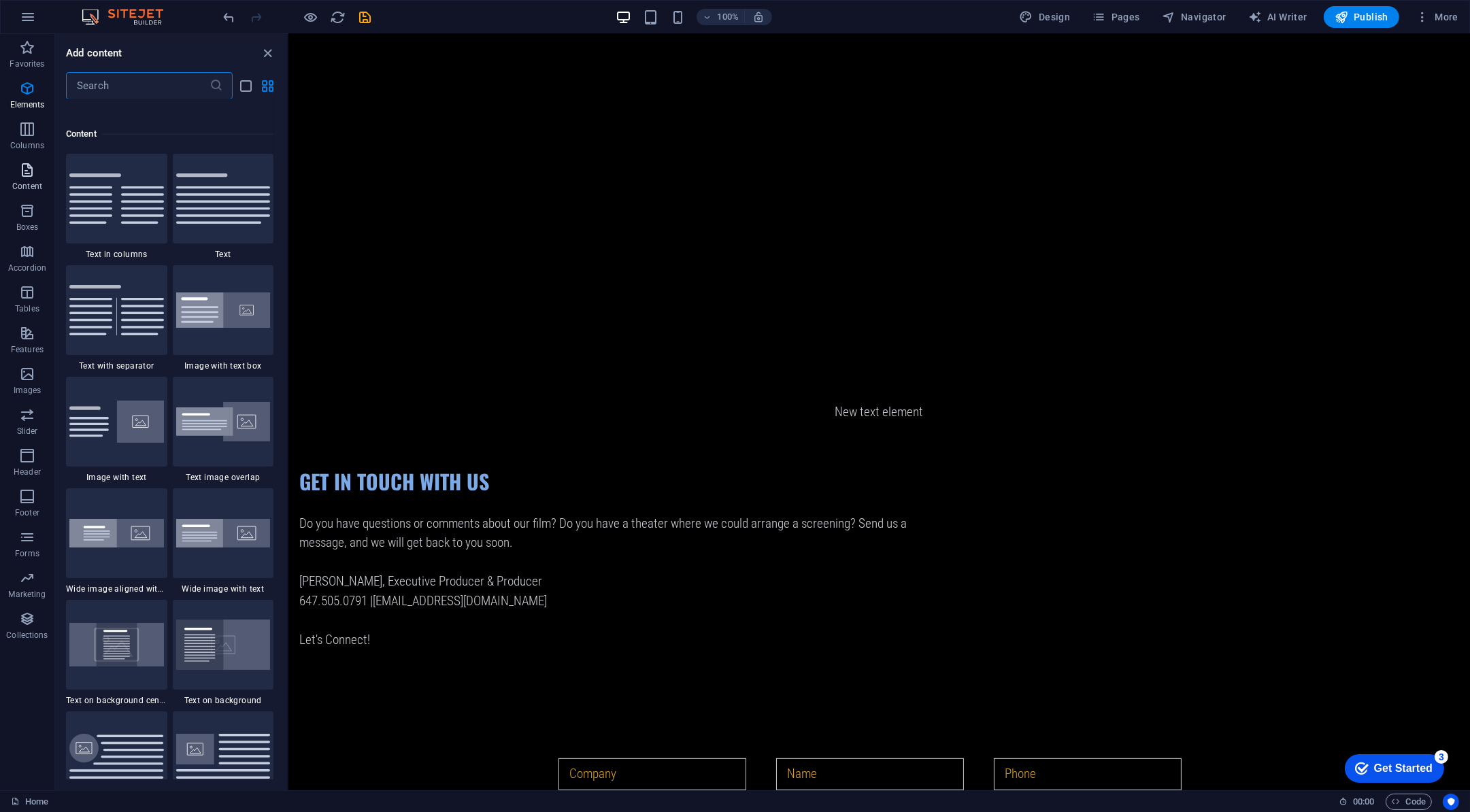
scroll to position [2367, 0]
click at [219, 324] on div at bounding box center [223, 308] width 102 height 89
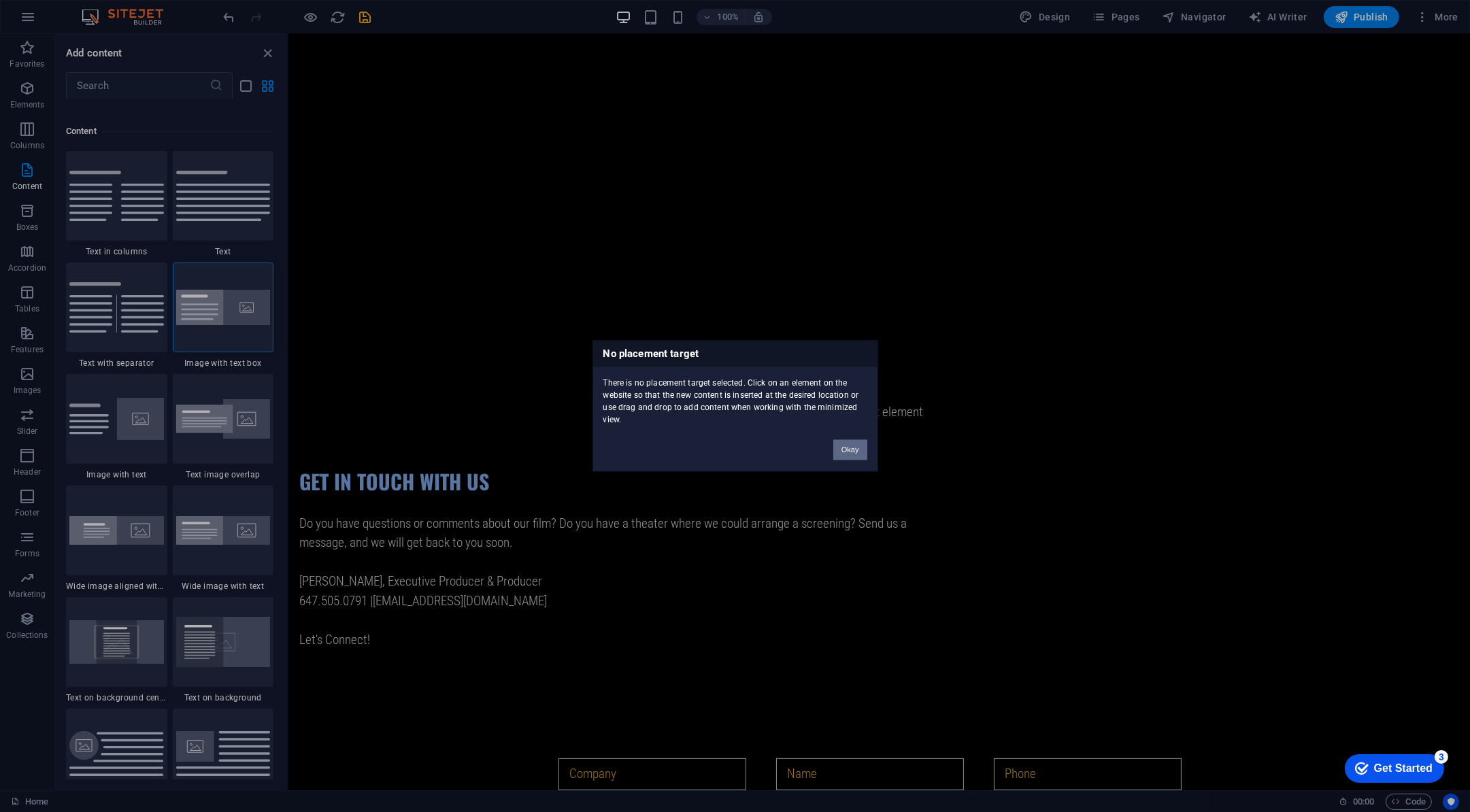
click at [844, 451] on button "Okay" at bounding box center [851, 450] width 34 height 21
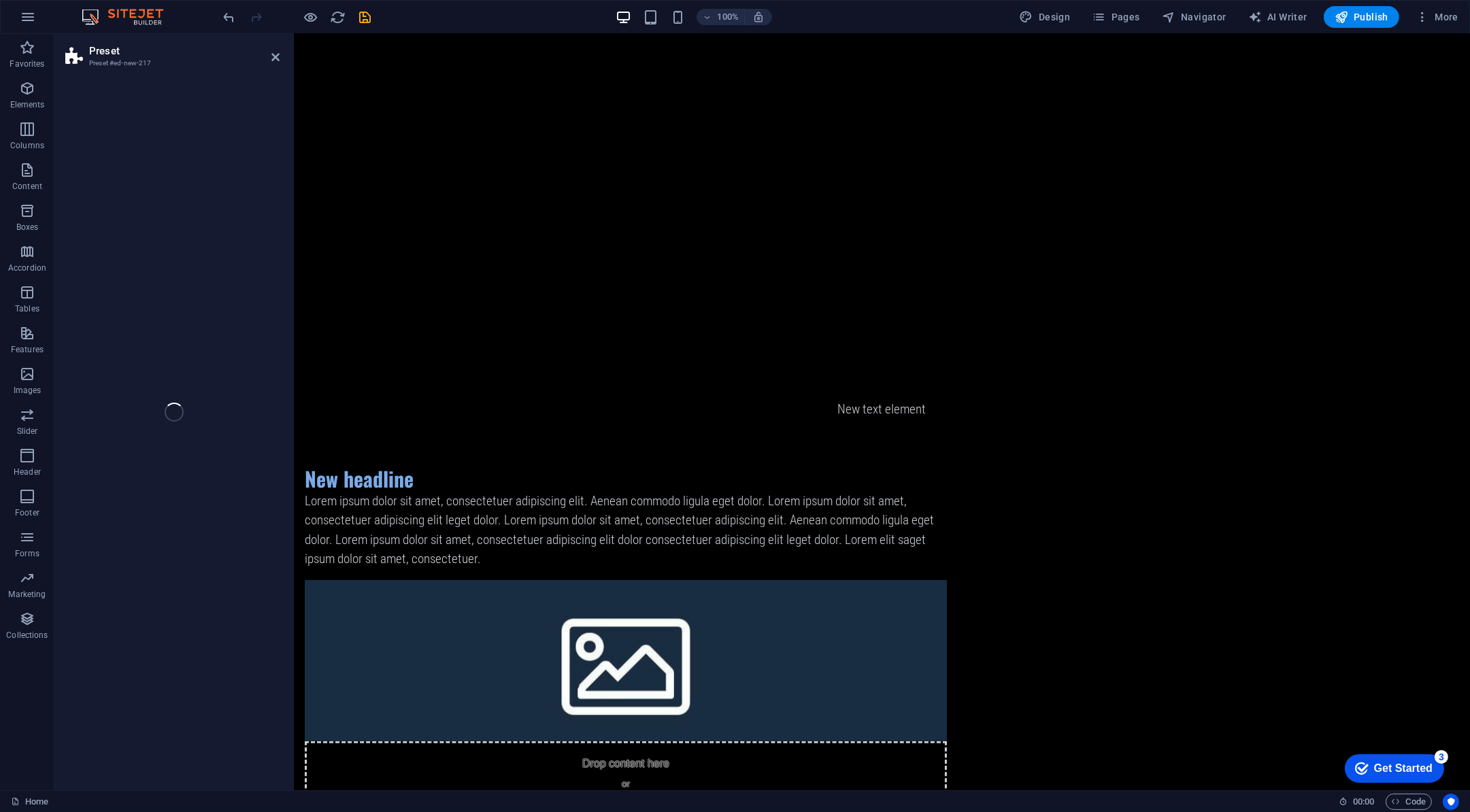
select select "rem"
select select "px"
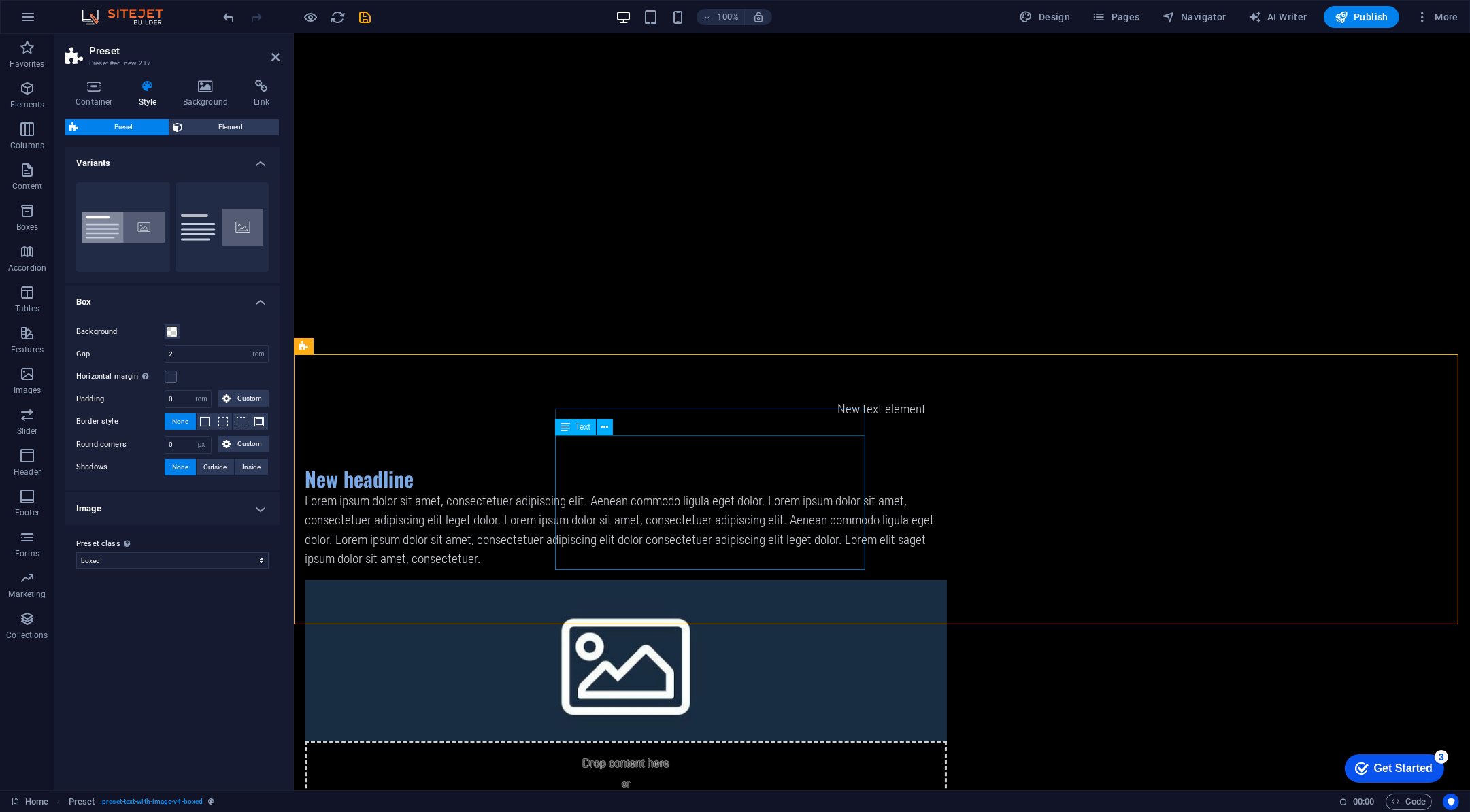
click at [631, 491] on div "Lorem ipsum dolor sit amet, consectetuer adipiscing elit. Aenean commodo ligula…" at bounding box center [625, 530] width 643 height 77
click at [576, 491] on div "Lorem ipsum dolor sit amet, consectetuer adipiscing elit. Aenean commodo ligula…" at bounding box center [625, 530] width 643 height 77
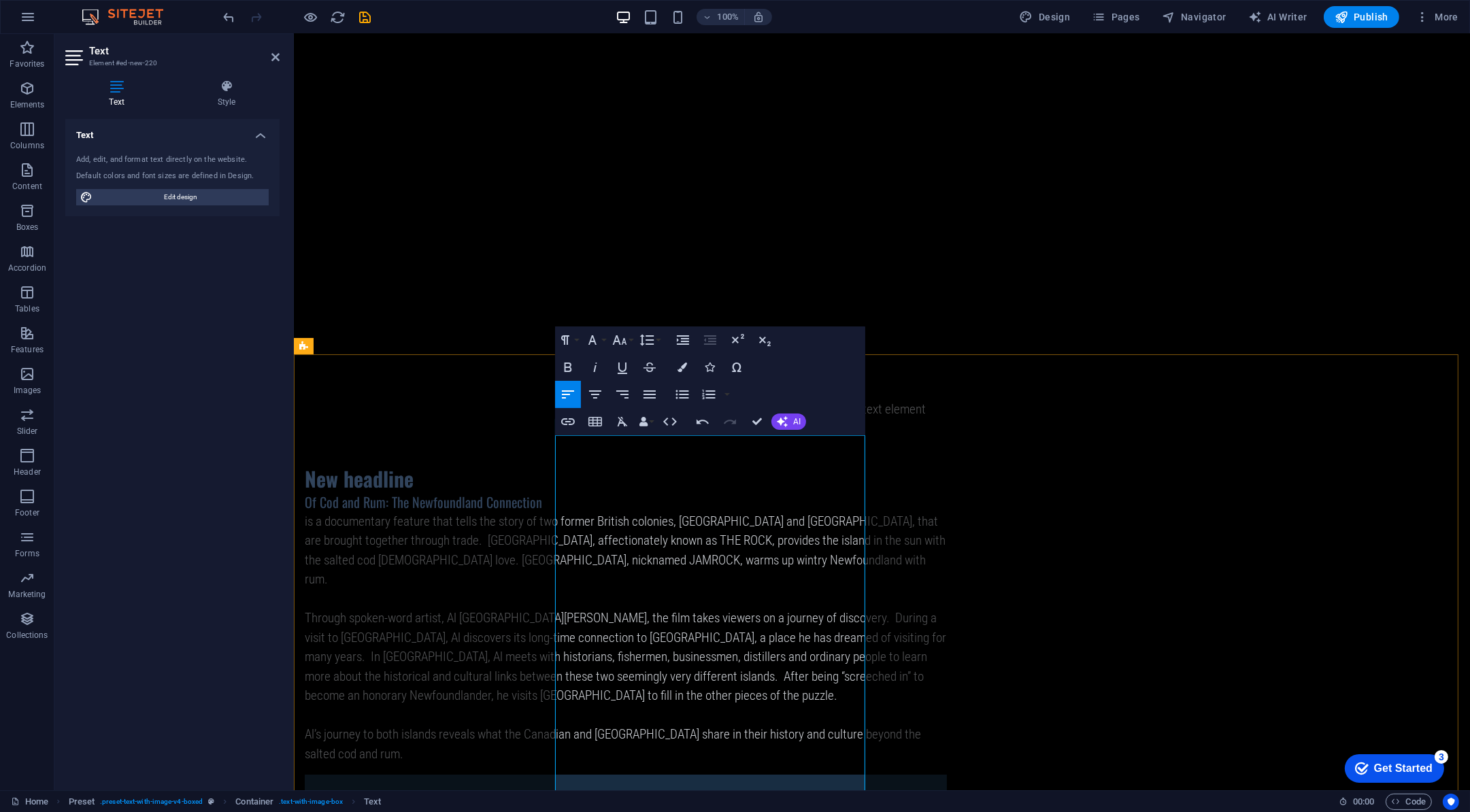
click at [671, 491] on h4 "Of Cod and Rum: The Newfoundland Connection" at bounding box center [625, 502] width 643 height 21
copy h4 "Of Cod and Rum: The Newfoundland Connection"
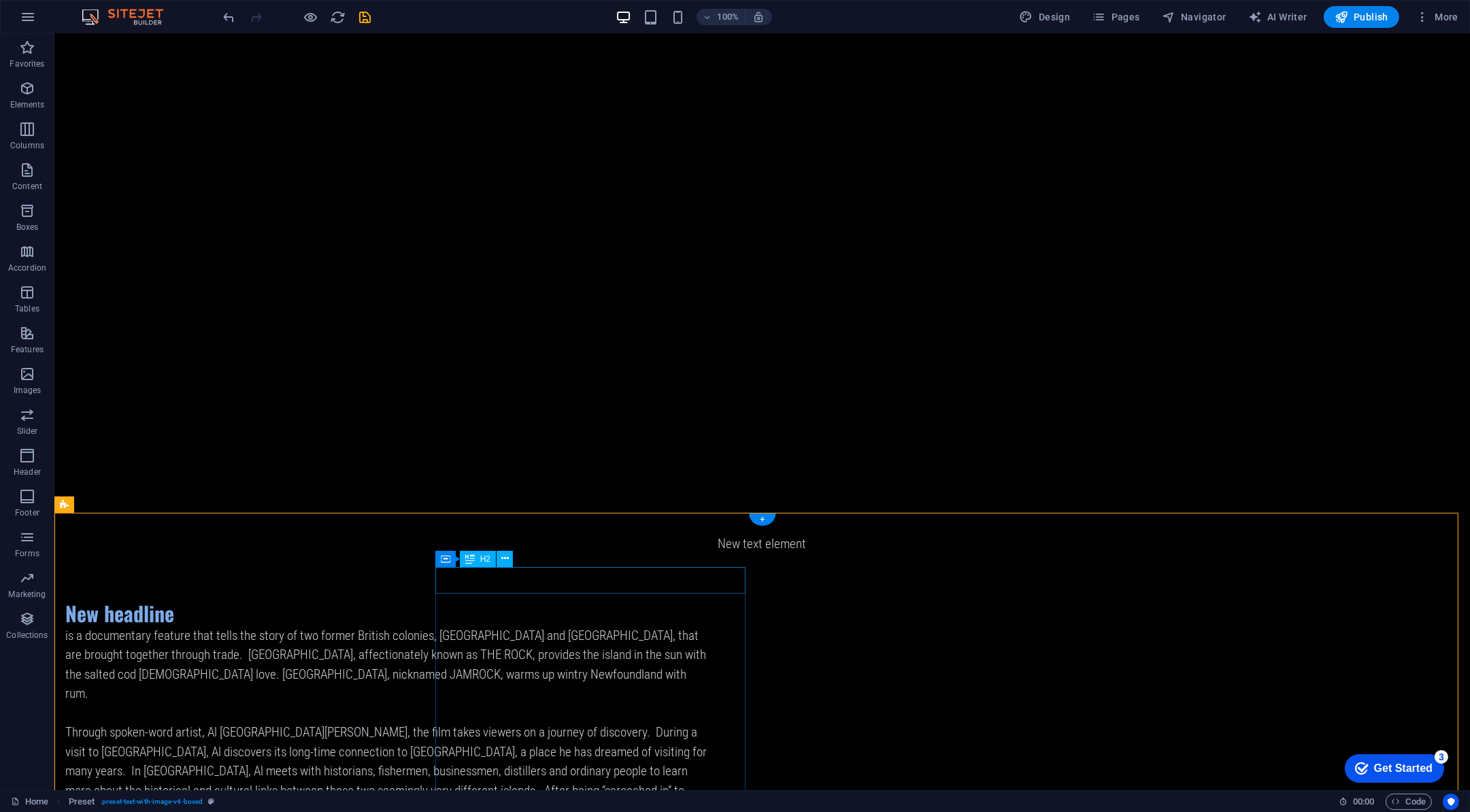
click at [501, 599] on div "New headline" at bounding box center [386, 612] width 643 height 26
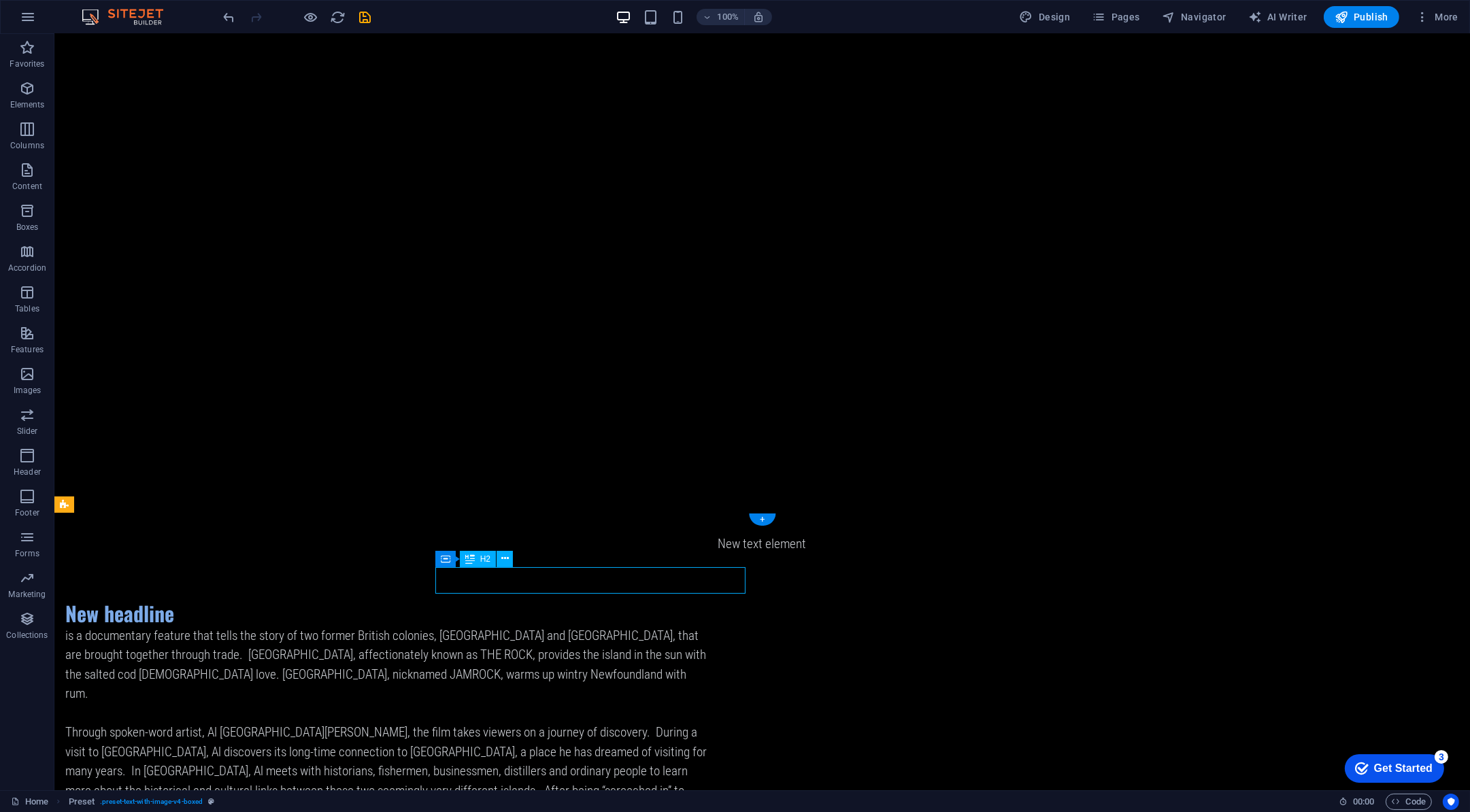
click at [501, 599] on div "New headline" at bounding box center [386, 612] width 643 height 26
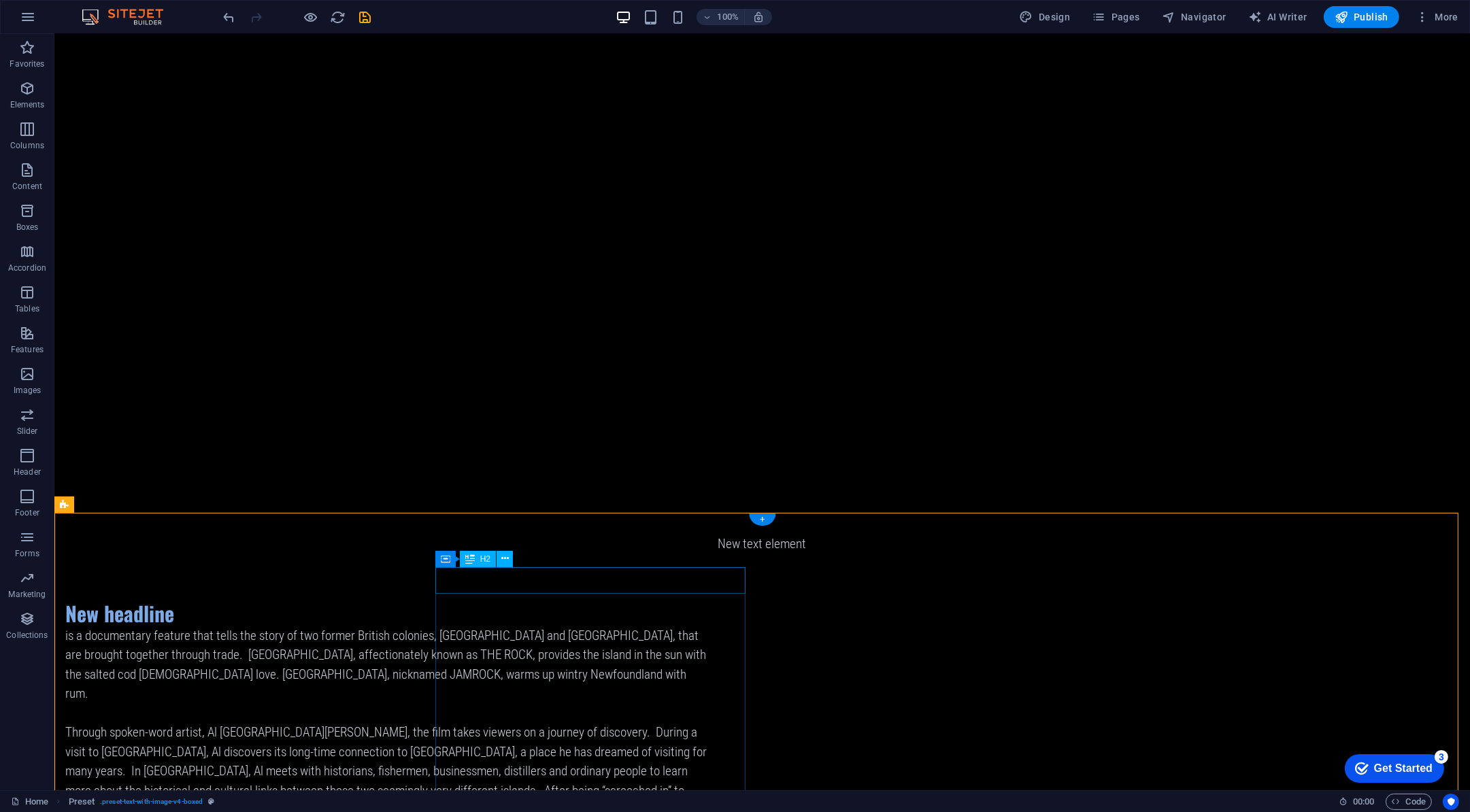
click at [541, 599] on div "New headline" at bounding box center [386, 612] width 643 height 26
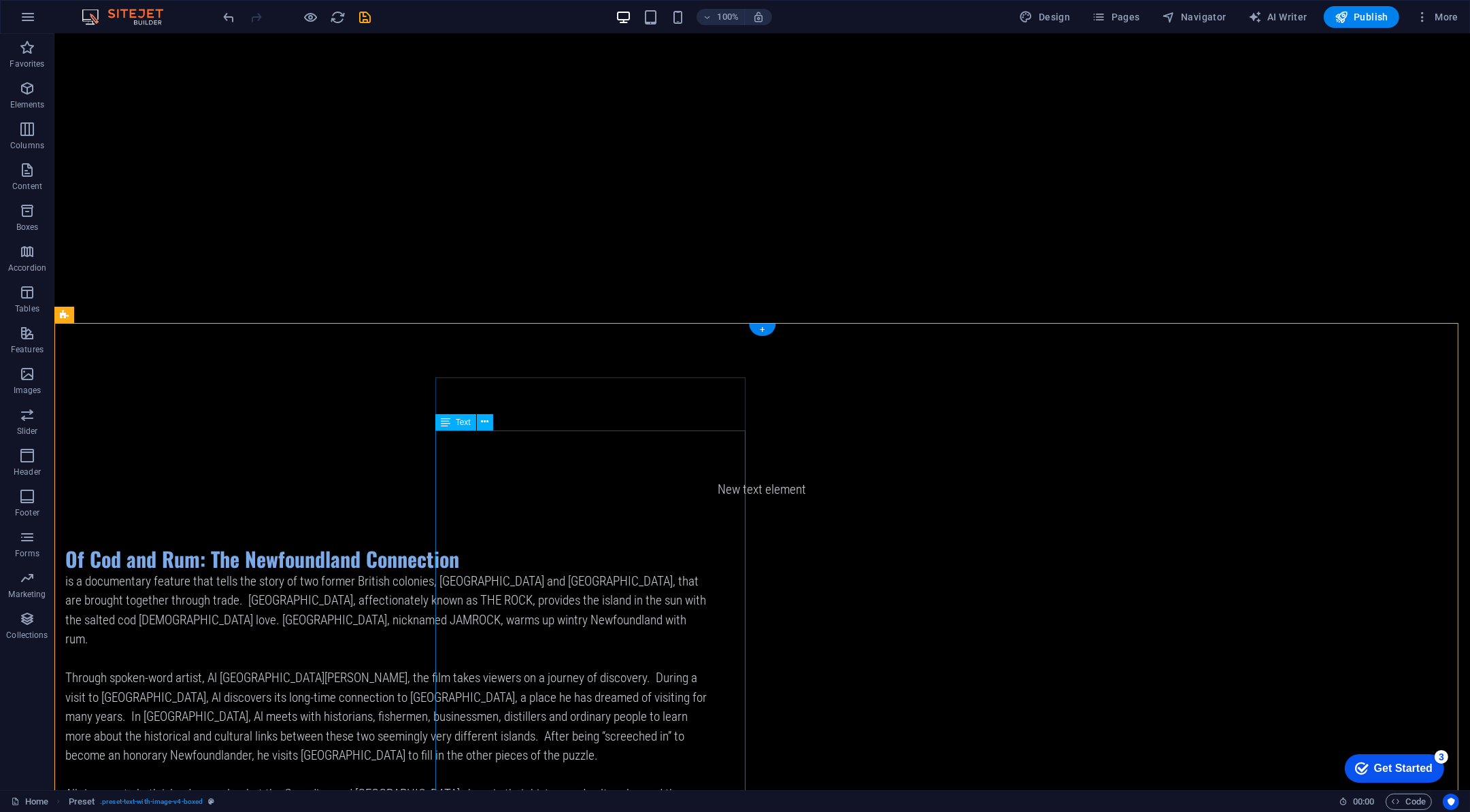
scroll to position [785, 0]
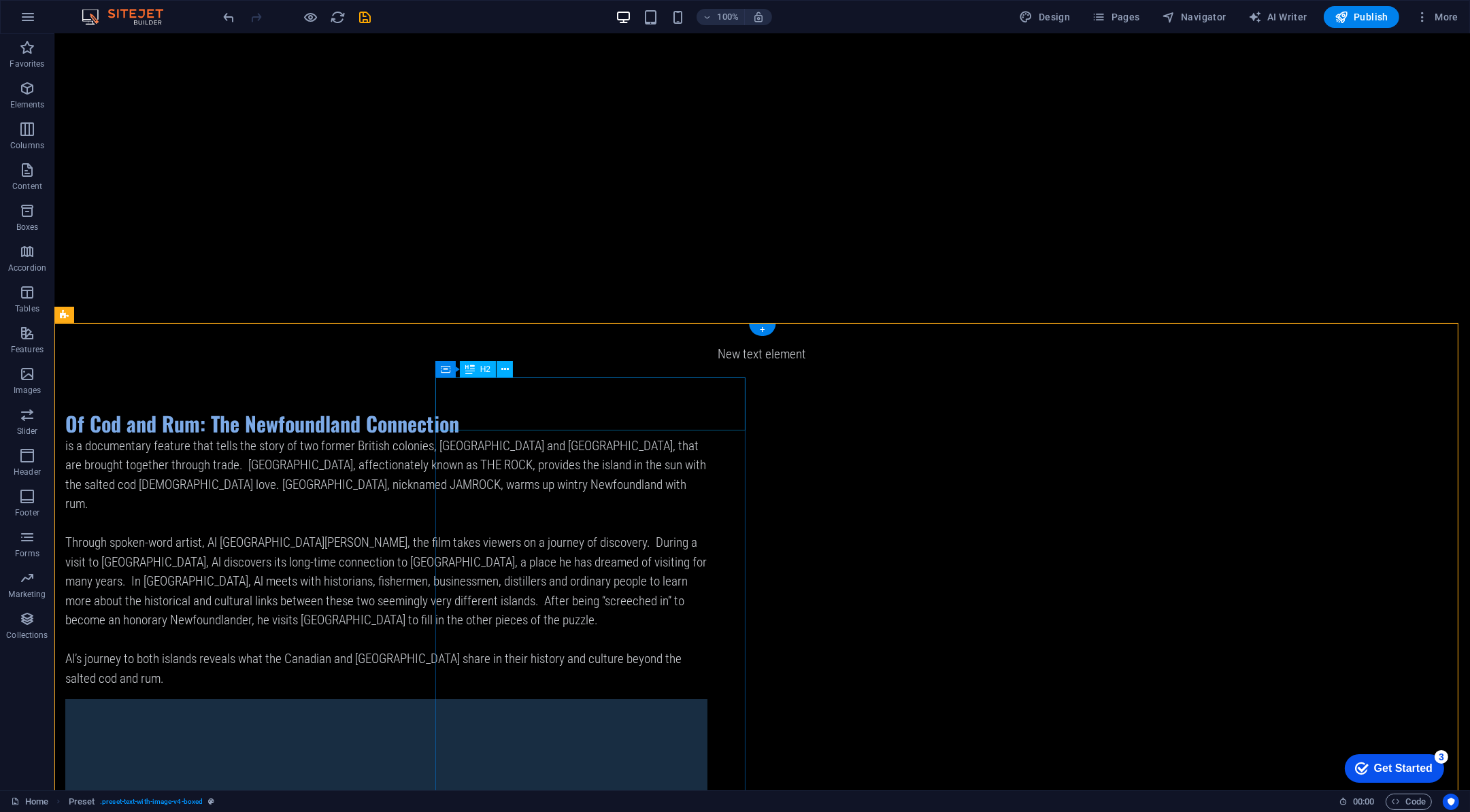
click at [525, 410] on div "Of Cod and Rum: The Newfoundland Connection" at bounding box center [386, 423] width 643 height 26
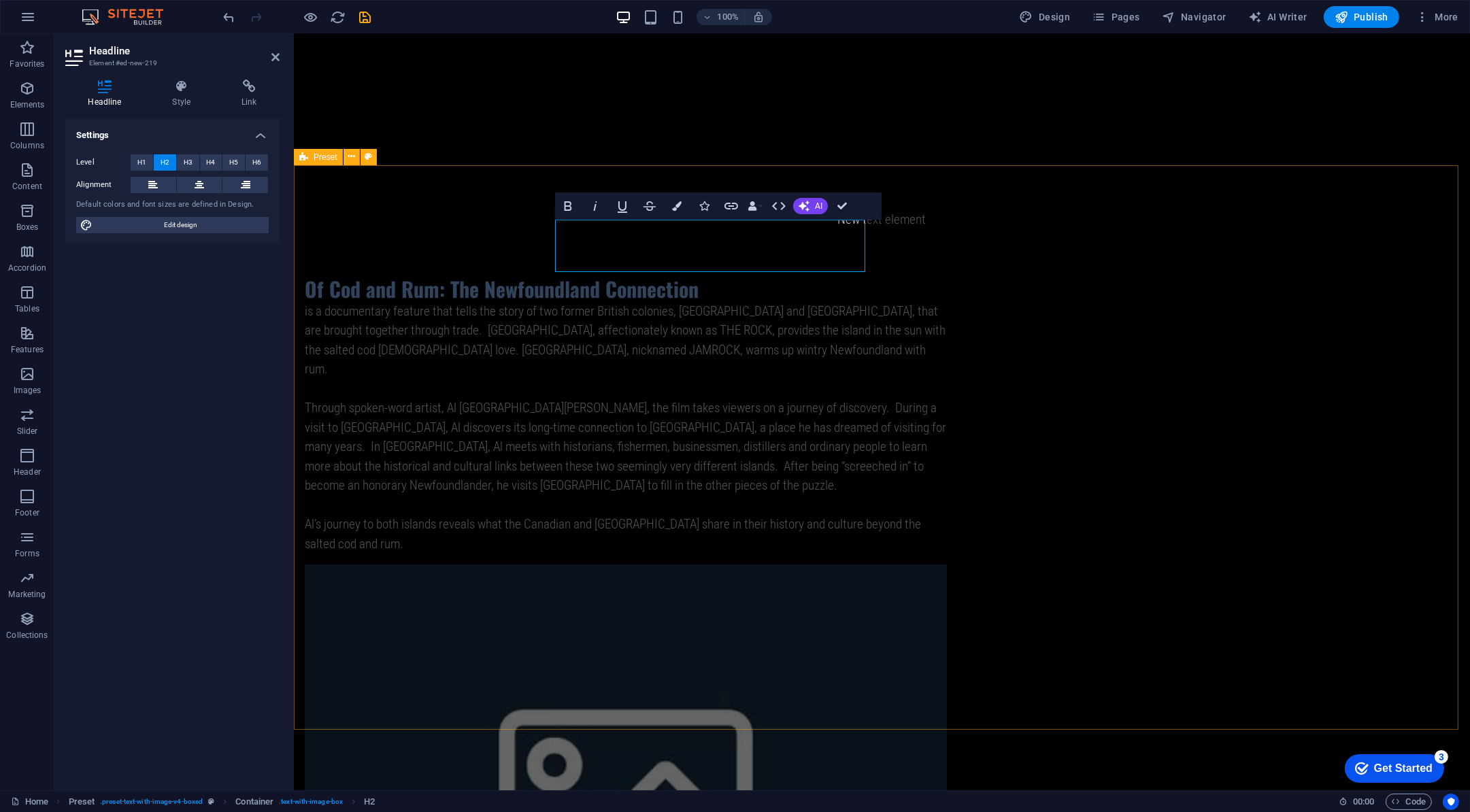
click at [525, 396] on div "Of Cod and Rum: The Newfoundland Connection is a documentary feature that tells…" at bounding box center [881, 696] width 1176 height 952
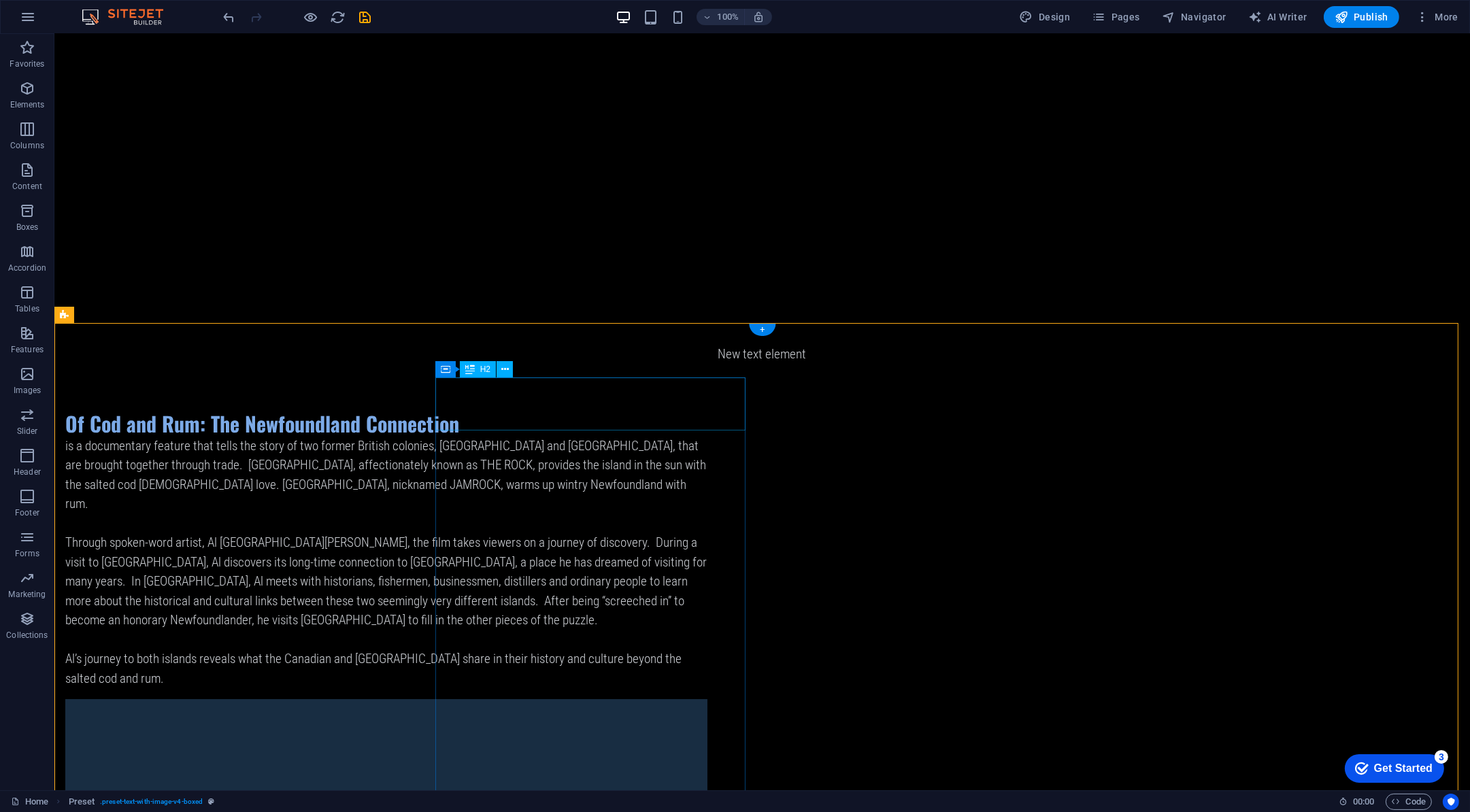
click at [533, 410] on div "Of Cod and Rum: The Newfoundland Connection" at bounding box center [386, 423] width 643 height 26
click at [469, 364] on icon at bounding box center [470, 369] width 9 height 17
click at [478, 370] on div "H2" at bounding box center [478, 369] width 36 height 17
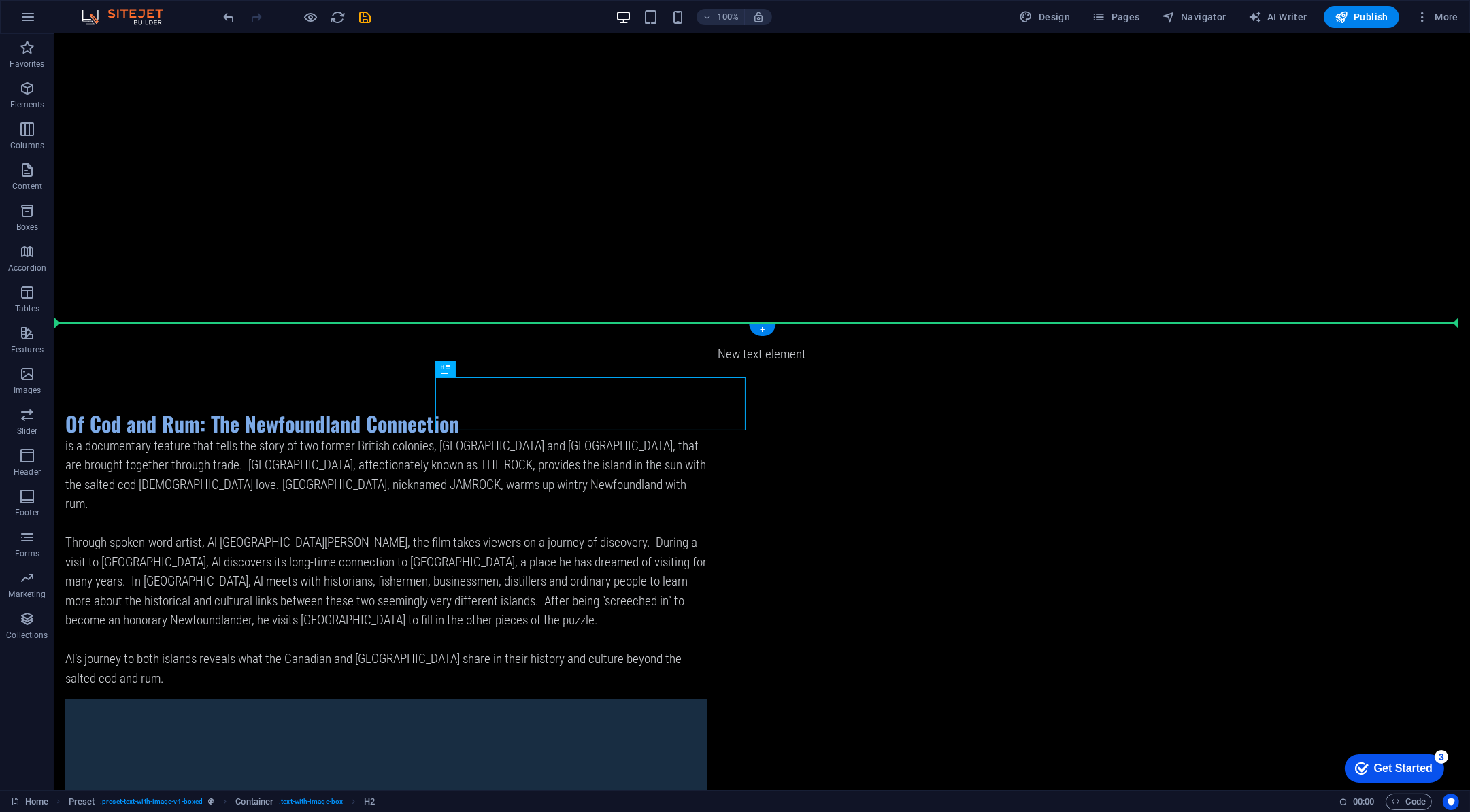
drag, startPoint x: 529, startPoint y: 404, endPoint x: 374, endPoint y: 398, distance: 155.1
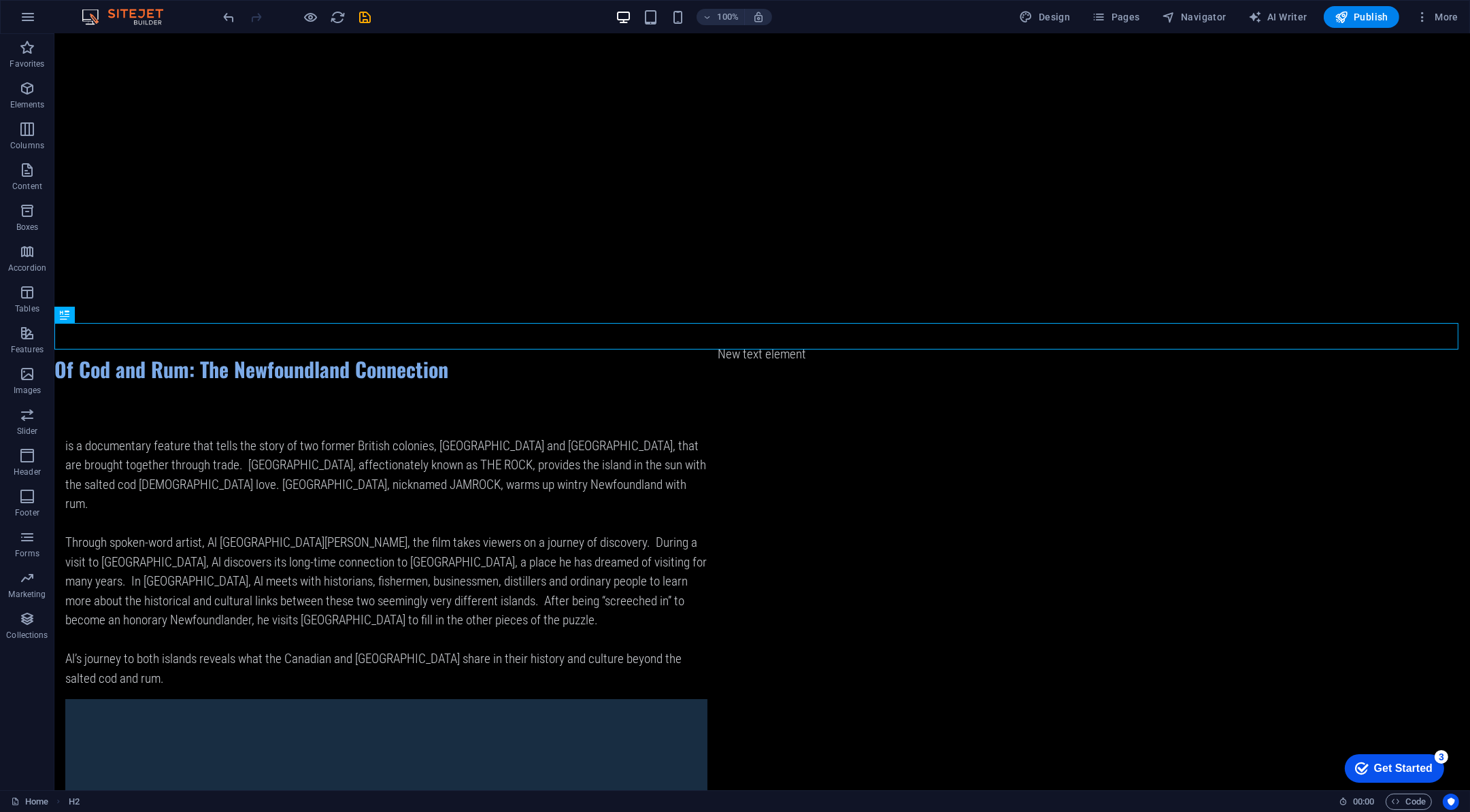
click at [240, 21] on div at bounding box center [297, 17] width 152 height 21
click at [235, 19] on icon "undo" at bounding box center [229, 17] width 16 height 16
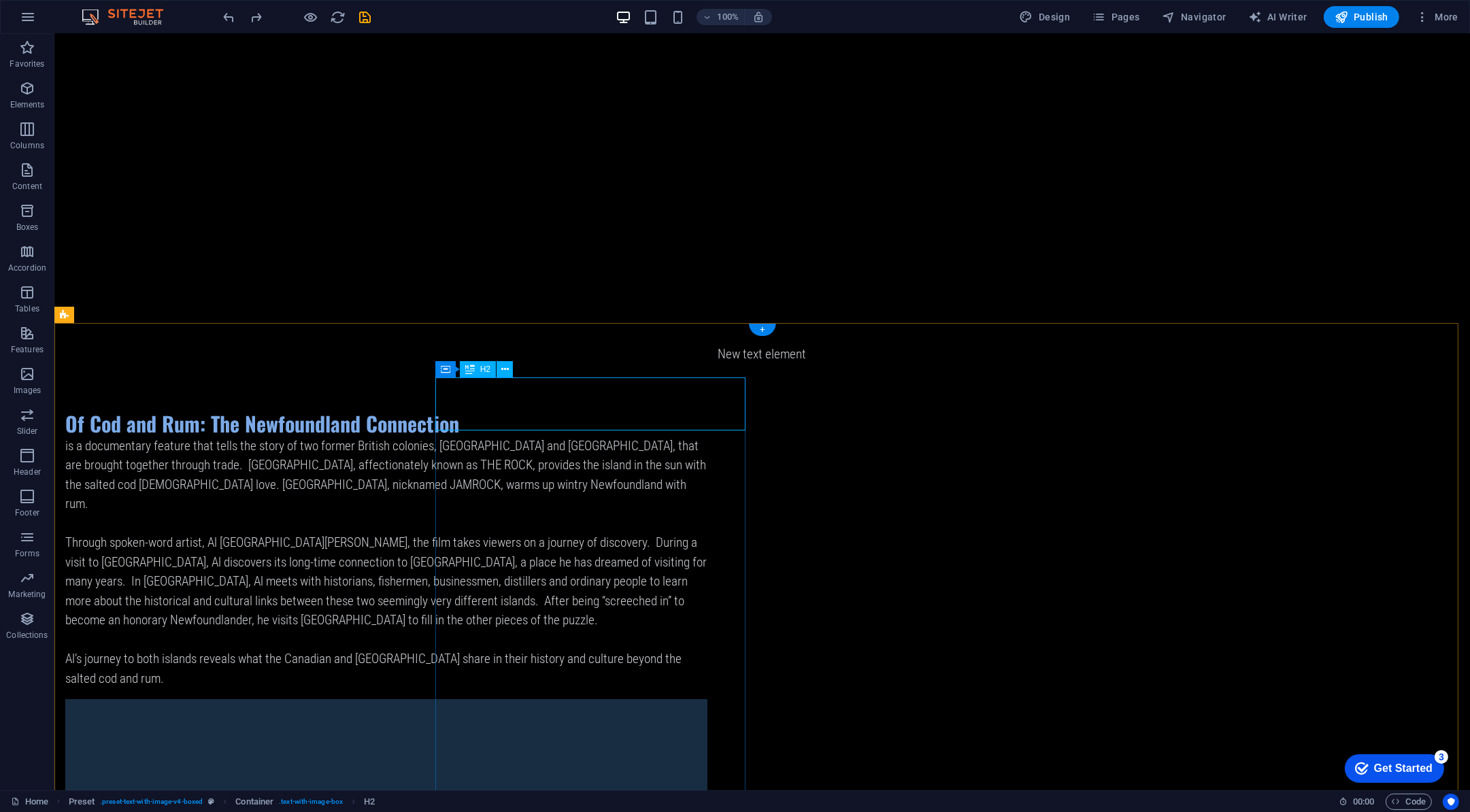
click at [551, 410] on div "Of Cod and Rum: The Newfoundland Connection" at bounding box center [386, 423] width 643 height 26
click at [573, 410] on div "Of Cod and Rum: The Newfoundland Connection" at bounding box center [386, 423] width 643 height 26
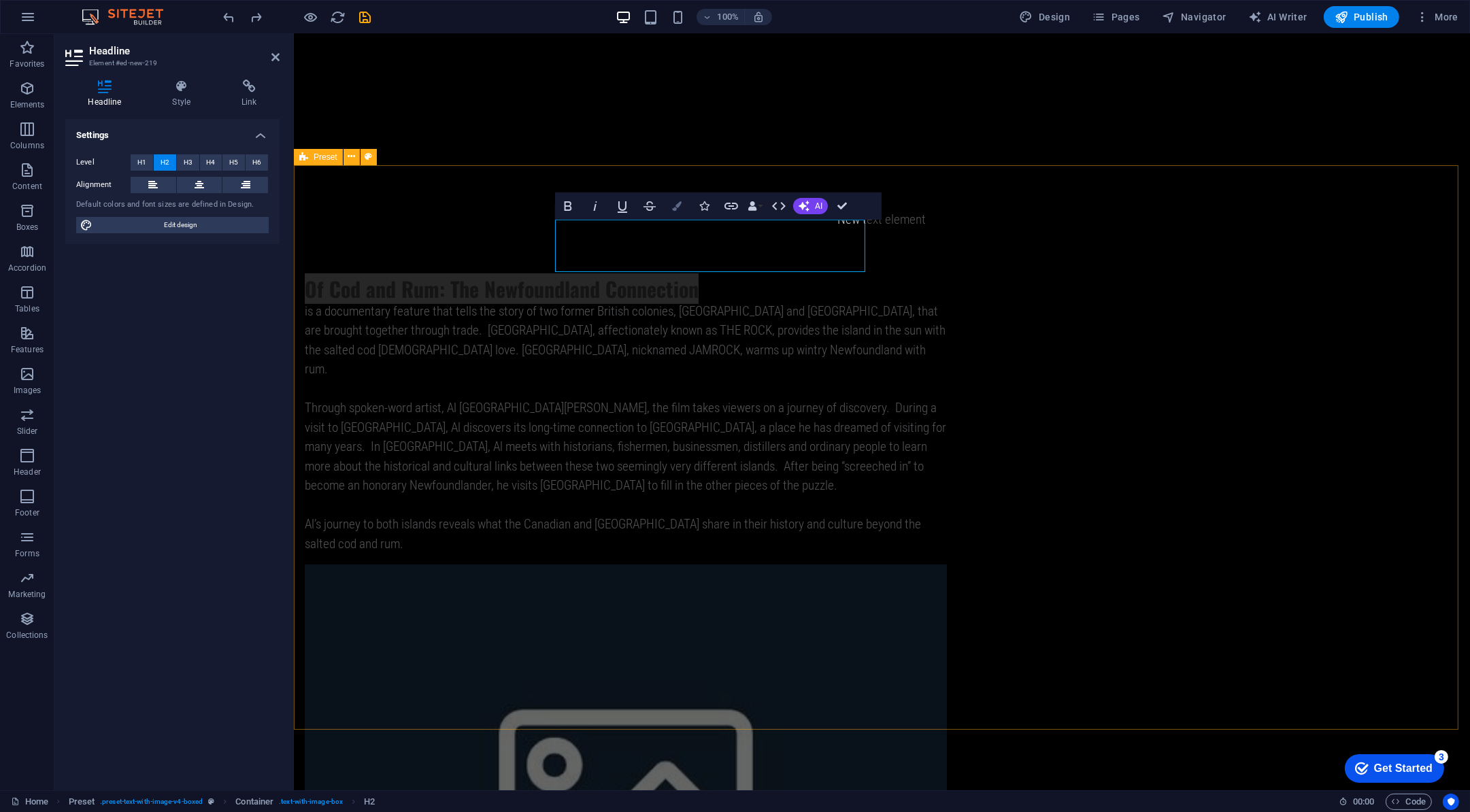
click at [677, 210] on icon "button" at bounding box center [677, 206] width 9 height 9
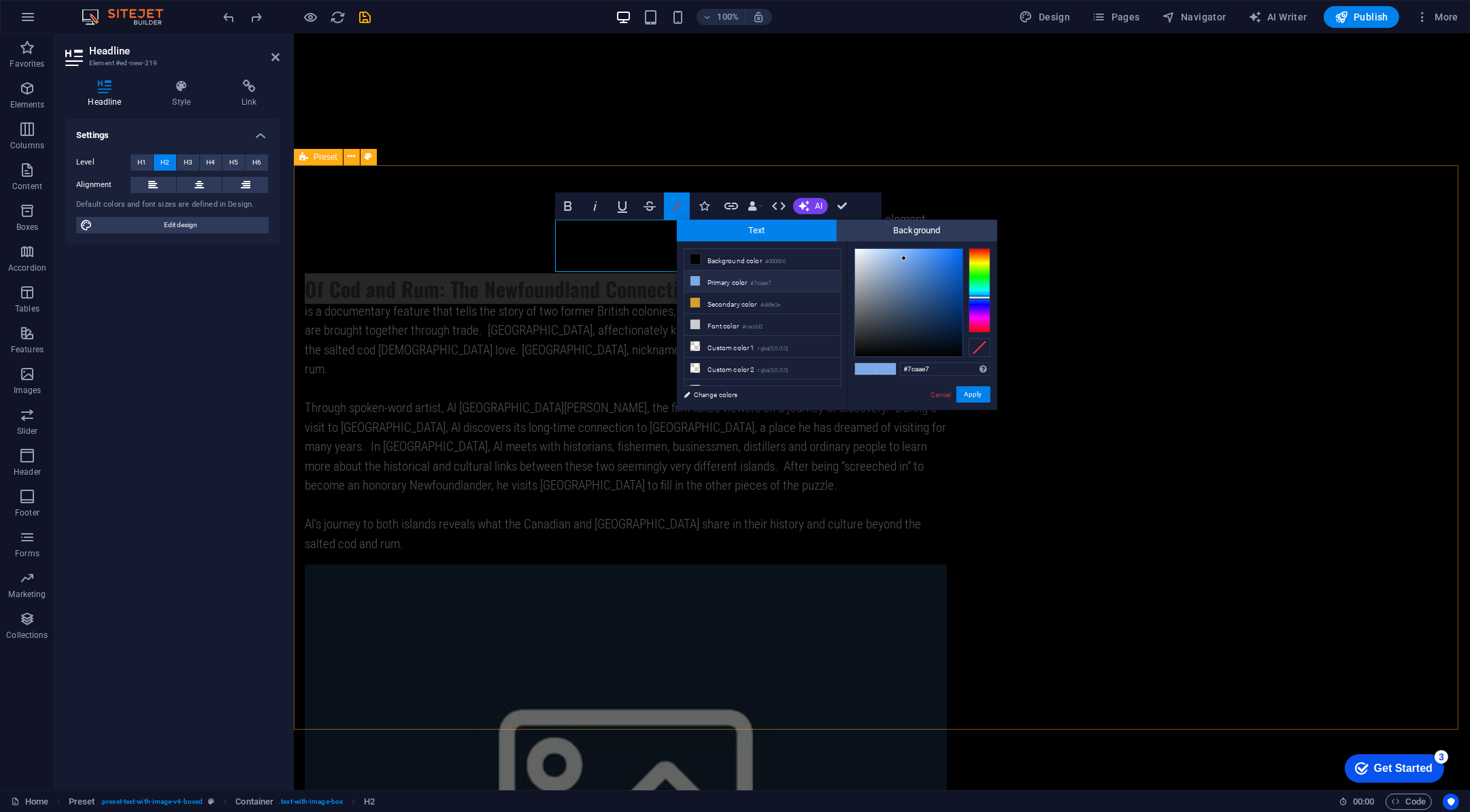
click at [677, 210] on icon "button" at bounding box center [677, 206] width 9 height 9
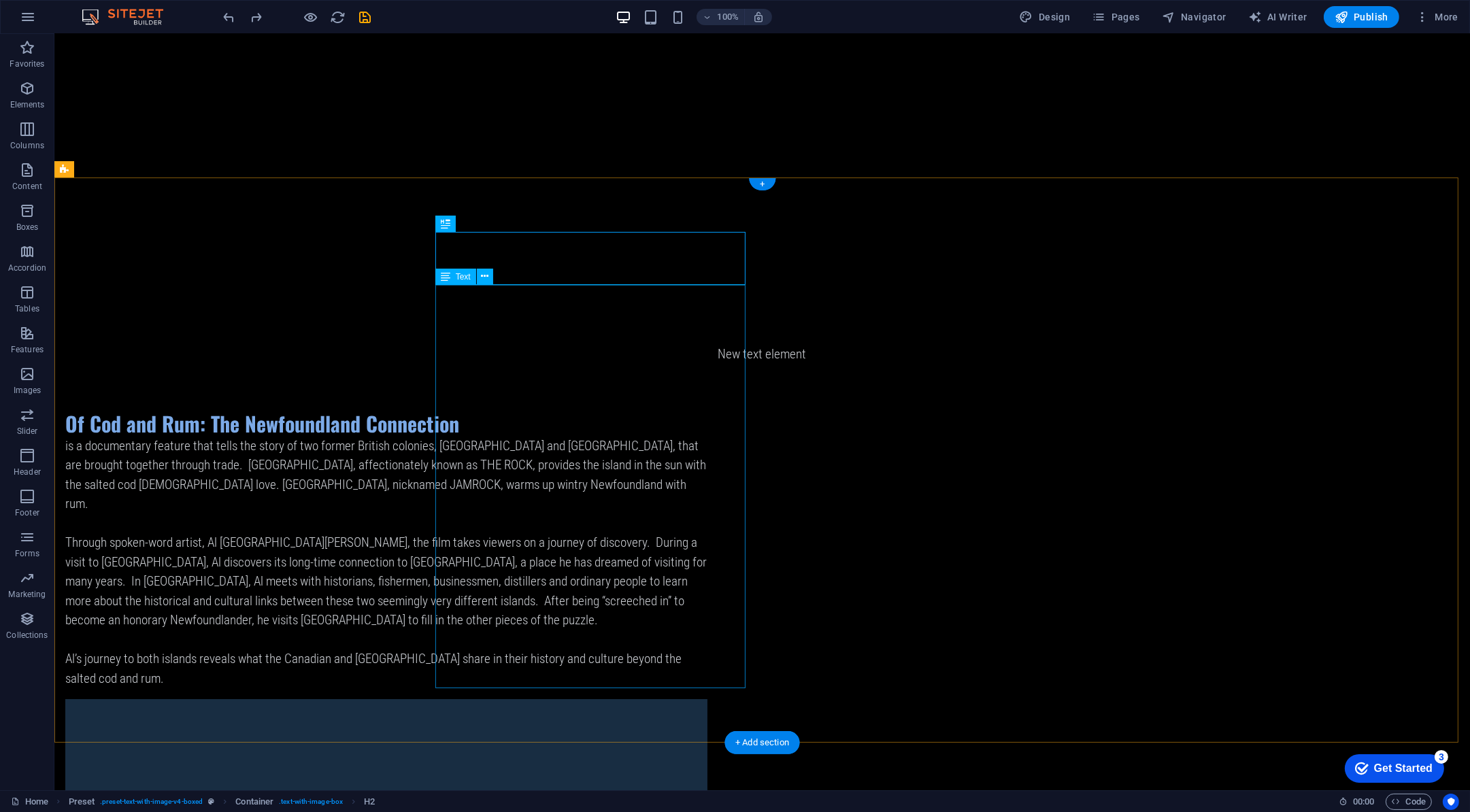
scroll to position [930, 0]
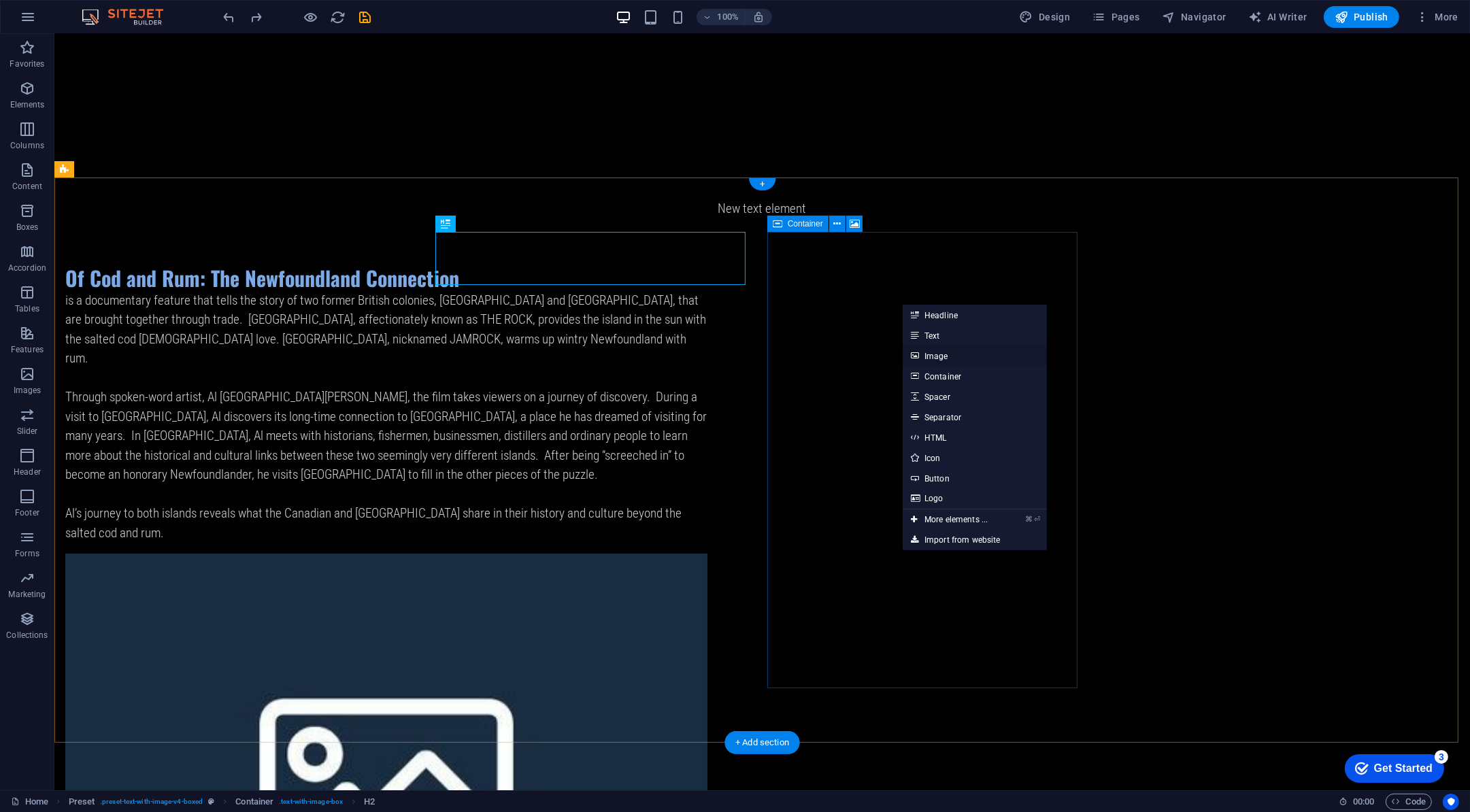
click at [942, 356] on link "Image" at bounding box center [975, 356] width 145 height 21
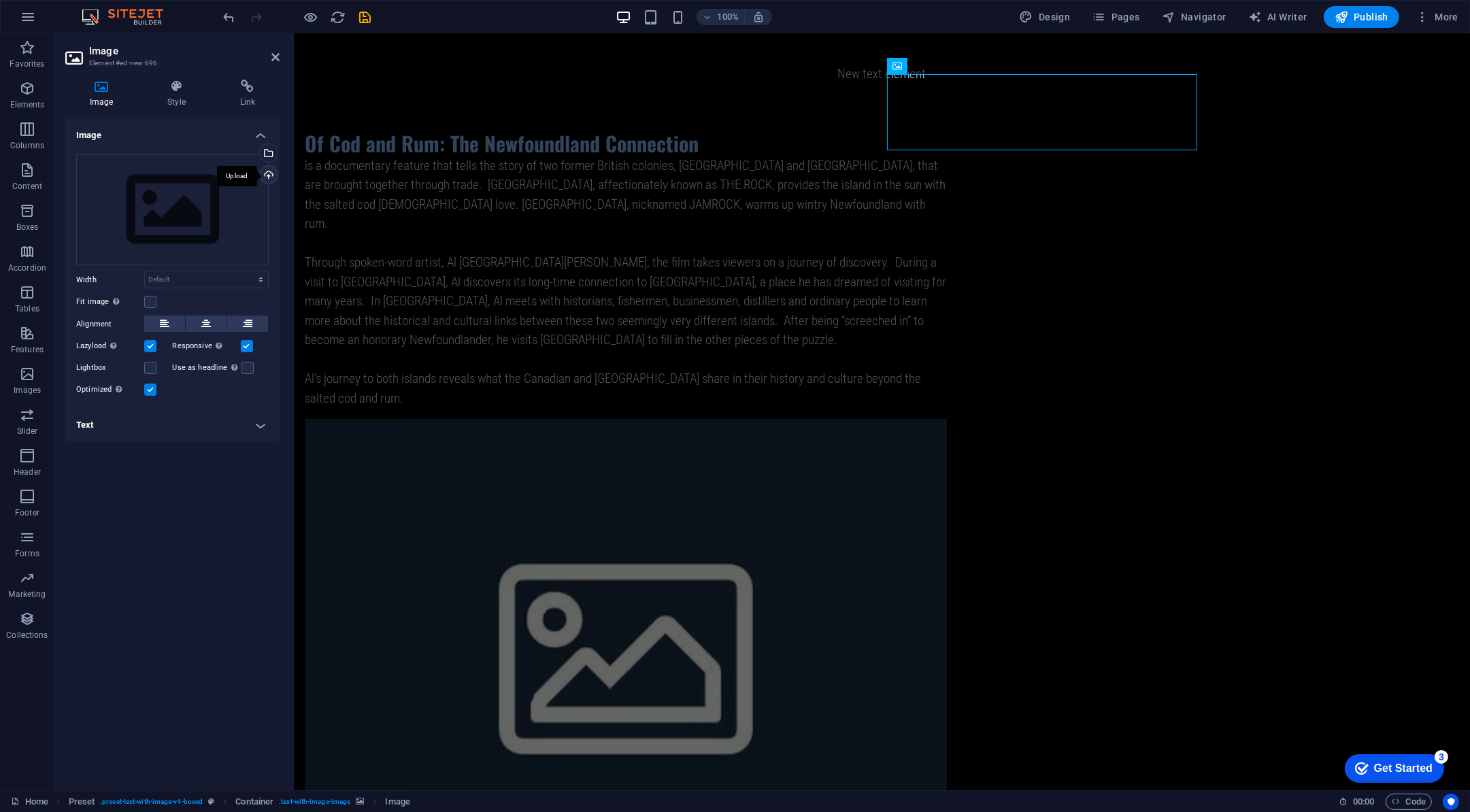
click at [267, 172] on div "Upload" at bounding box center [268, 176] width 21 height 21
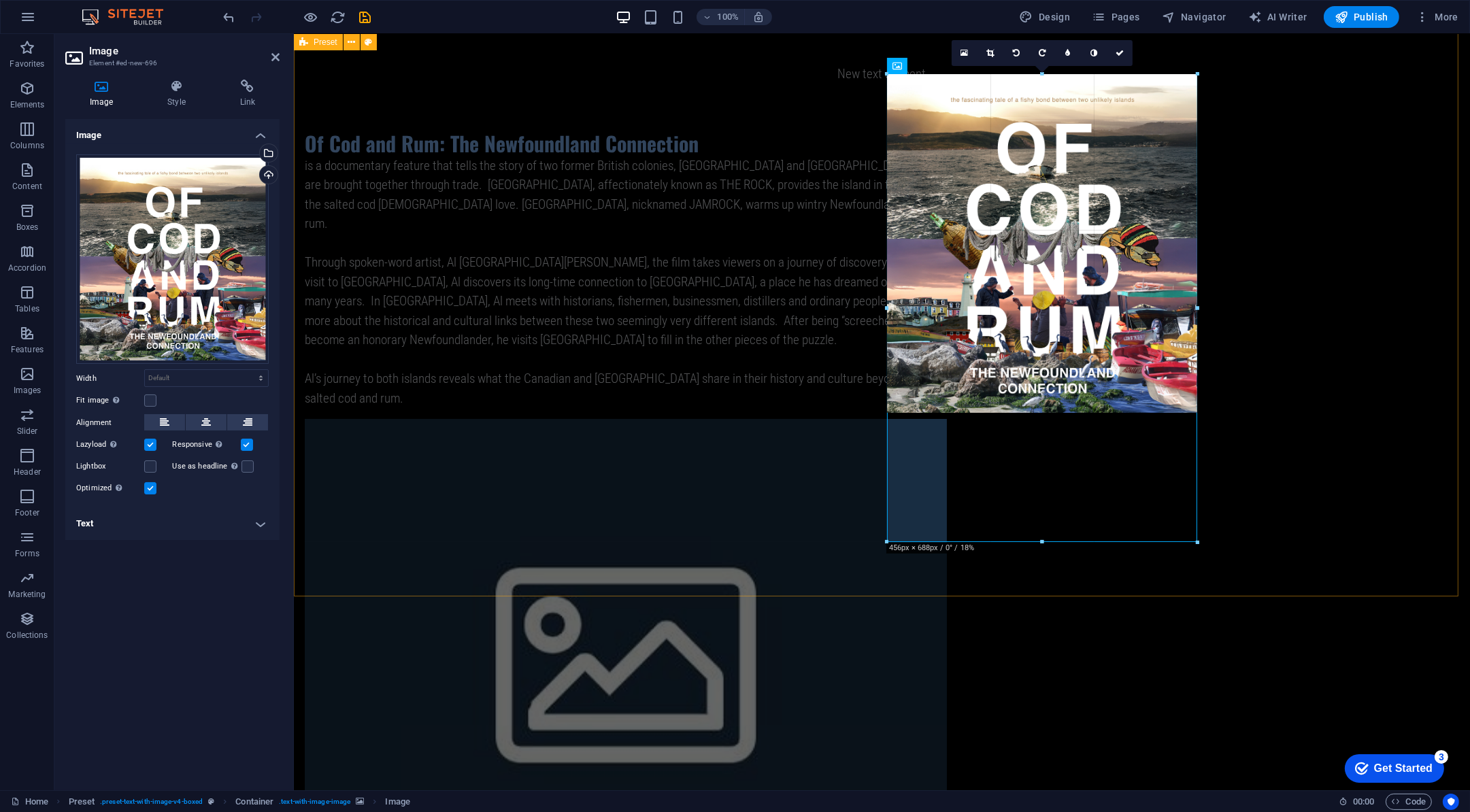
drag, startPoint x: 887, startPoint y: 149, endPoint x: 1284, endPoint y: 539, distance: 556.5
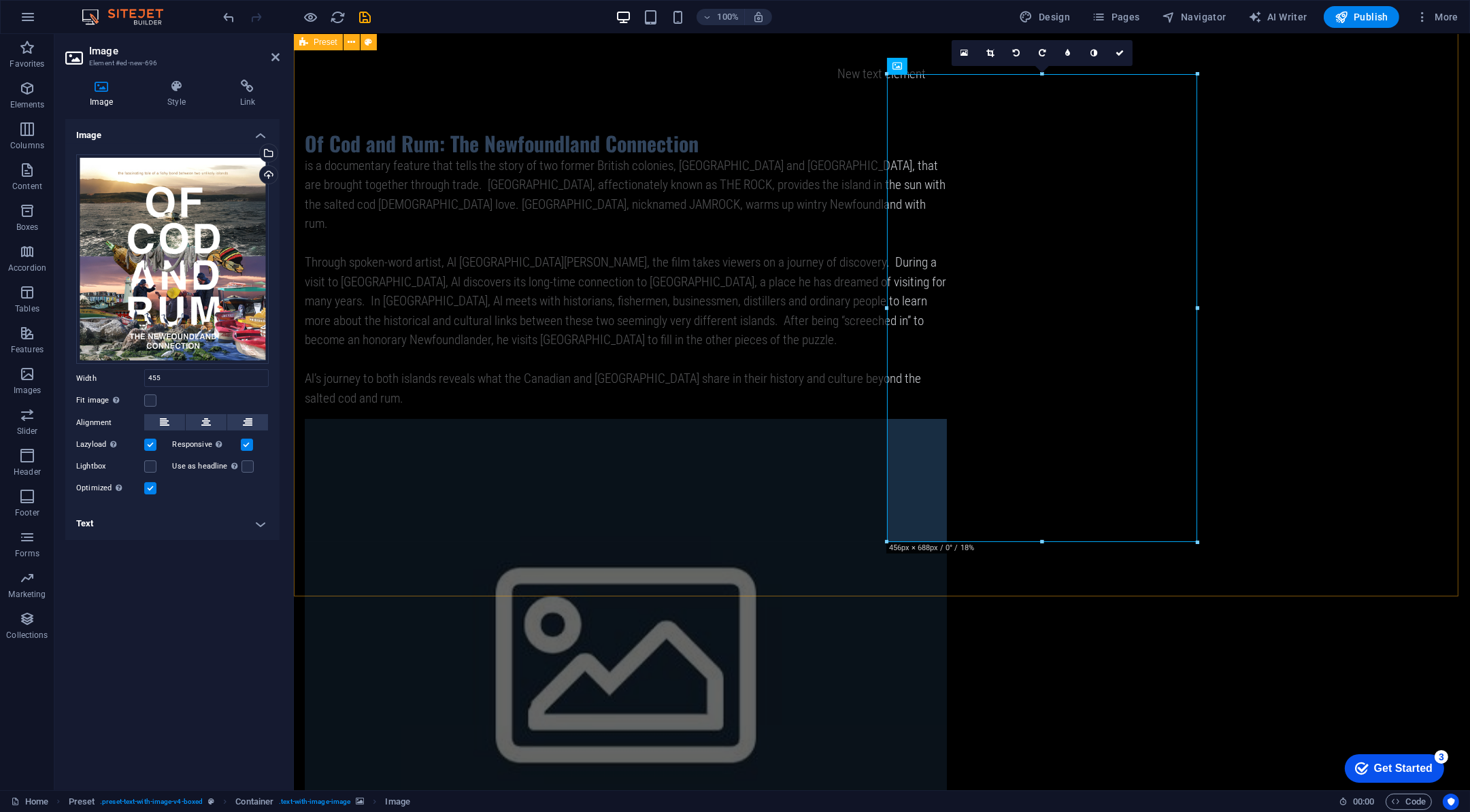
type input "455"
select select "px"
click at [1260, 490] on div "Of Cod and Rum: The Newfoundland Connection is a documentary feature that tells…" at bounding box center [881, 678] width 1176 height 1204
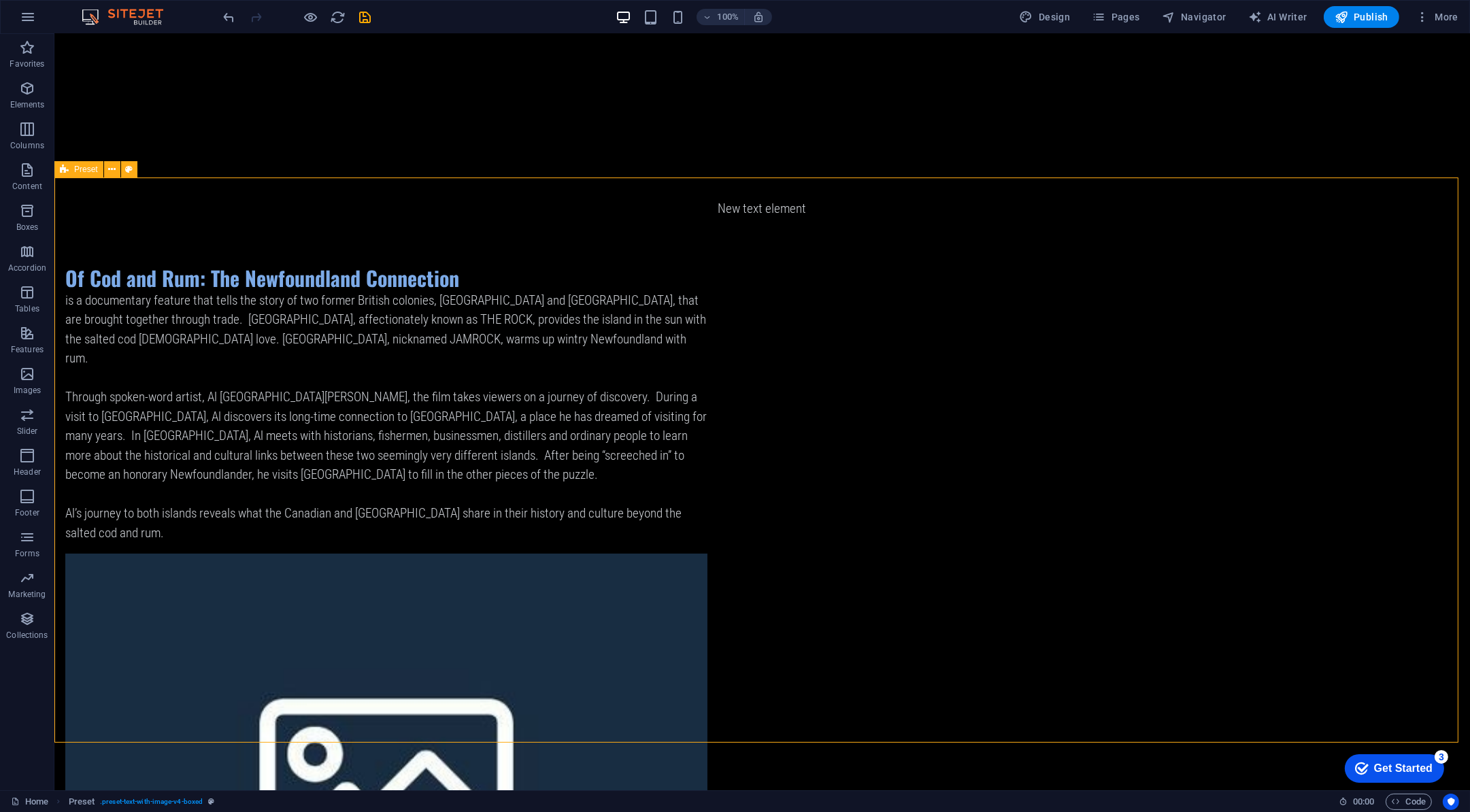
click at [1226, 436] on div "Of Cod and Rum: The Newfoundland Connection is a documentary feature that tells…" at bounding box center [762, 806] width 1416 height 1193
click at [708, 623] on figure at bounding box center [386, 782] width 643 height 457
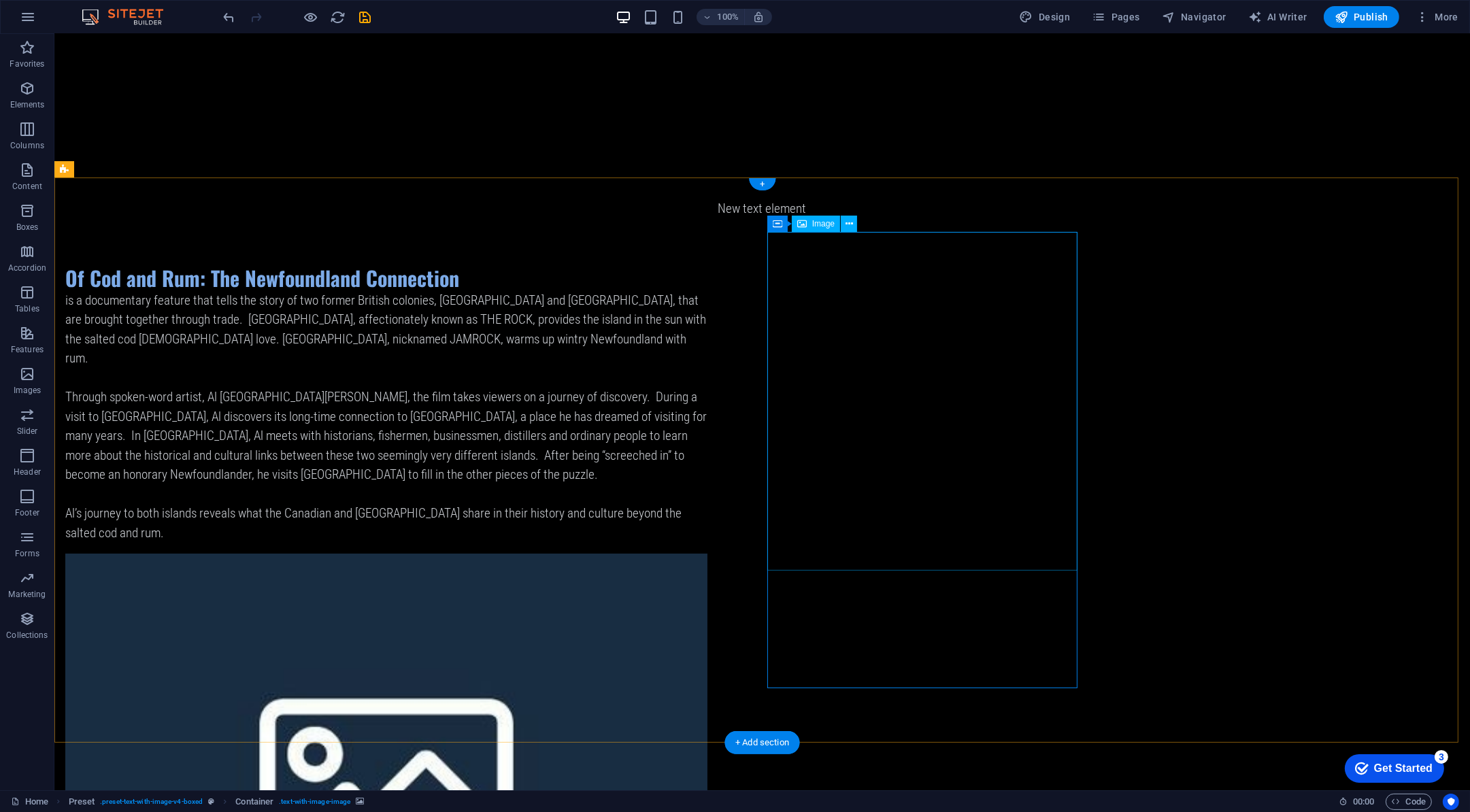
select select "px"
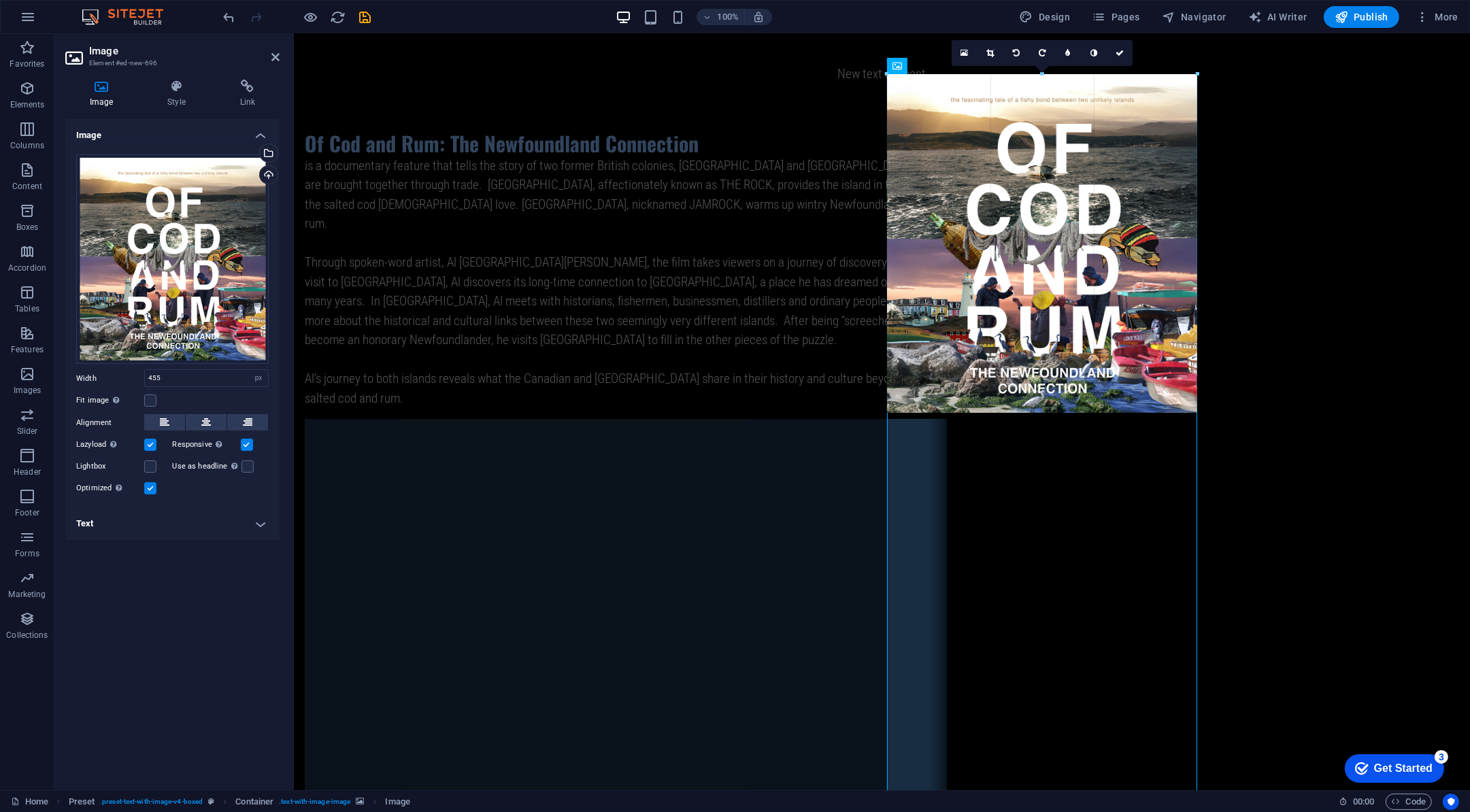
drag, startPoint x: 1197, startPoint y: 415, endPoint x: 1227, endPoint y: 527, distance: 115.9
drag, startPoint x: 1196, startPoint y: 413, endPoint x: 1233, endPoint y: 473, distance: 70.5
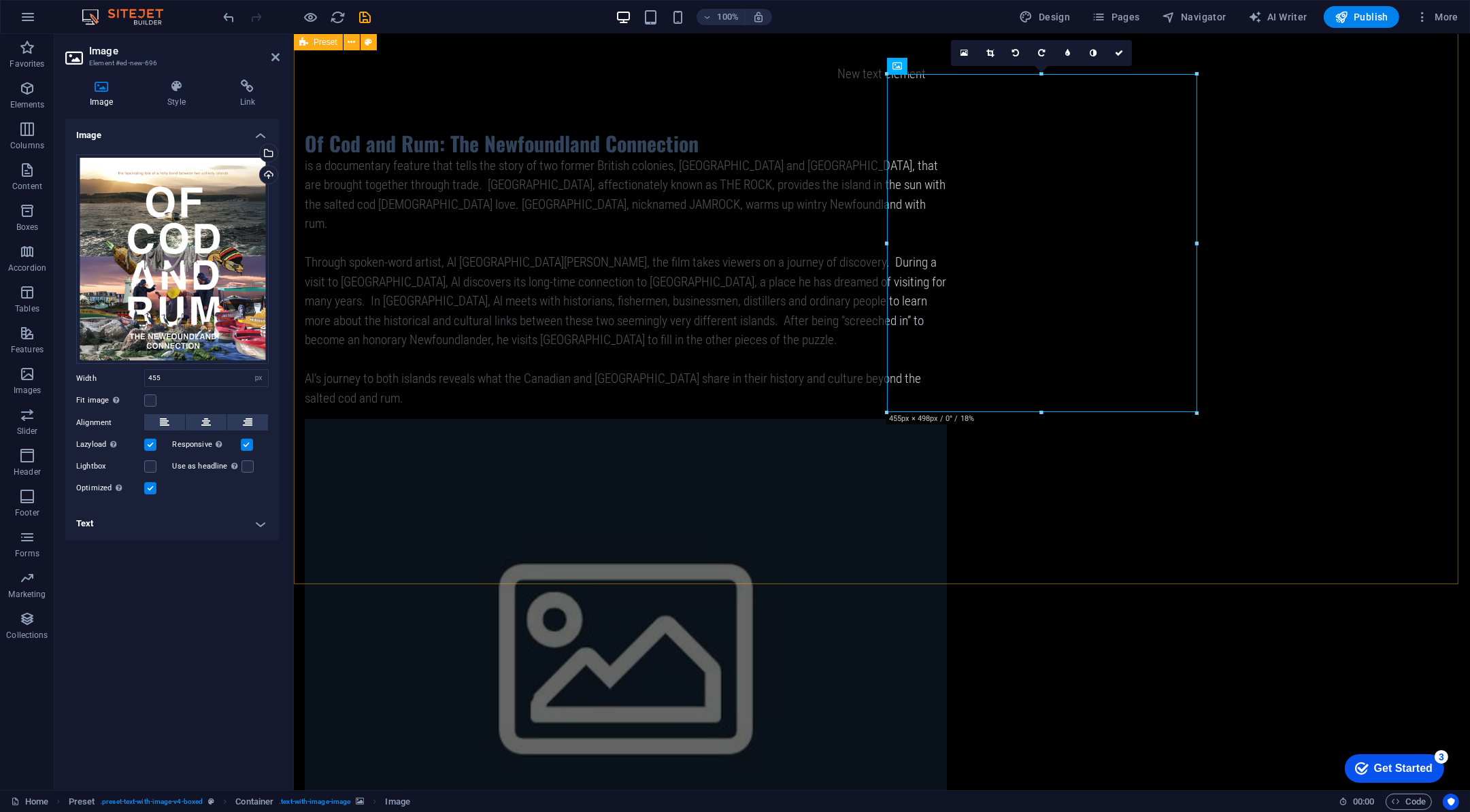
click at [1233, 472] on div "Of Cod and Rum: The Newfoundland Connection is a documentary feature that tells…" at bounding box center [881, 672] width 1176 height 1193
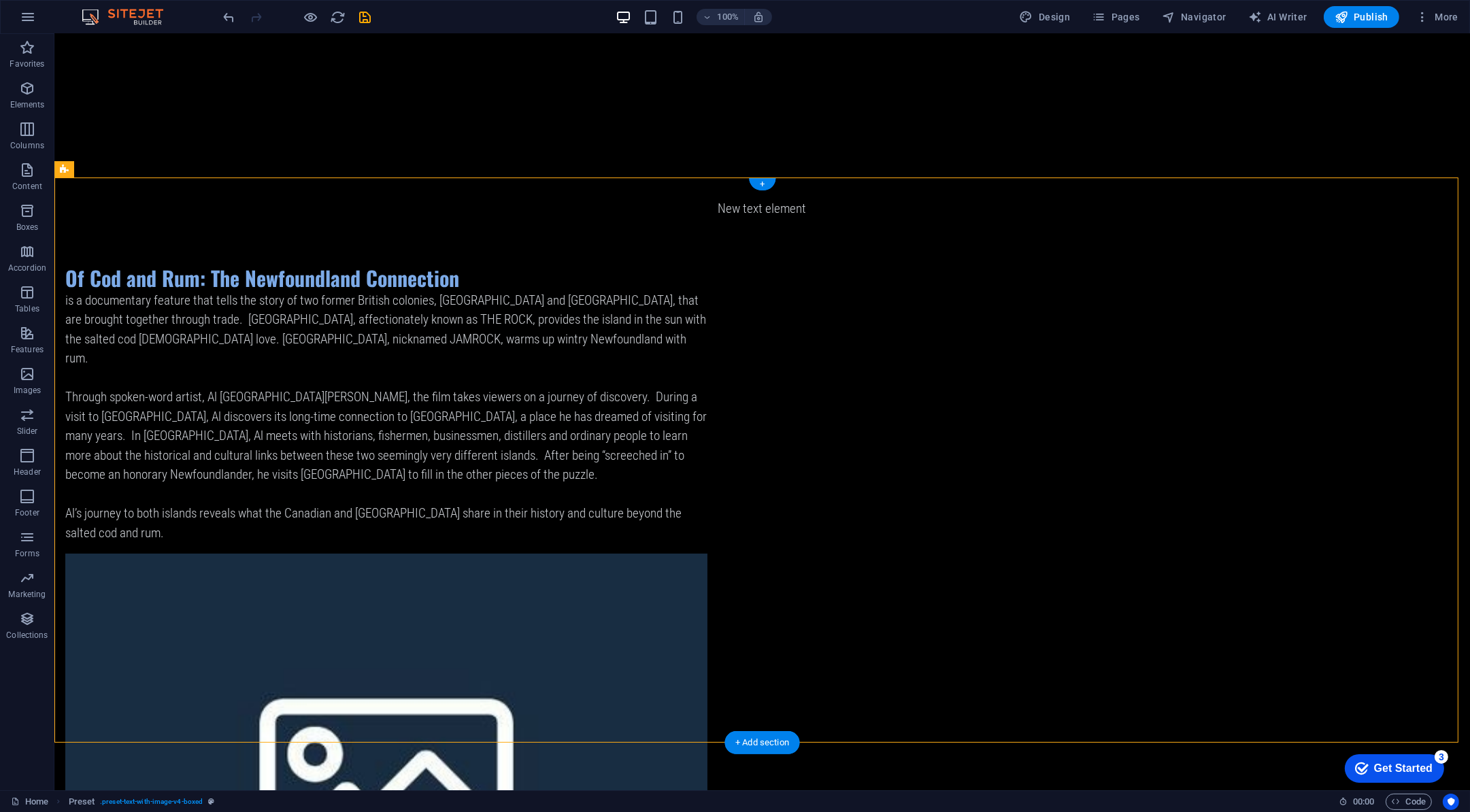
click at [708, 625] on figure at bounding box center [386, 782] width 643 height 457
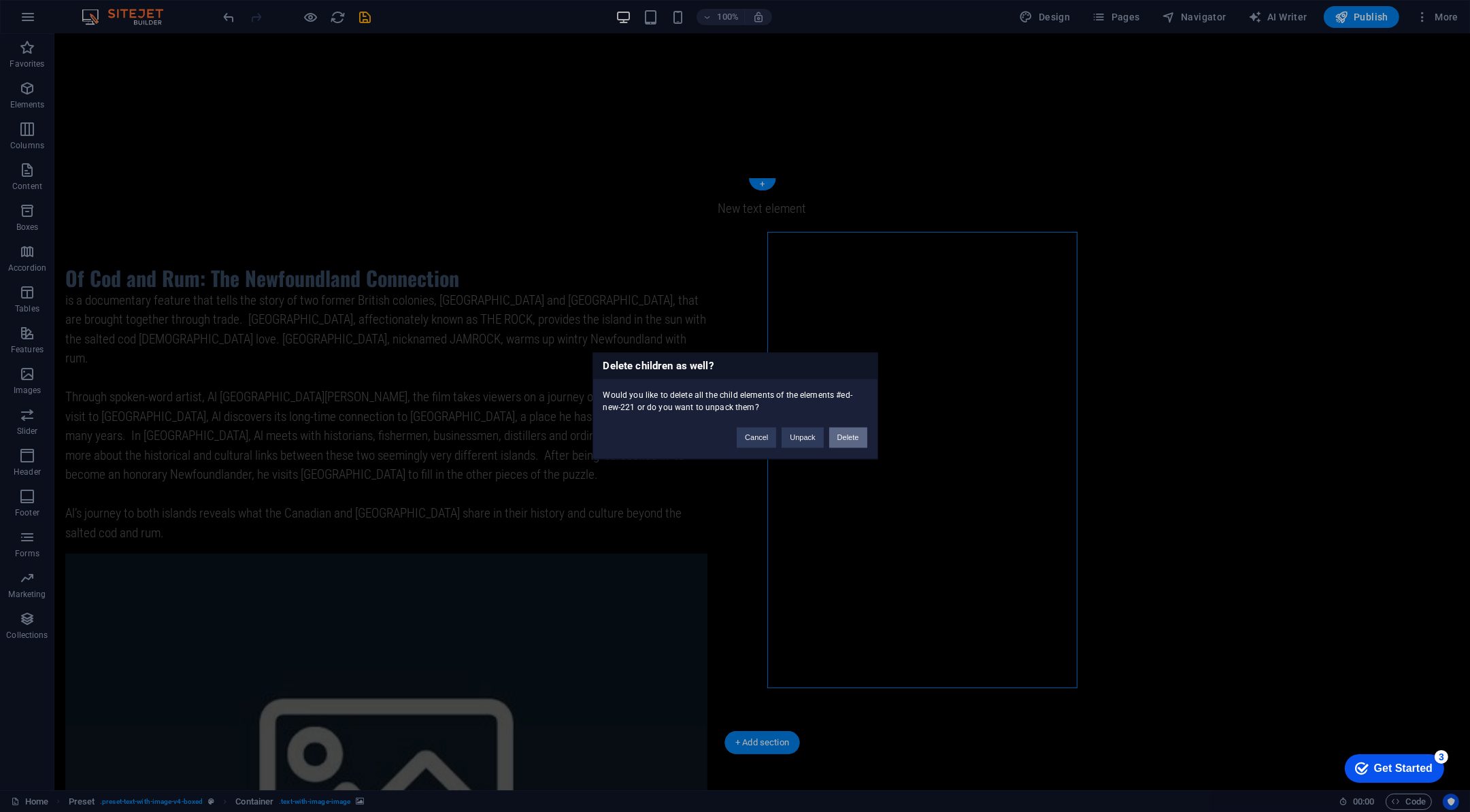
click at [837, 446] on button "Delete" at bounding box center [848, 438] width 38 height 21
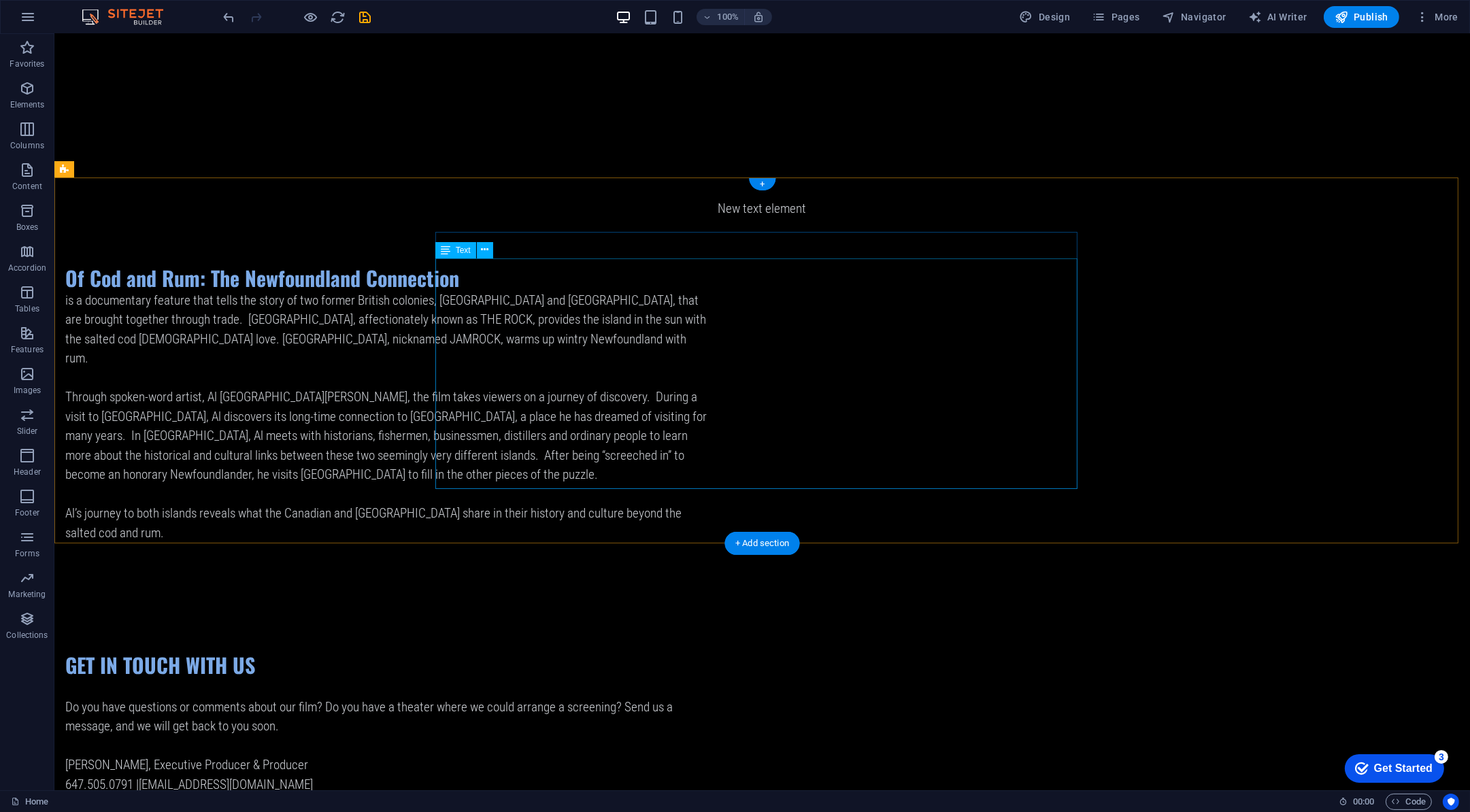
click at [683, 352] on div "is a documentary feature that tells the story of two former British colonies, N…" at bounding box center [386, 417] width 643 height 253
click at [252, 306] on div "Of Cod and Rum: The Newfoundland Connection is a documentary feature that tells…" at bounding box center [762, 404] width 1416 height 388
click at [21, 91] on icon "button" at bounding box center [27, 89] width 17 height 17
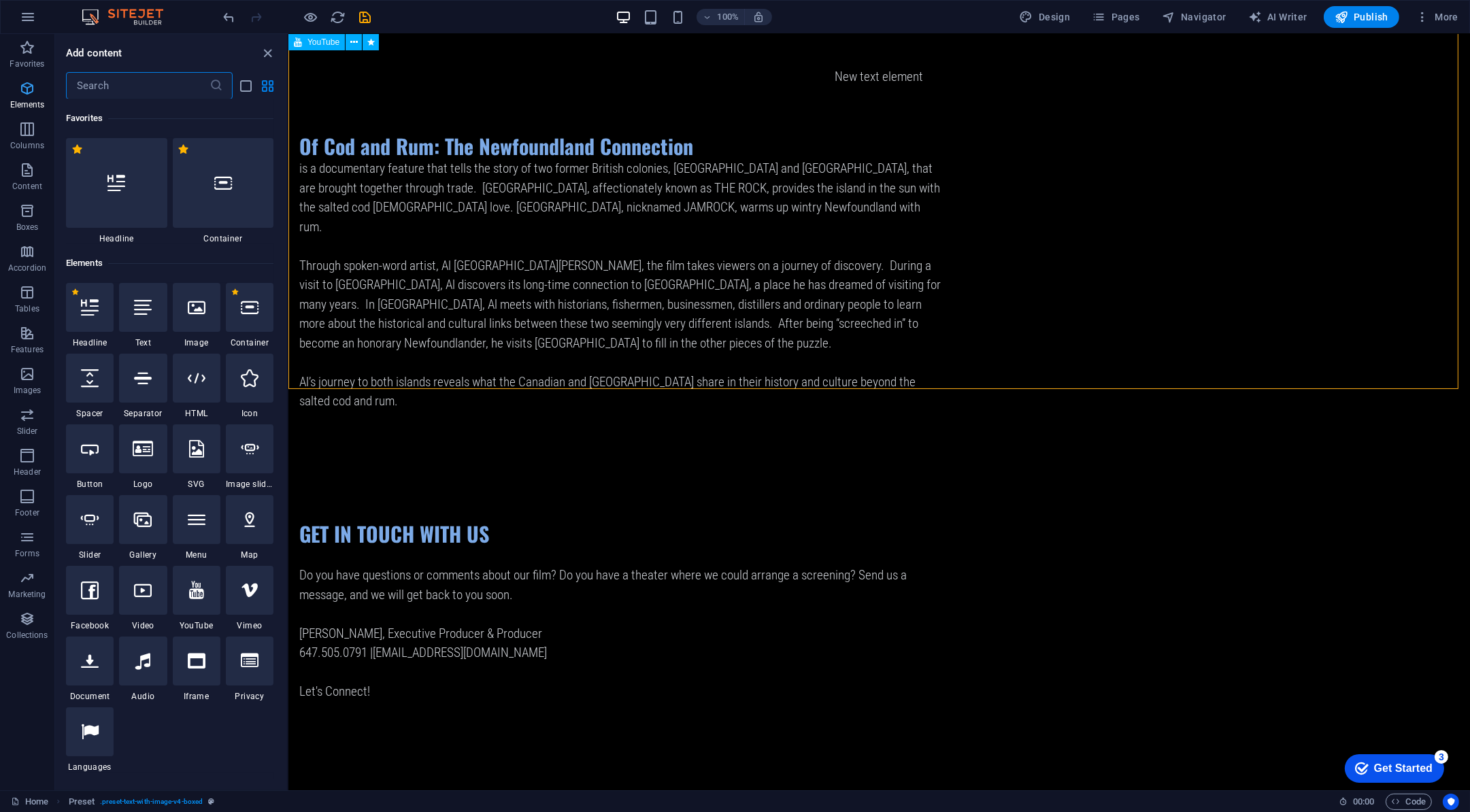
scroll to position [144, 0]
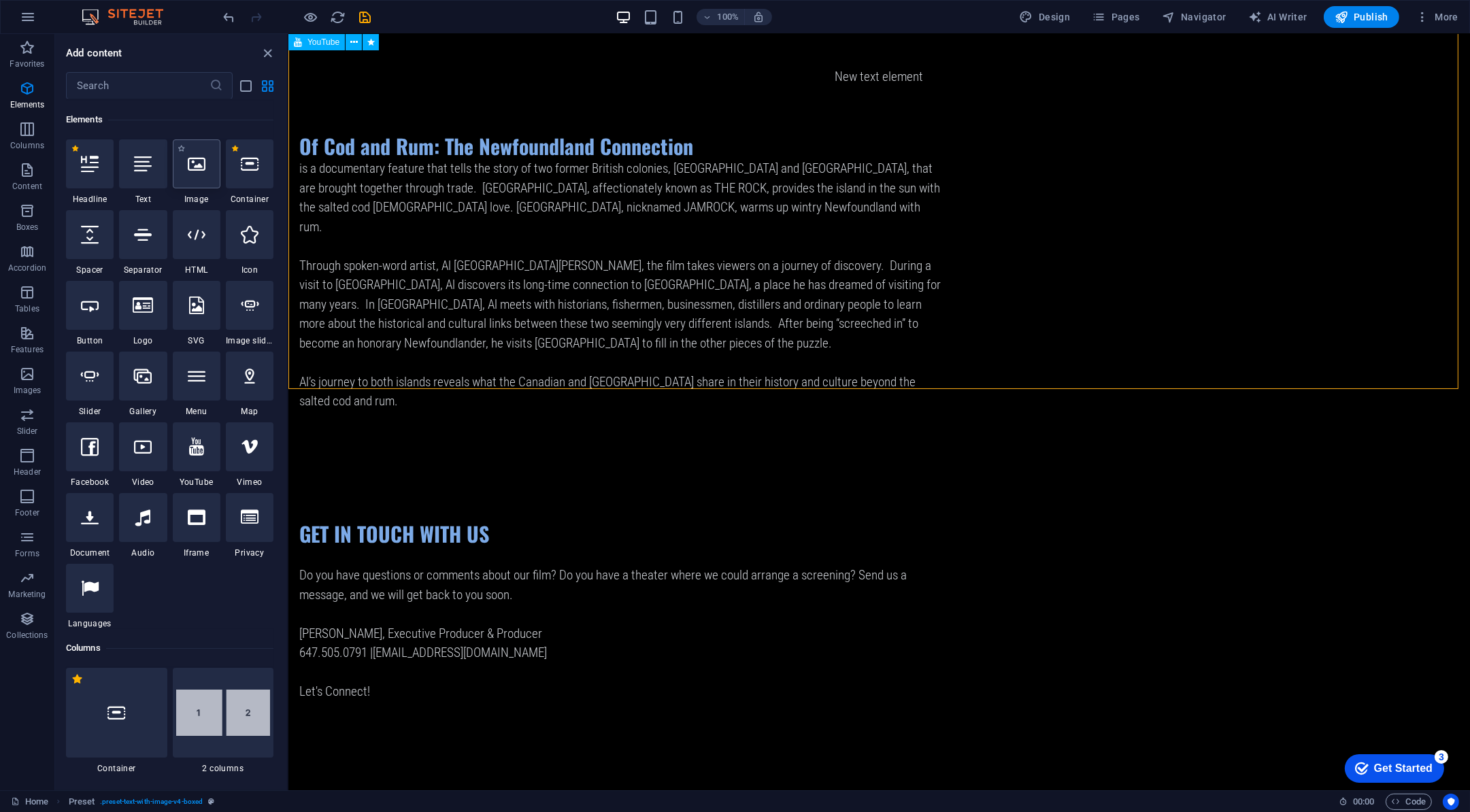
click at [198, 152] on div at bounding box center [196, 164] width 48 height 49
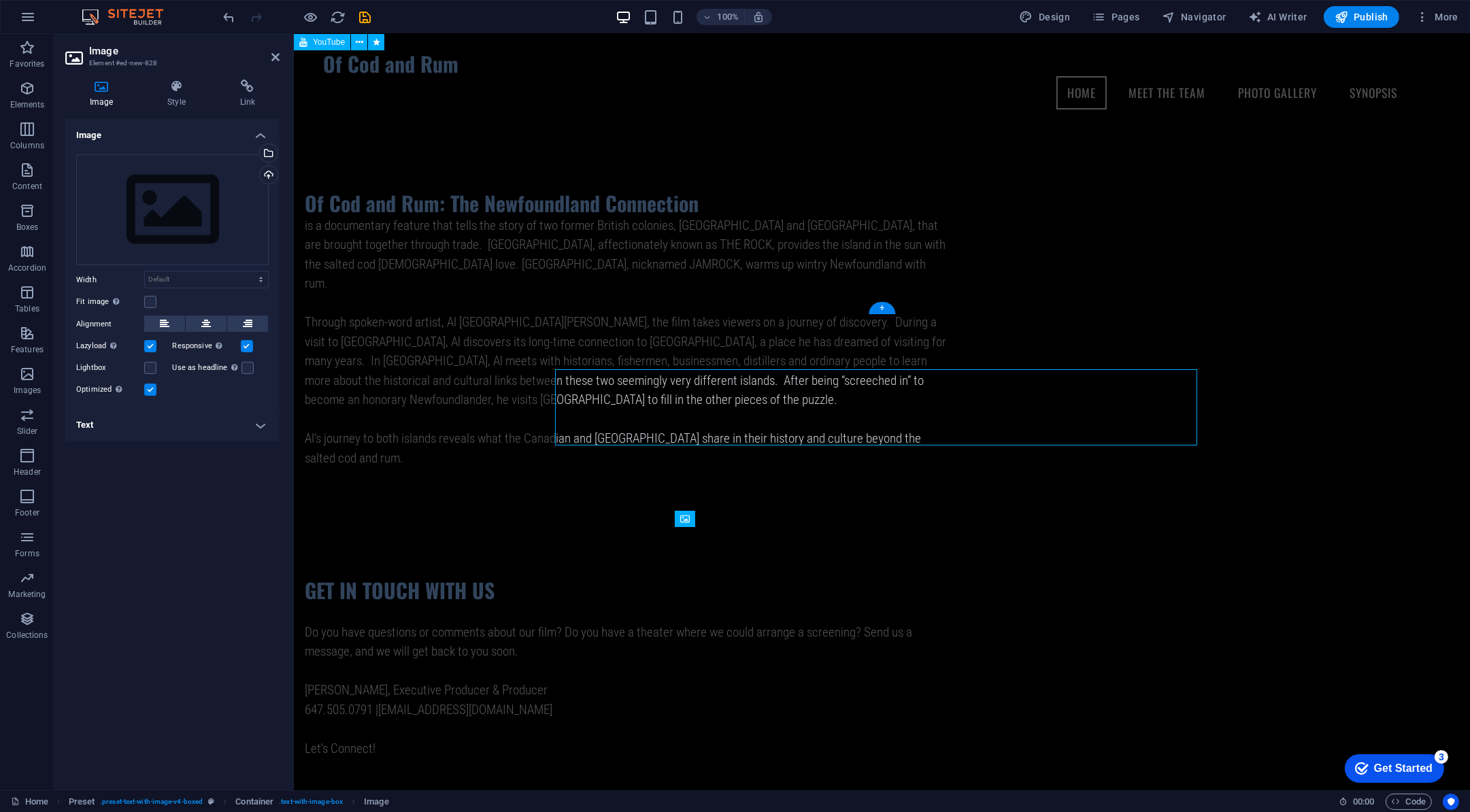
scroll to position [635, 0]
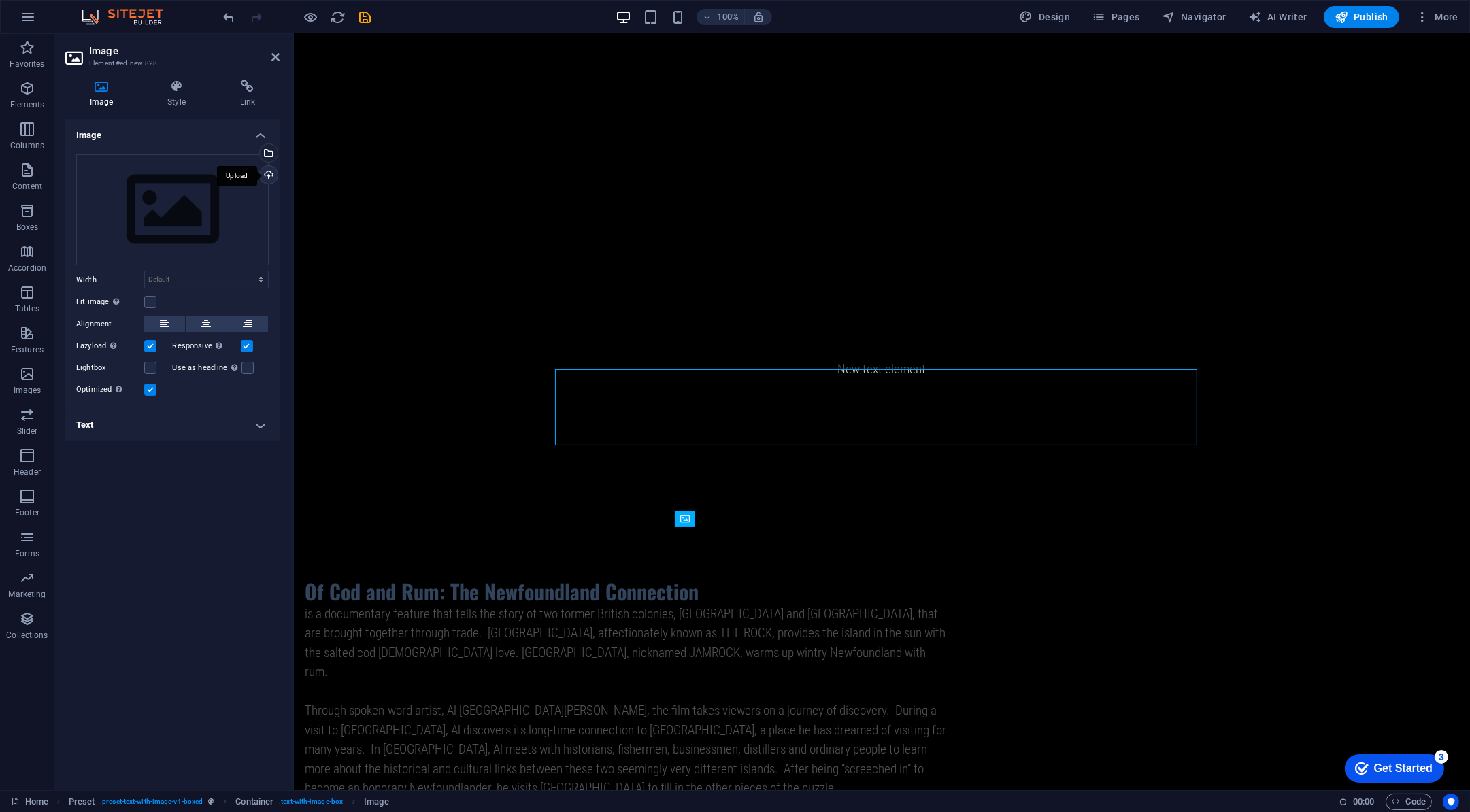
click at [274, 172] on div "Upload" at bounding box center [268, 176] width 21 height 21
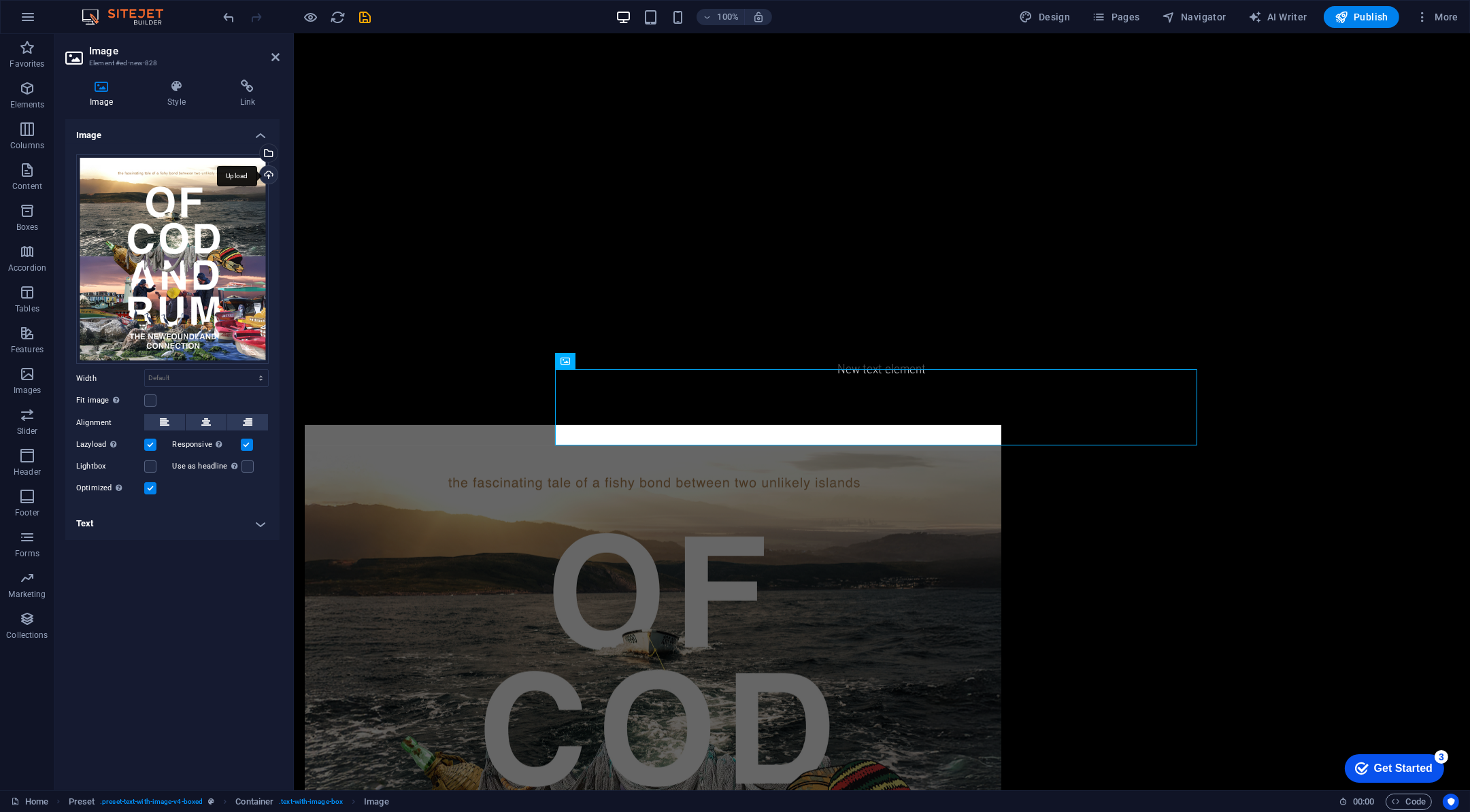
click at [270, 172] on div "Upload" at bounding box center [268, 176] width 21 height 21
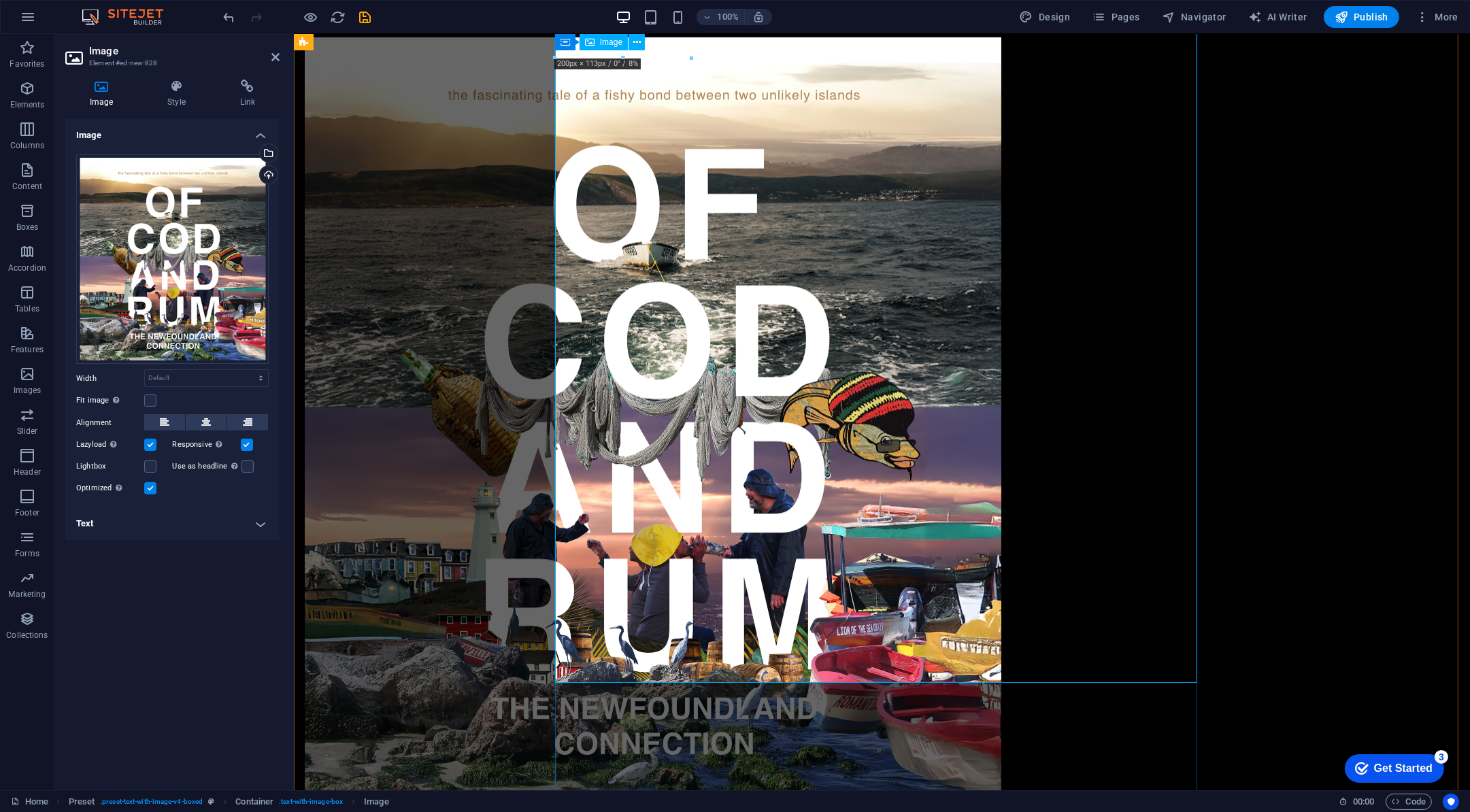
scroll to position [1050, 0]
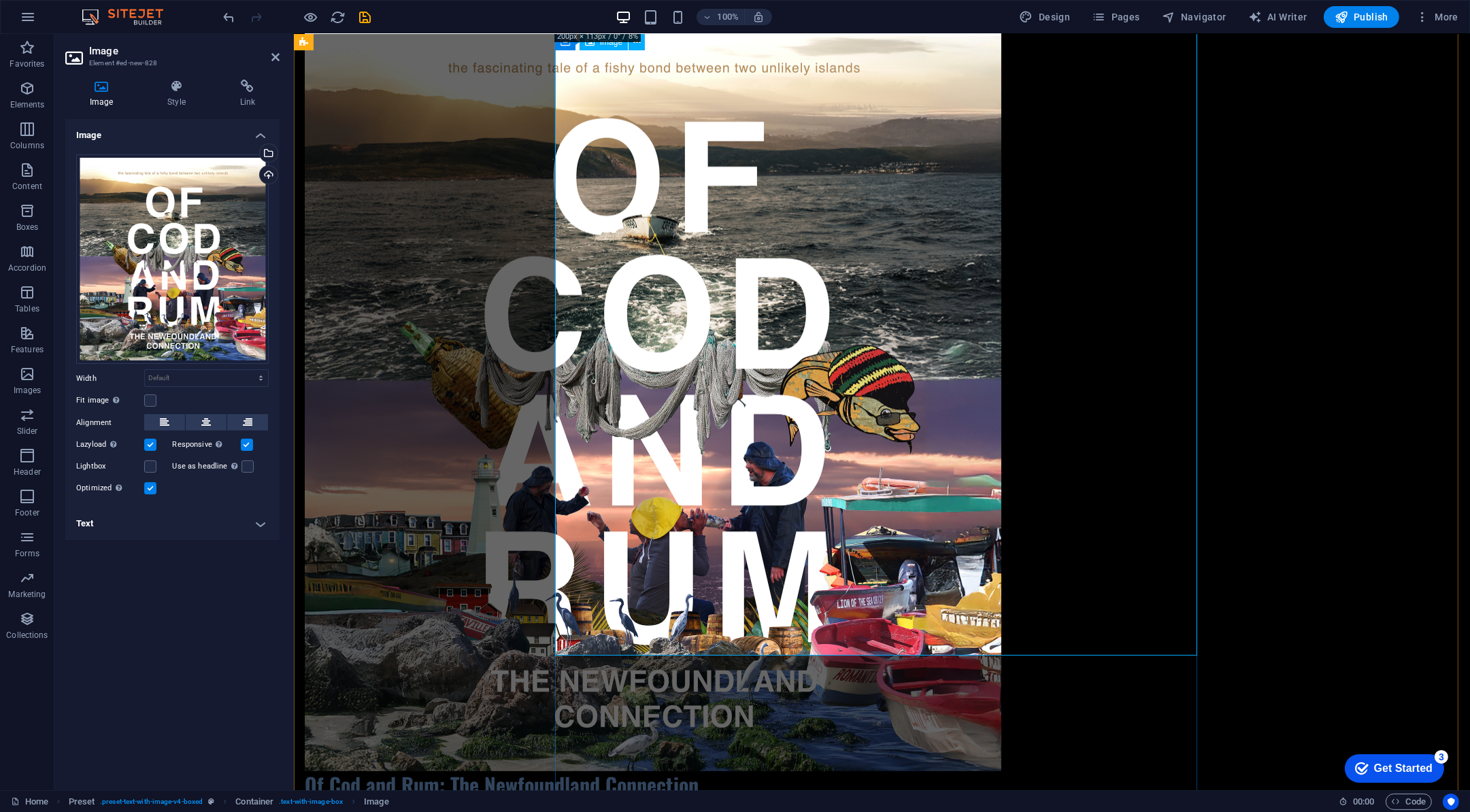
click at [947, 493] on figure at bounding box center [625, 391] width 643 height 762
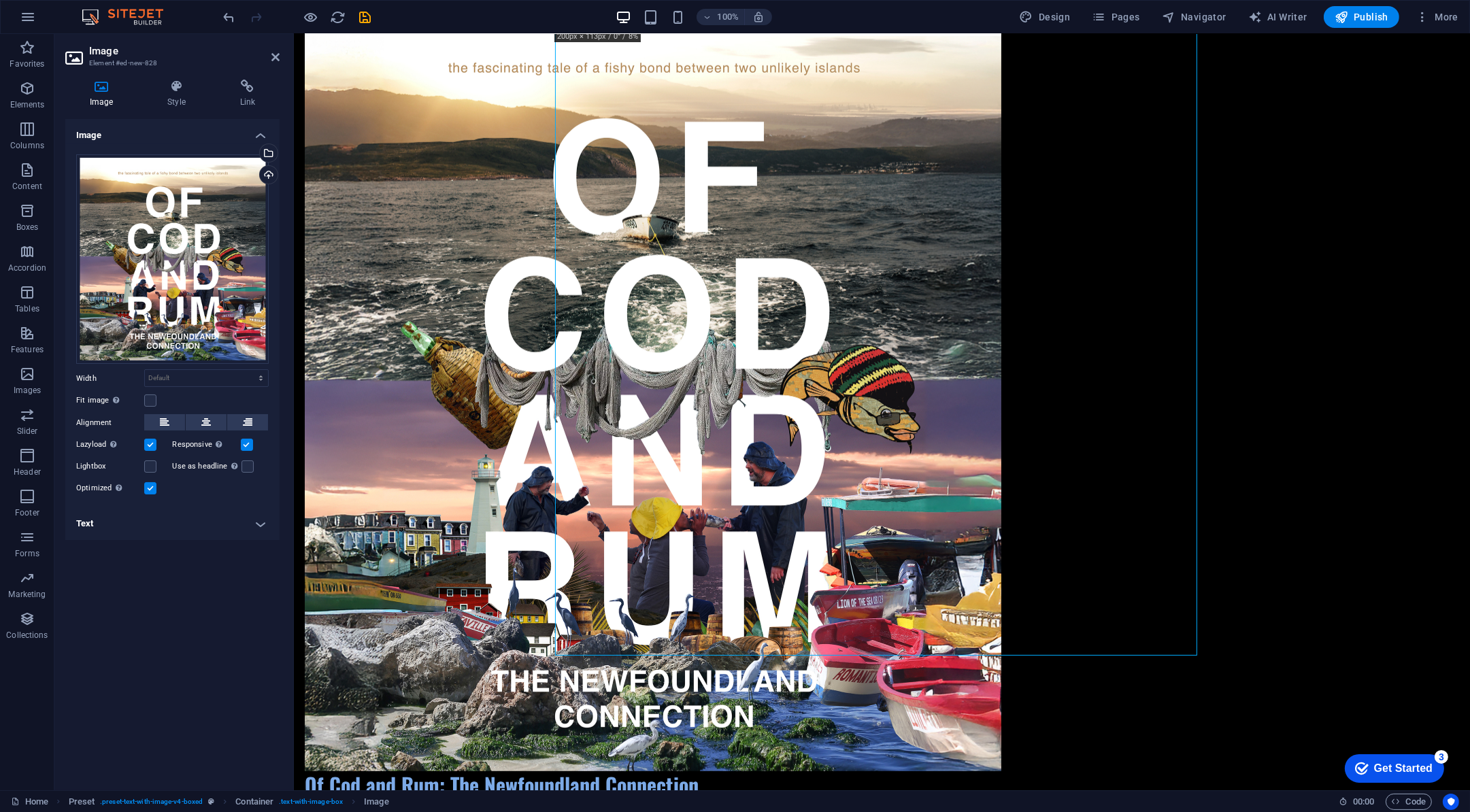
drag, startPoint x: 632, startPoint y: 447, endPoint x: 484, endPoint y: 445, distance: 148.0
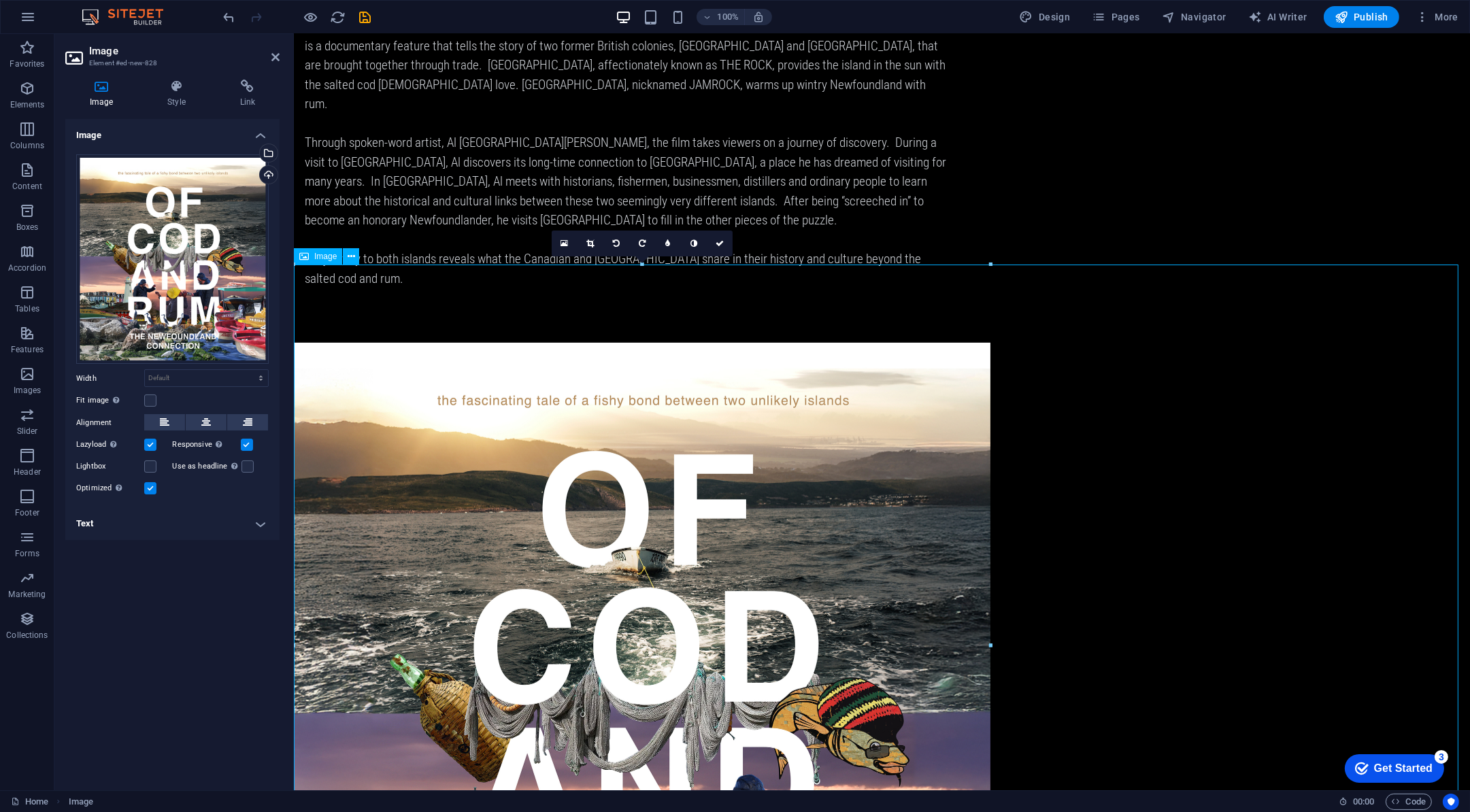
click at [1119, 418] on figure at bounding box center [881, 723] width 1176 height 762
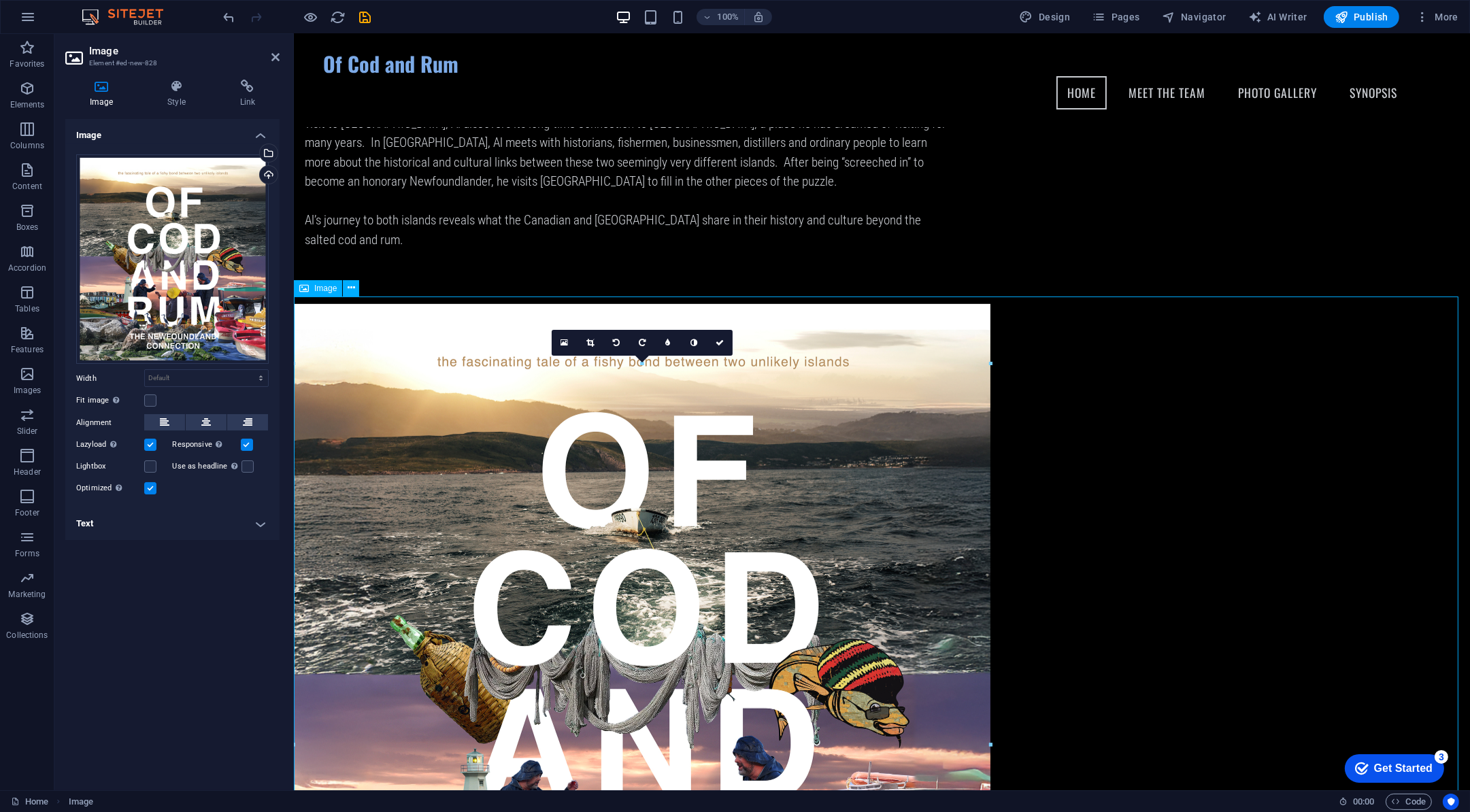
scroll to position [805, 0]
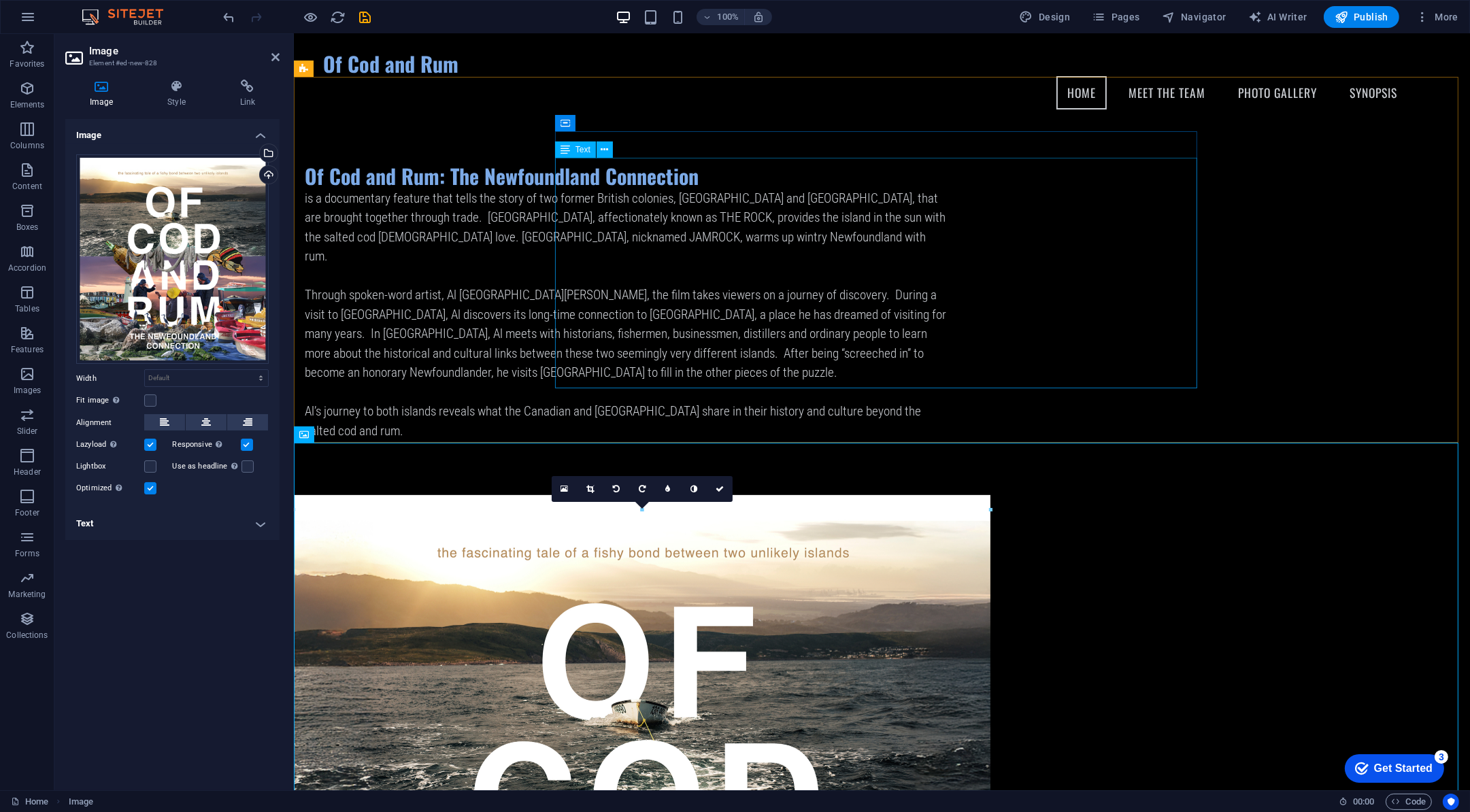
click at [947, 336] on div "is a documentary feature that tells the story of two former British colonies, N…" at bounding box center [625, 315] width 643 height 253
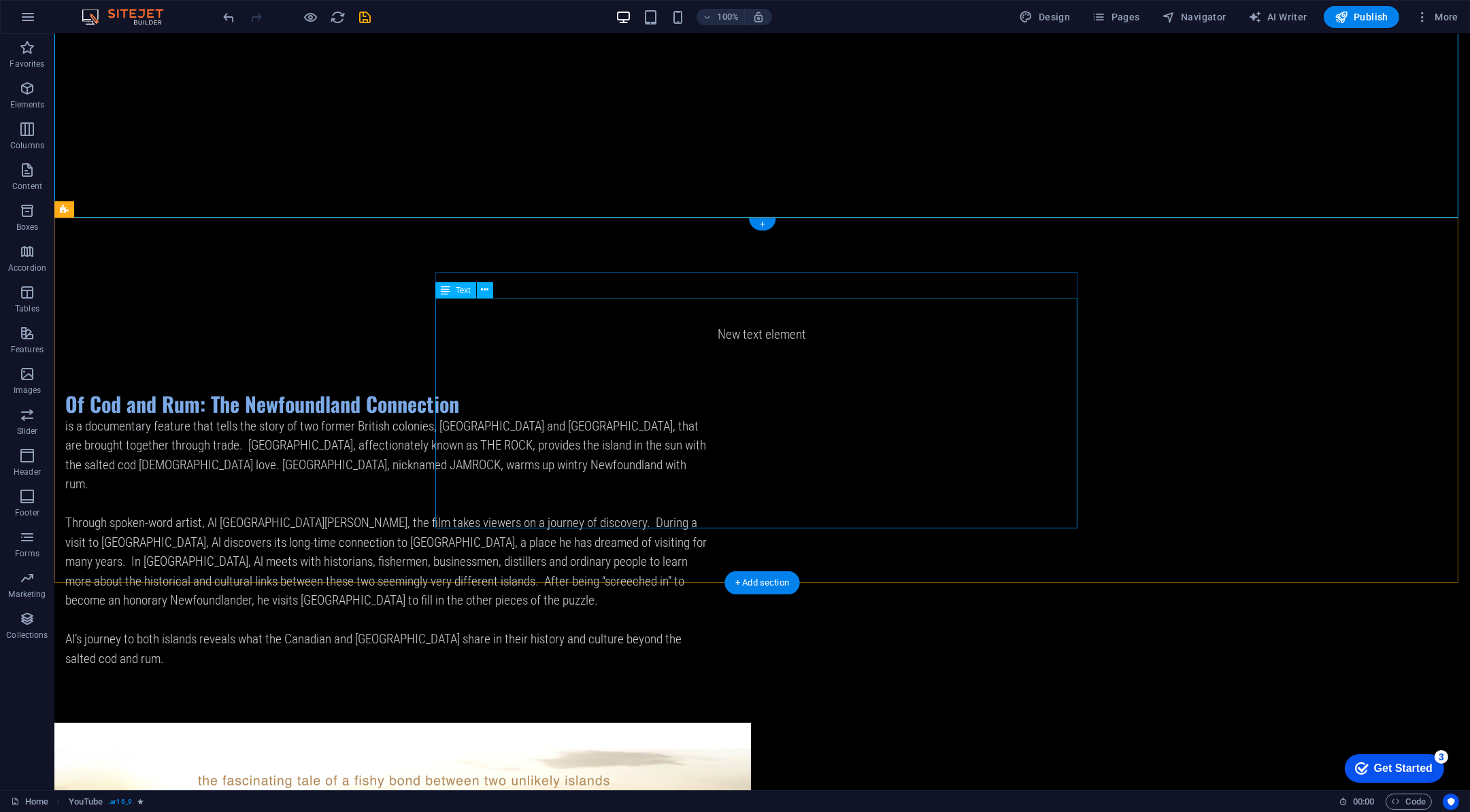
scroll to position [969, 0]
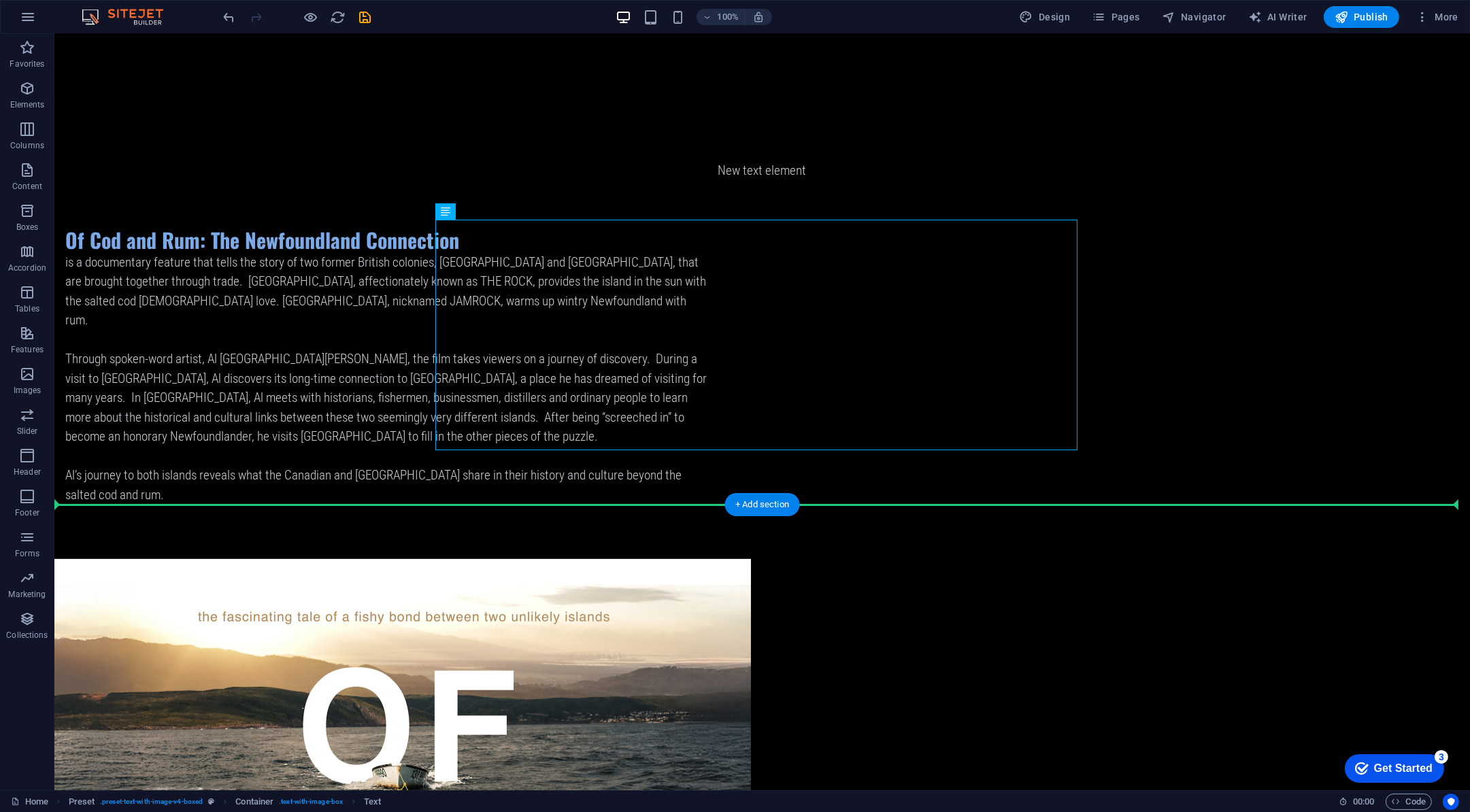
drag, startPoint x: 928, startPoint y: 360, endPoint x: 1062, endPoint y: 613, distance: 286.3
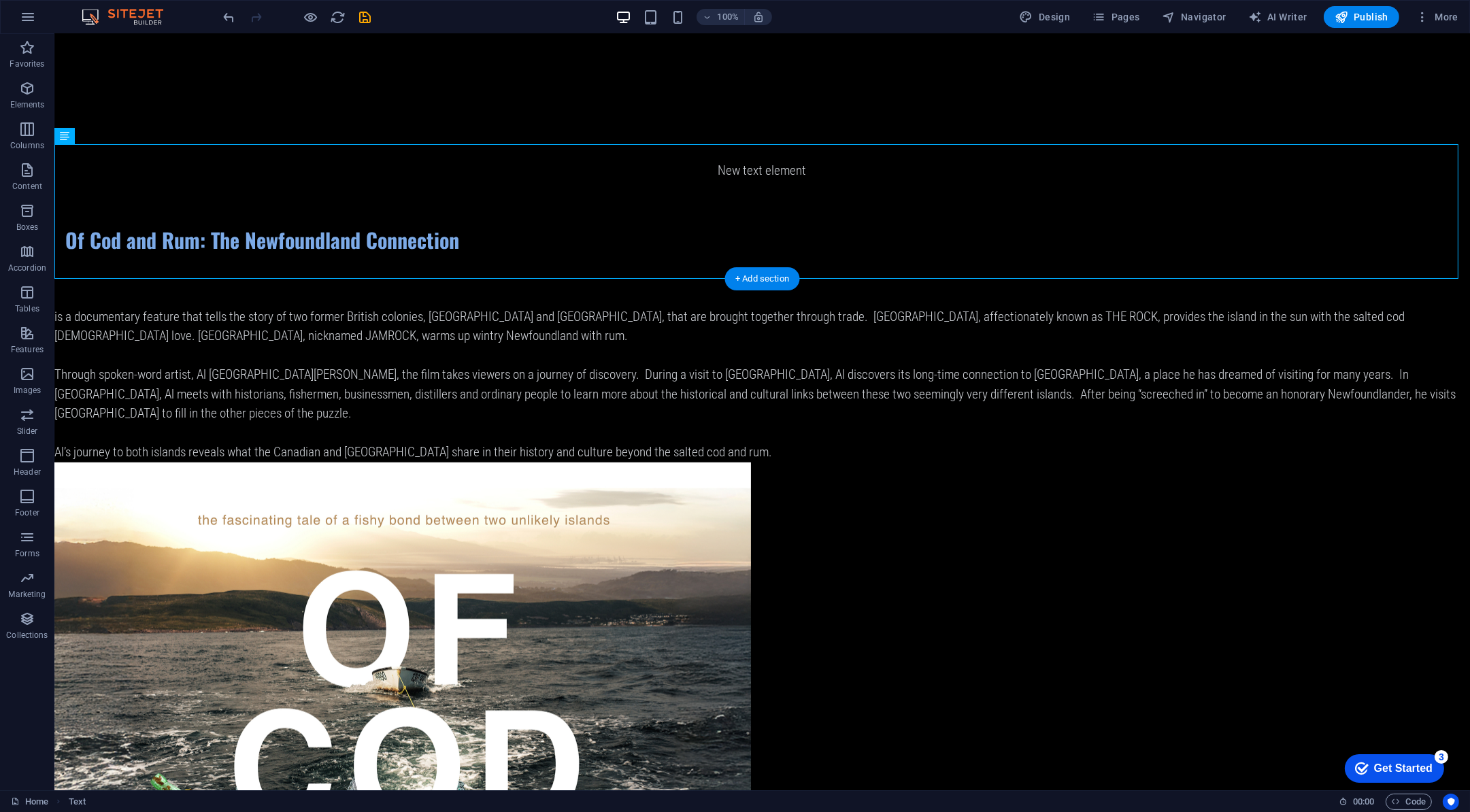
scroll to position [1098, 0]
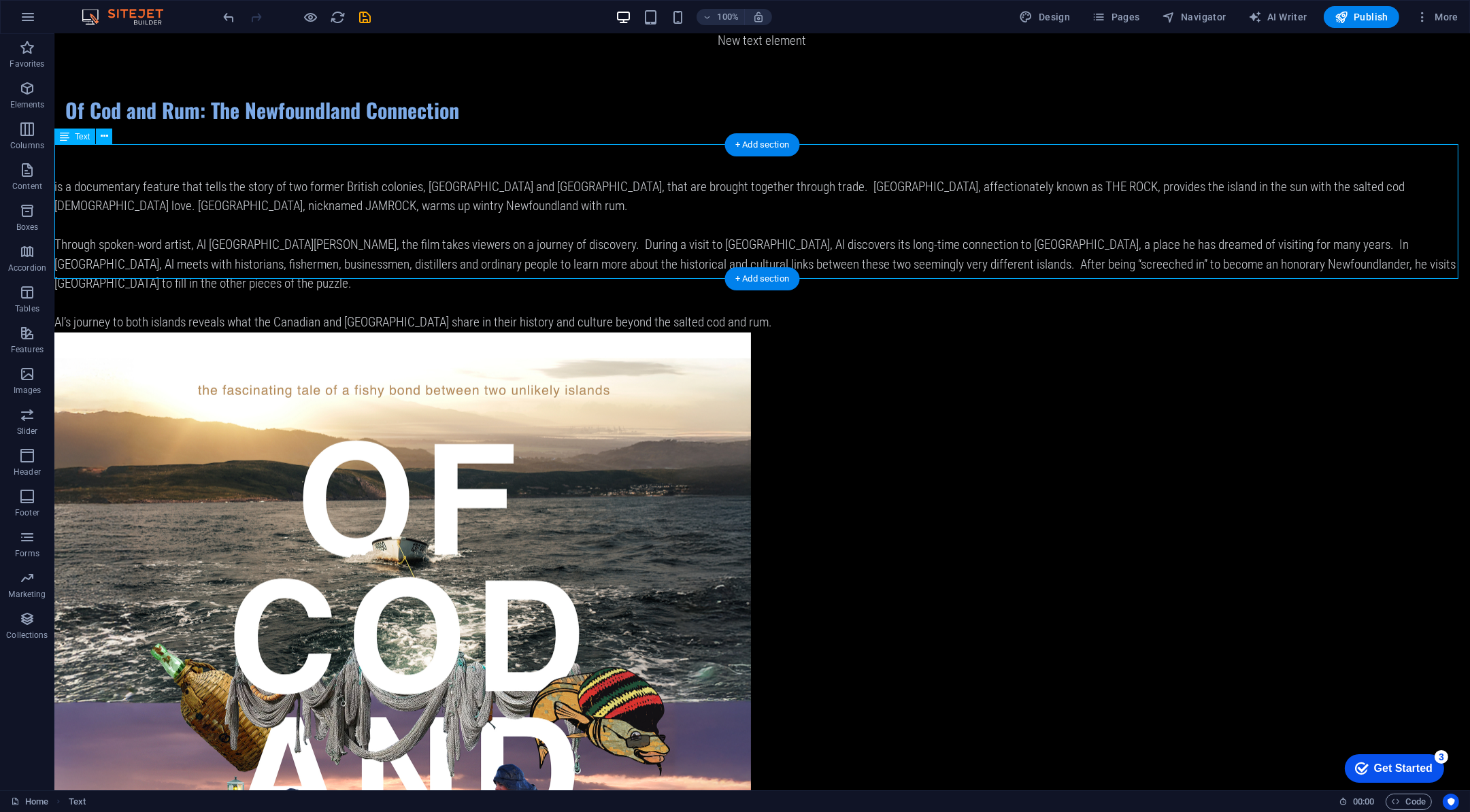
click at [230, 230] on div "is a documentary feature that tells the story of two former British colonies, N…" at bounding box center [762, 255] width 1416 height 155
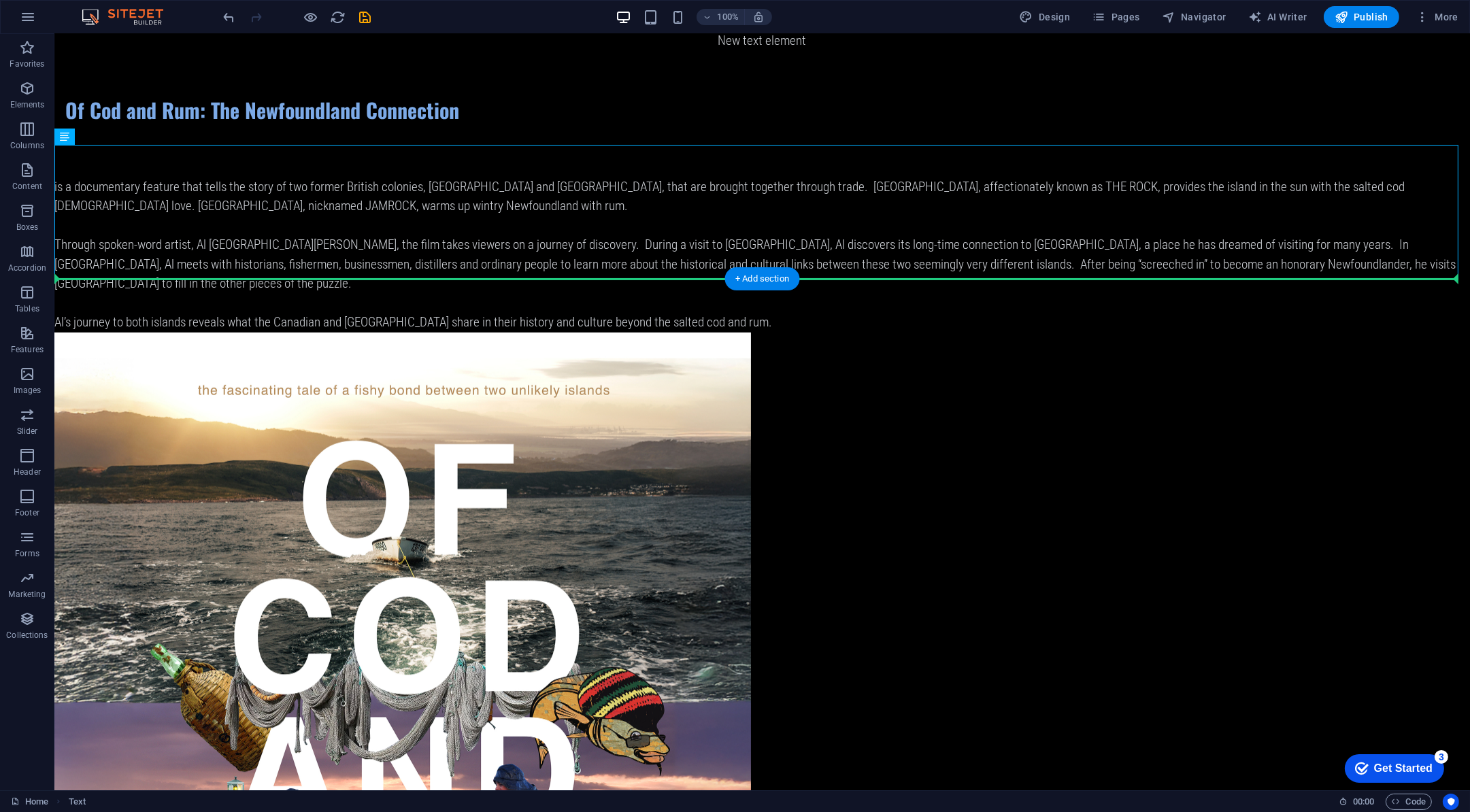
drag, startPoint x: 1284, startPoint y: 222, endPoint x: 1155, endPoint y: 431, distance: 245.6
drag, startPoint x: 663, startPoint y: 195, endPoint x: 850, endPoint y: 531, distance: 384.5
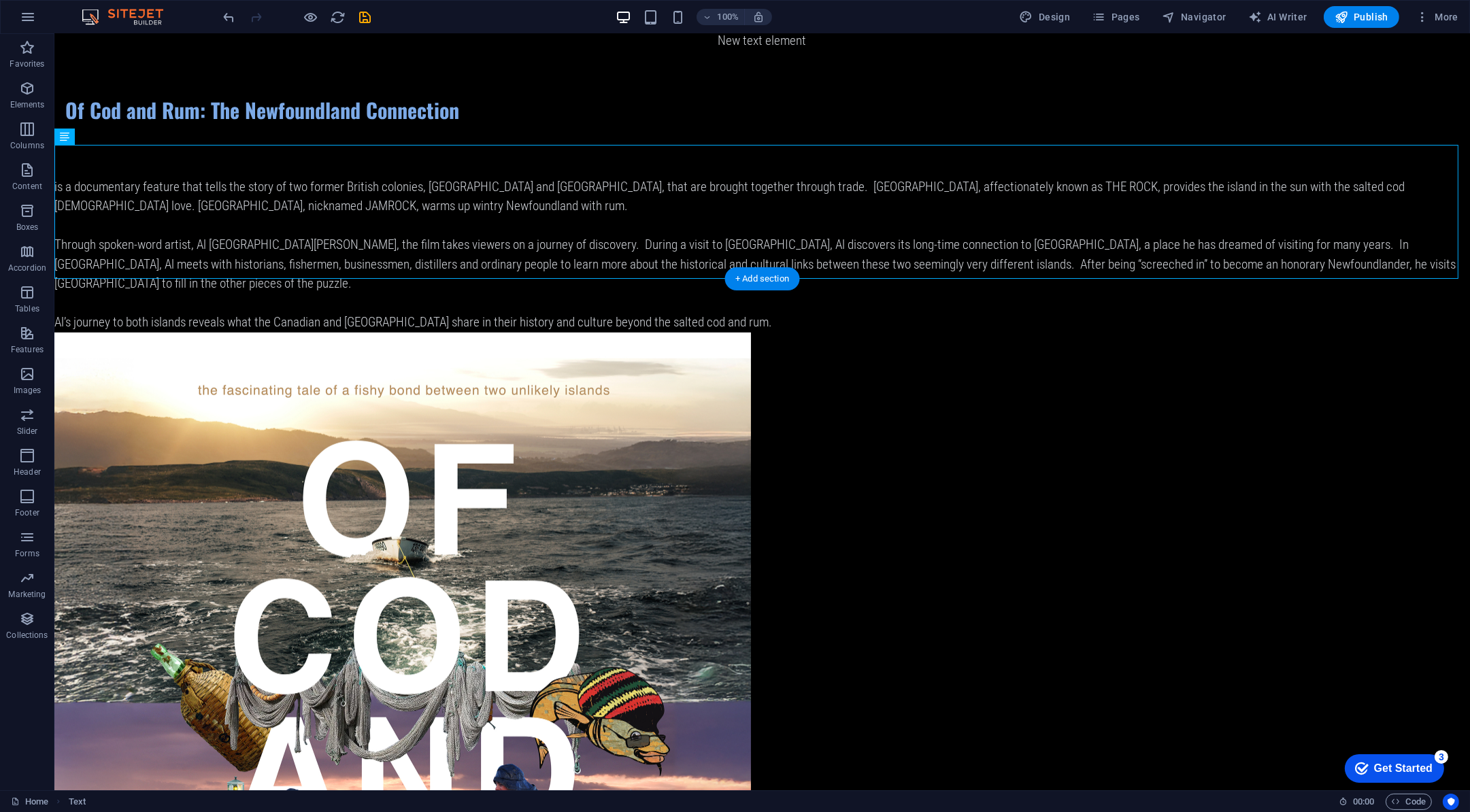
click at [850, 531] on figure at bounding box center [762, 713] width 1416 height 762
click at [229, 14] on icon "undo" at bounding box center [229, 17] width 16 height 16
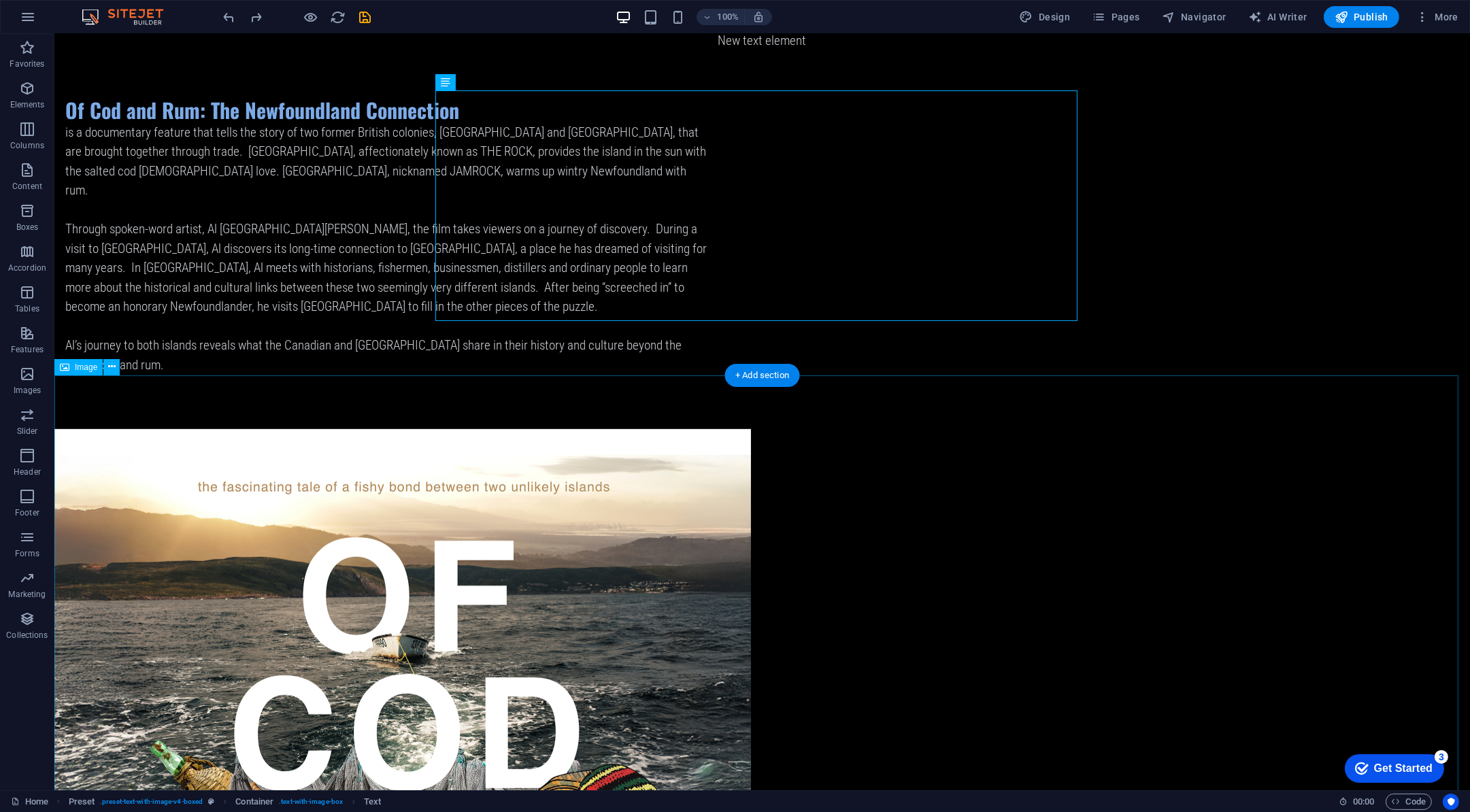
click at [693, 443] on figure at bounding box center [762, 809] width 1416 height 762
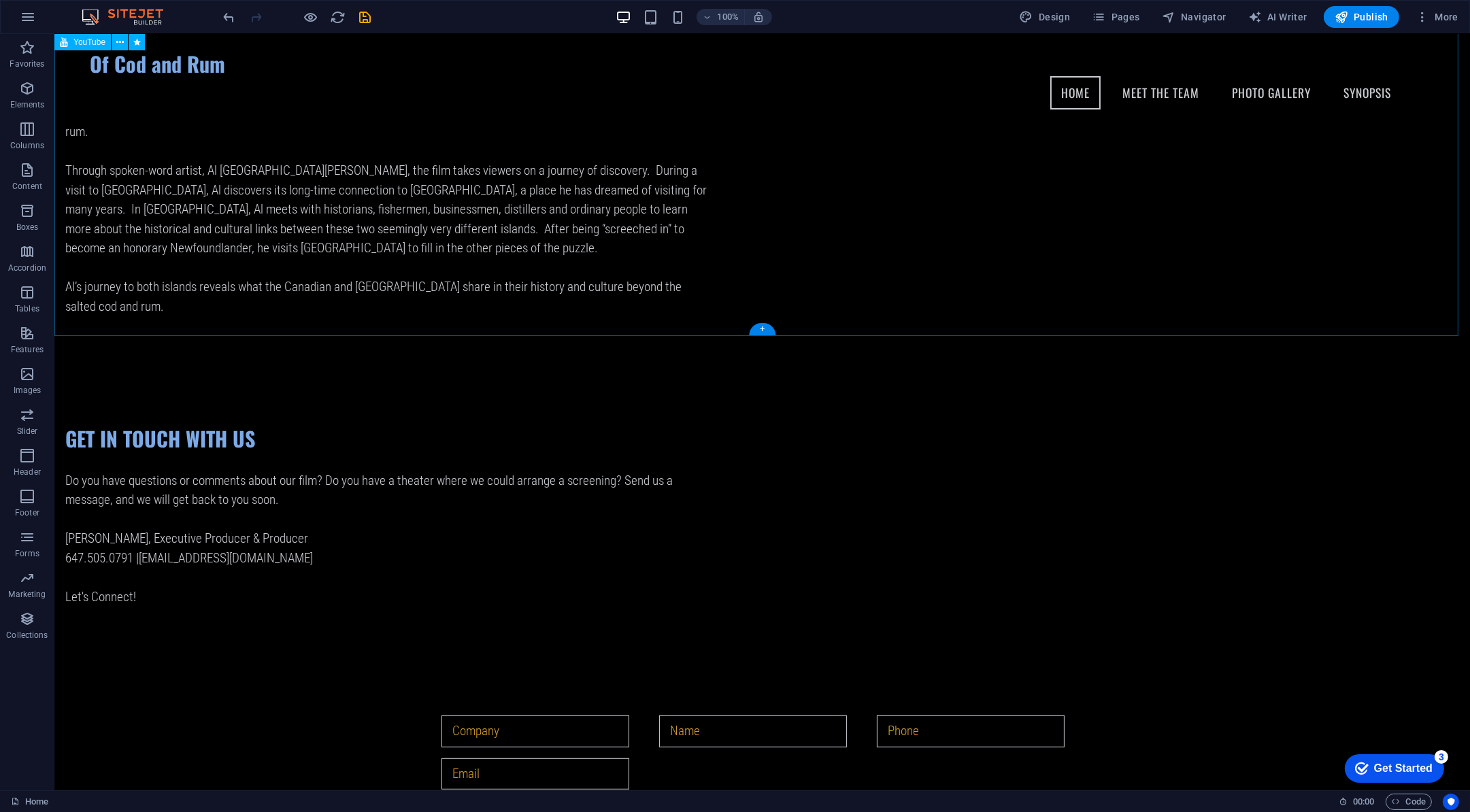
scroll to position [704, 0]
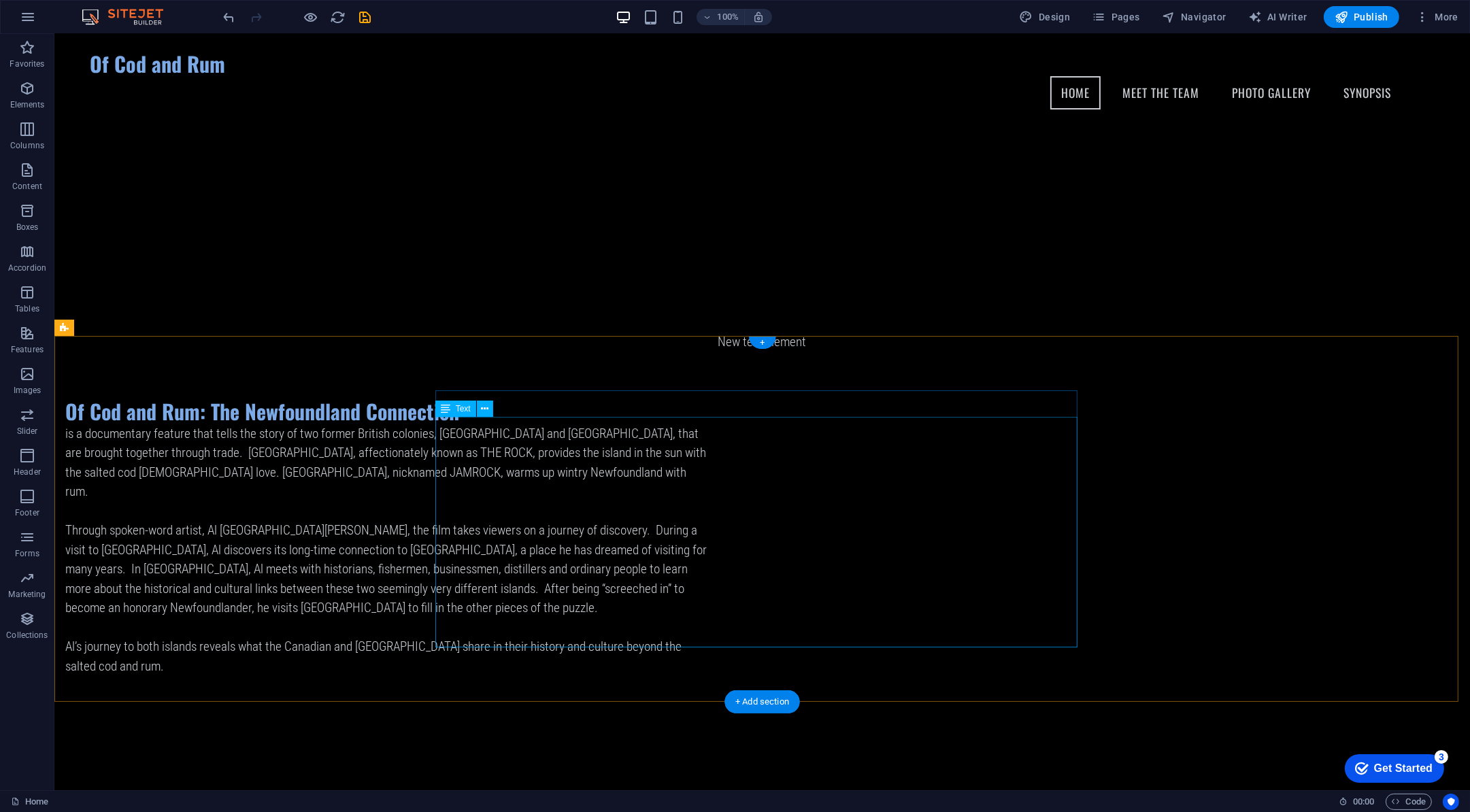
click at [670, 499] on div "is a documentary feature that tells the story of two former British colonies, N…" at bounding box center [386, 550] width 643 height 253
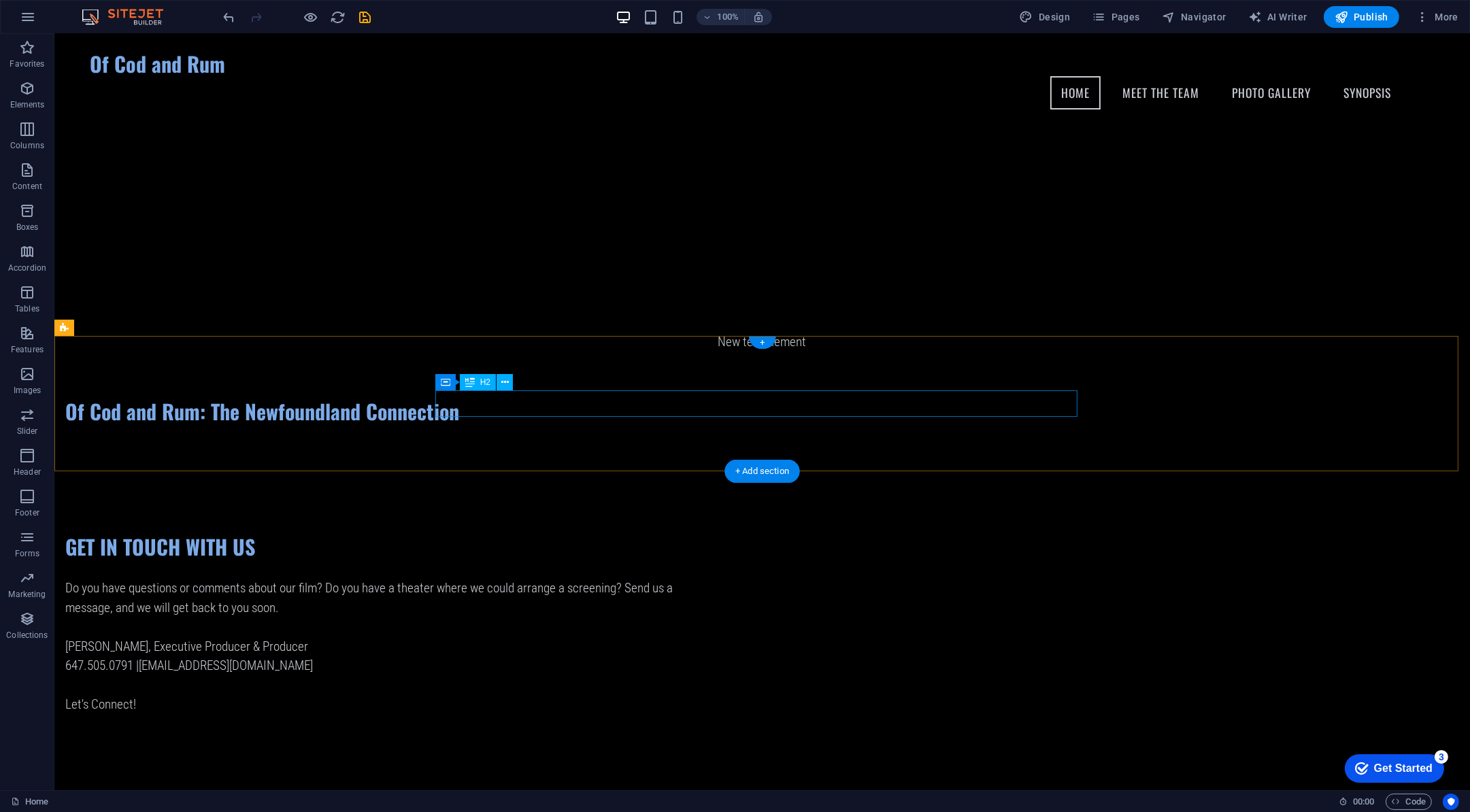
click at [681, 402] on div "Of Cod and Rum: The Newfoundland Connection" at bounding box center [386, 411] width 643 height 26
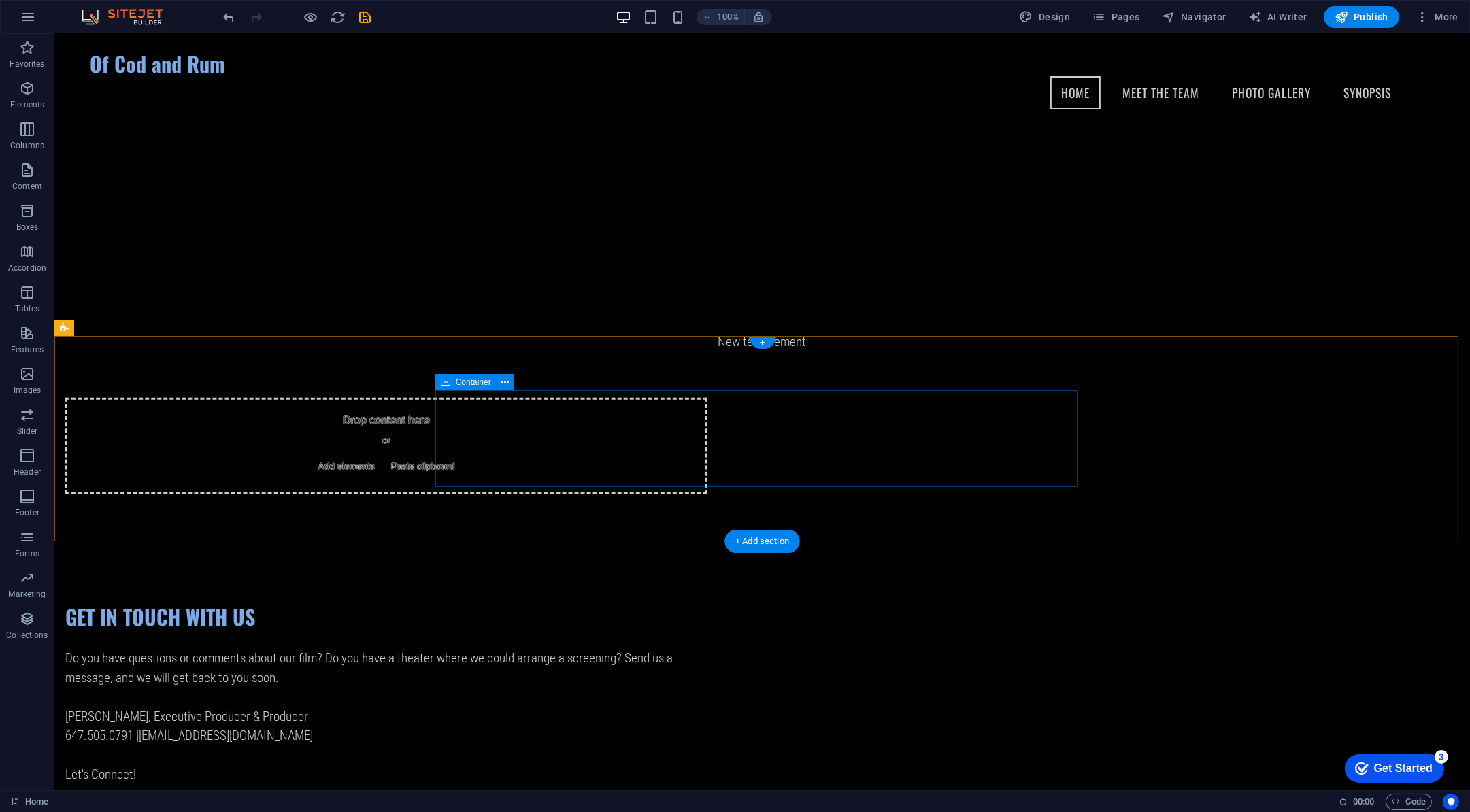
click at [642, 444] on div "Drop content here or Add elements Paste clipboard" at bounding box center [386, 447] width 643 height 97
click at [333, 508] on div "Drop content here or Add elements Paste clipboard" at bounding box center [762, 446] width 1416 height 205
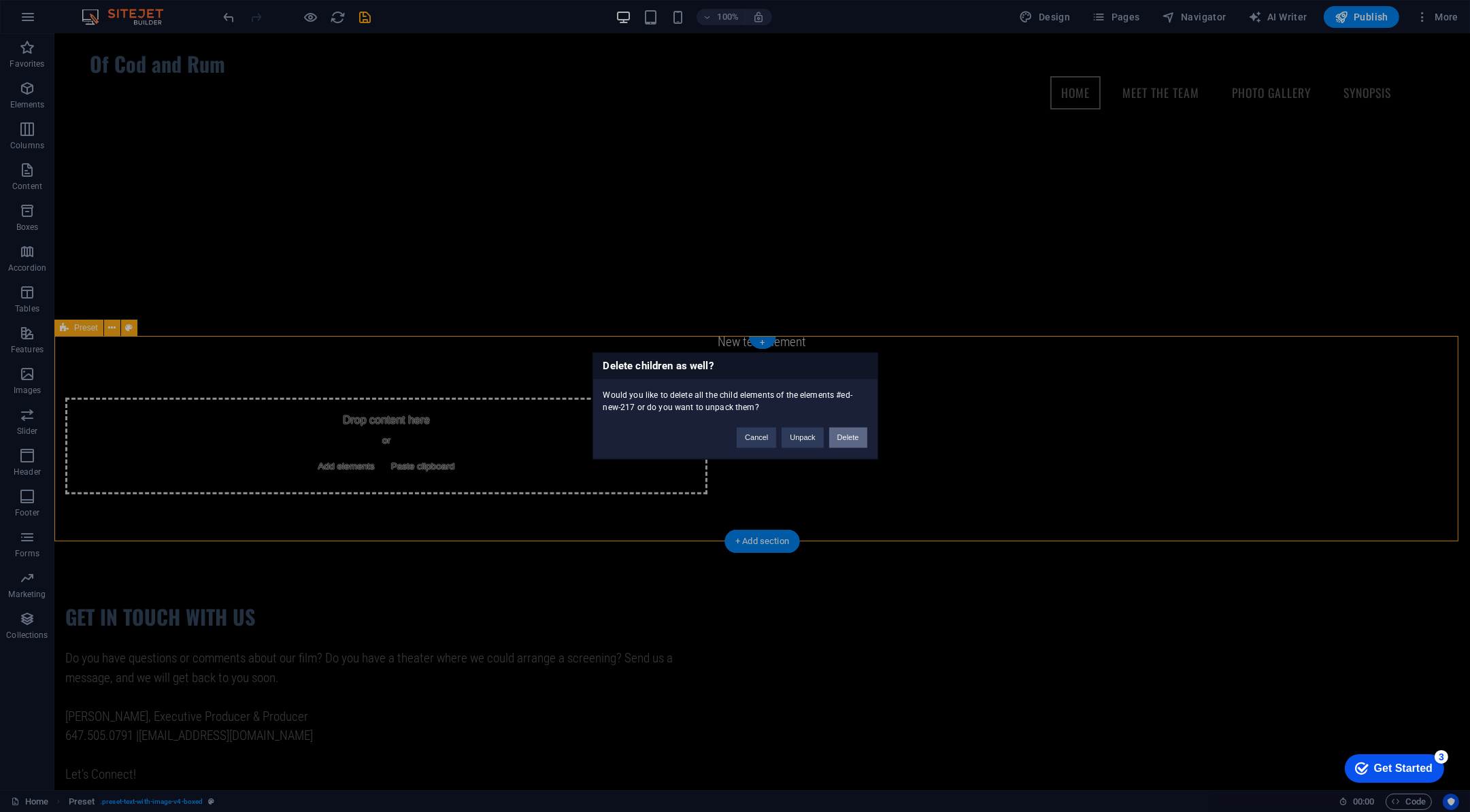
click at [829, 434] on button "Delete" at bounding box center [848, 438] width 38 height 21
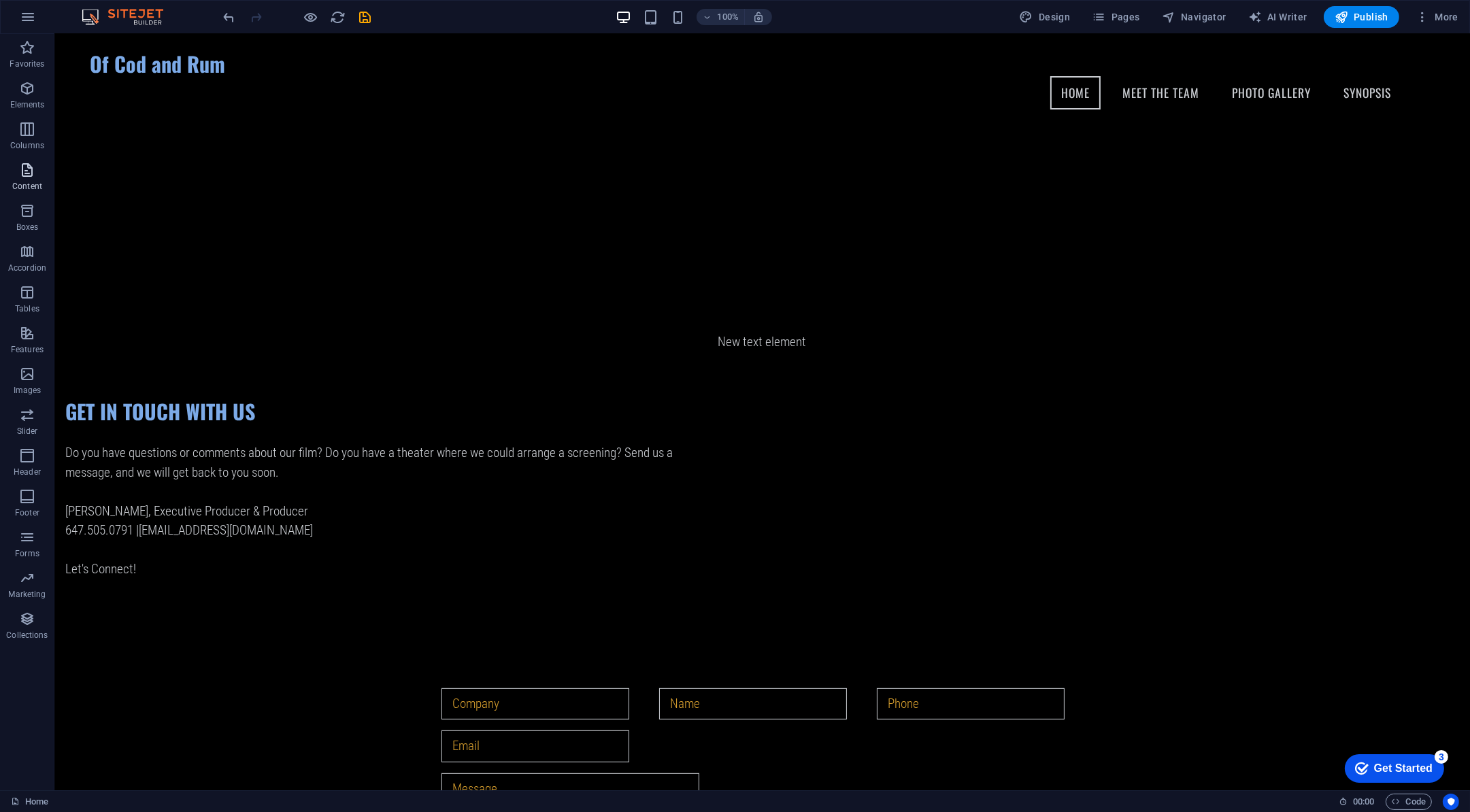
click at [23, 168] on icon "button" at bounding box center [27, 171] width 17 height 17
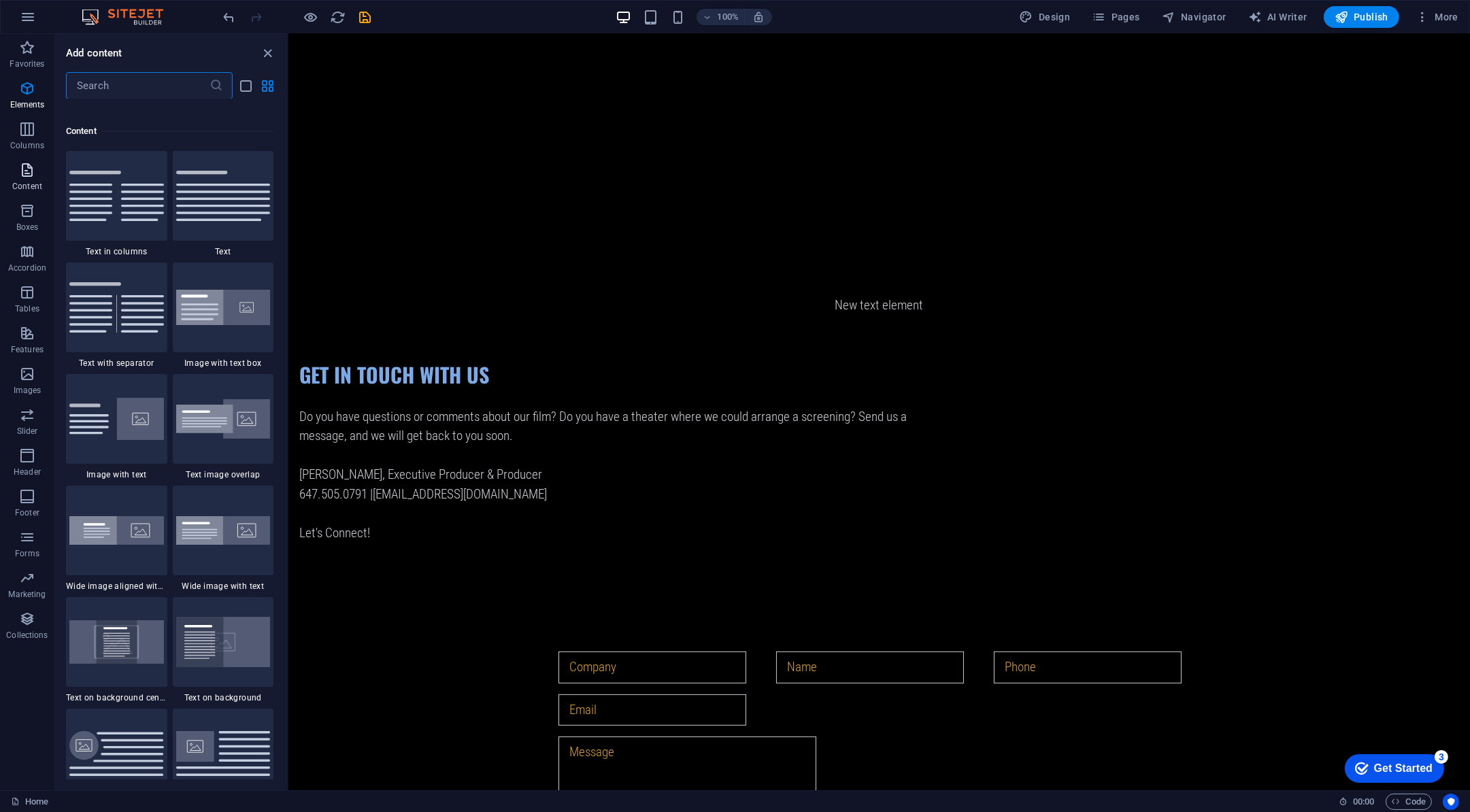
scroll to position [2367, 0]
click at [131, 544] on img at bounding box center [116, 530] width 94 height 29
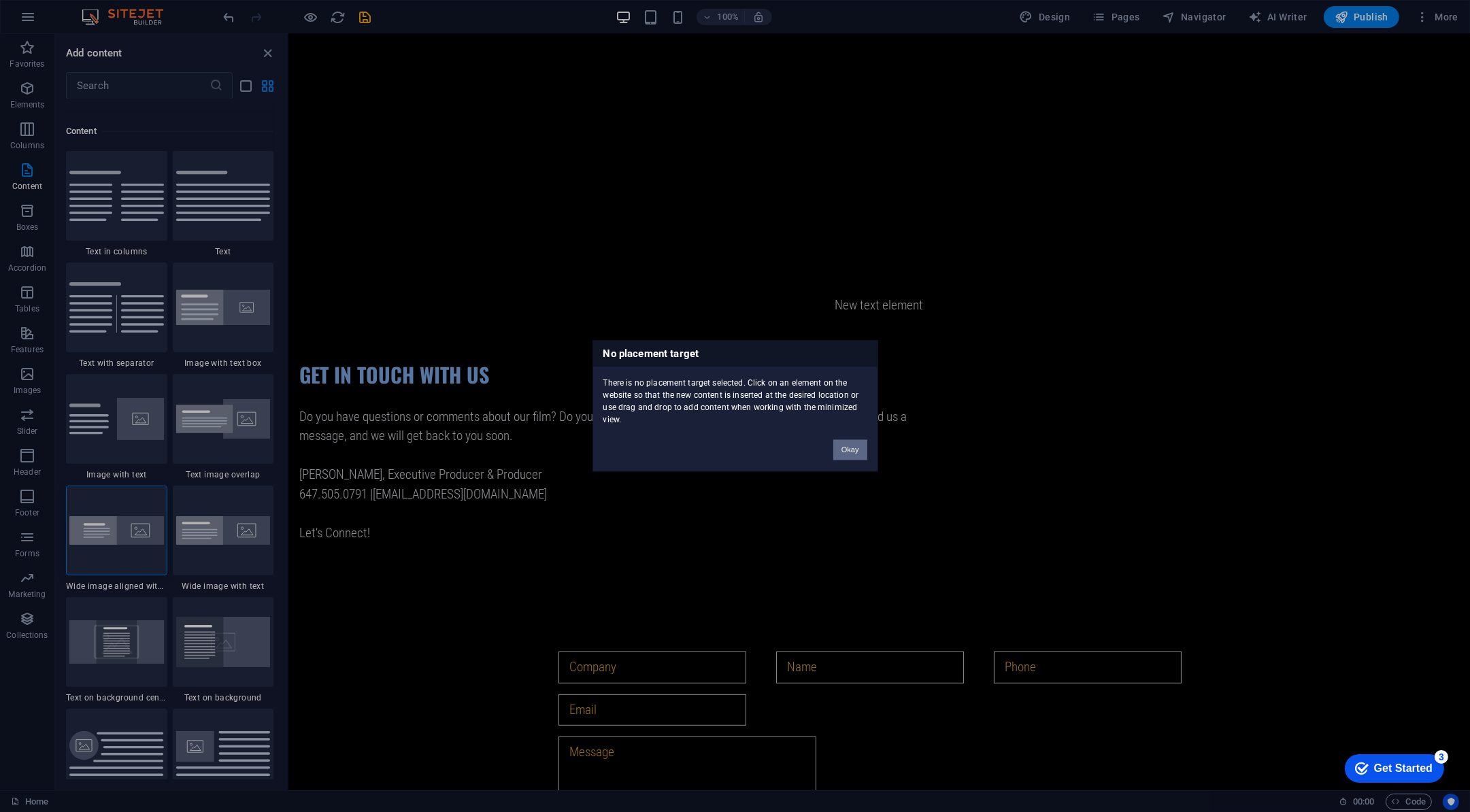
click at [855, 452] on button "Okay" at bounding box center [851, 450] width 34 height 21
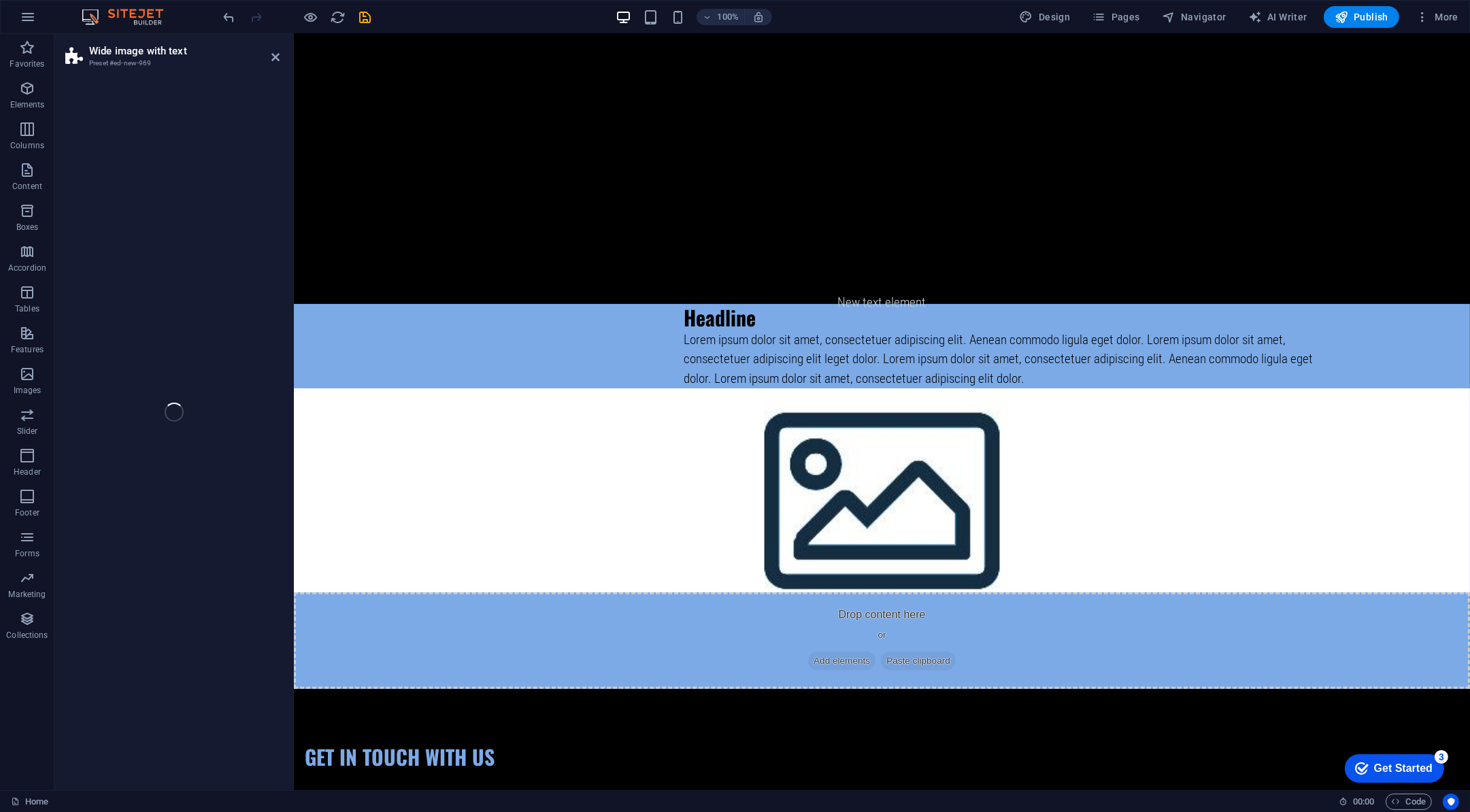
select select "%"
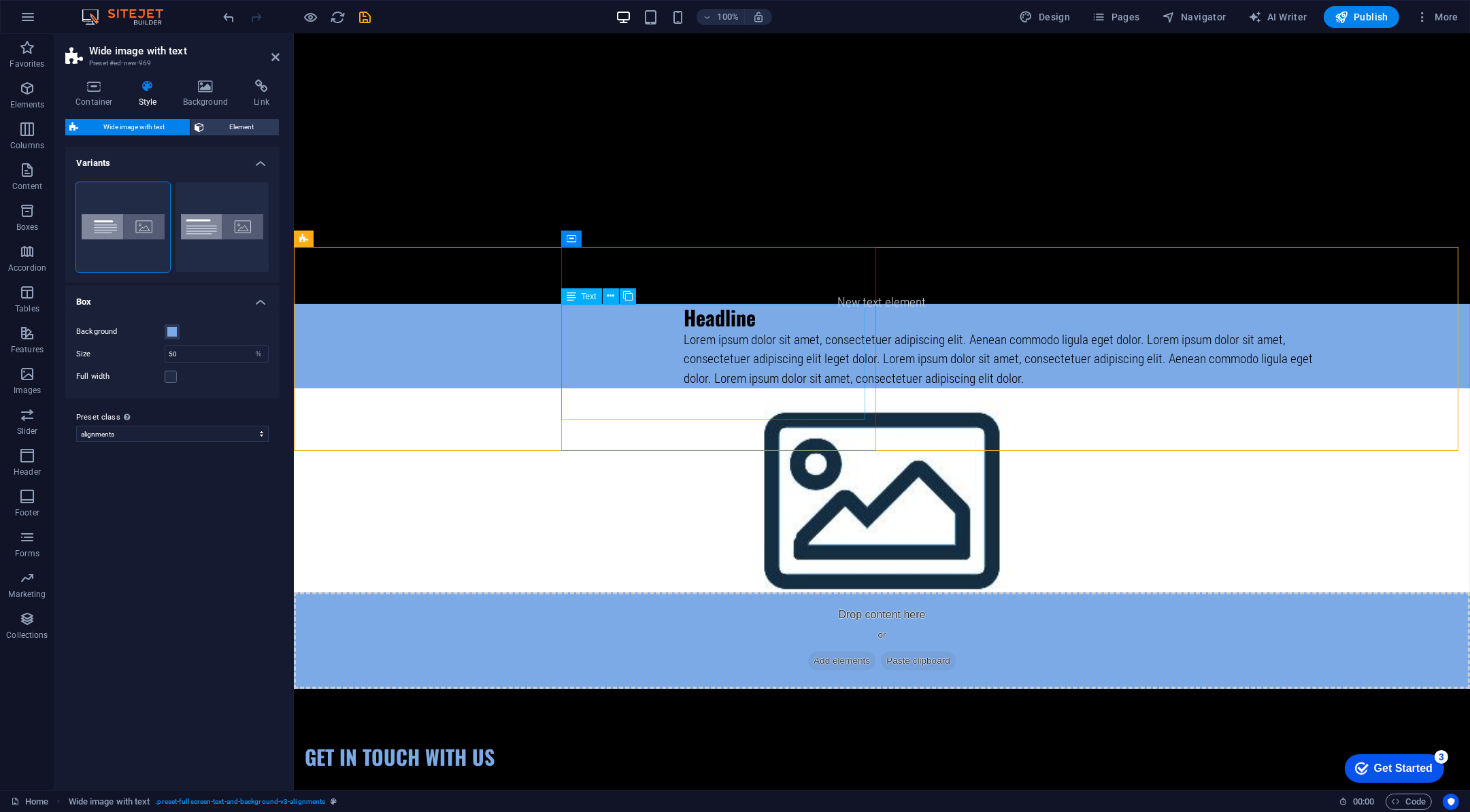
click at [696, 386] on div "Lorem ipsum dolor sit amet, consectetuer adipiscing elit. Aenean commodo ligula…" at bounding box center [1009, 360] width 653 height 59
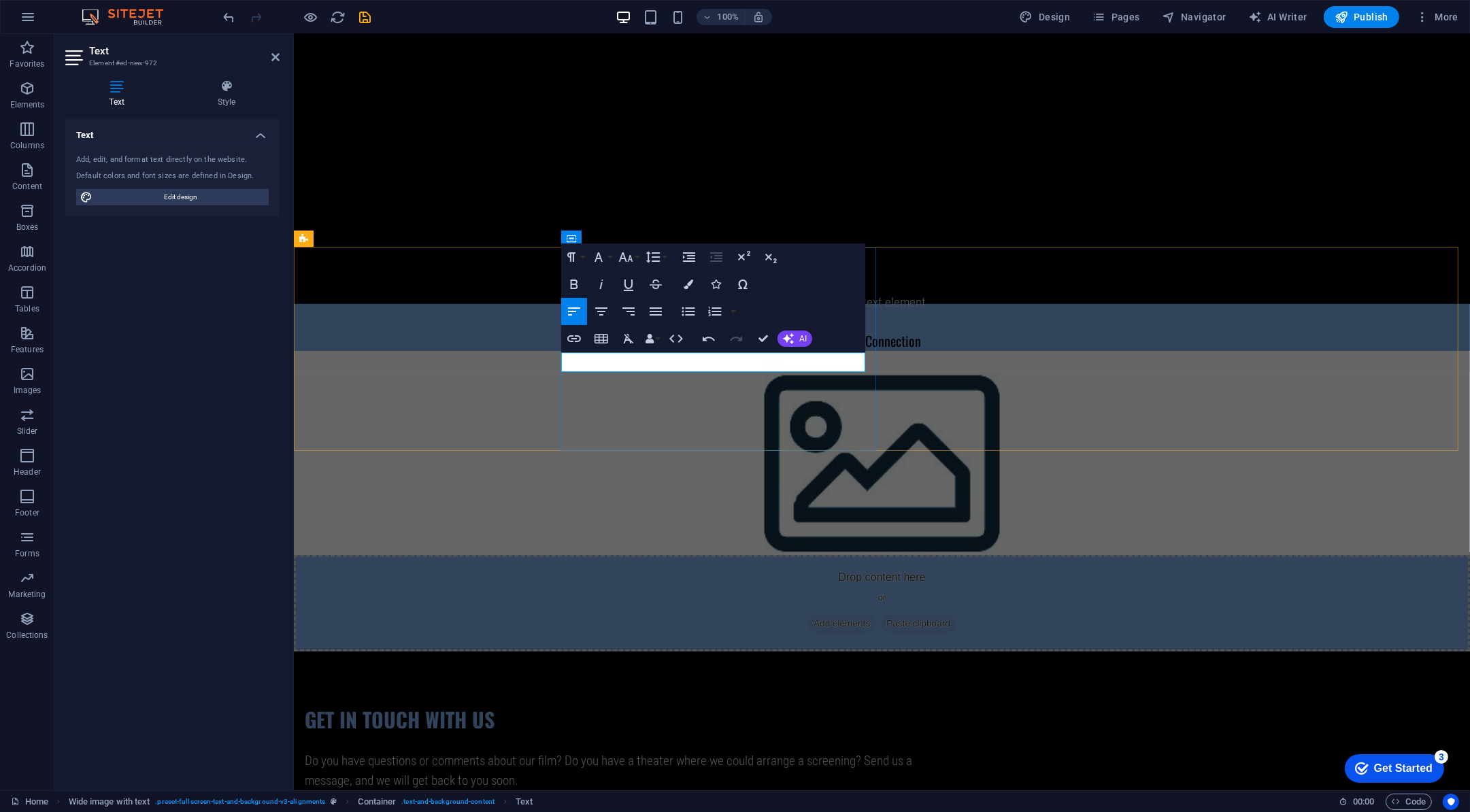
click at [798, 351] on h4 "Of Cod and Rum: The Newfoundland Connection" at bounding box center [1009, 341] width 653 height 21
copy h4 "Of Cod and Rum: The Newfoundland Connection"
click at [536, 365] on div "Headline Of Cod and Rum: The Newfoundland Connection Drop content here or Add e…" at bounding box center [881, 477] width 1176 height 348
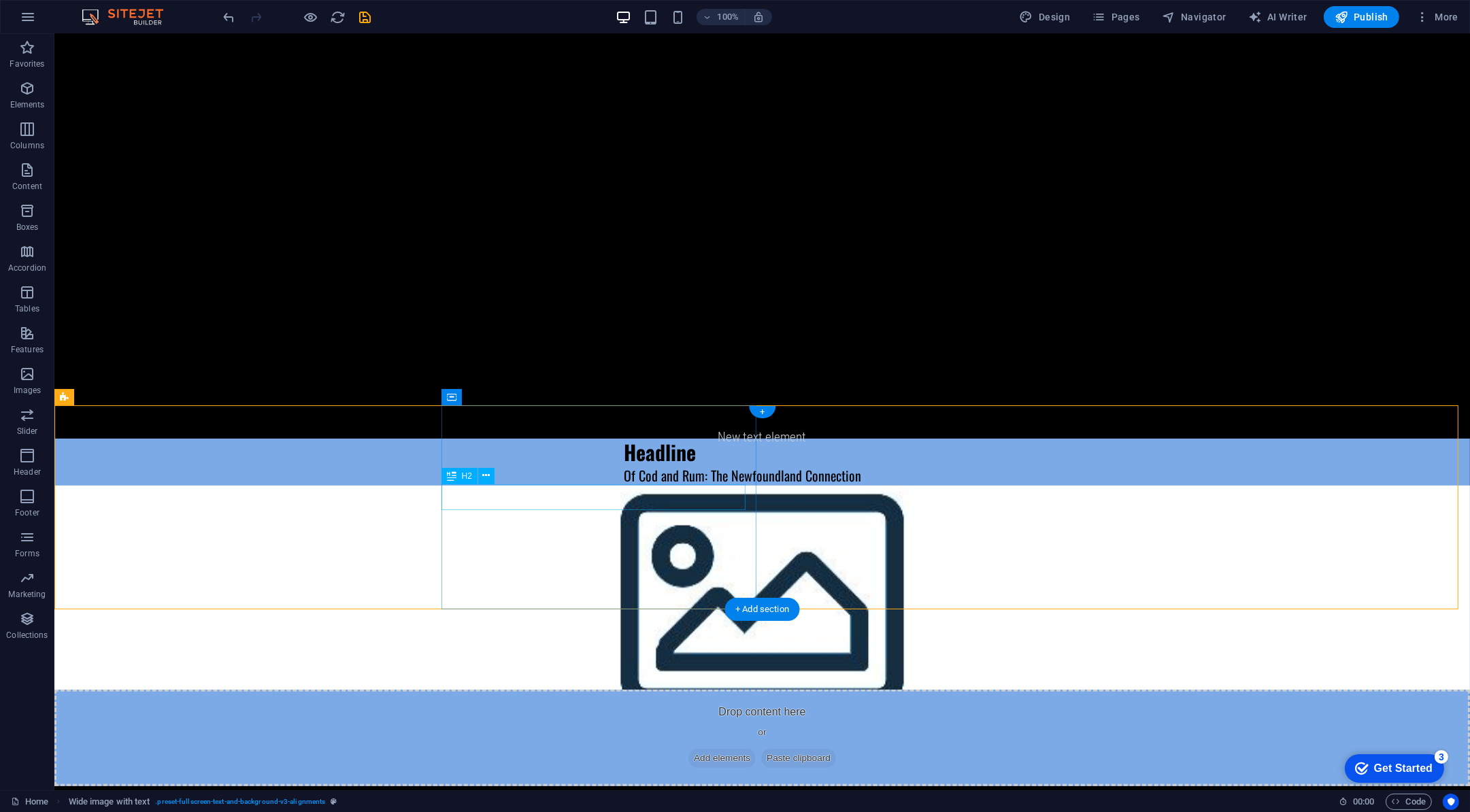
click at [624, 465] on div "Headline" at bounding box center [950, 452] width 653 height 26
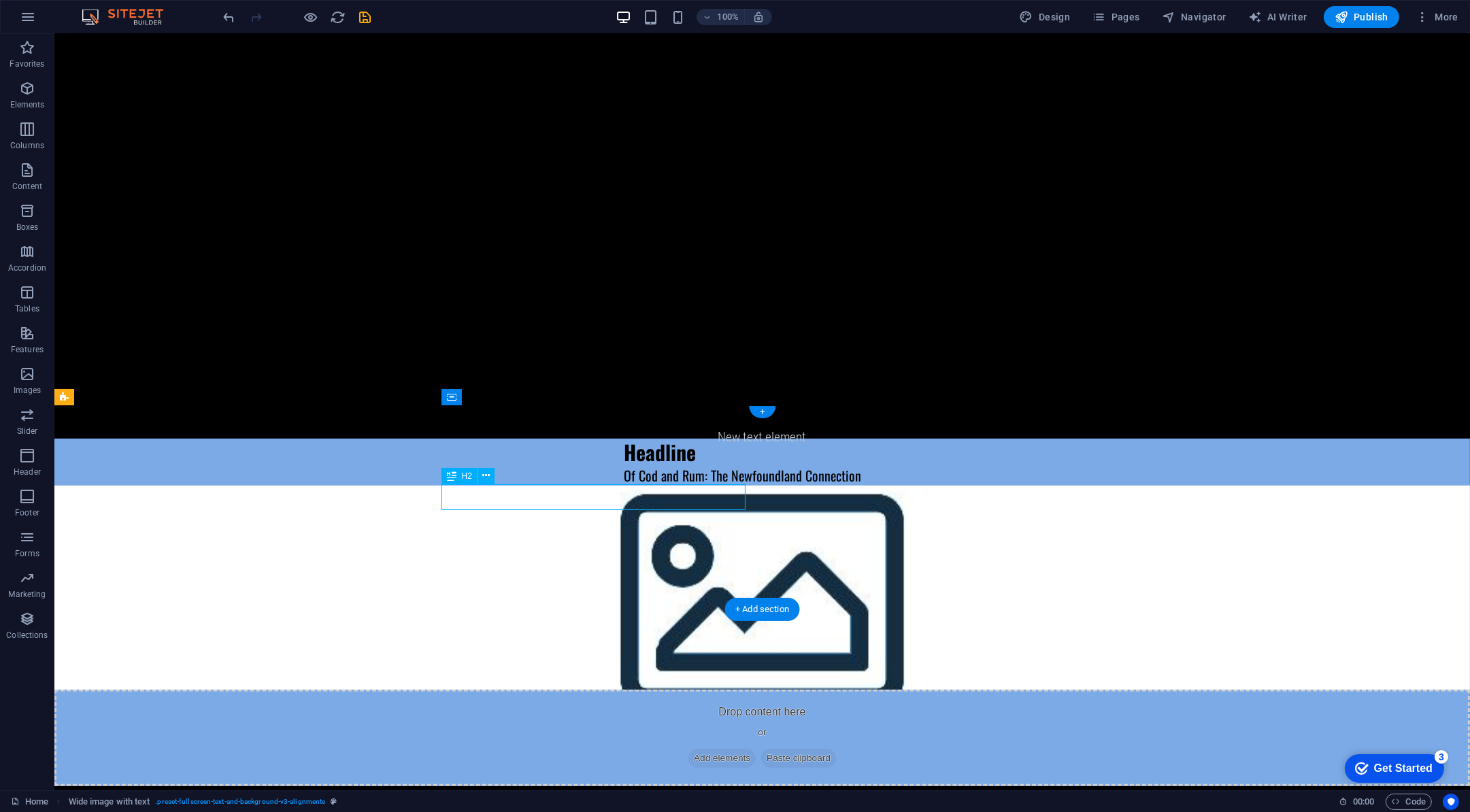
click at [624, 465] on div "Headline" at bounding box center [950, 452] width 653 height 26
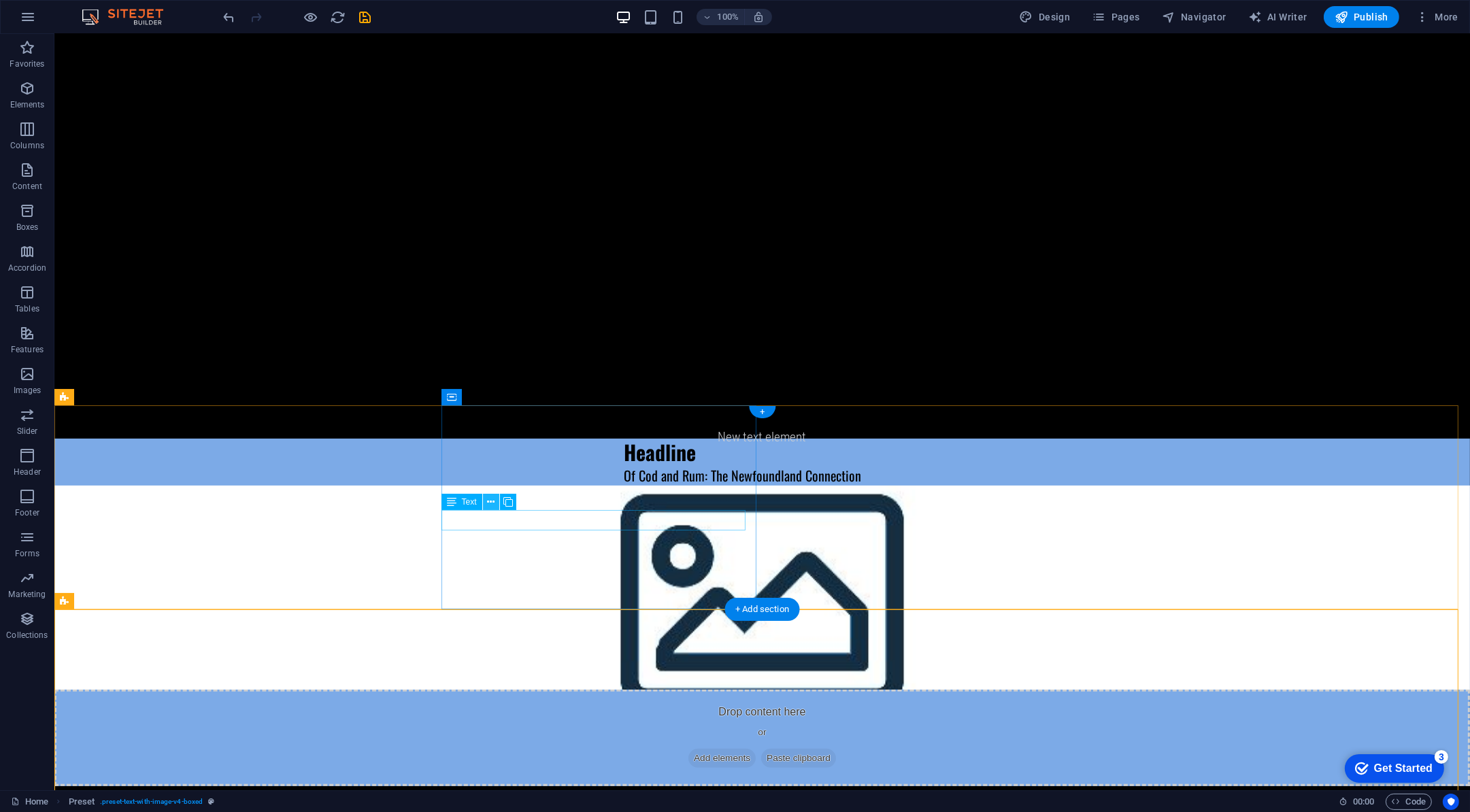
click at [489, 499] on icon at bounding box center [491, 502] width 7 height 14
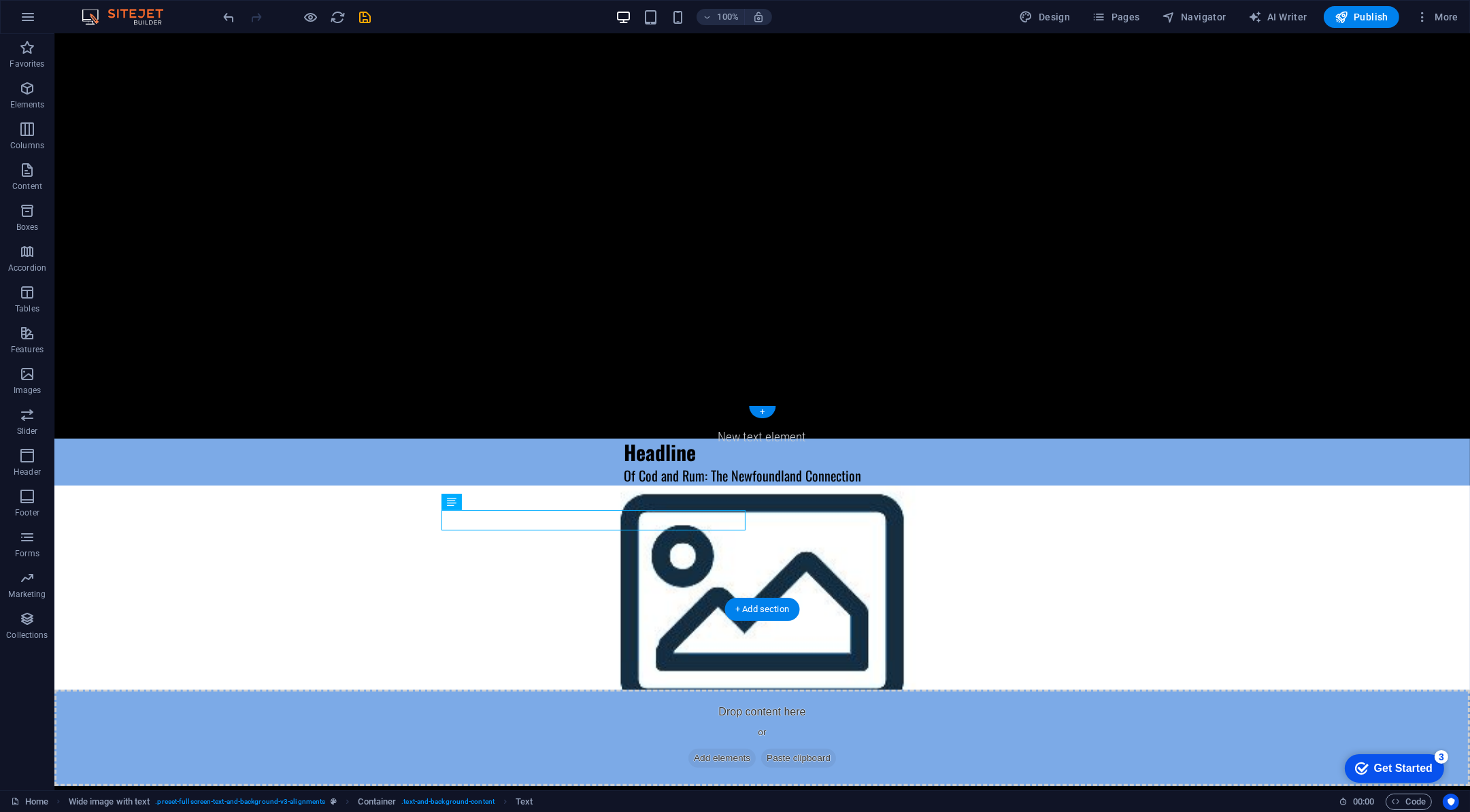
click at [518, 452] on div "Headline Of Cod and Rum: The Newfoundland Connection" at bounding box center [956, 462] width 1030 height 47
click at [497, 498] on button at bounding box center [492, 502] width 17 height 17
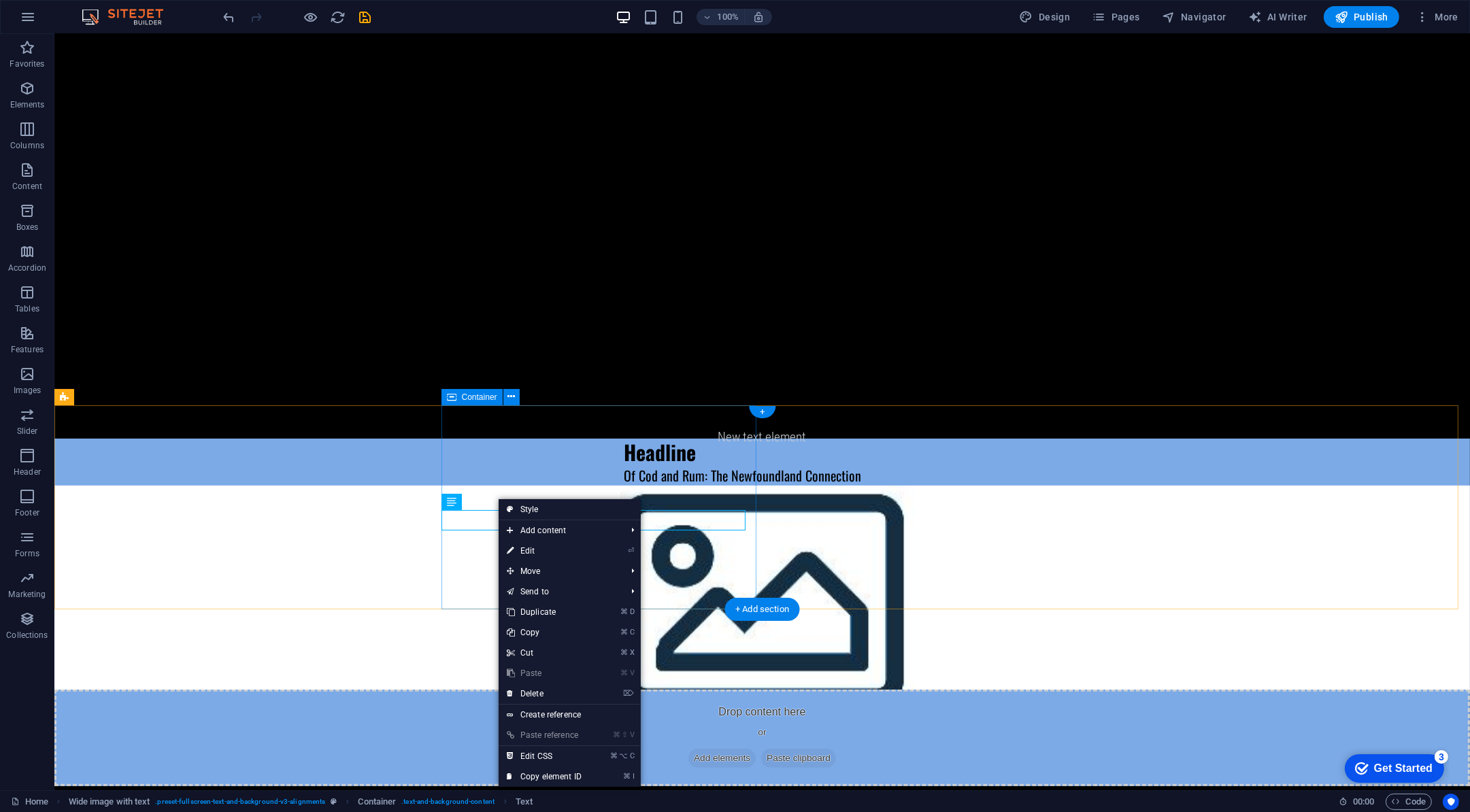
click at [570, 441] on div "Headline Of Cod and Rum: The Newfoundland Connection" at bounding box center [956, 462] width 1030 height 47
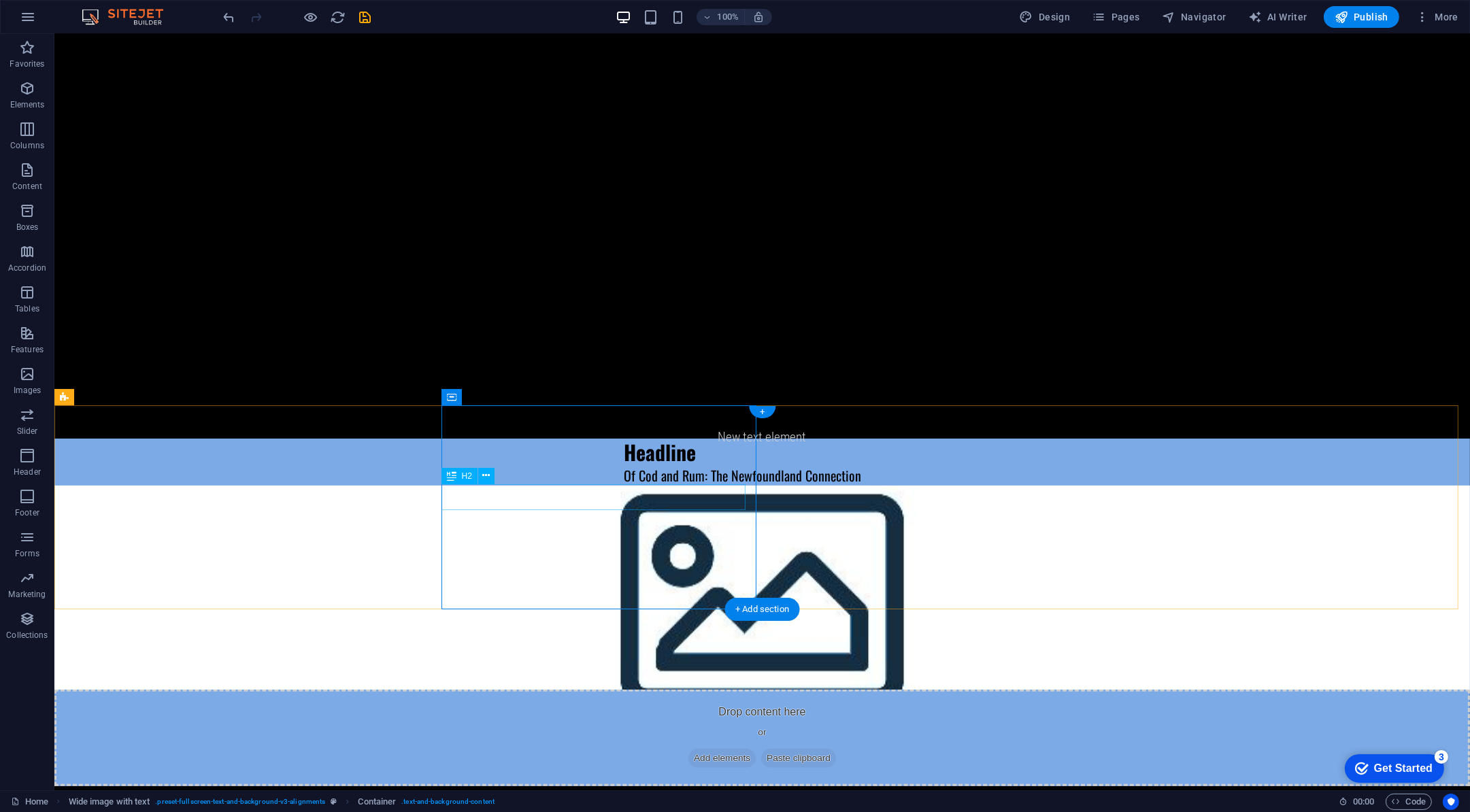
click at [624, 465] on div "Headline" at bounding box center [950, 452] width 653 height 26
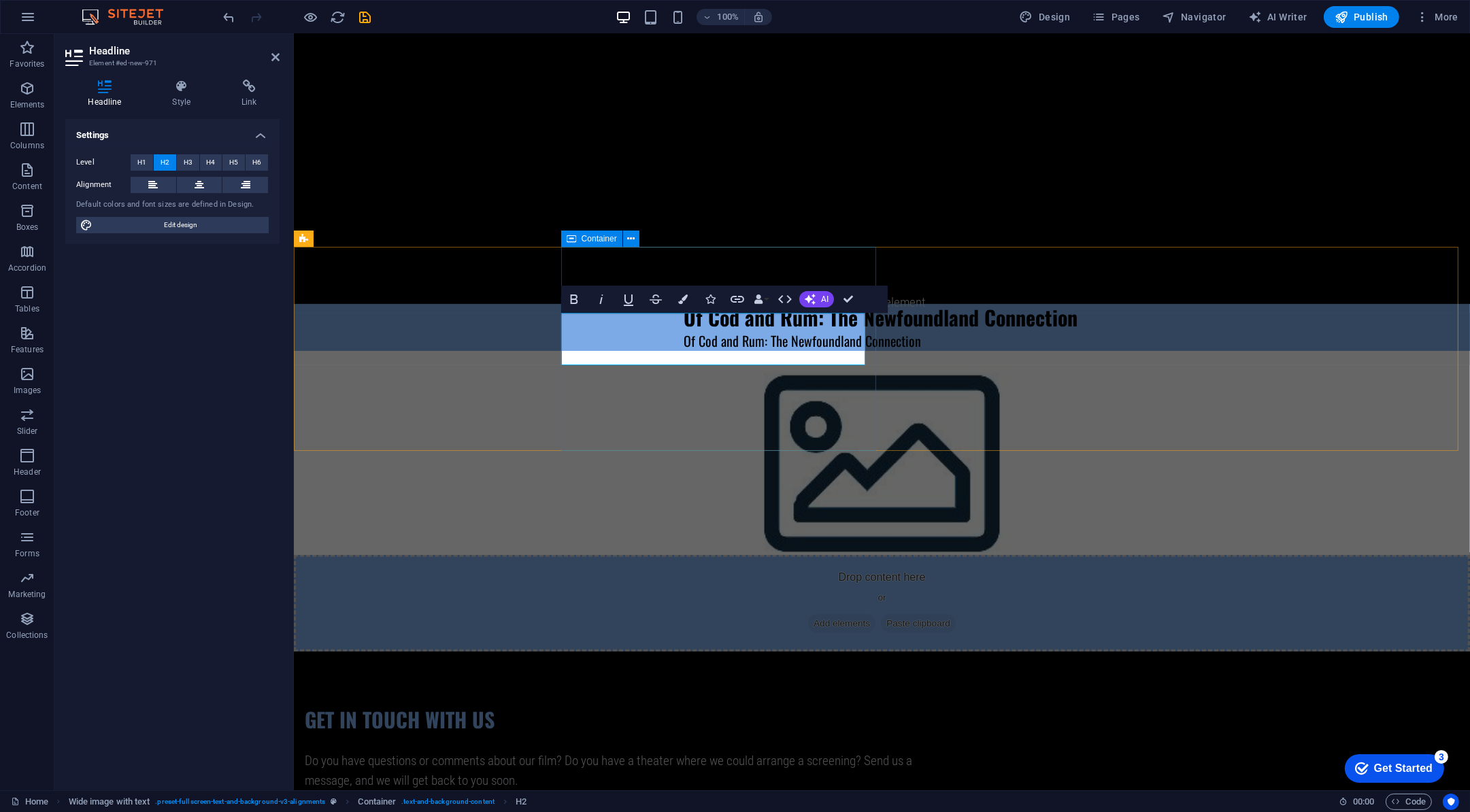
click at [618, 351] on div "Of Cod and Rum: The Newfoundland Connection Of Cod and Rum: The Newfoundland Co…" at bounding box center [1015, 327] width 909 height 47
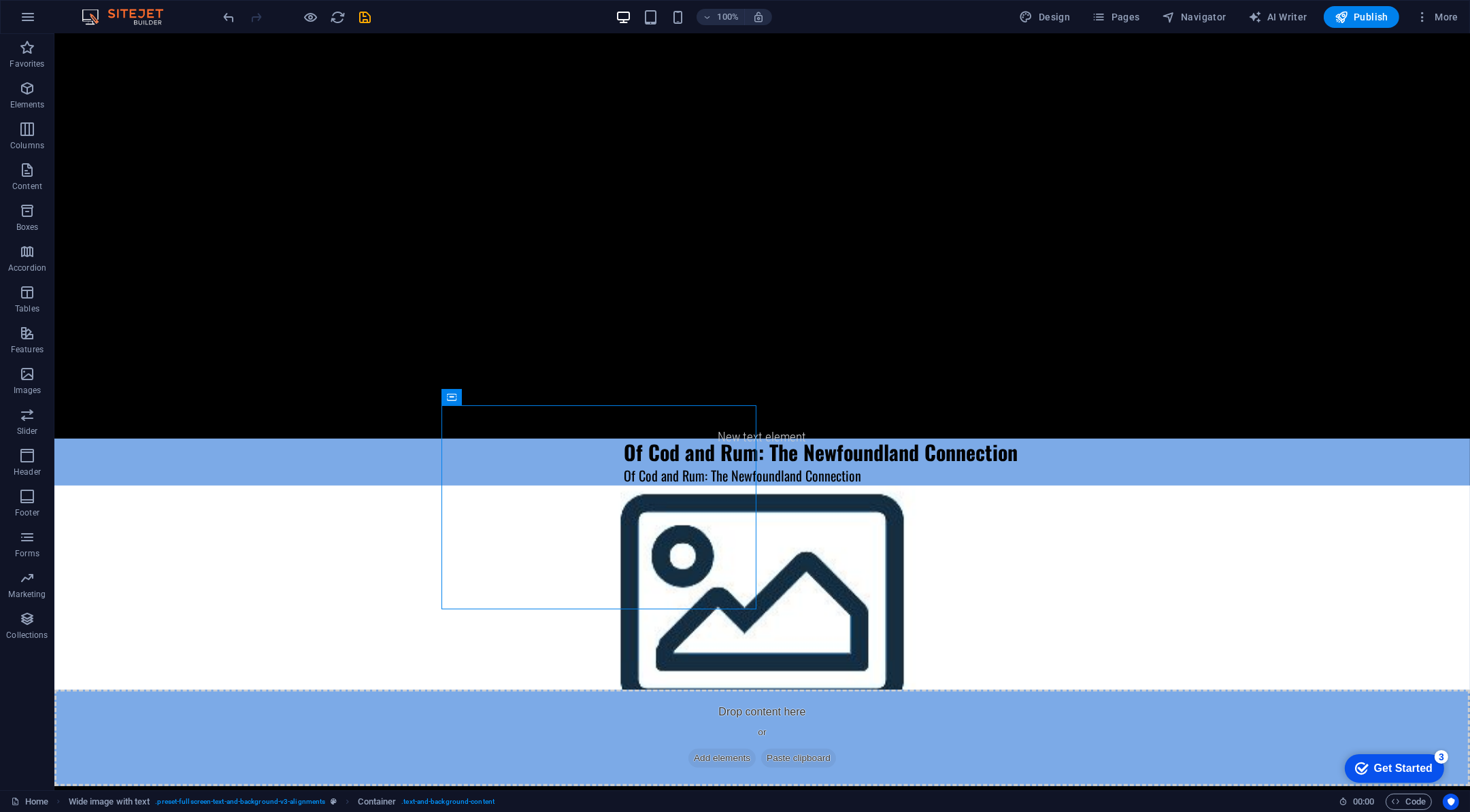
click at [643, 486] on div "Of Cod and Rum: The Newfoundland Connection" at bounding box center [950, 475] width 653 height 21
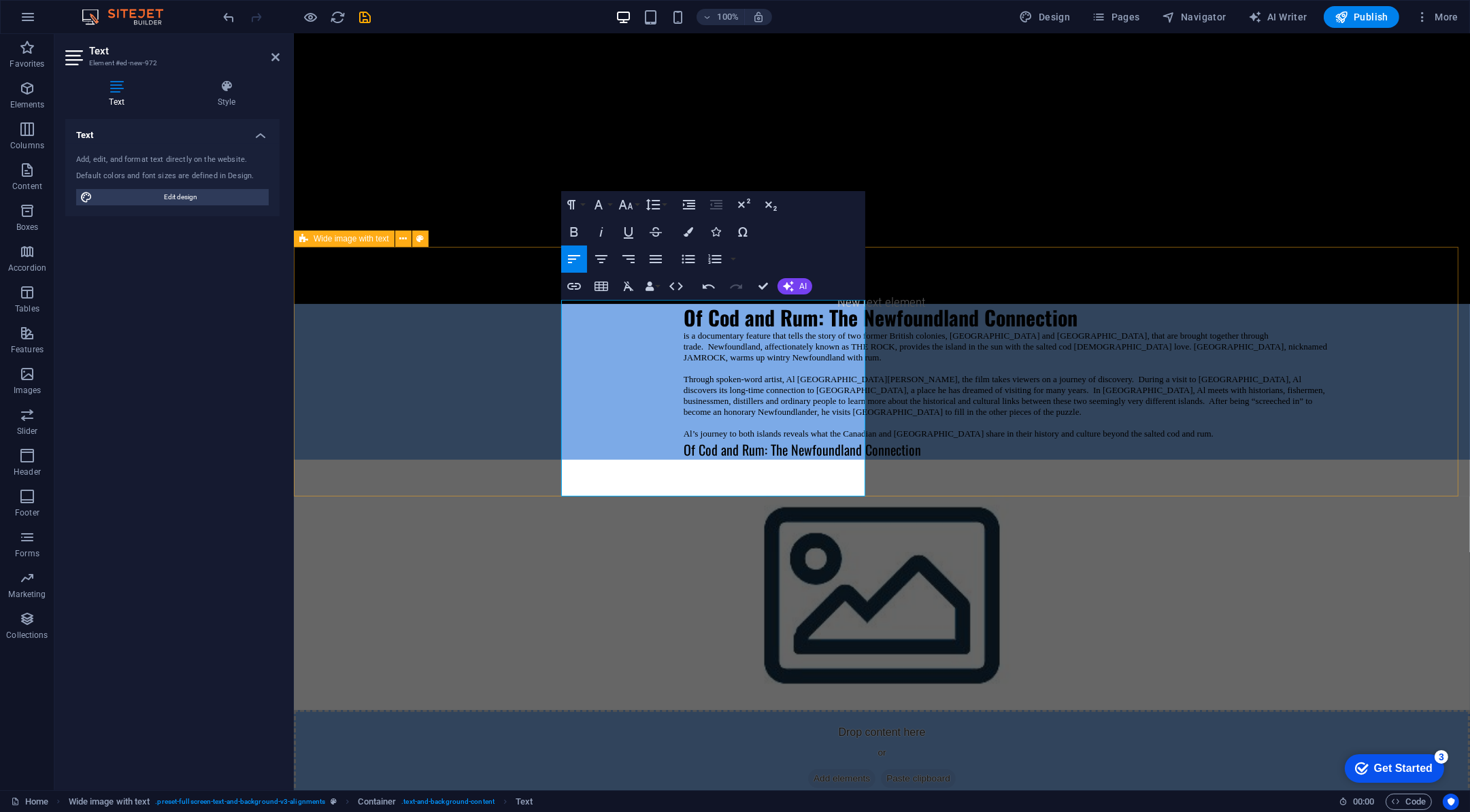
click at [540, 458] on div "Of Cod and Rum: The Newfoundland Connection is a documentary feature that tells…" at bounding box center [881, 555] width 1176 height 502
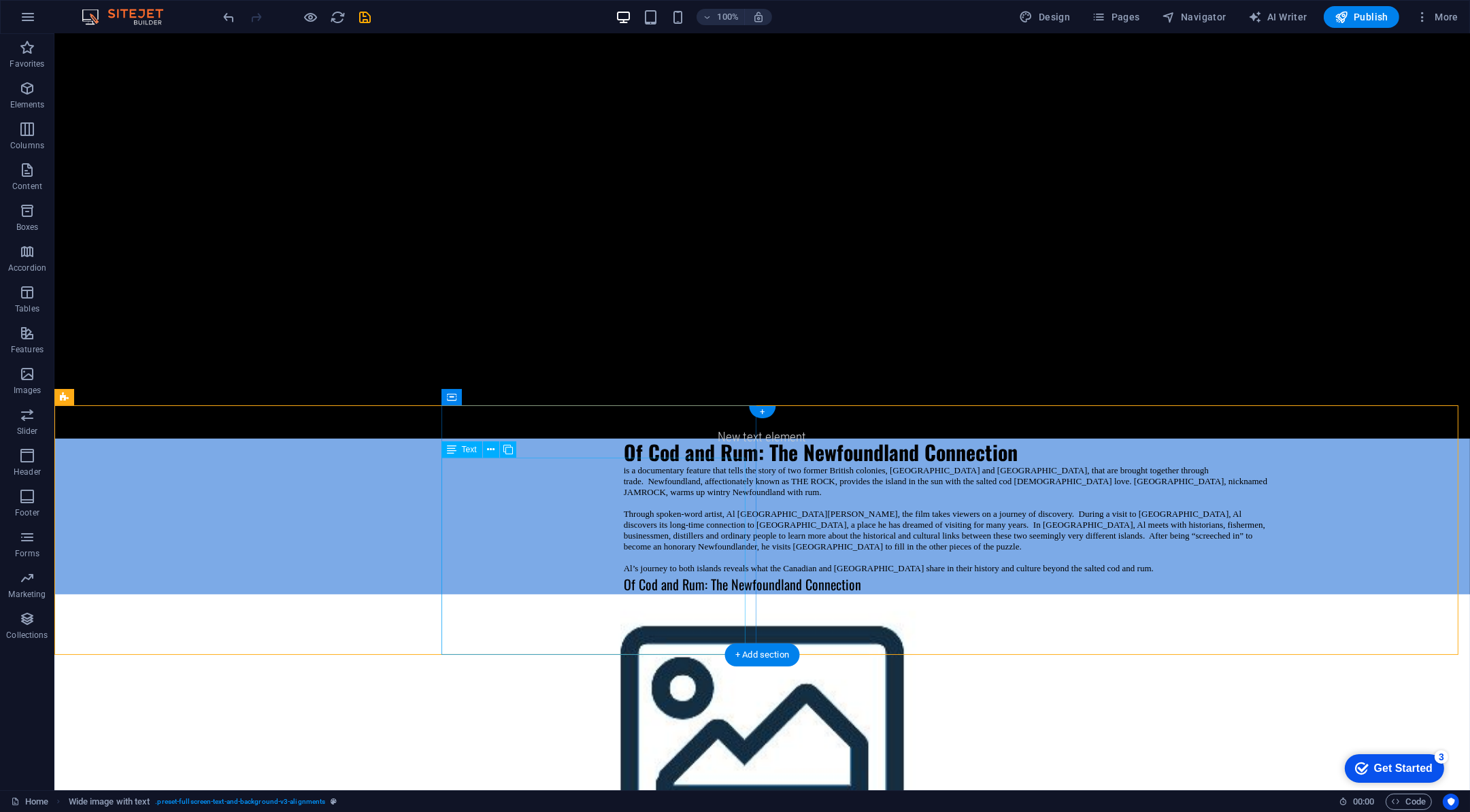
click at [624, 497] on div "is a documentary feature that tells the story of two former British colonies, N…" at bounding box center [950, 530] width 653 height 130
click at [494, 448] on icon at bounding box center [491, 449] width 7 height 14
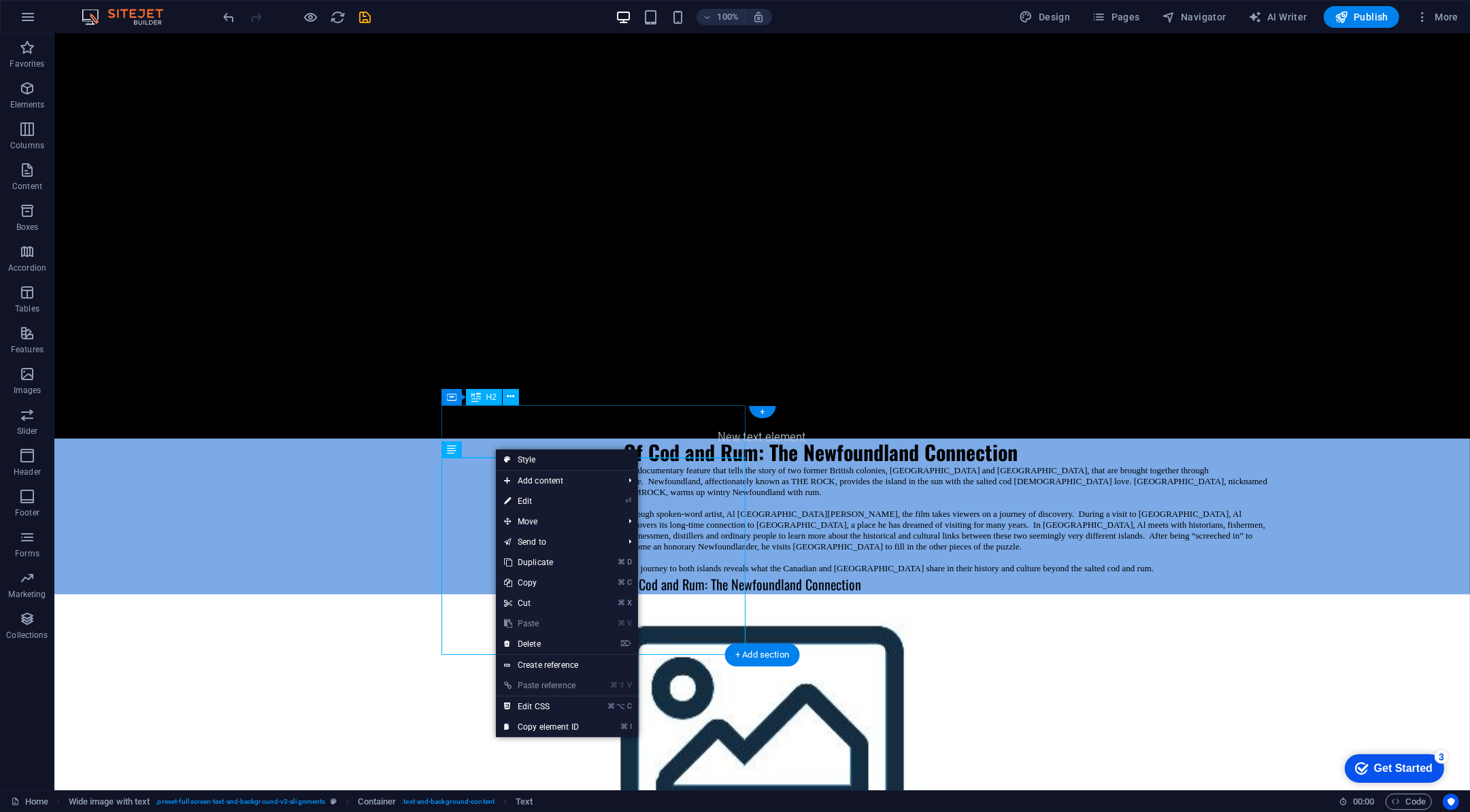
click at [539, 461] on link "Style" at bounding box center [567, 460] width 142 height 21
select select "%"
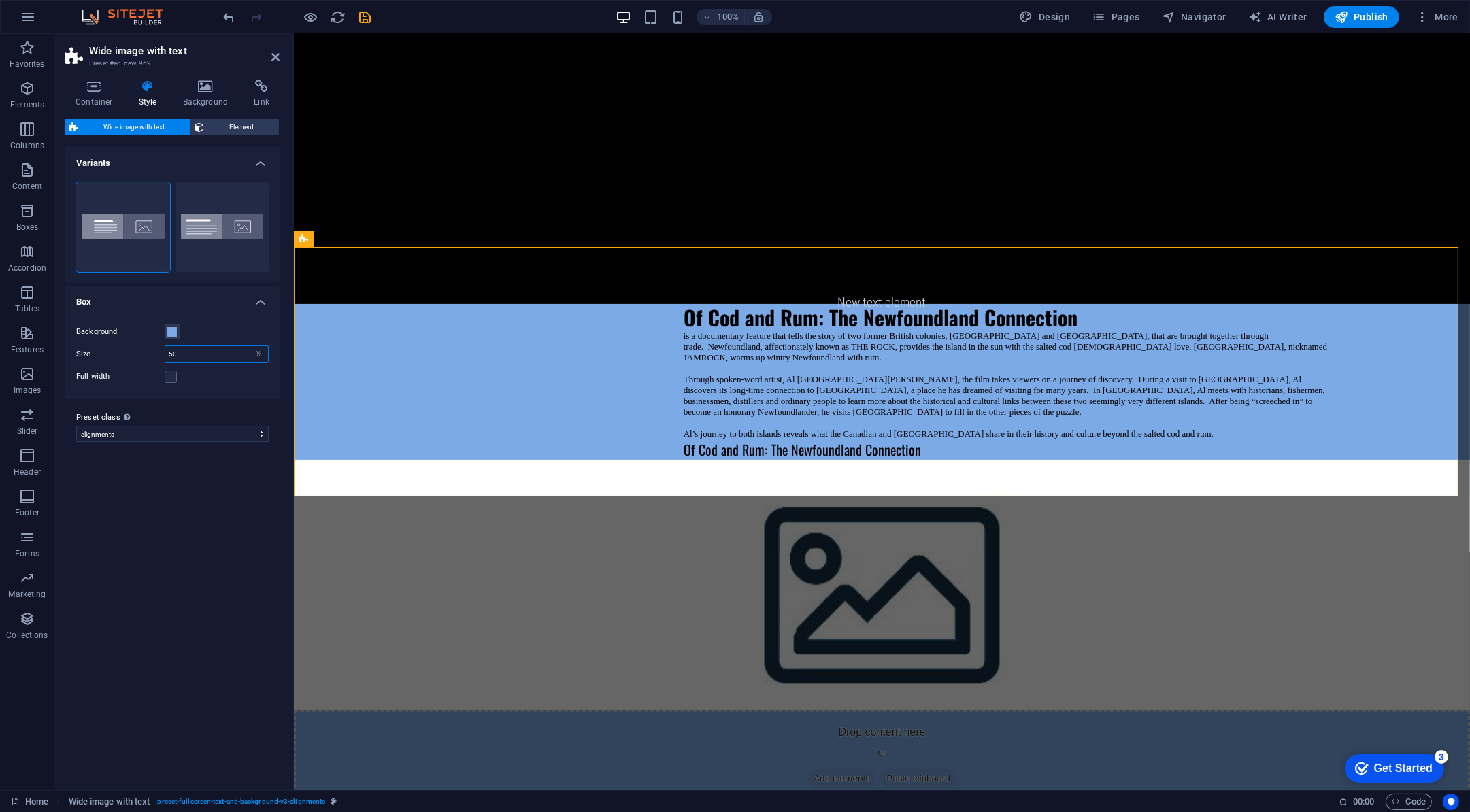
click at [202, 348] on input "50" at bounding box center [216, 354] width 103 height 17
type input "5"
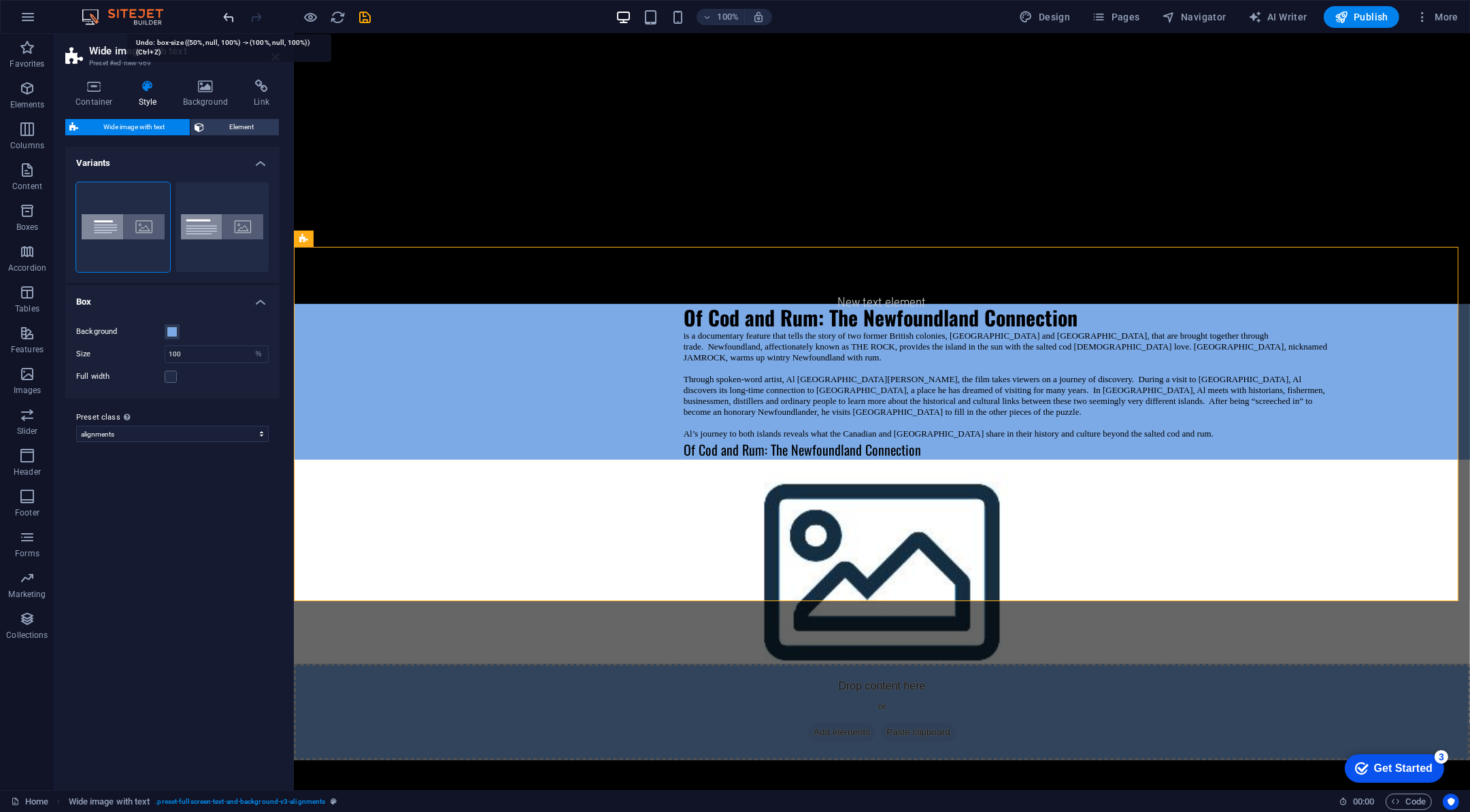
click at [234, 17] on icon "undo" at bounding box center [229, 17] width 16 height 16
type input "50"
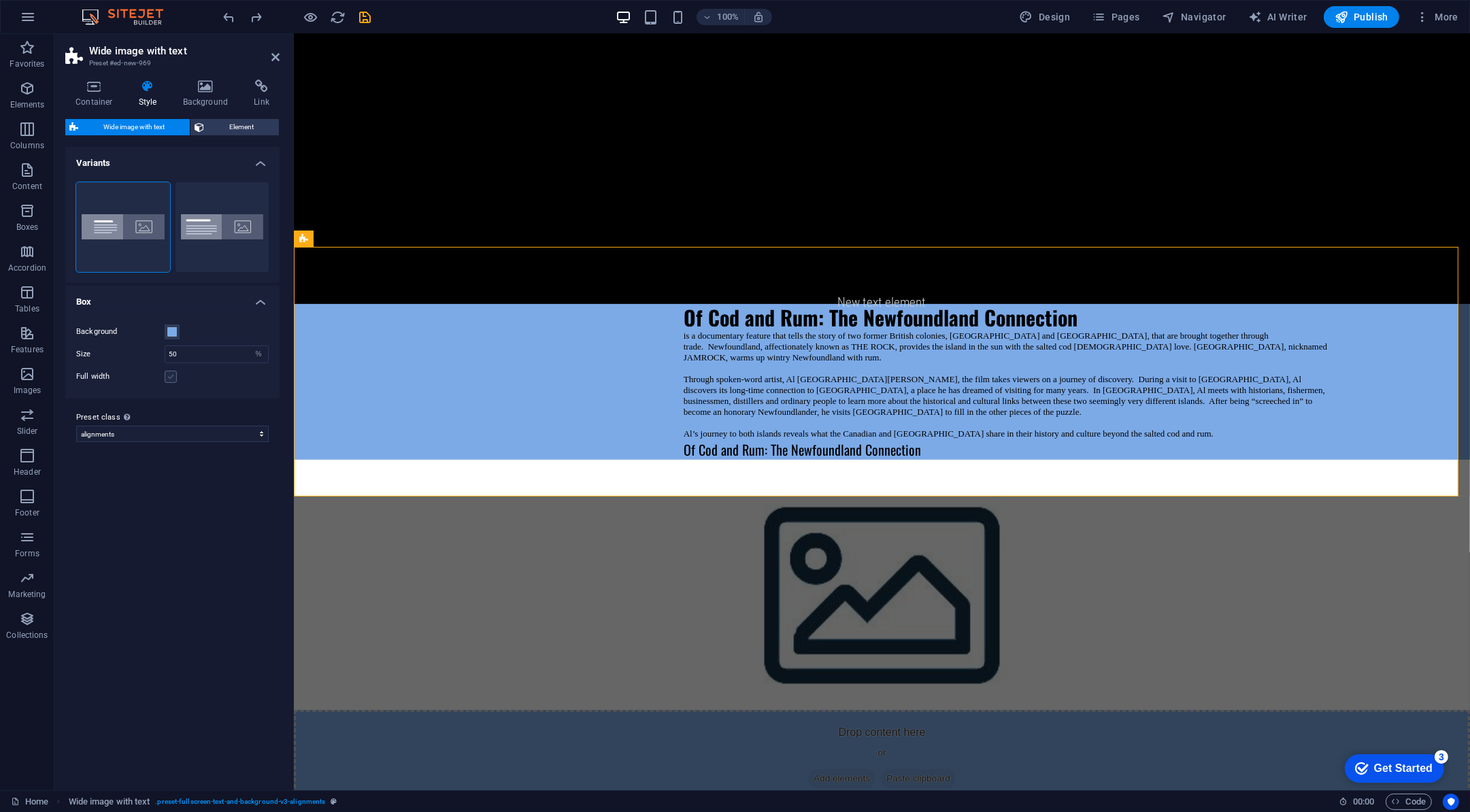
click at [171, 376] on label at bounding box center [171, 377] width 12 height 12
click at [0, 0] on input "Full width" at bounding box center [0, 0] width 0 height 0
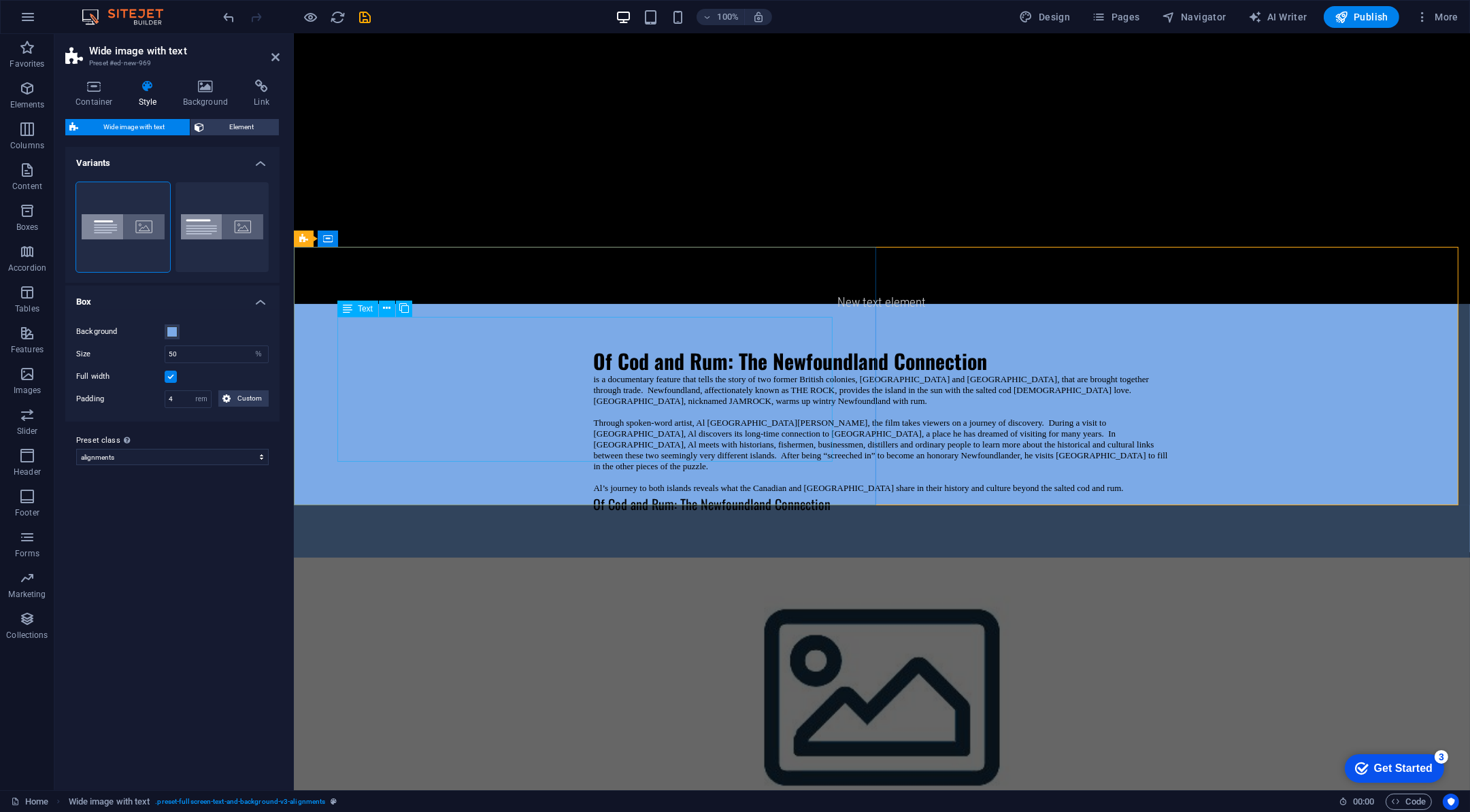
click at [593, 454] on div "is a documentary feature that tells the story of two former British colonies, N…" at bounding box center [881, 444] width 577 height 140
click at [593, 457] on div "is a documentary feature that tells the story of two former British colonies, N…" at bounding box center [881, 444] width 577 height 140
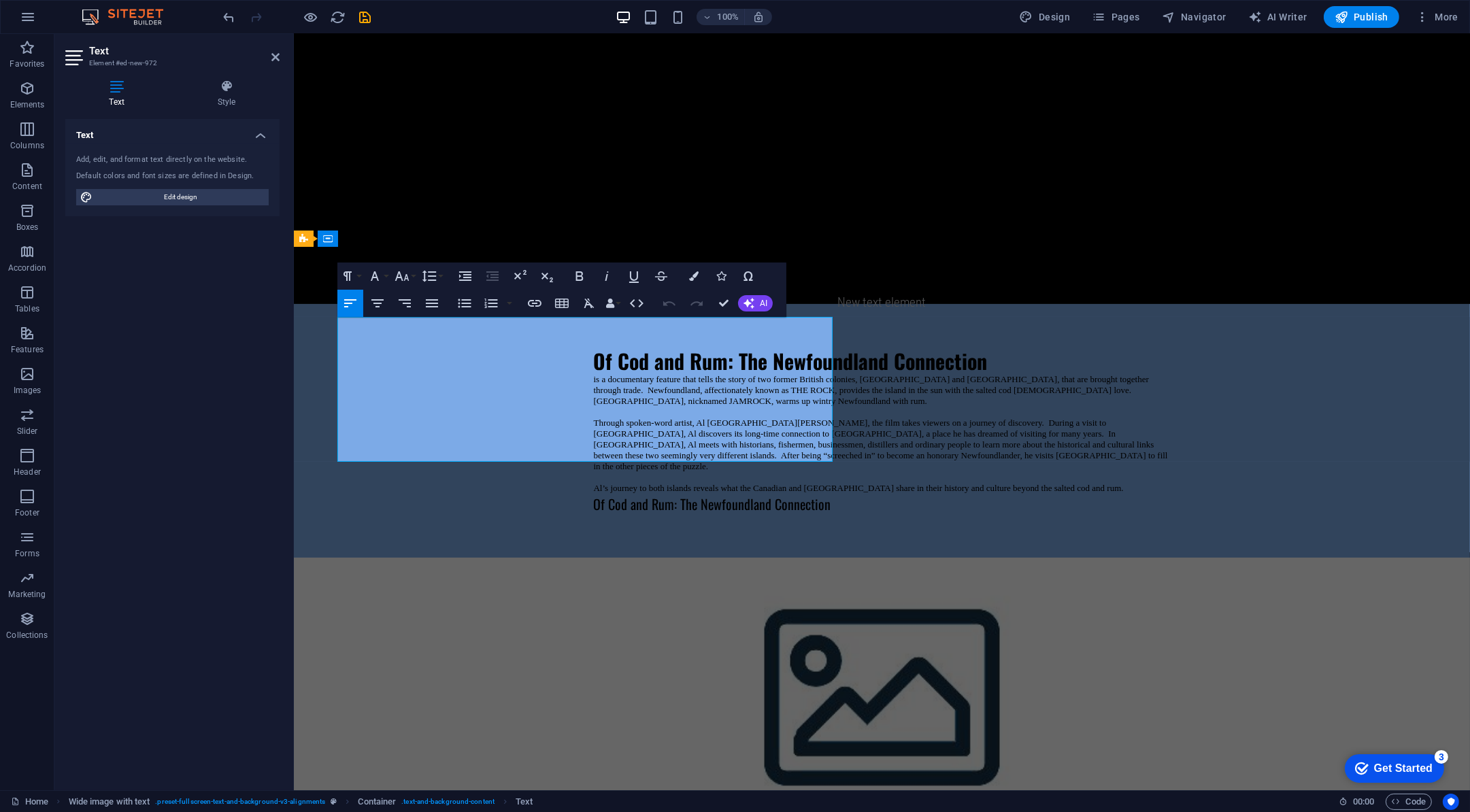
click at [593, 494] on h4 "Of Cod and Rum: The Newfoundland Connection" at bounding box center [881, 504] width 577 height 21
click at [617, 494] on h4 "Of Cod and Rum: The Newfoundland Connection" at bounding box center [881, 504] width 577 height 21
click at [593, 494] on h4 "Of Cod and Rum: The Newfoundland Connection" at bounding box center [881, 504] width 577 height 21
drag, startPoint x: 580, startPoint y: 453, endPoint x: 305, endPoint y: 450, distance: 275.0
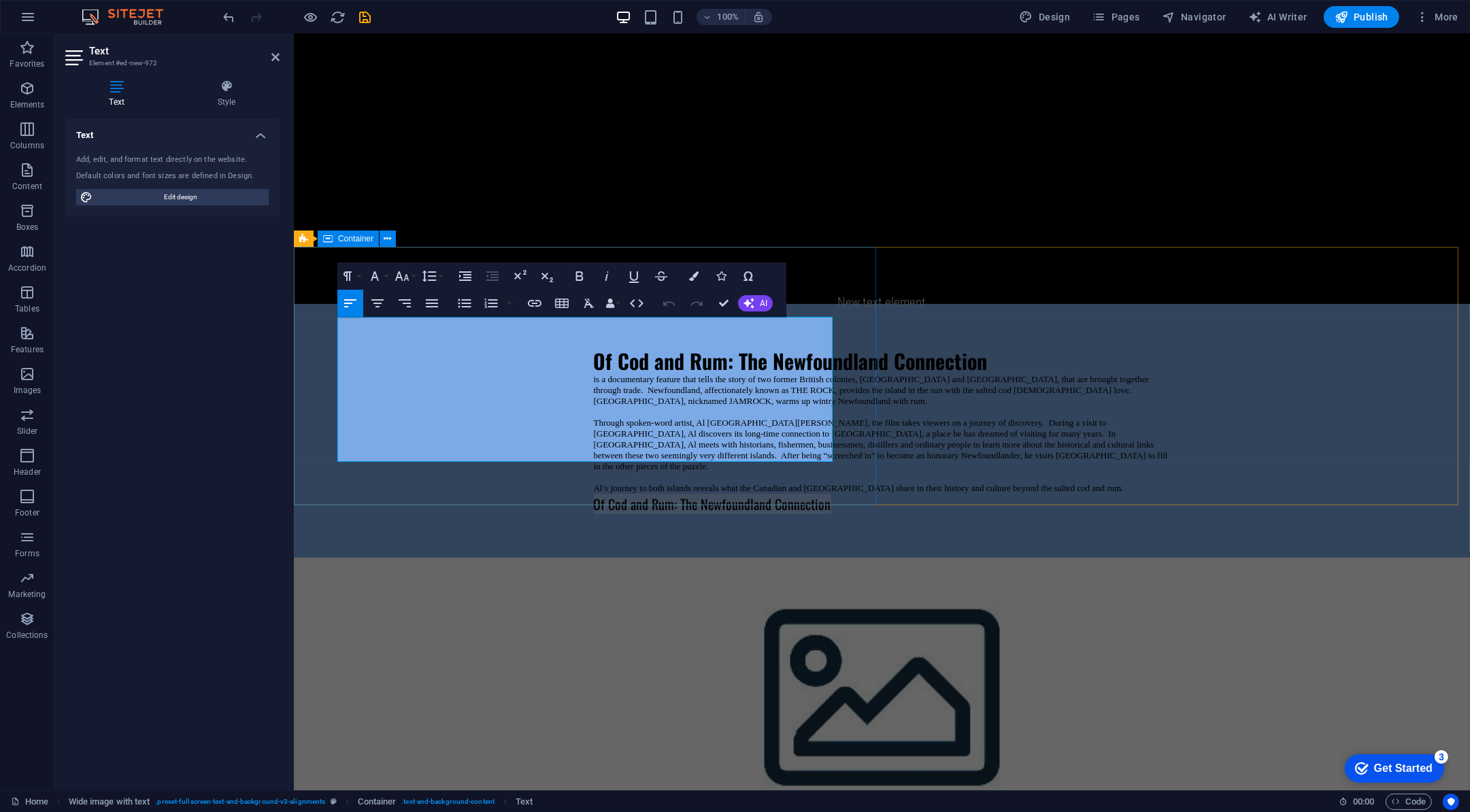
click at [305, 450] on div "Of Cod and Rum: The Newfoundland Connection is a documentary feature that tells…" at bounding box center [881, 431] width 1176 height 254
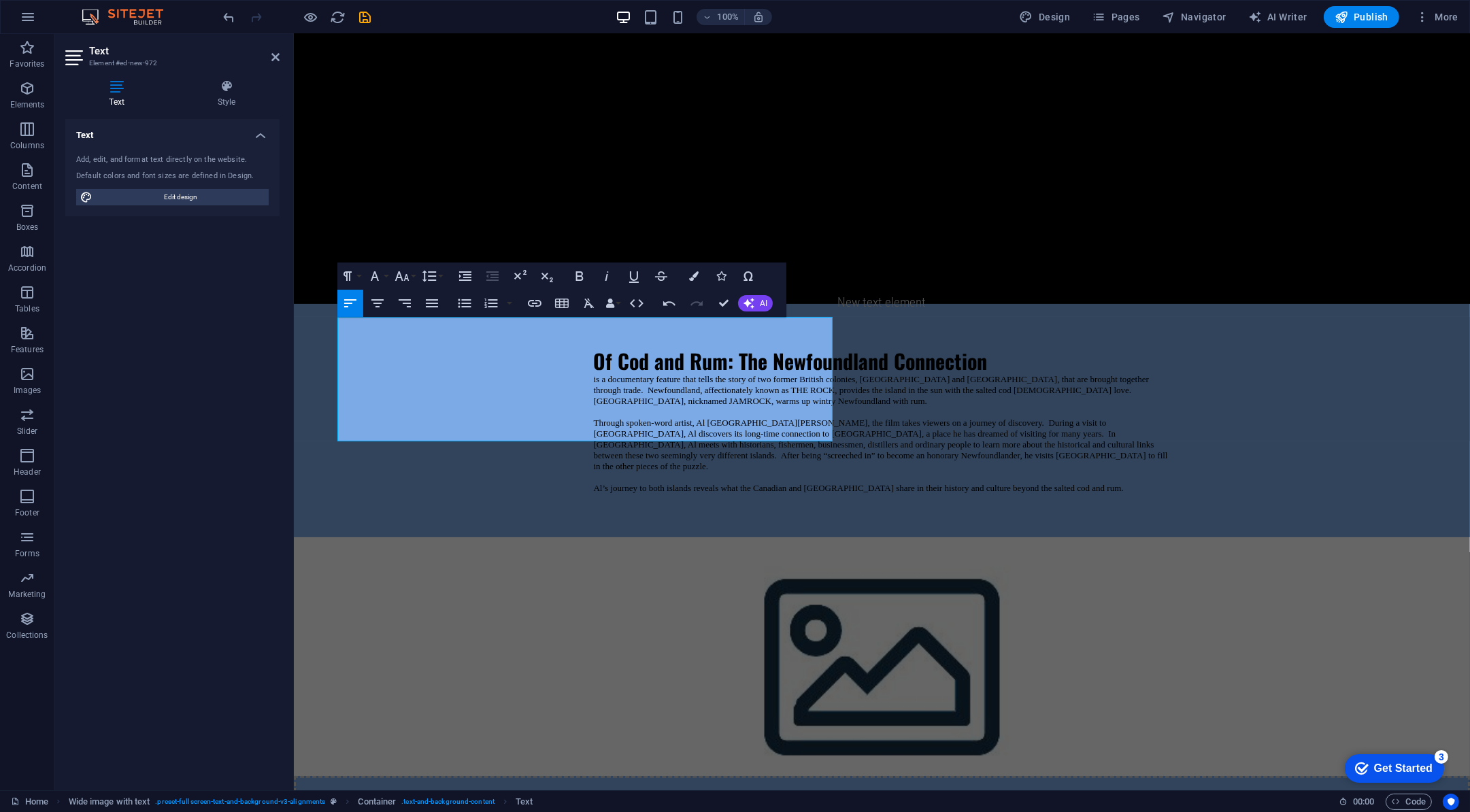
click at [1039, 537] on figure at bounding box center [881, 656] width 1176 height 239
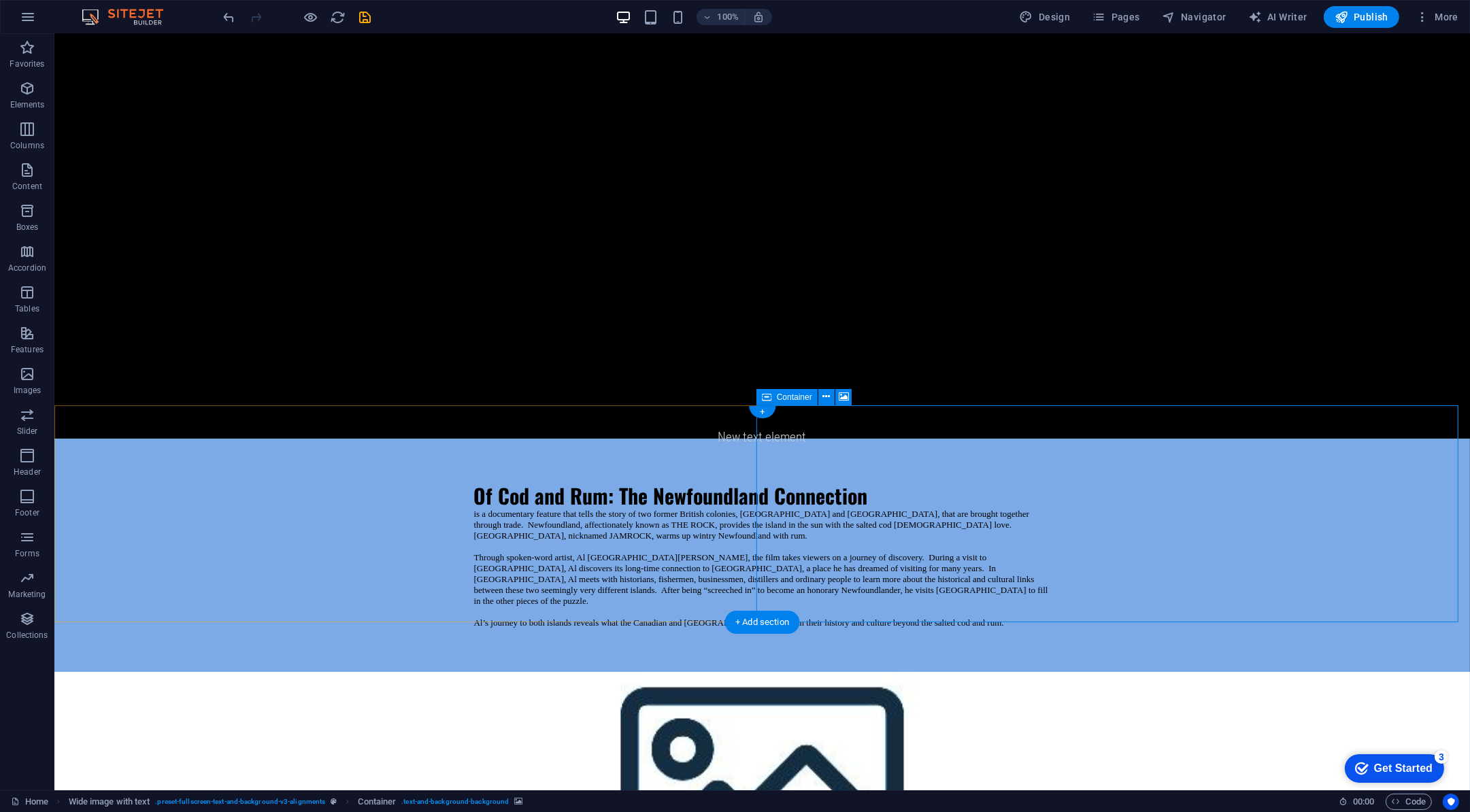
click at [826, 397] on icon at bounding box center [826, 396] width 7 height 14
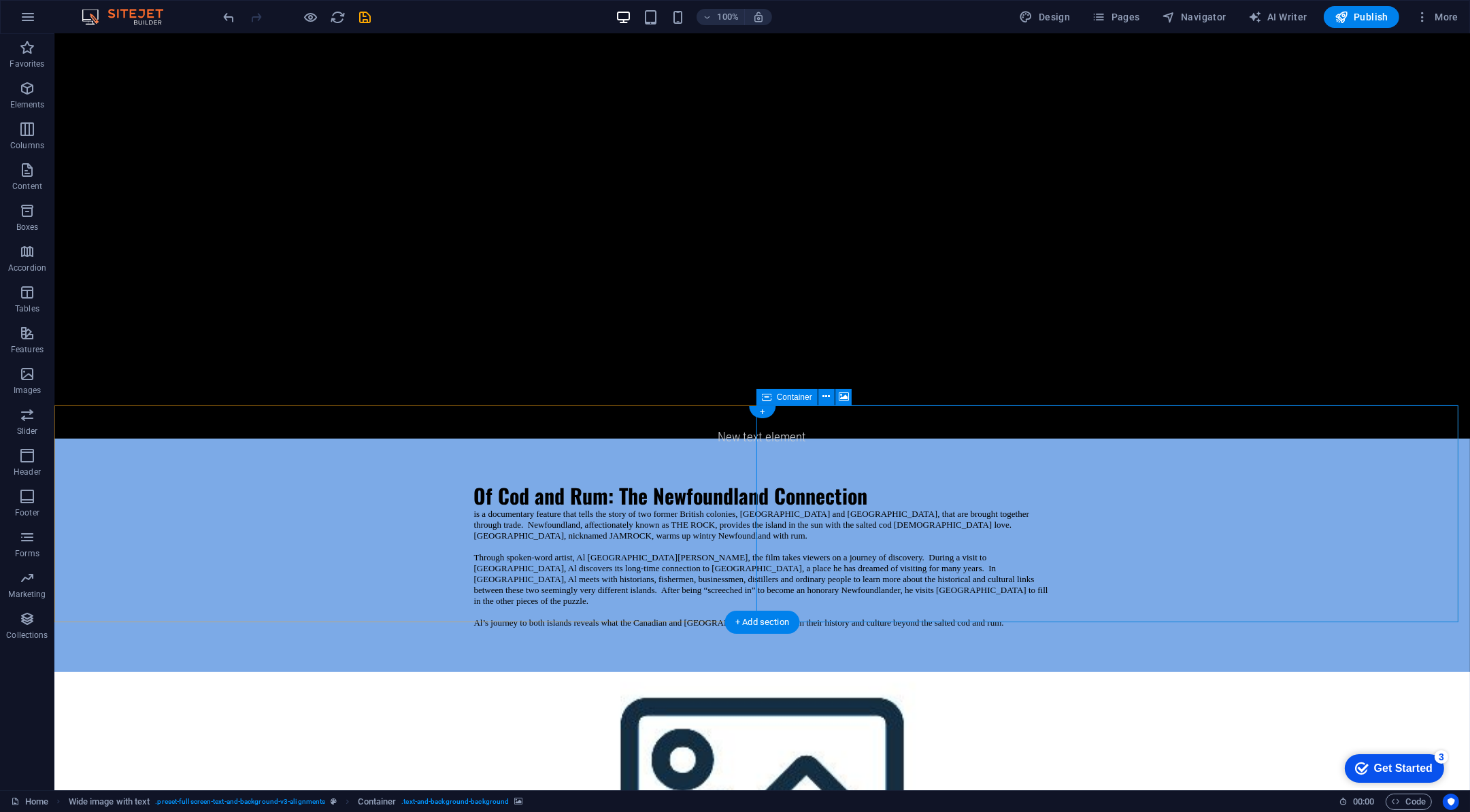
select select "px"
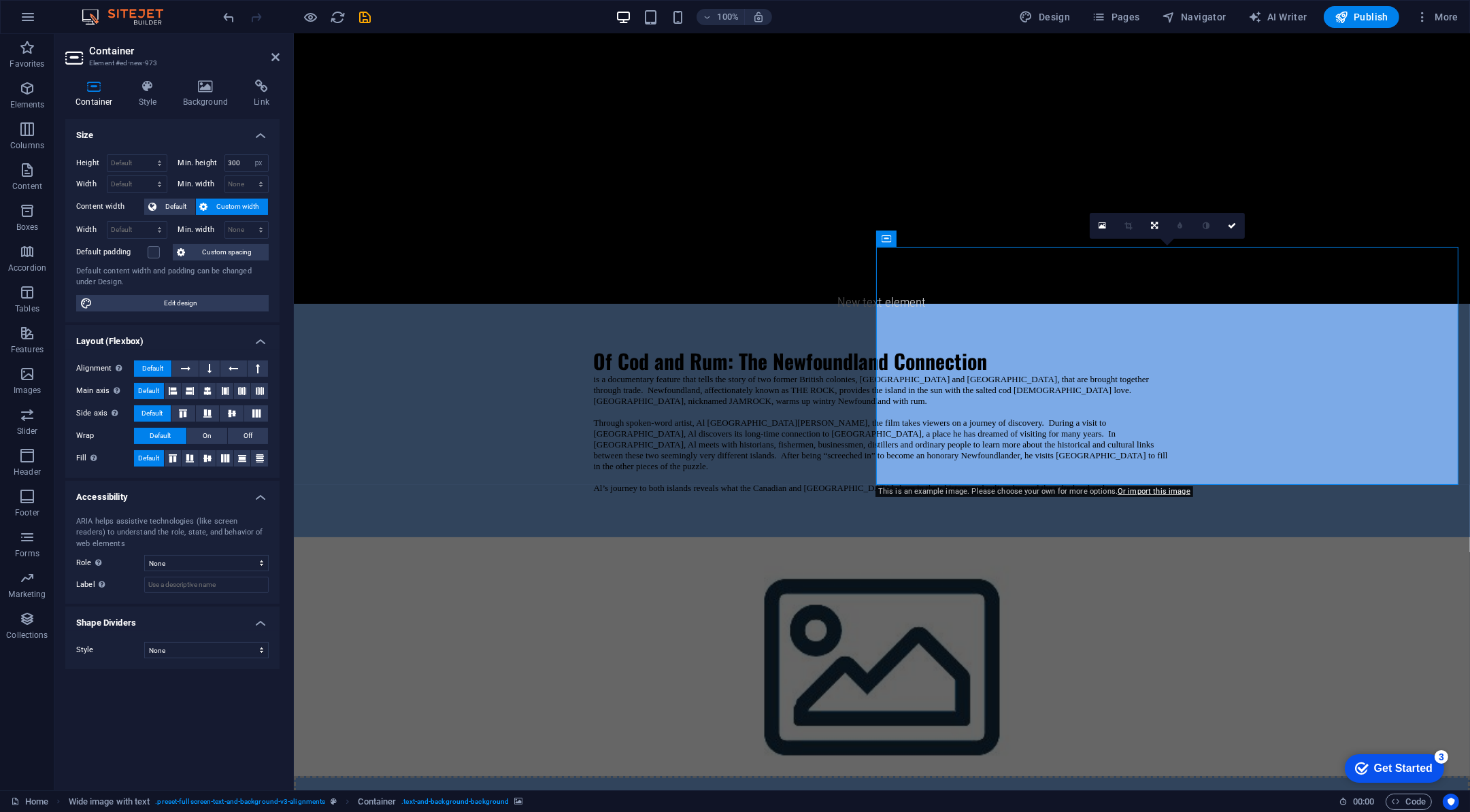
click at [967, 537] on figure at bounding box center [881, 656] width 1176 height 239
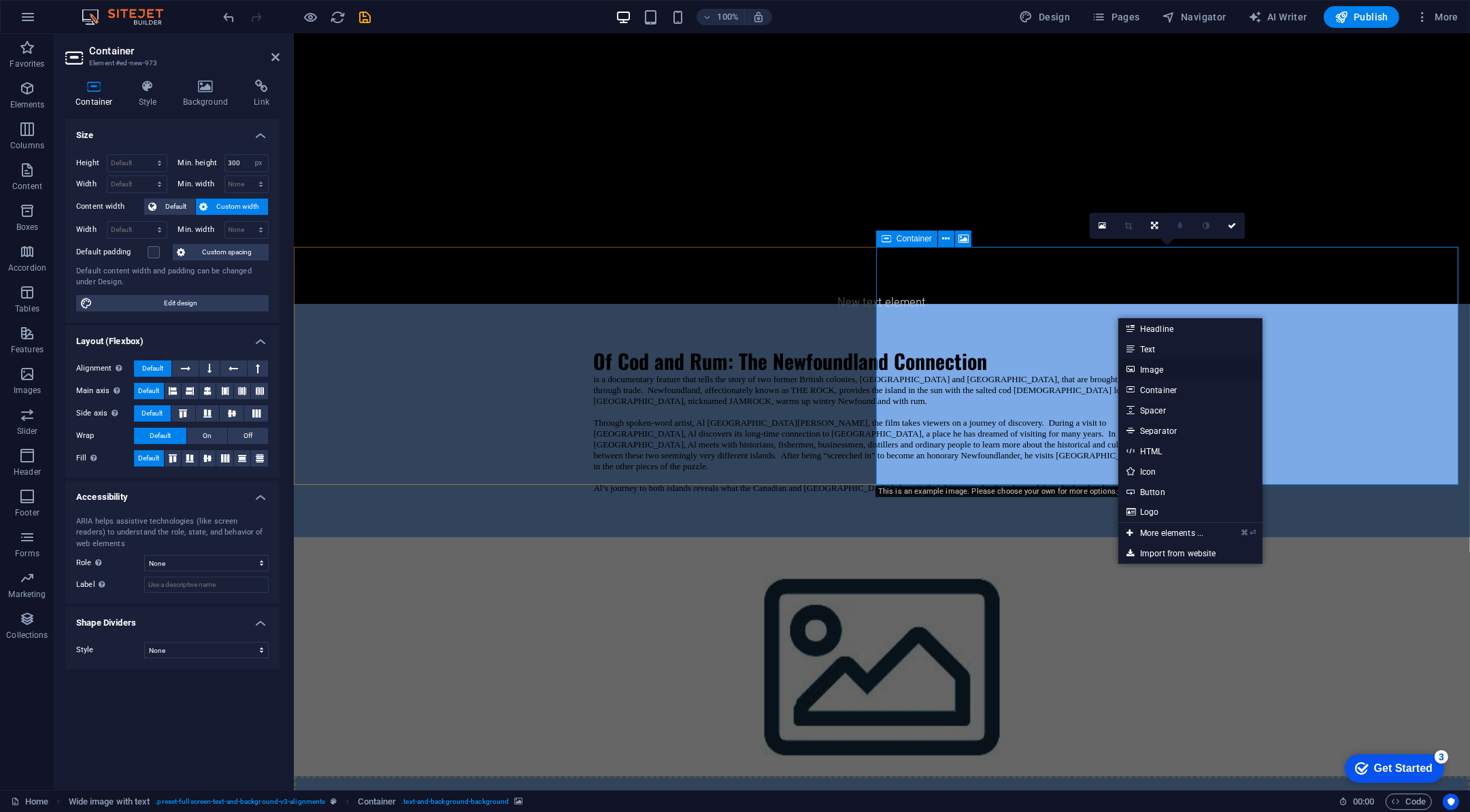
click at [1181, 374] on link "Image" at bounding box center [1190, 369] width 145 height 21
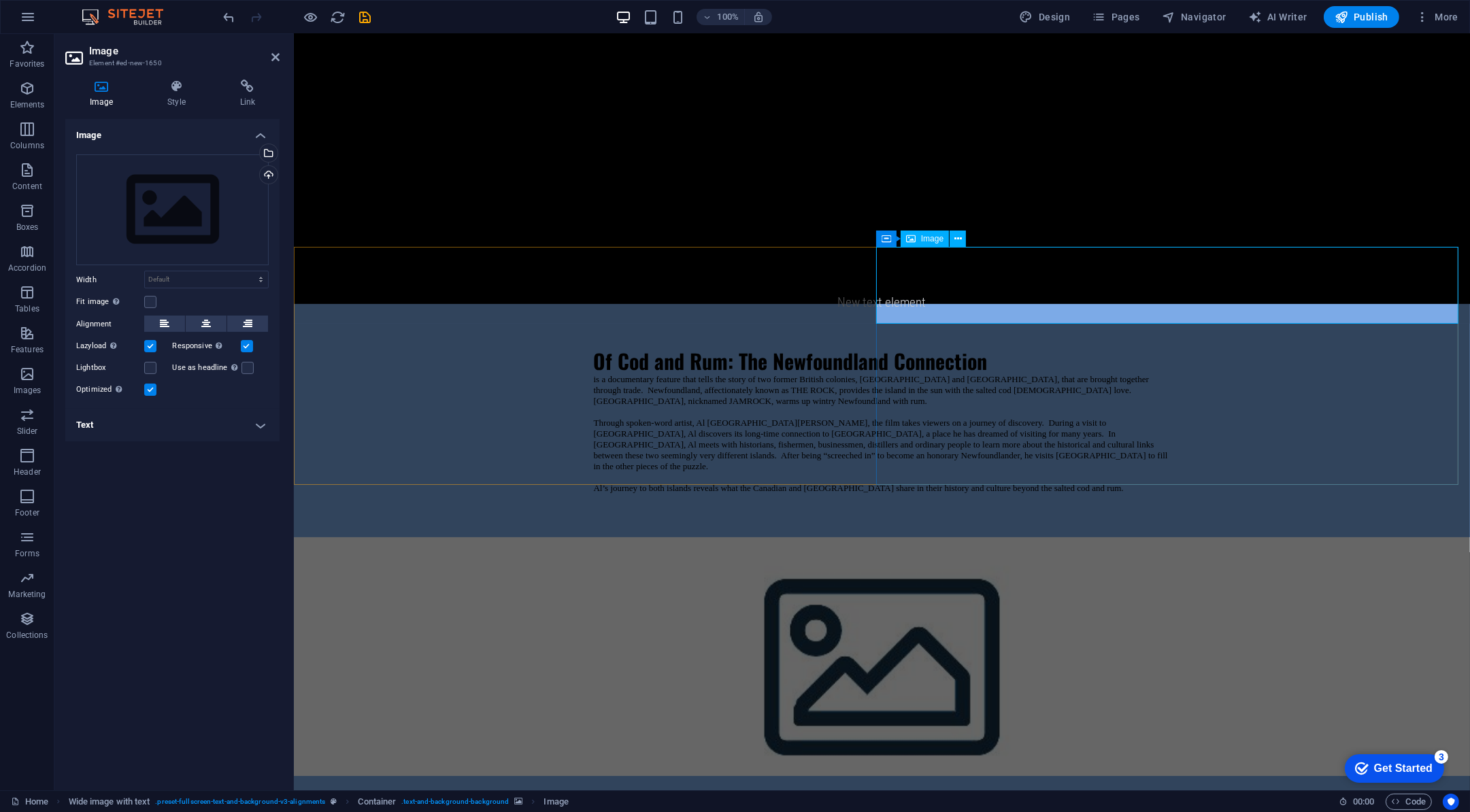
click at [266, 170] on div "Upload" at bounding box center [268, 176] width 21 height 21
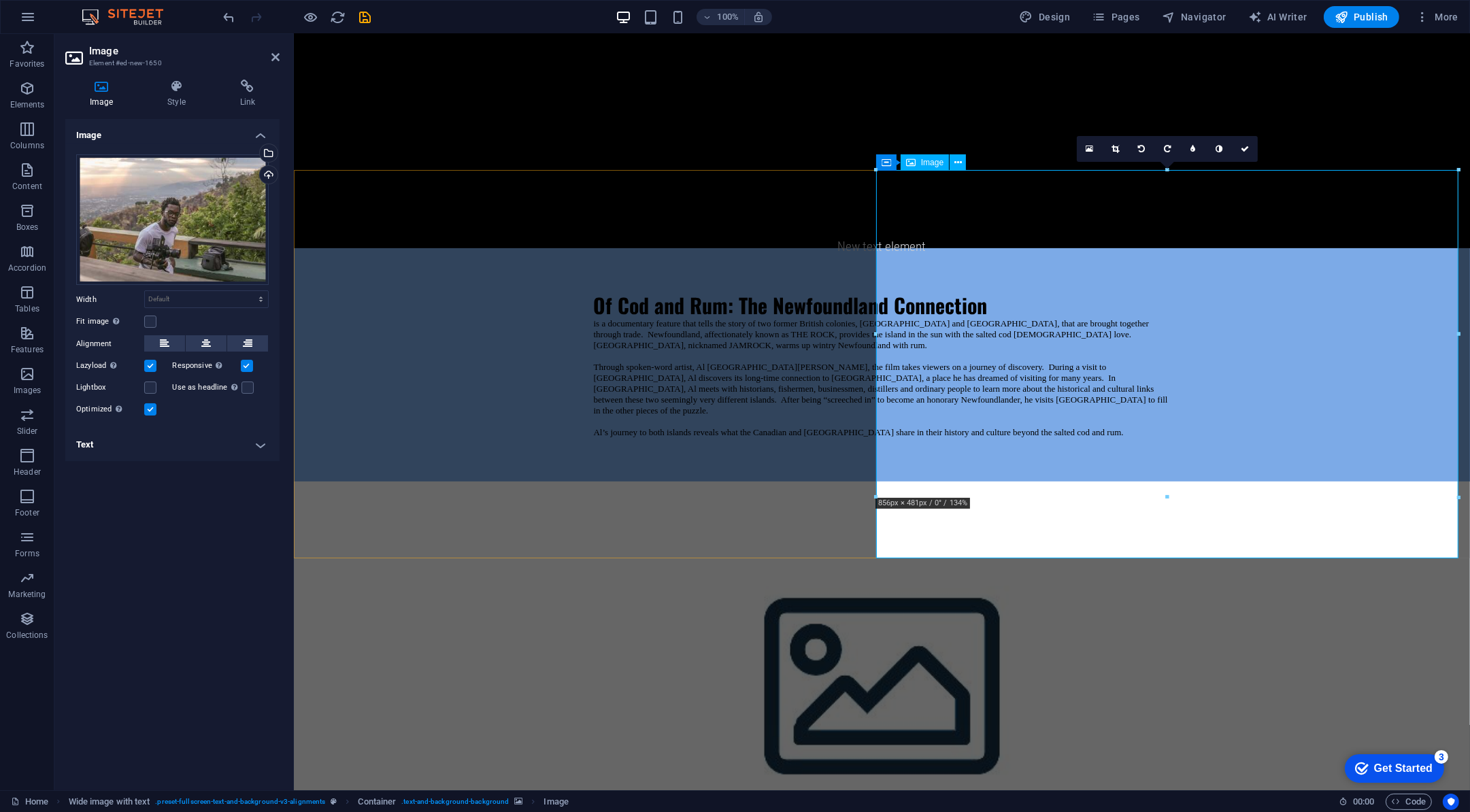
scroll to position [846, 0]
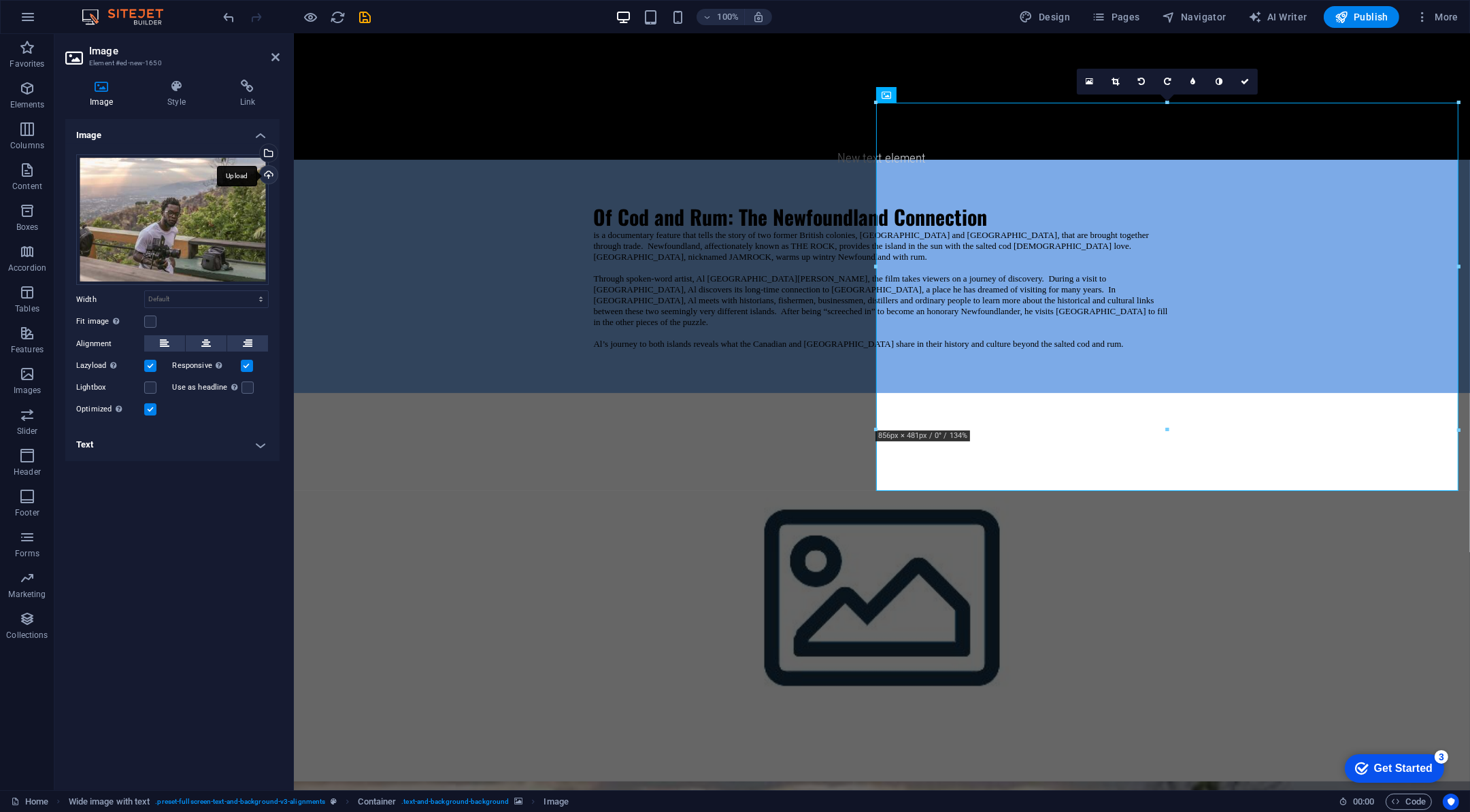
click at [270, 174] on div "Upload" at bounding box center [268, 176] width 21 height 21
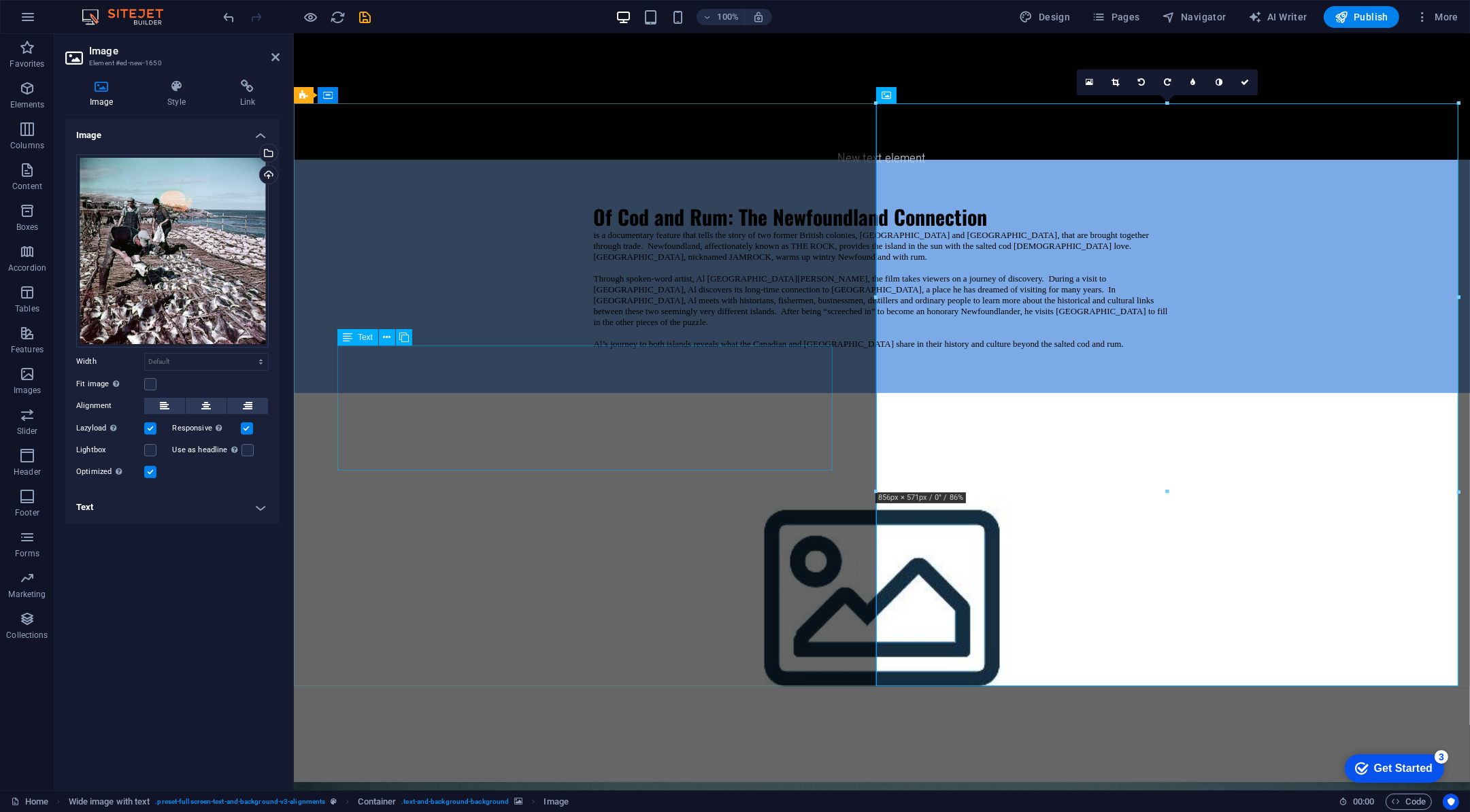
click at [593, 350] on div "is a documentary feature that tells the story of two former British colonies, N…" at bounding box center [881, 290] width 577 height 119
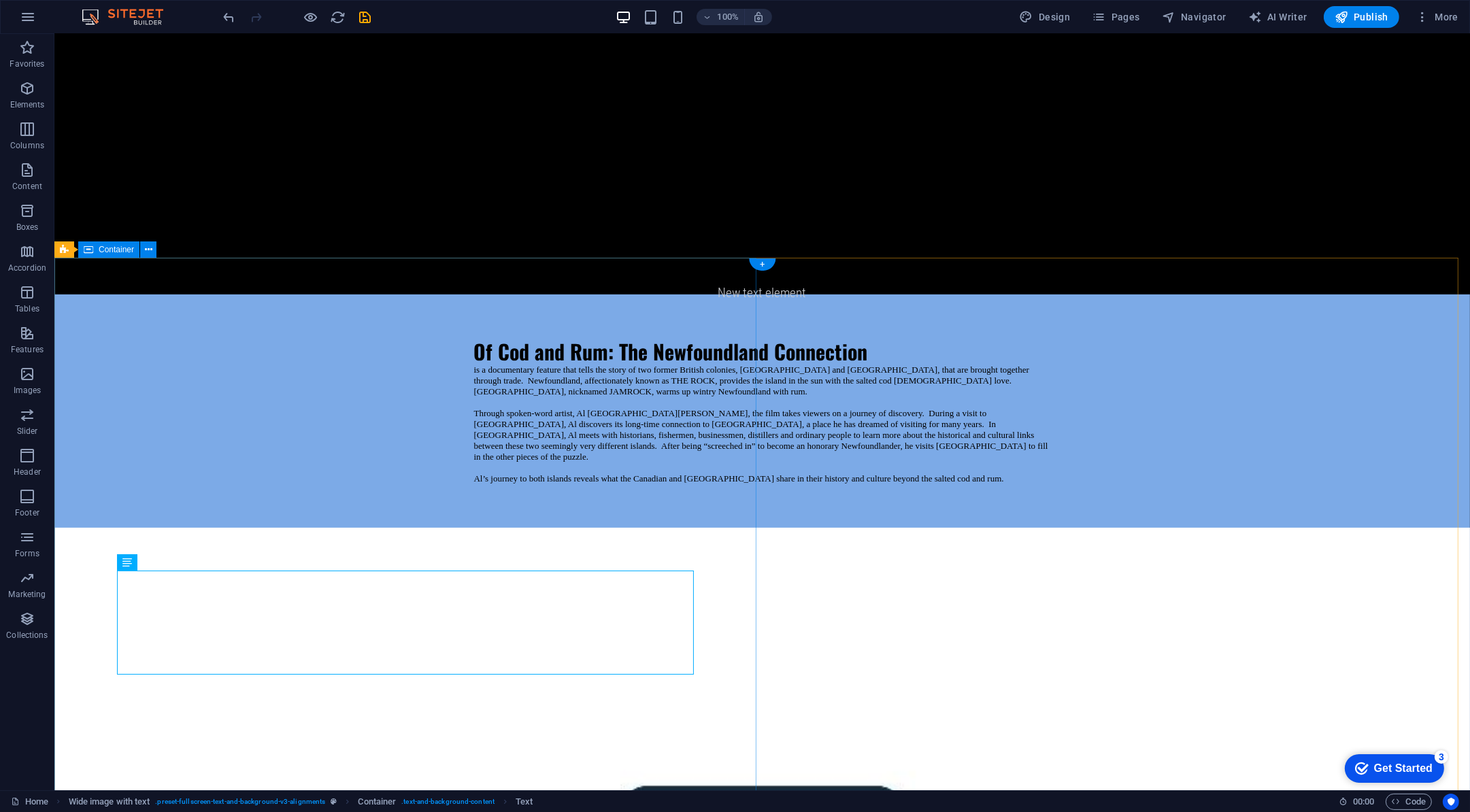
scroll to position [1135, 0]
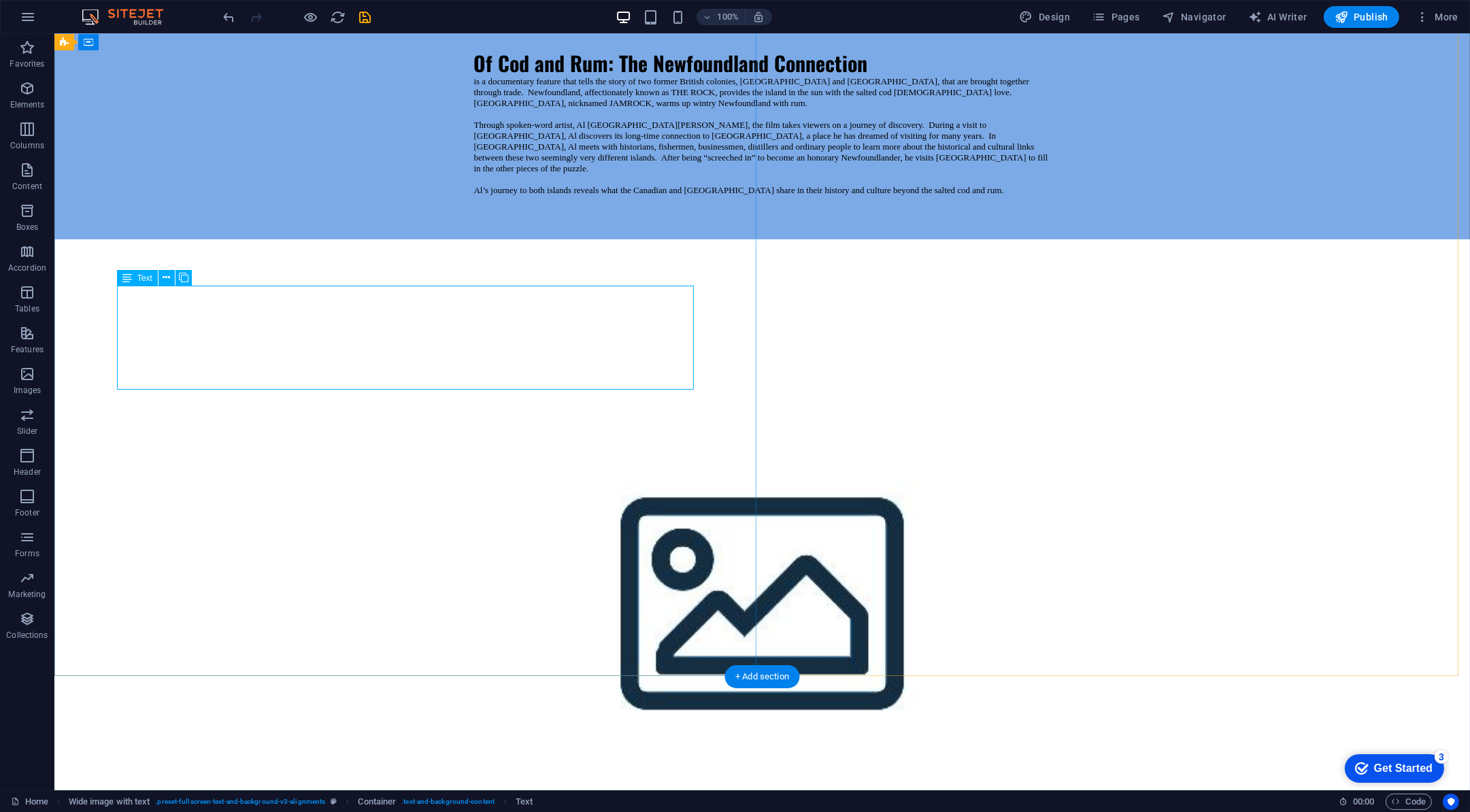
click at [474, 196] on div "is a documentary feature that tells the story of two former British colonies, N…" at bounding box center [762, 136] width 577 height 119
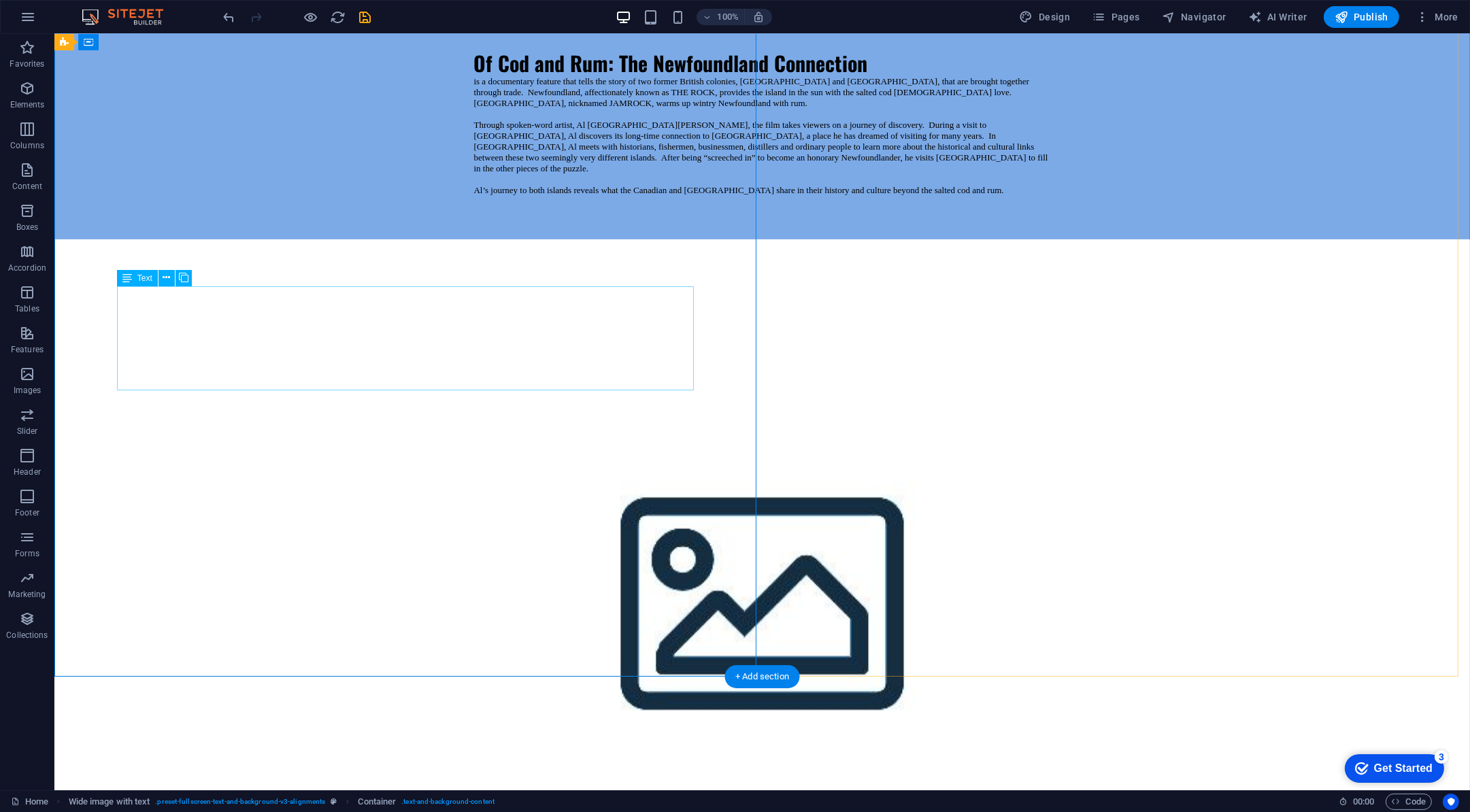
click at [474, 196] on div "is a documentary feature that tells the story of two former British colonies, N…" at bounding box center [762, 136] width 577 height 119
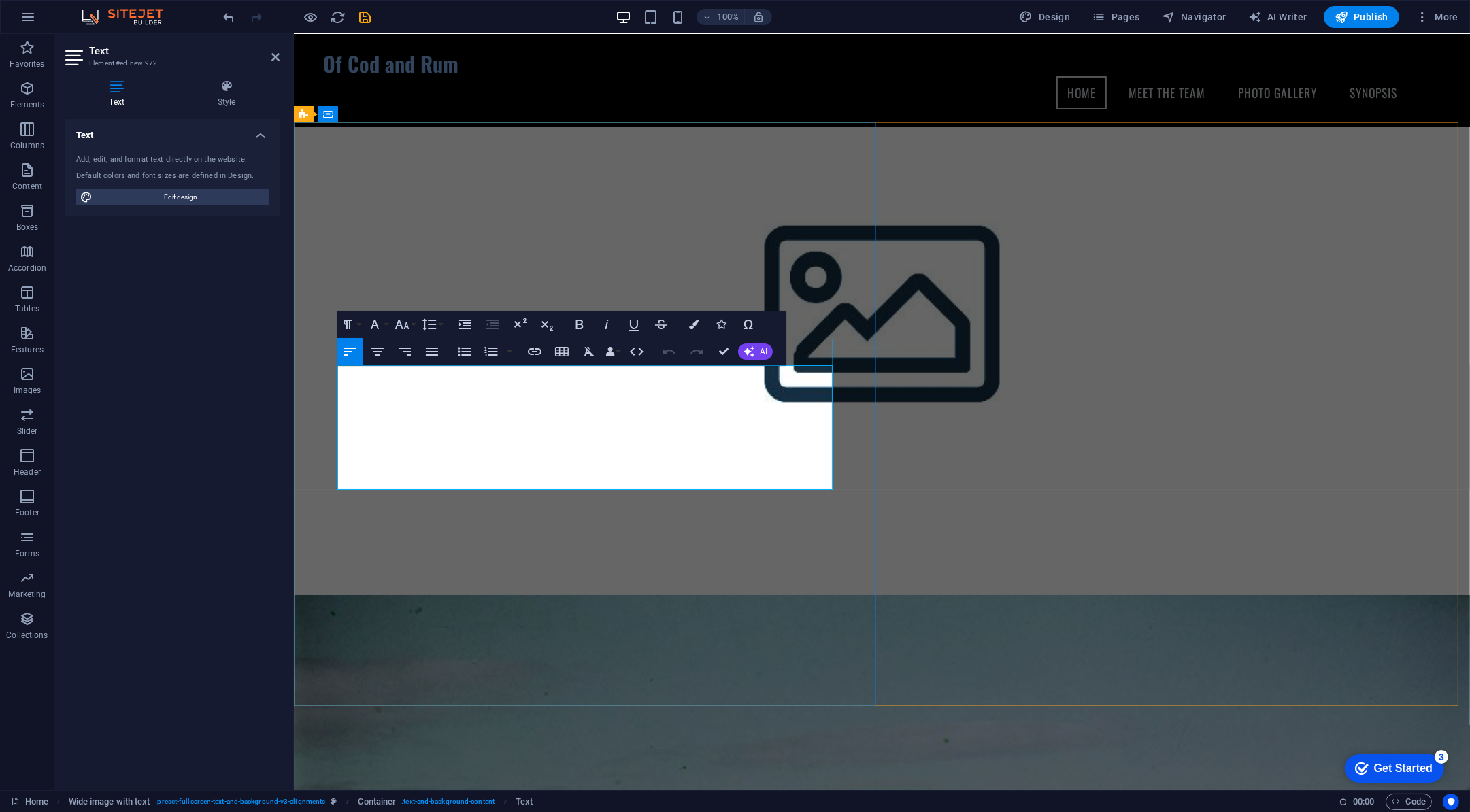
scroll to position [759, 0]
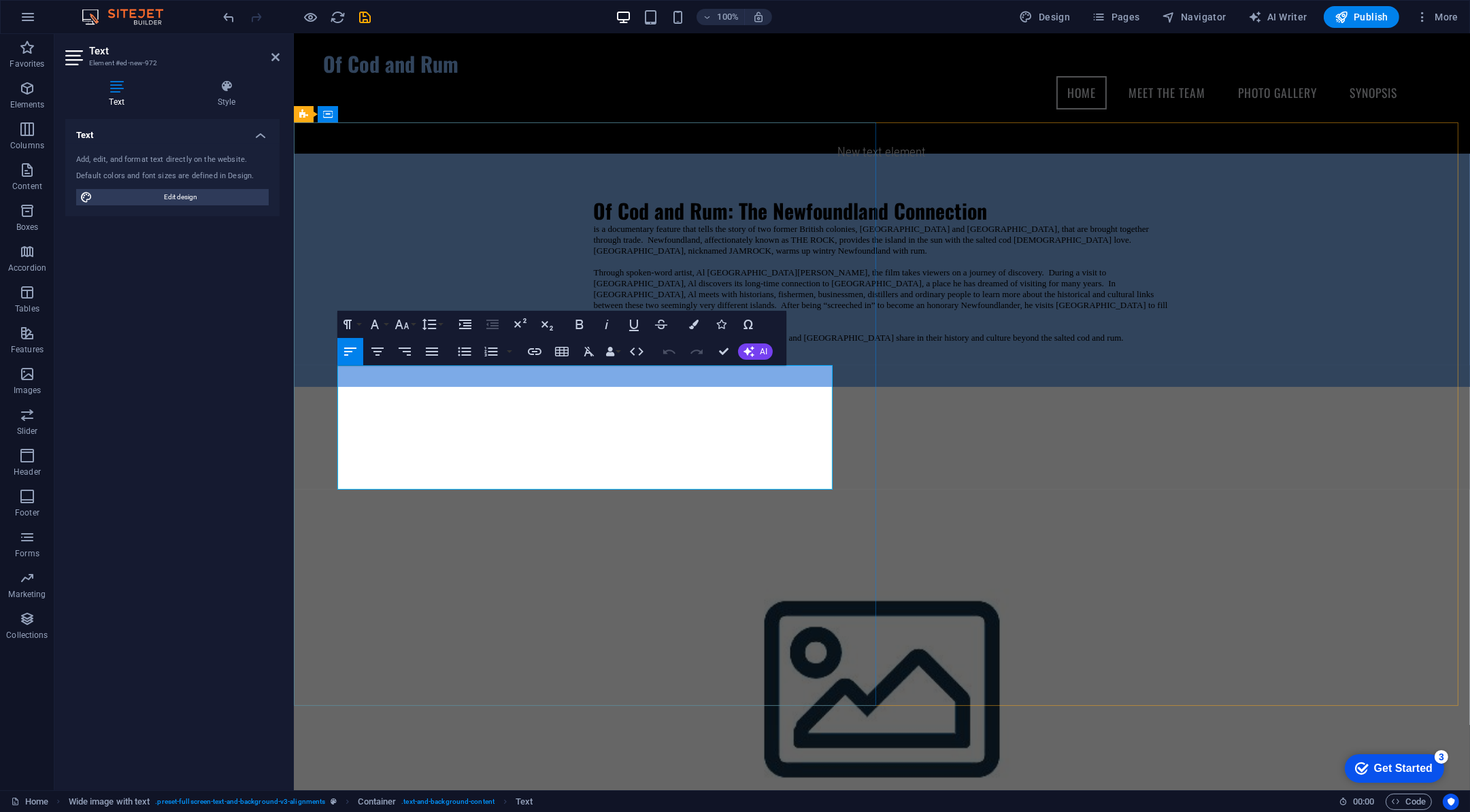
click at [593, 343] on p "is a documentary feature that tells the story of two former British colonies, N…" at bounding box center [881, 283] width 577 height 119
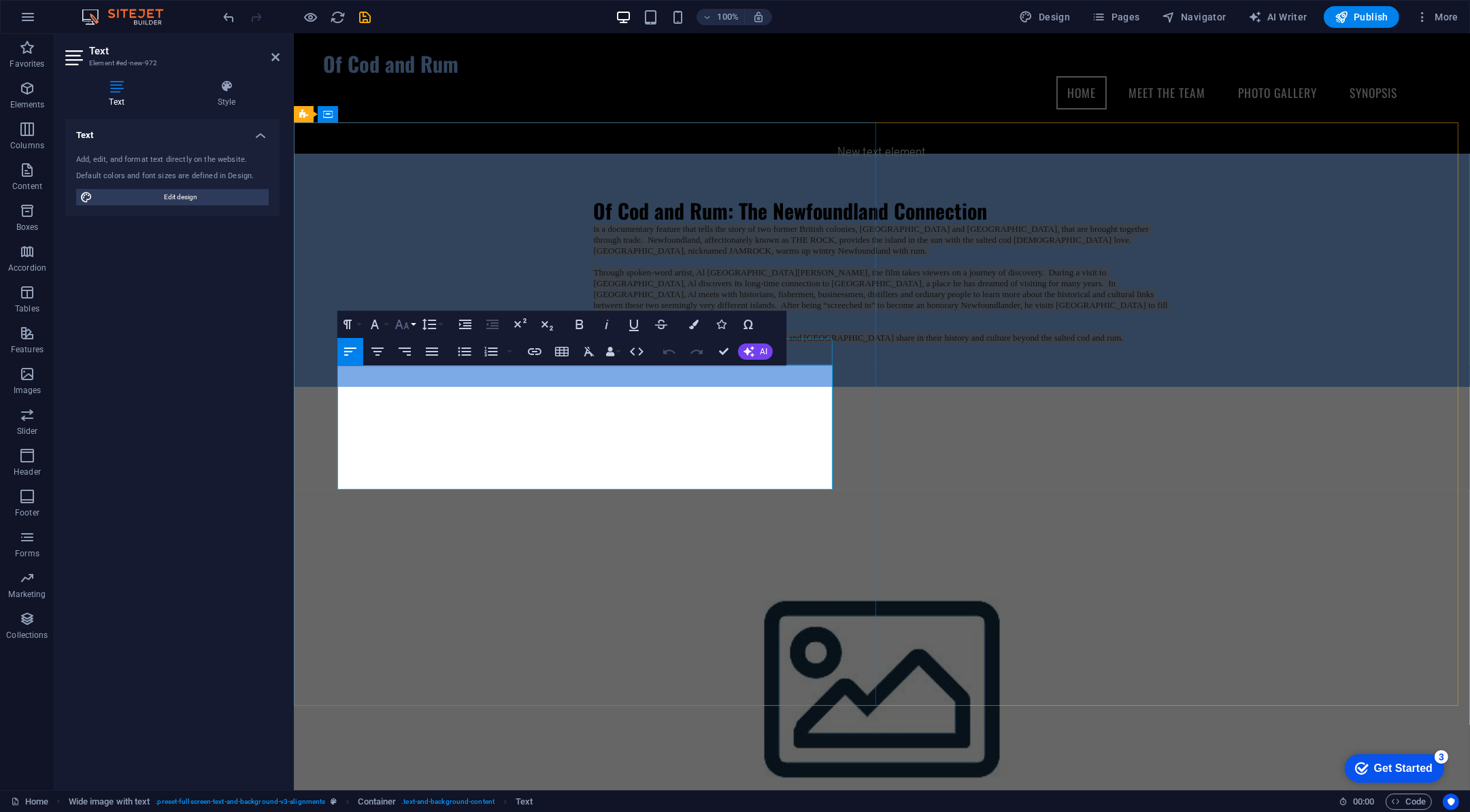
click at [399, 325] on icon "button" at bounding box center [402, 324] width 14 height 9
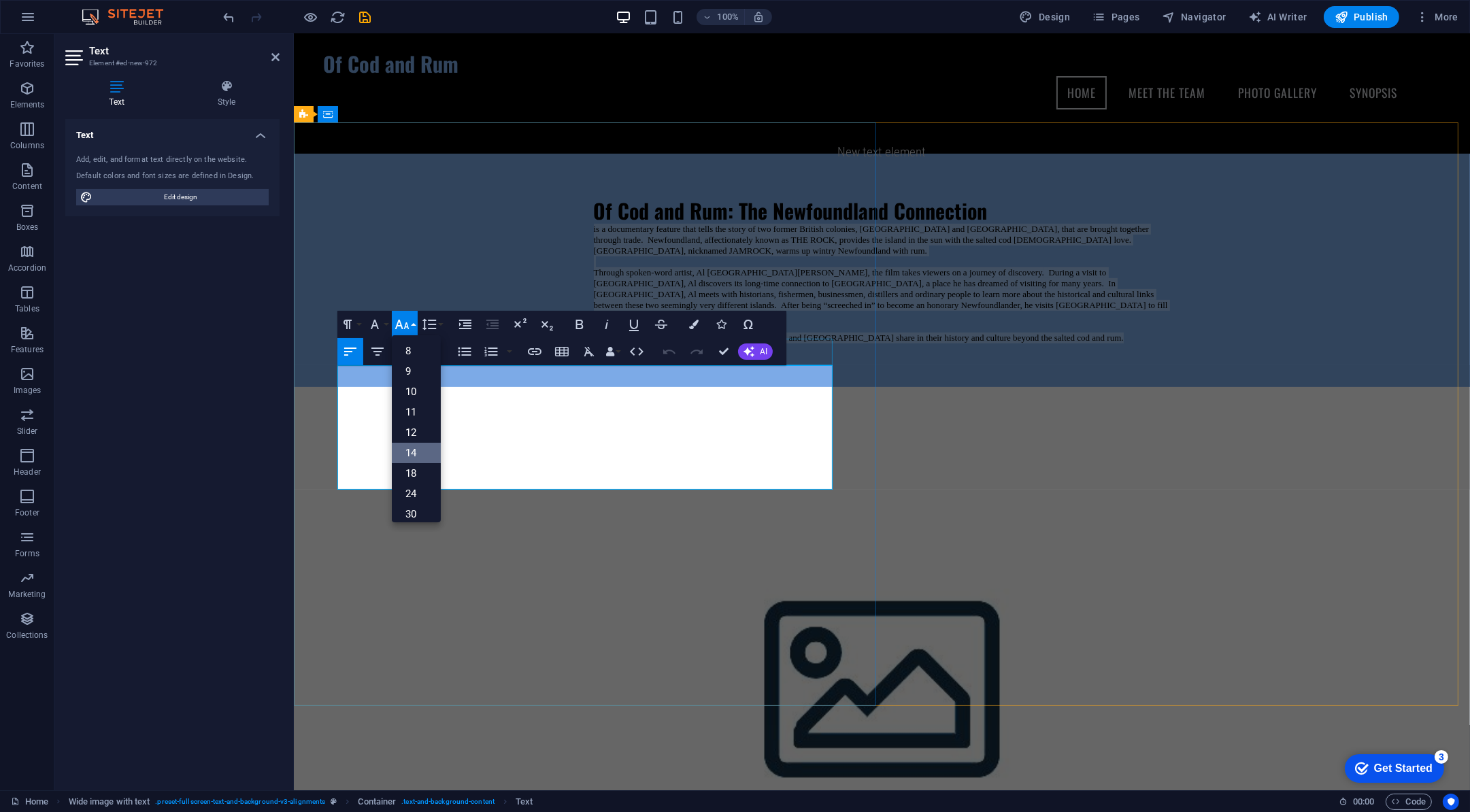
click at [414, 447] on link "14" at bounding box center [416, 453] width 49 height 21
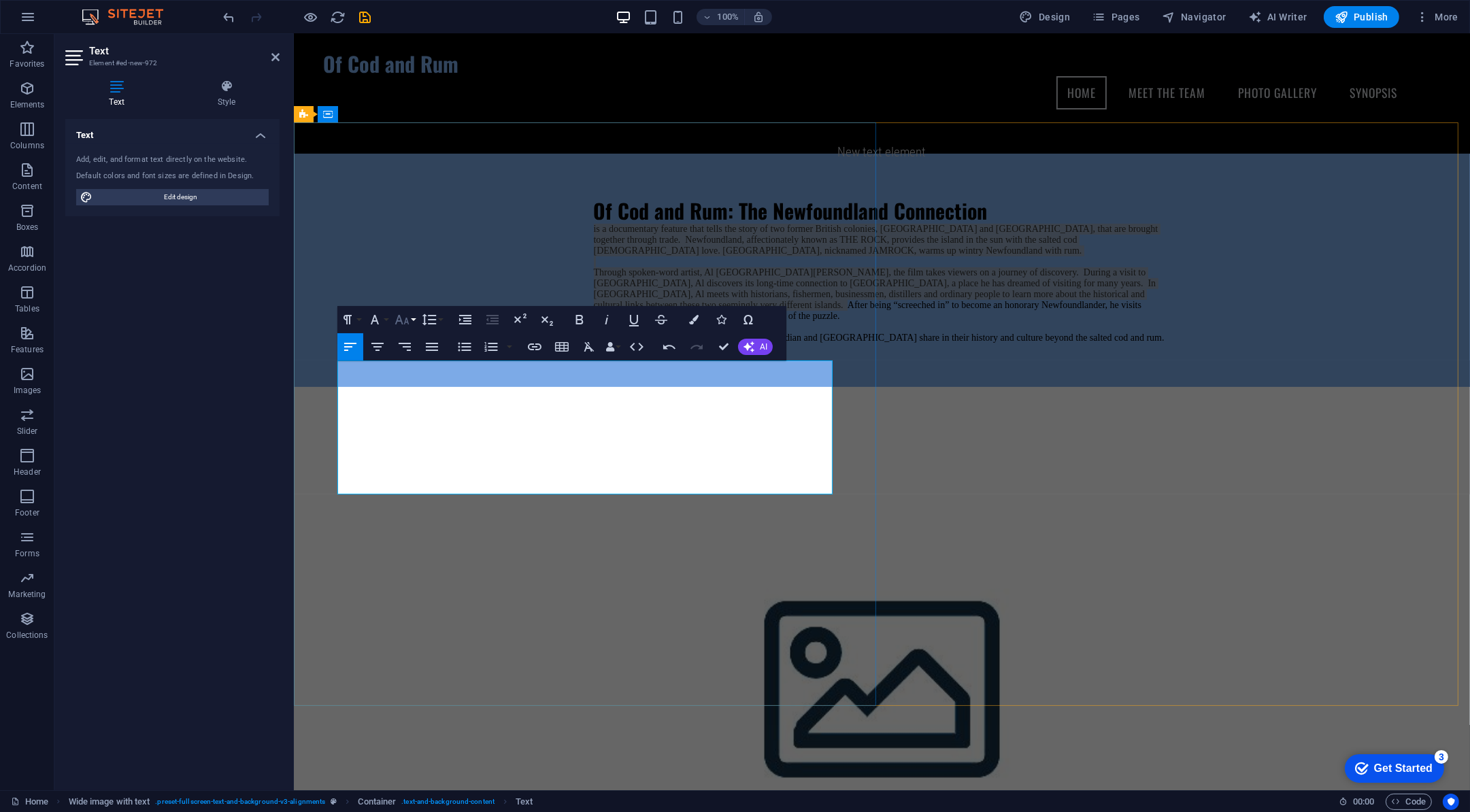
click at [405, 320] on icon "button" at bounding box center [402, 320] width 17 height 17
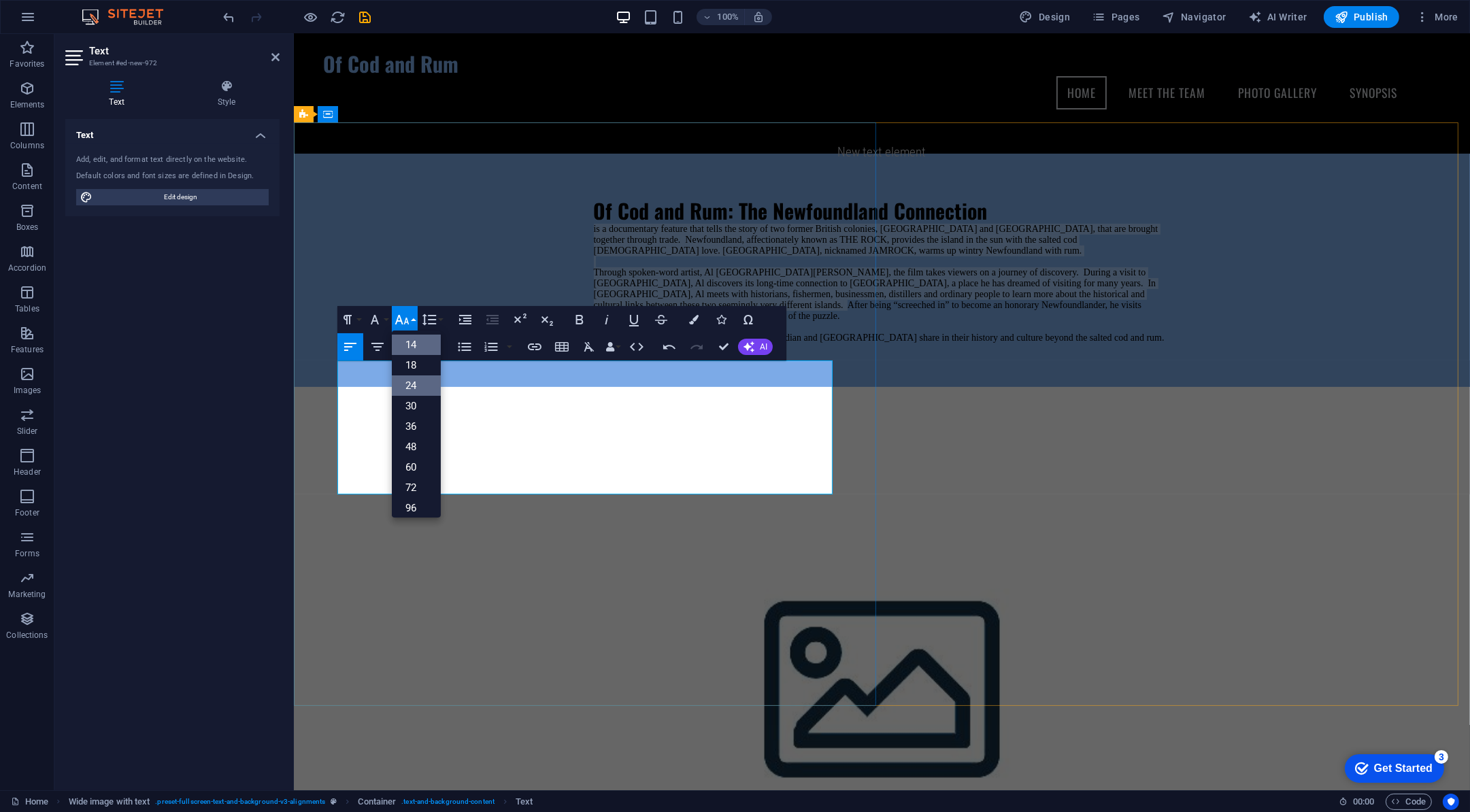
click at [414, 388] on link "24" at bounding box center [416, 386] width 49 height 21
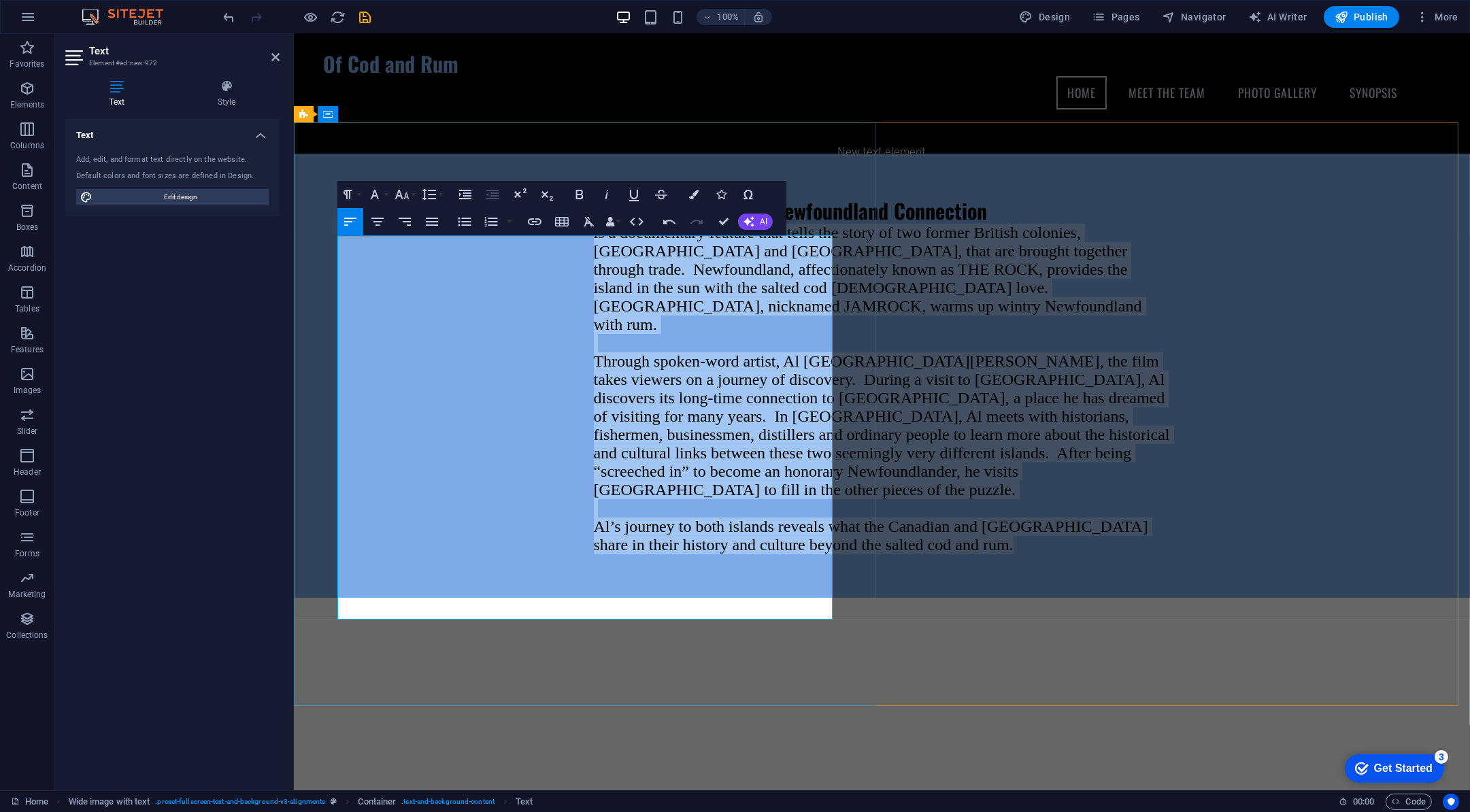
click at [593, 383] on span "Newfoundland, affectionately known as THE ROCK, provides the island in the sun …" at bounding box center [876, 323] width 565 height 128
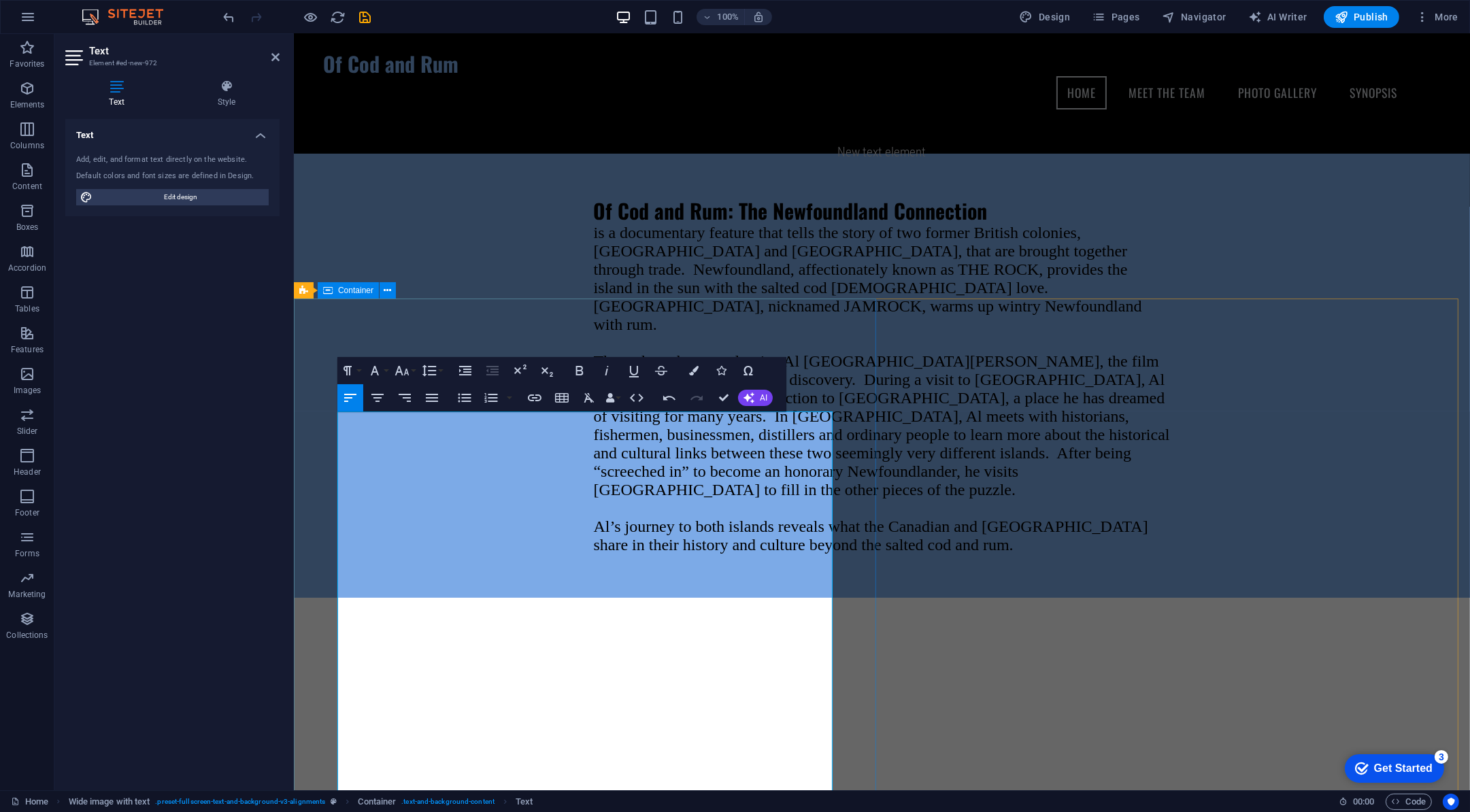
scroll to position [583, 0]
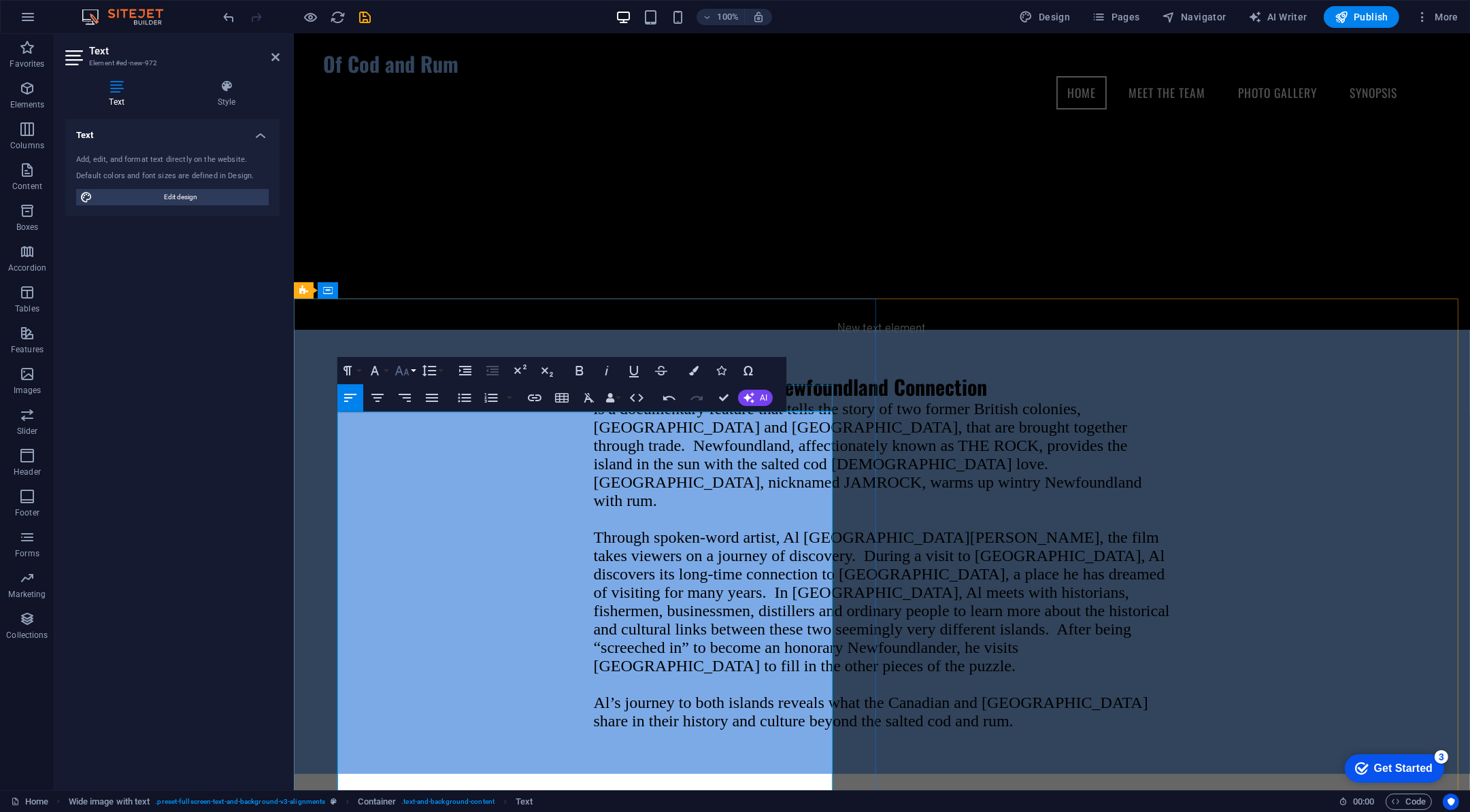
click at [402, 372] on icon "button" at bounding box center [402, 371] width 17 height 17
click at [422, 420] on link "18" at bounding box center [416, 417] width 49 height 21
click at [593, 494] on span "Newfoundland, affectionately known as THE ROCK, provides the island in the sun …" at bounding box center [867, 490] width 548 height 109
click at [593, 493] on span "Newfoundland, affectionately known as THE ROCK, provides the island in the sun …" at bounding box center [867, 490] width 548 height 109
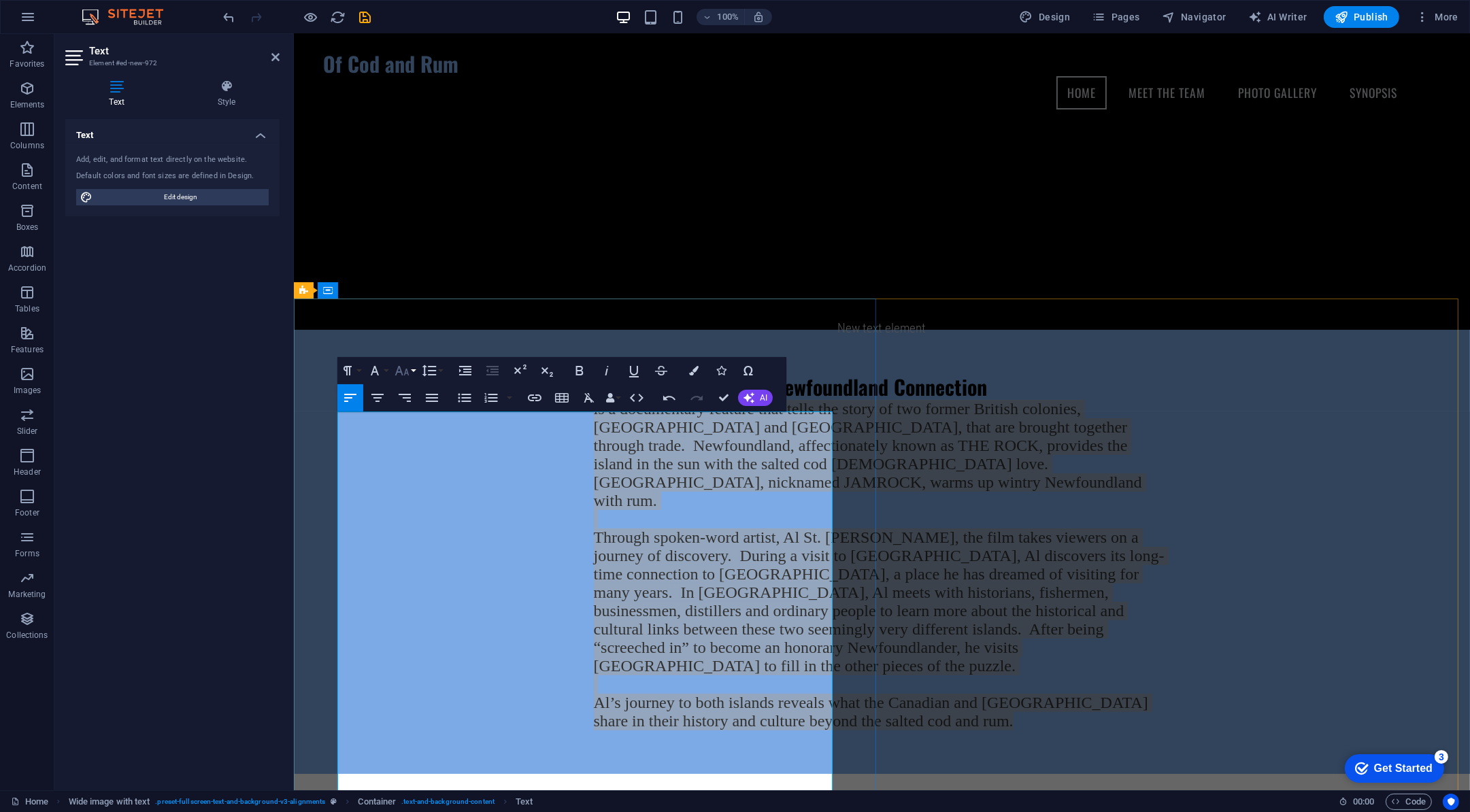
click at [400, 378] on icon "button" at bounding box center [402, 371] width 17 height 17
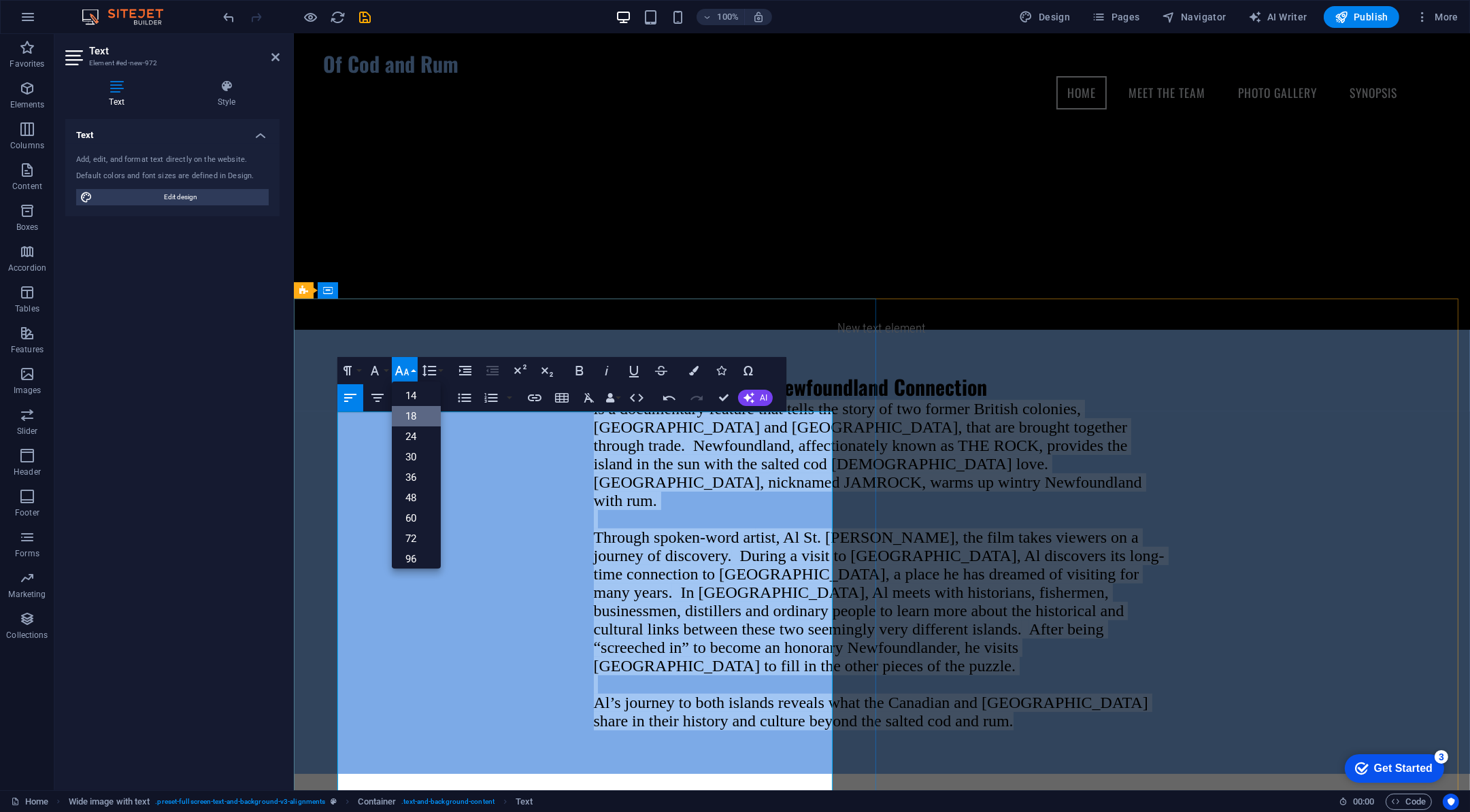
click at [422, 413] on link "18" at bounding box center [416, 417] width 49 height 21
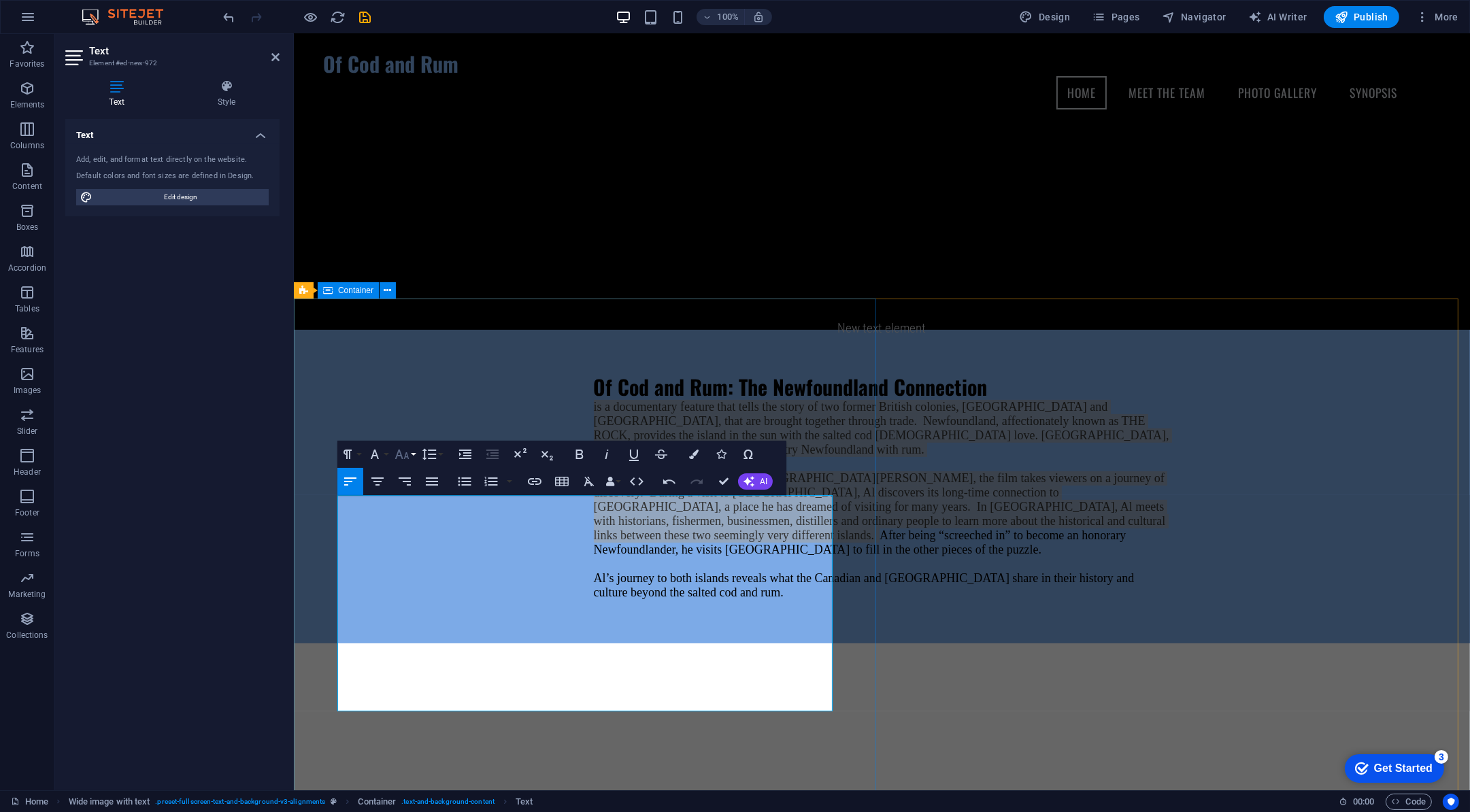
click at [405, 455] on icon "button" at bounding box center [402, 455] width 17 height 17
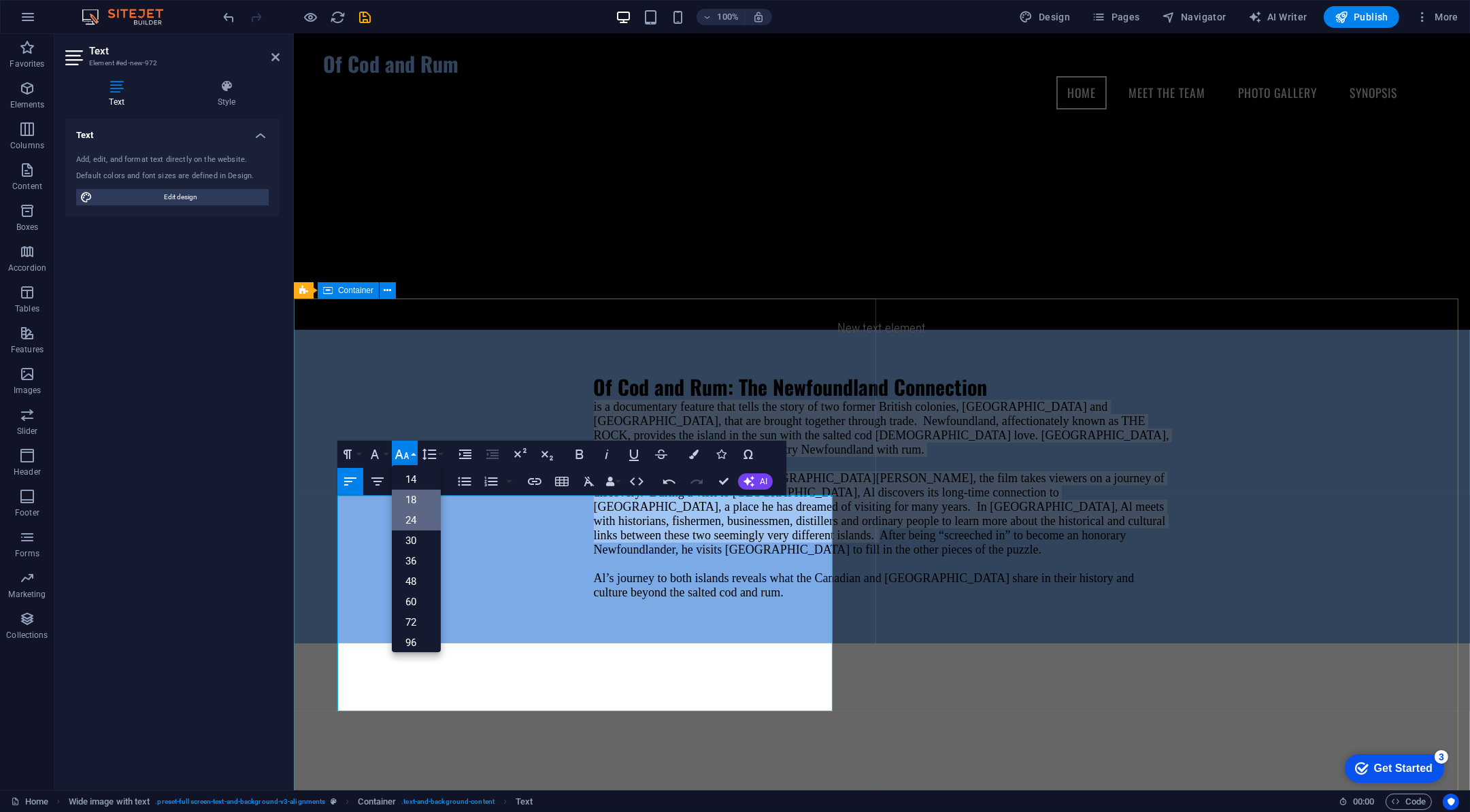
click at [414, 519] on link "24" at bounding box center [416, 520] width 49 height 21
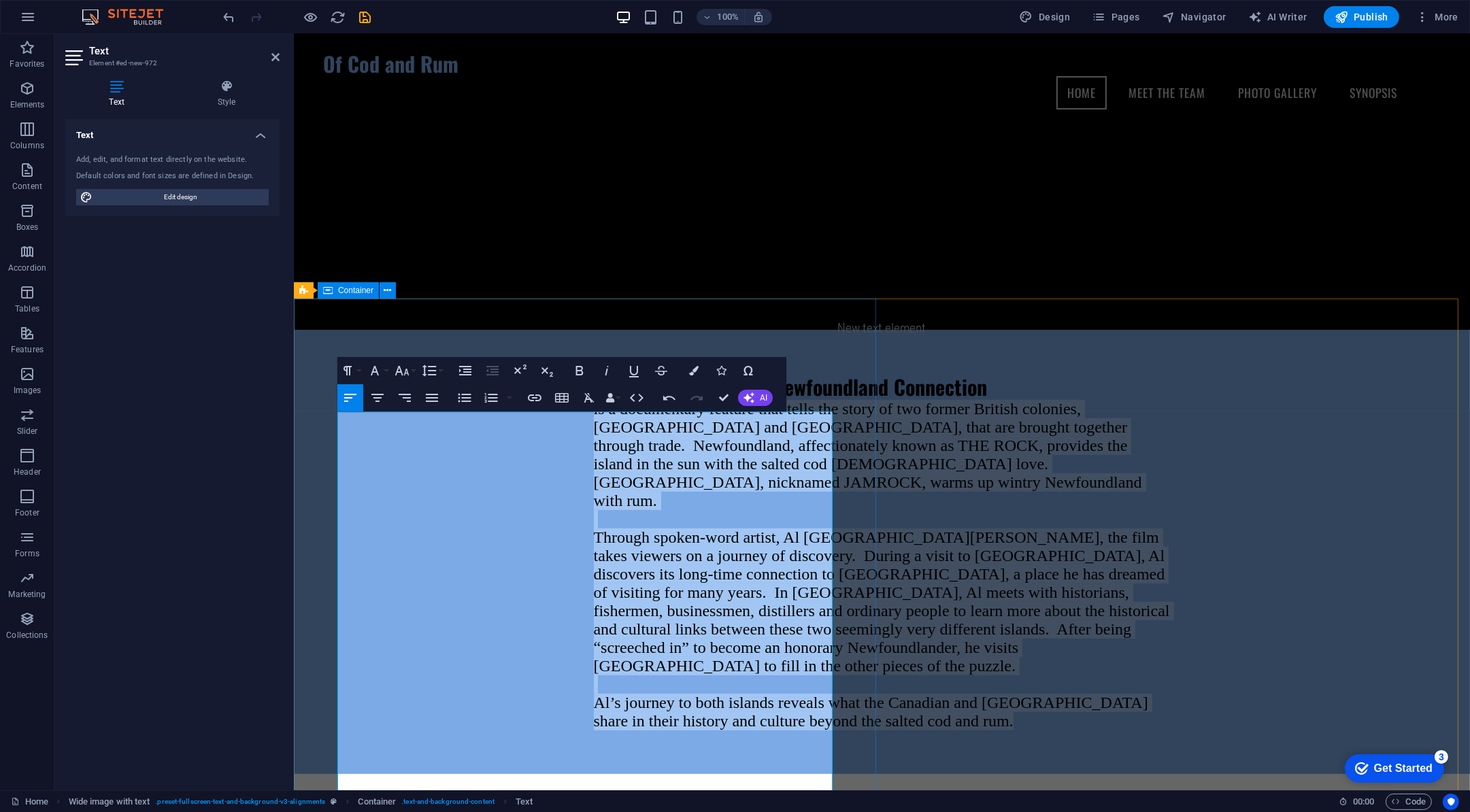
click at [781, 340] on div "Of Cod and Rum: The Newfoundland Connection is a documentary feature that tells…" at bounding box center [881, 552] width 1176 height 444
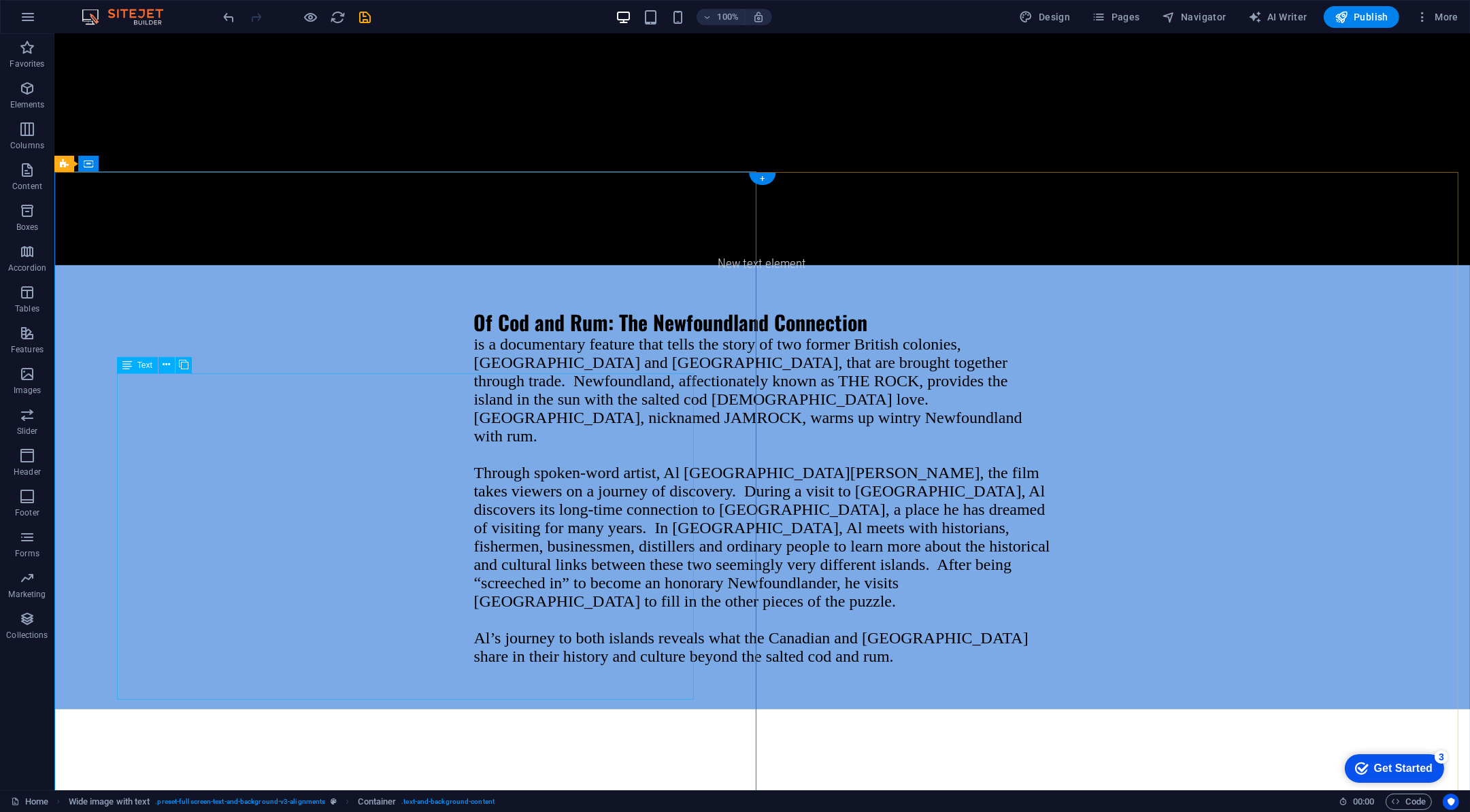
scroll to position [936, 0]
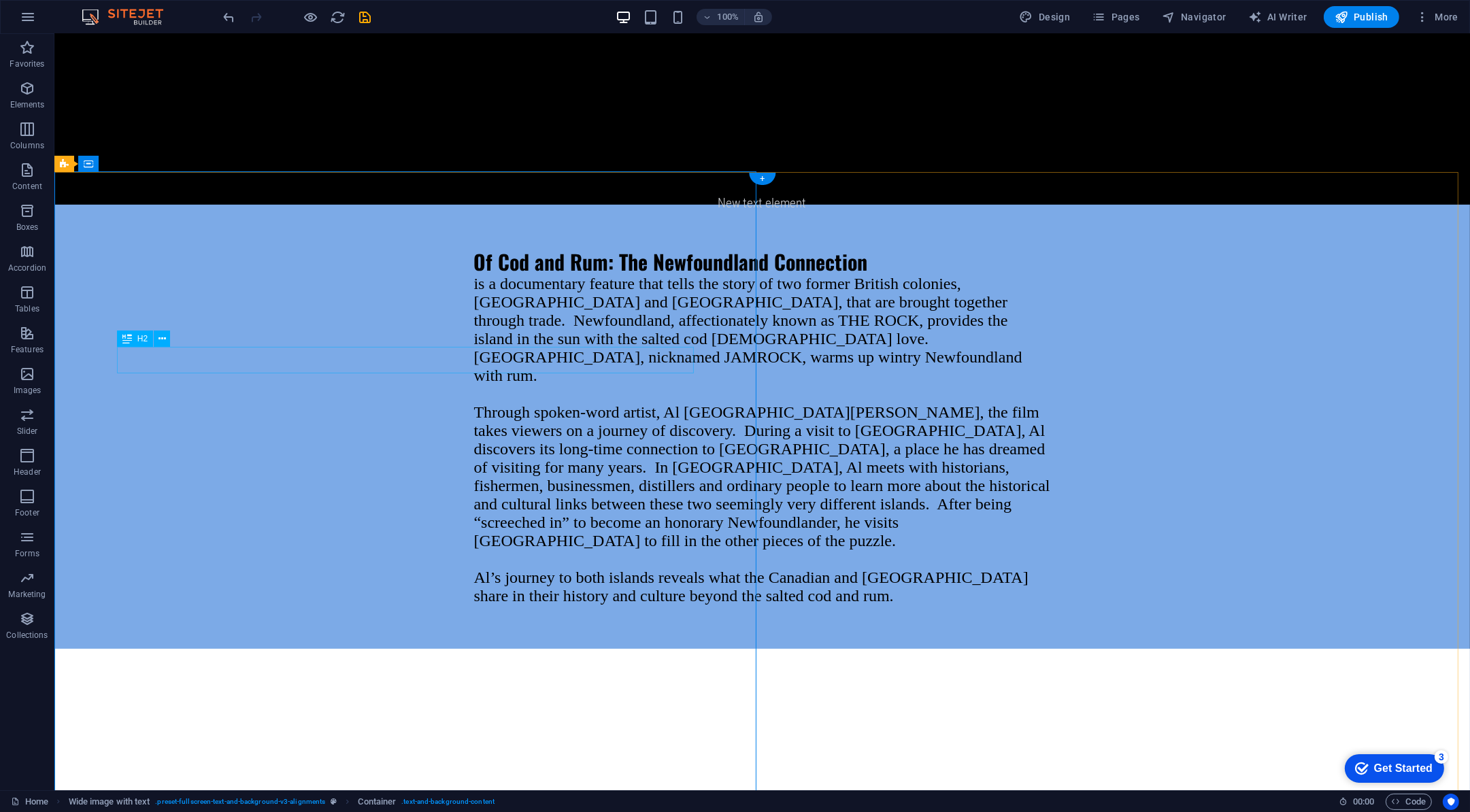
click at [506, 275] on div "Of Cod and Rum: The Newfoundland Connection" at bounding box center [762, 261] width 577 height 26
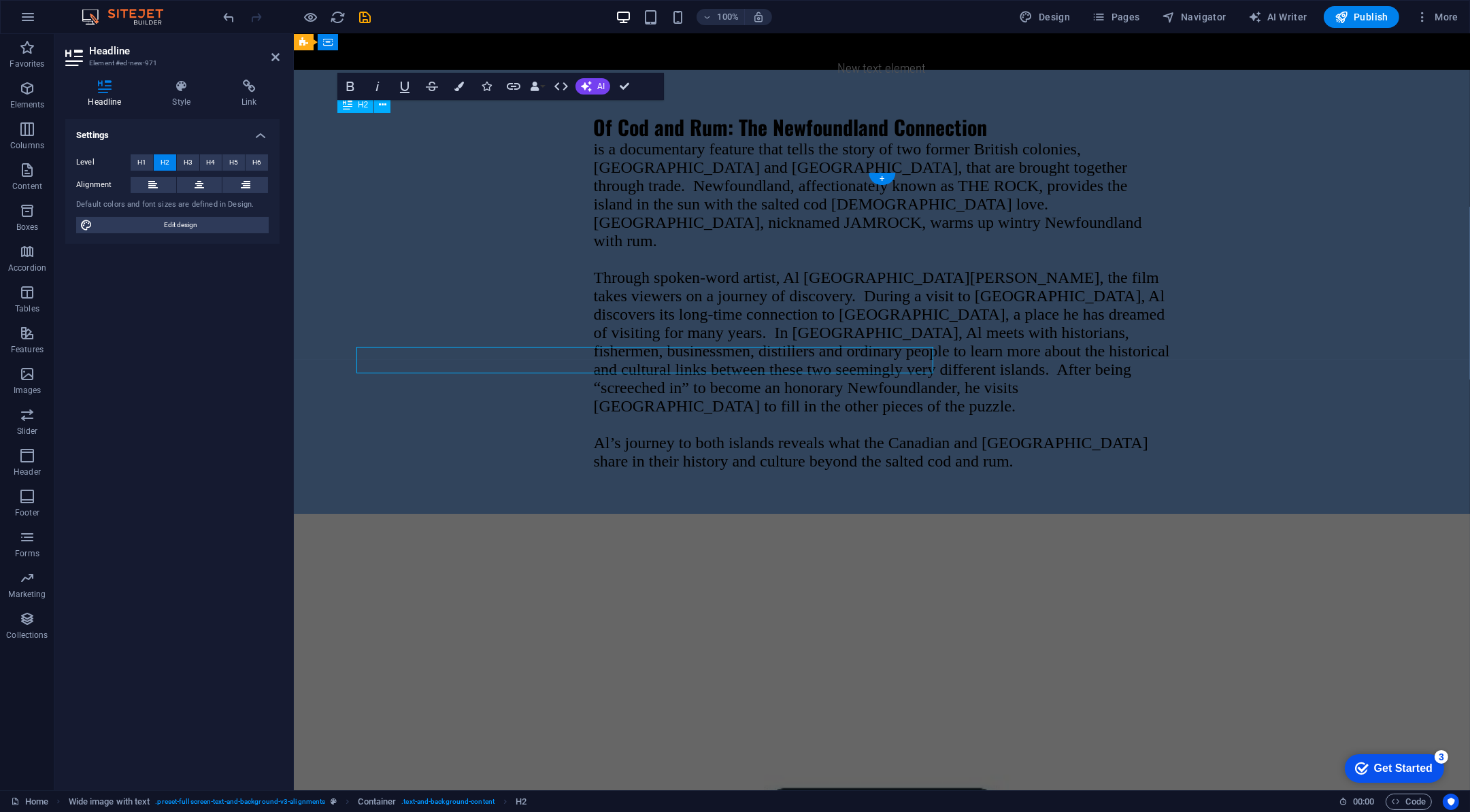
click at [593, 365] on div "is a documentary feature that tells the story of two former British colonies, N…" at bounding box center [881, 305] width 577 height 331
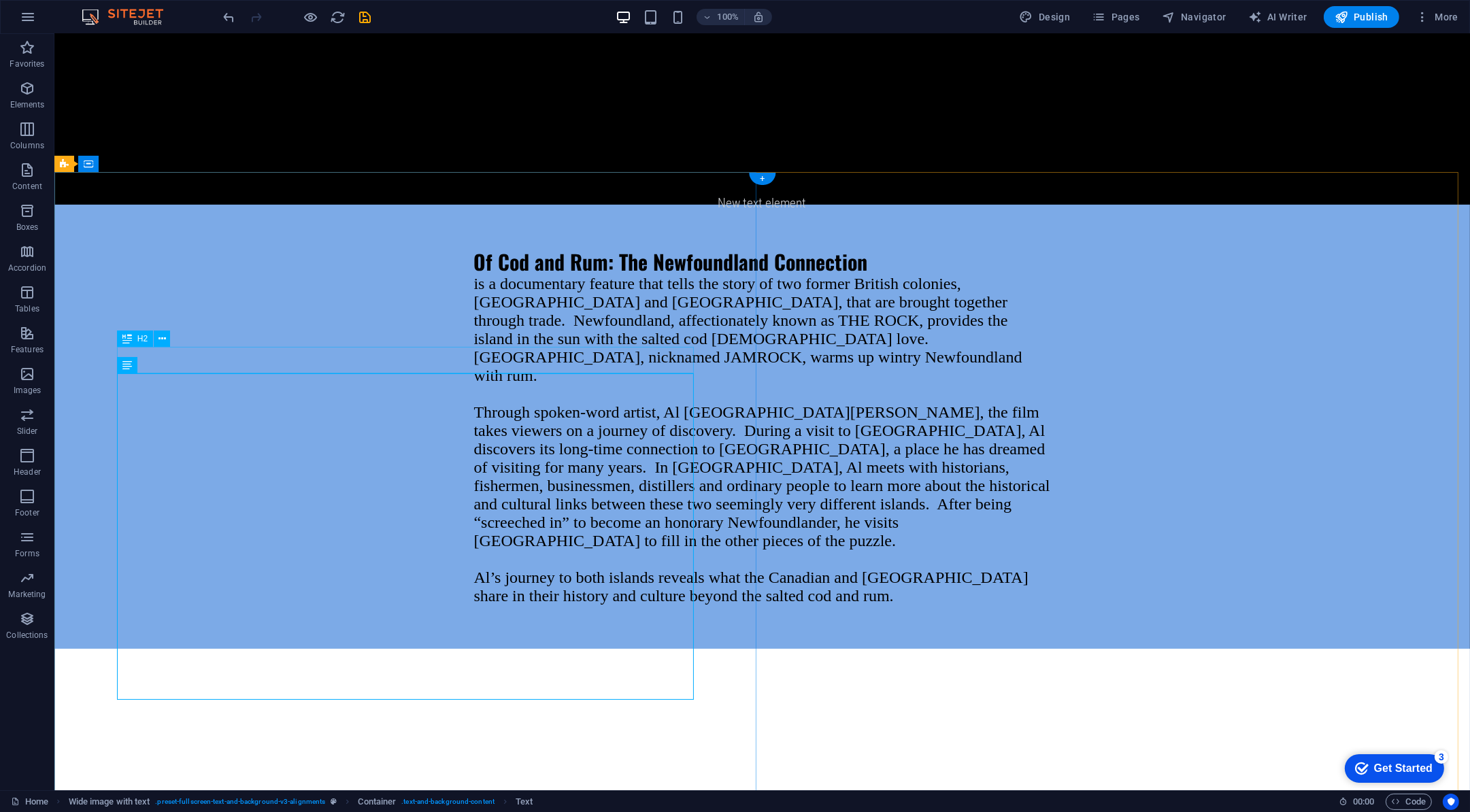
click at [484, 275] on div "Of Cod and Rum: The Newfoundland Connection" at bounding box center [762, 261] width 577 height 26
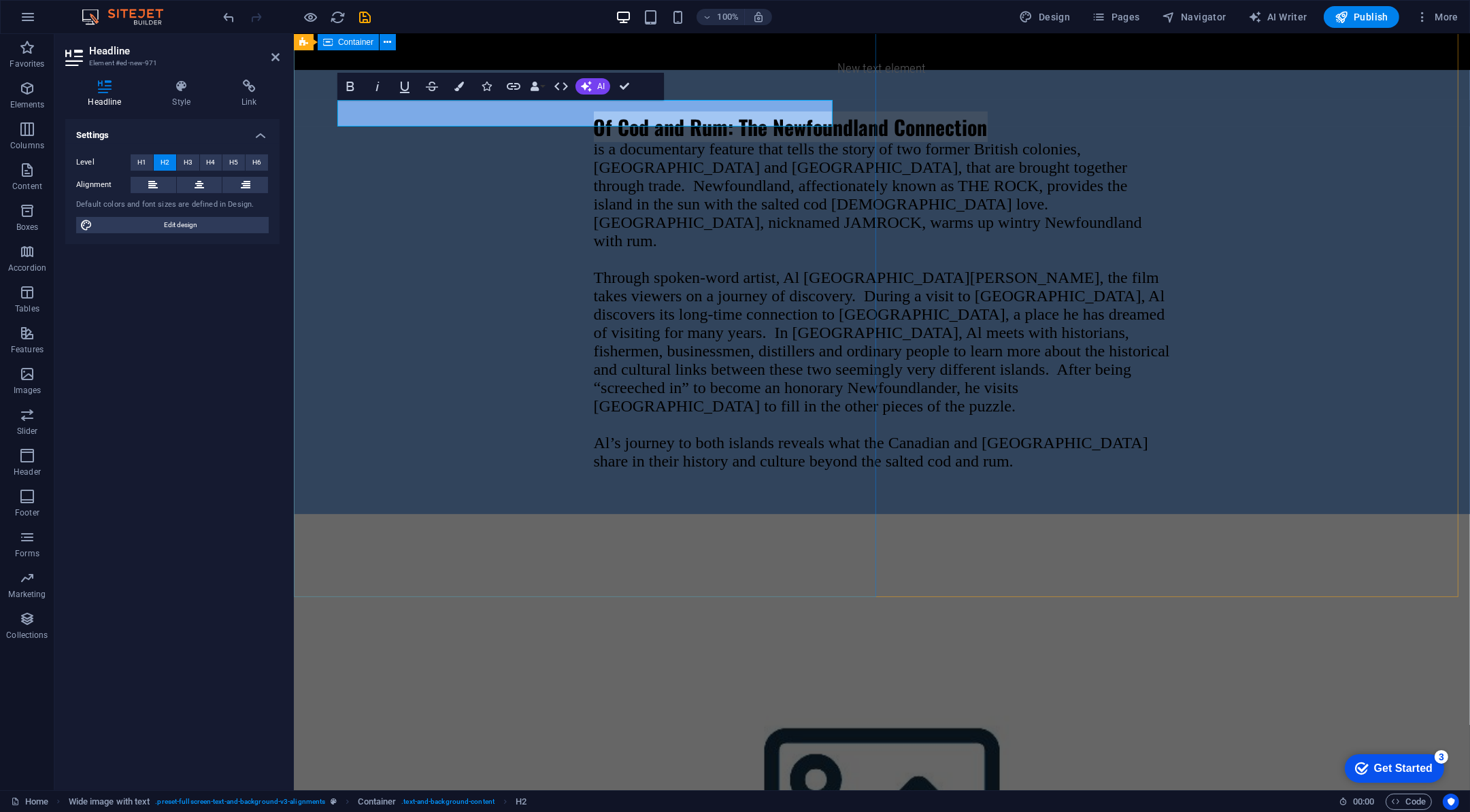
click at [716, 91] on div "Of Cod and Rum: The Newfoundland Connection is a documentary feature that tells…" at bounding box center [881, 292] width 1176 height 444
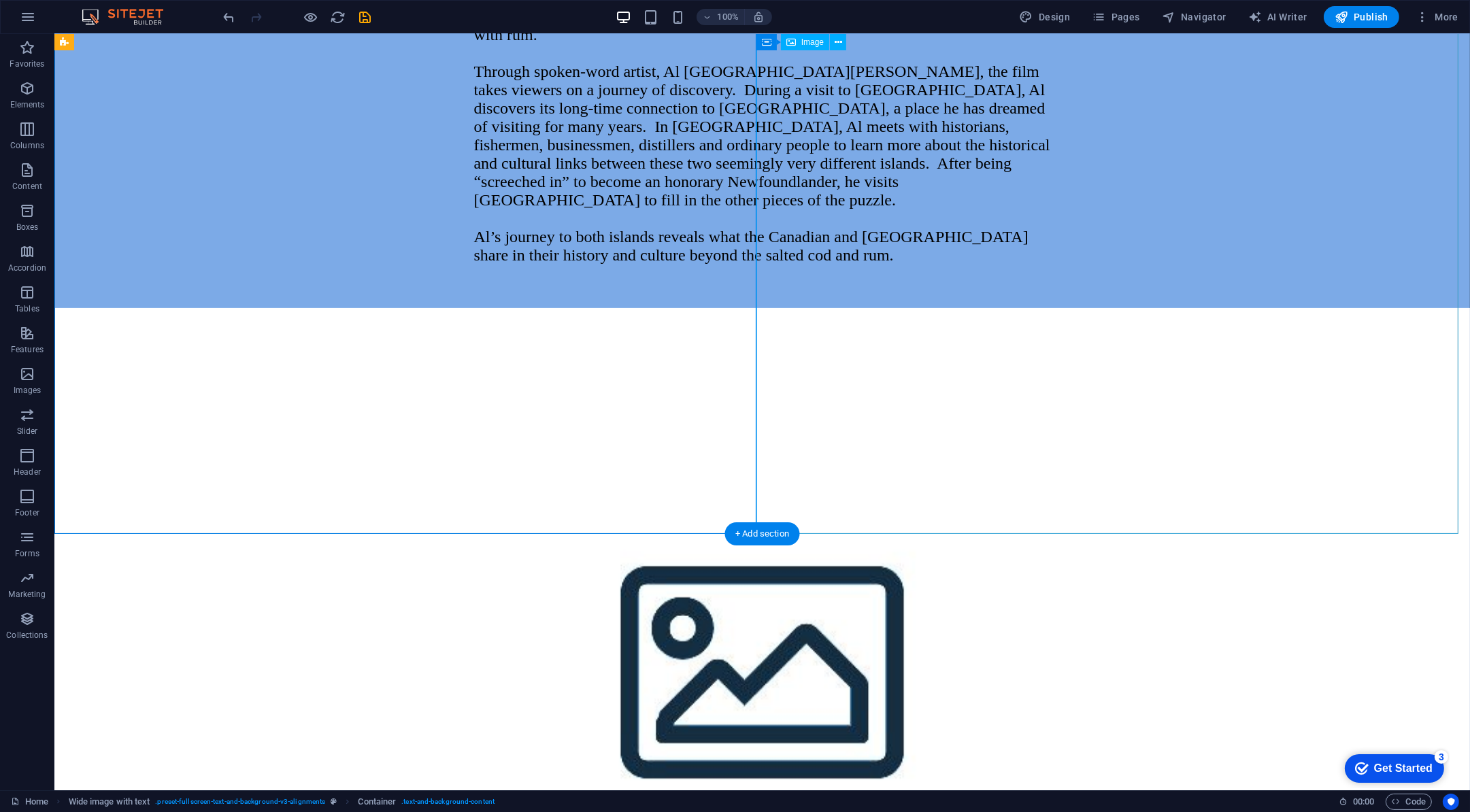
scroll to position [1503, 0]
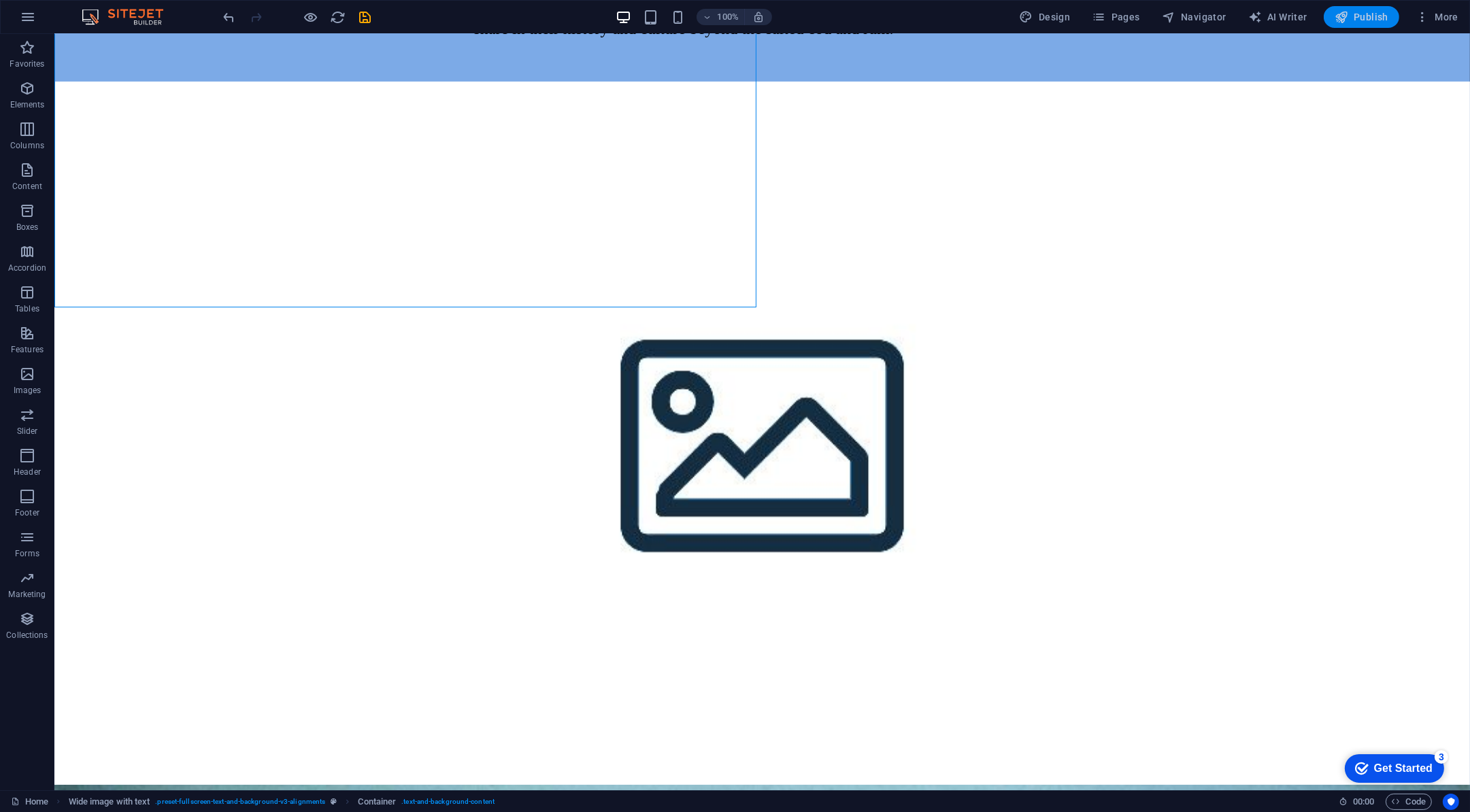
click at [1335, 21] on button "Publish" at bounding box center [1362, 17] width 76 height 21
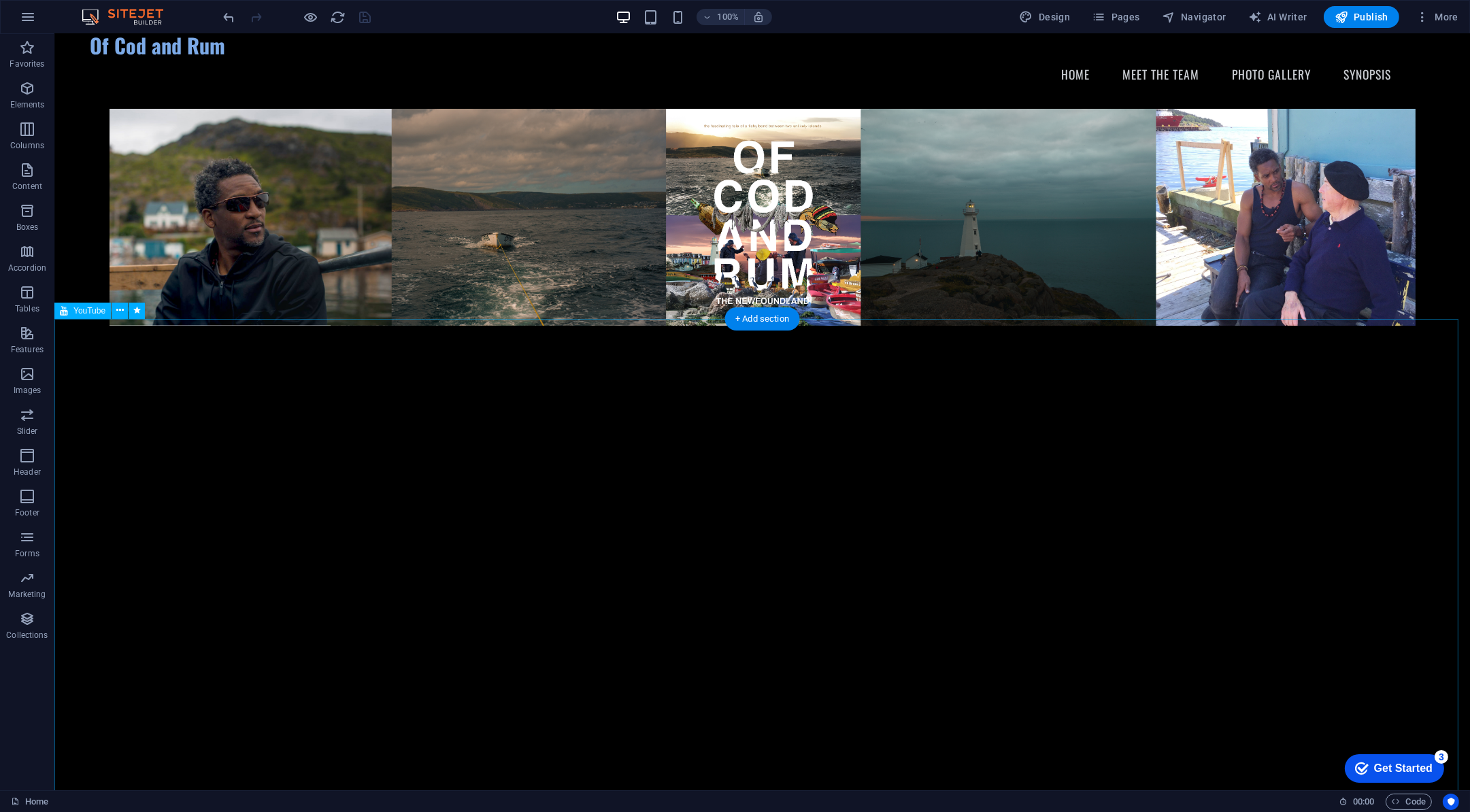
scroll to position [0, 0]
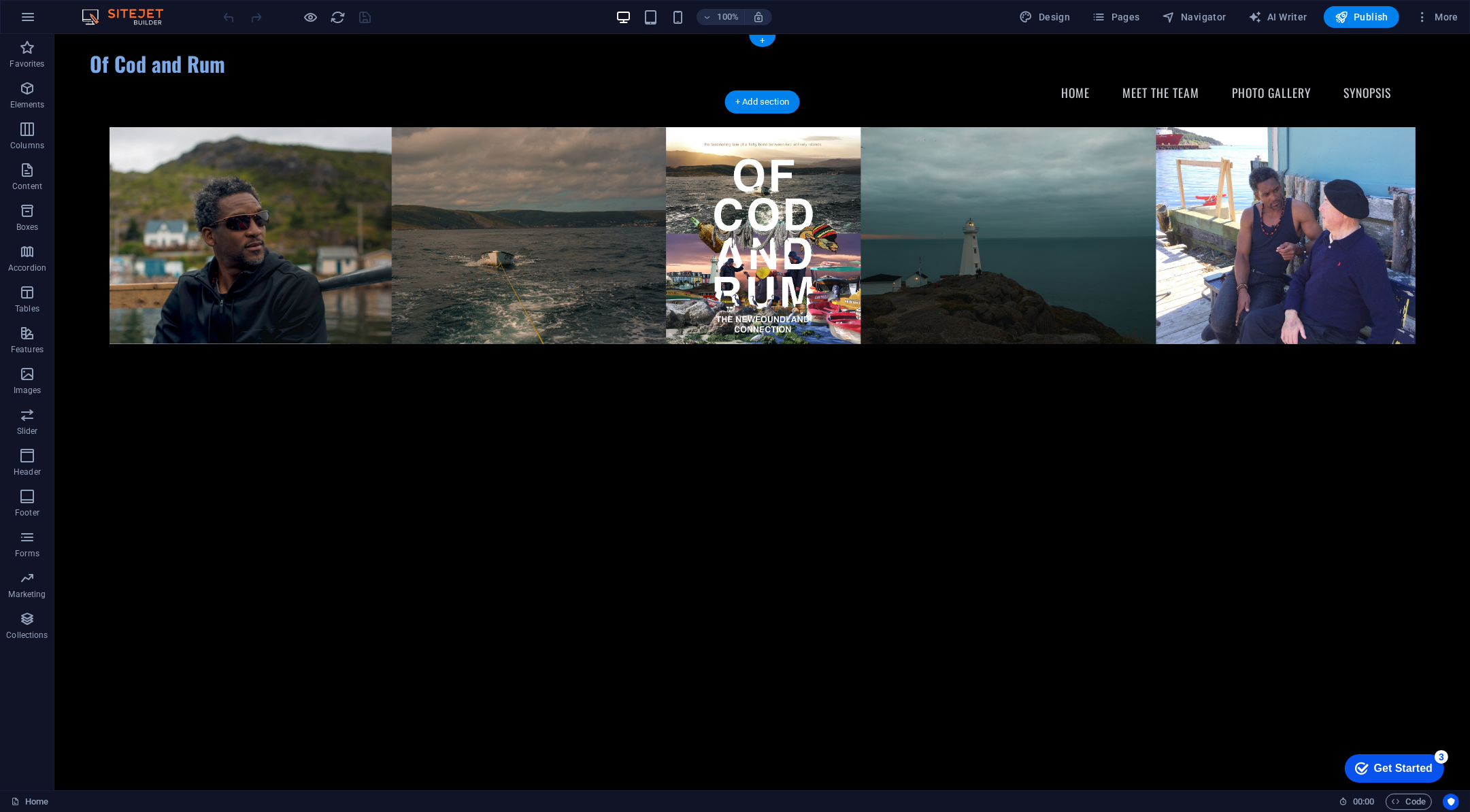
click at [190, 75] on div "Of Cod and Rum" at bounding box center [762, 63] width 1345 height 24
click at [196, 66] on div "Of Cod and Rum" at bounding box center [762, 63] width 1345 height 24
click at [200, 73] on div "Of Cod and Rum" at bounding box center [762, 63] width 1345 height 24
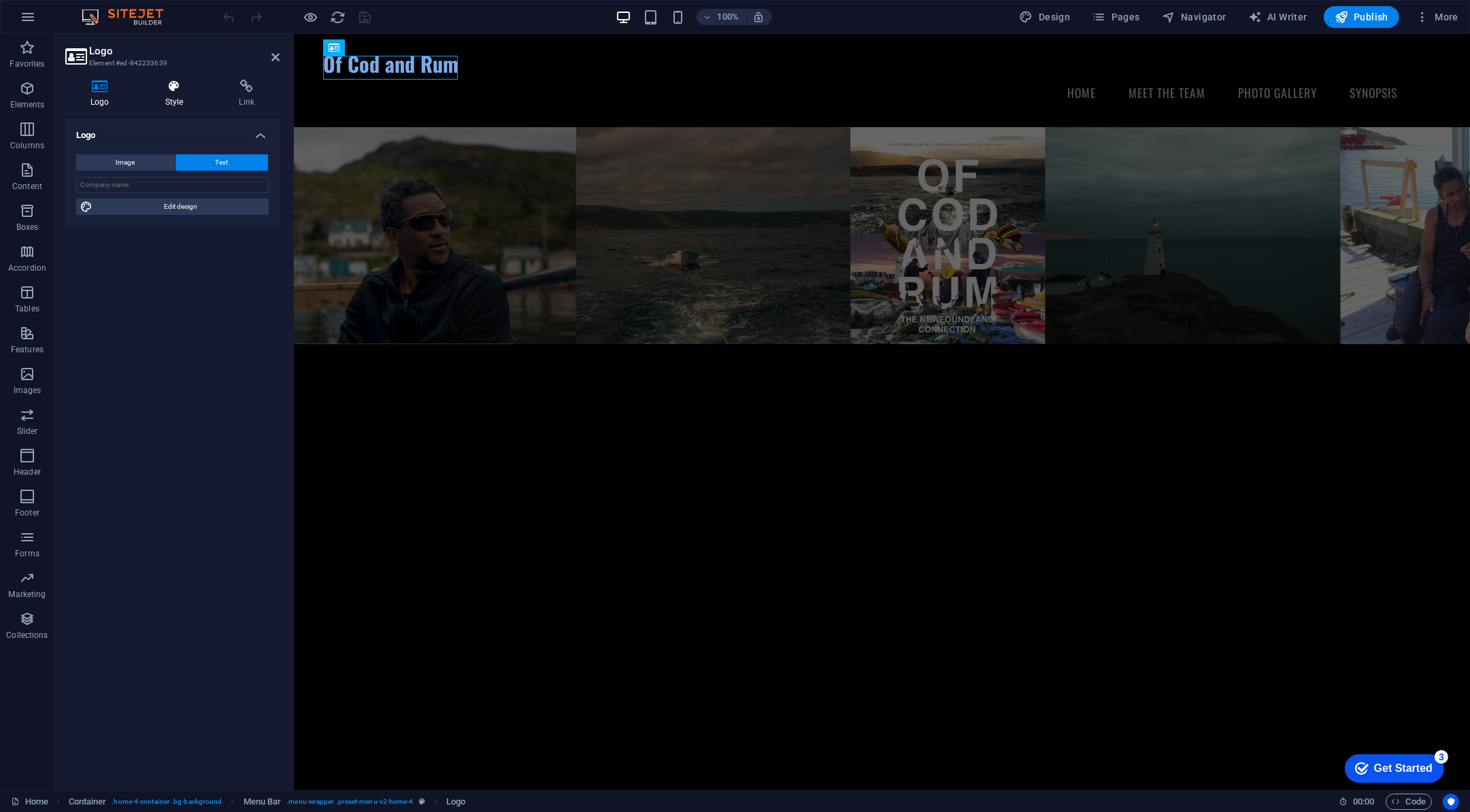
click at [172, 97] on h4 "Style" at bounding box center [177, 93] width 75 height 29
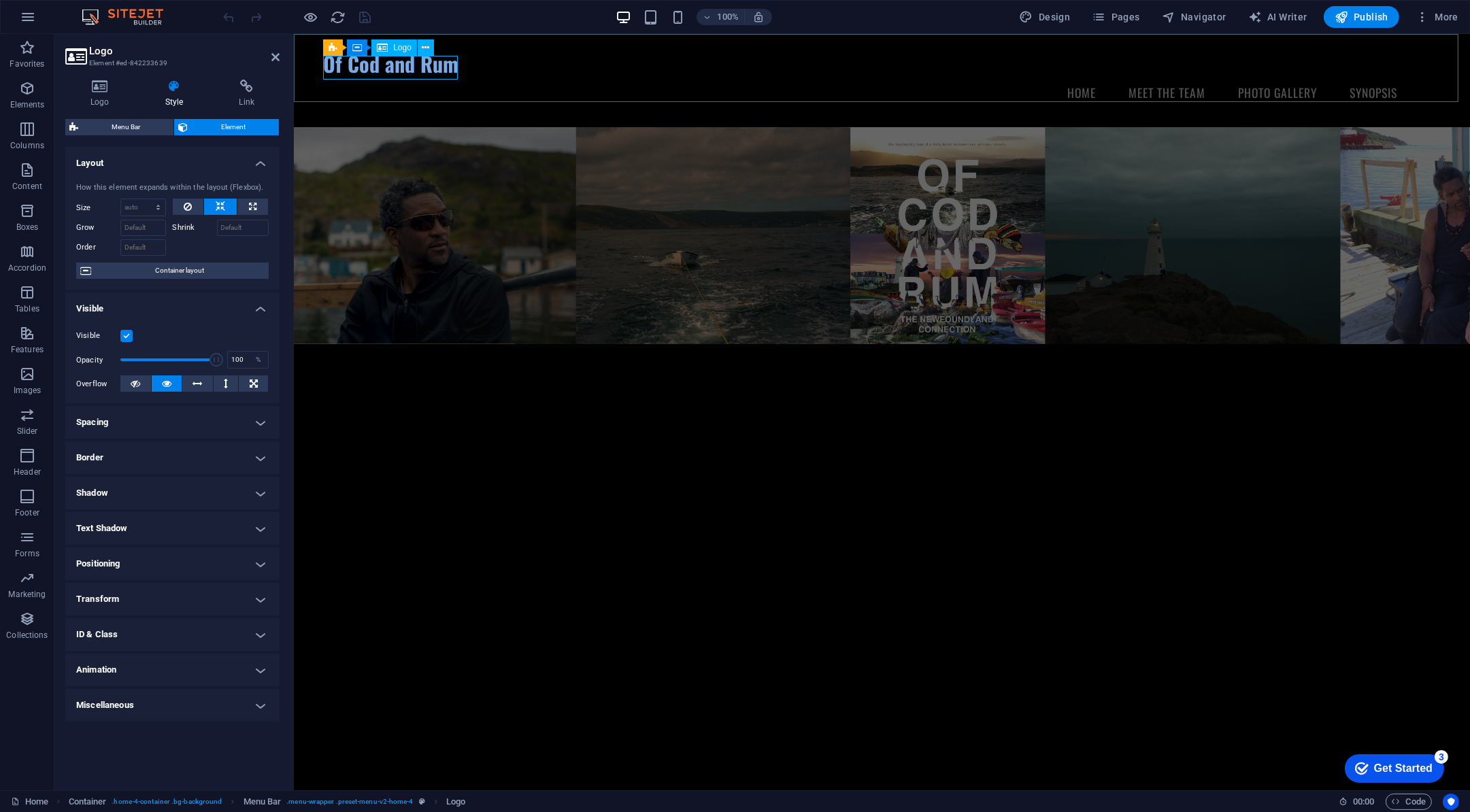
click at [396, 62] on div "Of Cod and Rum" at bounding box center [881, 63] width 1118 height 24
click at [404, 75] on div "Of Cod and Rum" at bounding box center [881, 63] width 1118 height 24
click at [115, 421] on h4 "Spacing" at bounding box center [173, 422] width 215 height 33
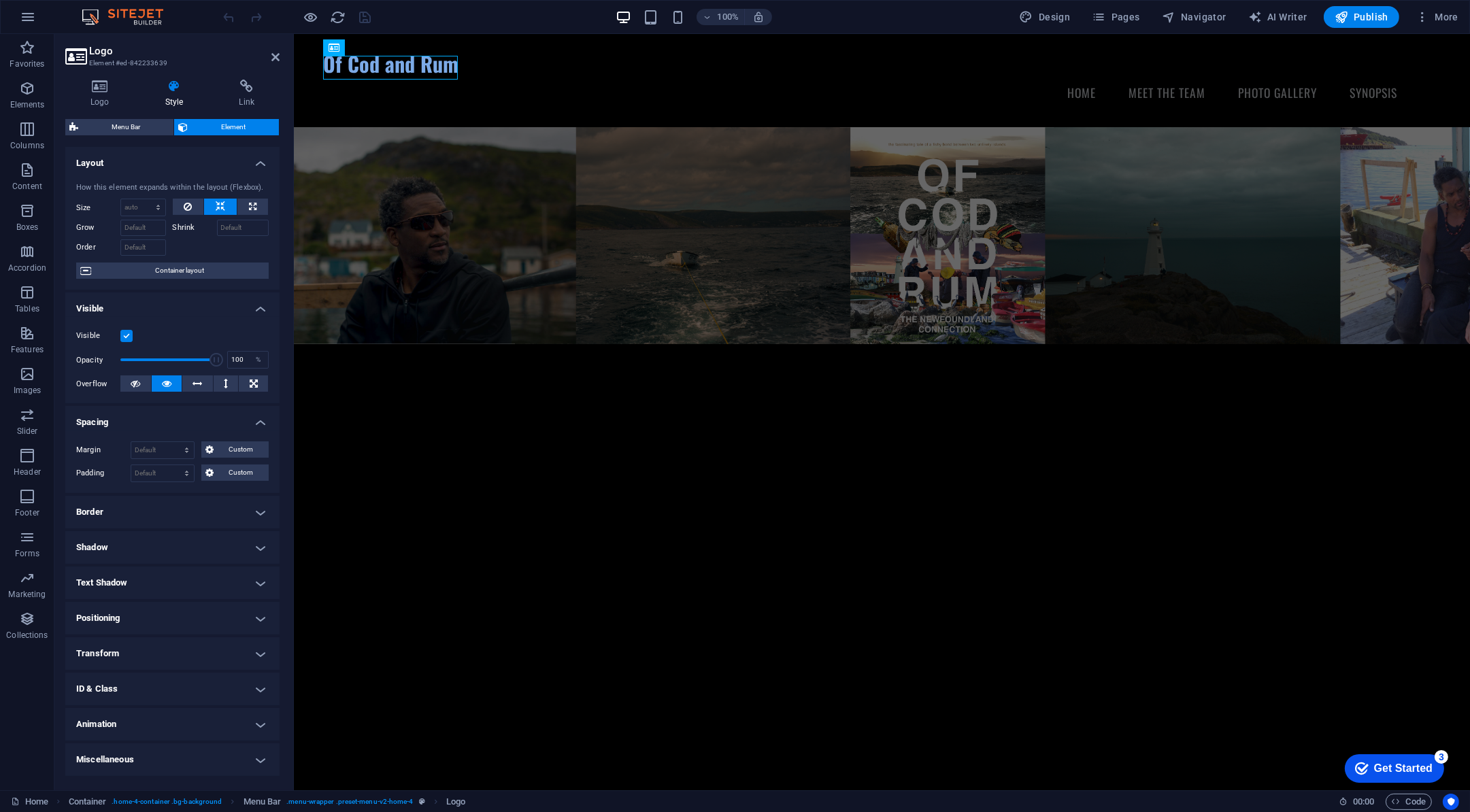
click at [115, 421] on h4 "Spacing" at bounding box center [173, 419] width 215 height 24
click at [102, 592] on h4 "Transform" at bounding box center [173, 599] width 215 height 33
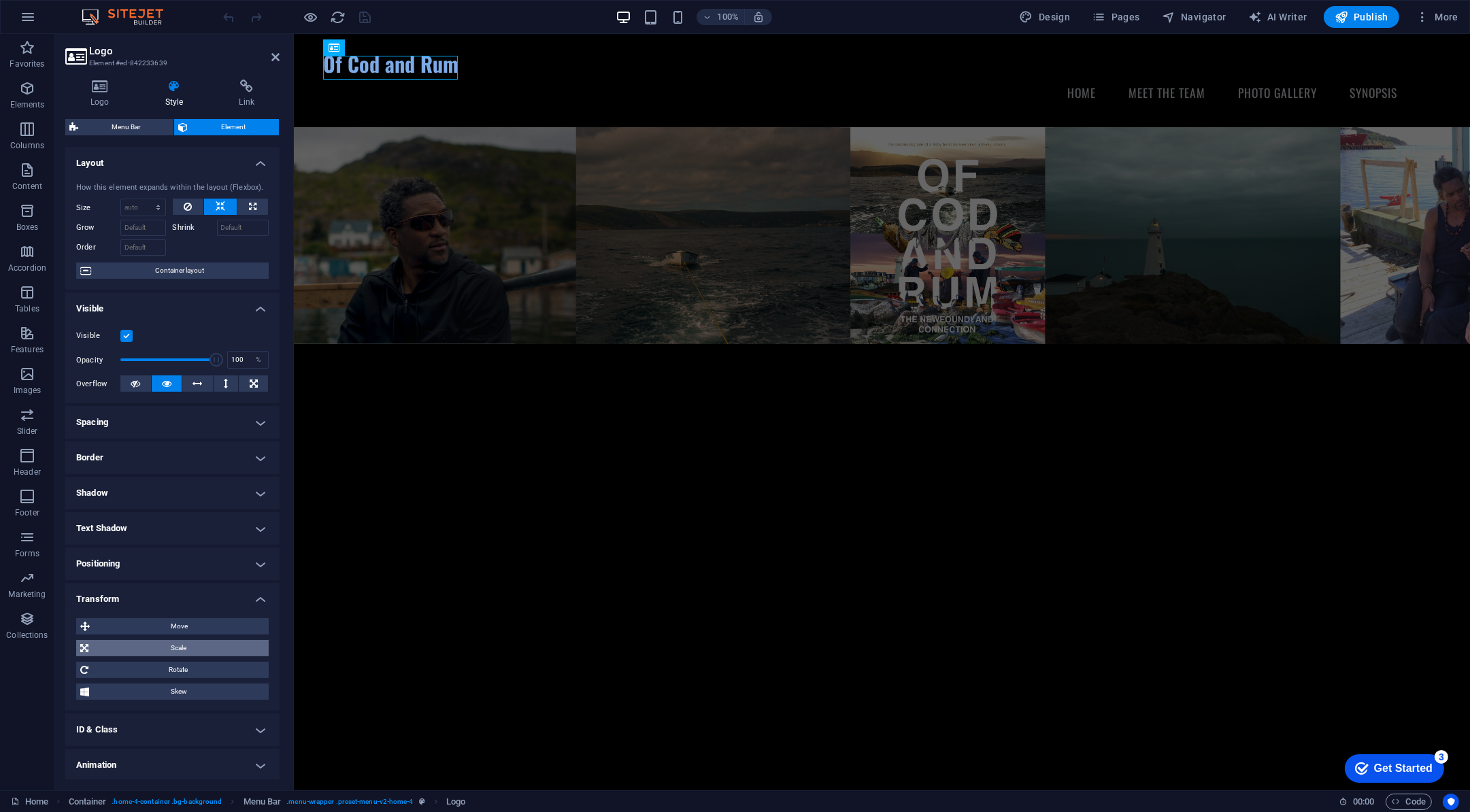
click at [153, 649] on span "Scale" at bounding box center [178, 648] width 173 height 17
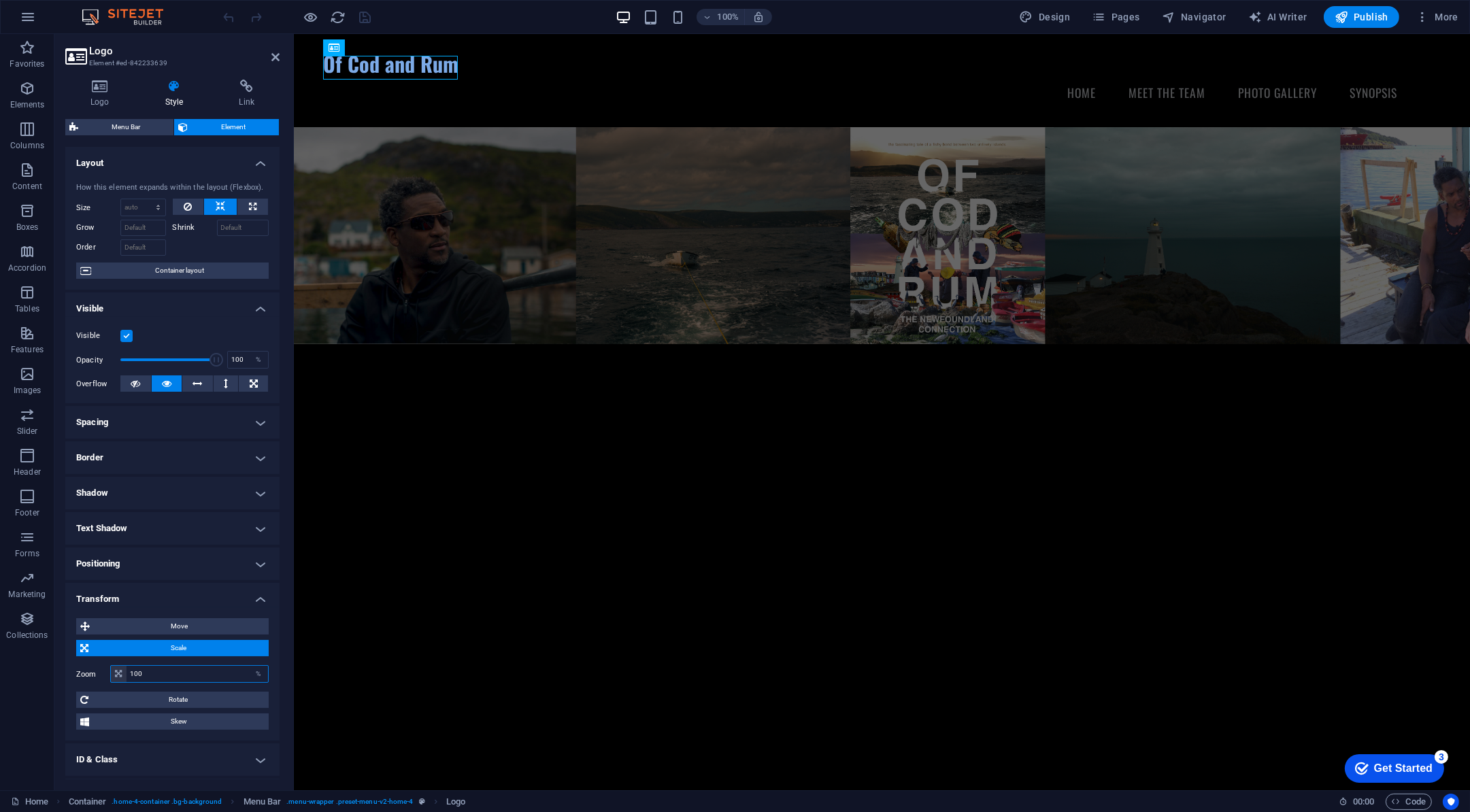
click at [184, 676] on input "100" at bounding box center [198, 674] width 142 height 17
click at [158, 667] on input "150" at bounding box center [198, 674] width 142 height 17
type input "125"
click at [414, 73] on div "Of Cod and Rum" at bounding box center [881, 63] width 1397 height 31
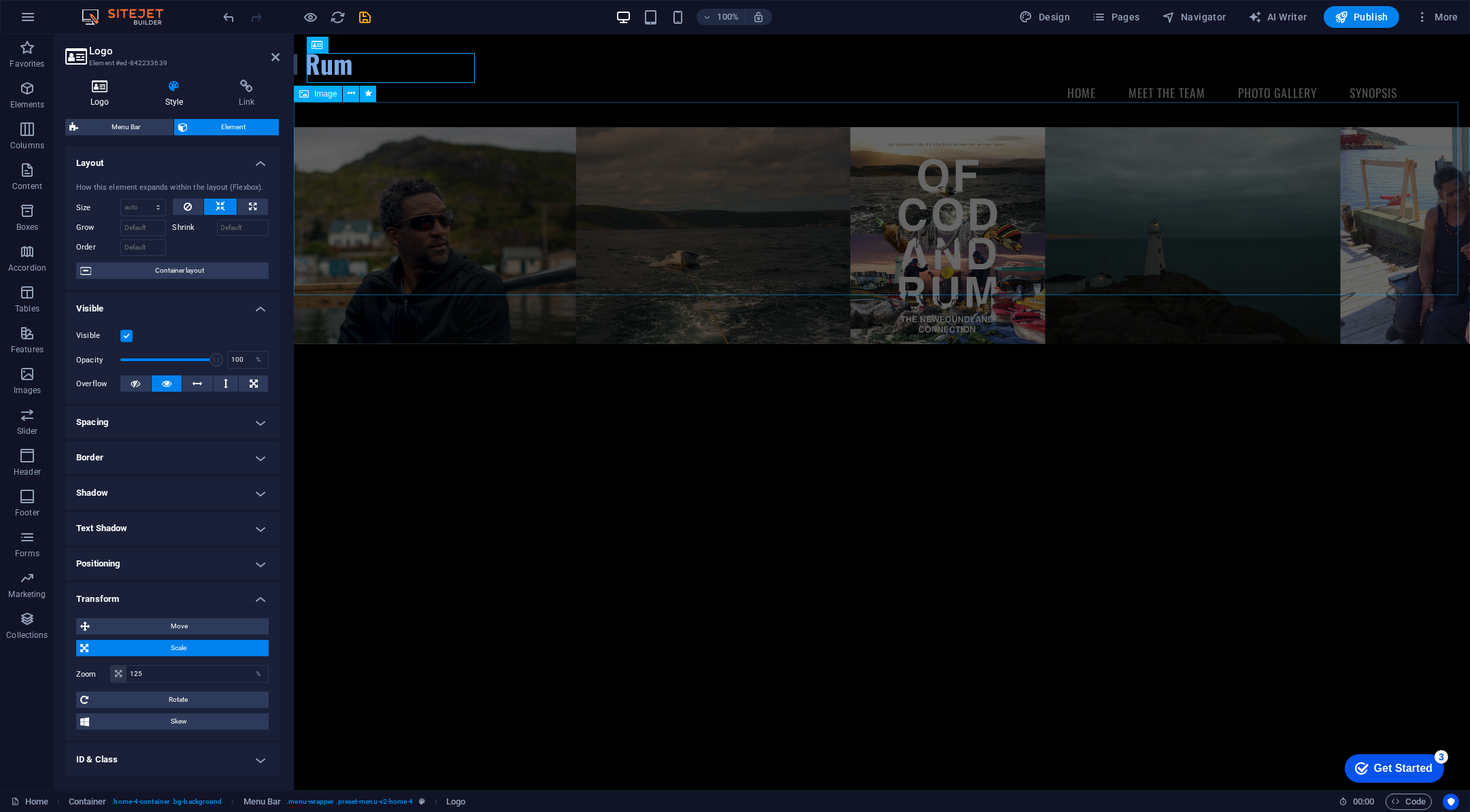
click at [108, 85] on icon at bounding box center [100, 86] width 69 height 14
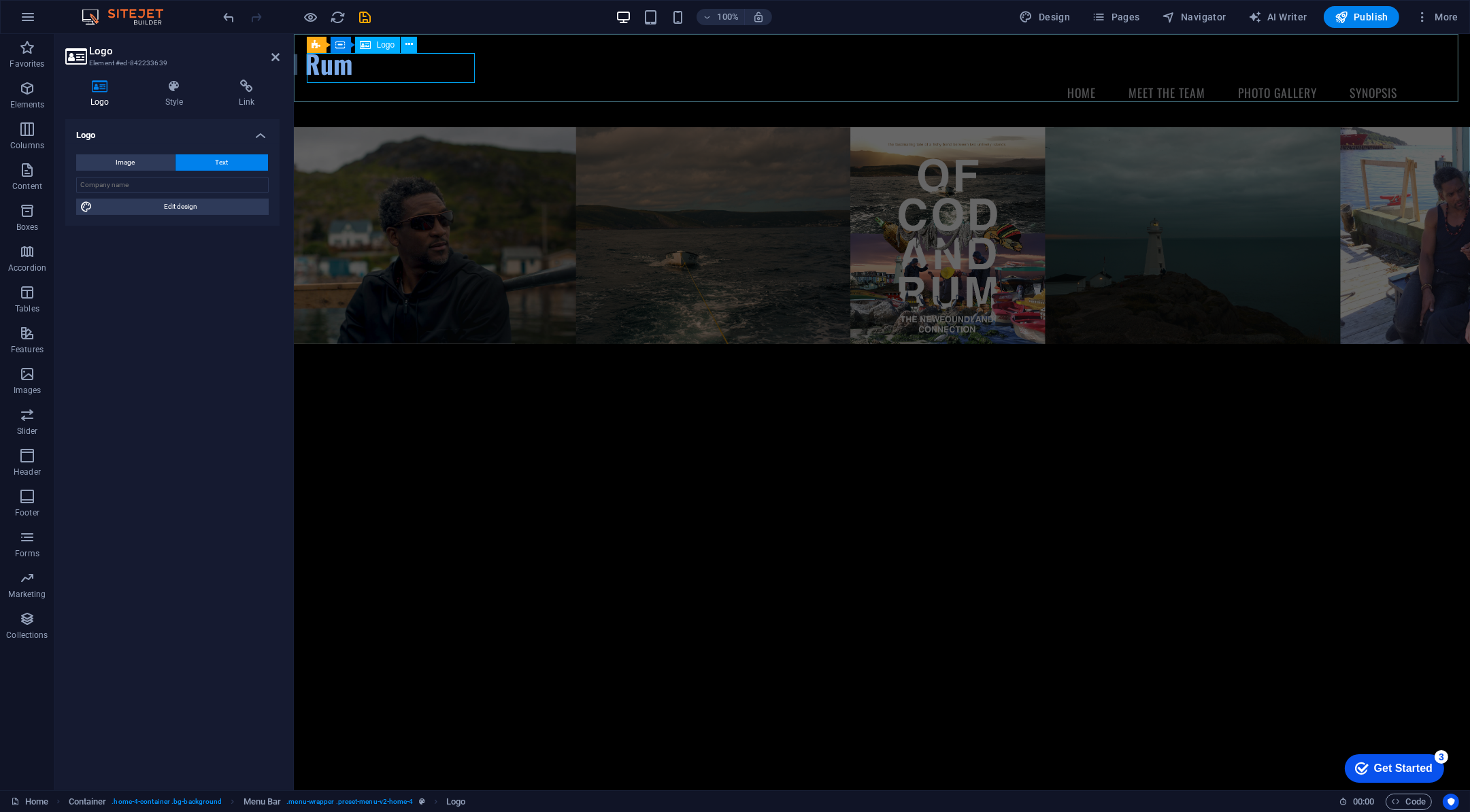
click at [392, 72] on div "Of Cod and Rum" at bounding box center [881, 63] width 1397 height 31
click at [441, 74] on div "Of Cod and Rum" at bounding box center [881, 63] width 1397 height 31
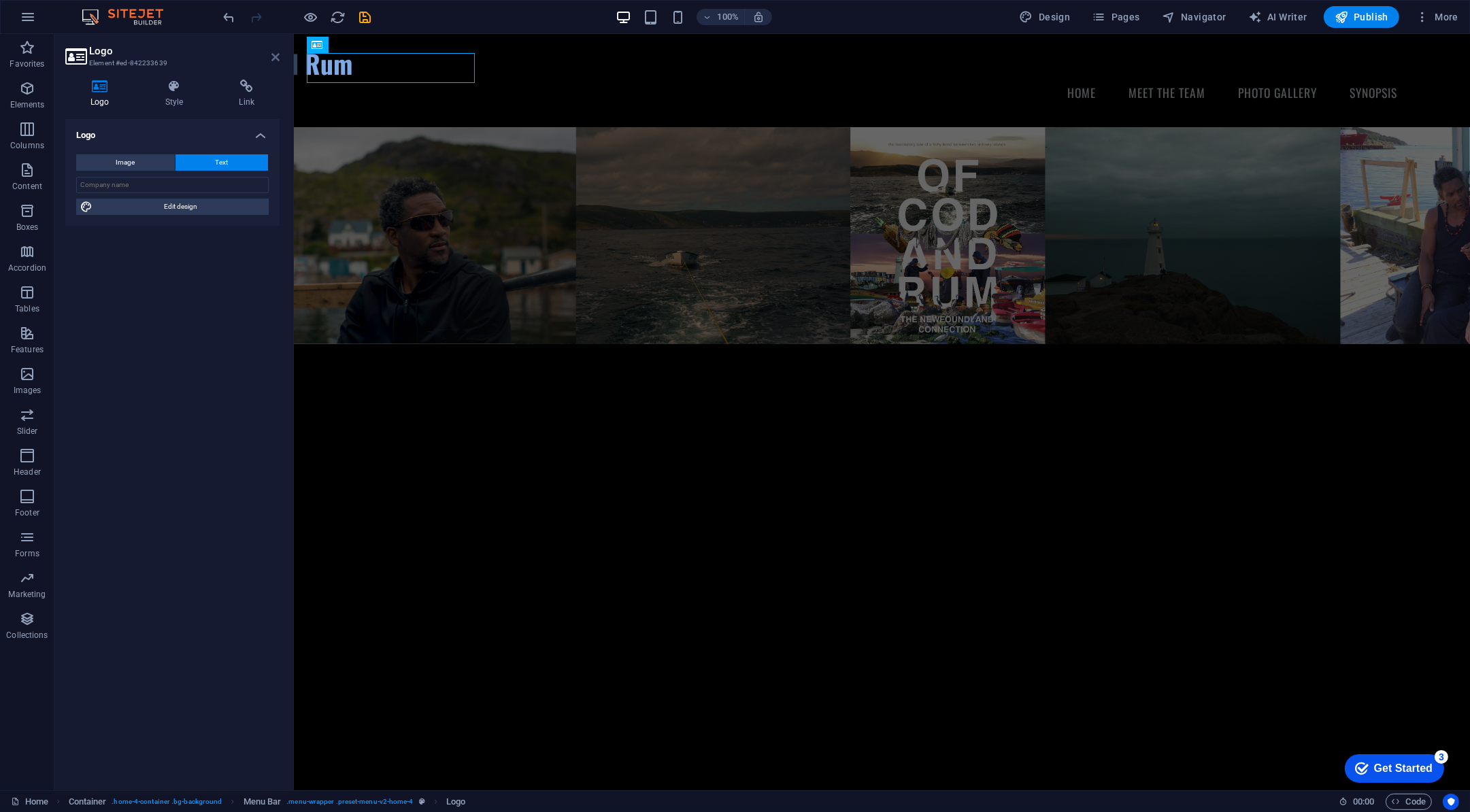
click at [278, 56] on icon at bounding box center [275, 57] width 8 height 11
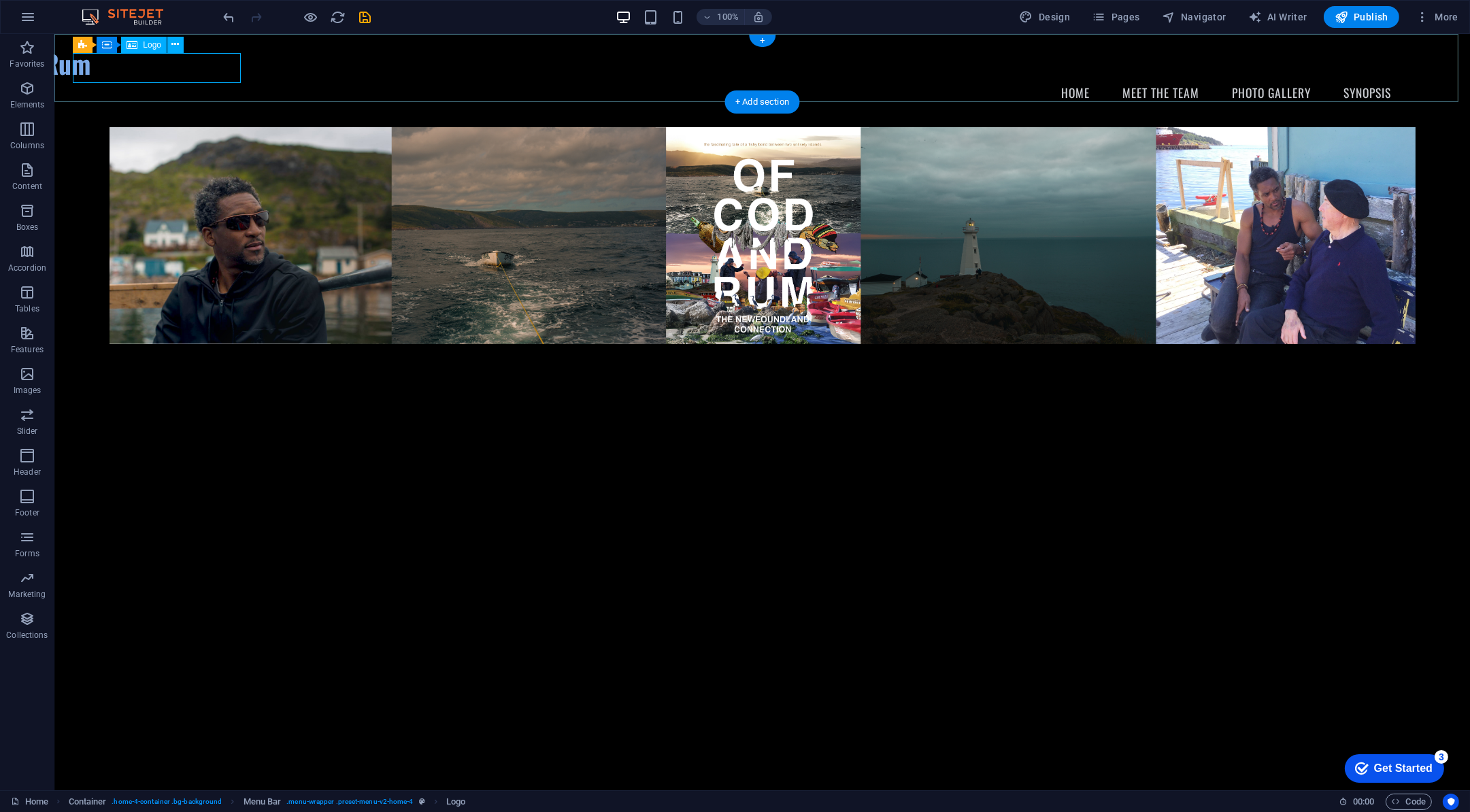
click at [206, 69] on div "Of Cod and Rum" at bounding box center [762, 63] width 1682 height 31
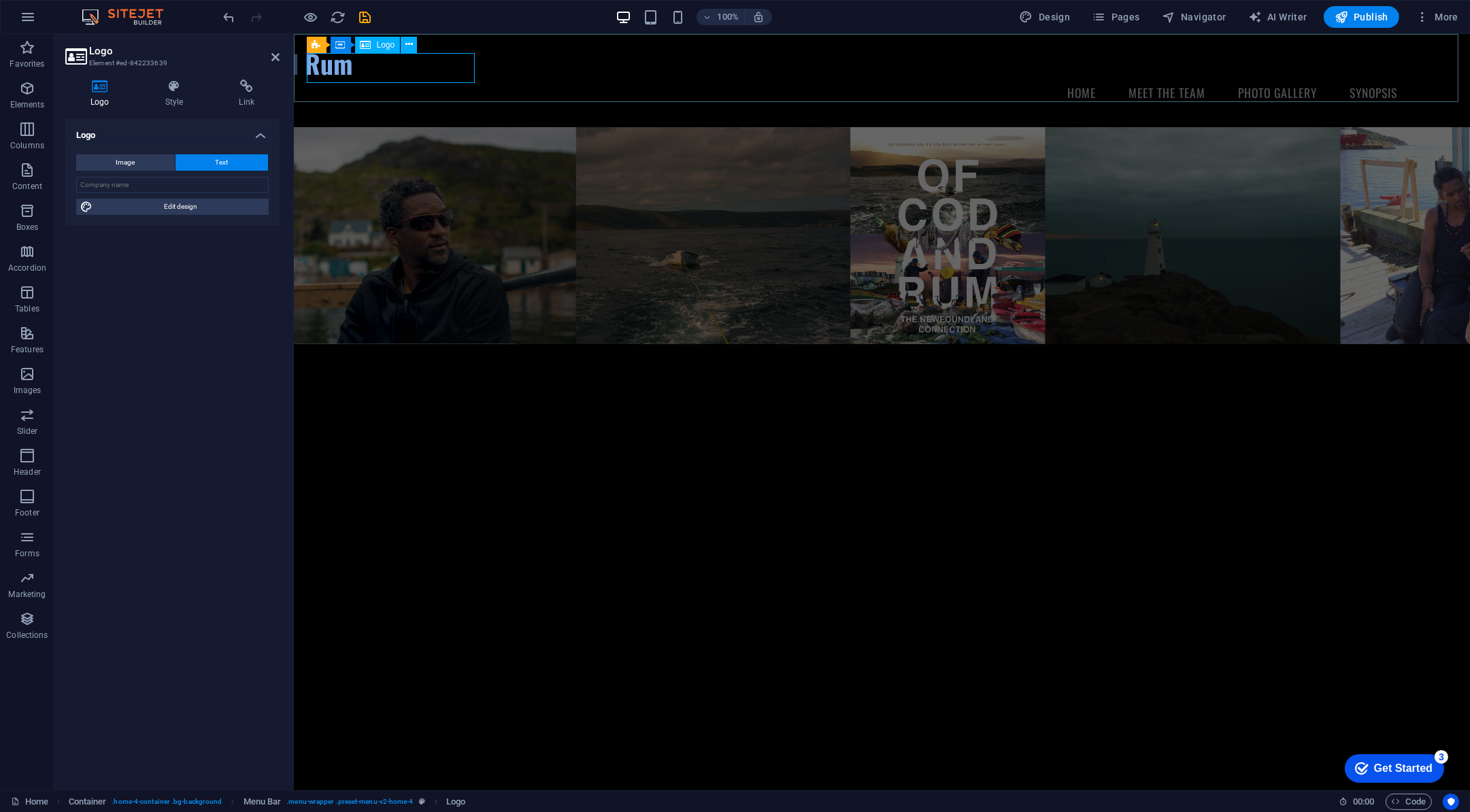
click at [350, 67] on div "Of Cod and Rum" at bounding box center [881, 63] width 1397 height 31
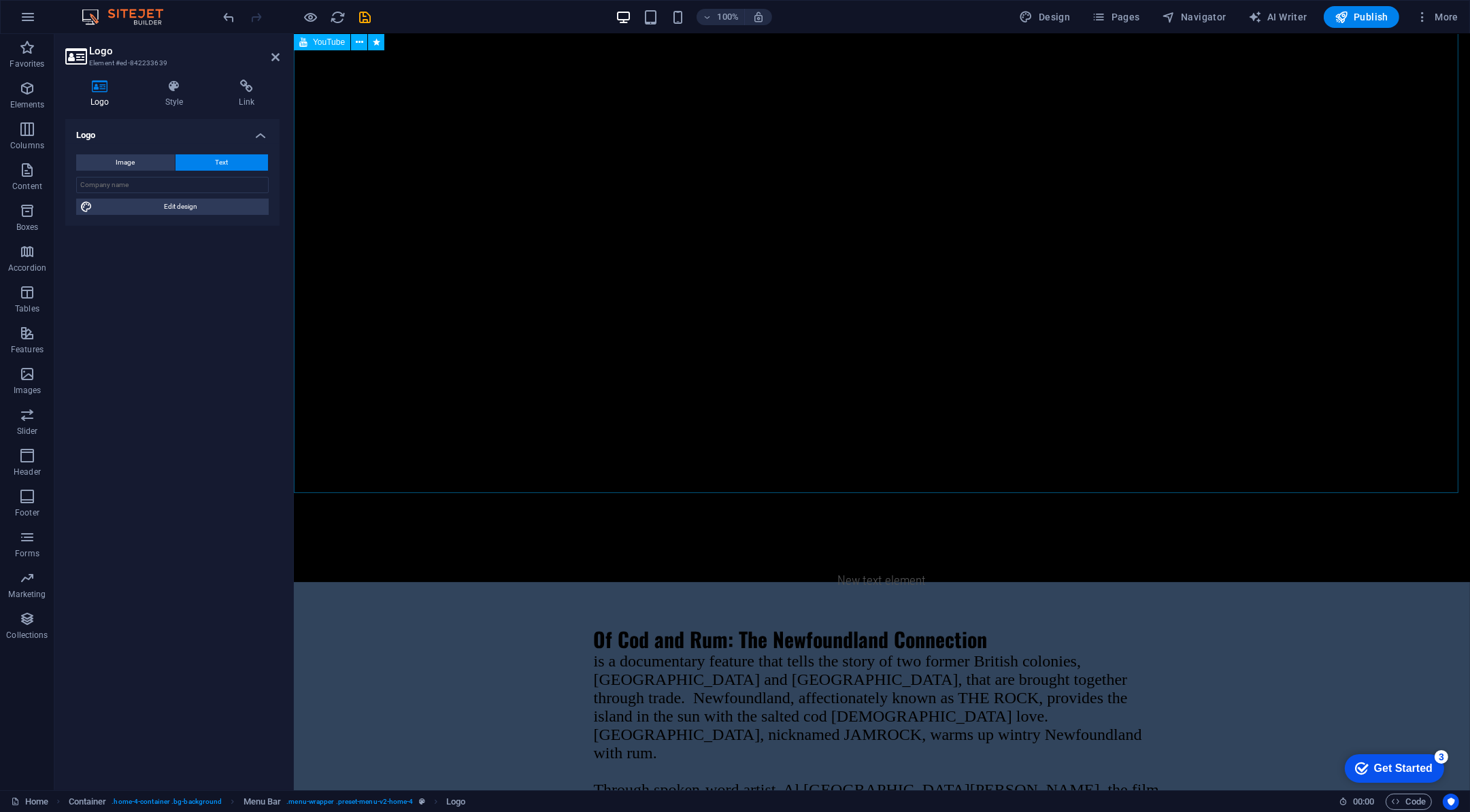
scroll to position [790, 0]
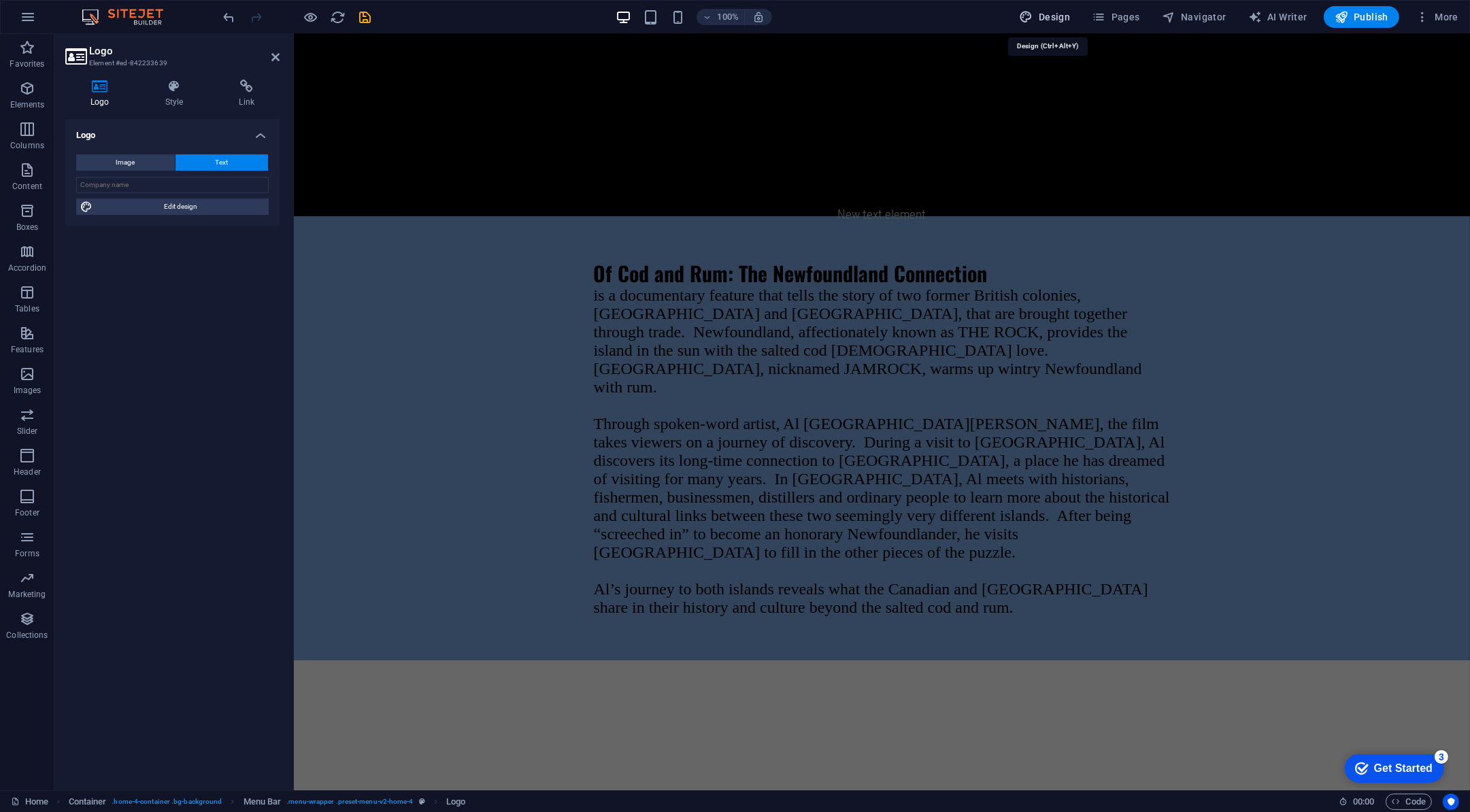
click at [1056, 21] on span "Design" at bounding box center [1046, 17] width 51 height 14
select select "px"
select select "200"
select select "px"
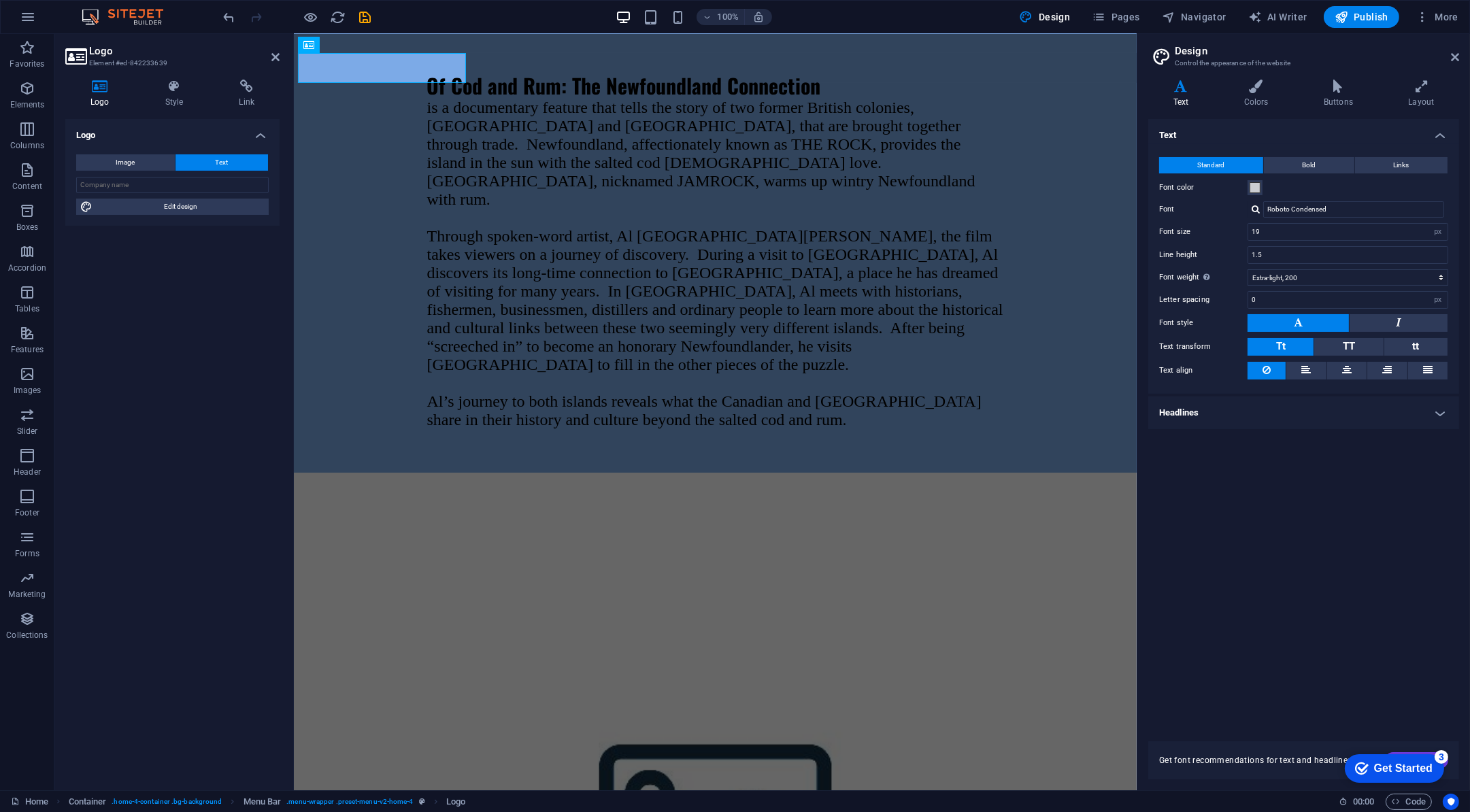
scroll to position [0, 0]
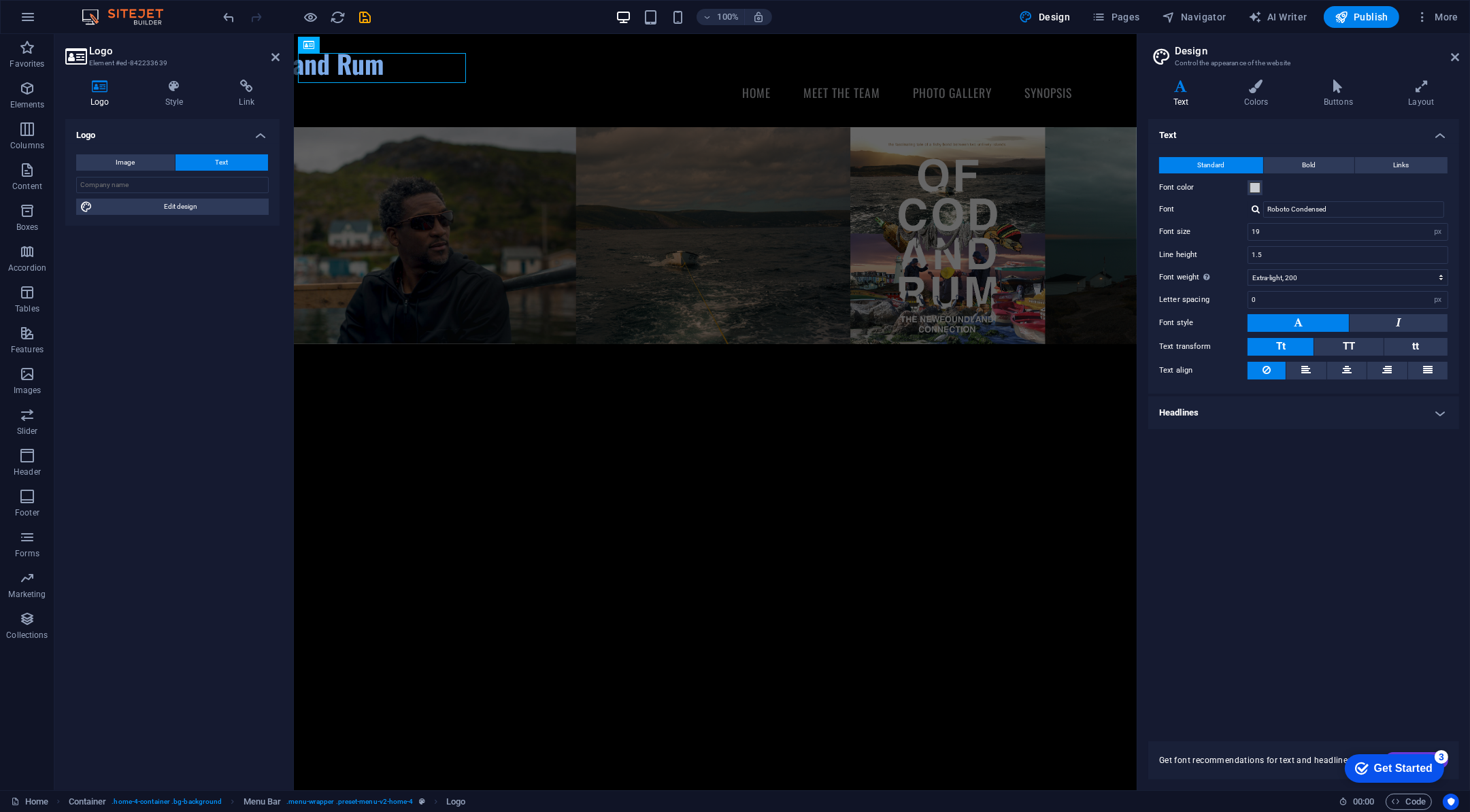
click at [1206, 406] on h4 "Headlines" at bounding box center [1303, 412] width 311 height 33
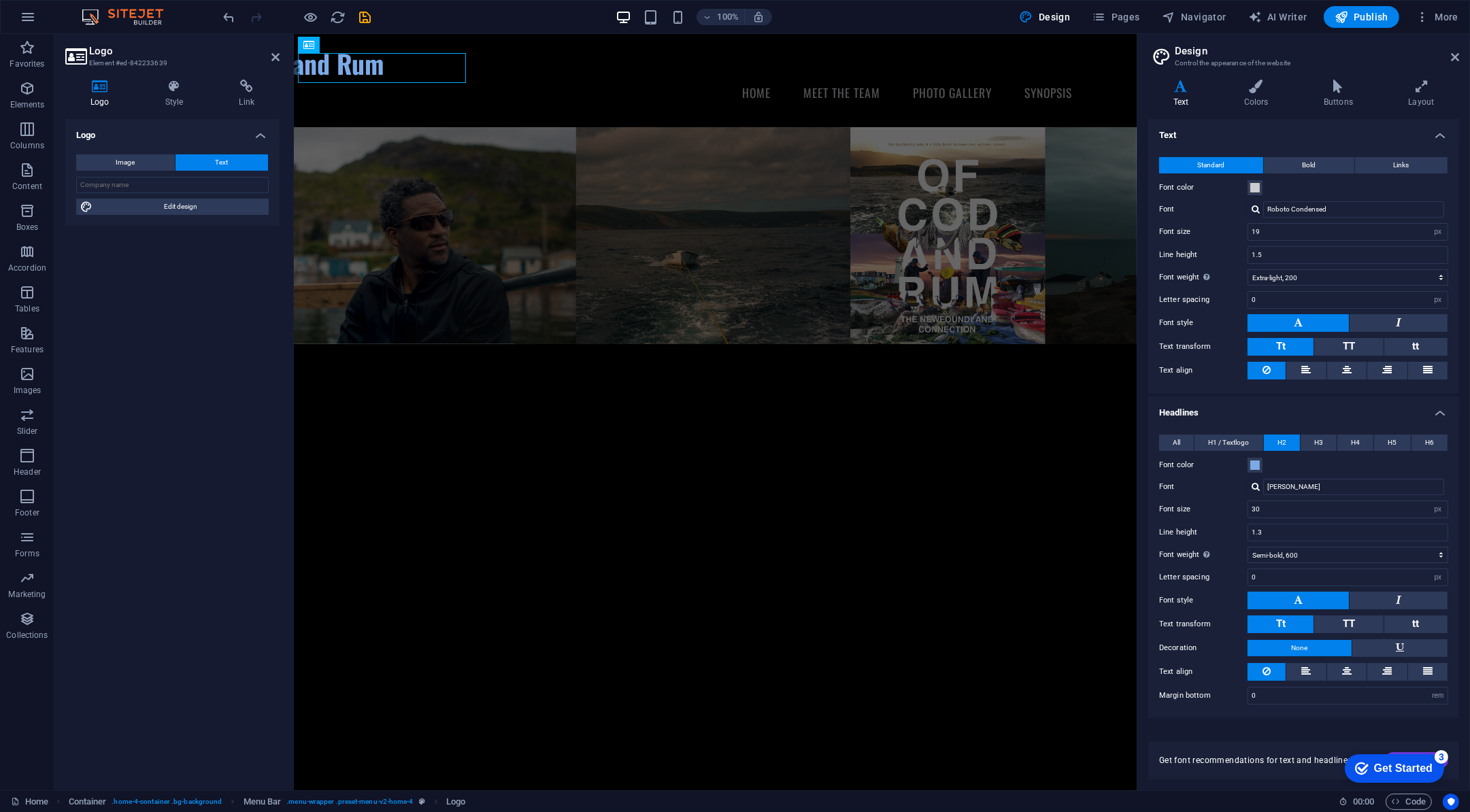
click at [1206, 406] on h4 "Headlines" at bounding box center [1303, 408] width 311 height 24
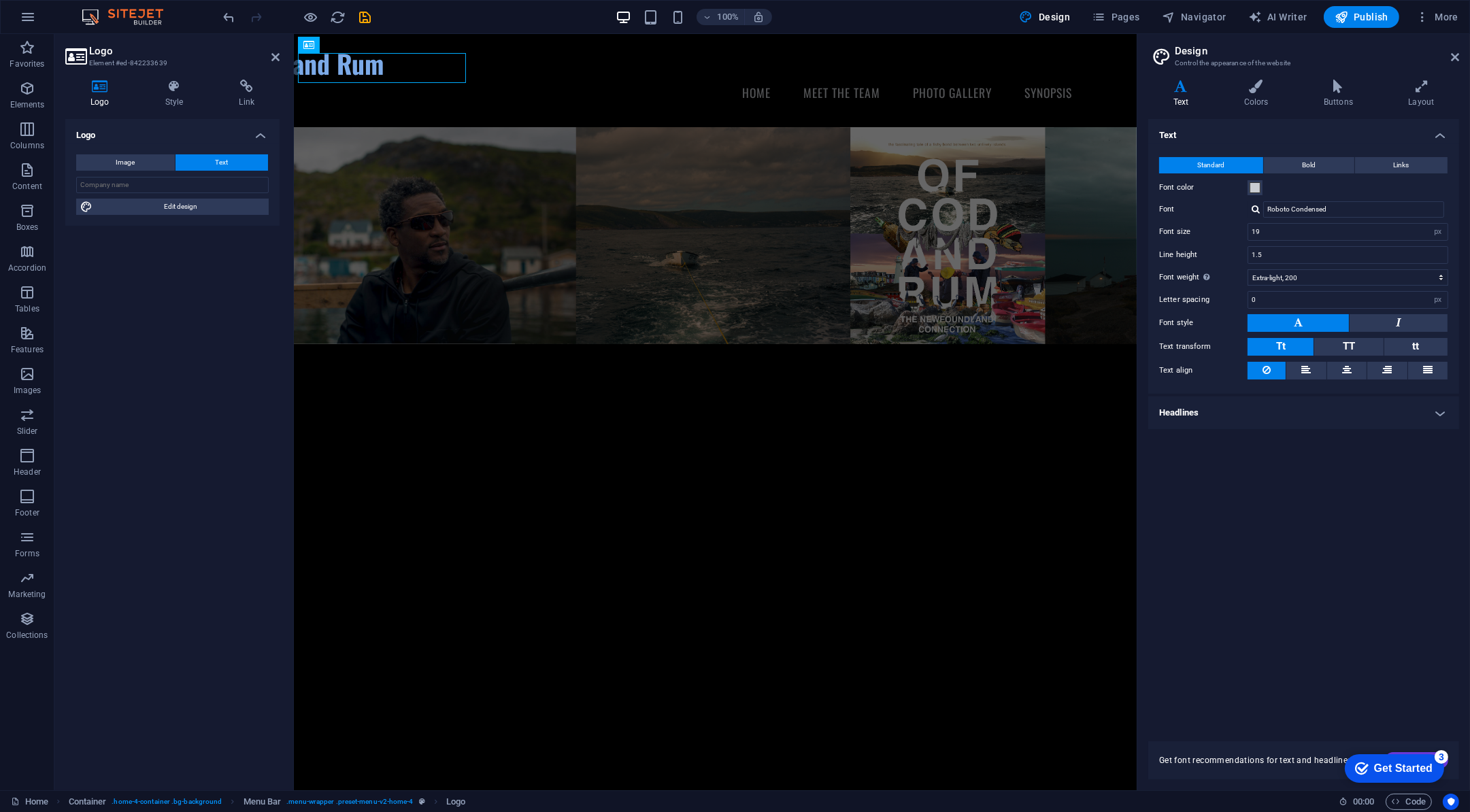
click at [1176, 405] on h4 "Headlines" at bounding box center [1303, 412] width 311 height 33
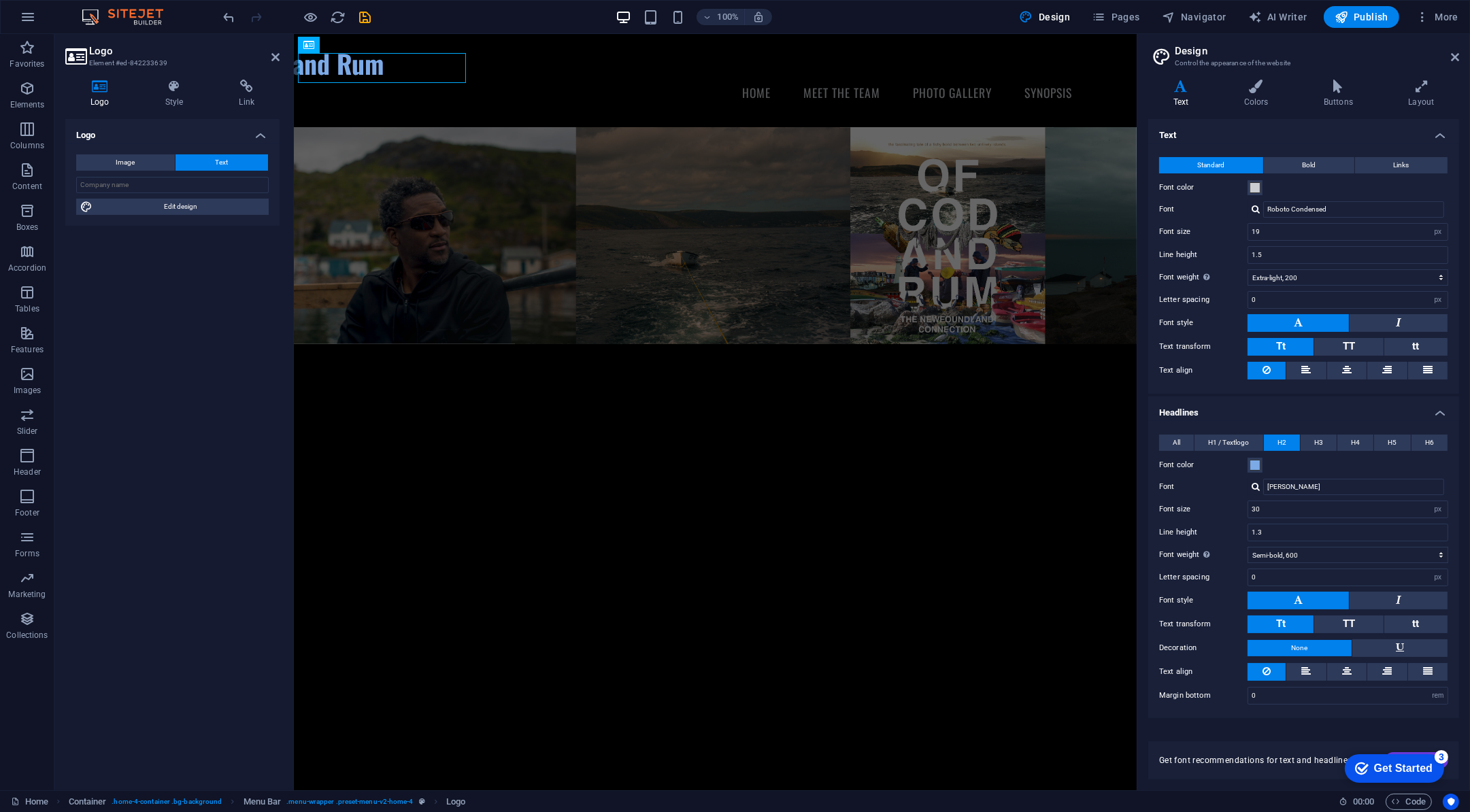
click at [1176, 405] on h4 "Headlines" at bounding box center [1303, 408] width 311 height 24
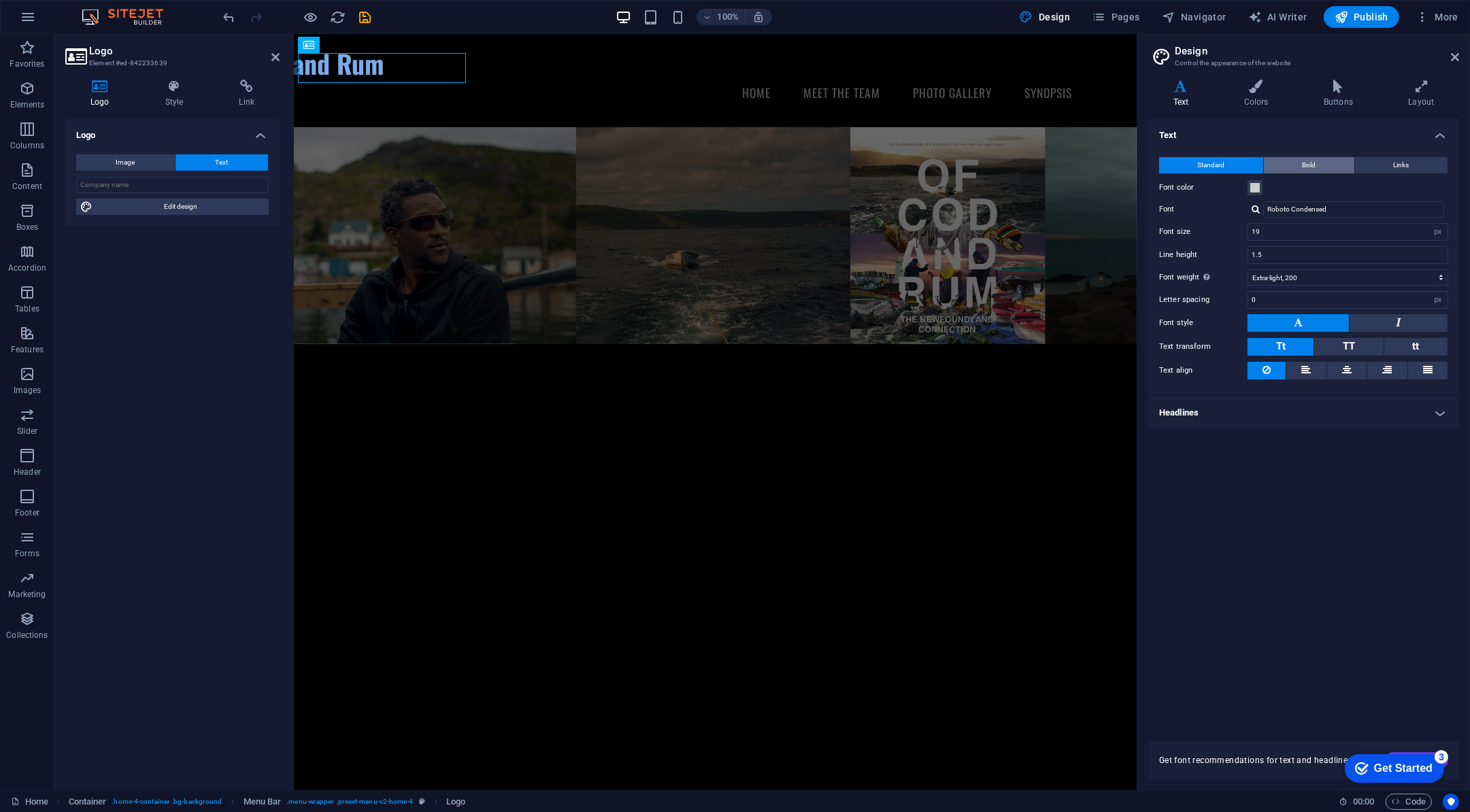
click at [1314, 169] on span "Bold" at bounding box center [1310, 166] width 14 height 17
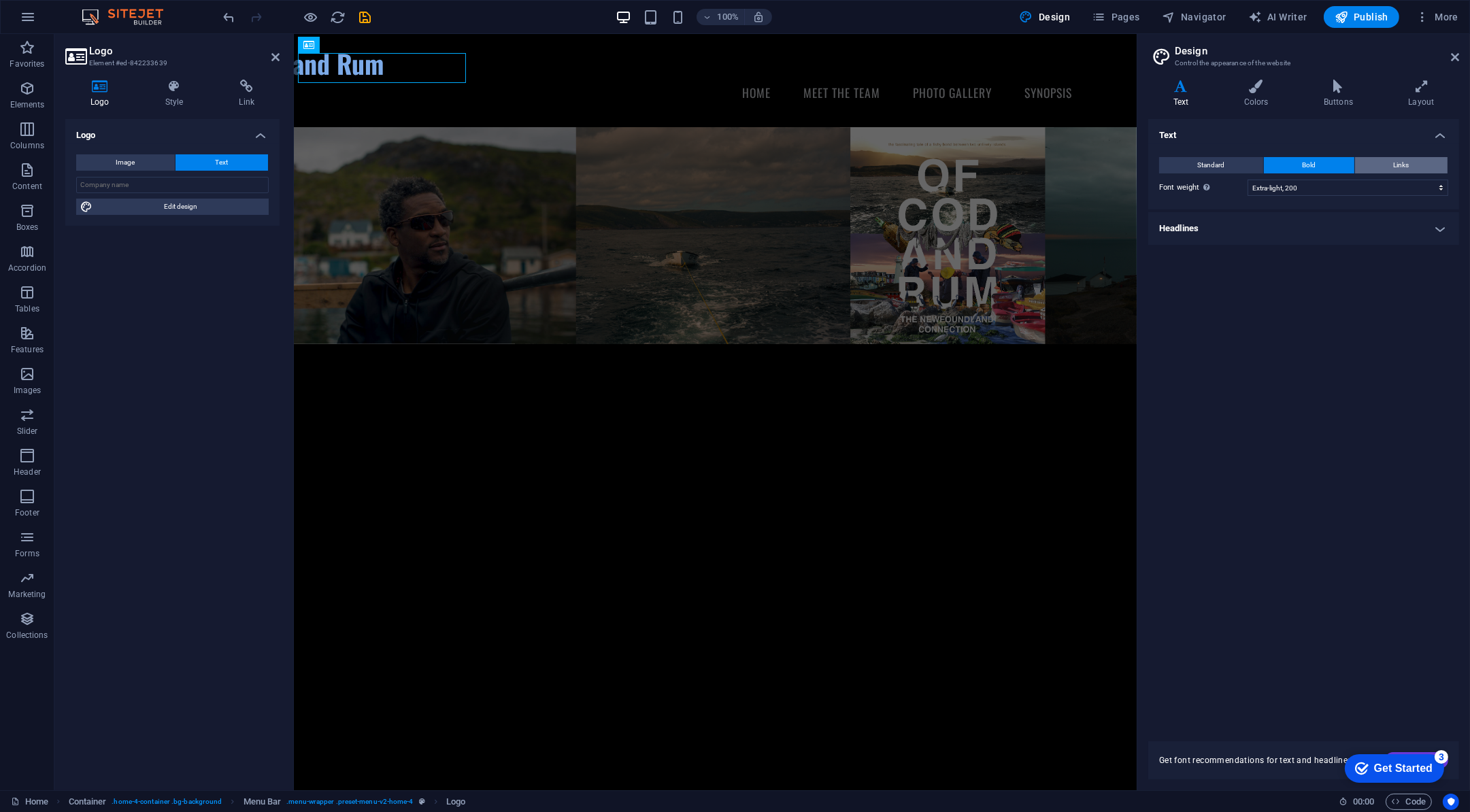
click at [1382, 166] on button "Links" at bounding box center [1401, 166] width 92 height 17
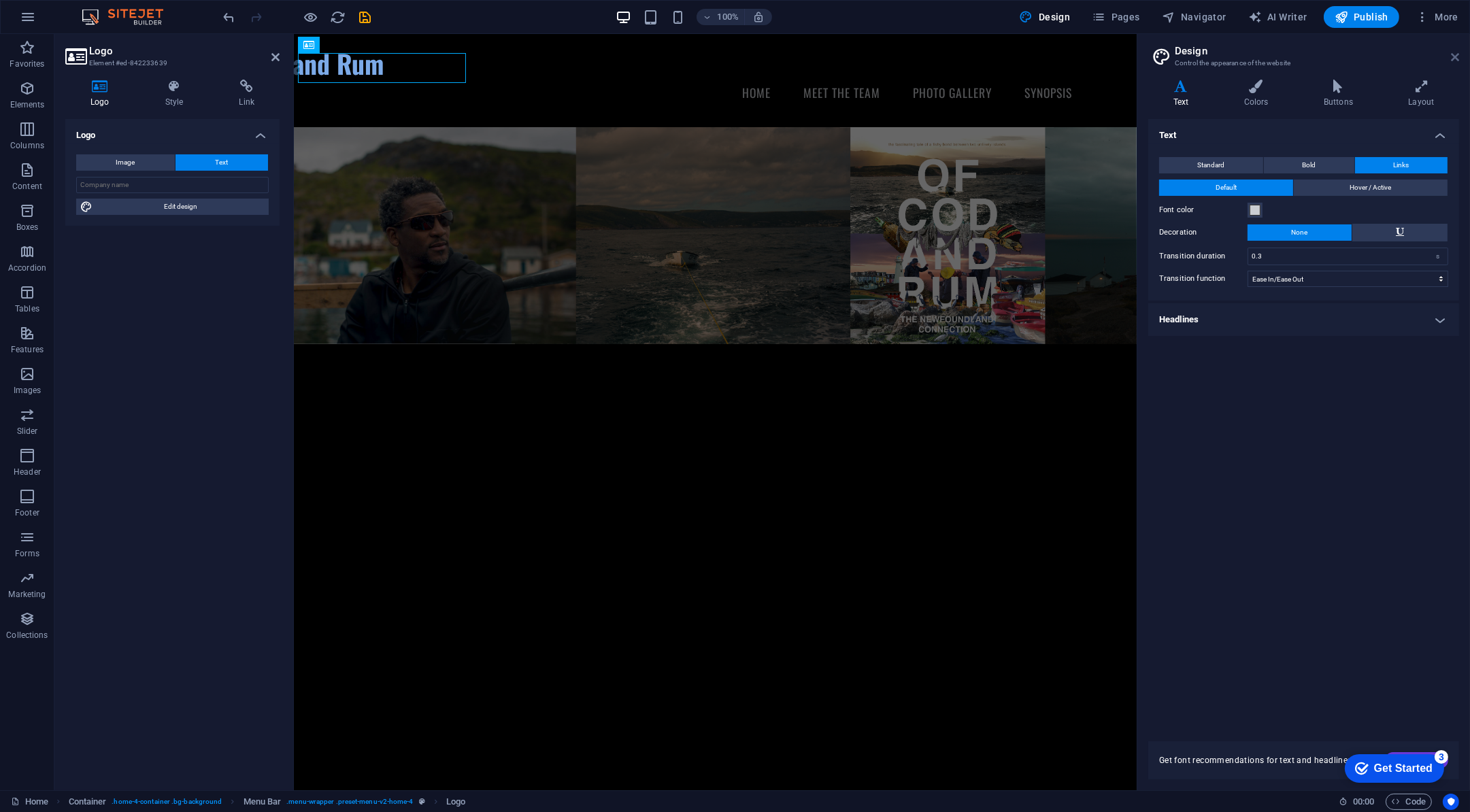
click at [1457, 57] on icon at bounding box center [1455, 57] width 8 height 11
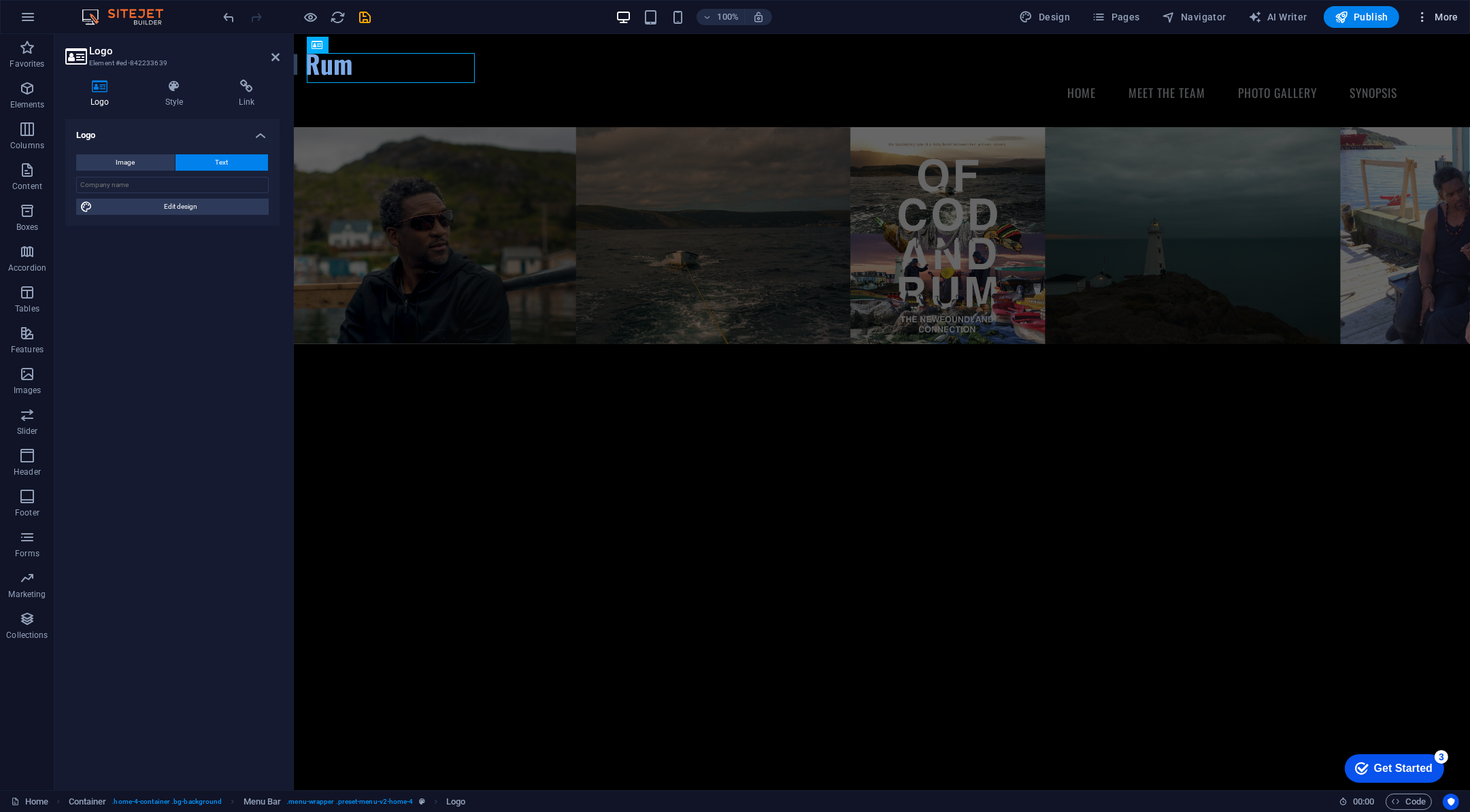
click at [1422, 21] on icon "button" at bounding box center [1422, 17] width 14 height 14
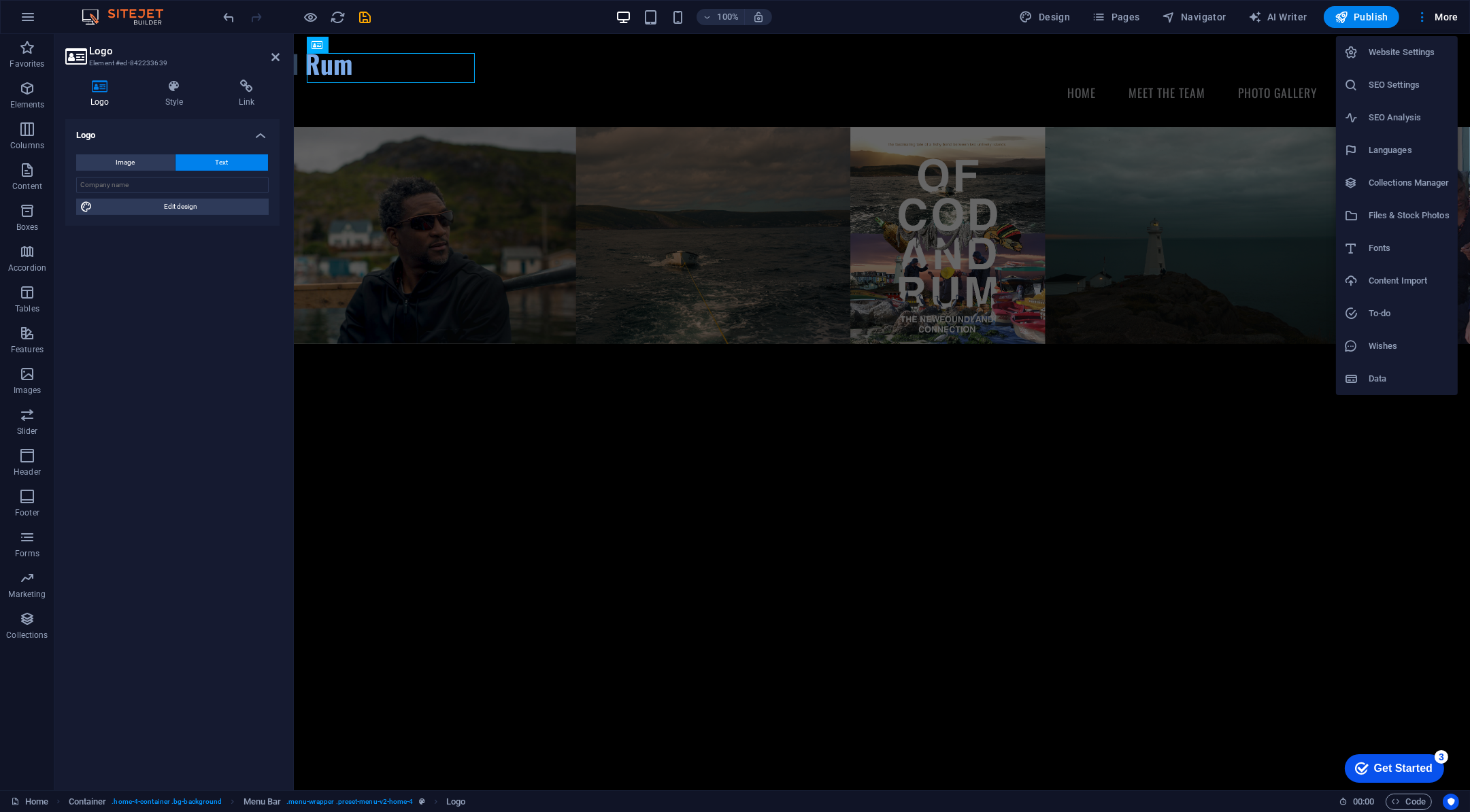
click at [1403, 52] on h6 "Website Settings" at bounding box center [1409, 52] width 81 height 17
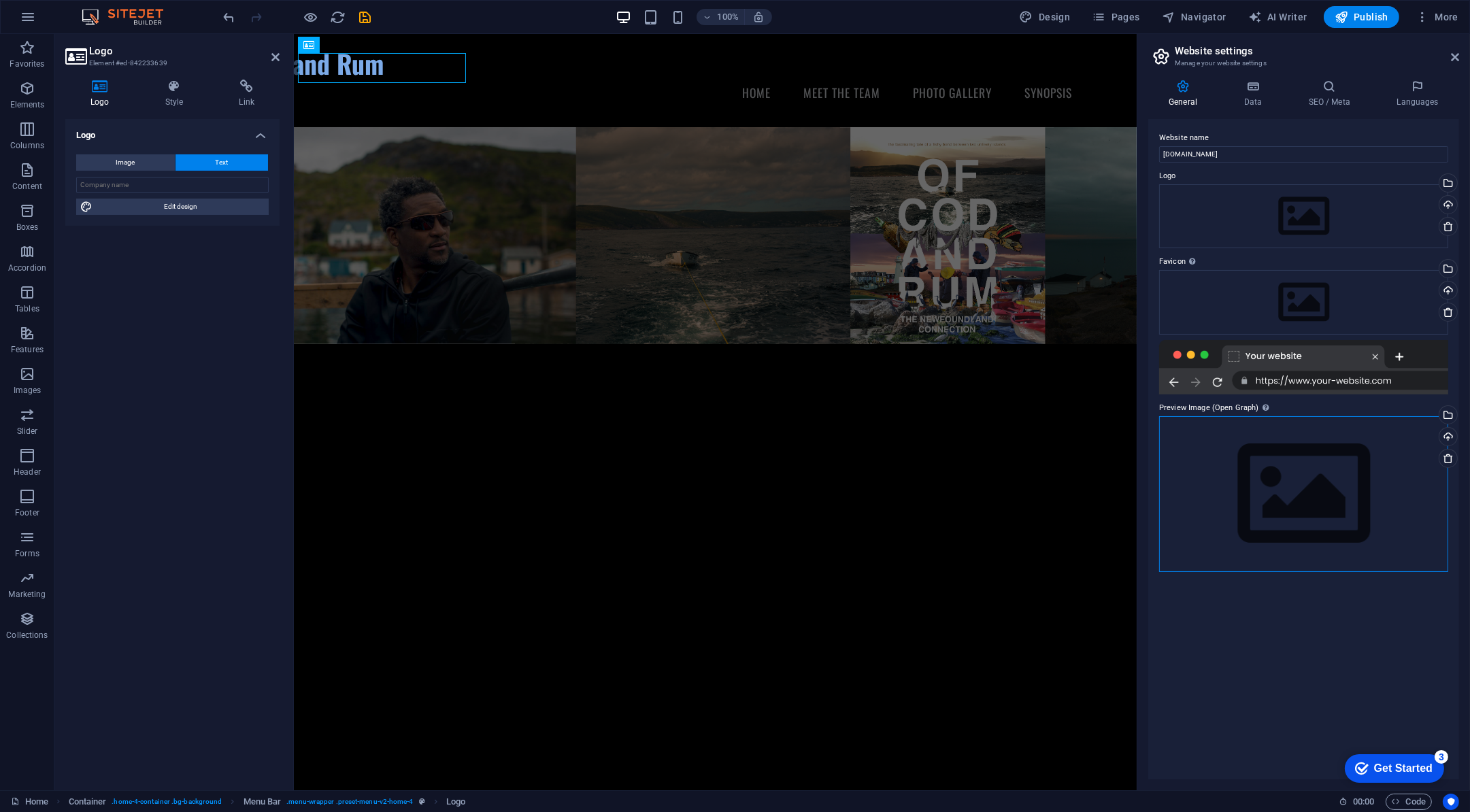
click at [1289, 457] on div "Drag files here, click to choose files or select files from Files or our free s…" at bounding box center [1304, 493] width 289 height 156
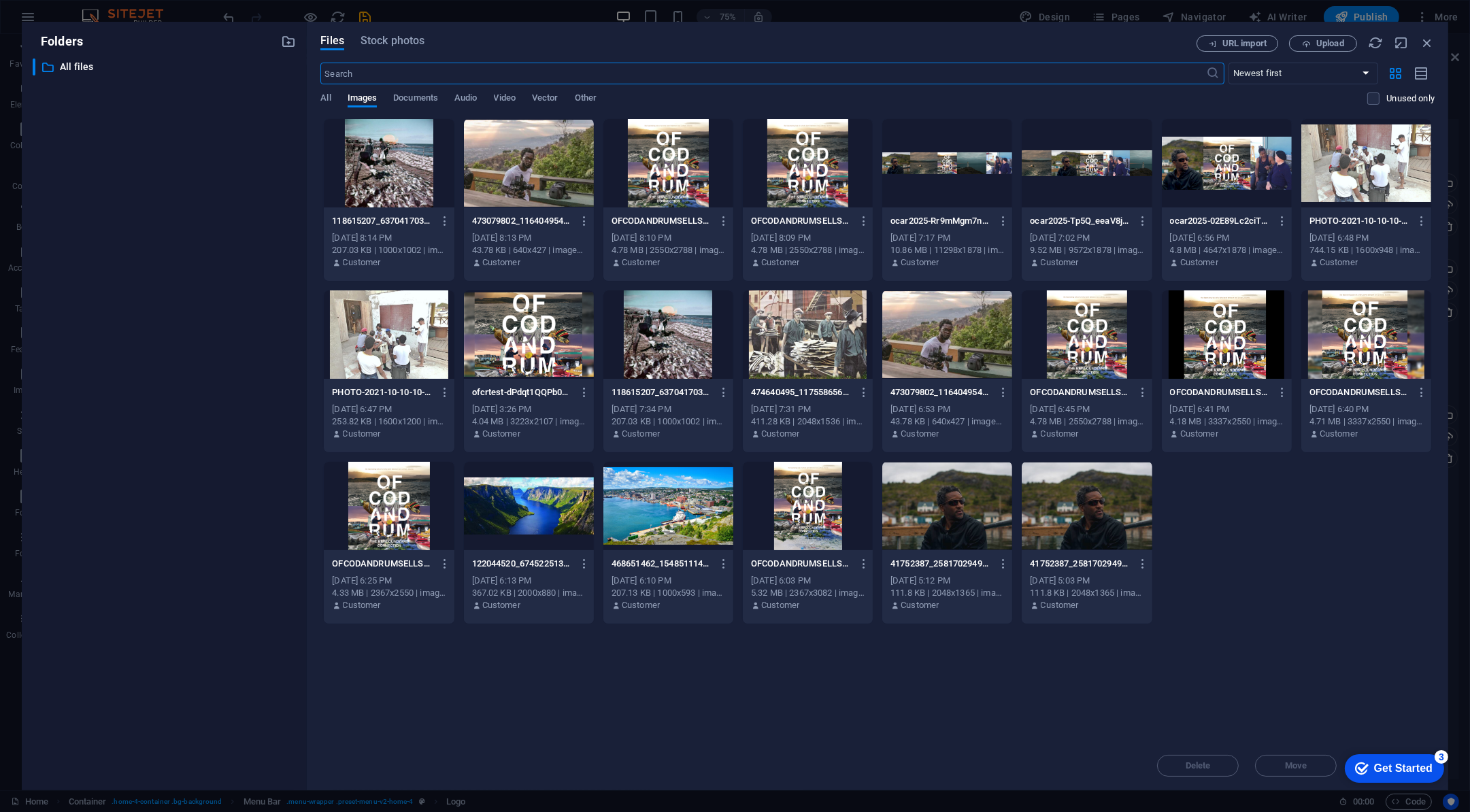
click at [386, 527] on div at bounding box center [388, 505] width 130 height 89
click at [383, 513] on div "1" at bounding box center [388, 505] width 130 height 89
click at [383, 513] on div at bounding box center [388, 505] width 130 height 89
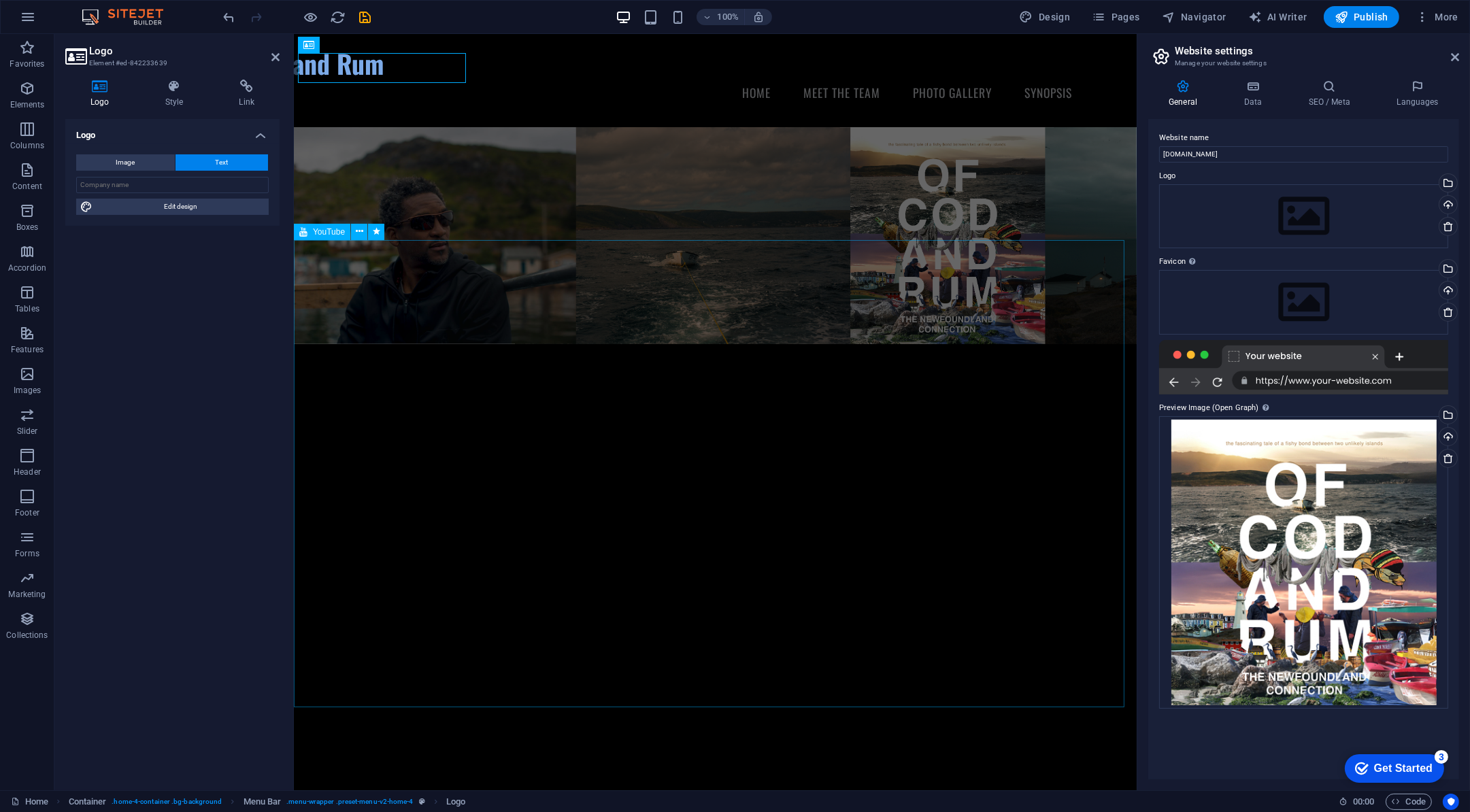
click at [383, 513] on div at bounding box center [714, 581] width 843 height 474
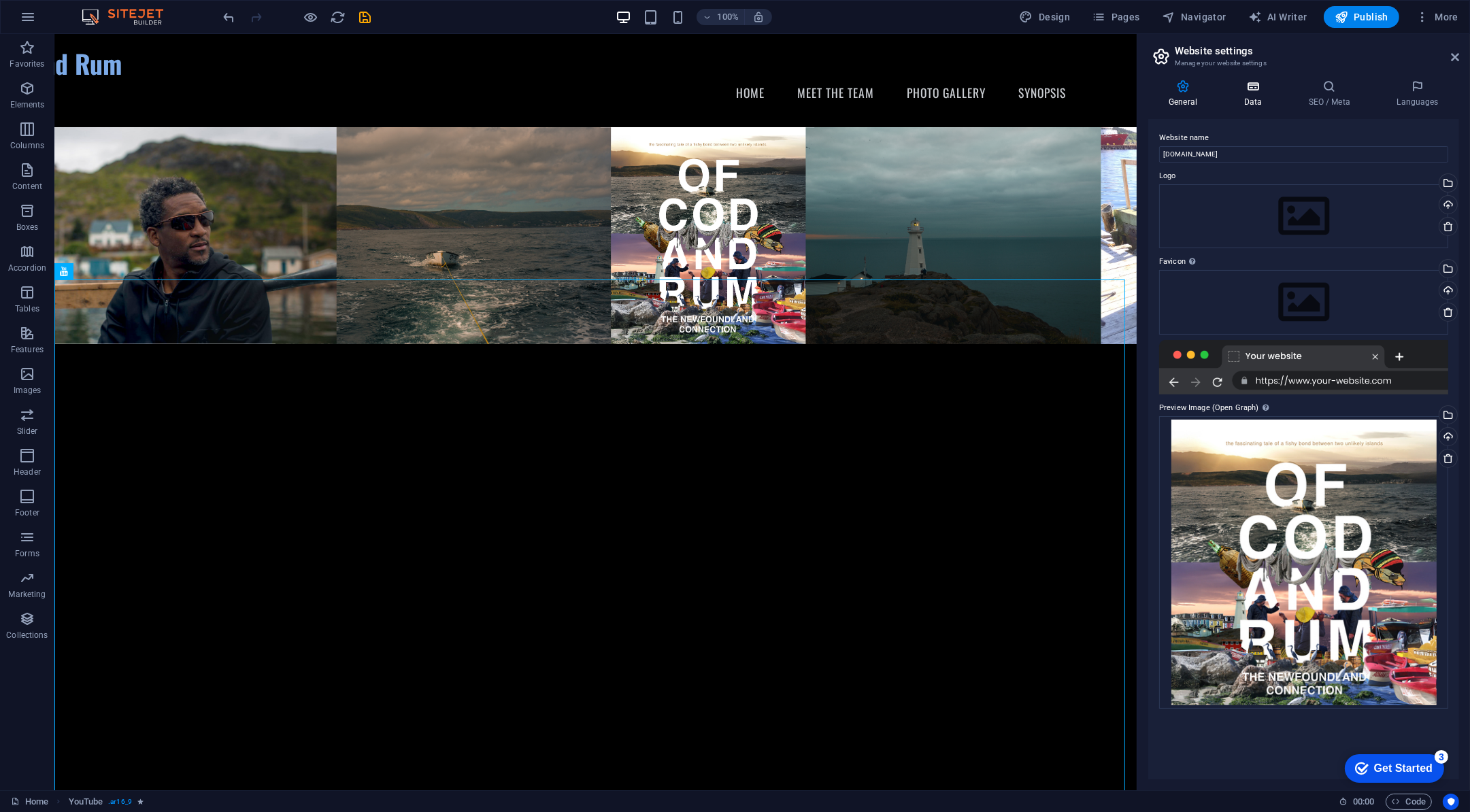
click at [1249, 81] on icon at bounding box center [1253, 86] width 59 height 14
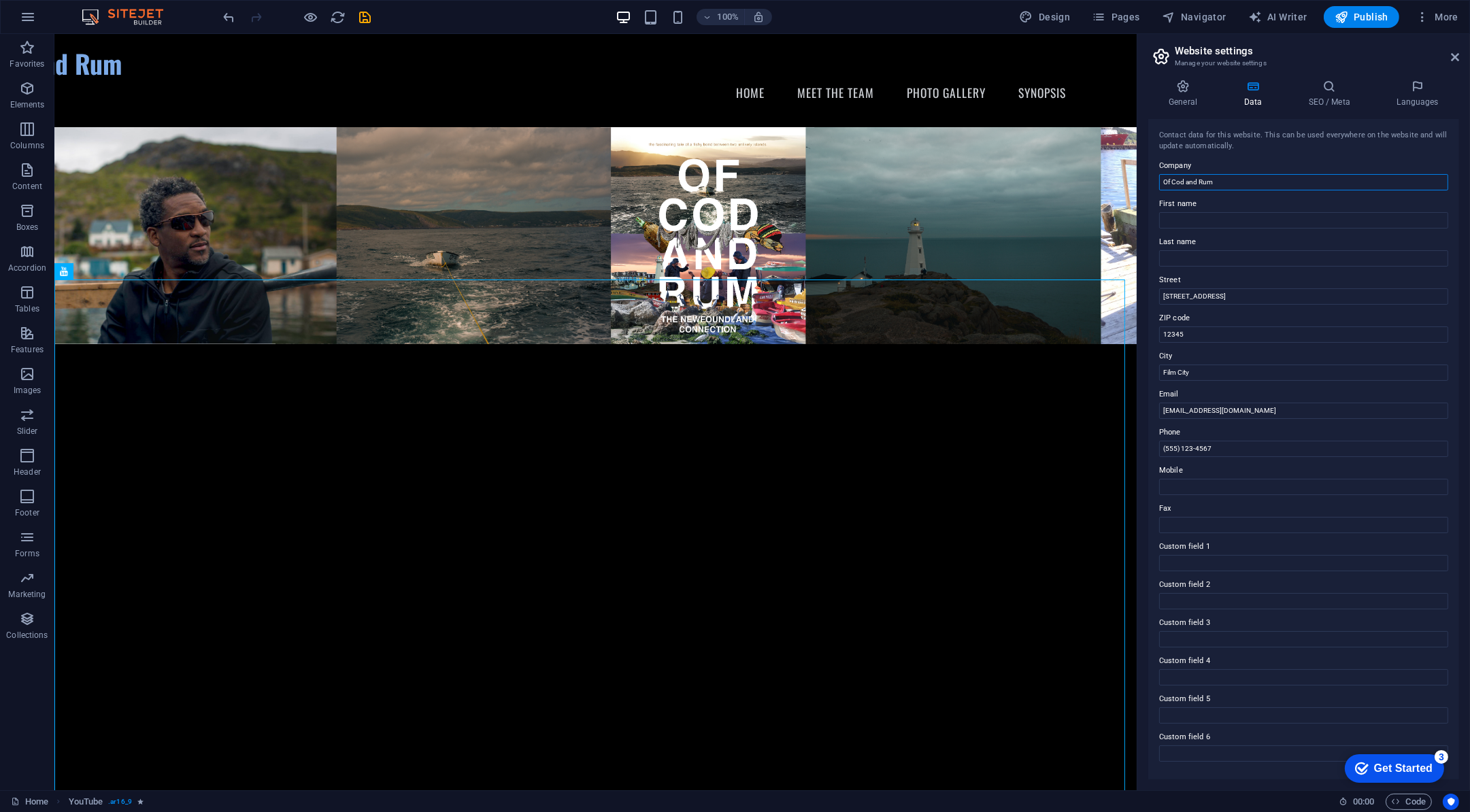
click at [1209, 180] on input "Of Cod and Rum" at bounding box center [1304, 183] width 289 height 17
type input "OF COD AND RUM"
click at [1202, 375] on input "Film City" at bounding box center [1304, 373] width 289 height 17
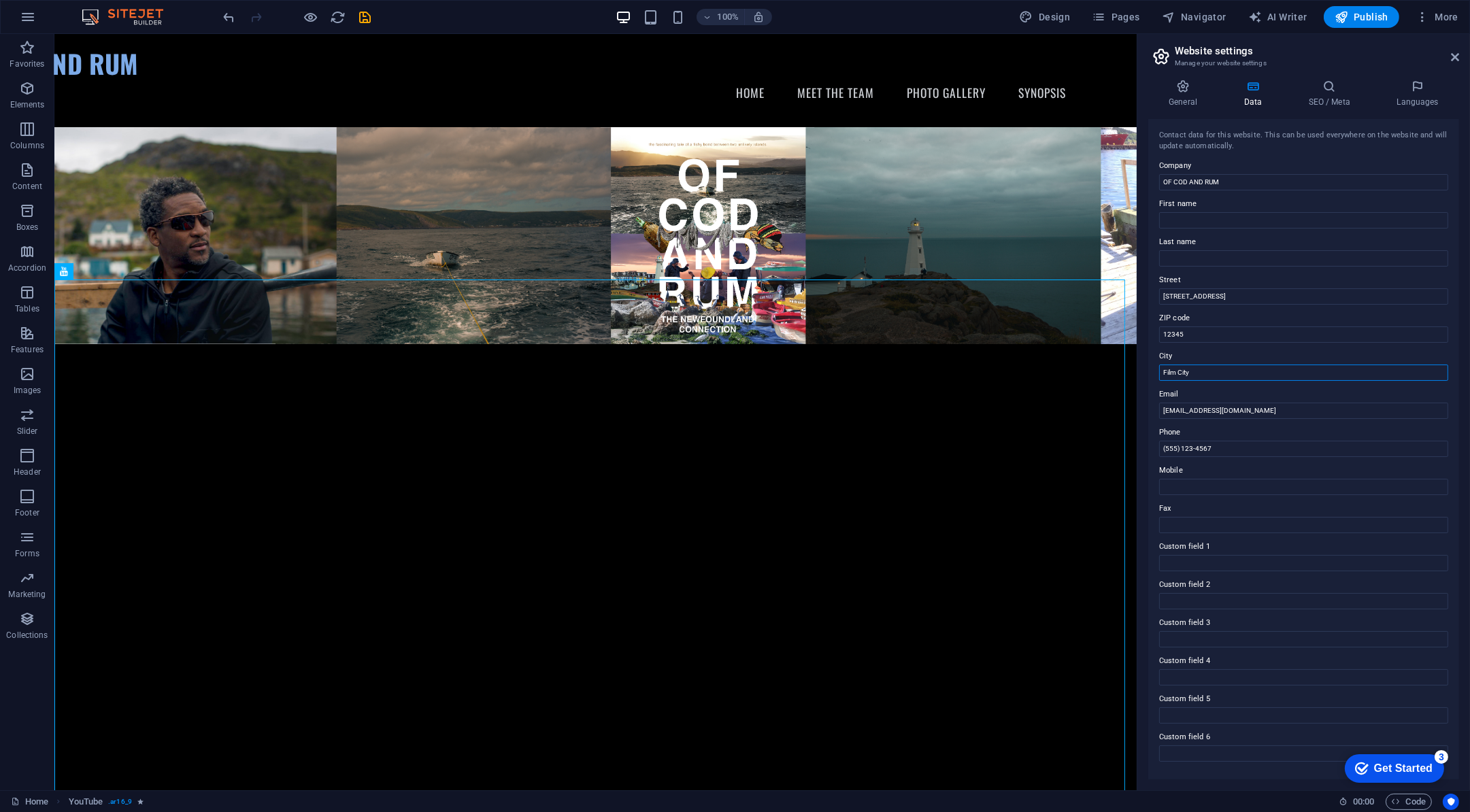
type input "t"
type input "[GEOGRAPHIC_DATA]"
click at [1224, 444] on input "(555) 123-4567" at bounding box center [1304, 449] width 289 height 17
click at [1237, 441] on input "(555) 123-4567" at bounding box center [1304, 449] width 289 height 17
click at [1226, 447] on input "(555) 123-4567" at bounding box center [1304, 449] width 289 height 17
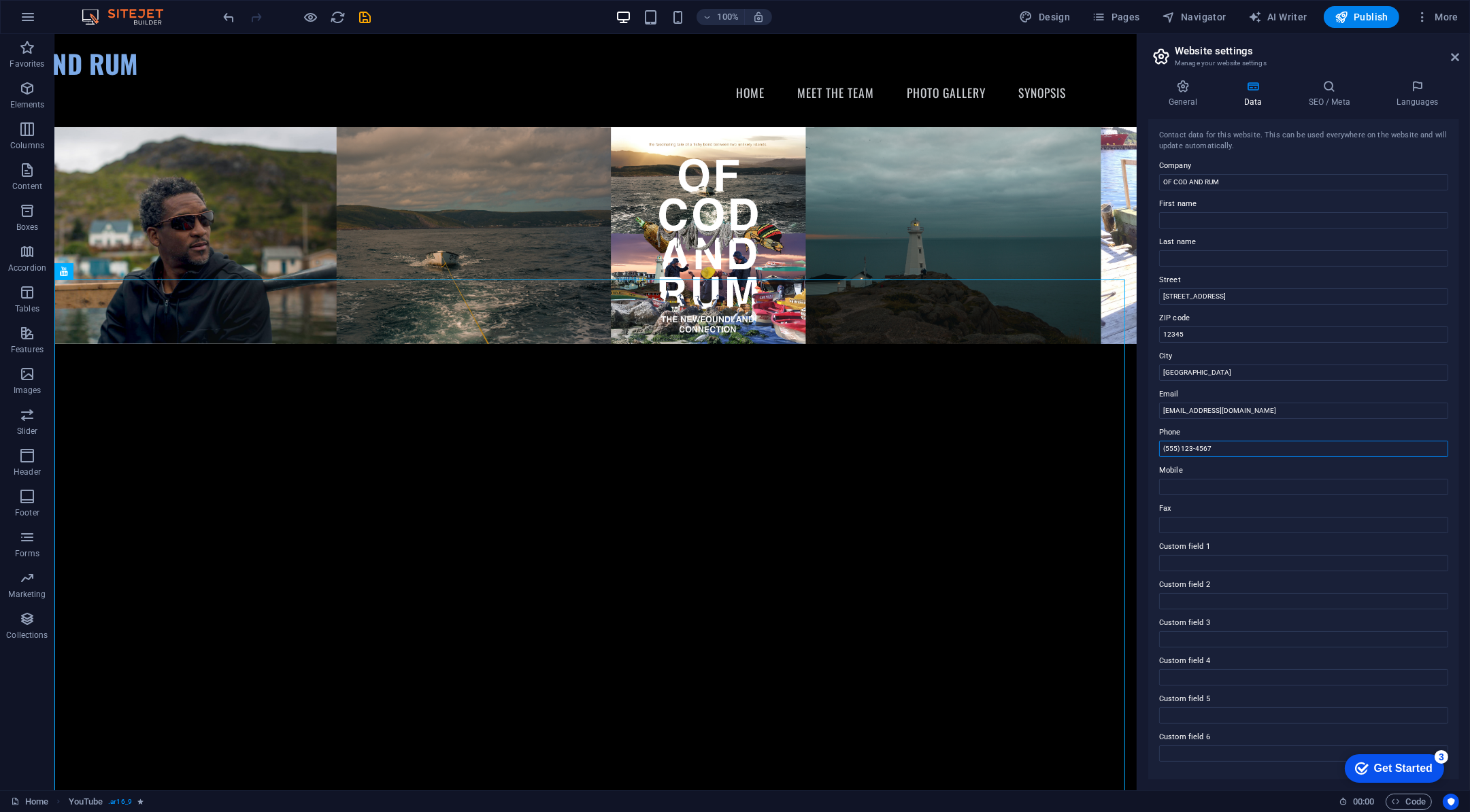
click at [1226, 447] on input "(555) 123-4567" at bounding box center [1304, 449] width 289 height 17
click at [1218, 403] on input "[EMAIL_ADDRESS][DOMAIN_NAME]" at bounding box center [1304, 411] width 289 height 17
click at [1213, 411] on input "[EMAIL_ADDRESS][DOMAIN_NAME]" at bounding box center [1304, 411] width 289 height 17
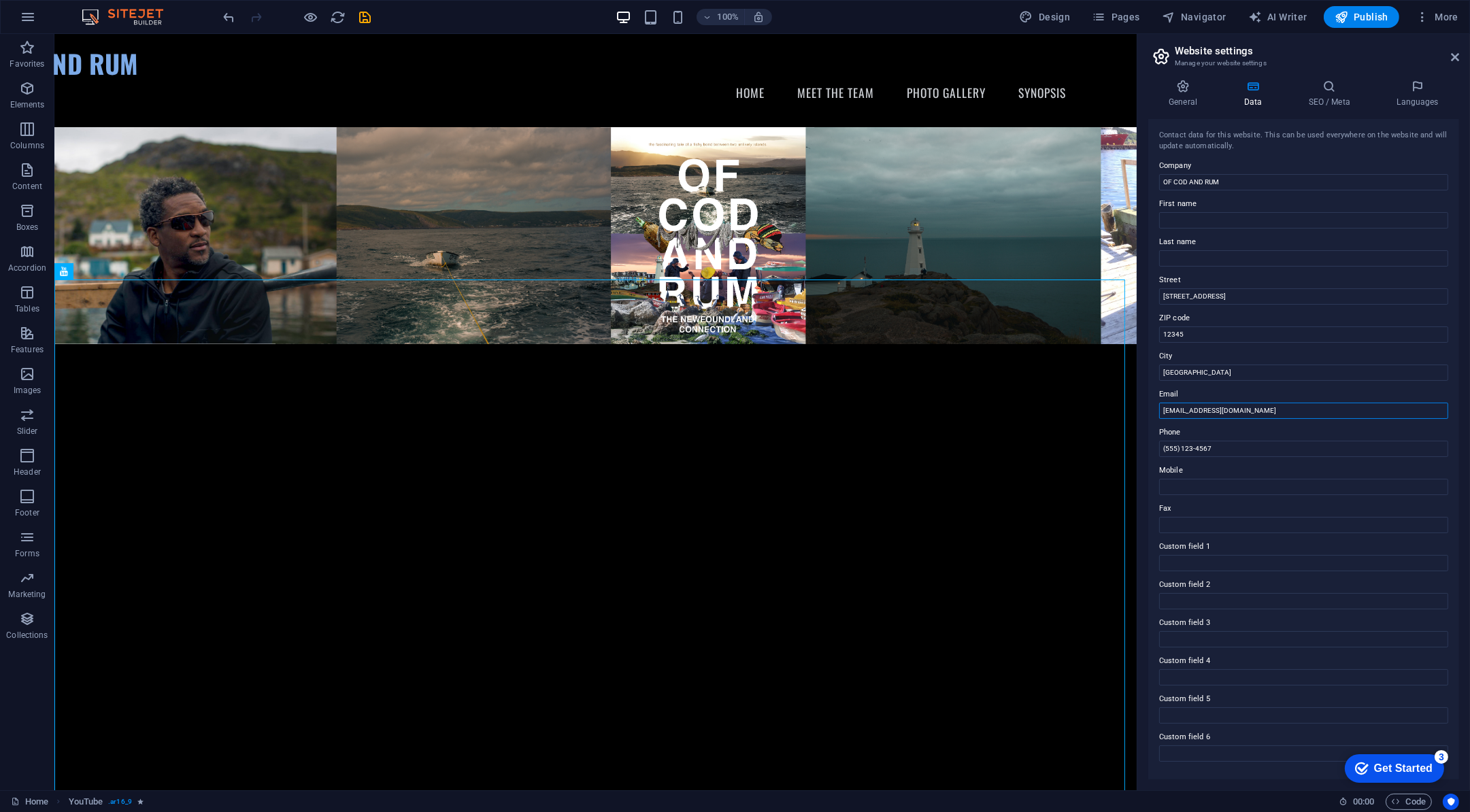
click at [1213, 411] on input "[EMAIL_ADDRESS][DOMAIN_NAME]" at bounding box center [1304, 411] width 289 height 17
paste input "text"
type input "[EMAIL_ADDRESS][DOMAIN_NAME]"
click at [1231, 447] on input "(555) 123-4567" at bounding box center [1304, 449] width 289 height 17
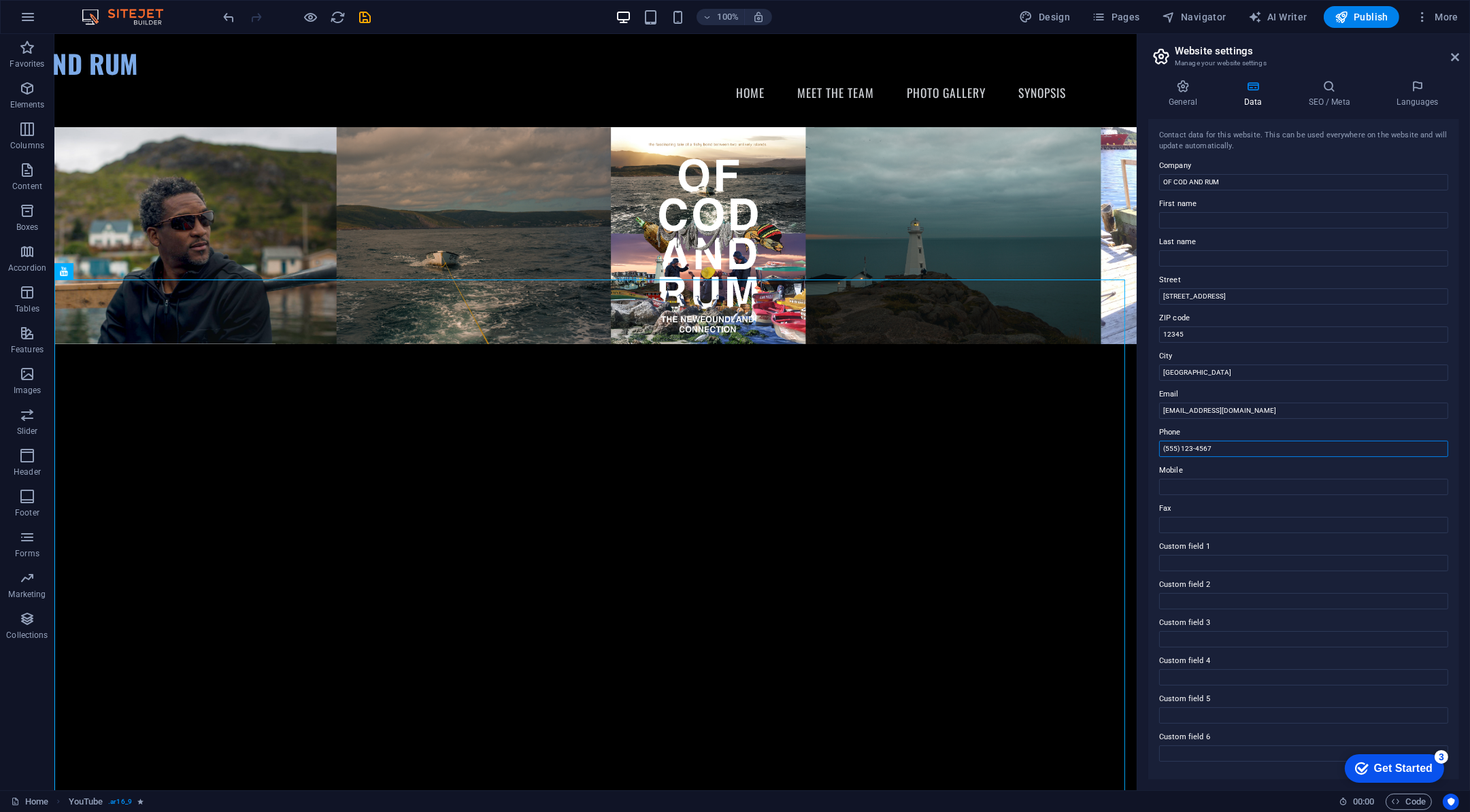
click at [1231, 447] on input "(555) 123-4567" at bounding box center [1304, 449] width 289 height 17
click at [1217, 298] on input "[STREET_ADDRESS]" at bounding box center [1304, 296] width 289 height 17
click at [1188, 331] on input "12345" at bounding box center [1304, 335] width 289 height 17
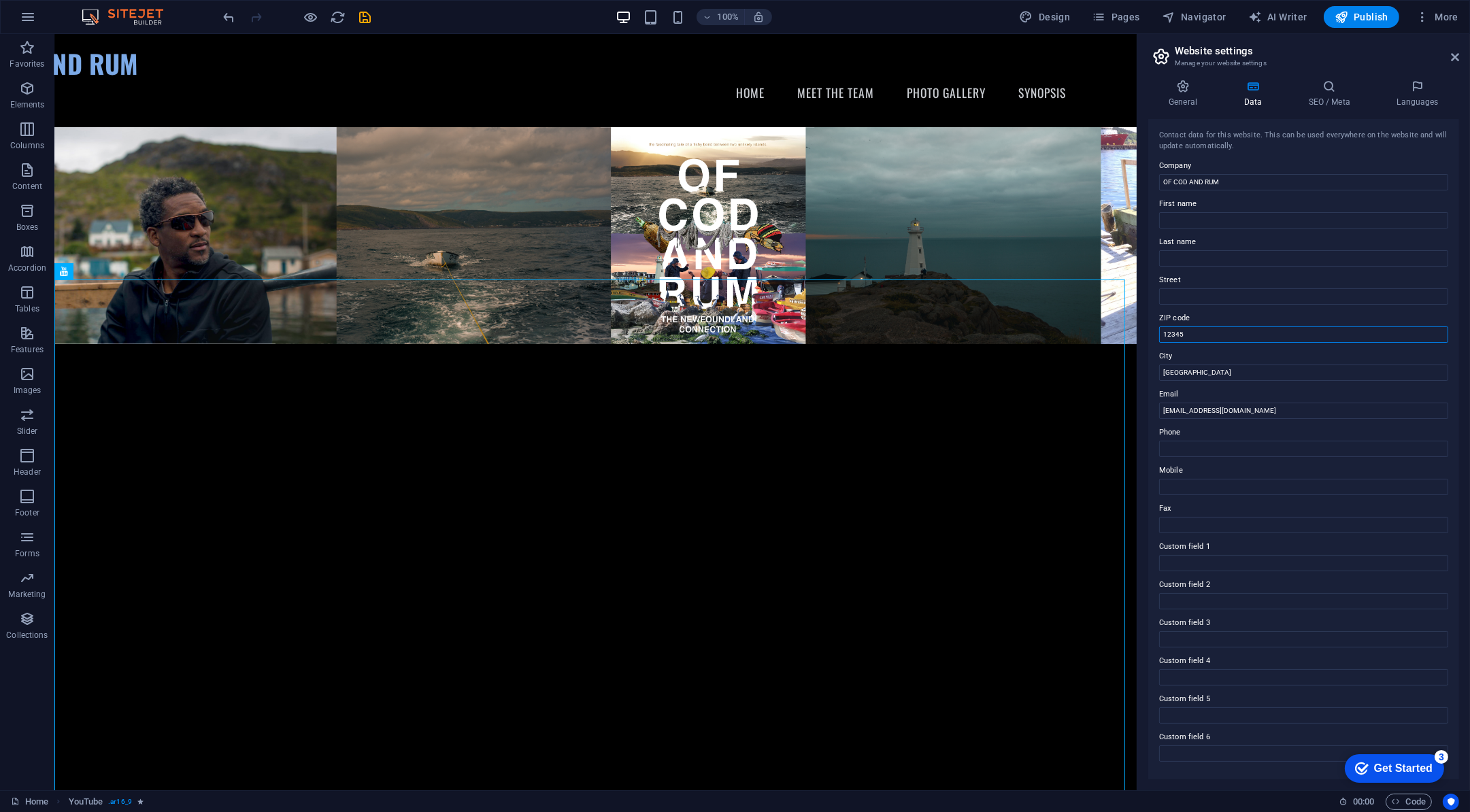
click at [1188, 331] on input "12345" at bounding box center [1304, 335] width 289 height 17
click at [1332, 96] on h4 "SEO / Meta" at bounding box center [1332, 93] width 89 height 29
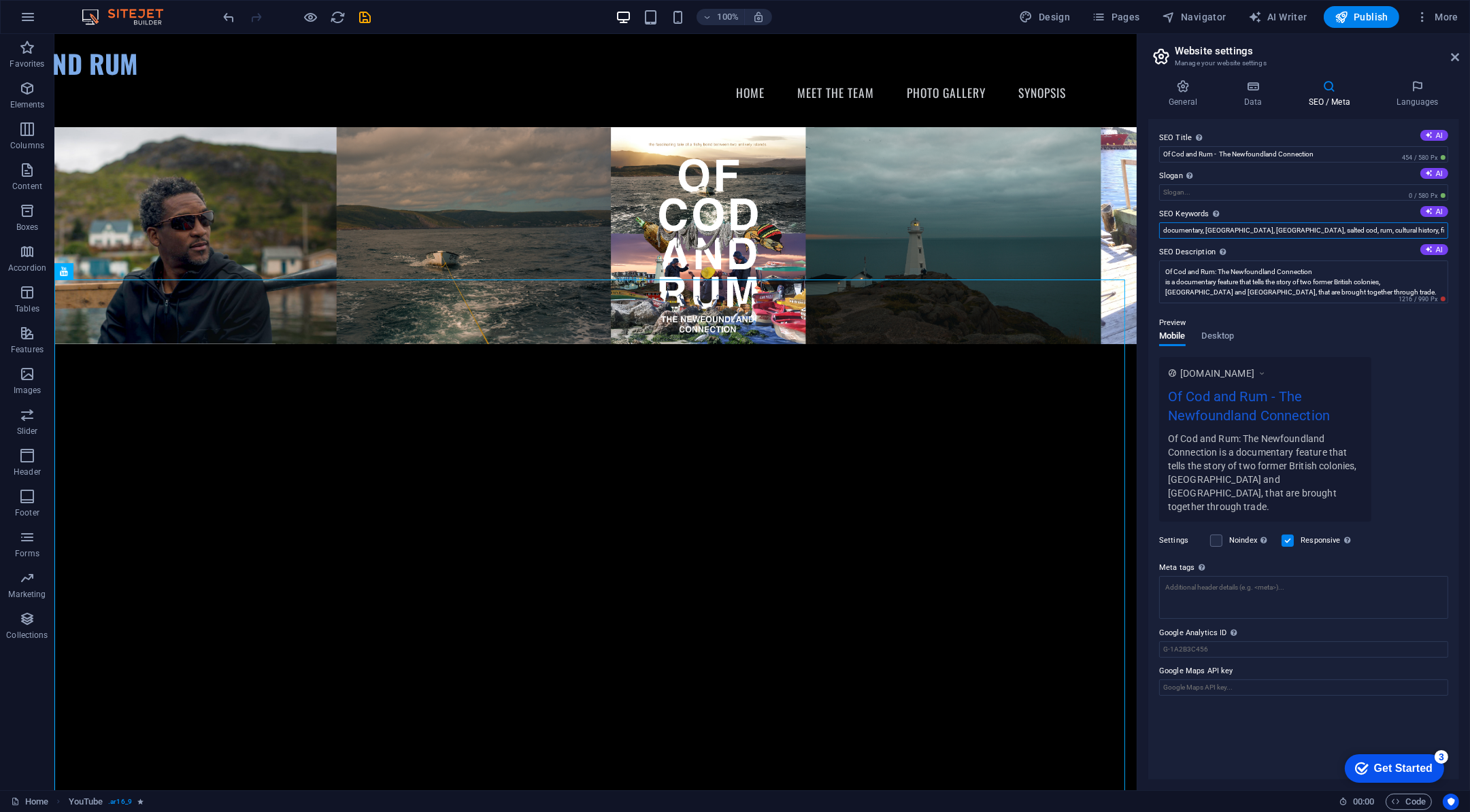
click at [1425, 227] on input "documentary, [GEOGRAPHIC_DATA], [GEOGRAPHIC_DATA], salted cod, rum, cultural hi…" at bounding box center [1304, 231] width 289 height 17
type input "documentary, [GEOGRAPHIC_DATA], [GEOGRAPHIC_DATA], salted cod, rum, cultural hi…"
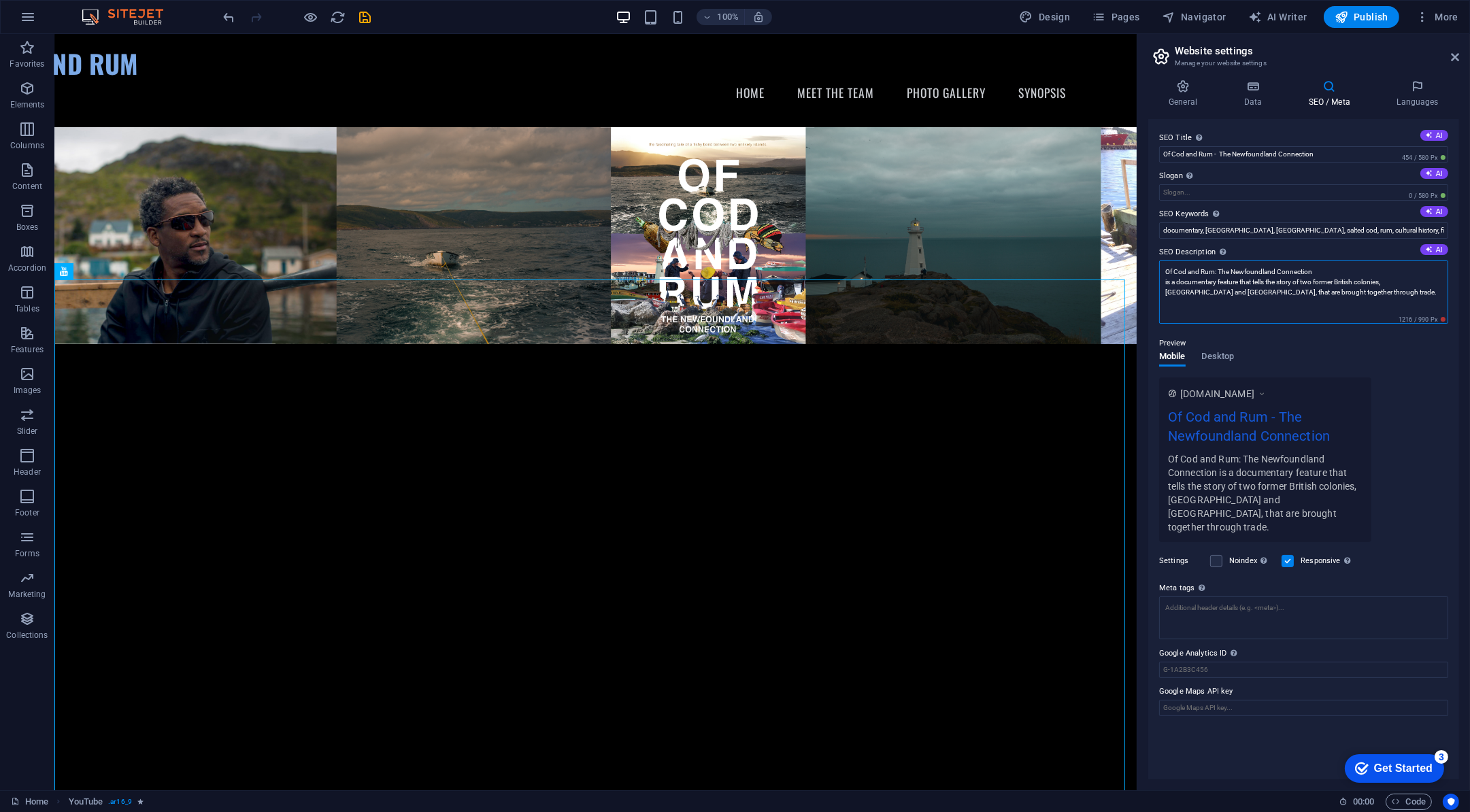
click at [1279, 281] on textarea "Of Cod and Rum: The Newfoundland Connection is a documentary feature that tells…" at bounding box center [1304, 292] width 289 height 63
click at [1282, 323] on textarea "Of Cod and Rum: The Newfoundland Connection is a documentary feature that tells…" at bounding box center [1304, 292] width 289 height 63
click at [1279, 314] on textarea "Of Cod and Rum: The Newfoundland Connection is a documentary feature that tells…" at bounding box center [1304, 292] width 289 height 63
click at [1455, 60] on icon at bounding box center [1455, 57] width 8 height 11
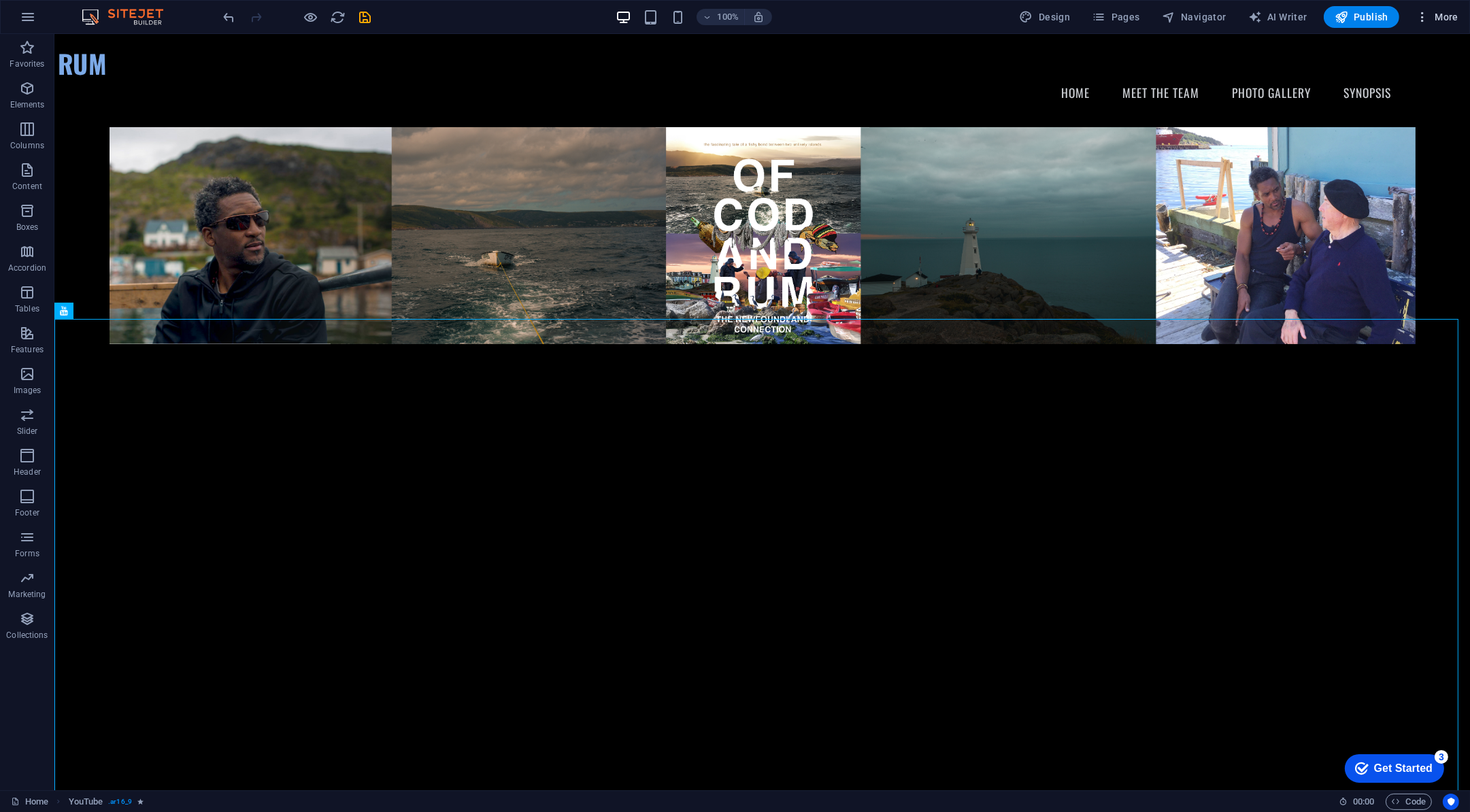
click at [1440, 23] on button "More" at bounding box center [1437, 17] width 54 height 21
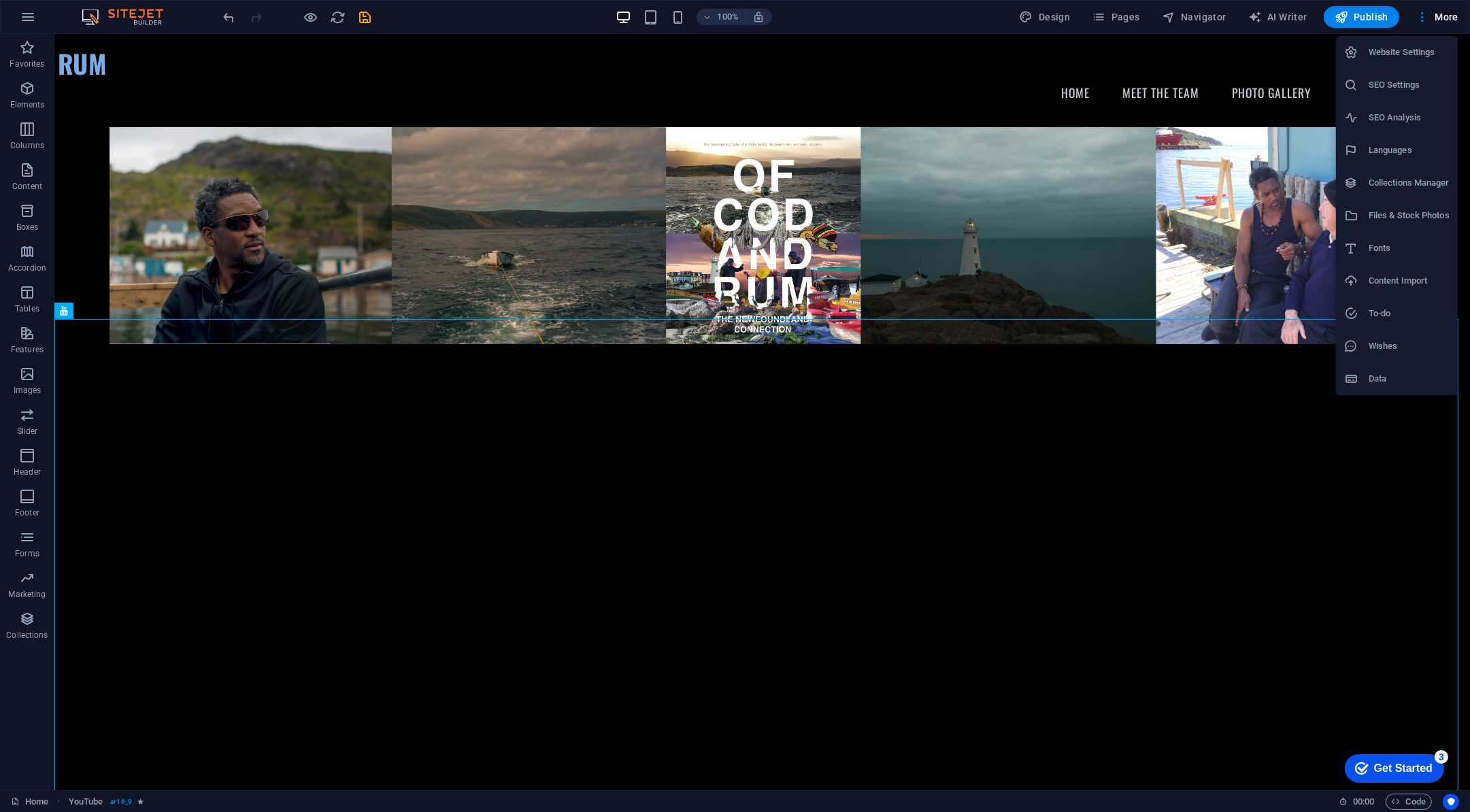
click at [1400, 257] on li "Fonts" at bounding box center [1397, 248] width 122 height 33
select select "popularity"
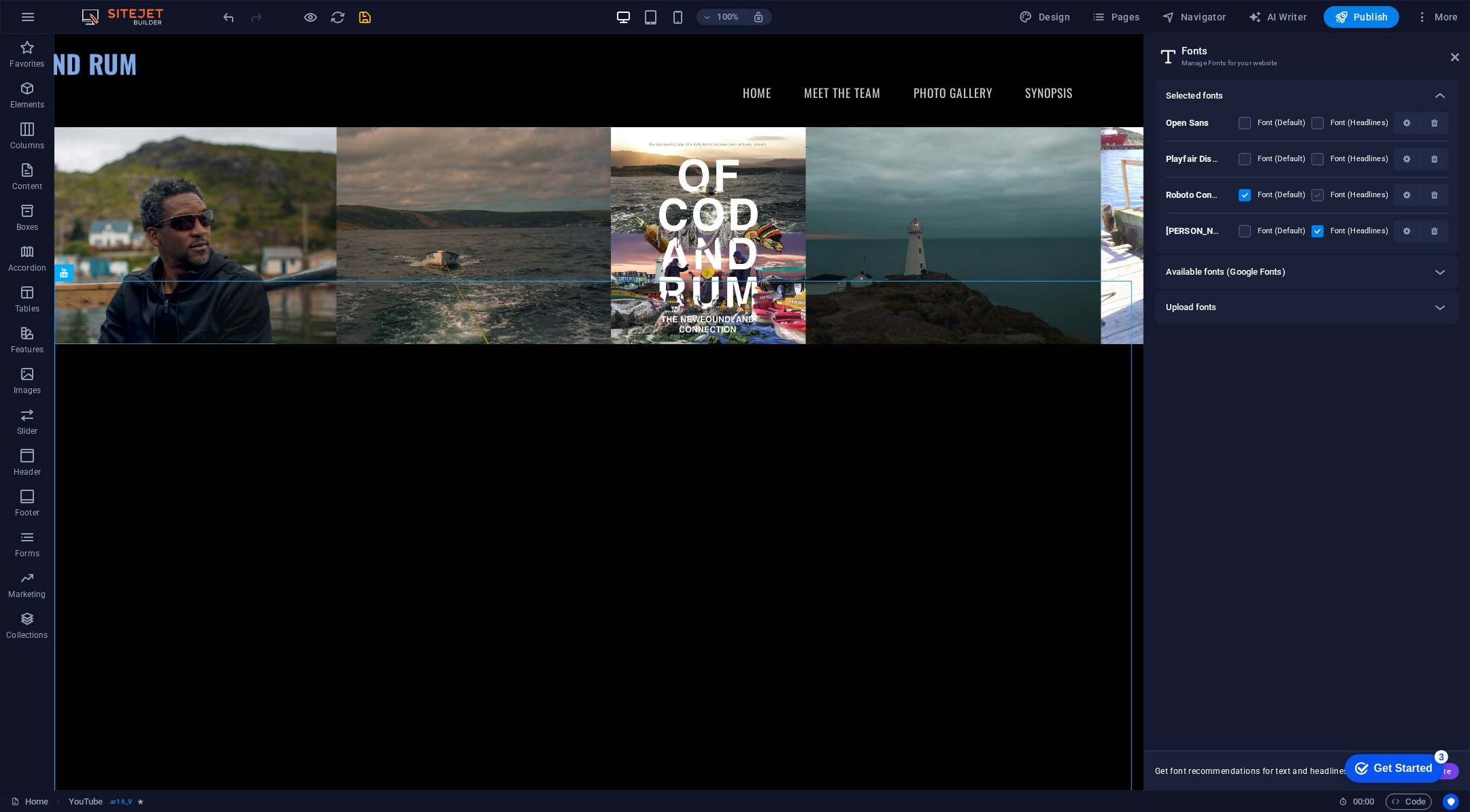
click at [1320, 200] on label at bounding box center [1318, 195] width 12 height 12
click at [0, 0] on Condensed "checkbox" at bounding box center [0, 0] width 0 height 0
click at [1404, 201] on button "button" at bounding box center [1408, 195] width 27 height 21
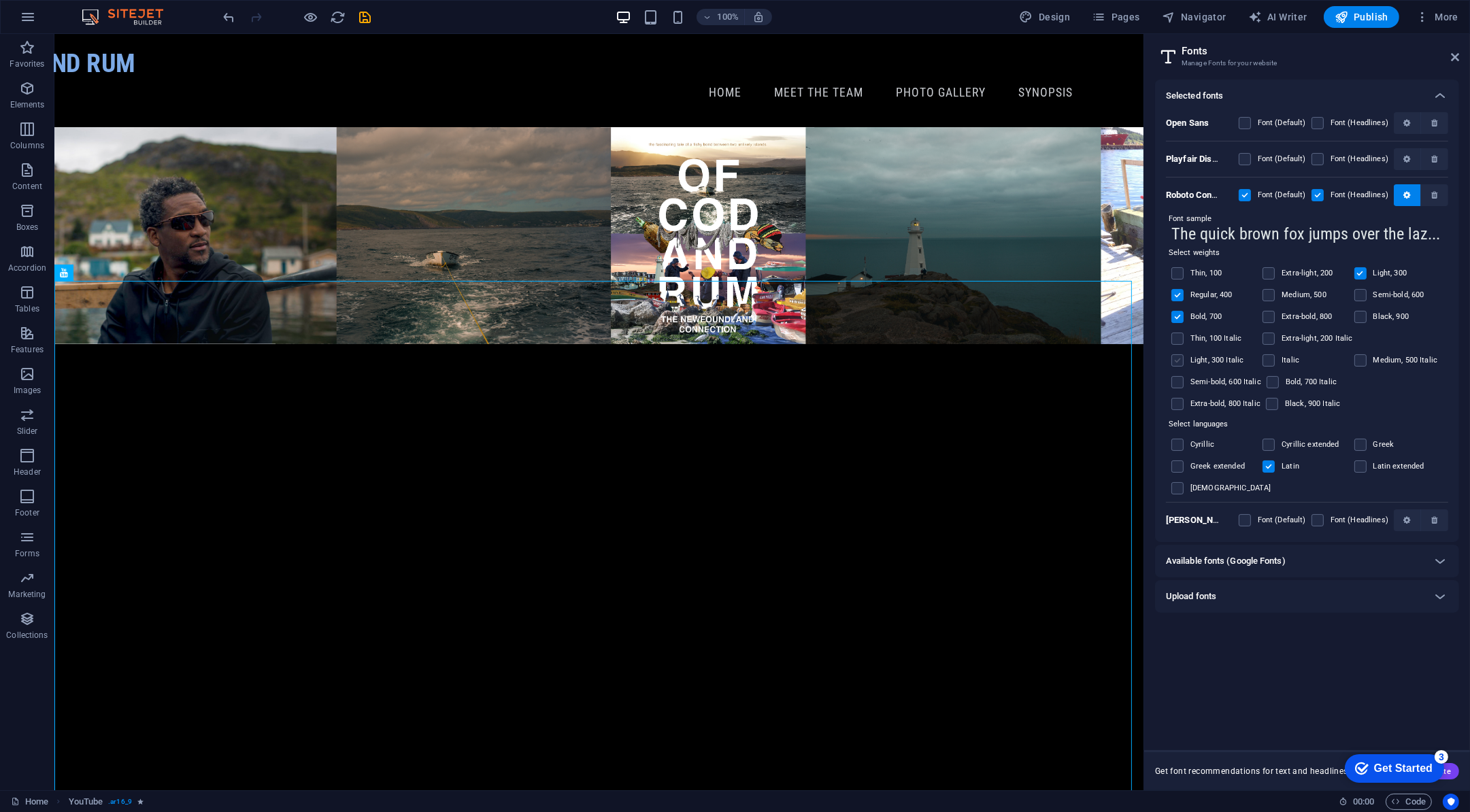
click at [1184, 354] on label at bounding box center [1177, 360] width 12 height 12
click at [0, 0] on input "checkbox" at bounding box center [0, 0] width 0 height 0
click at [1373, 14] on span "Publish" at bounding box center [1362, 17] width 54 height 14
